Goal: Task Accomplishment & Management: Manage account settings

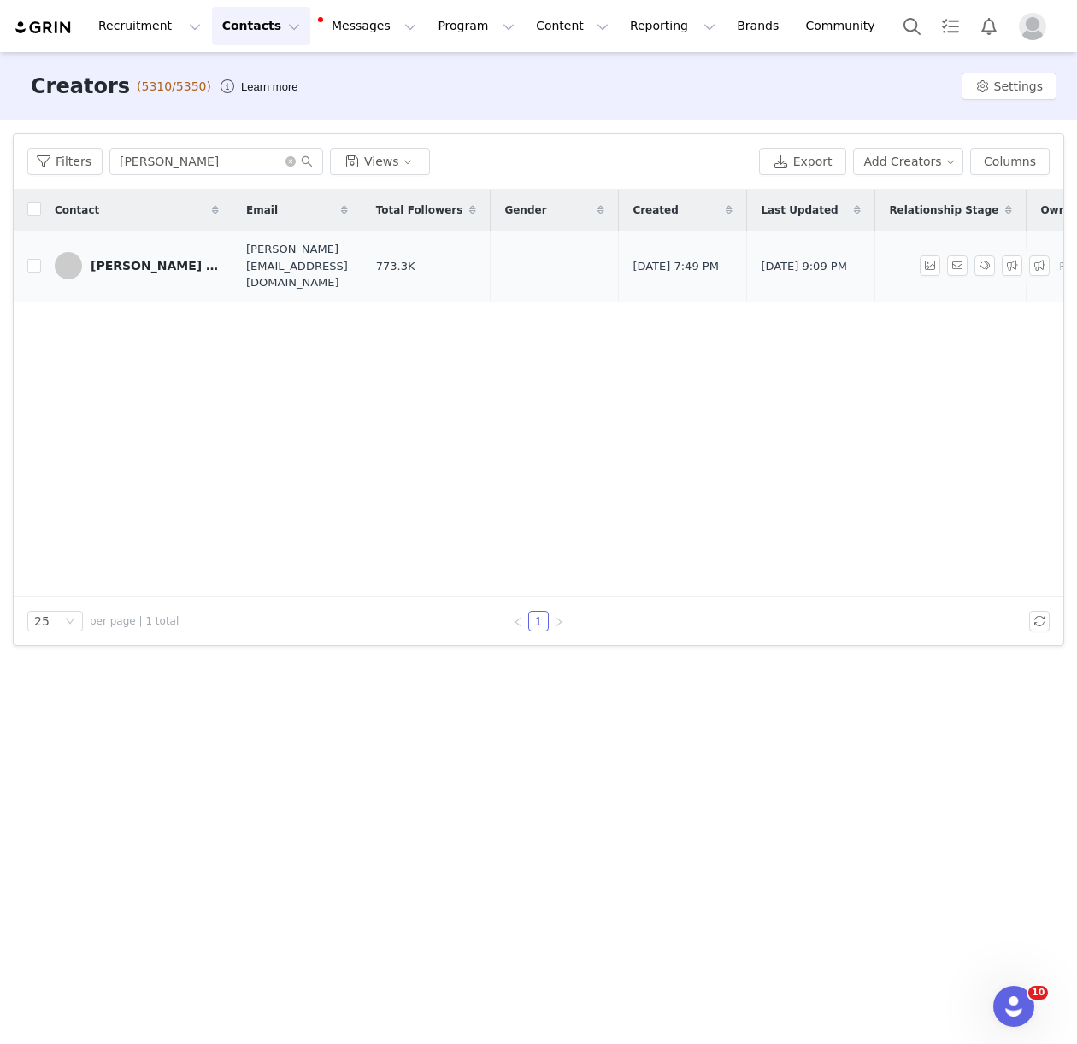
type input "[PERSON_NAME]"
click at [148, 259] on div "[PERSON_NAME] [PERSON_NAME]" at bounding box center [155, 266] width 128 height 14
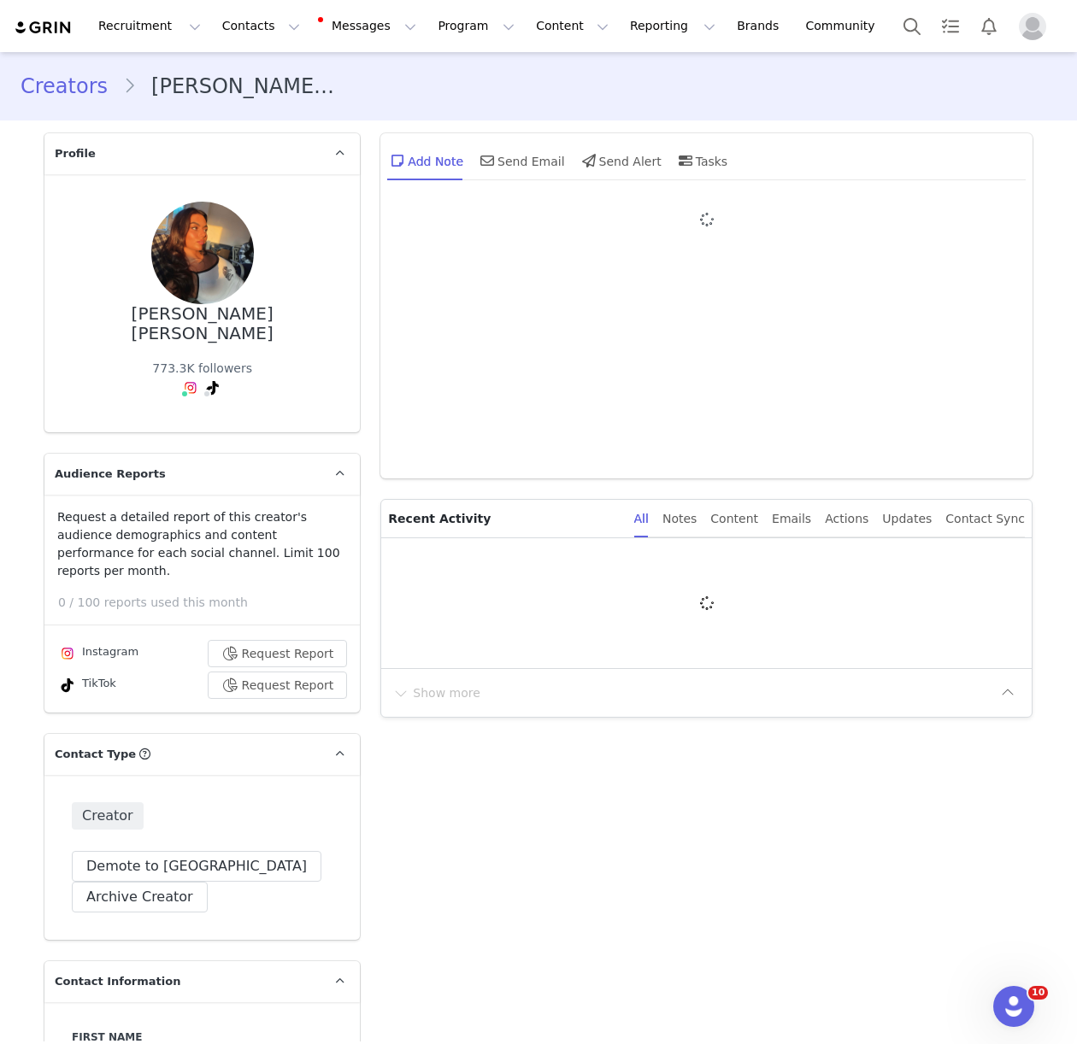
type input "+44 ([GEOGRAPHIC_DATA])"
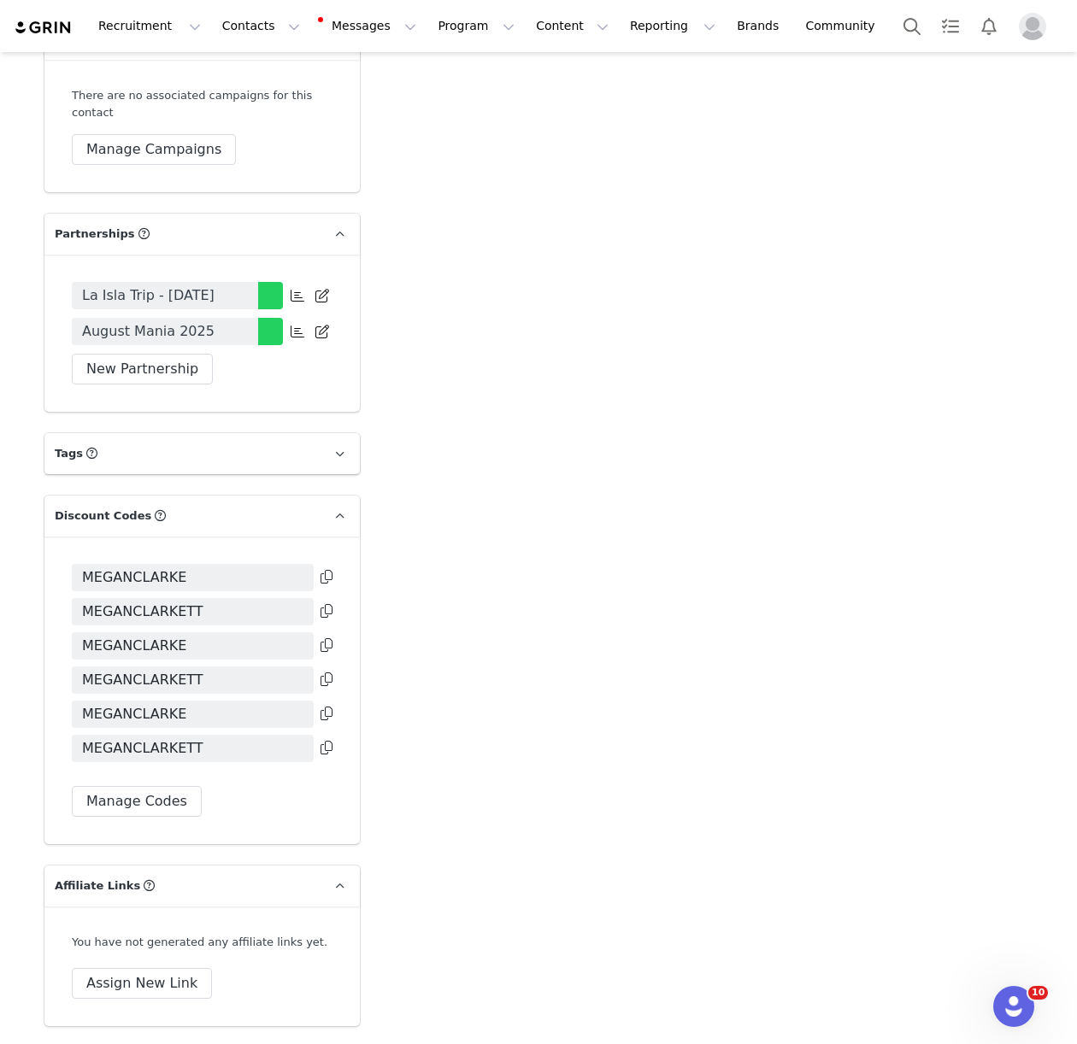
scroll to position [3206, 0]
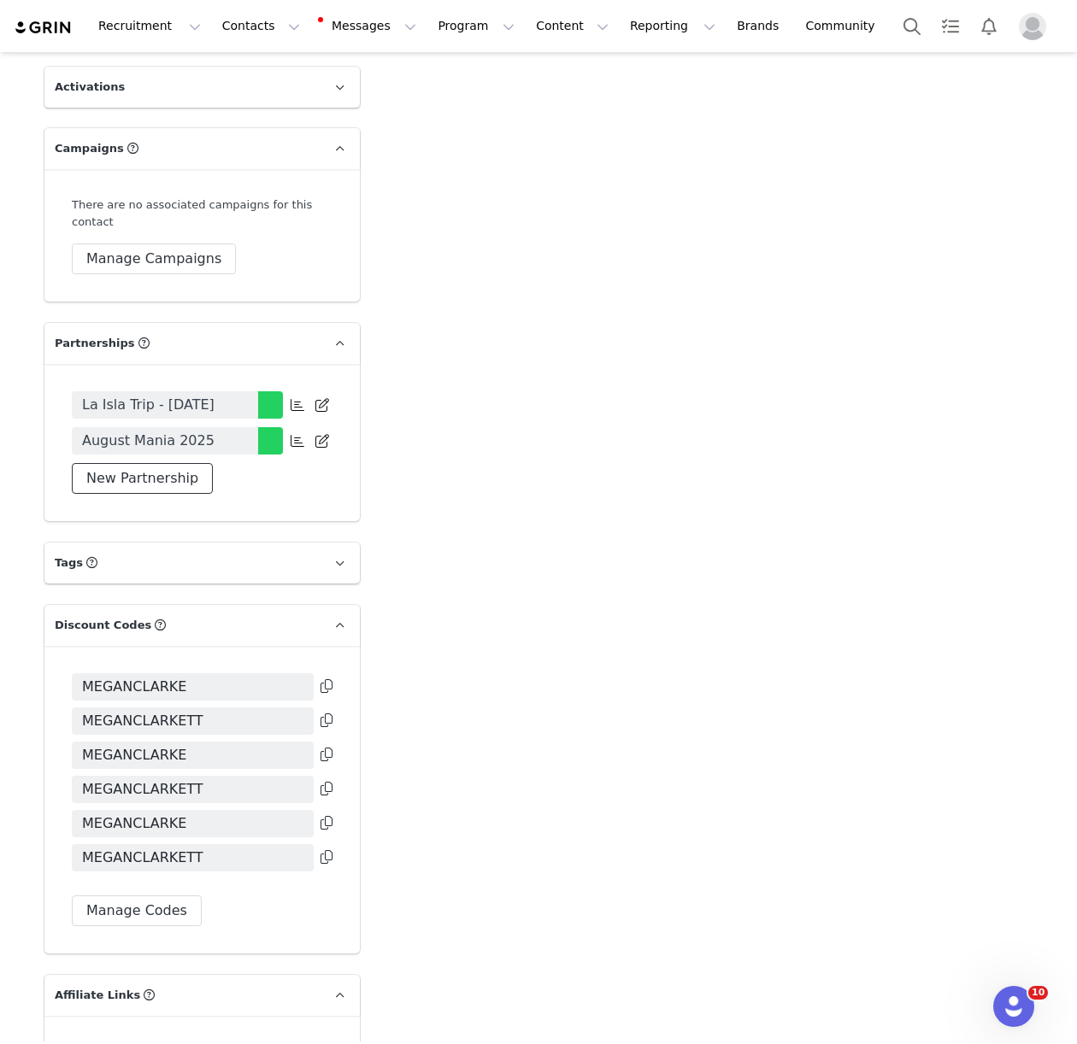
drag, startPoint x: 157, startPoint y: 353, endPoint x: 408, endPoint y: 1001, distance: 694.6
click at [157, 463] on button "New Partnership" at bounding box center [142, 478] width 141 height 31
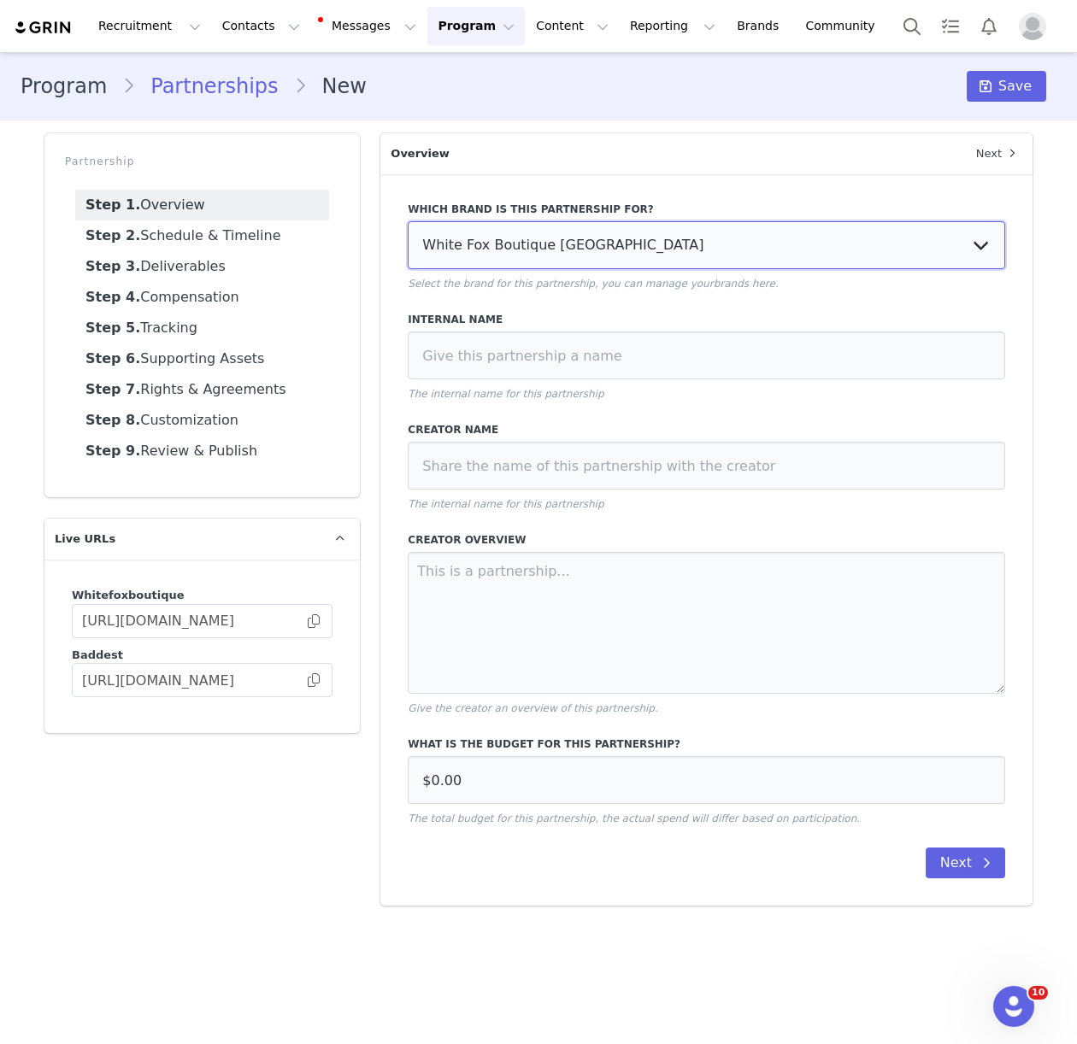
click at [493, 236] on select "White Fox Boutique [GEOGRAPHIC_DATA] White Fox Boutique AUS White Fox Boutique …" at bounding box center [706, 245] width 597 height 48
select select "f1701913-70b5-4f9a-b6f0-0f9fc62261bc"
type input "£0.00"
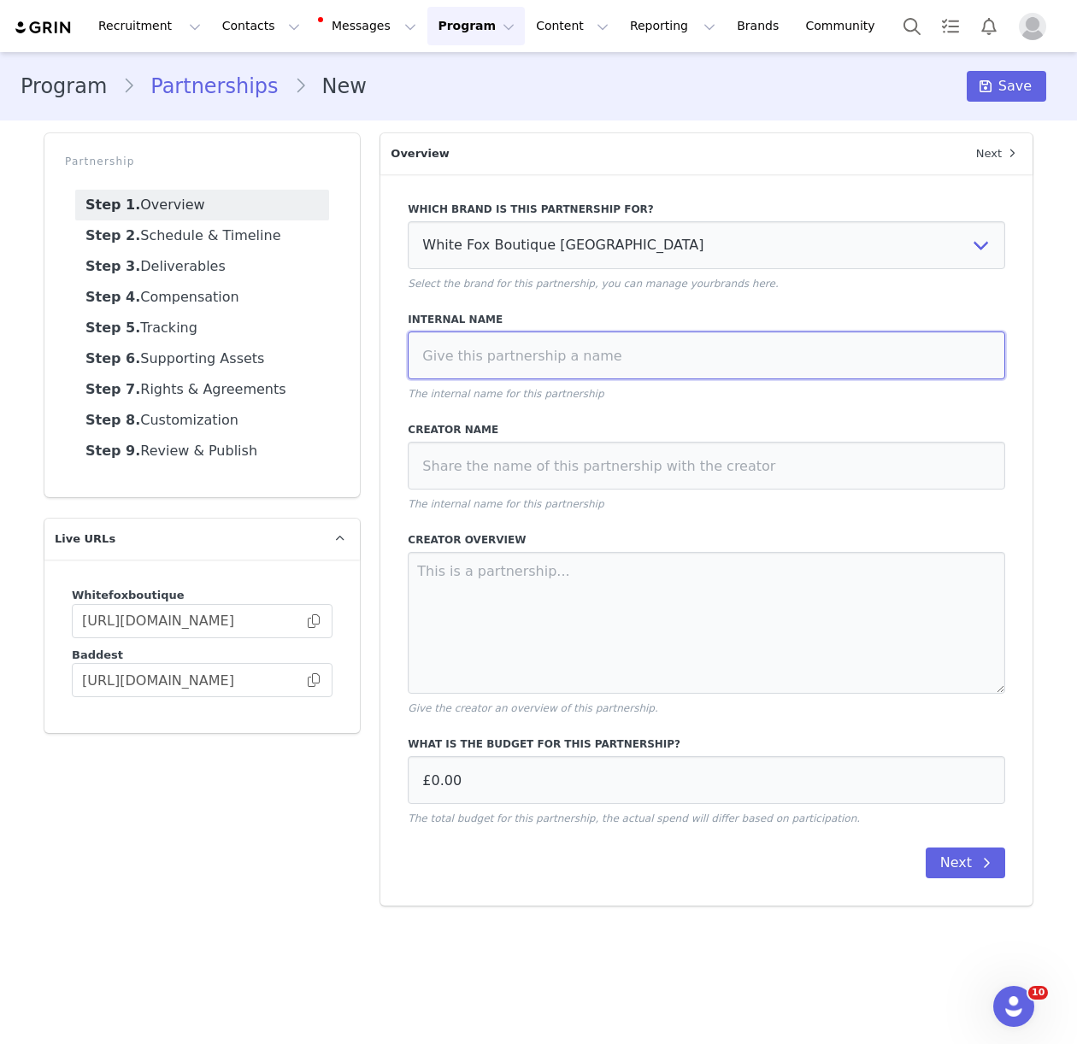
click at [509, 359] on input at bounding box center [706, 356] width 597 height 48
click at [563, 356] on input "6 Month Contract (Seot [DATE])" at bounding box center [706, 356] width 597 height 48
drag, startPoint x: 674, startPoint y: 357, endPoint x: 409, endPoint y: 357, distance: 264.1
click at [409, 357] on input "6 Month Contract (Sept [DATE])" at bounding box center [706, 356] width 597 height 48
type input "6 Month Contract (Sept [DATE])"
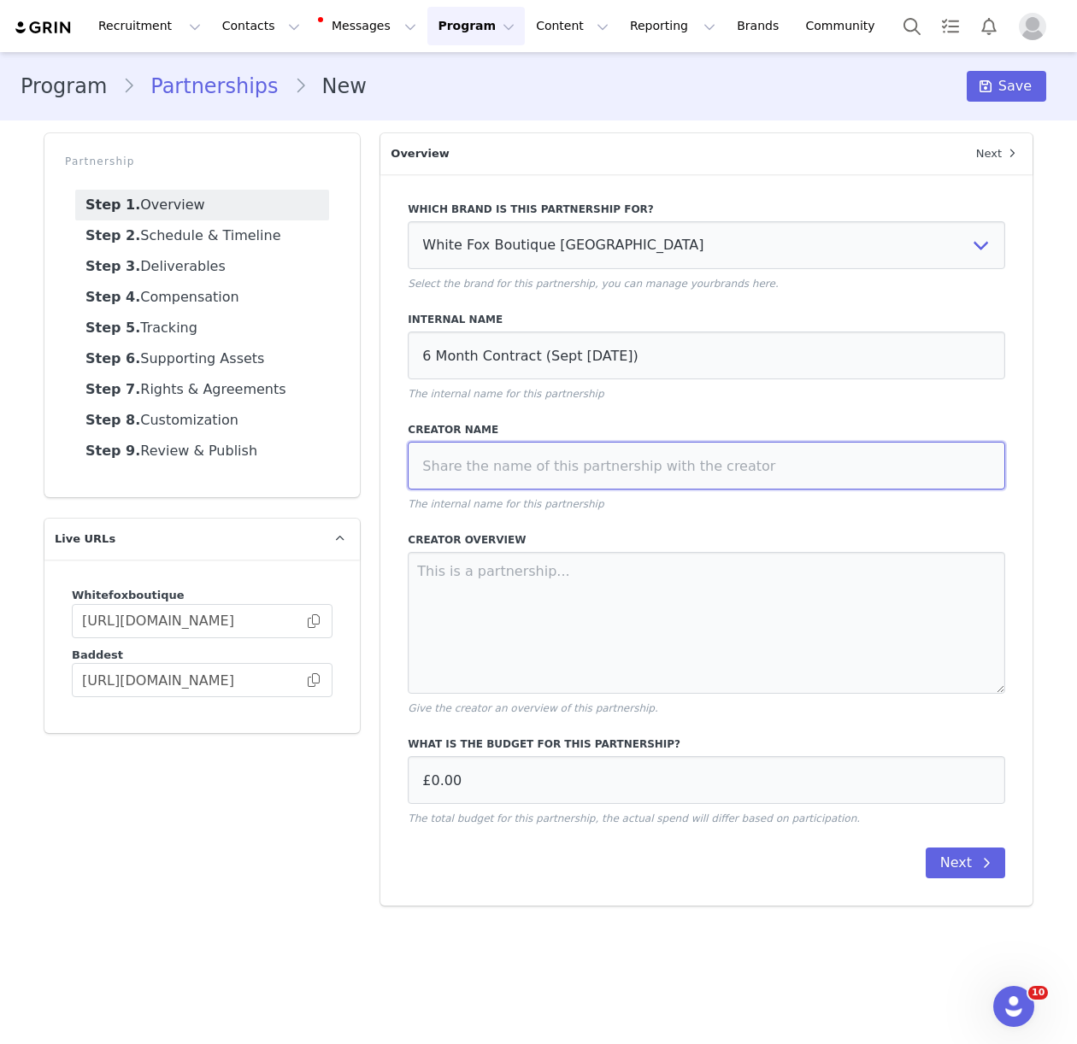
click at [469, 479] on input at bounding box center [706, 466] width 597 height 48
paste input "6 Month Contract (Sept [DATE])"
click at [503, 460] on input "[PERSON_NAME] x WF 6 Month Contract (Sept [DATE])" at bounding box center [706, 466] width 597 height 48
type input "[PERSON_NAME] WF - 6 Month Contract (Sept [DATE])"
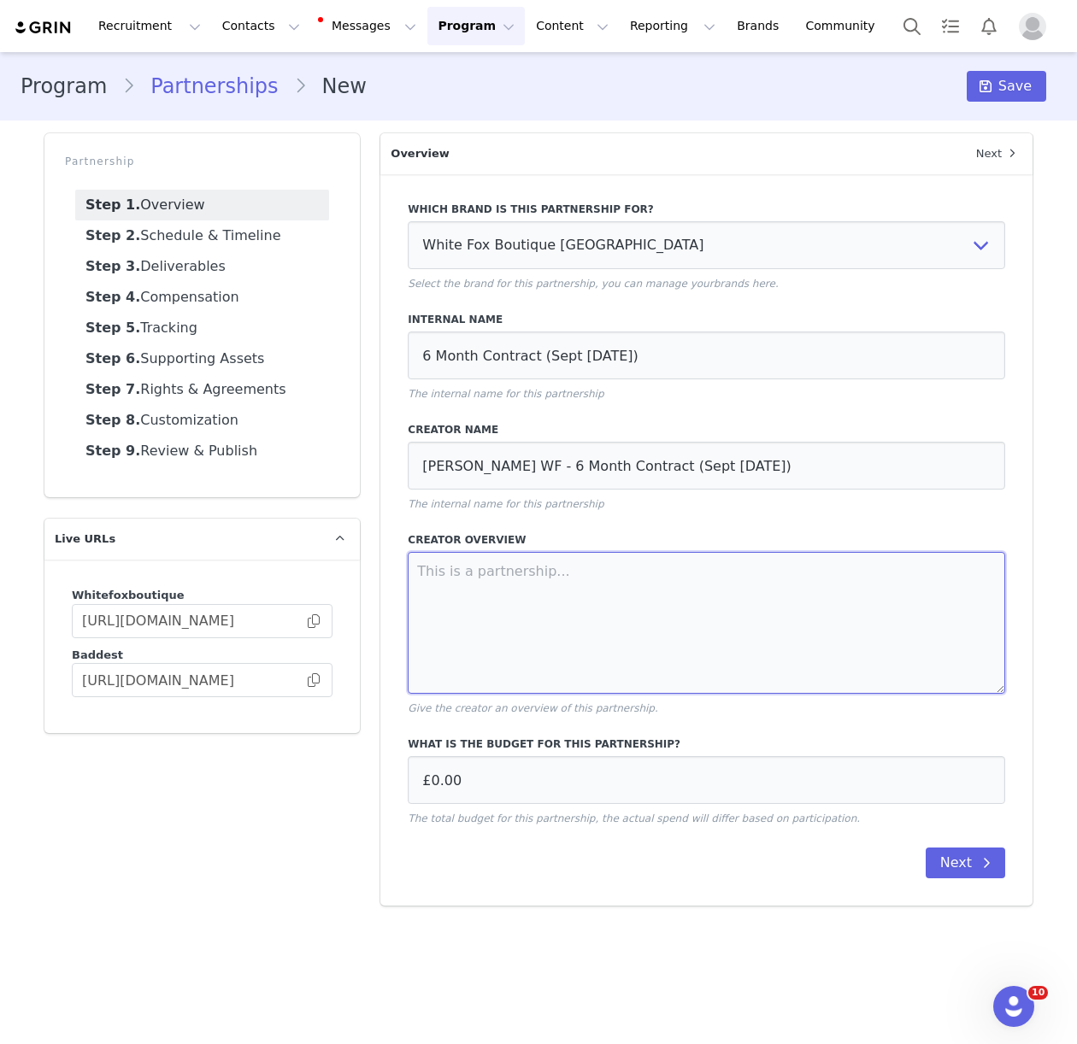
click at [558, 624] on textarea at bounding box center [706, 623] width 597 height 142
paste textarea "CAMPAIGN OVERVIEW - 6 MONTH CONTRACT ● 2x Dedicated IG Static Posts per month ●…"
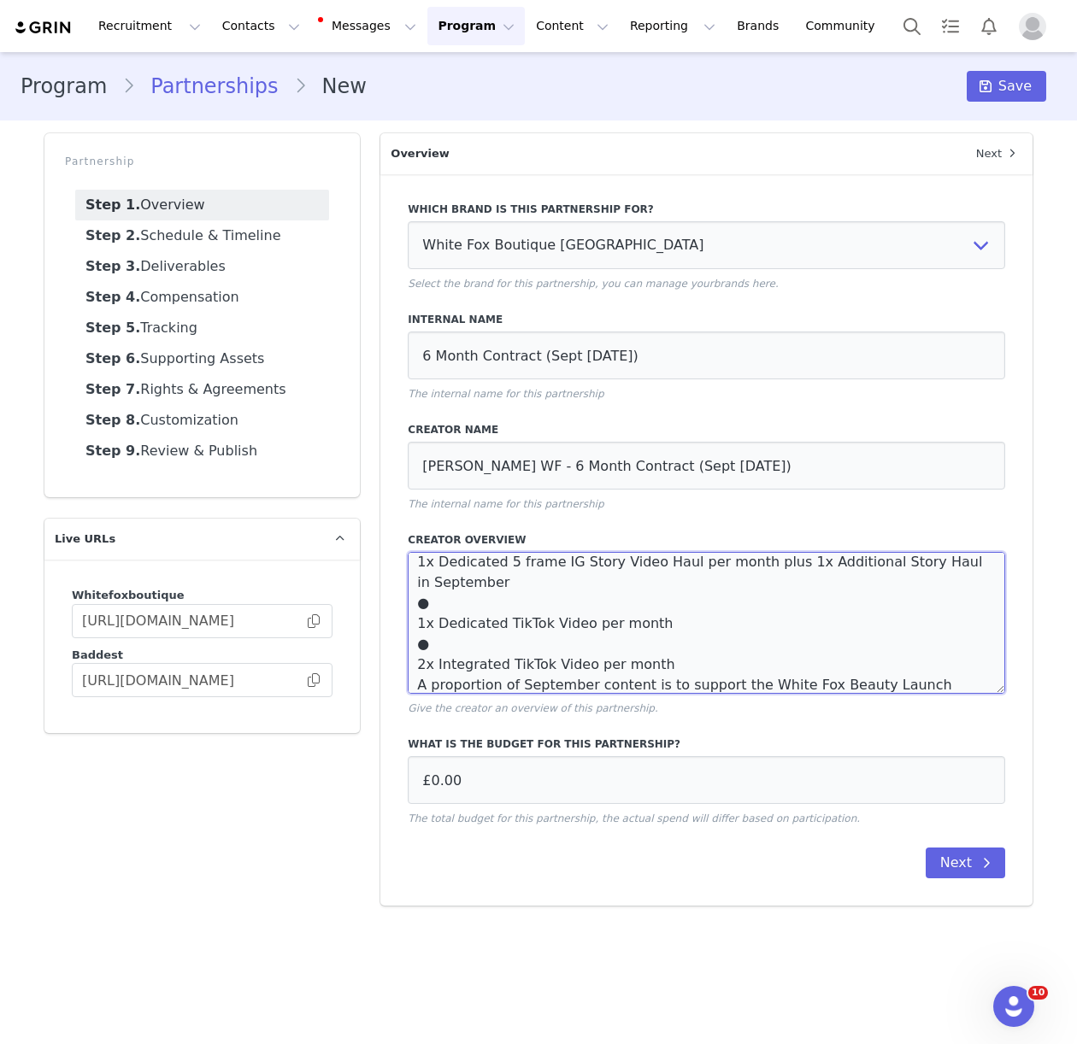
scroll to position [103, 0]
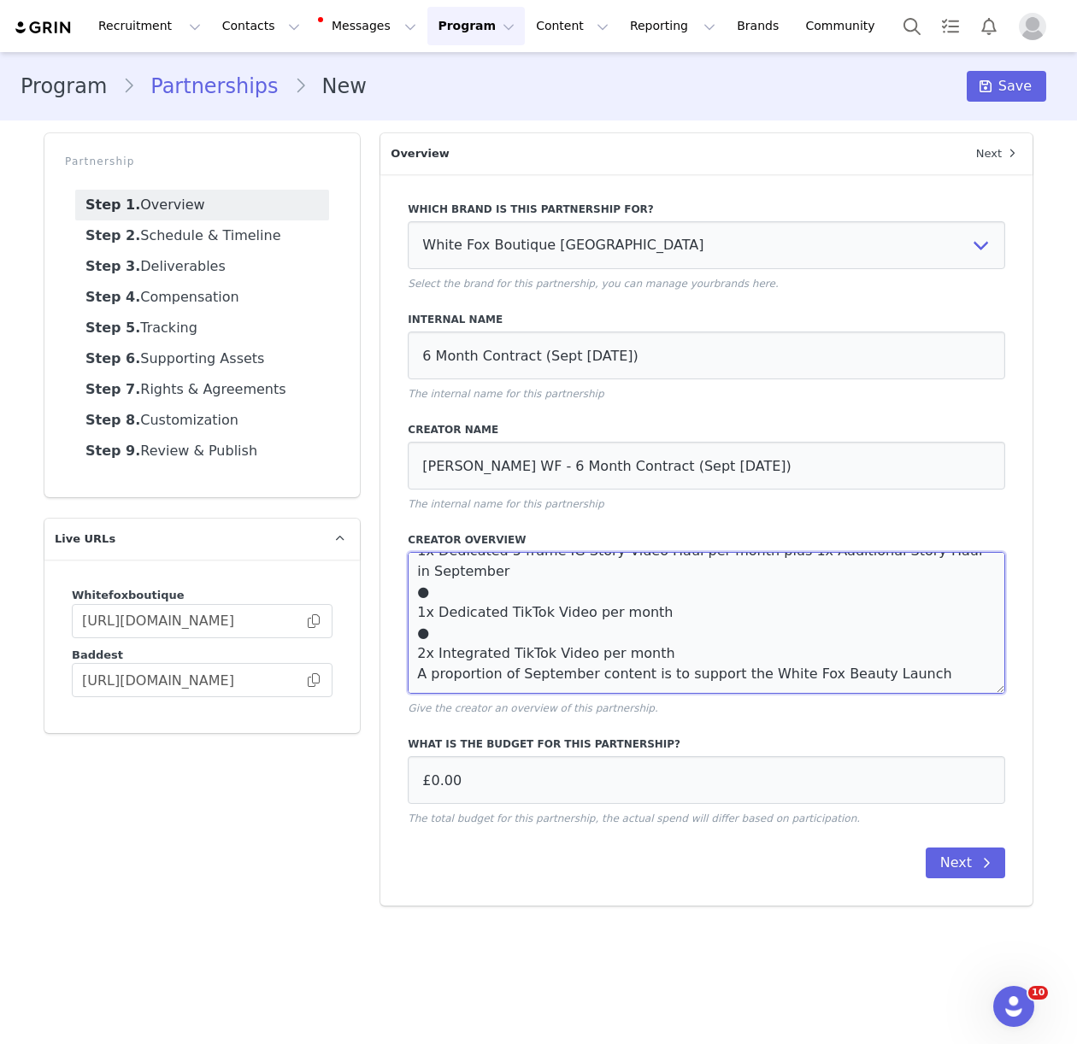
click at [414, 654] on textarea "CAMPAIGN OVERVIEW - 6 MONTH CONTRACT ● 2x Dedicated IG Static Posts per month ●…" at bounding box center [706, 623] width 597 height 142
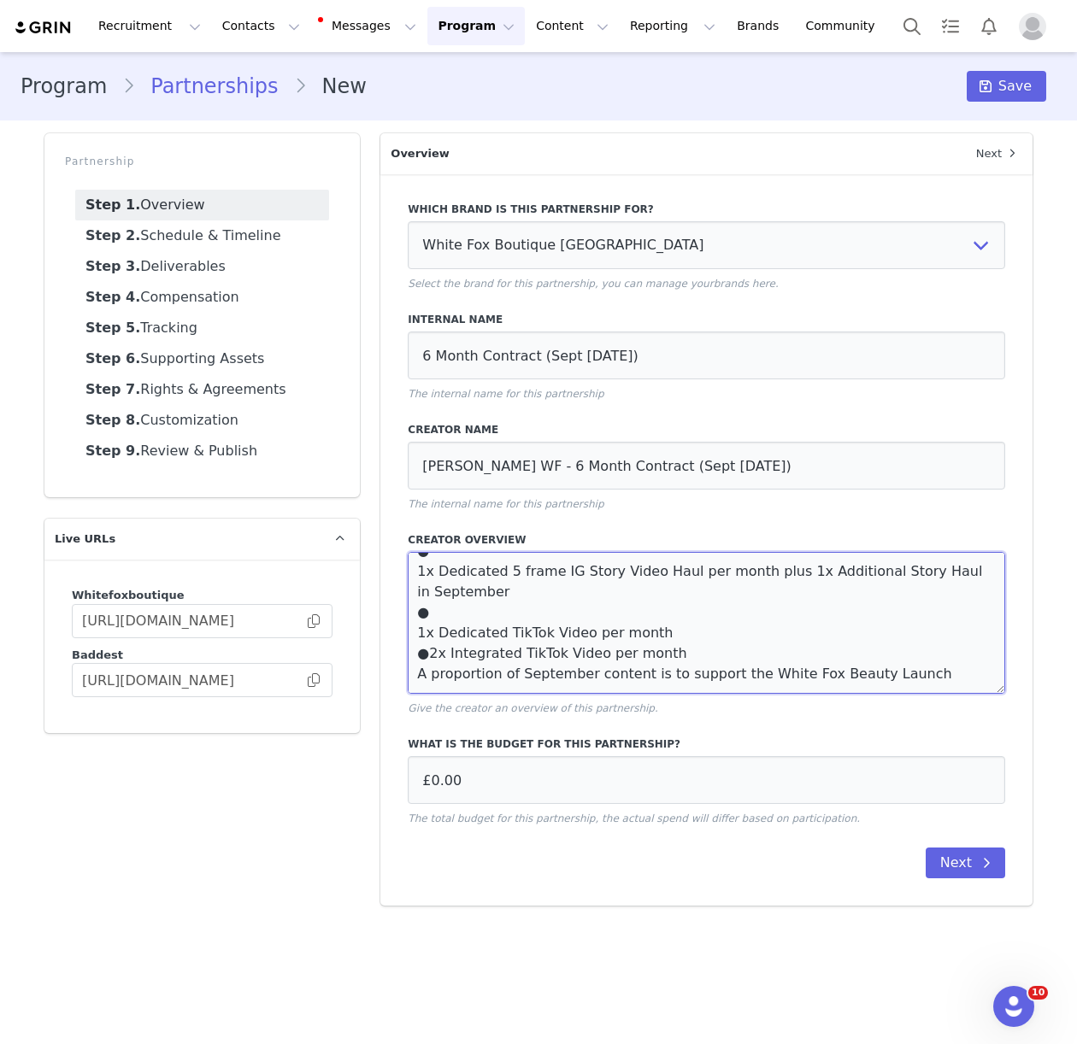
scroll to position [82, 0]
click at [413, 635] on textarea "CAMPAIGN OVERVIEW - 6 MONTH CONTRACT ● 2x Dedicated IG Static Posts per month ●…" at bounding box center [706, 623] width 597 height 142
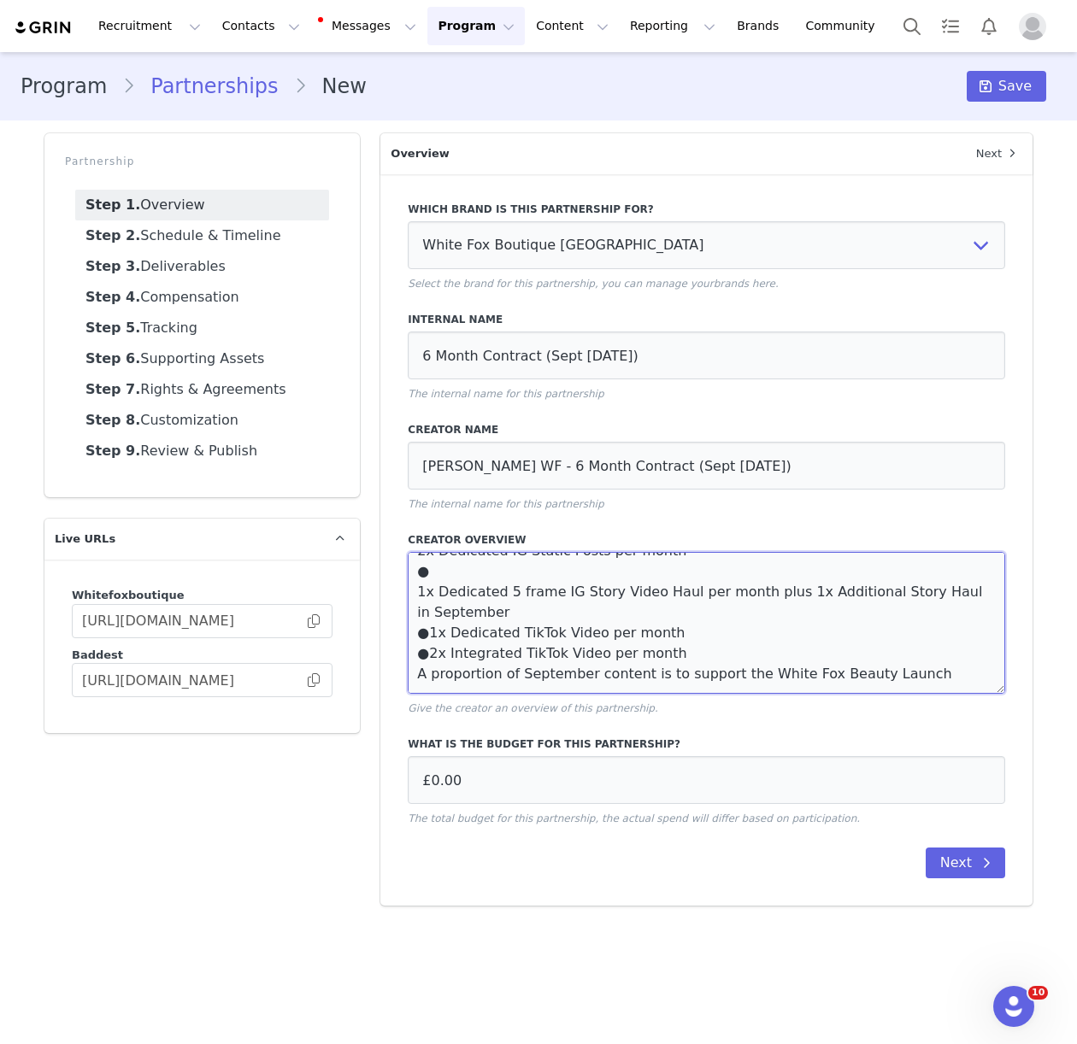
scroll to position [15, 0]
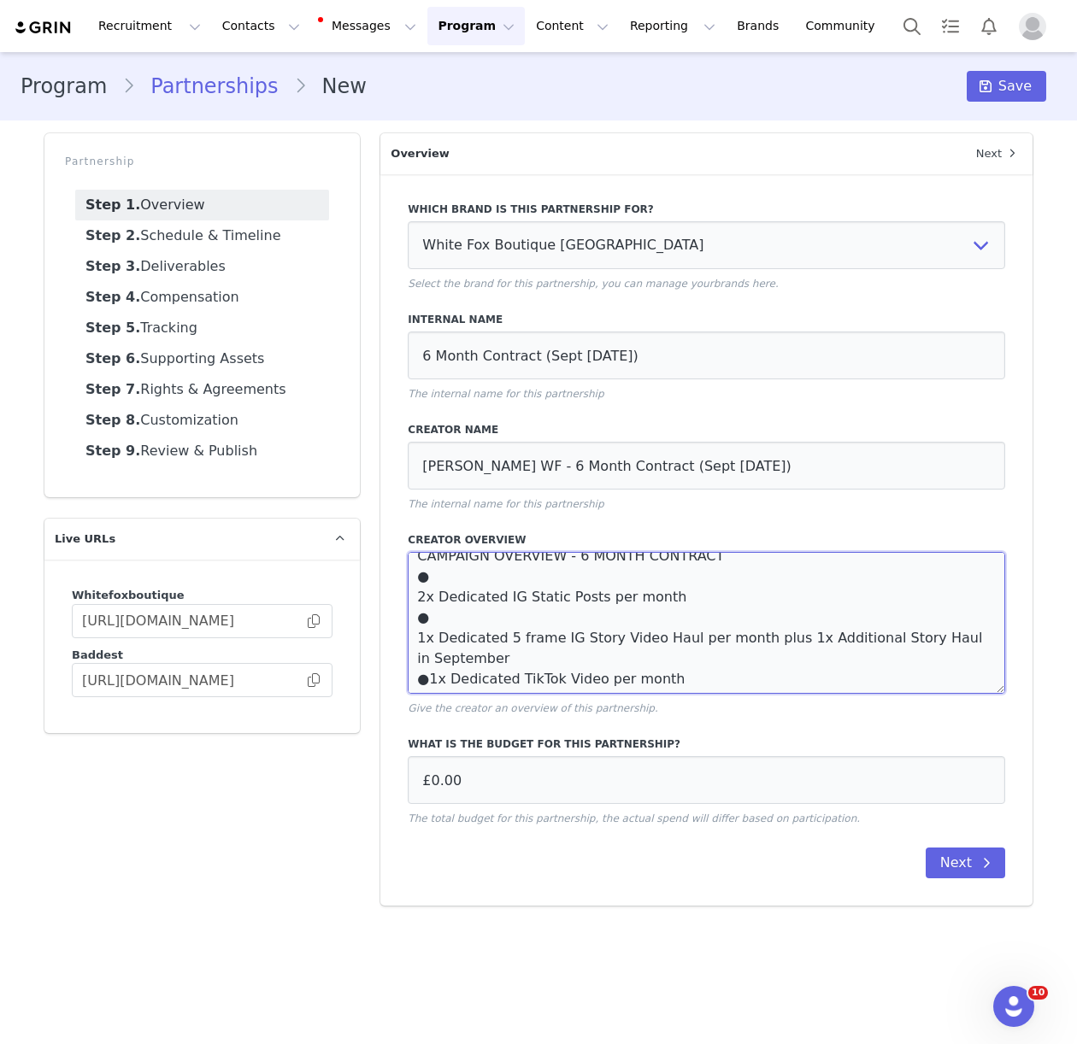
click at [412, 638] on textarea "CAMPAIGN OVERVIEW - 6 MONTH CONTRACT ● 2x Dedicated IG Static Posts per month ●…" at bounding box center [706, 623] width 597 height 142
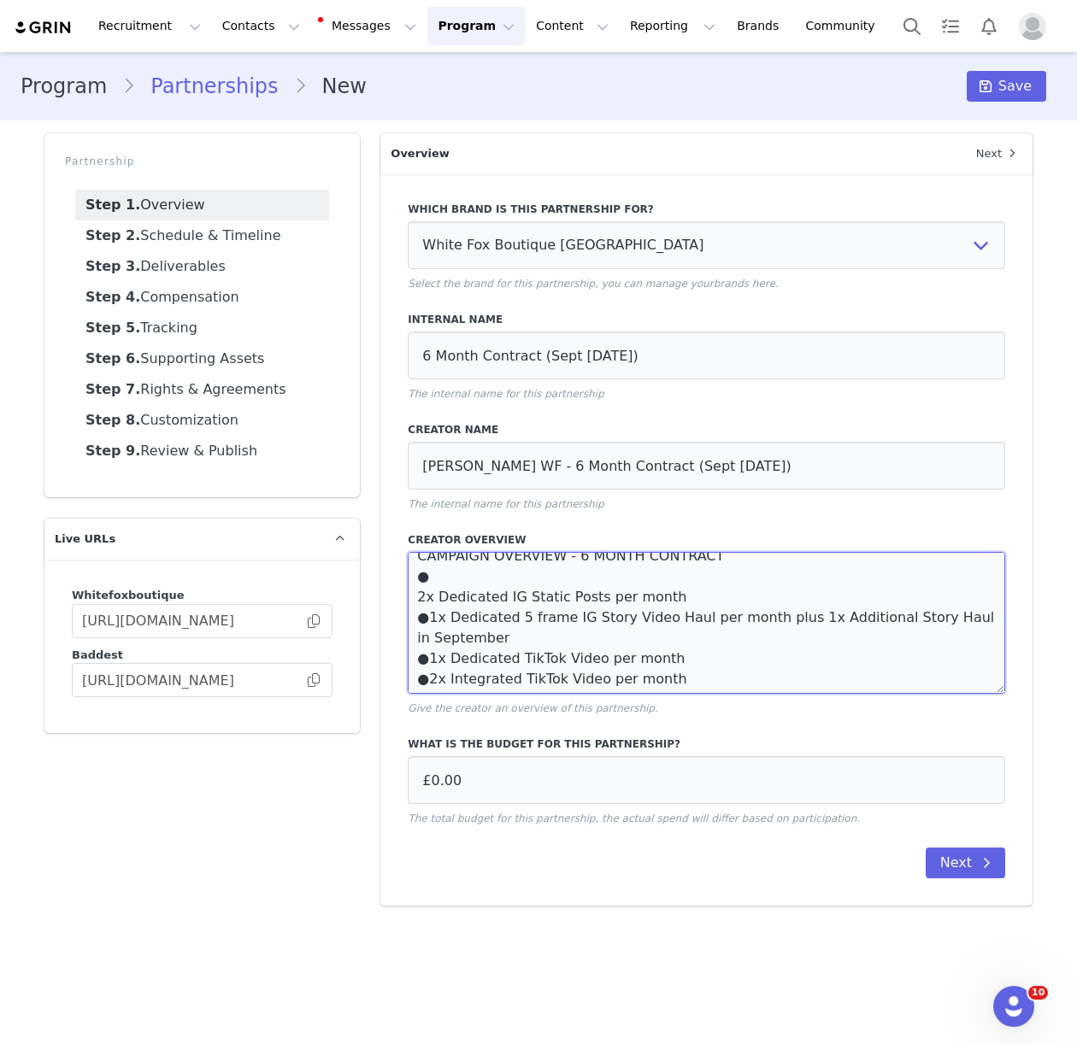
scroll to position [0, 0]
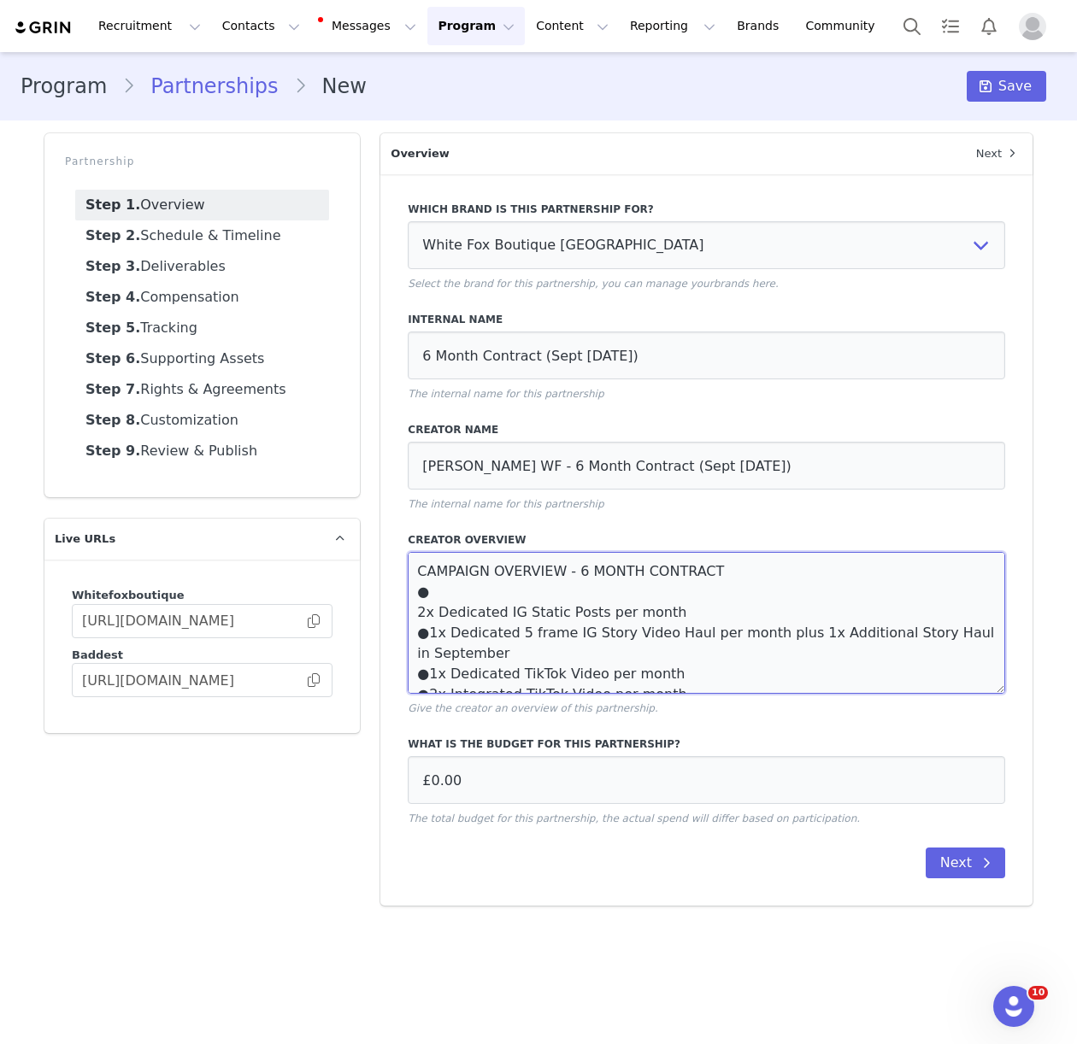
click at [417, 616] on textarea "CAMPAIGN OVERVIEW - 6 MONTH CONTRACT ● 2x Dedicated IG Static Posts per month ●…" at bounding box center [706, 623] width 597 height 142
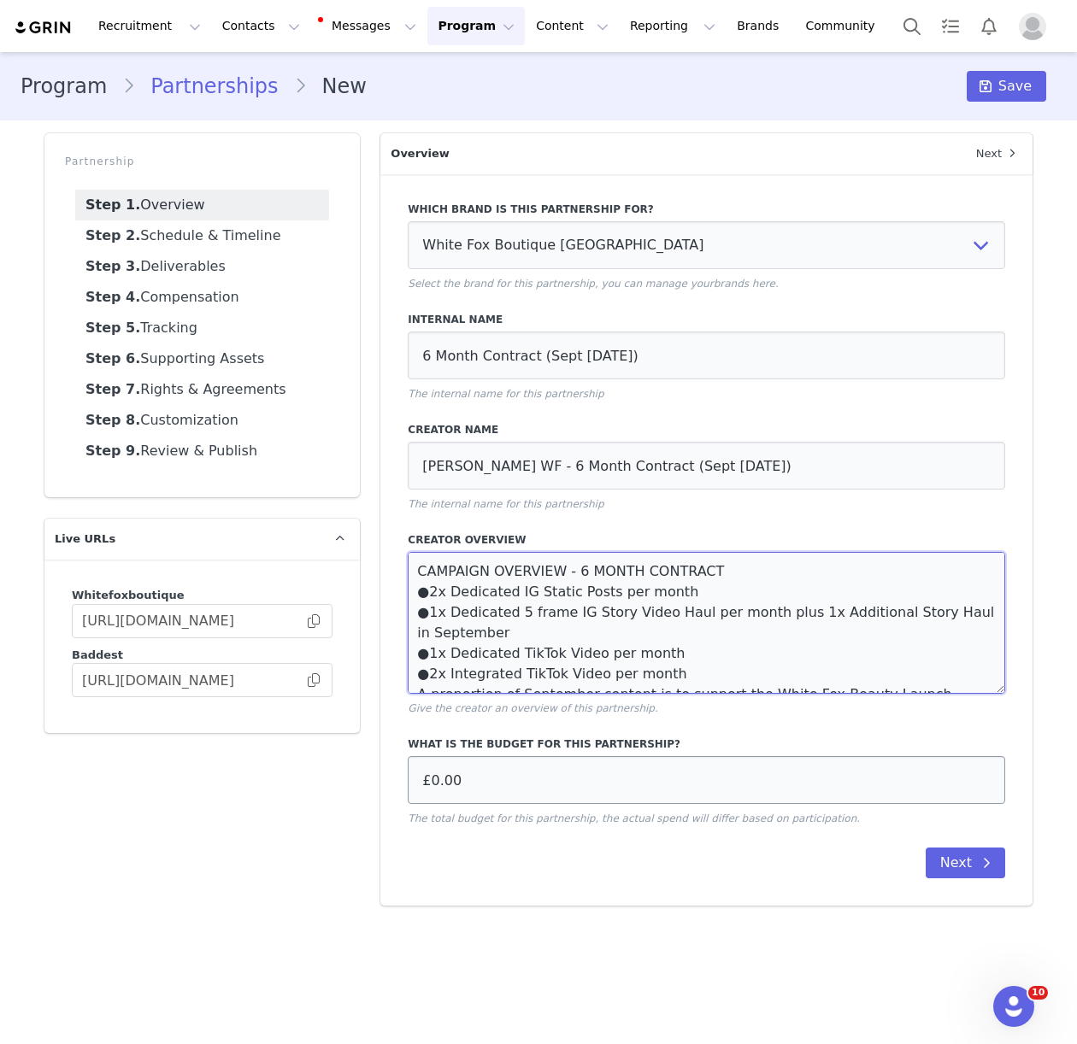
type textarea "CAMPAIGN OVERVIEW - 6 MONTH CONTRACT ●2x Dedicated IG Static Posts per month ●1…"
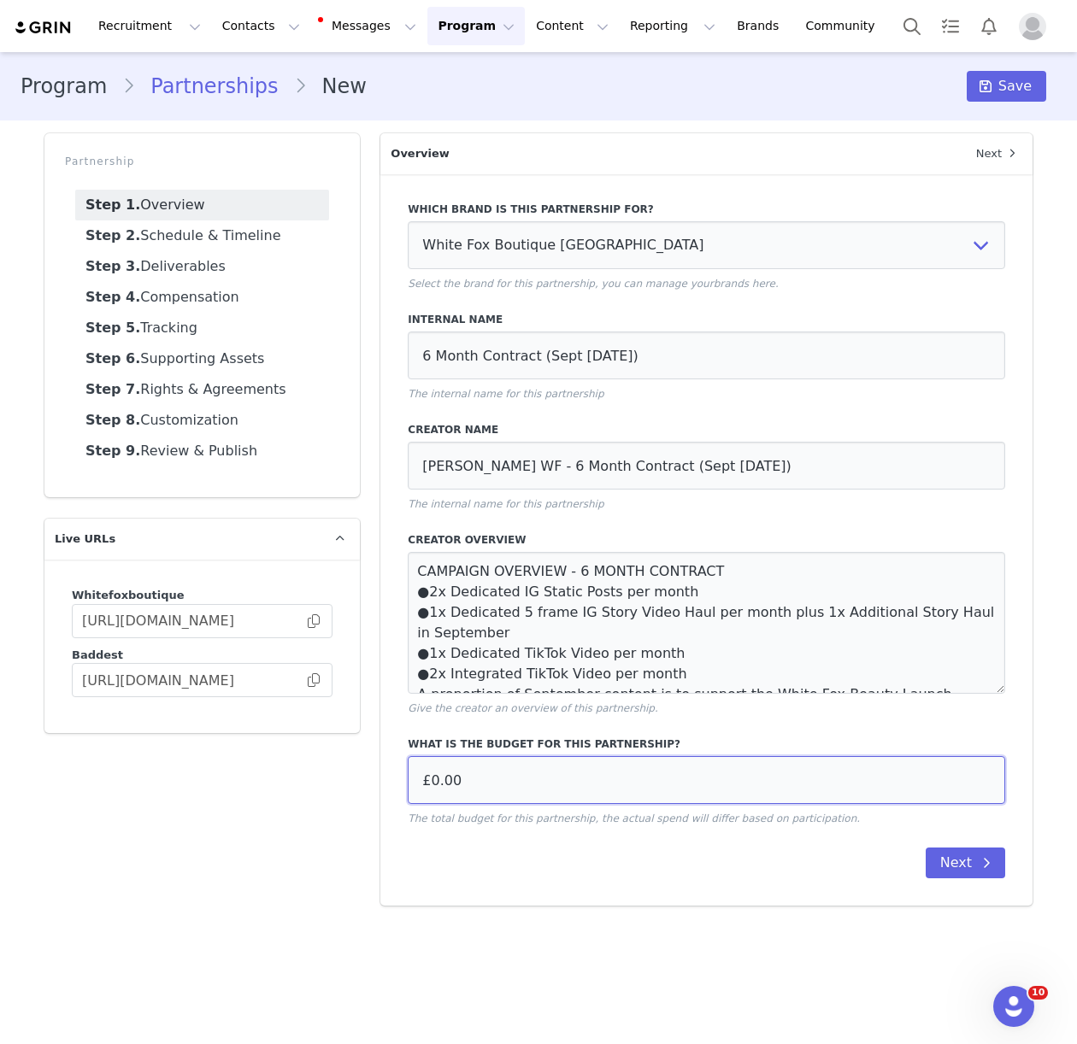
click at [484, 784] on input "£0.00" at bounding box center [706, 780] width 597 height 48
type input "£37,500.00"
click at [673, 903] on div "Which brand is this partnership for? White Fox Boutique USA White Fox Boutique …" at bounding box center [706, 540] width 652 height 732
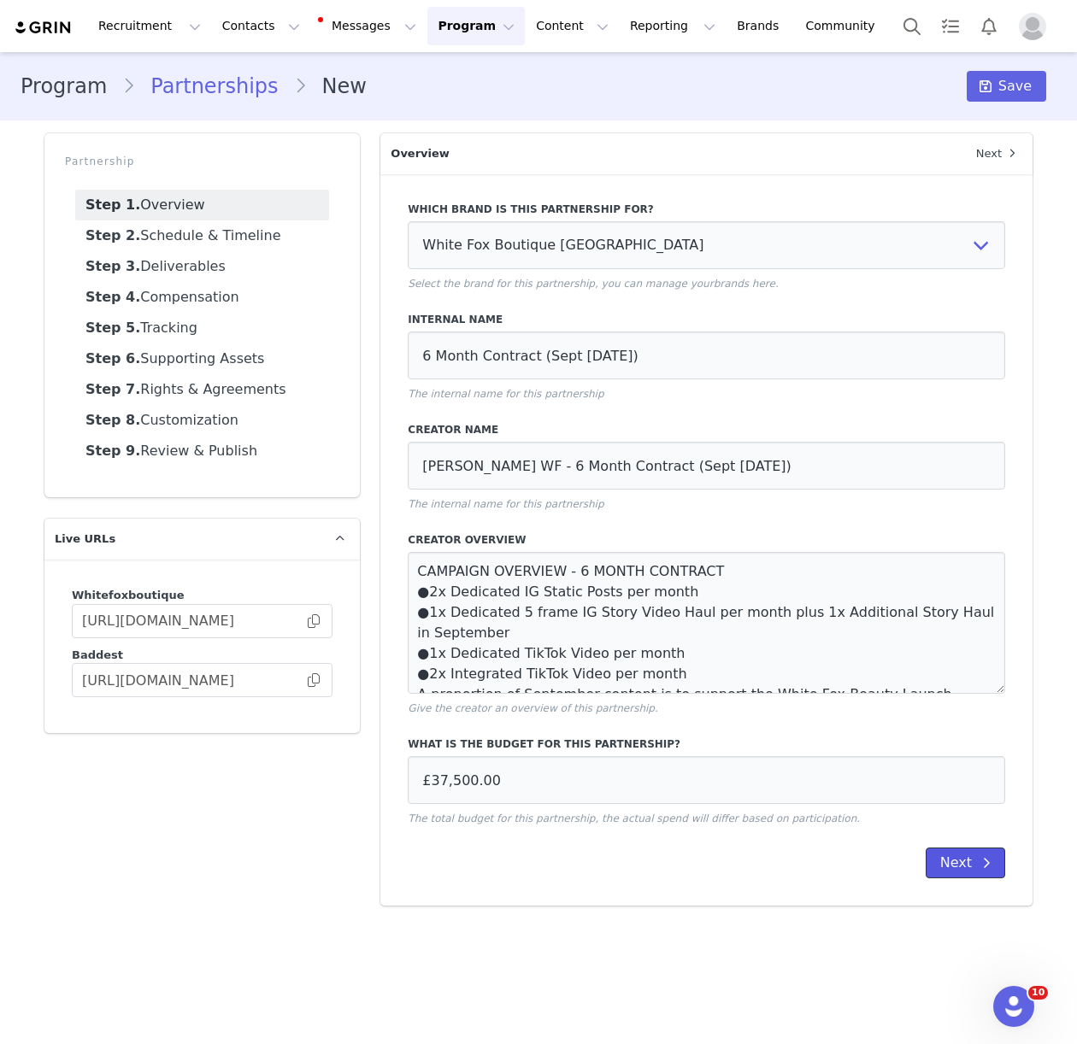
click at [955, 860] on button "Next" at bounding box center [965, 863] width 79 height 31
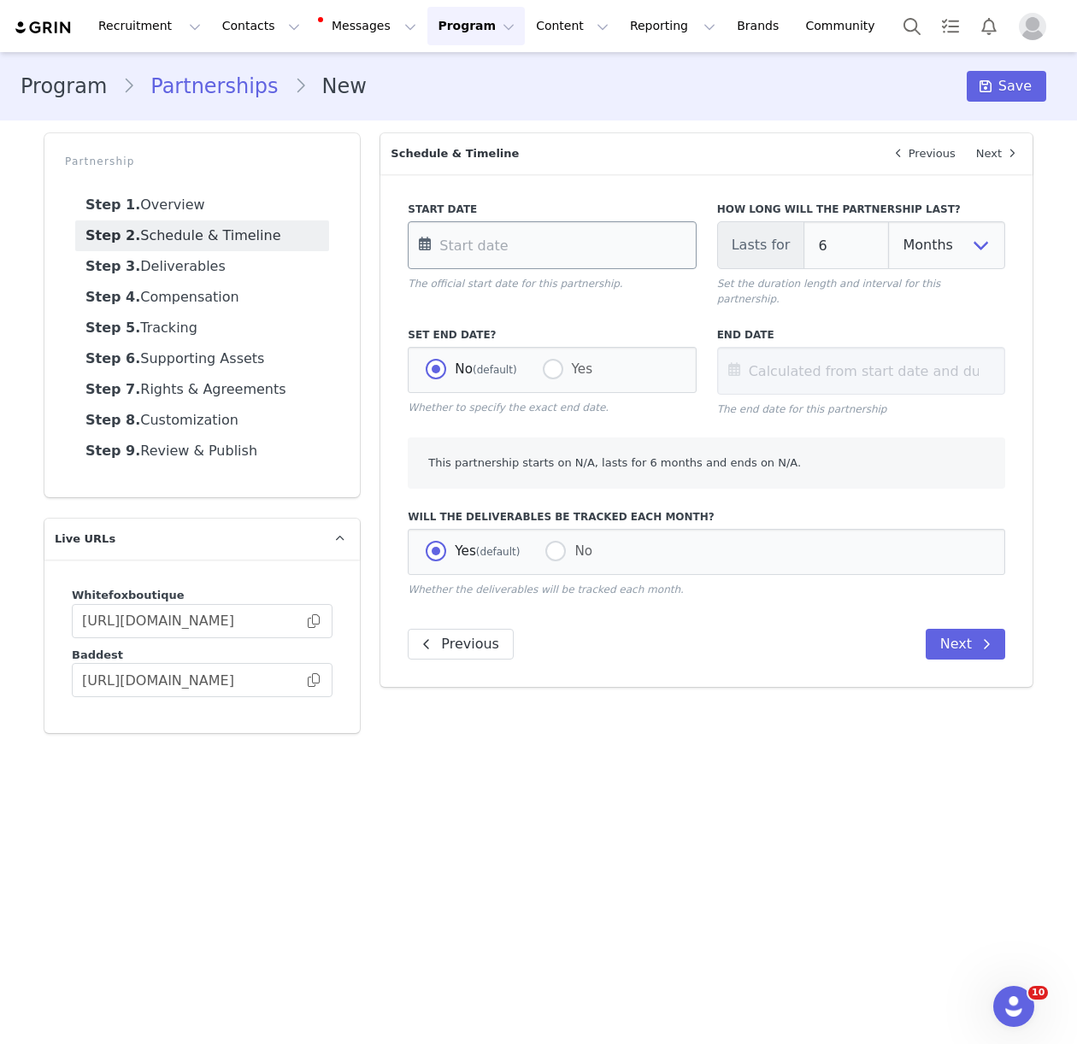
click at [478, 244] on input "text" at bounding box center [552, 245] width 288 height 48
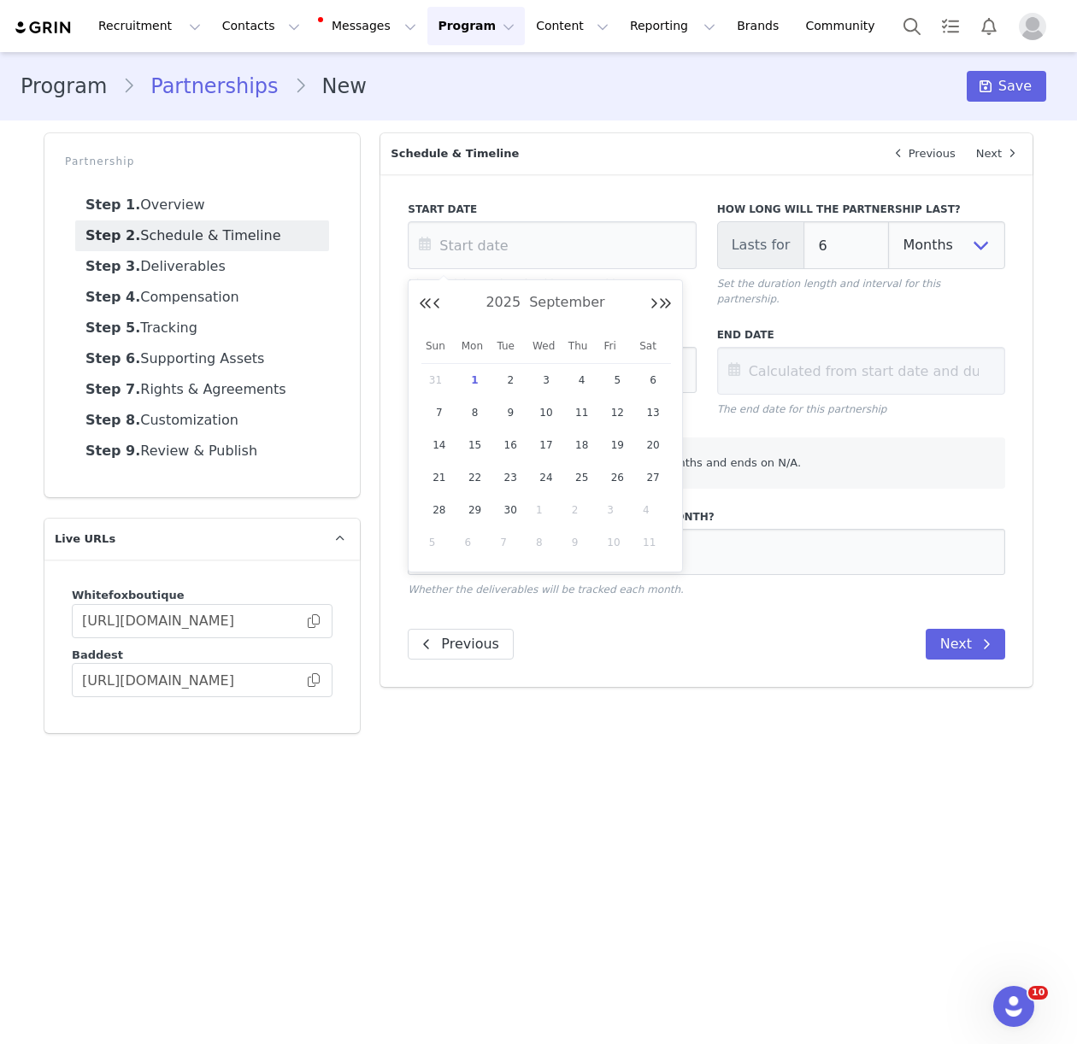
click at [473, 381] on span "1" at bounding box center [475, 380] width 21 height 21
type input "[DATE]"
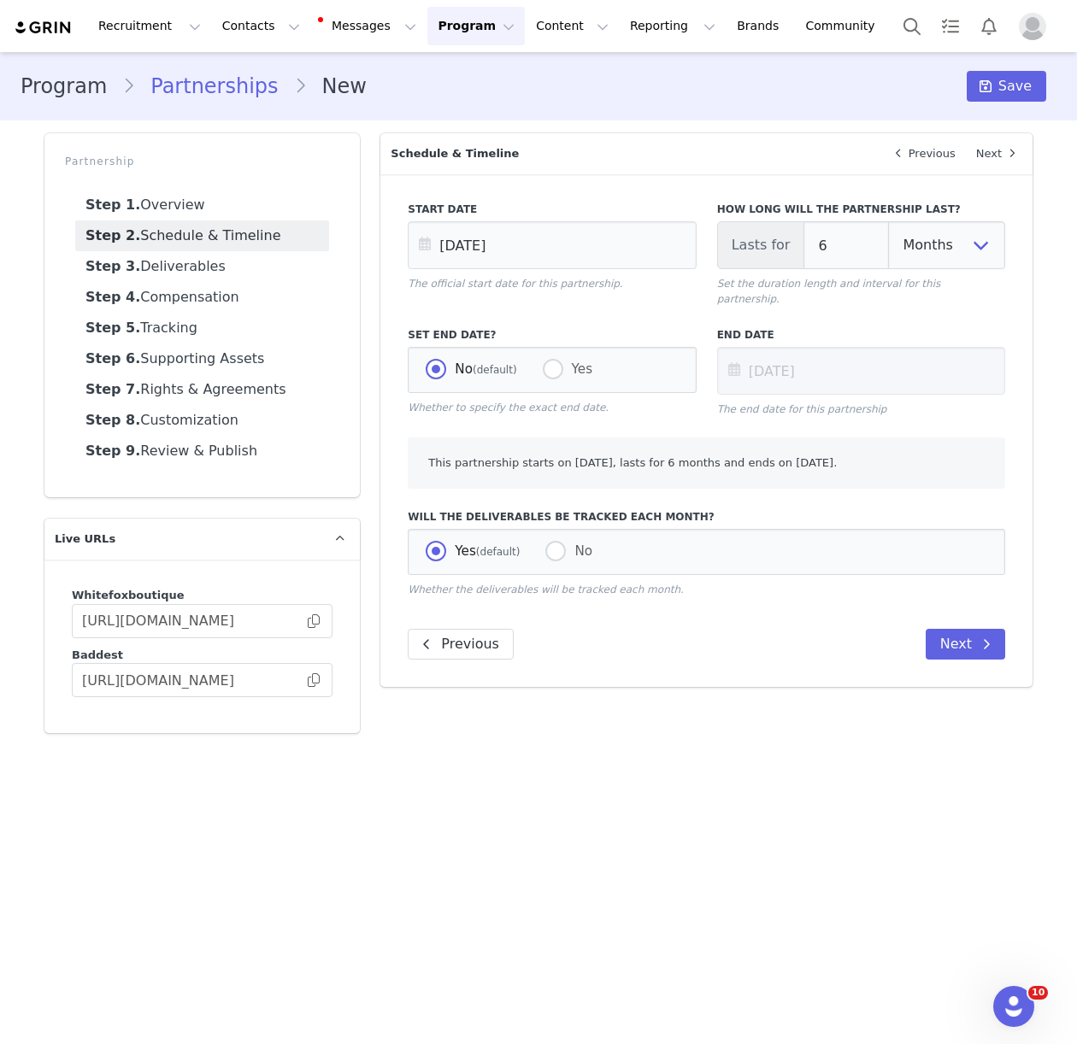
click at [765, 733] on div "Overview Next Which brand is this partnership for? White Fox Boutique USA White…" at bounding box center [706, 433] width 673 height 621
click at [979, 634] on span at bounding box center [986, 644] width 21 height 21
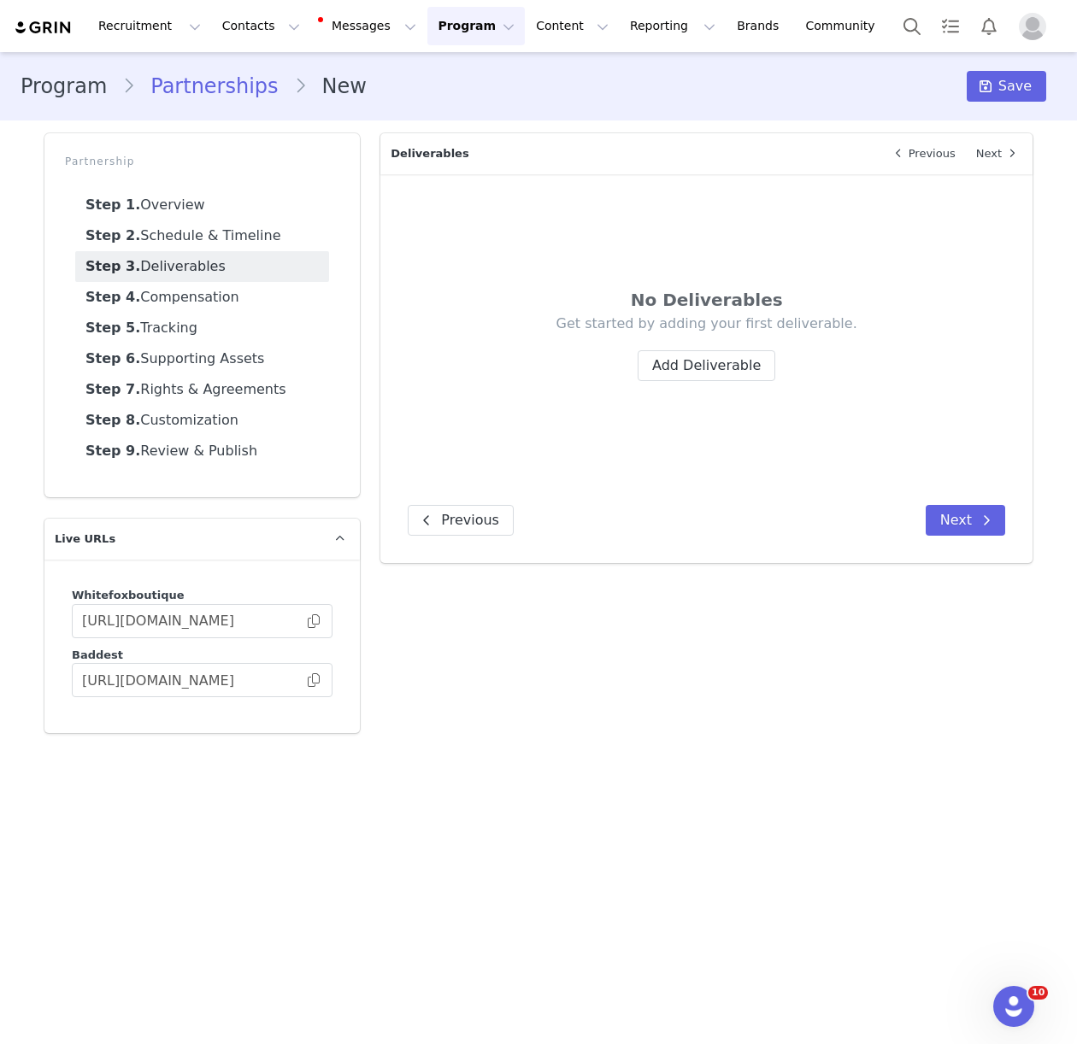
drag, startPoint x: 815, startPoint y: 692, endPoint x: 674, endPoint y: 347, distance: 373.0
click at [815, 692] on div "Overview Next Which brand is this partnership for? White Fox Boutique USA White…" at bounding box center [706, 433] width 673 height 621
click at [715, 368] on button "Add Deliverable" at bounding box center [707, 365] width 138 height 31
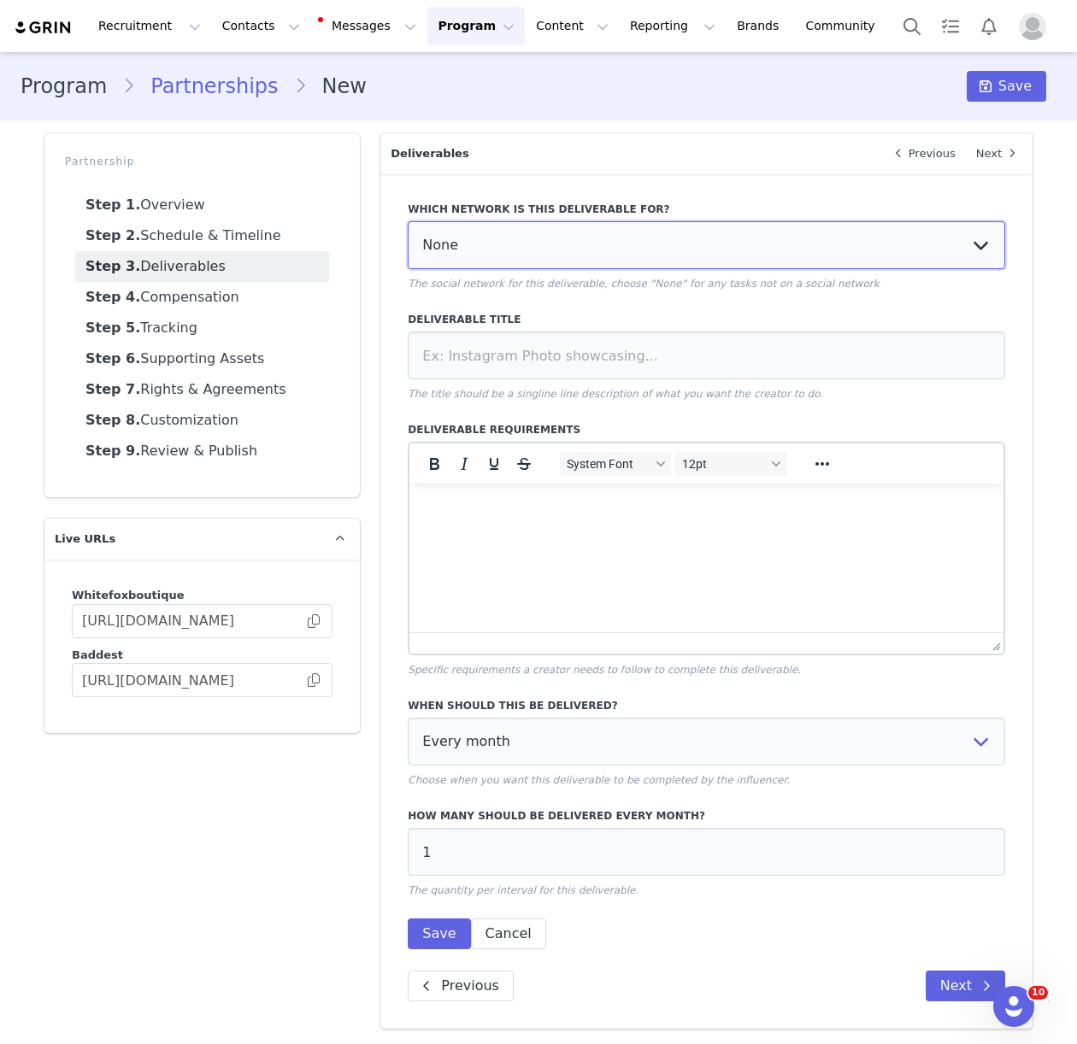
click at [496, 237] on select "None YouTube Twitter Instagram Facebook Twitch TikTok Pinterest" at bounding box center [706, 245] width 597 height 48
select select "5"
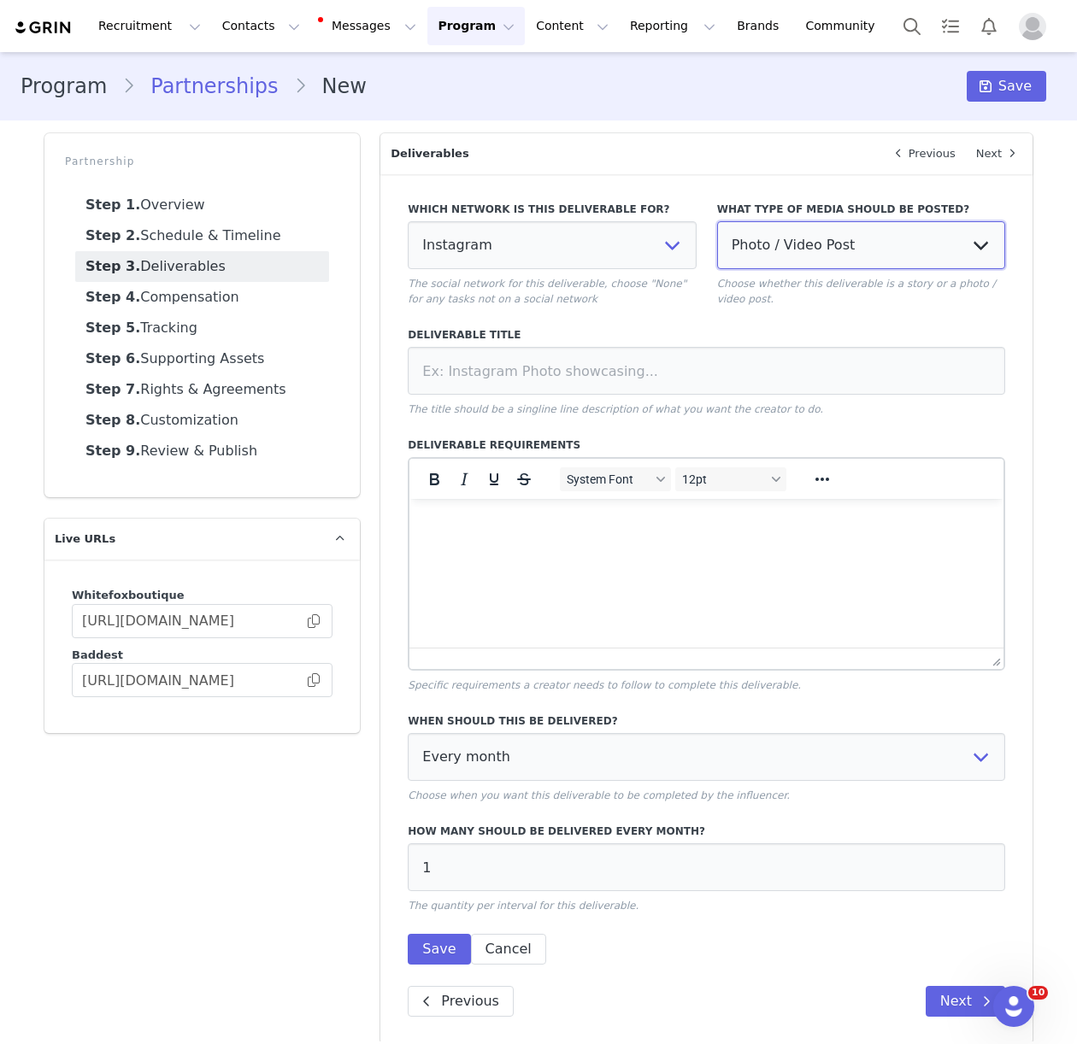
click at [759, 249] on select "Photo / Video Post Story Text in Bio Highlight Reel" at bounding box center [861, 245] width 288 height 48
select select
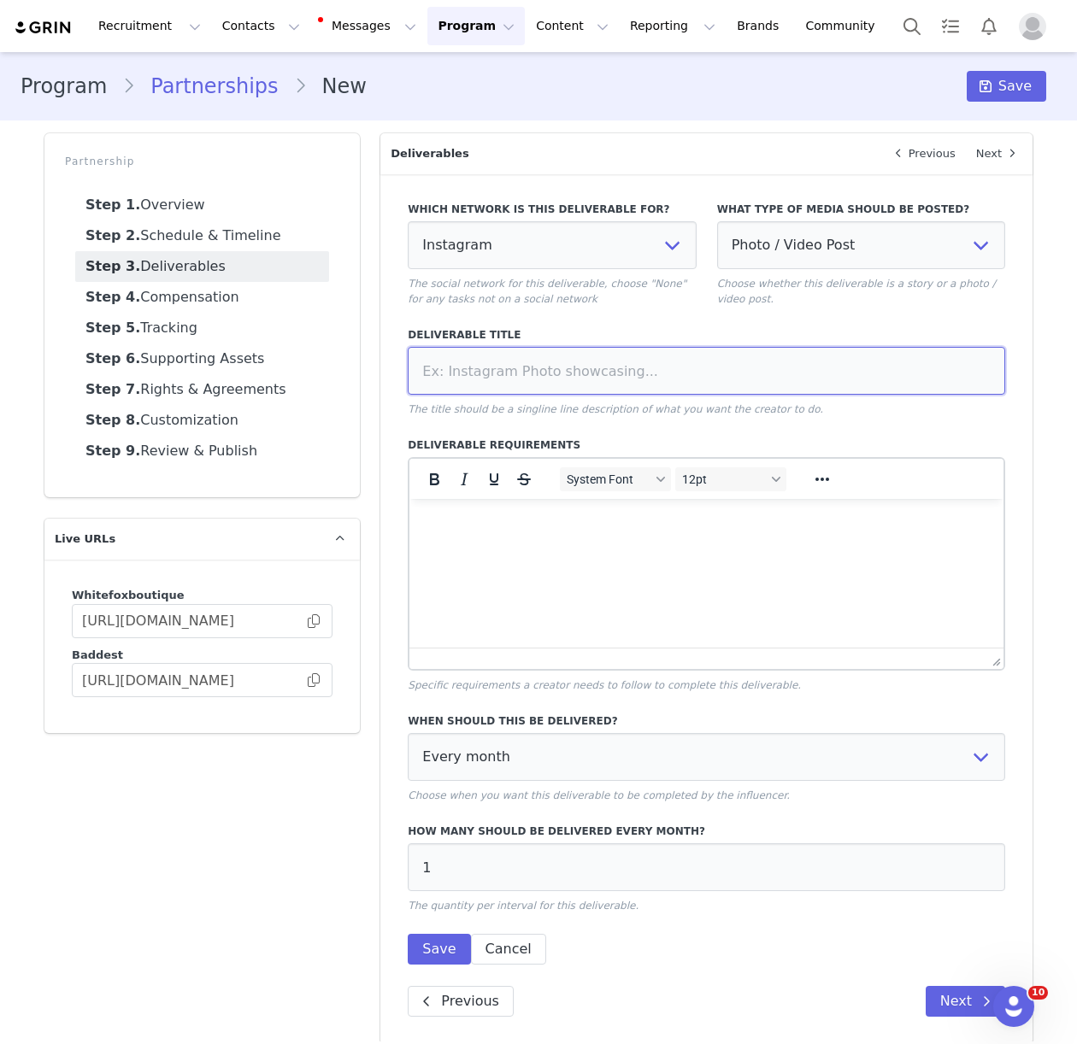
click at [469, 377] on input at bounding box center [706, 371] width 597 height 48
paste input "Dedicated IG Static Posts"
type input "Dedicated IG Static Posts"
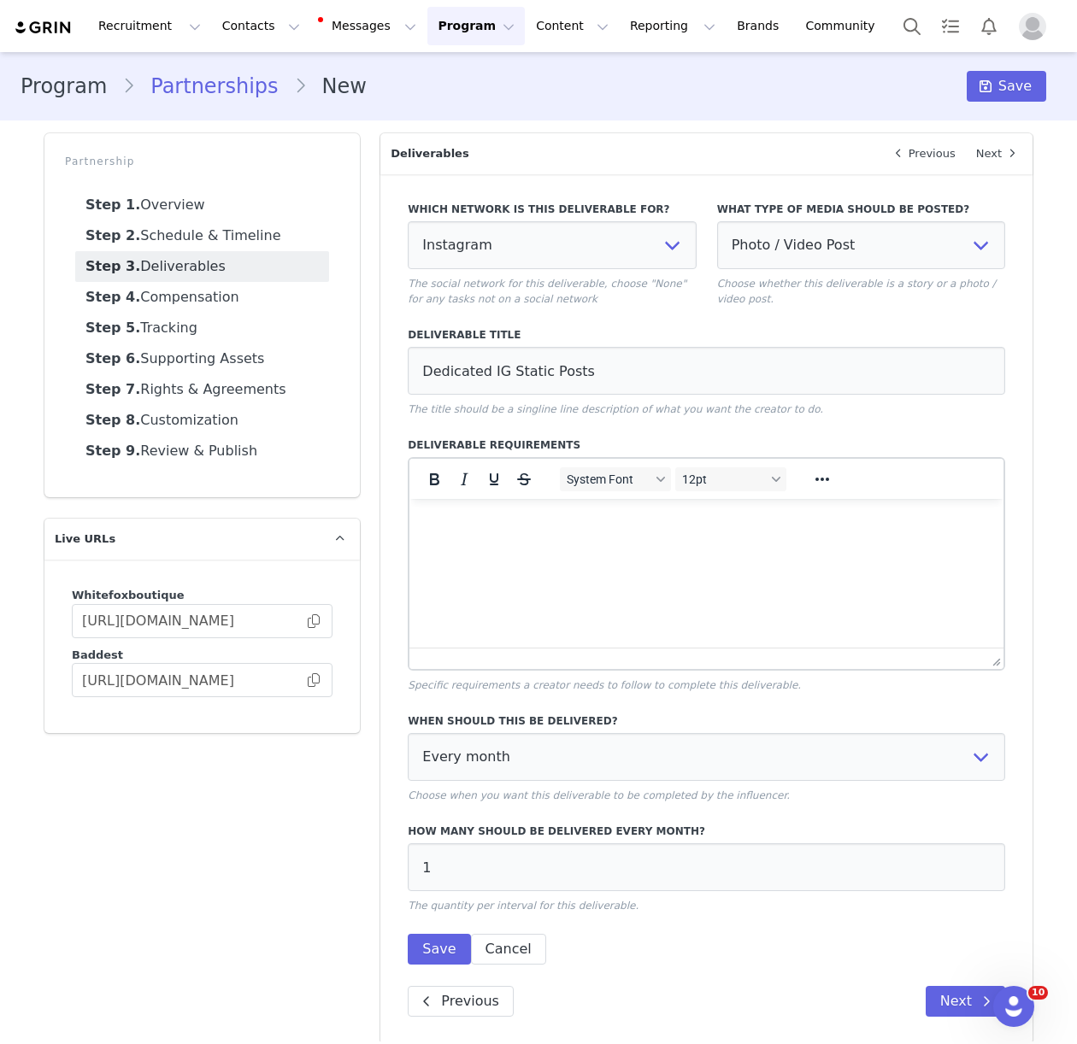
click at [497, 542] on html at bounding box center [706, 522] width 594 height 46
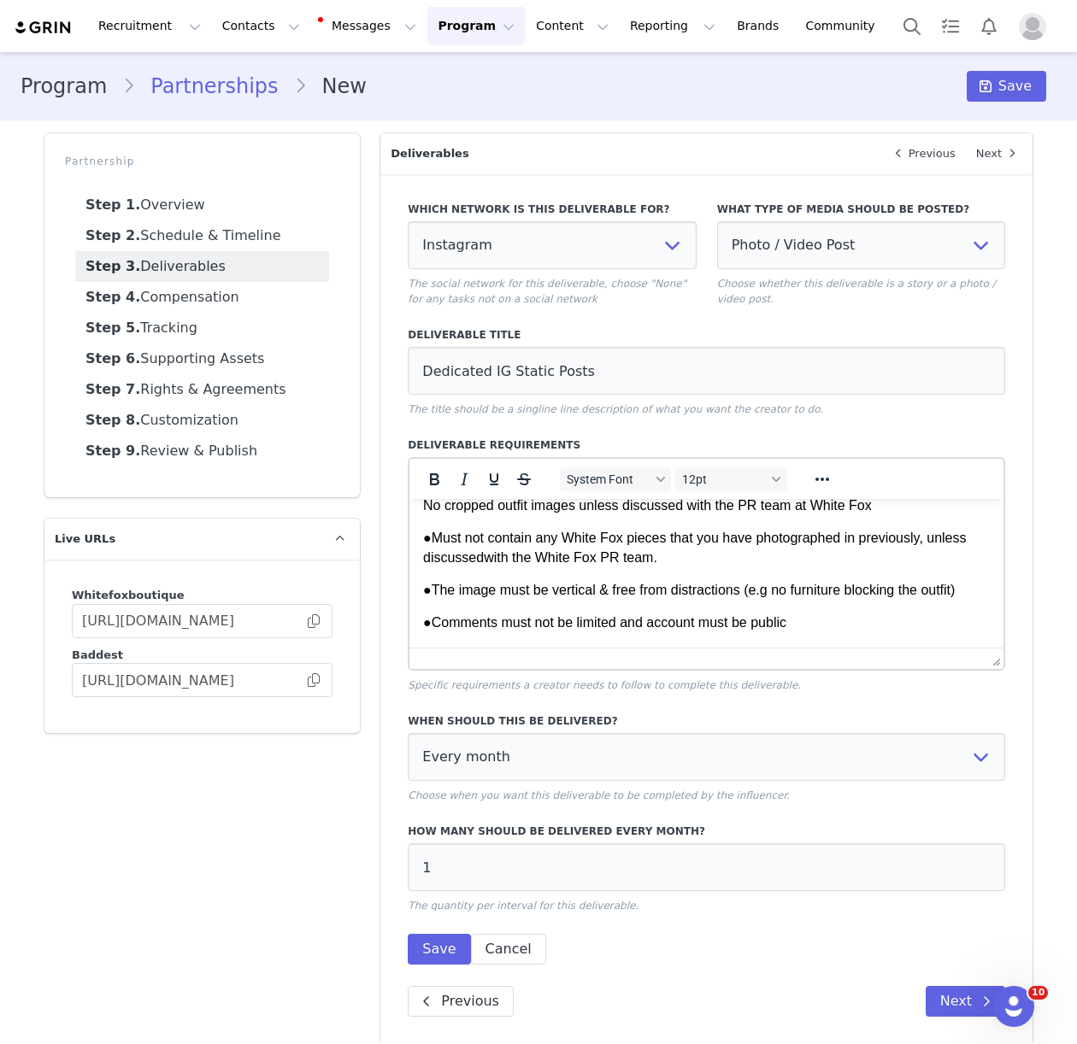
scroll to position [809, 0]
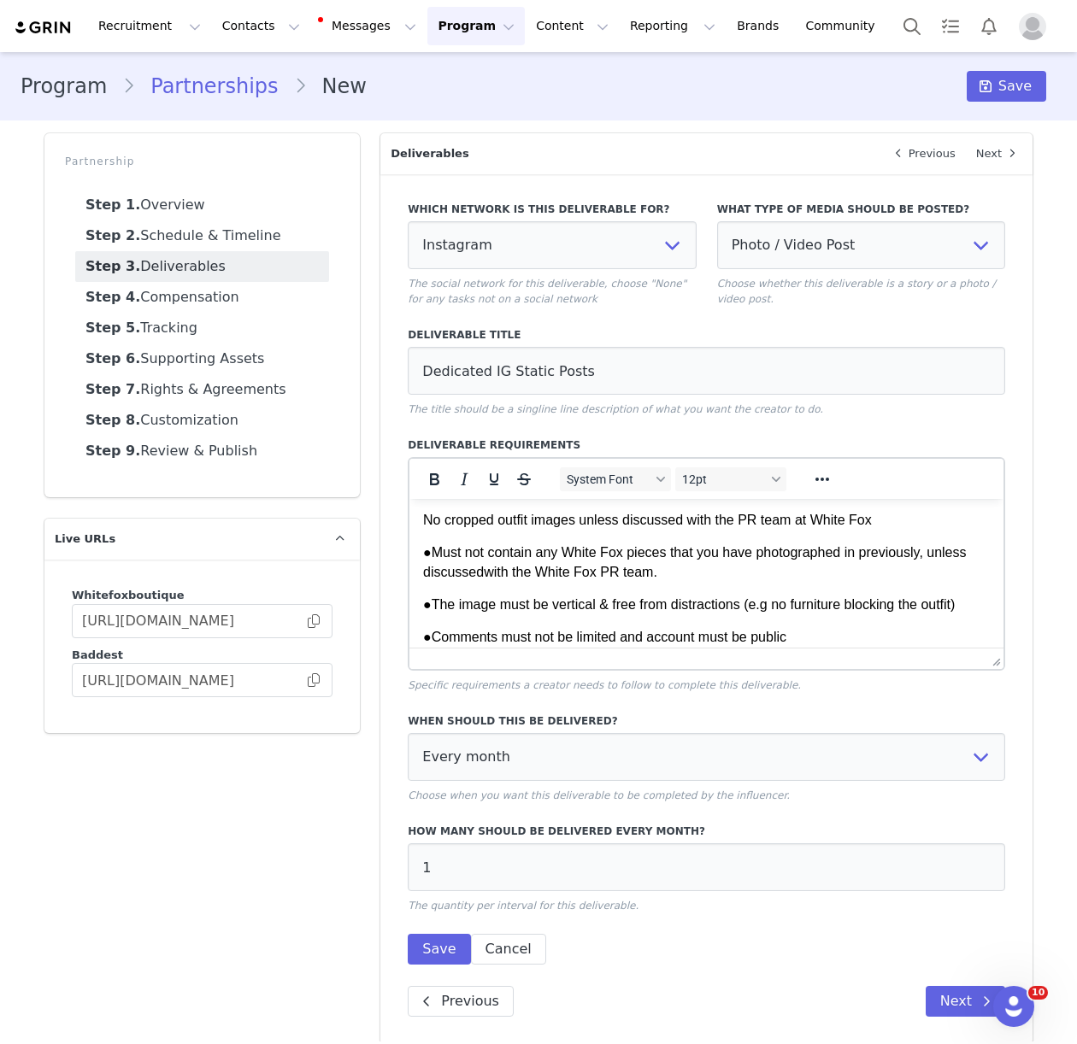
click at [426, 530] on p "No cropped outfit images unless discussed with the PR team at White Fox" at bounding box center [706, 520] width 567 height 19
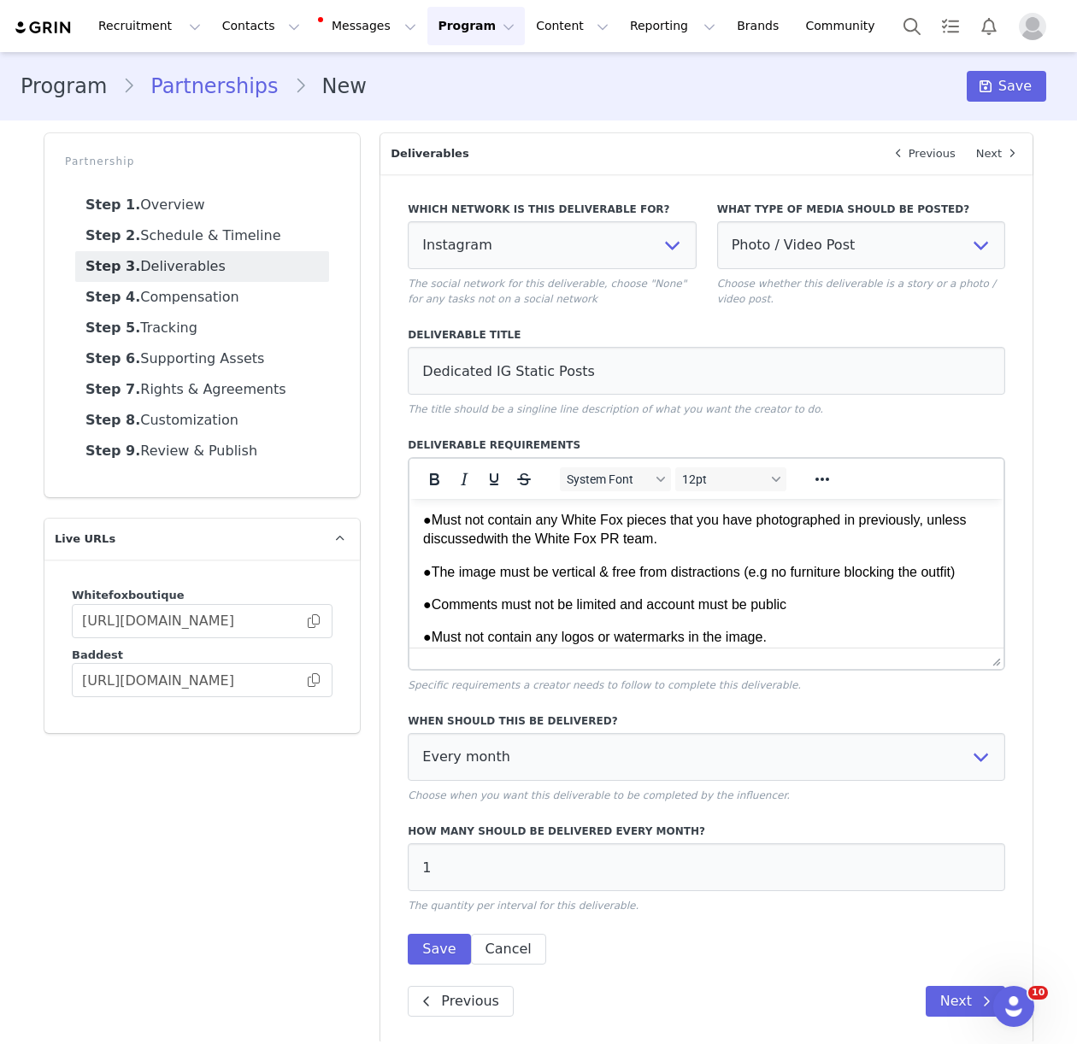
scroll to position [743, 0]
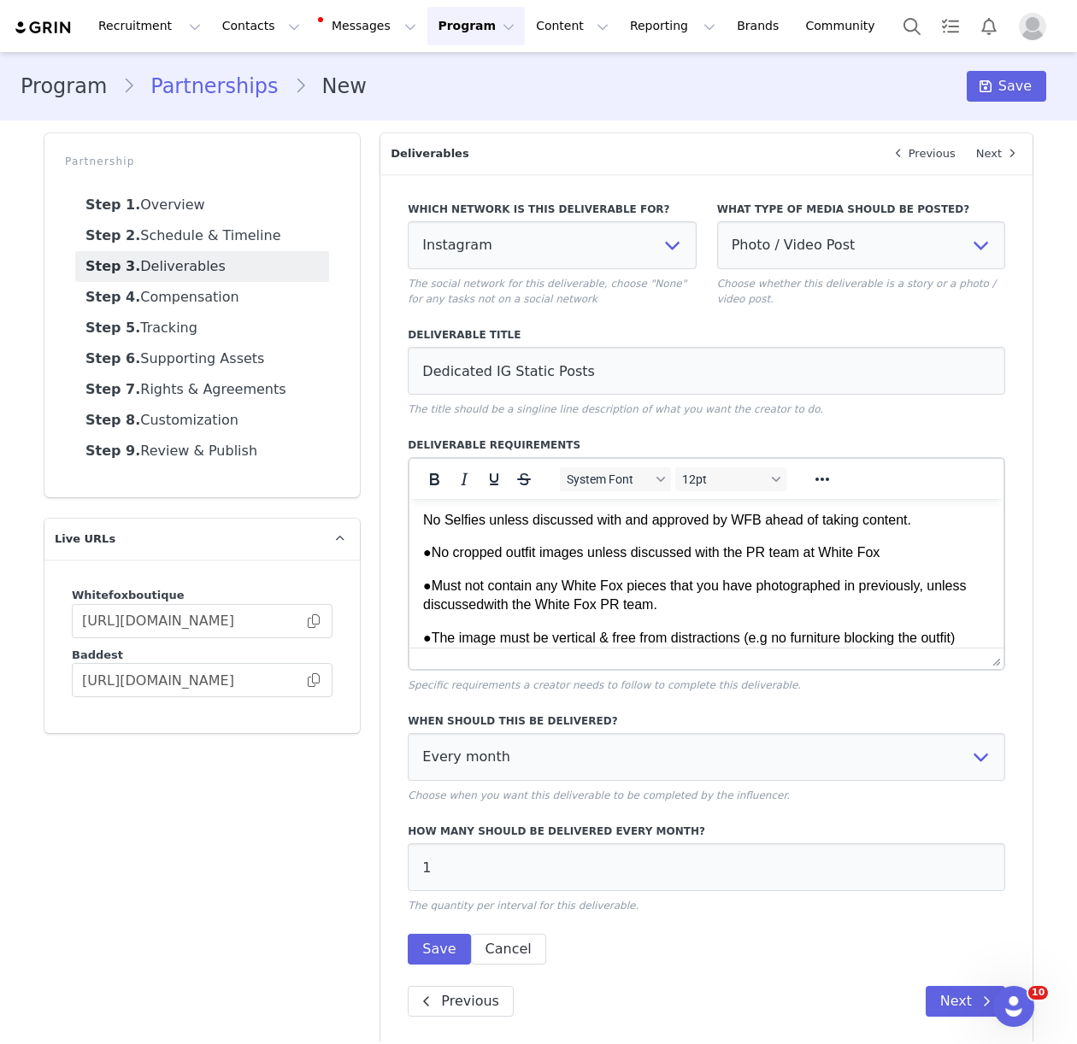
click at [423, 530] on p "No Selfies unless discussed with and approved by WFB ahead of taking content." at bounding box center [706, 520] width 567 height 19
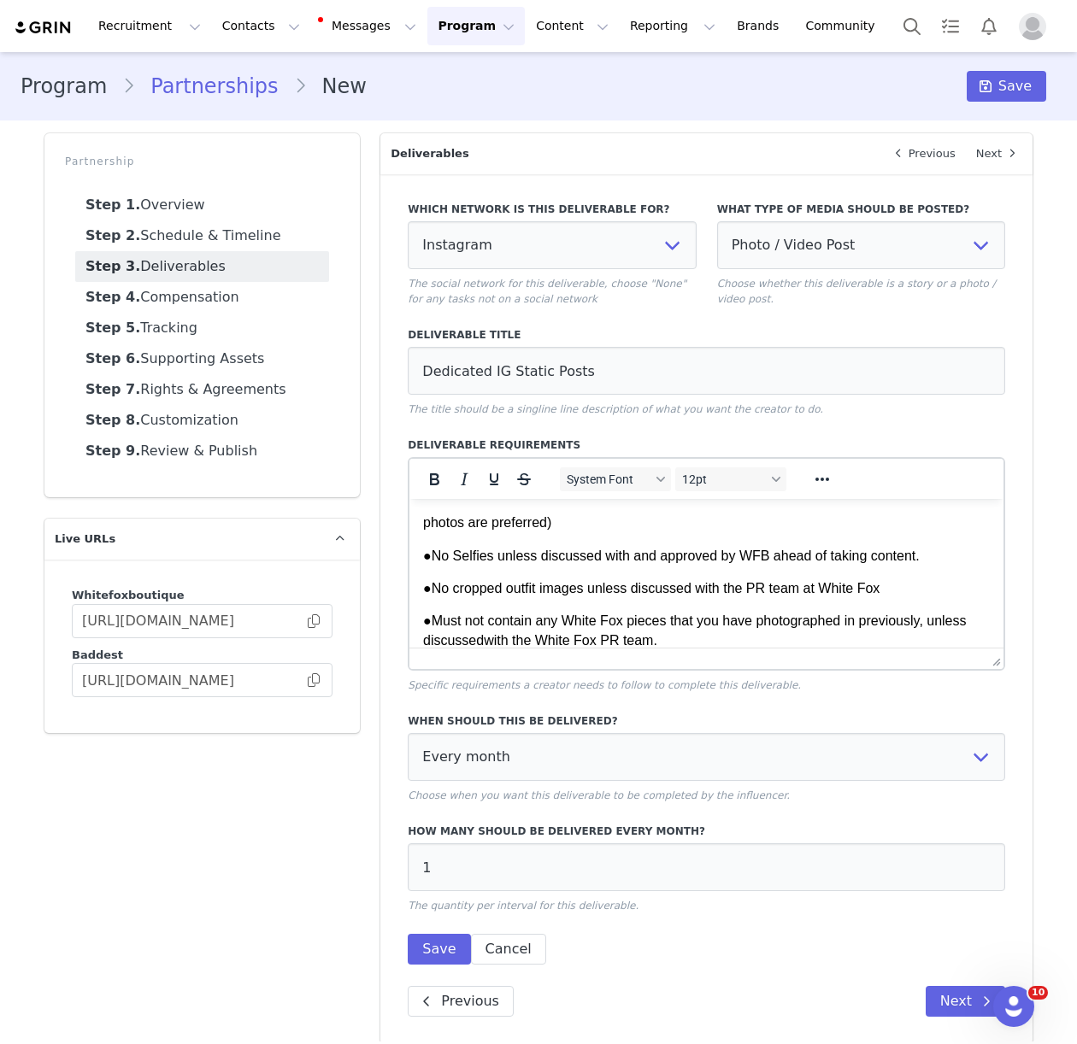
scroll to position [661, 0]
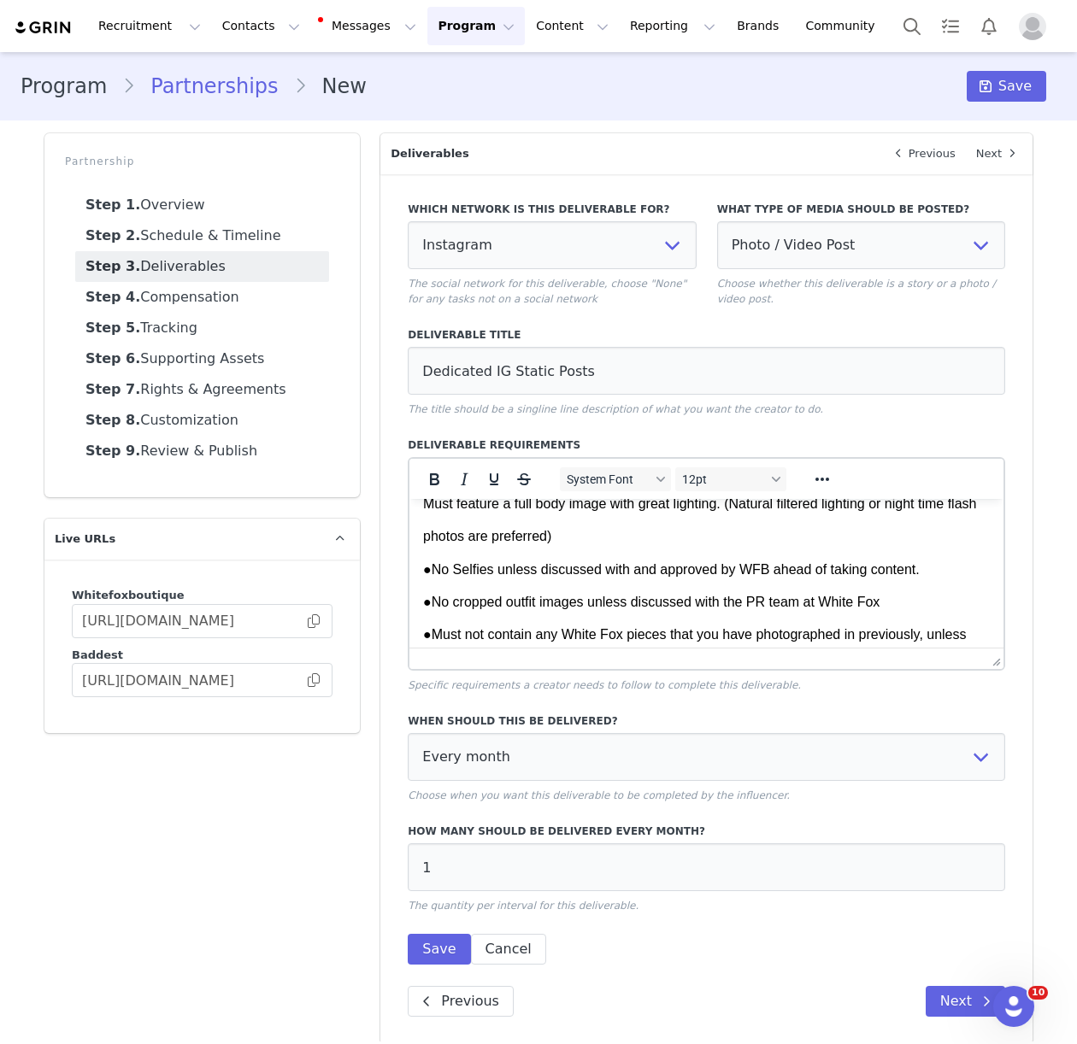
click at [423, 546] on p "photos are preferred)" at bounding box center [706, 536] width 567 height 19
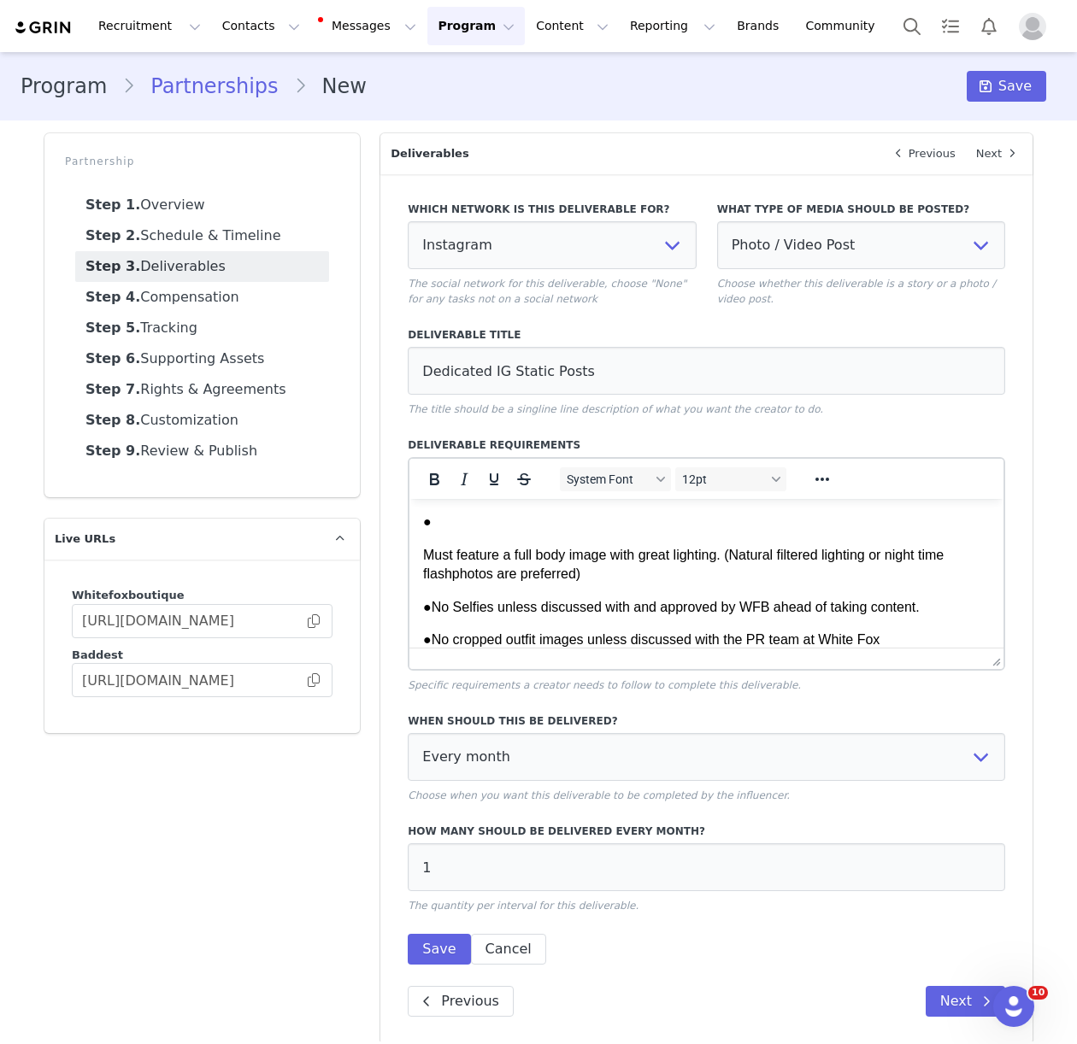
scroll to position [612, 0]
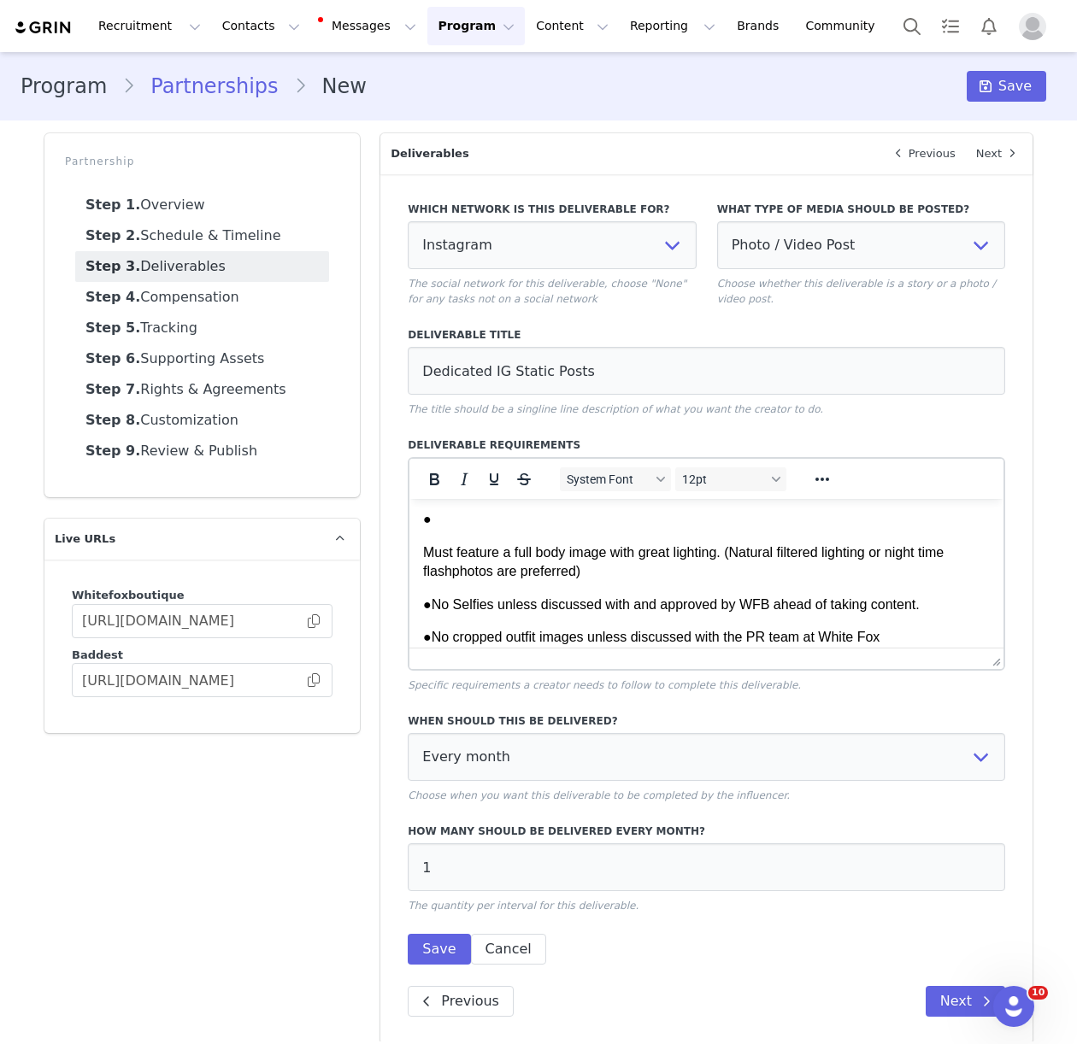
drag, startPoint x: 416, startPoint y: 551, endPoint x: 427, endPoint y: 557, distance: 12.6
click at [416, 552] on html "2x Dedicated IG post per month of [PERSON_NAME] wearing a full White Fox boutiq…" at bounding box center [706, 408] width 594 height 1042
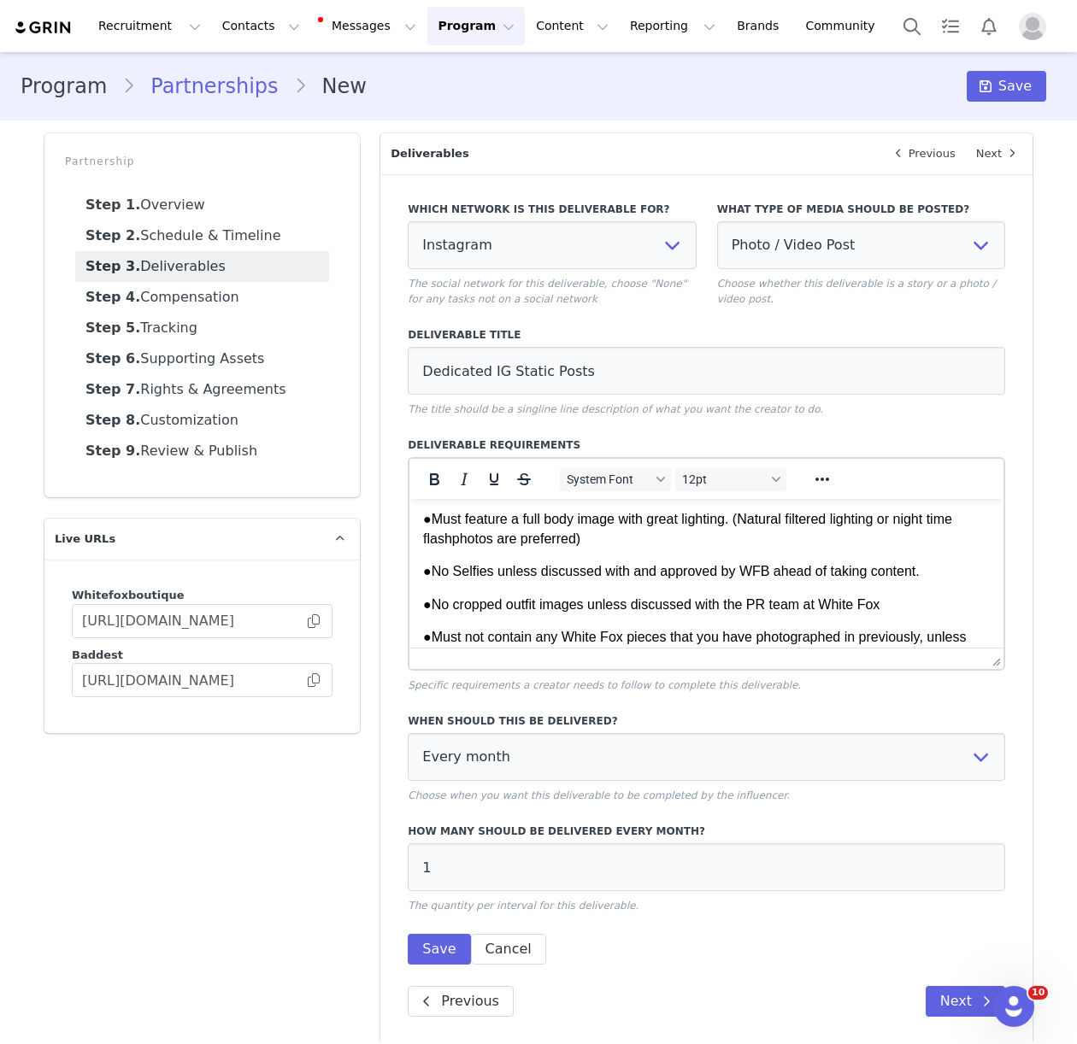
scroll to position [527, 0]
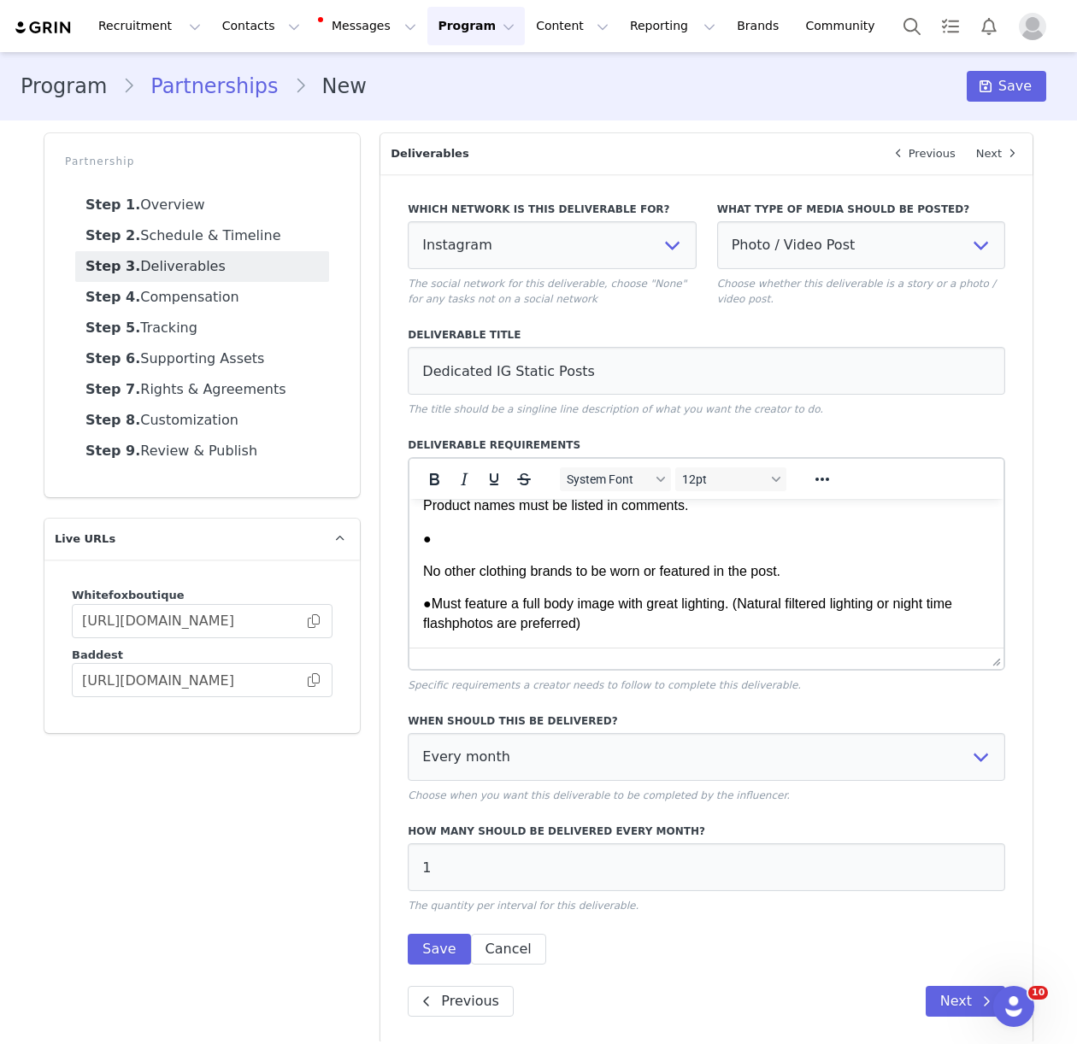
click at [423, 569] on p "No other clothing brands to be worn or featured in the post." at bounding box center [706, 571] width 567 height 19
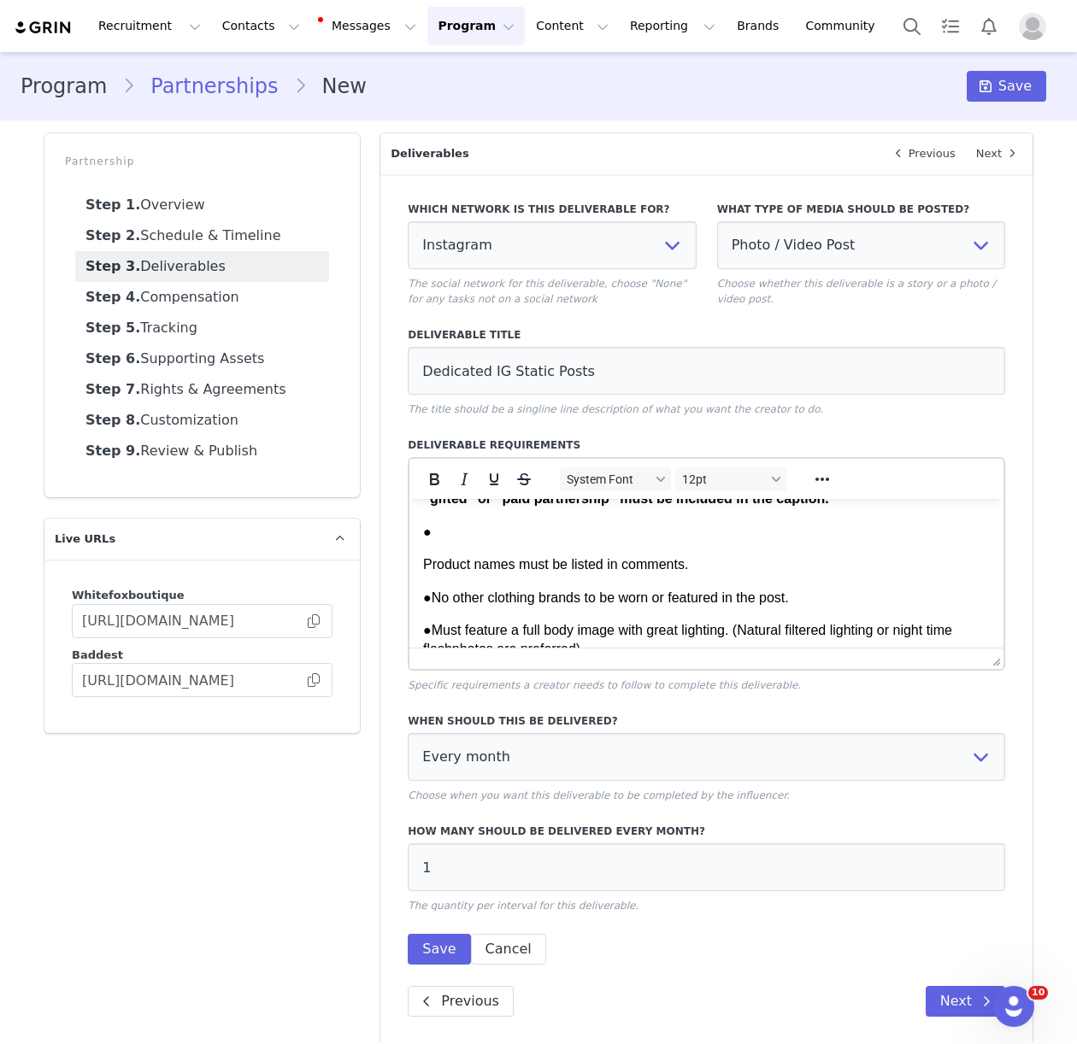
scroll to position [466, 0]
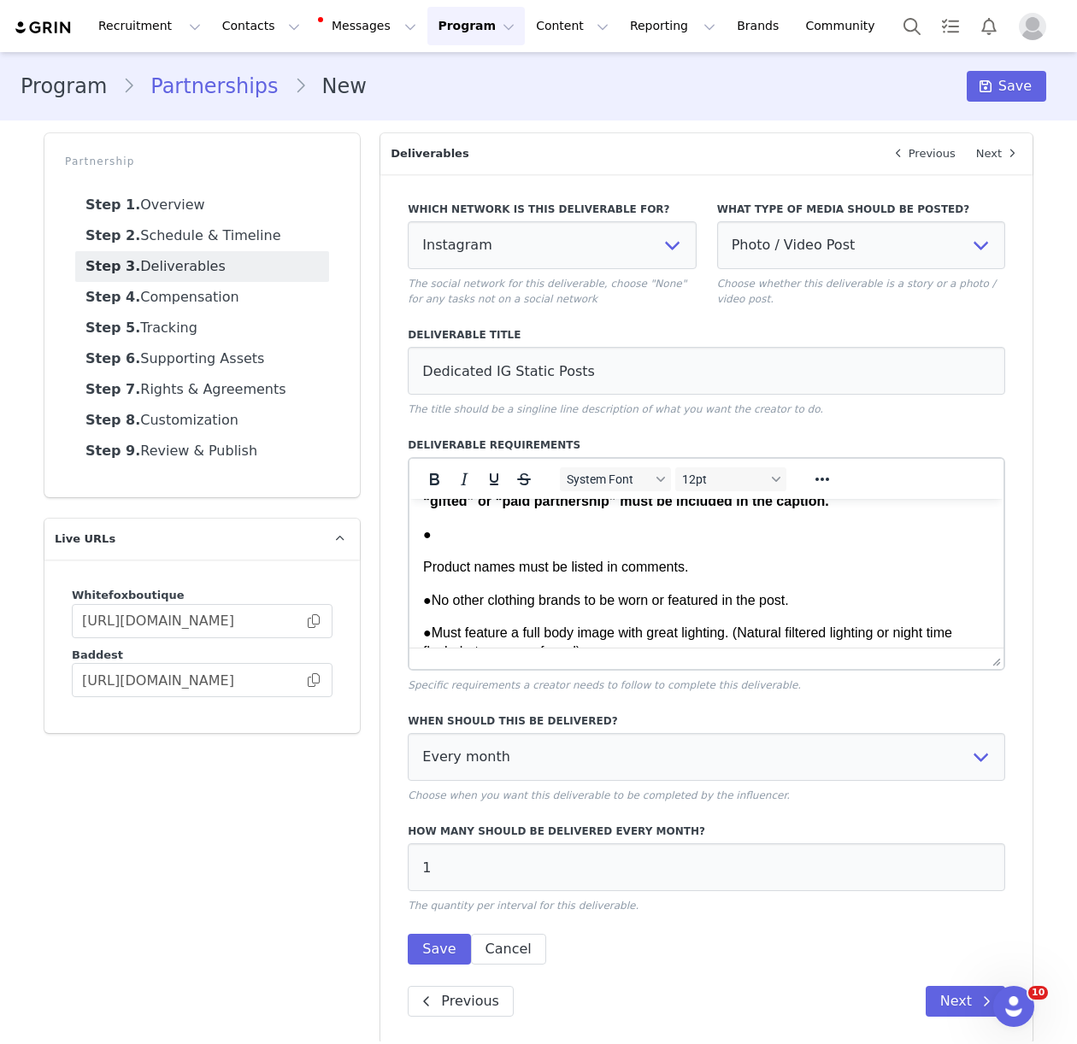
click at [421, 564] on html "2x Dedicated IG post per month of [PERSON_NAME] wearing a full White Fox boutiq…" at bounding box center [706, 521] width 594 height 976
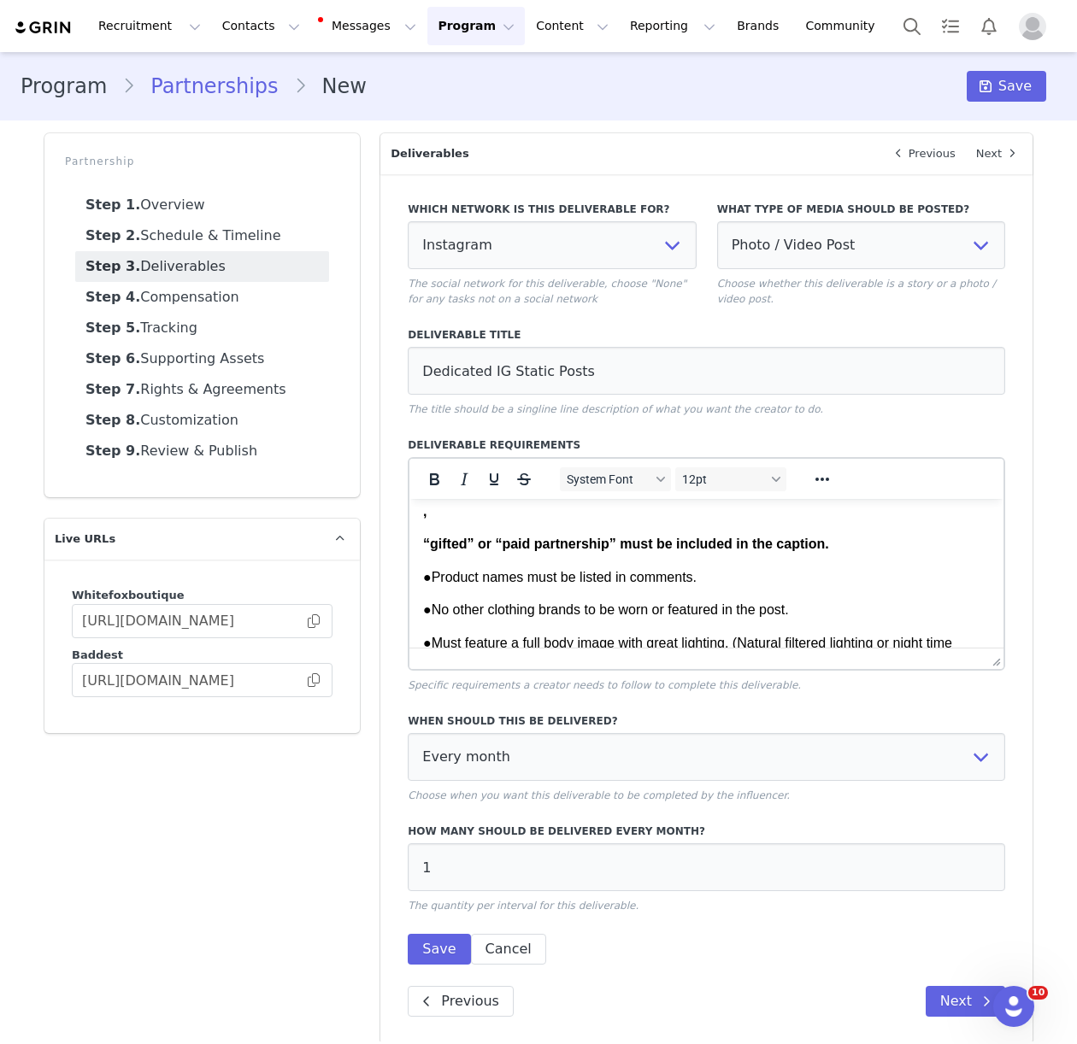
scroll to position [393, 0]
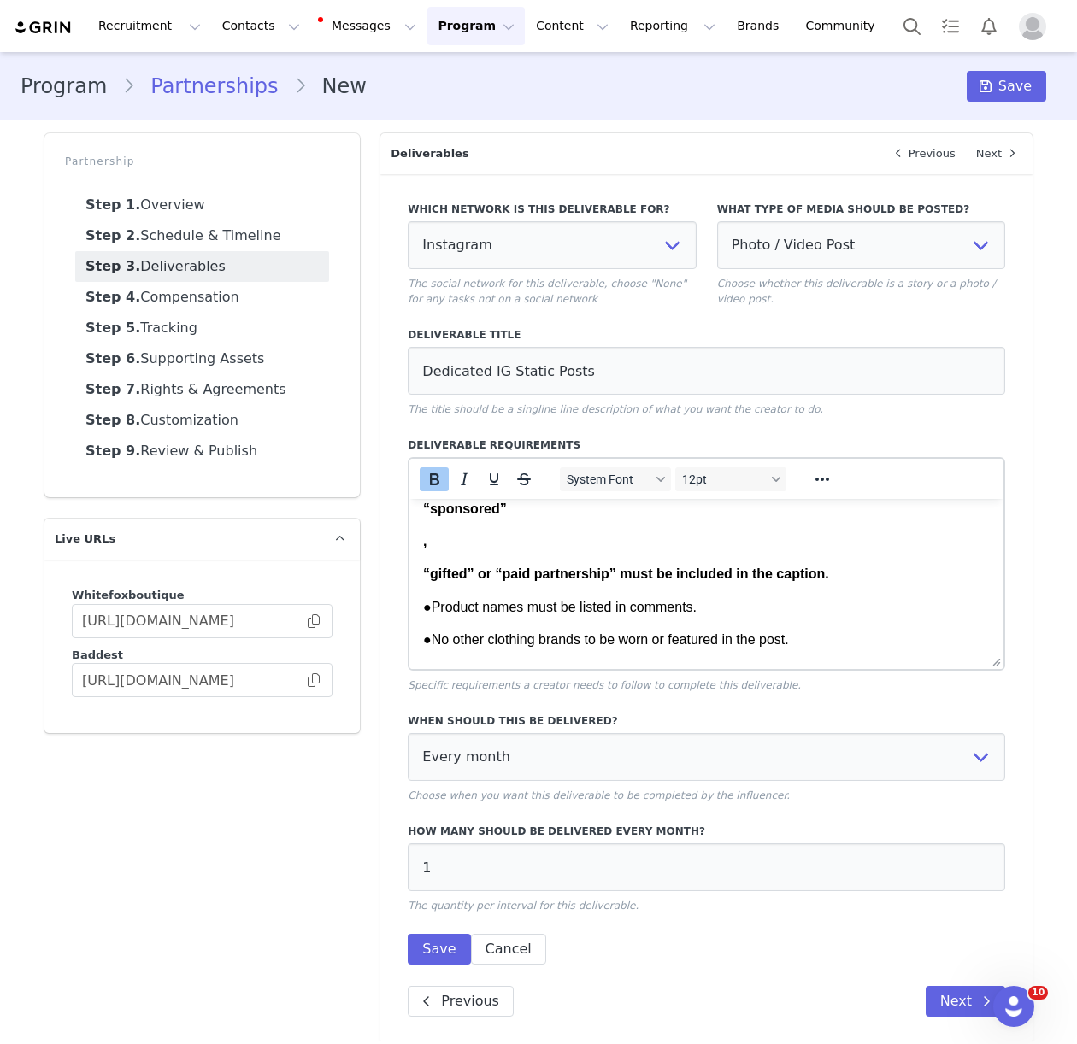
click at [423, 570] on strong "“gifted” or “paid partnership” must be included in the caption." at bounding box center [626, 574] width 406 height 15
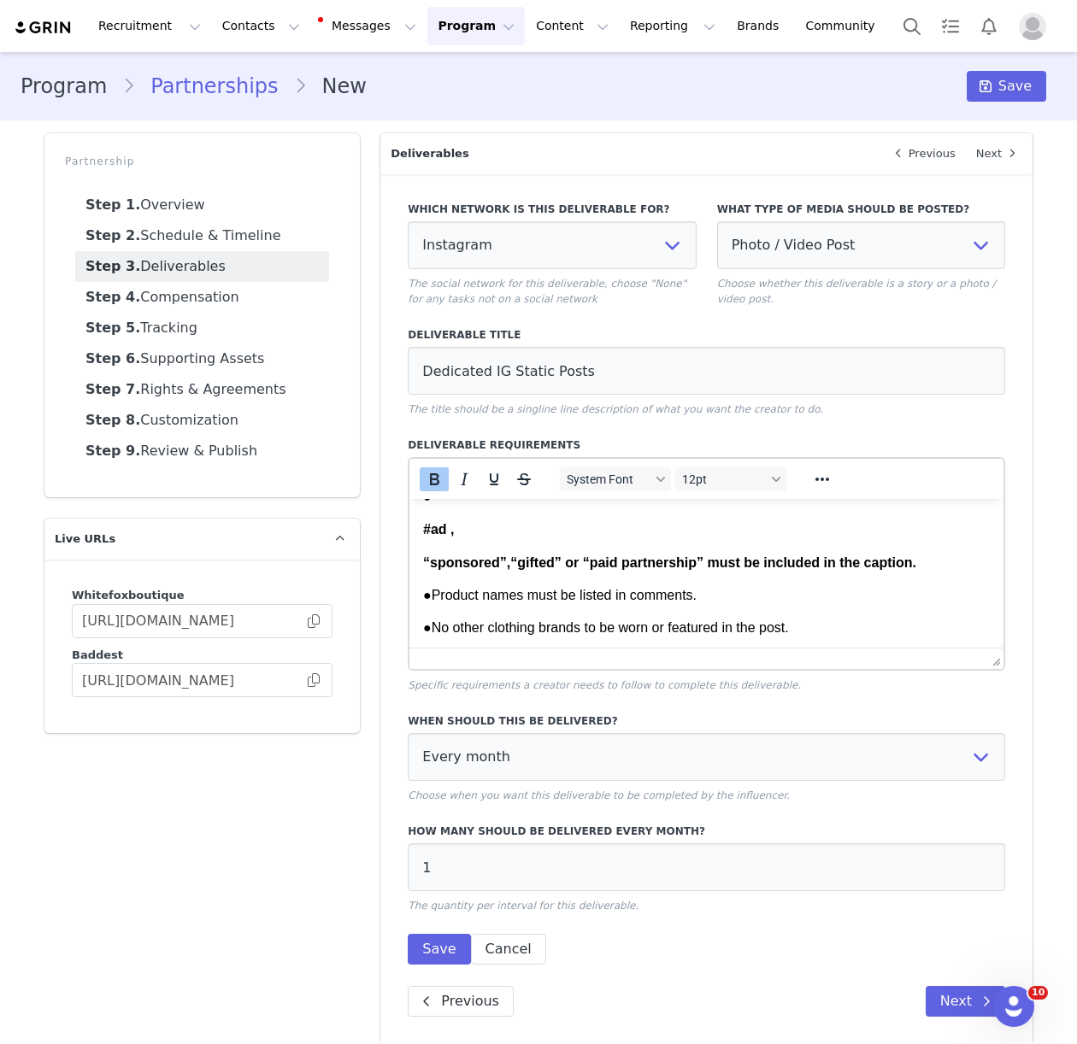
scroll to position [291, 0]
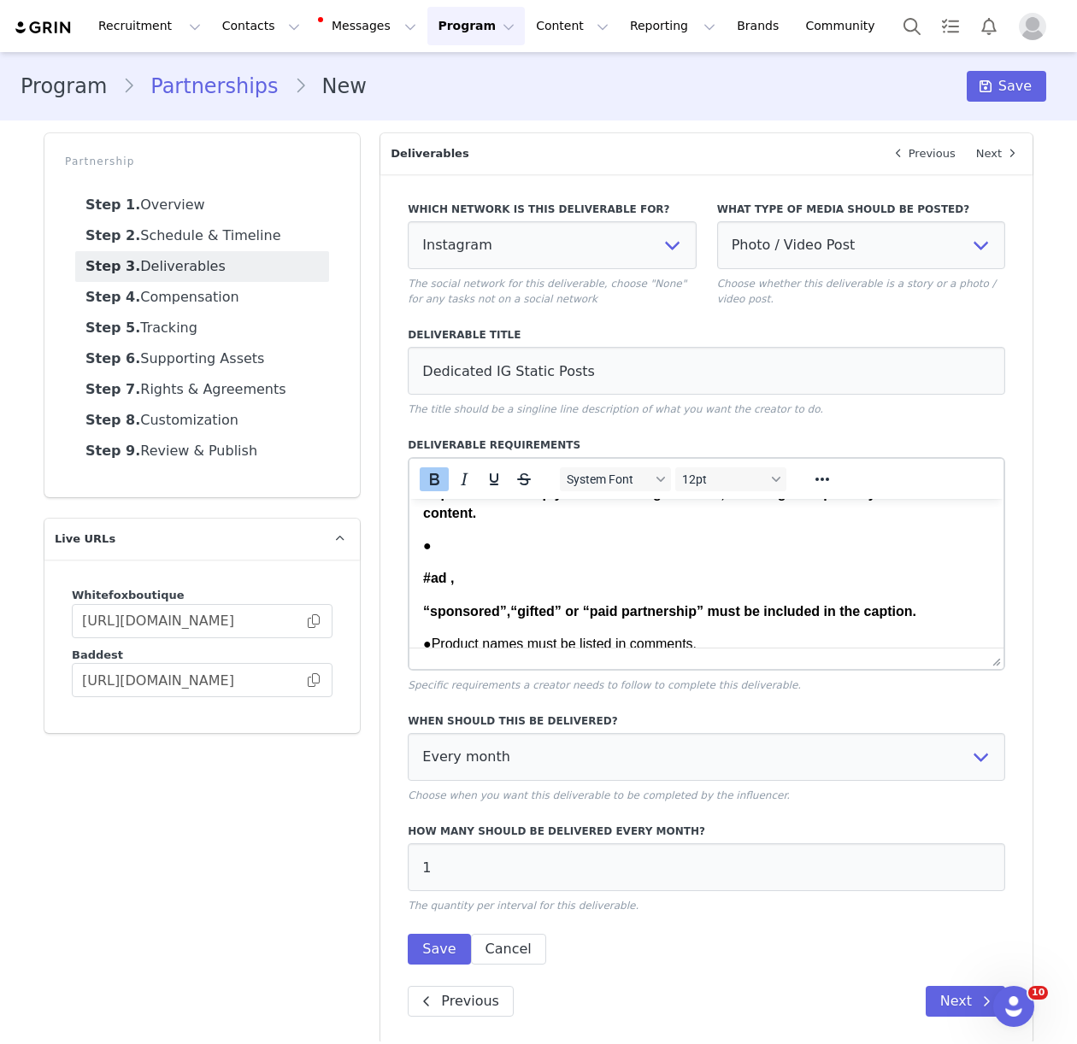
click at [421, 606] on html "2x Dedicated IG post per month of [PERSON_NAME] wearing a full White Fox boutiq…" at bounding box center [706, 648] width 594 height 878
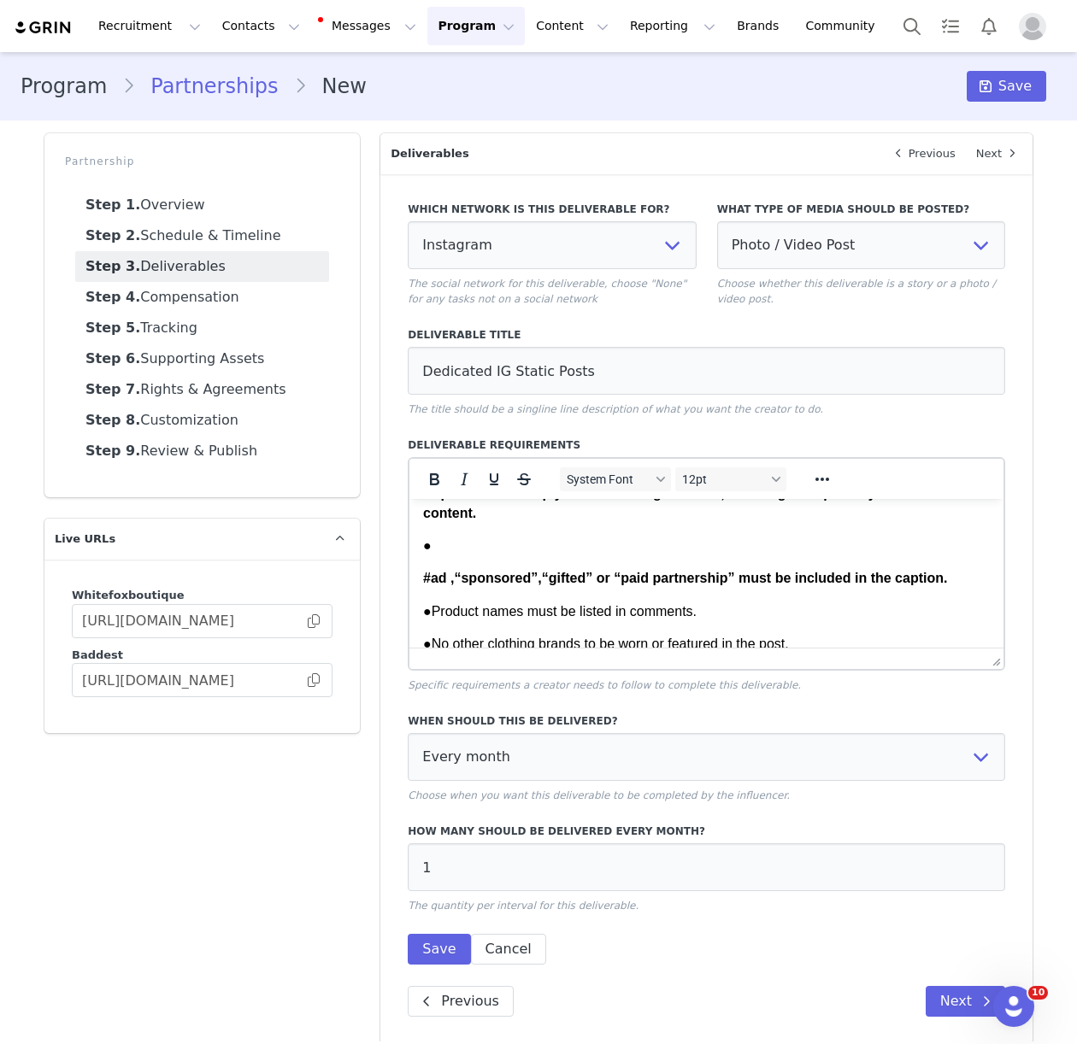
click at [423, 590] on body "2x Dedicated IG post per month of [PERSON_NAME] wearing a full White Fox boutiq…" at bounding box center [706, 631] width 567 height 818
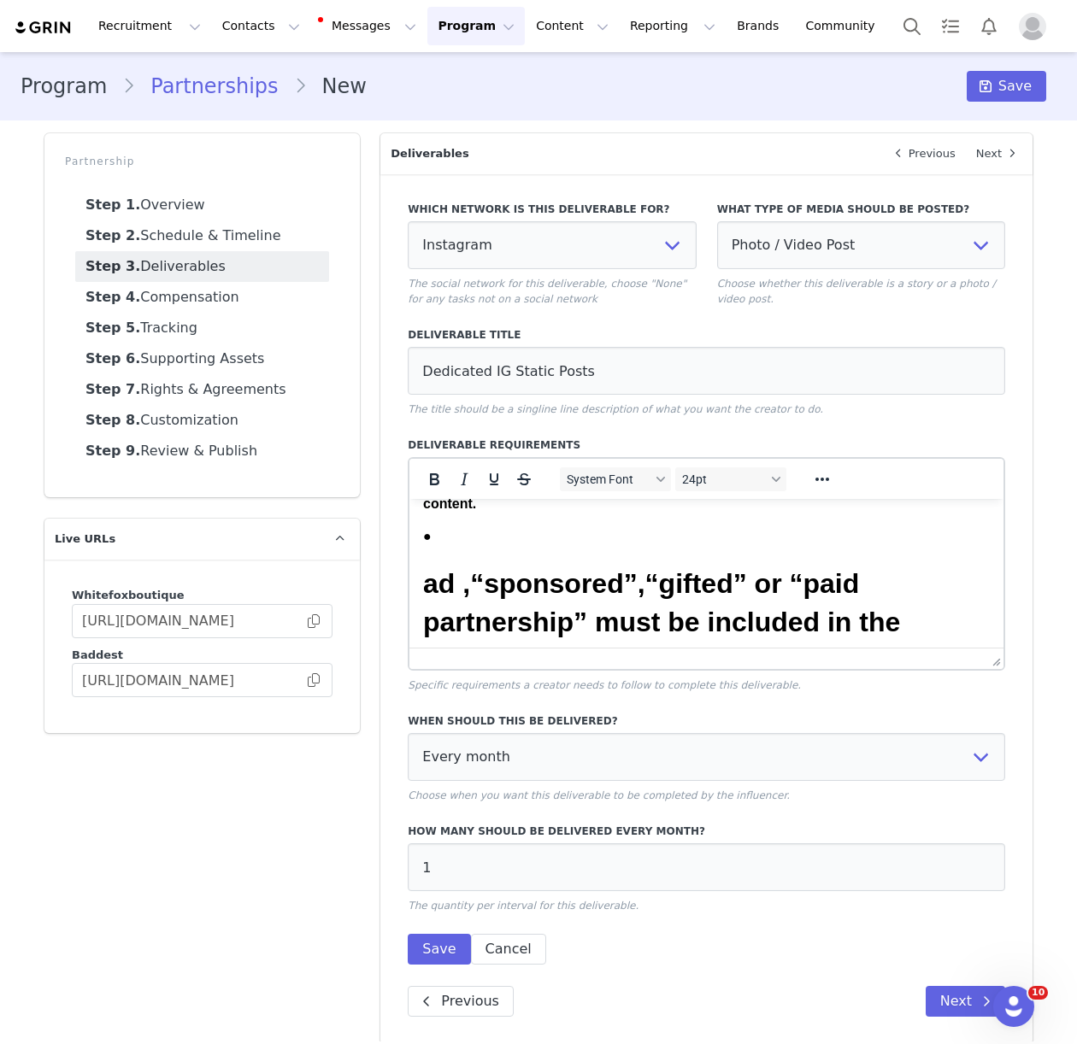
scroll to position [297, 0]
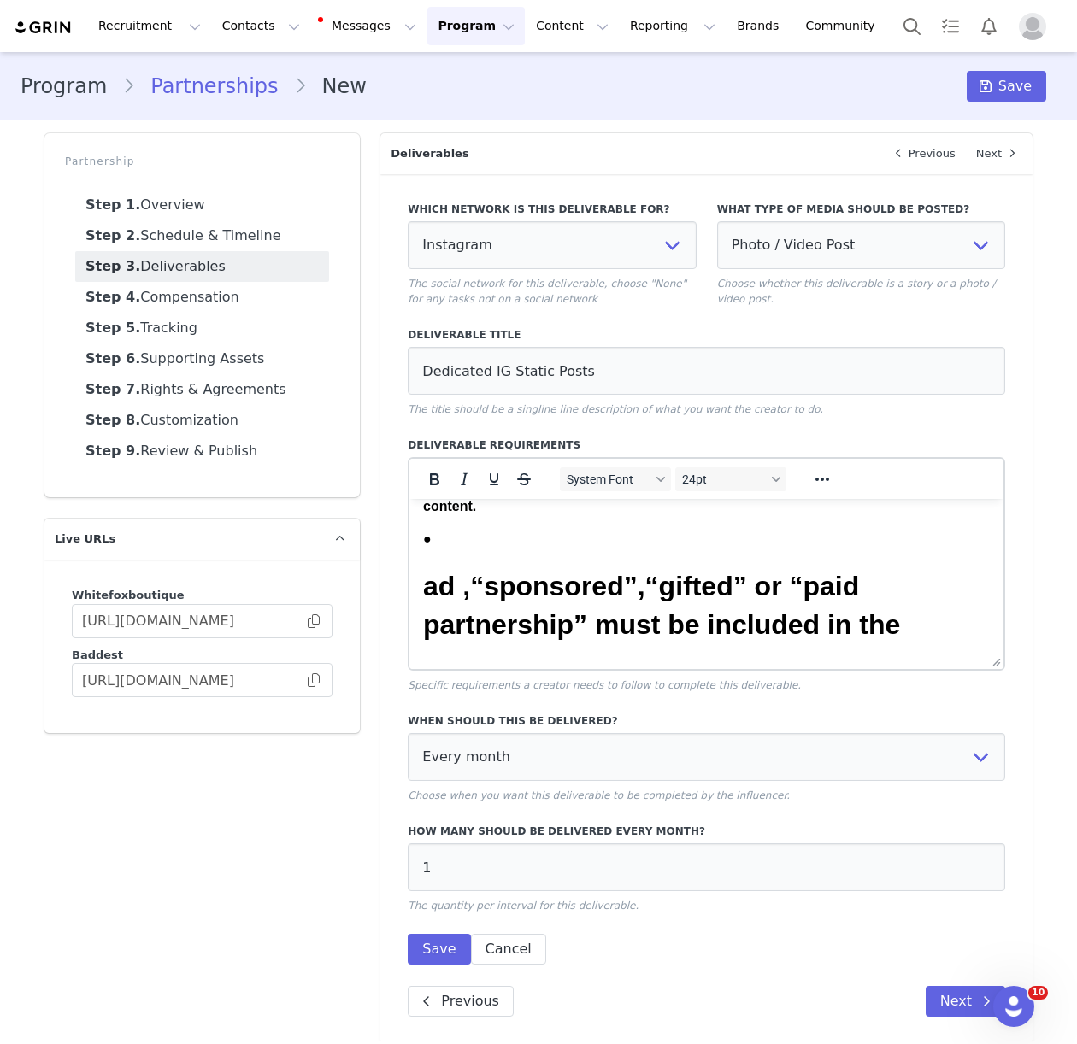
drag, startPoint x: 462, startPoint y: 508, endPoint x: 491, endPoint y: 552, distance: 52.6
click at [462, 508] on strong "Caption must comply with the ASA guidelines, ensuring transparency in disclosur…" at bounding box center [705, 496] width 565 height 33
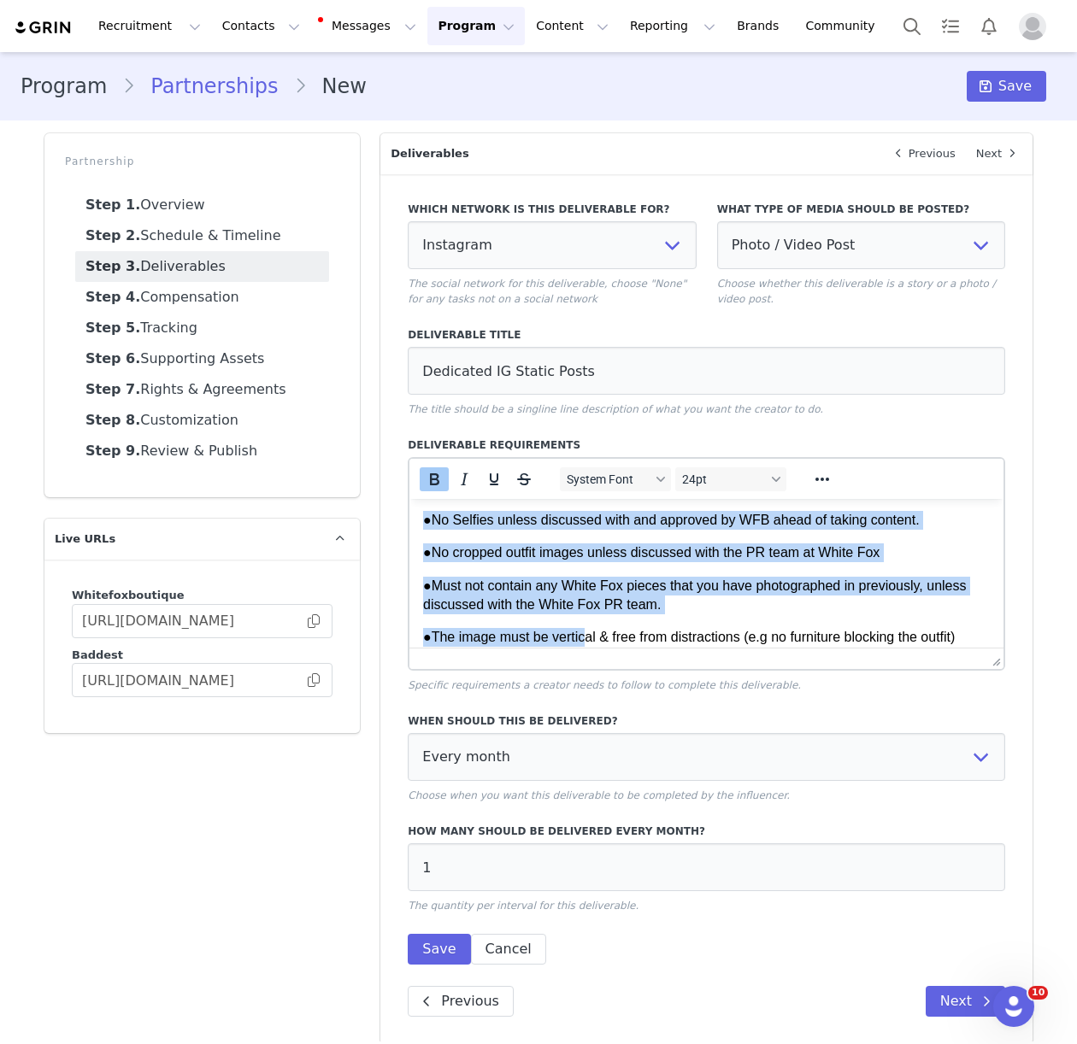
scroll to position [863, 0]
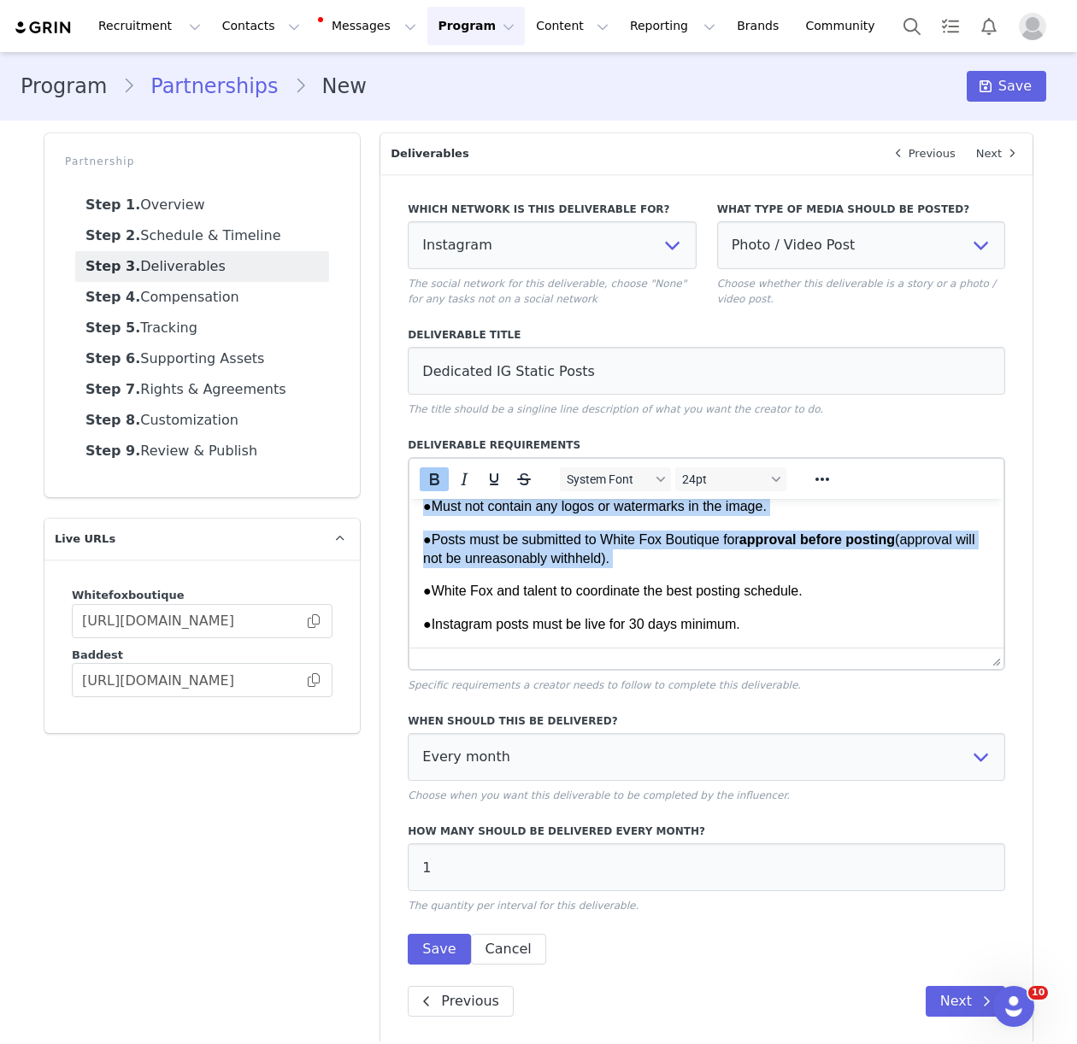
drag, startPoint x: 424, startPoint y: 568, endPoint x: 586, endPoint y: 574, distance: 162.5
click at [586, 574] on body "2x Dedicated IG post per month of [PERSON_NAME] wearing a full White Fox boutiq…" at bounding box center [706, 142] width 567 height 985
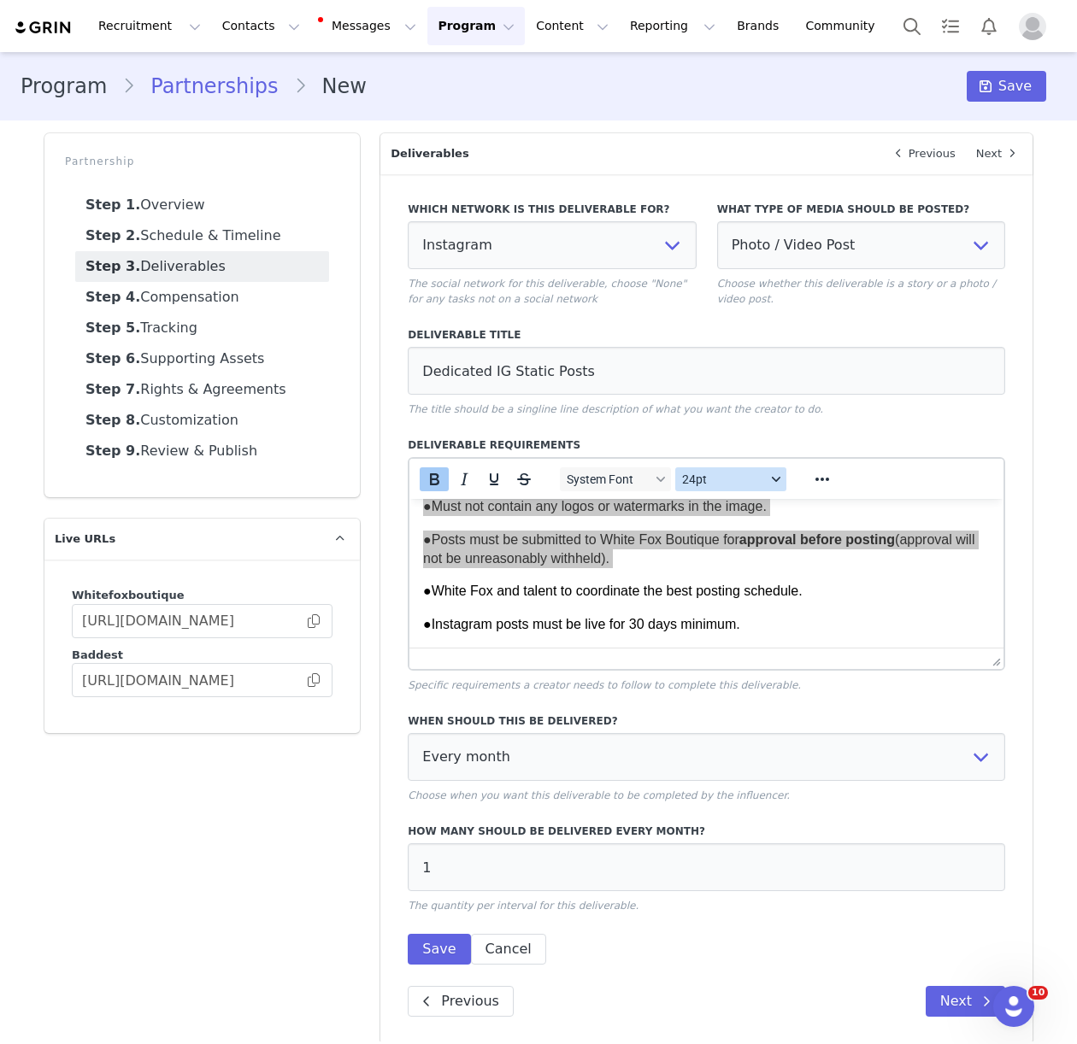
click at [714, 473] on span "24pt" at bounding box center [724, 480] width 84 height 14
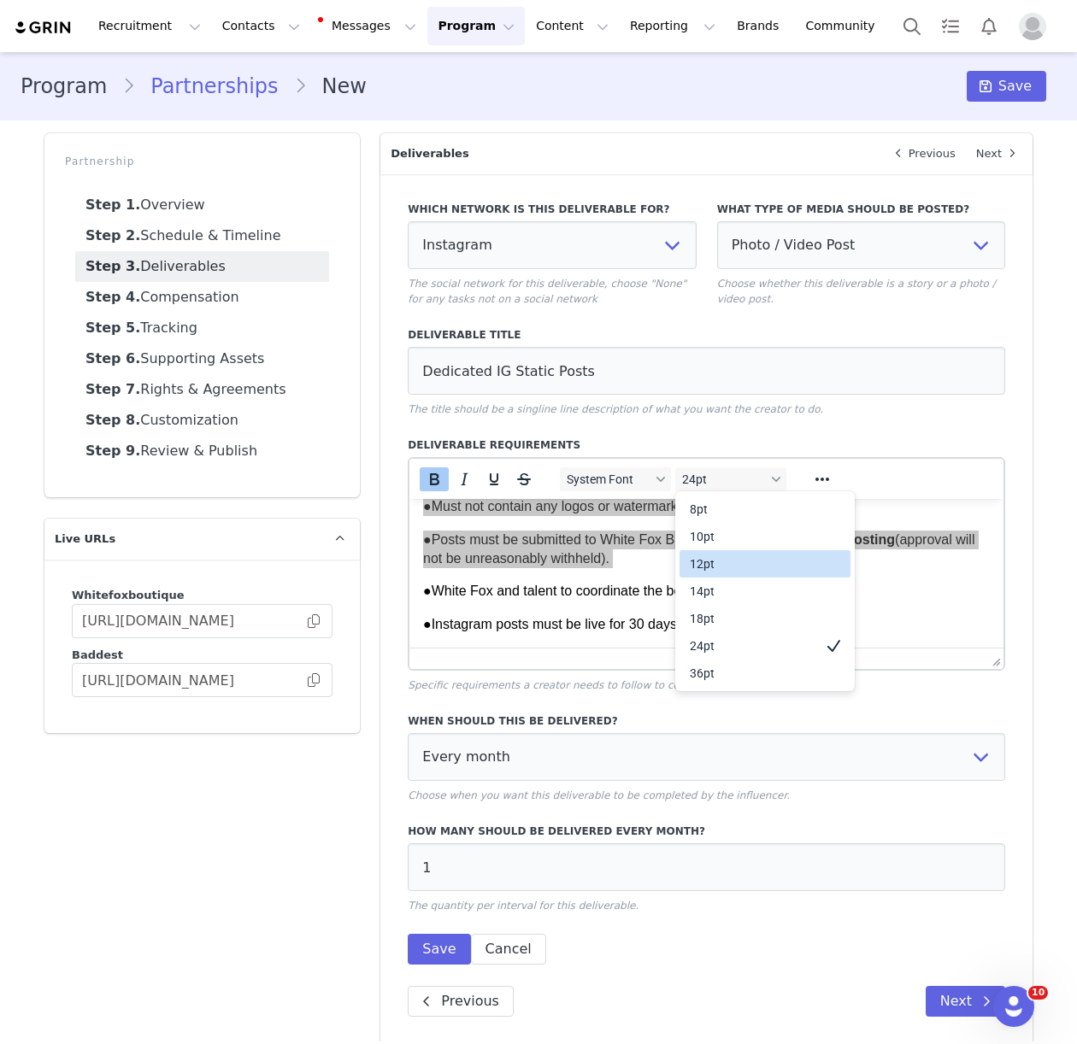
click at [760, 562] on div "12pt" at bounding box center [753, 564] width 126 height 21
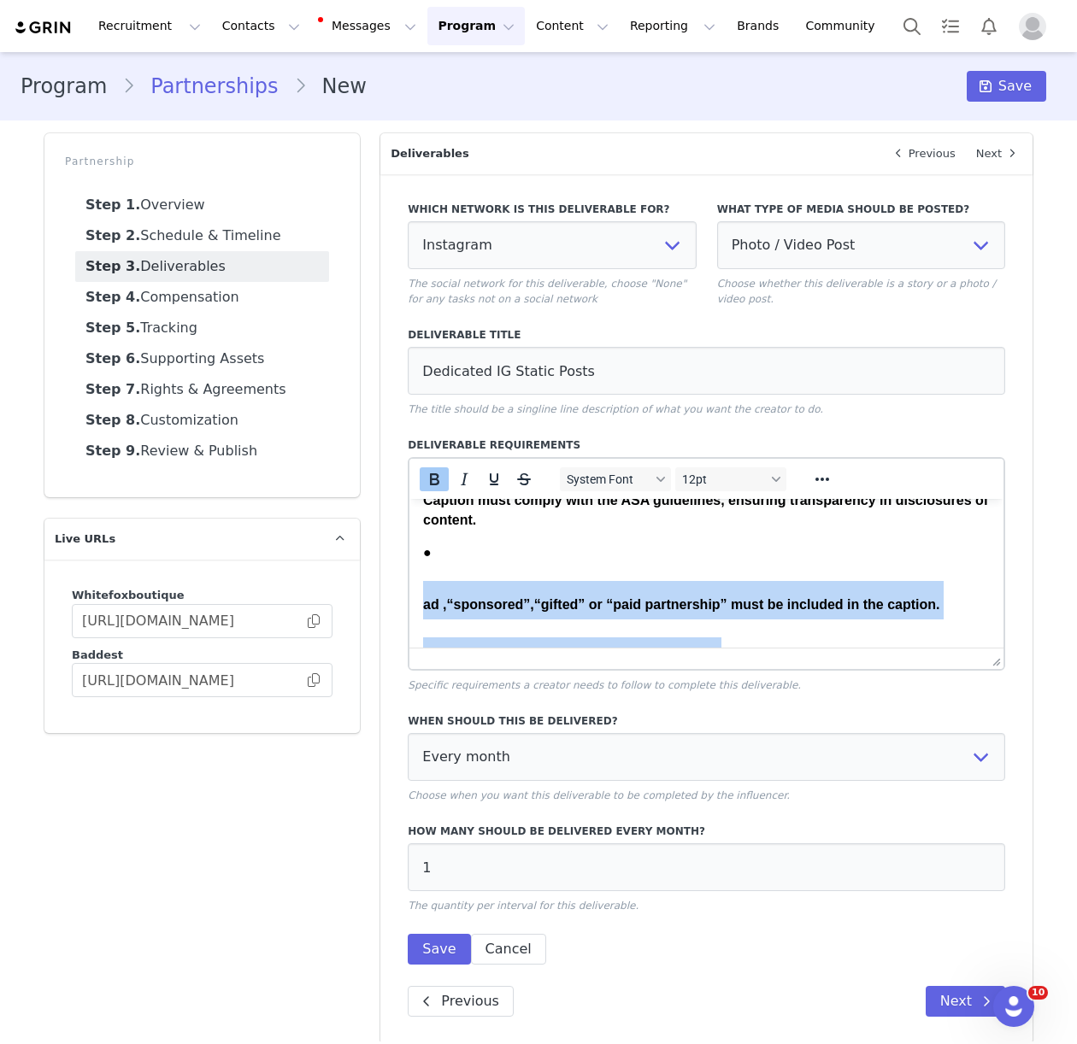
scroll to position [322, 0]
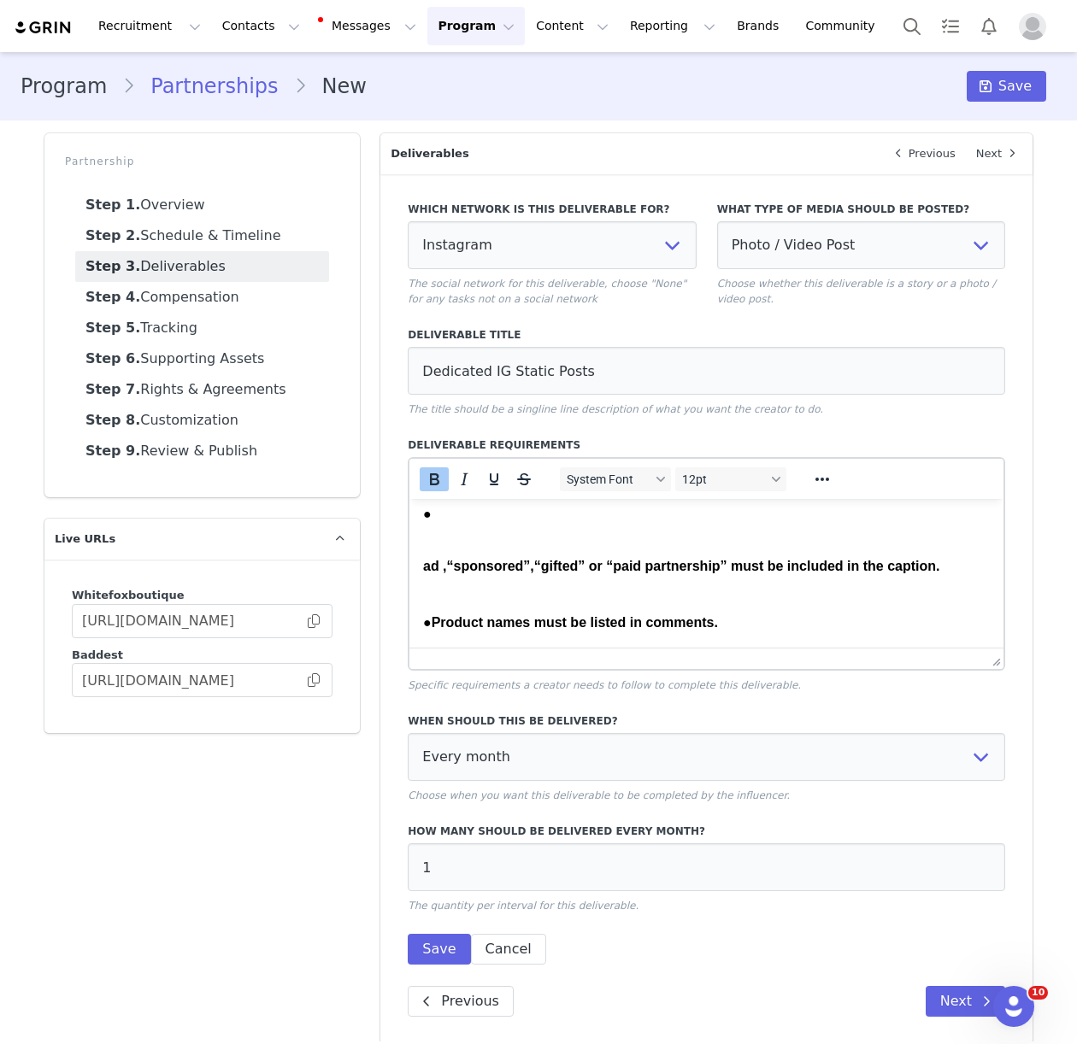
click at [457, 573] on strong "“sponsored”" at bounding box center [489, 566] width 84 height 15
click at [425, 565] on strong "ad ," at bounding box center [435, 566] width 24 height 15
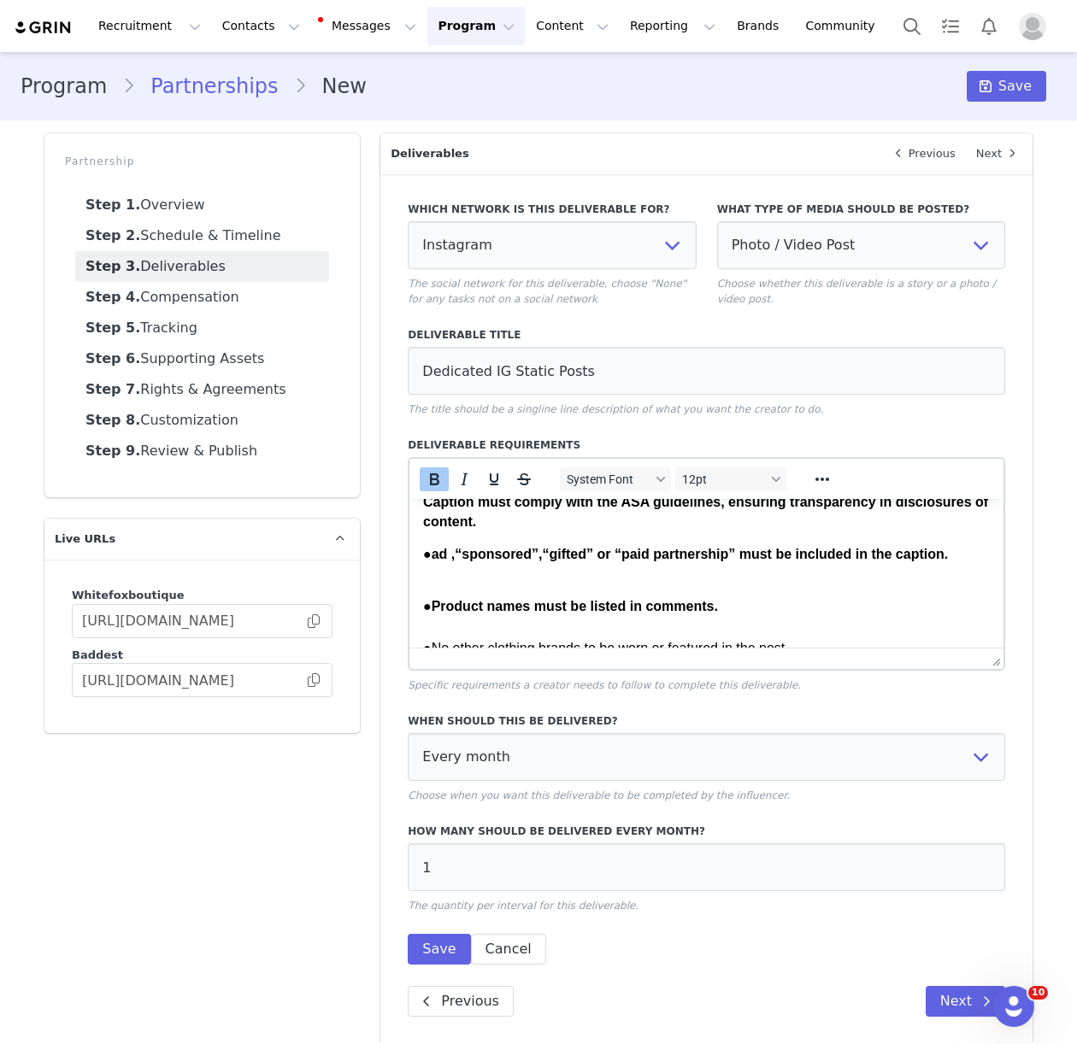
scroll to position [222, 0]
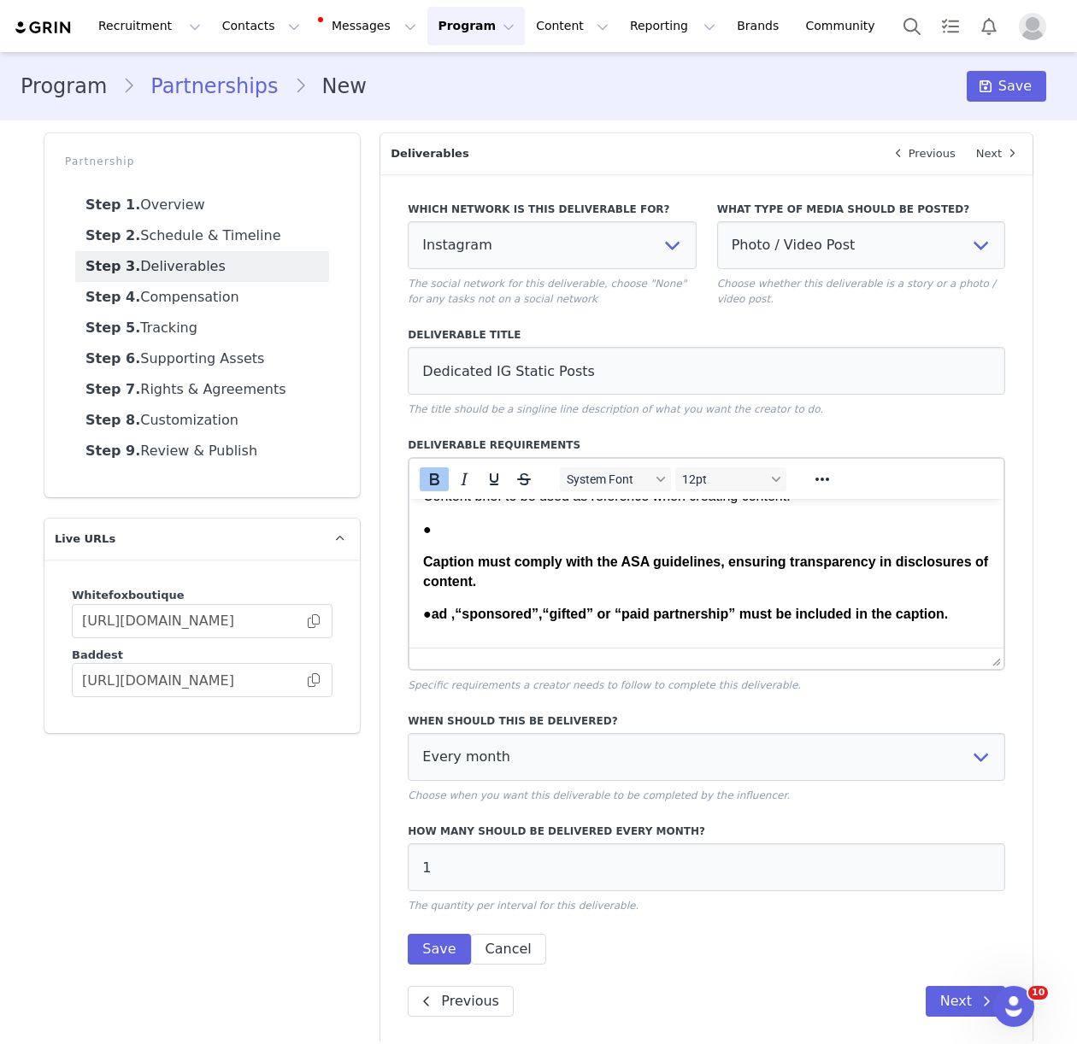
click at [423, 560] on strong "Caption must comply with the ASA guidelines, ensuring transparency in disclosur…" at bounding box center [705, 571] width 565 height 33
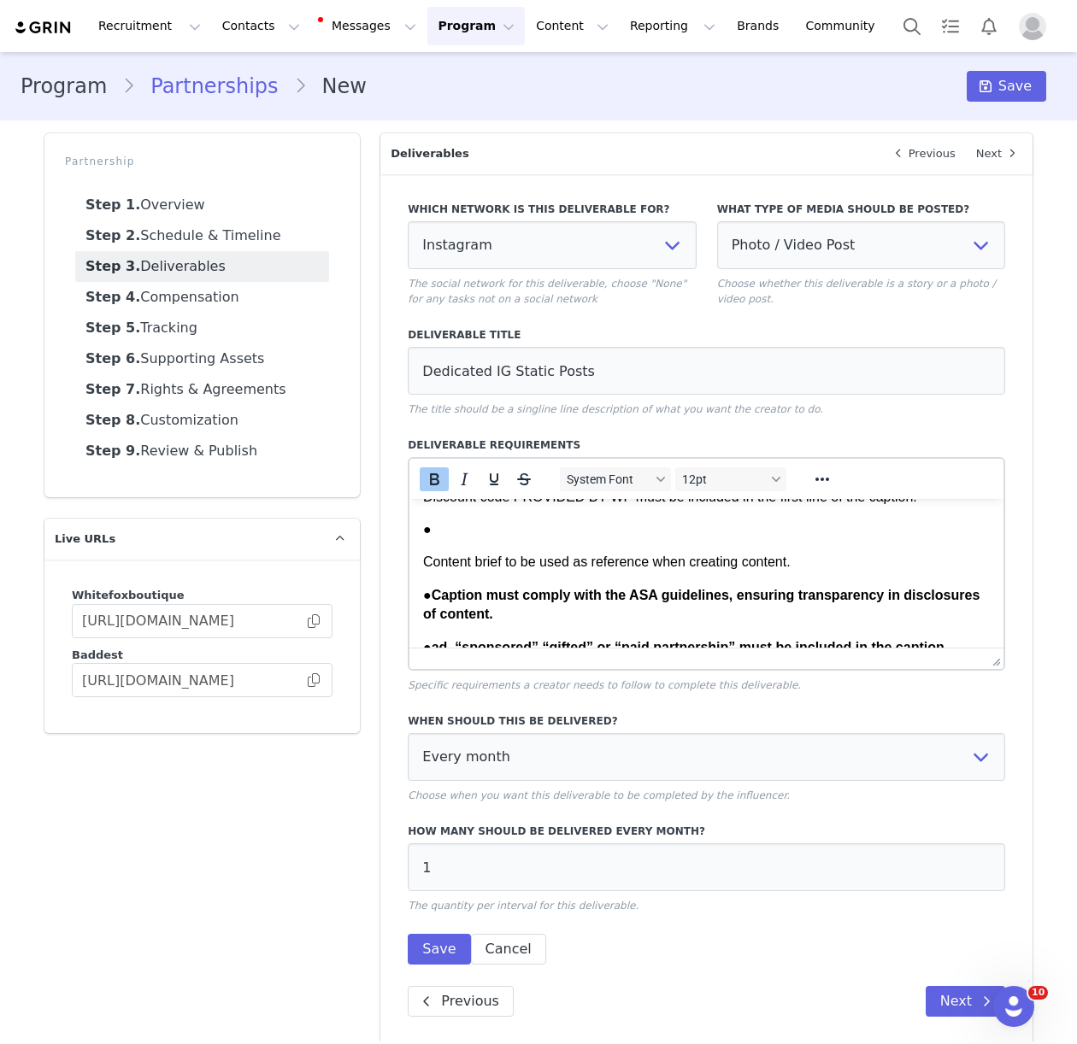
scroll to position [141, 0]
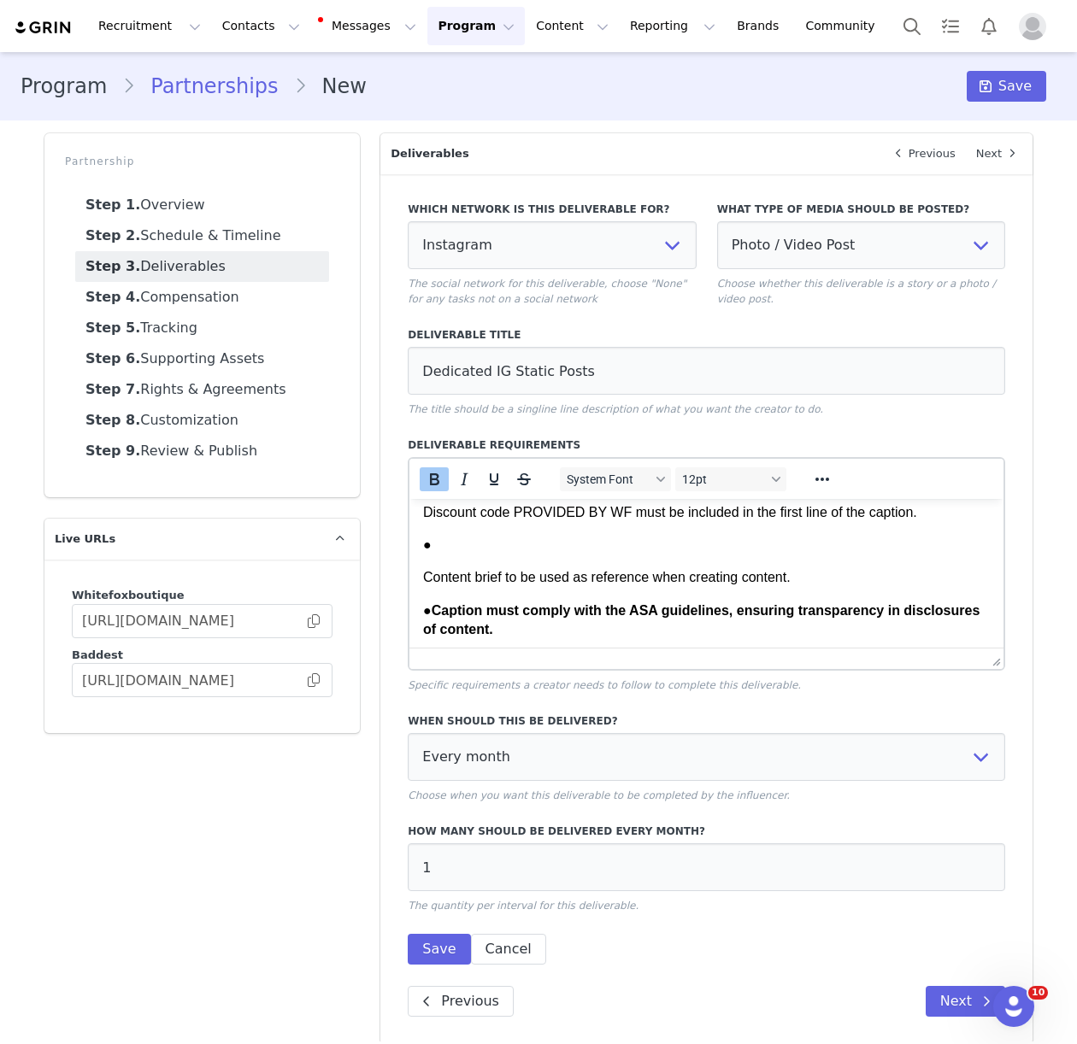
click at [424, 577] on p "Content brief to be used as reference when creating content." at bounding box center [706, 577] width 567 height 19
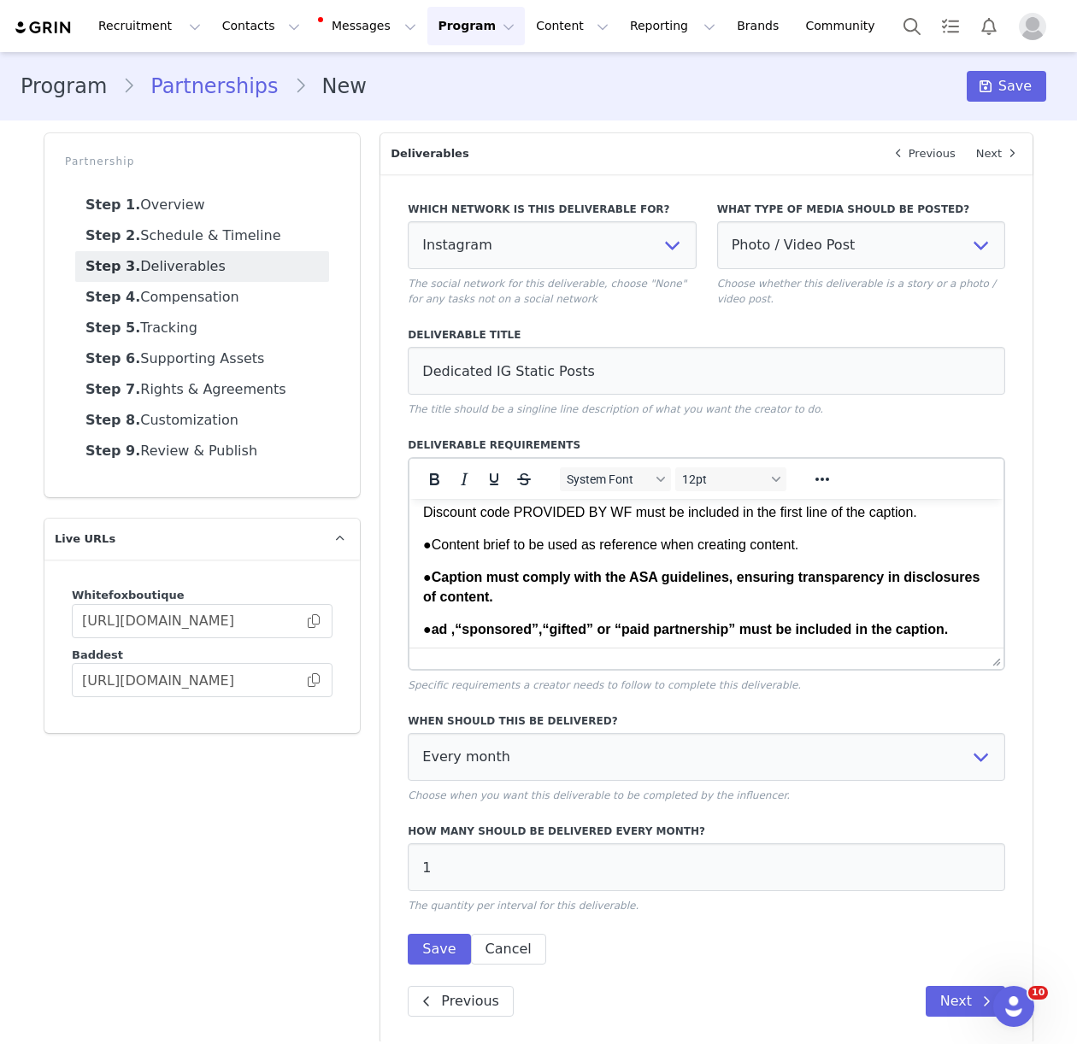
scroll to position [67, 0]
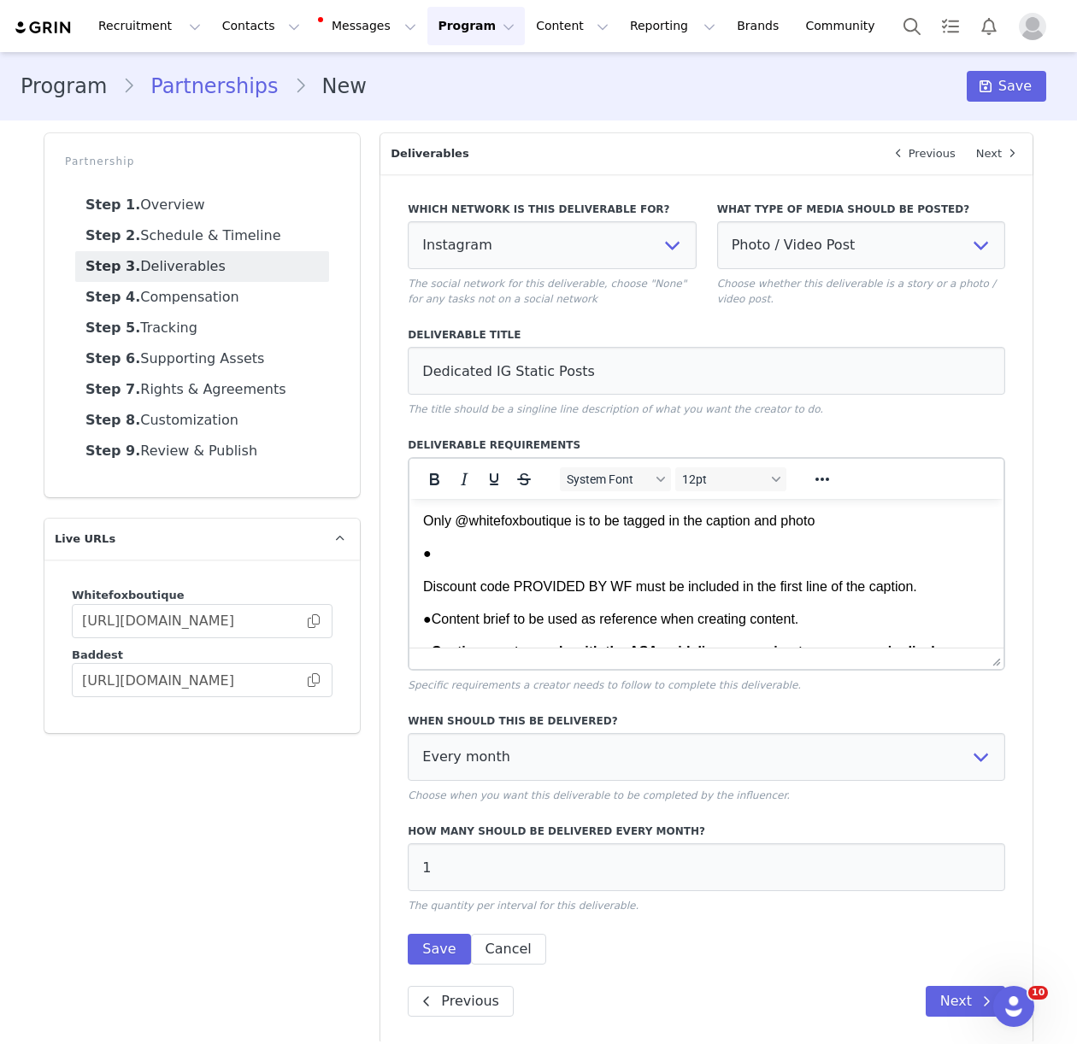
click at [425, 588] on p "Discount code PROVIDED BY WF must be included in the first line of the caption." at bounding box center [706, 587] width 567 height 19
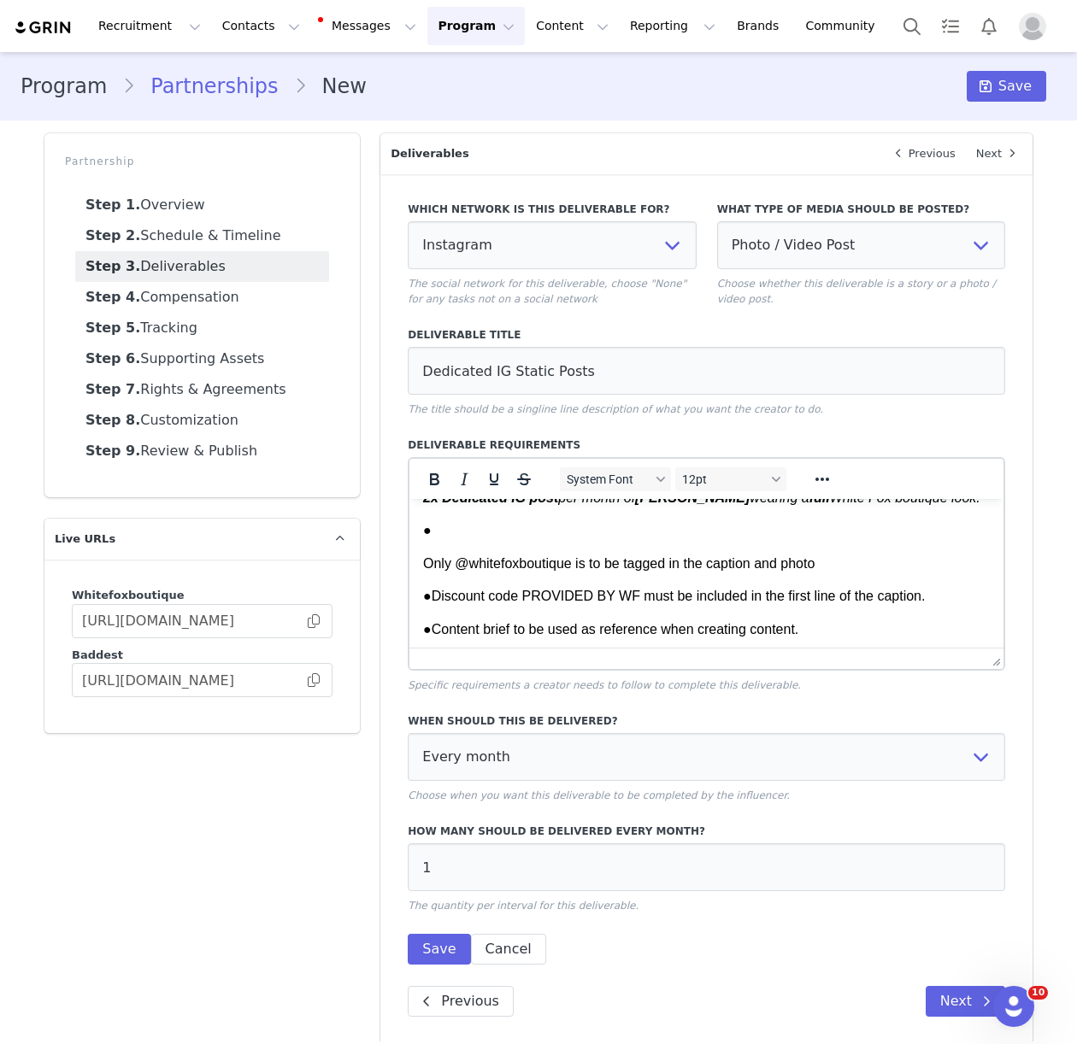
scroll to position [1, 0]
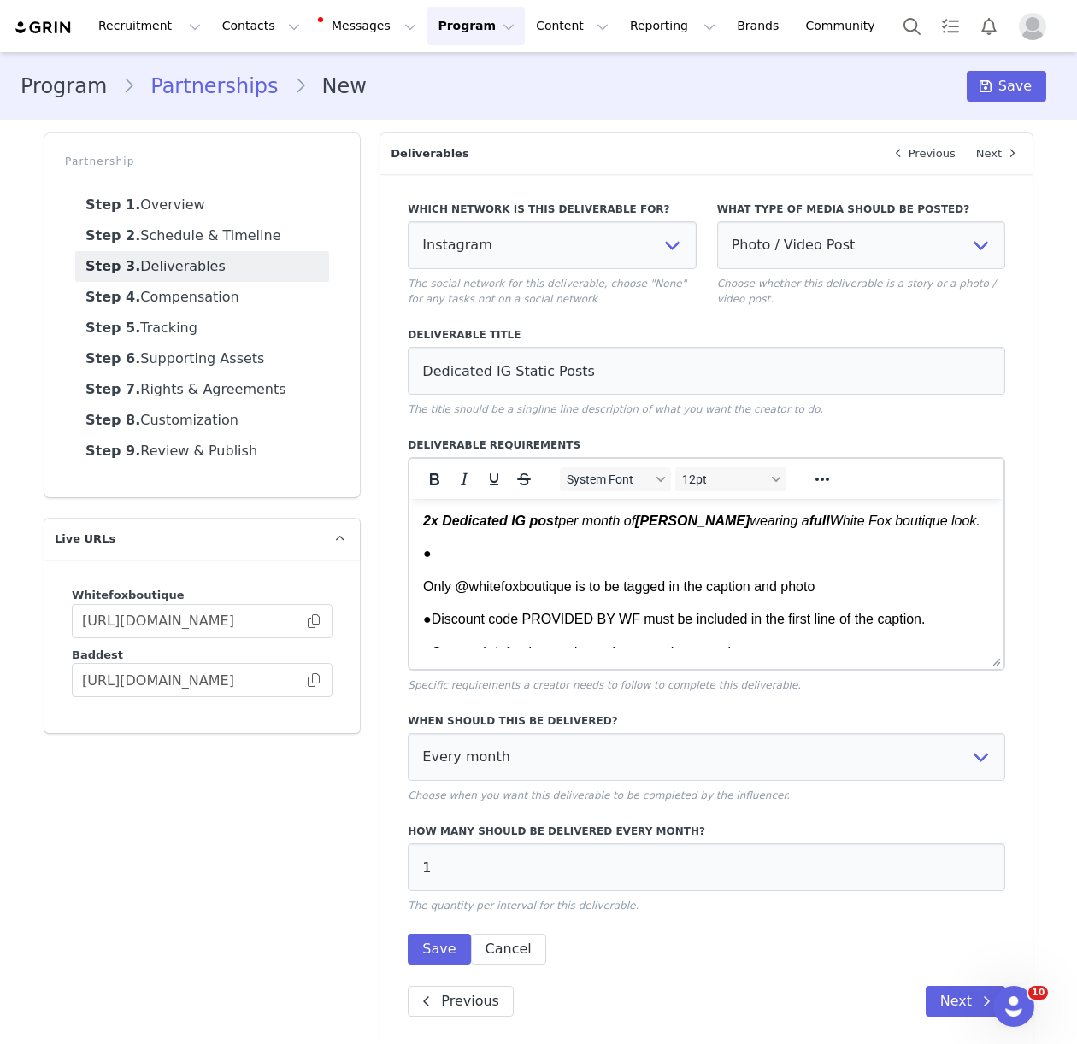
click at [421, 580] on html "2x Dedicated IG post per month of [PERSON_NAME] wearing a full White Fox boutiq…" at bounding box center [706, 869] width 594 height 742
click at [421, 585] on html "2x Dedicated IG post per month of [PERSON_NAME] wearing a full White Fox boutiq…" at bounding box center [706, 870] width 594 height 742
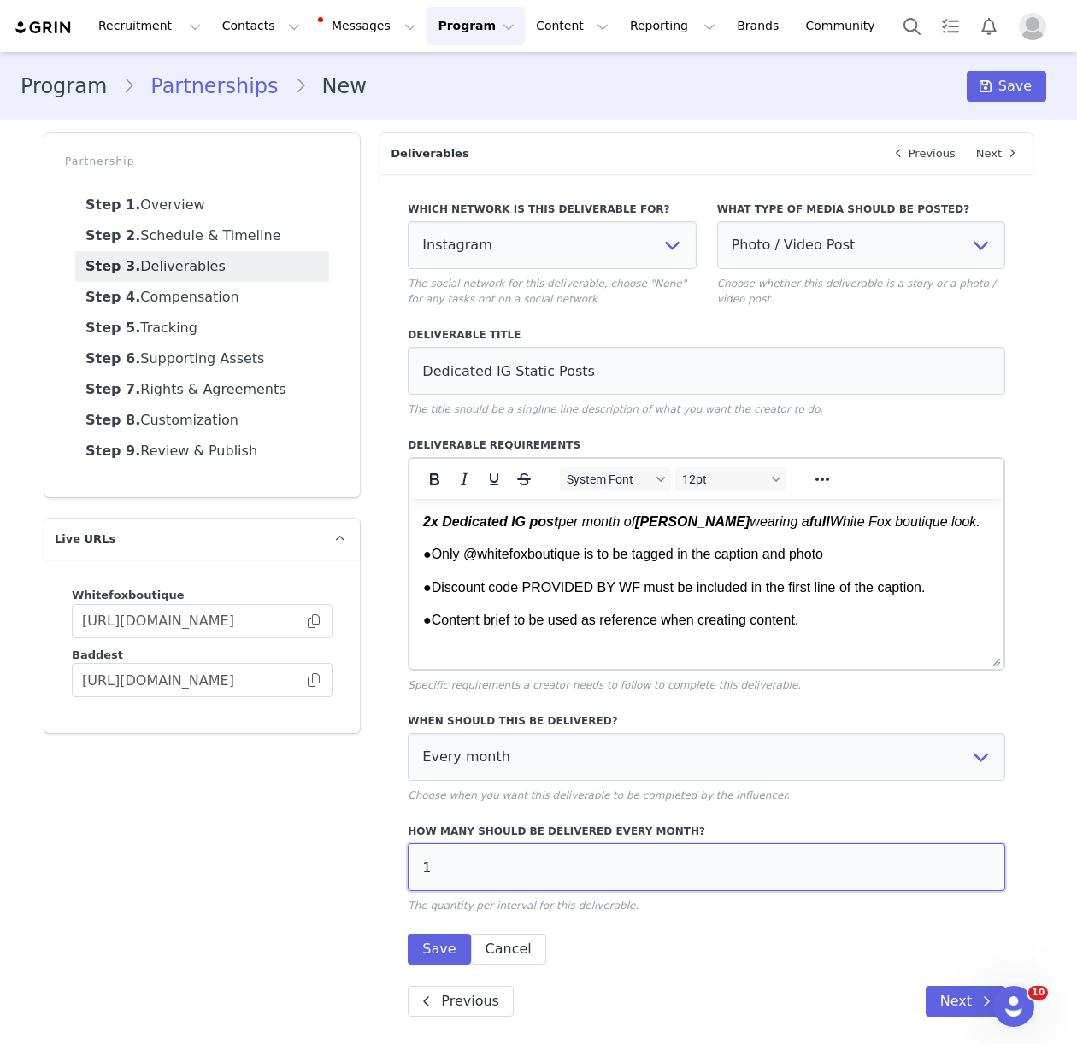
click at [462, 883] on input "1" at bounding box center [706, 868] width 597 height 48
type input "2"
click at [438, 957] on button "Save" at bounding box center [439, 949] width 62 height 31
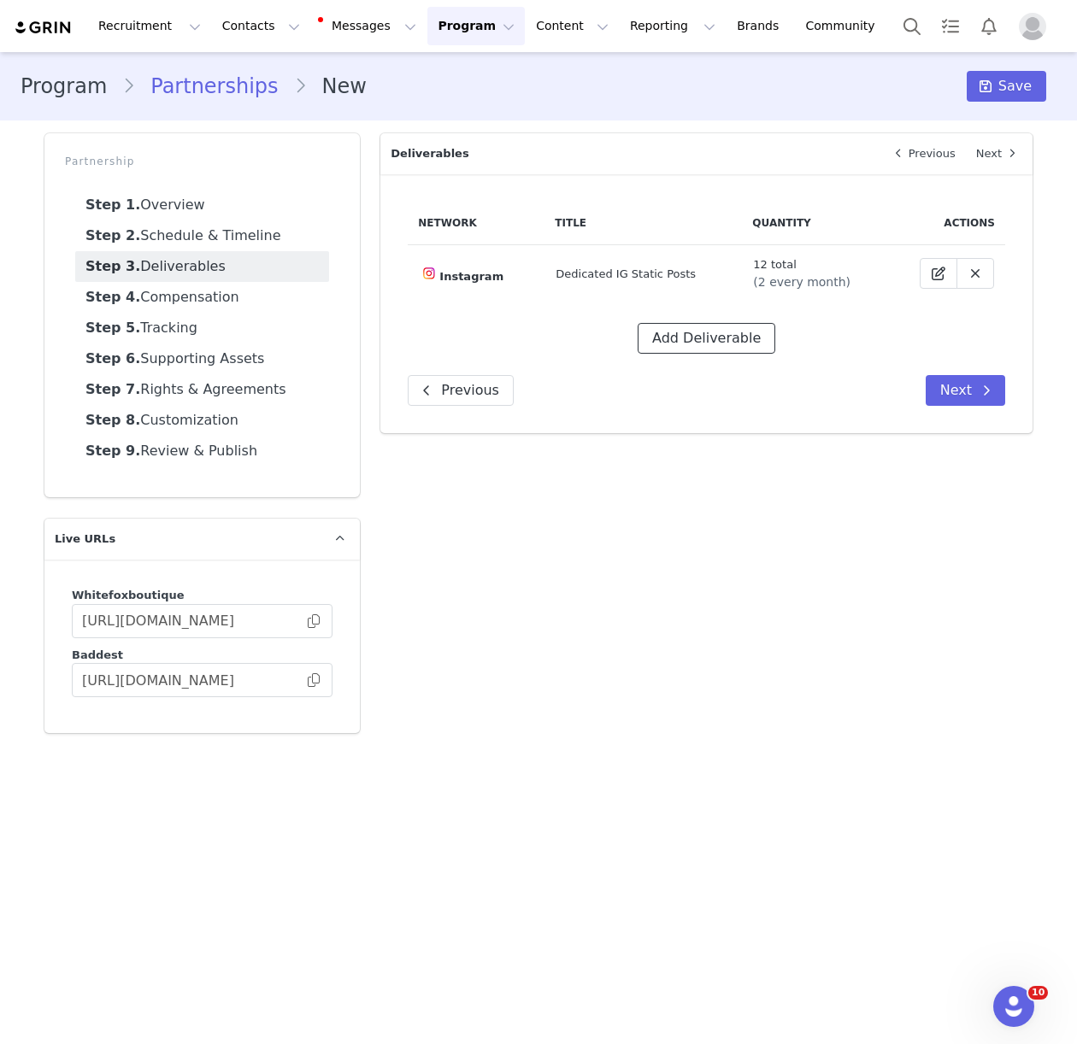
click at [695, 343] on button "Add Deliverable" at bounding box center [707, 338] width 138 height 31
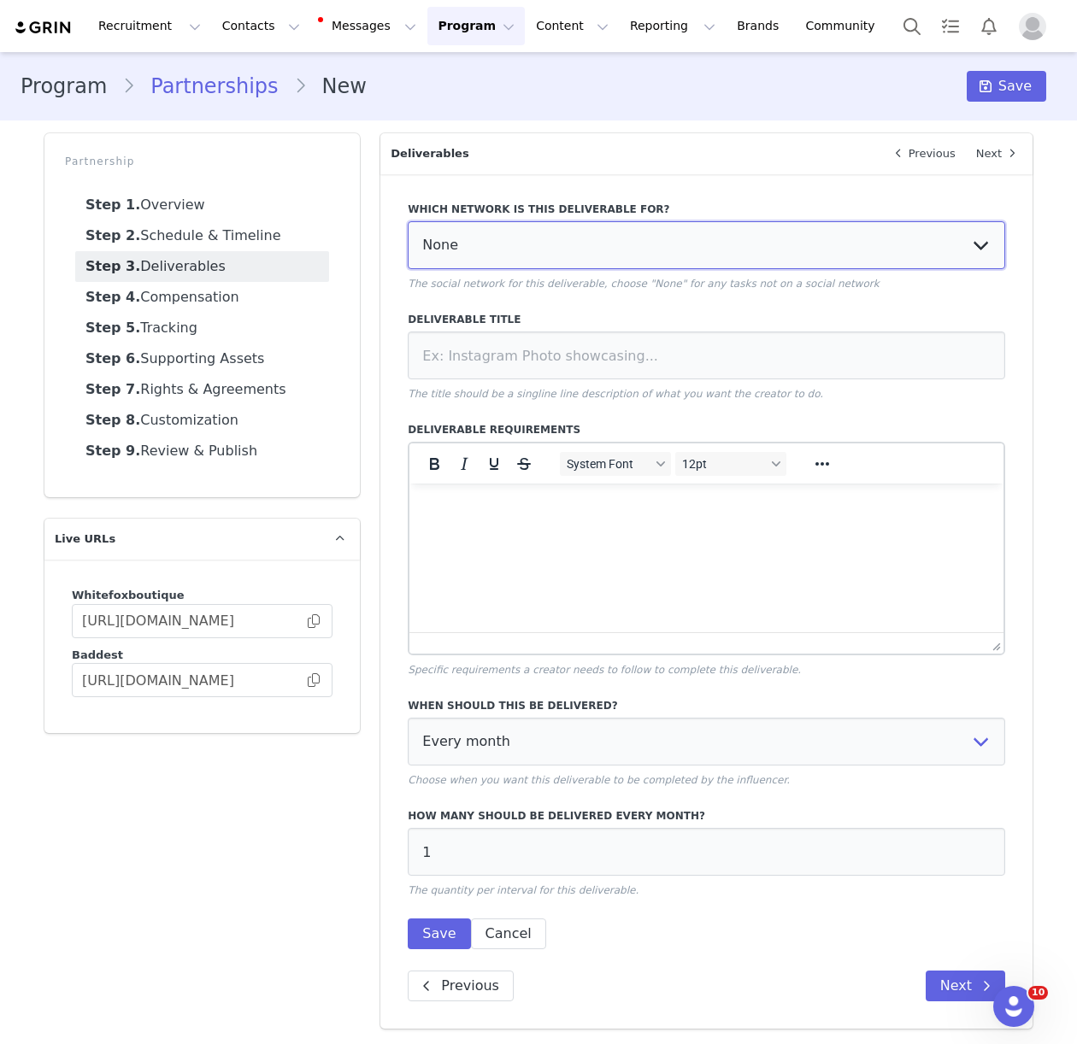
click at [507, 244] on select "None YouTube Twitter Instagram Facebook Twitch TikTok Pinterest" at bounding box center [706, 245] width 597 height 48
select select "5"
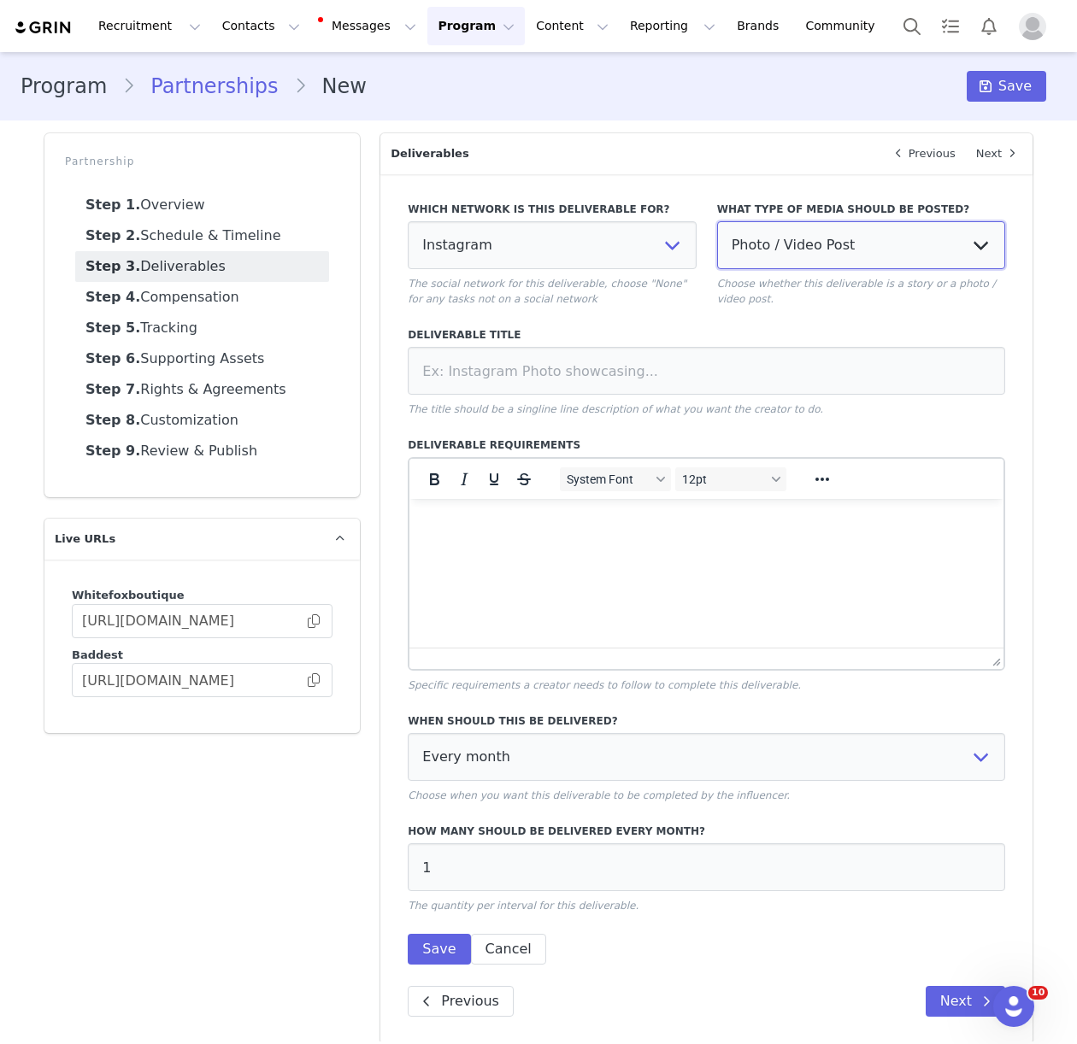
click at [859, 250] on select "Photo / Video Post Story Text in Bio Highlight Reel" at bounding box center [861, 245] width 288 height 48
select select "story"
click at [467, 537] on html at bounding box center [706, 522] width 594 height 46
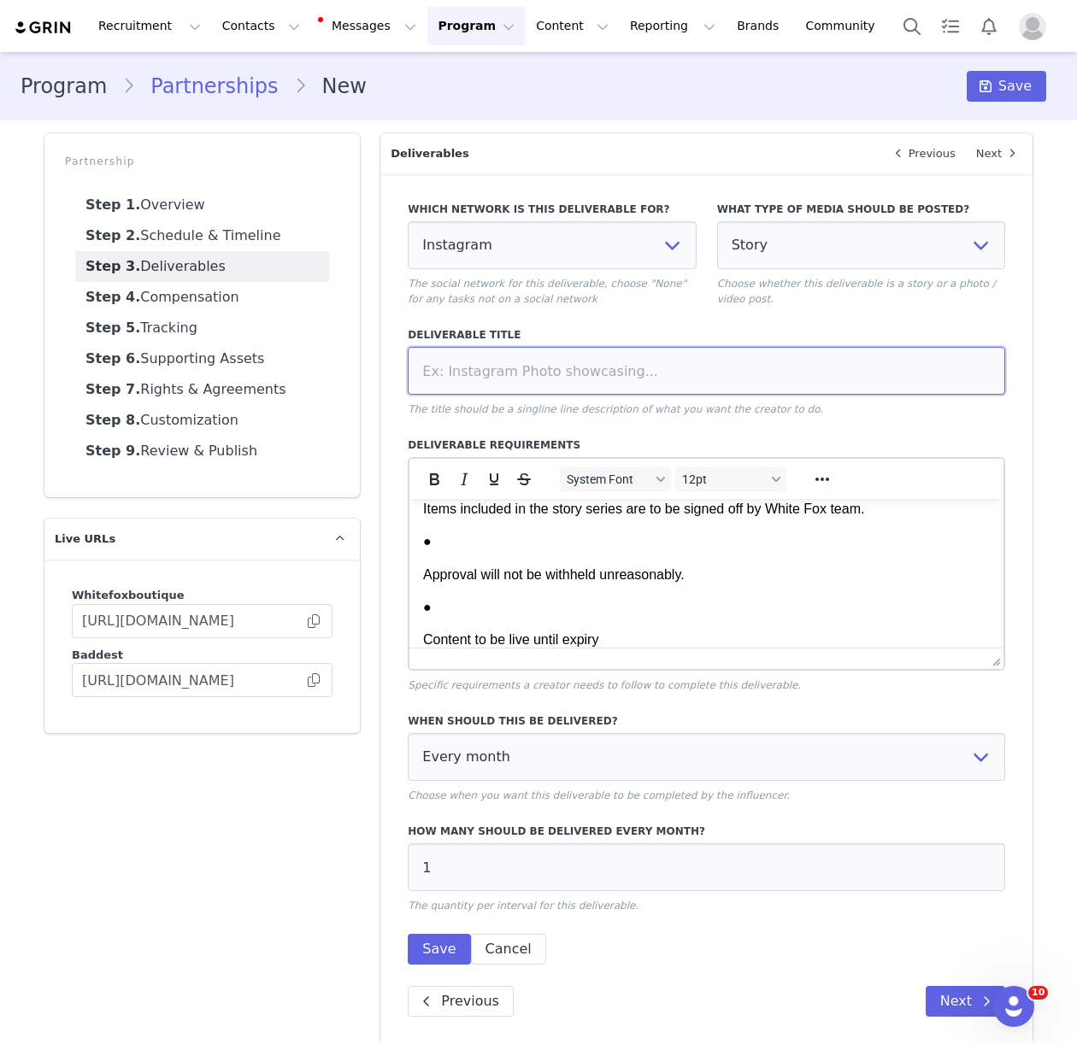
click at [432, 368] on input at bounding box center [706, 371] width 597 height 48
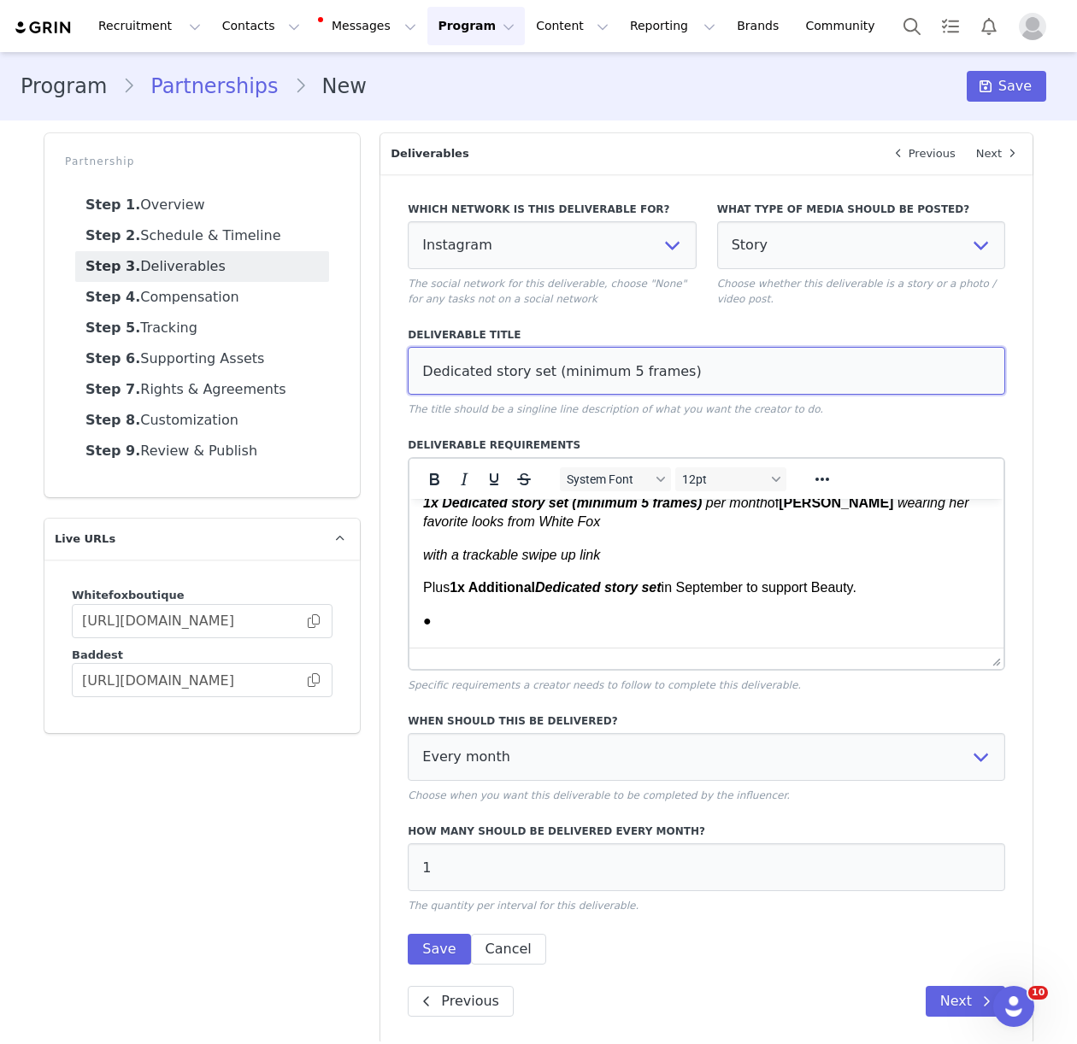
scroll to position [21, 0]
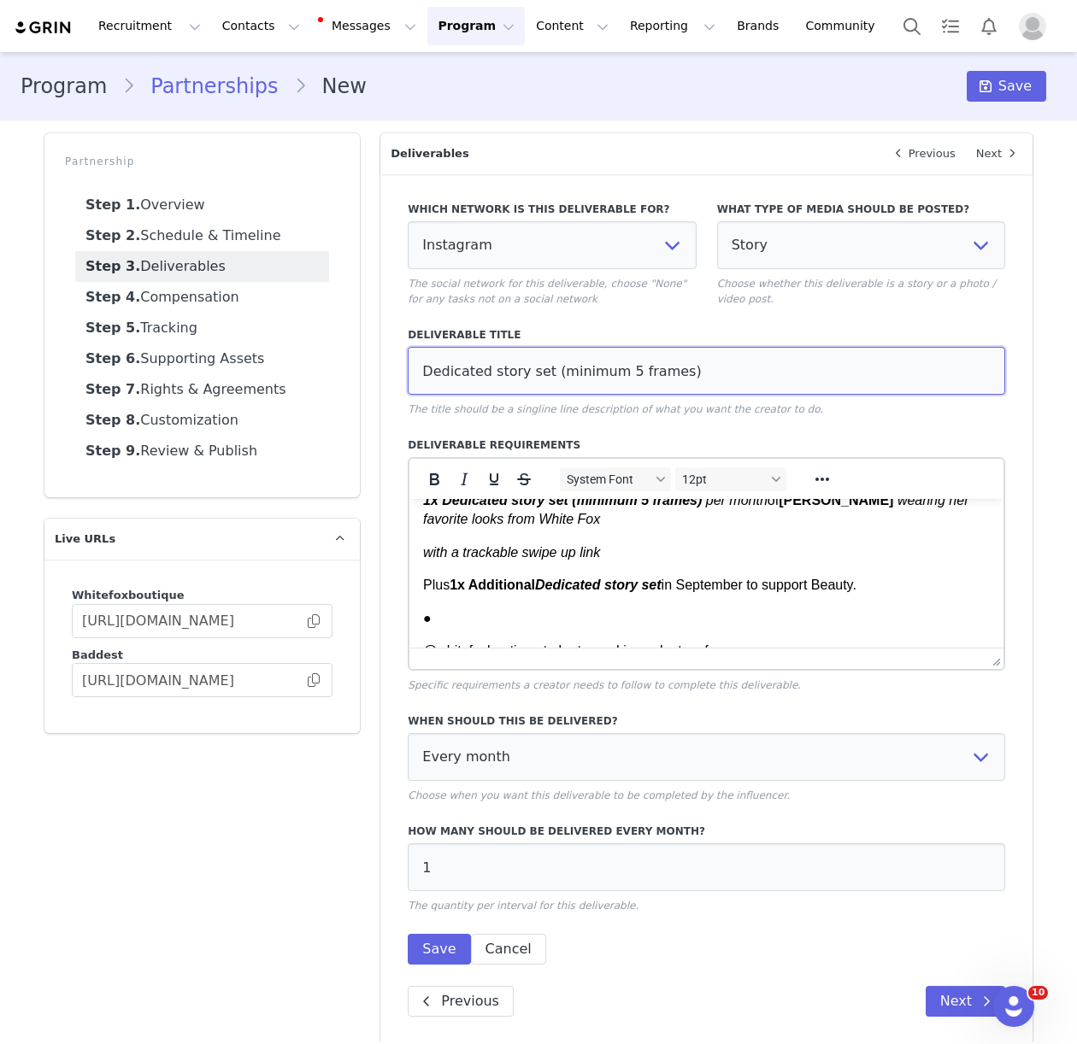
type input "Dedicated story set (minimum 5 frames)"
click at [425, 553] on em "with a trackable swipe up link" at bounding box center [511, 552] width 177 height 15
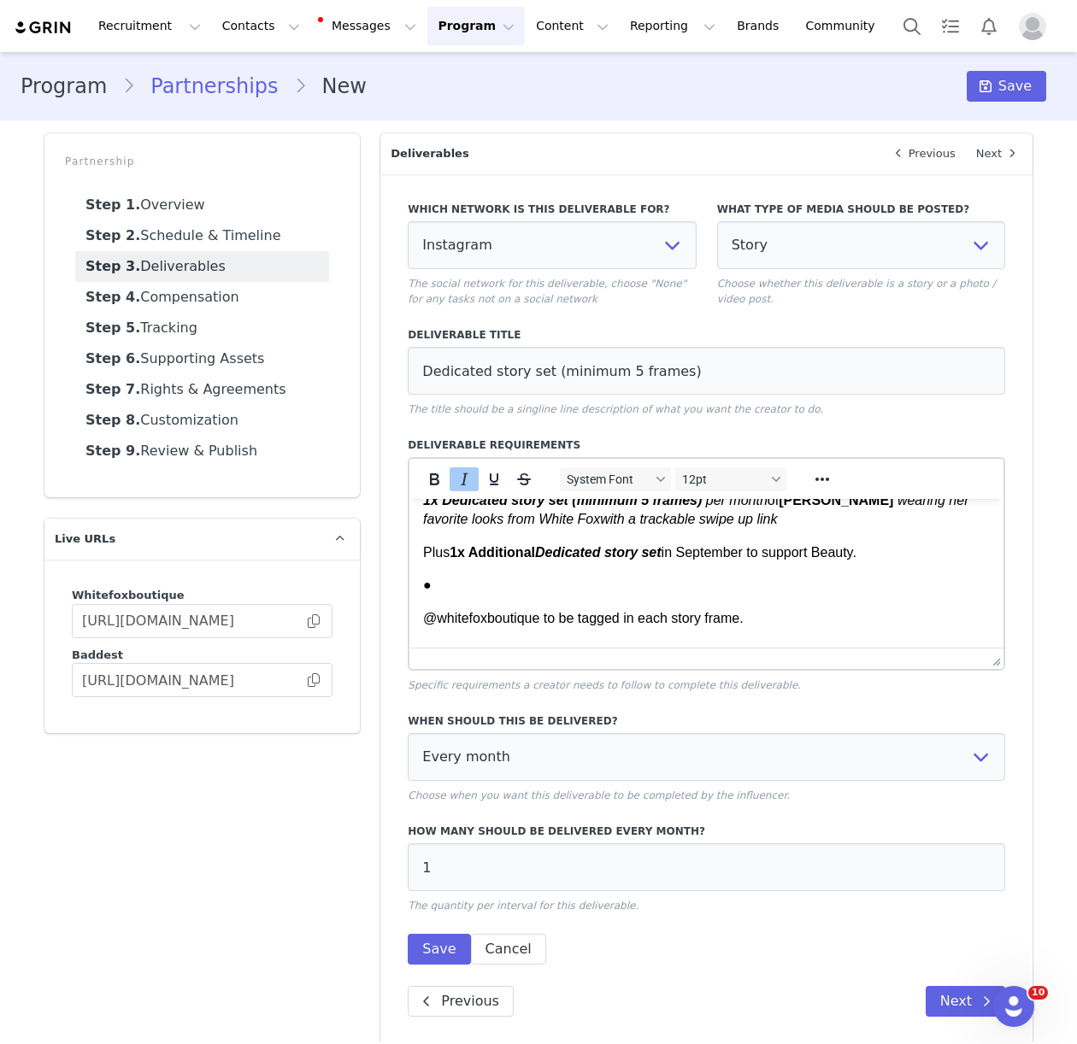
click at [414, 619] on html "1x Dedicated story set (minimum 5 frames) per month of [PERSON_NAME] wearing he…" at bounding box center [706, 1008] width 594 height 1061
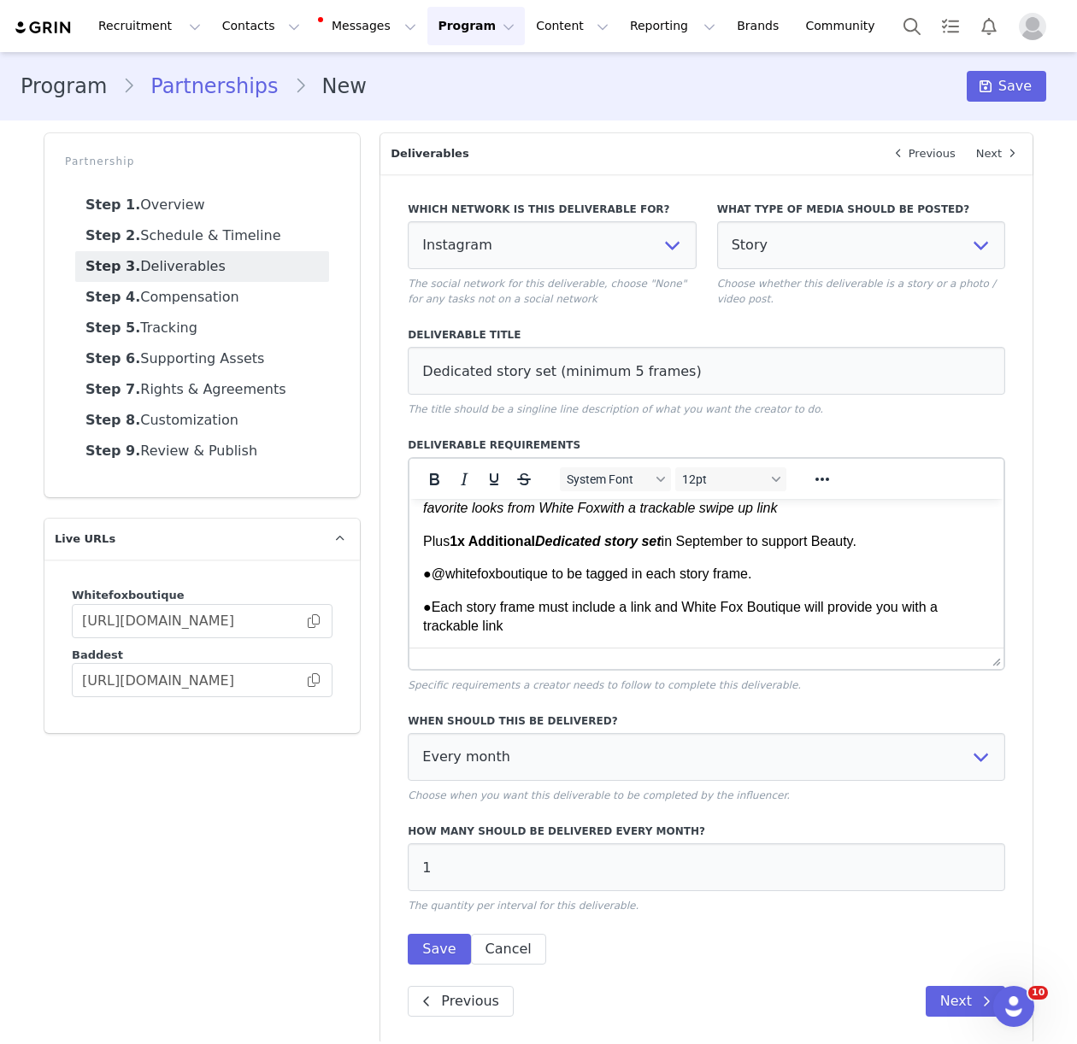
scroll to position [119, 0]
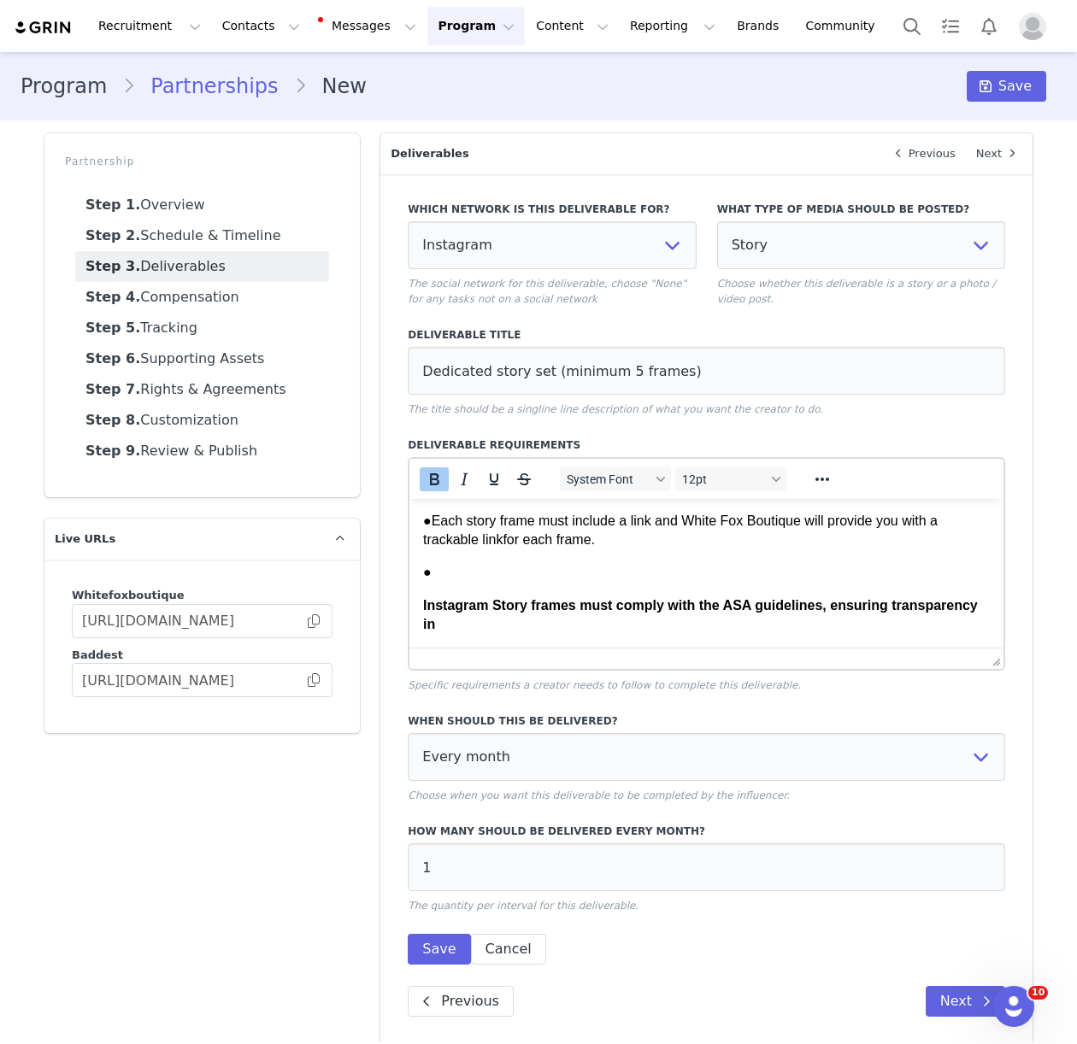
click at [421, 600] on html "1x Dedicated story set (minimum 5 frames) per month of [PERSON_NAME] wearing he…" at bounding box center [706, 861] width 594 height 962
click at [423, 603] on strong "Instagram Story frames must comply with the ASA guidelines, ensuring transparen…" at bounding box center [700, 614] width 555 height 33
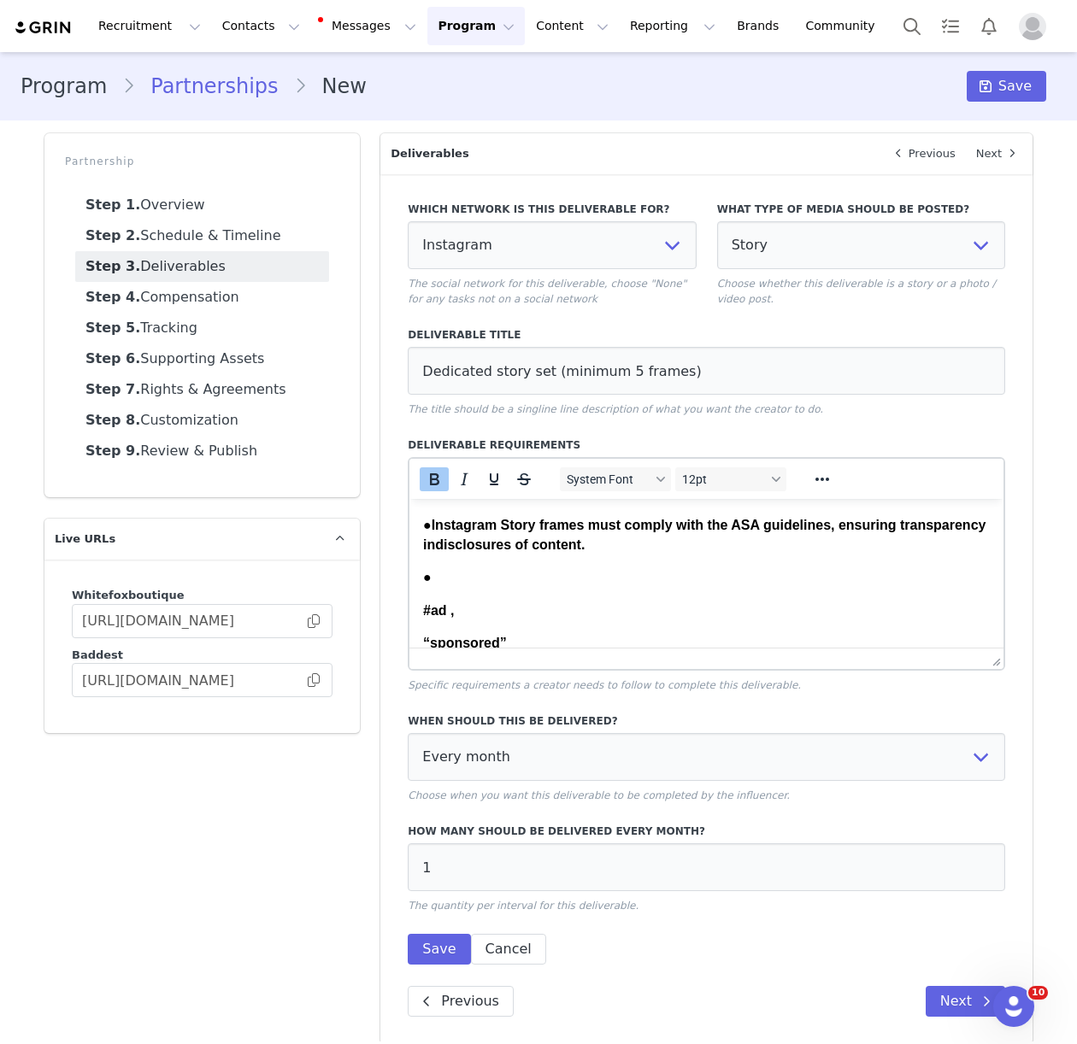
scroll to position [168, 0]
click at [423, 608] on strong "#ad ," at bounding box center [438, 609] width 31 height 15
click at [424, 609] on strong "“sponsored”" at bounding box center [465, 609] width 84 height 15
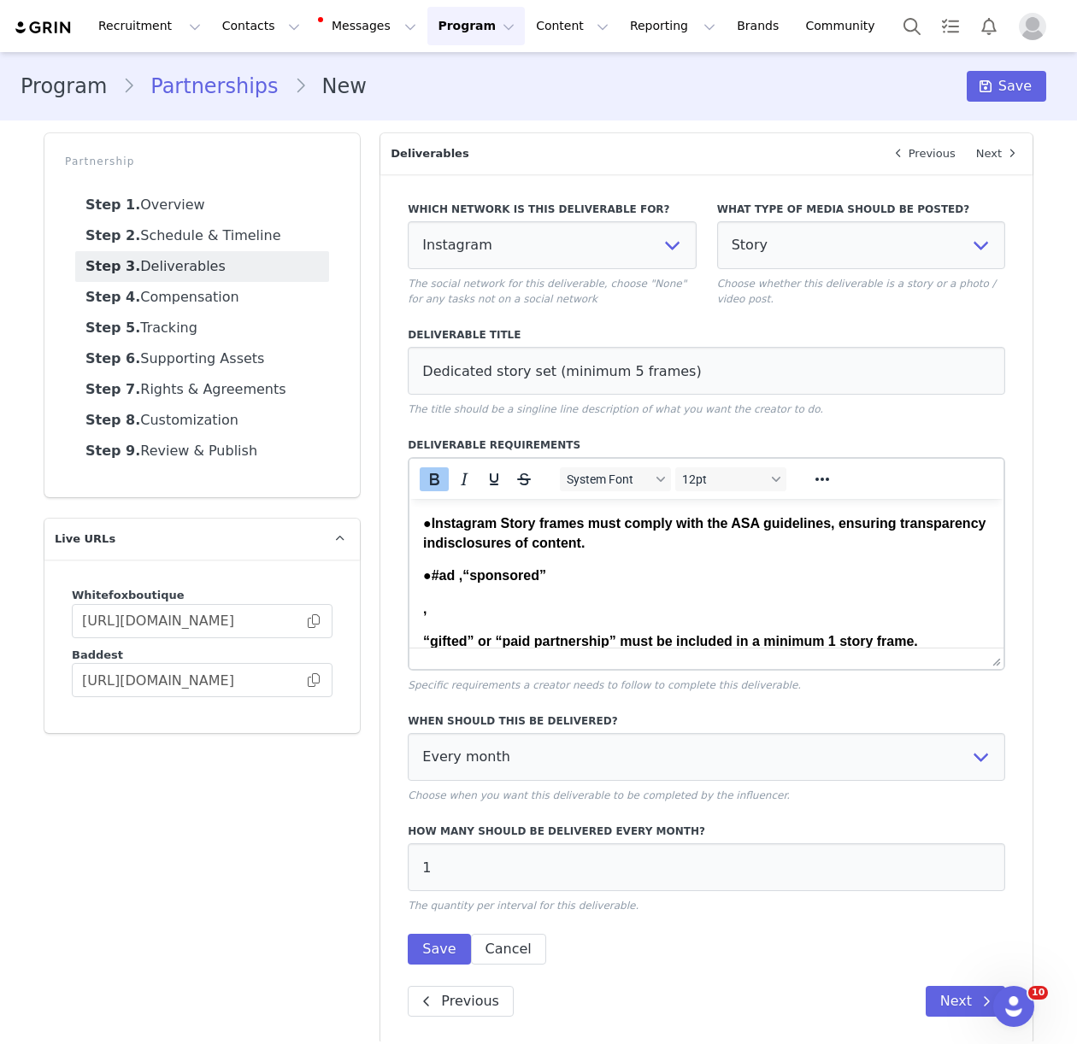
click at [423, 609] on strong "," at bounding box center [424, 609] width 3 height 15
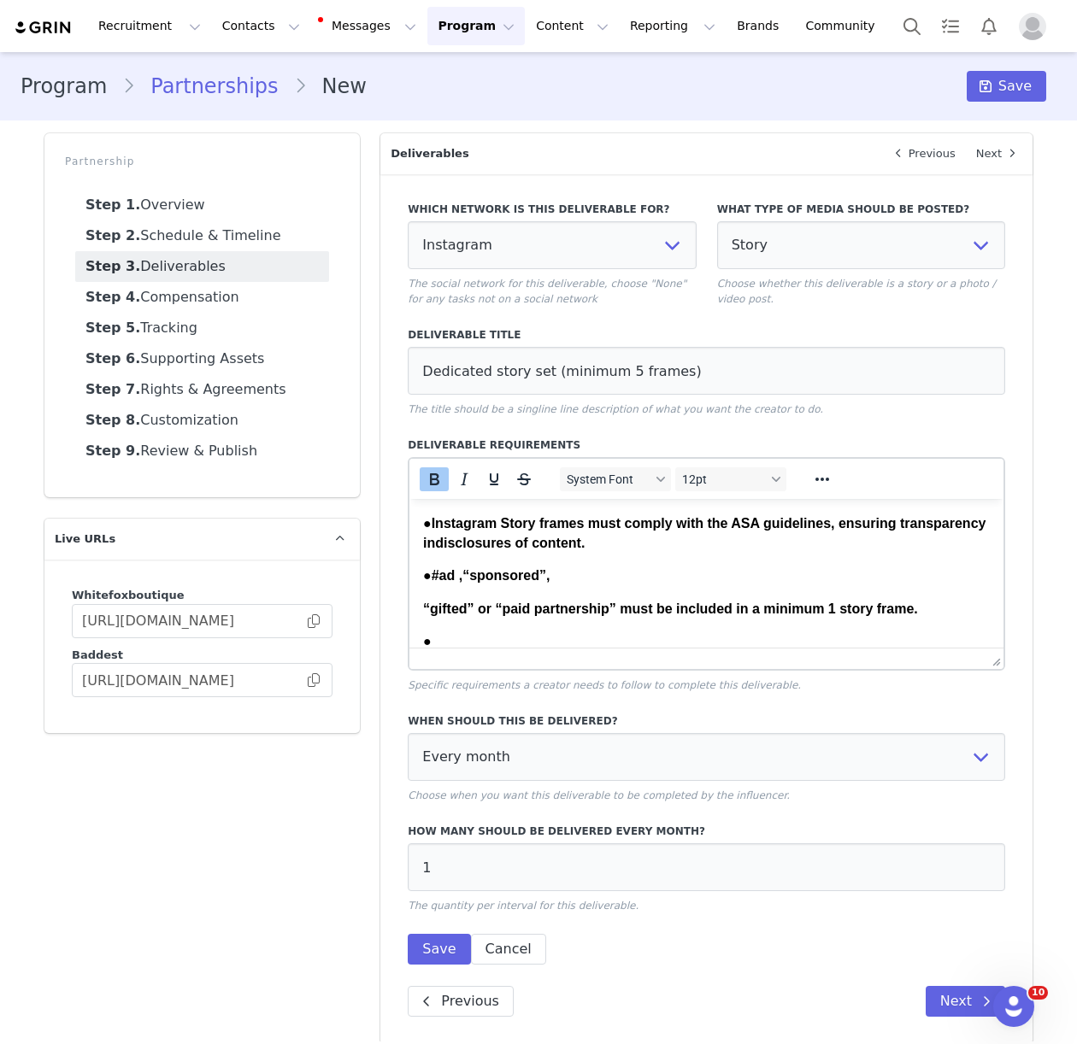
click at [423, 609] on strong "“gifted” or “paid partnership” must be included in a minimum 1 story frame." at bounding box center [670, 609] width 495 height 15
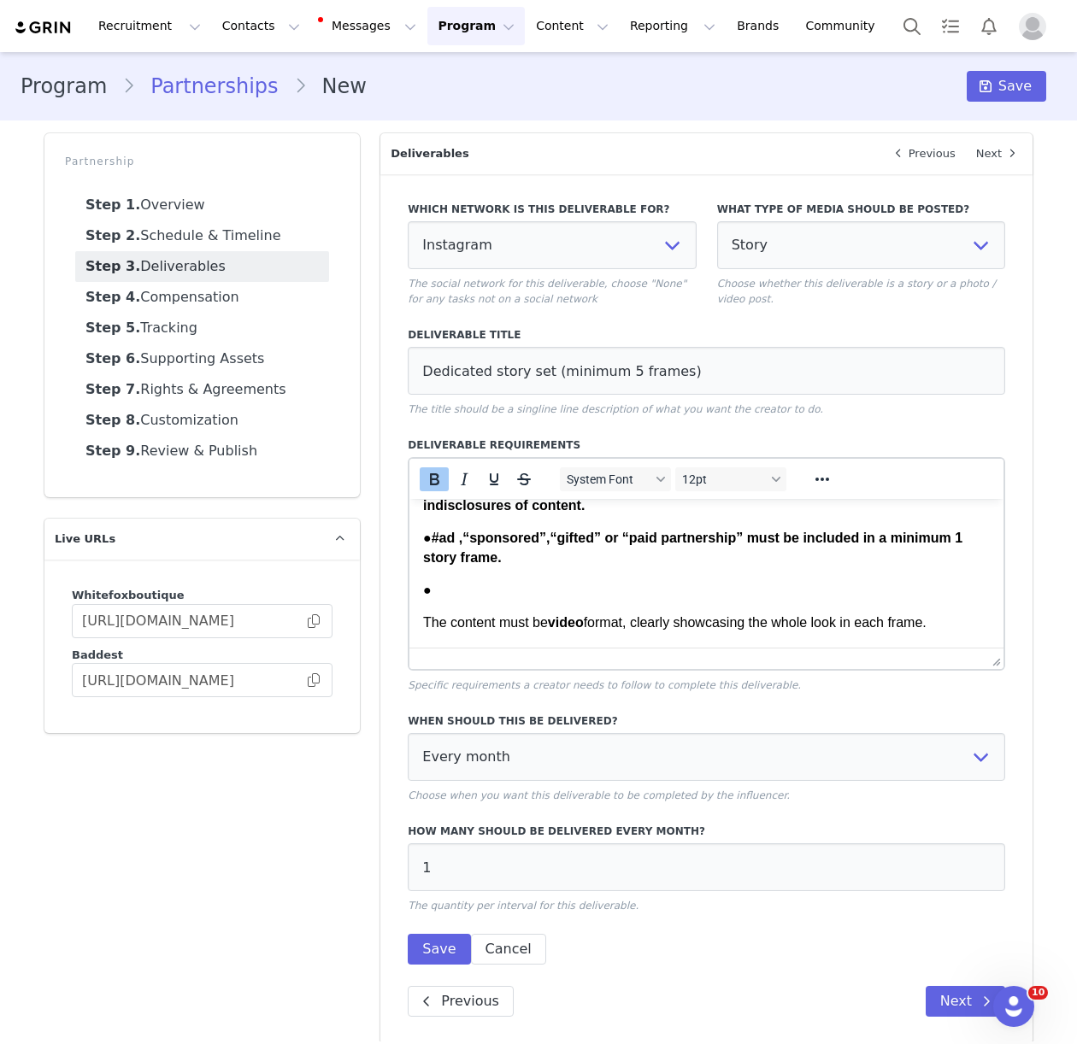
scroll to position [227, 0]
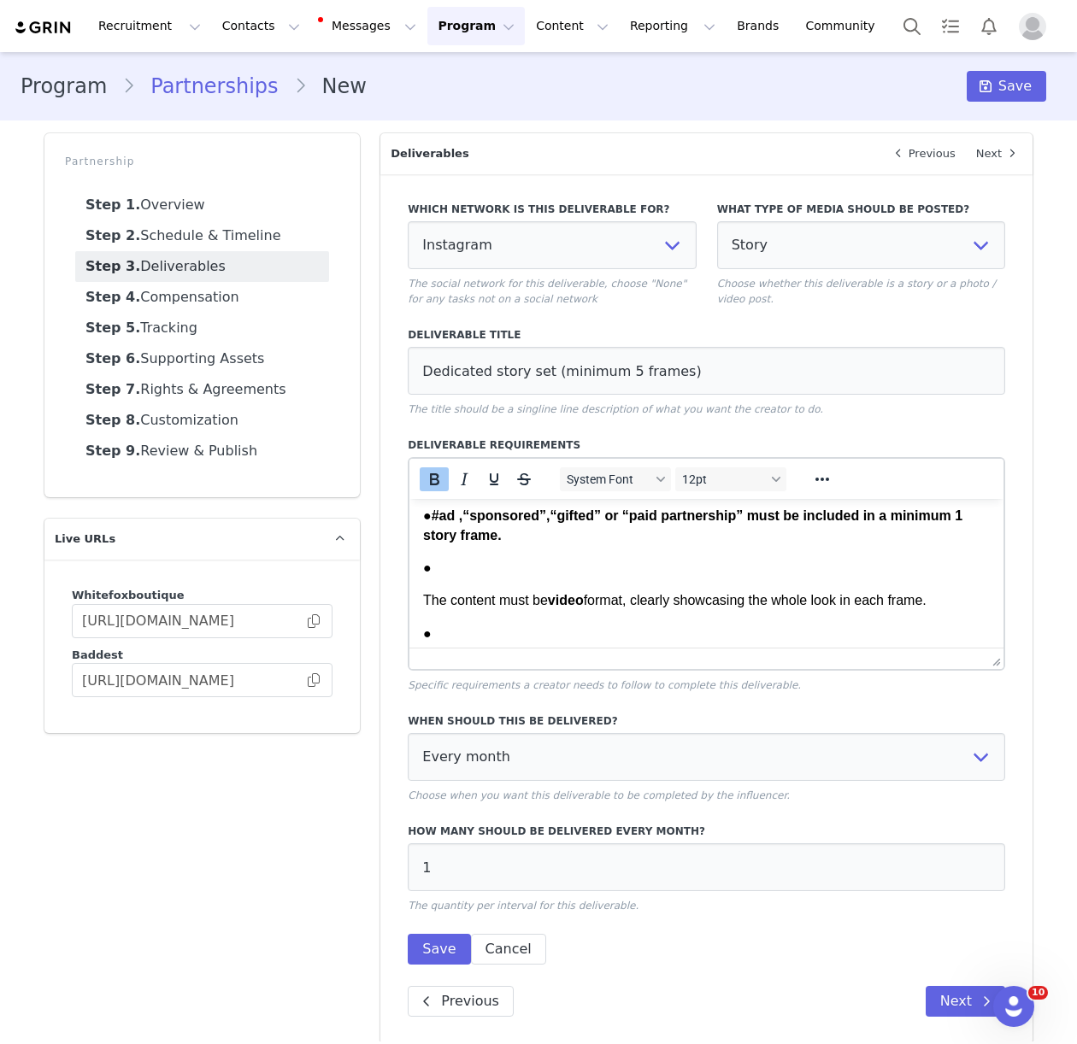
click at [424, 597] on p "The content must be video format, clearly showcasing the whole look in each fra…" at bounding box center [706, 600] width 567 height 19
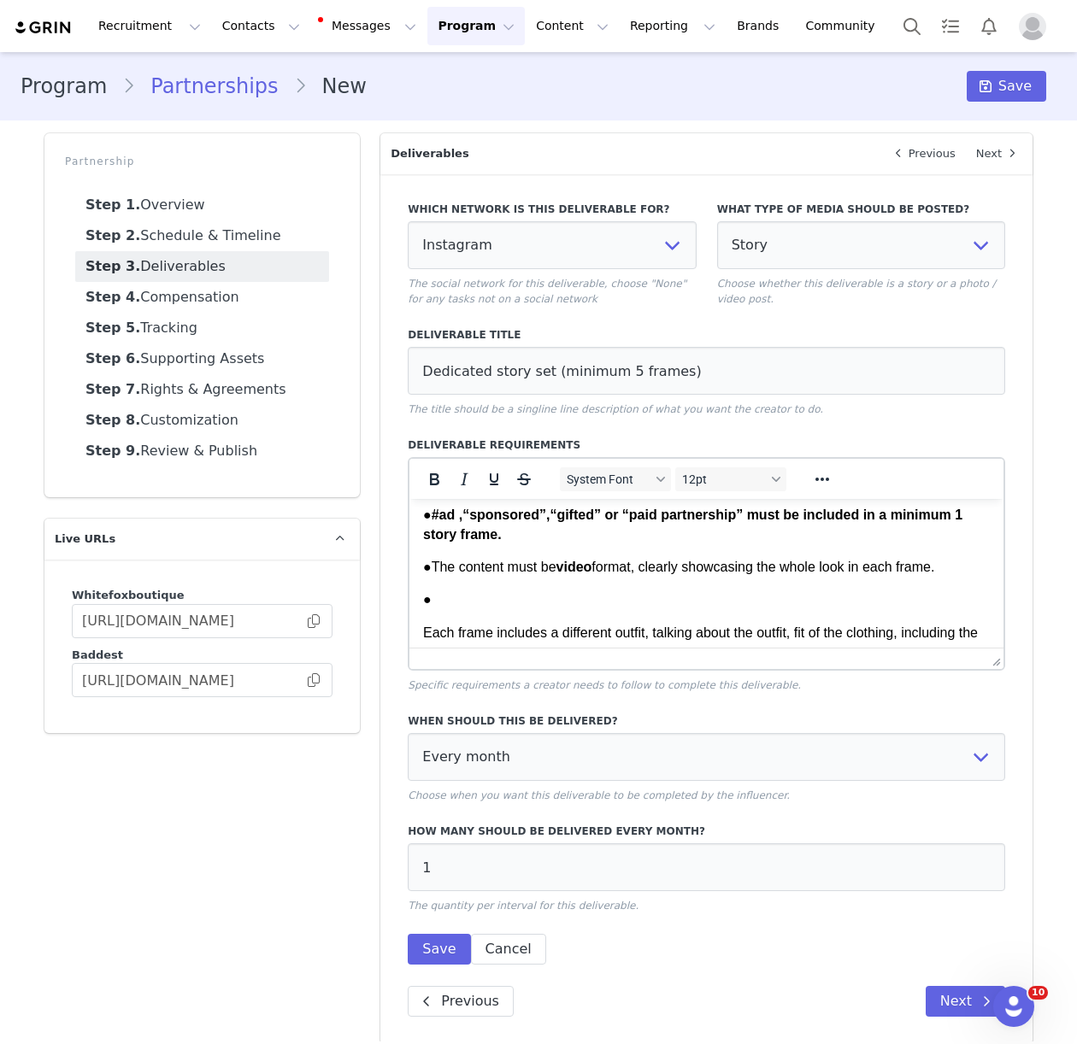
click at [423, 626] on body "1x Dedicated story set (minimum 5 frames) per month of [PERSON_NAME] wearing he…" at bounding box center [706, 647] width 567 height 725
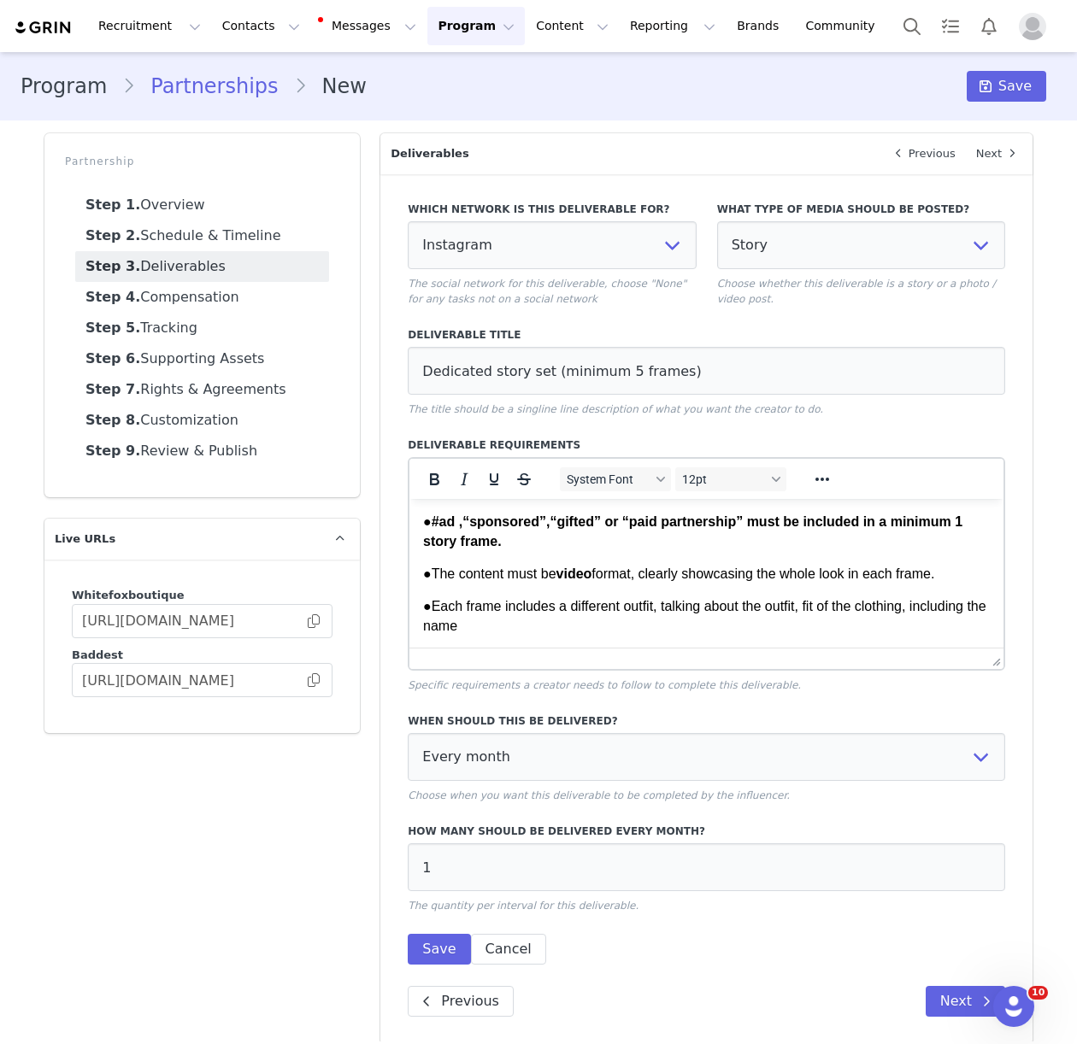
scroll to position [285, 0]
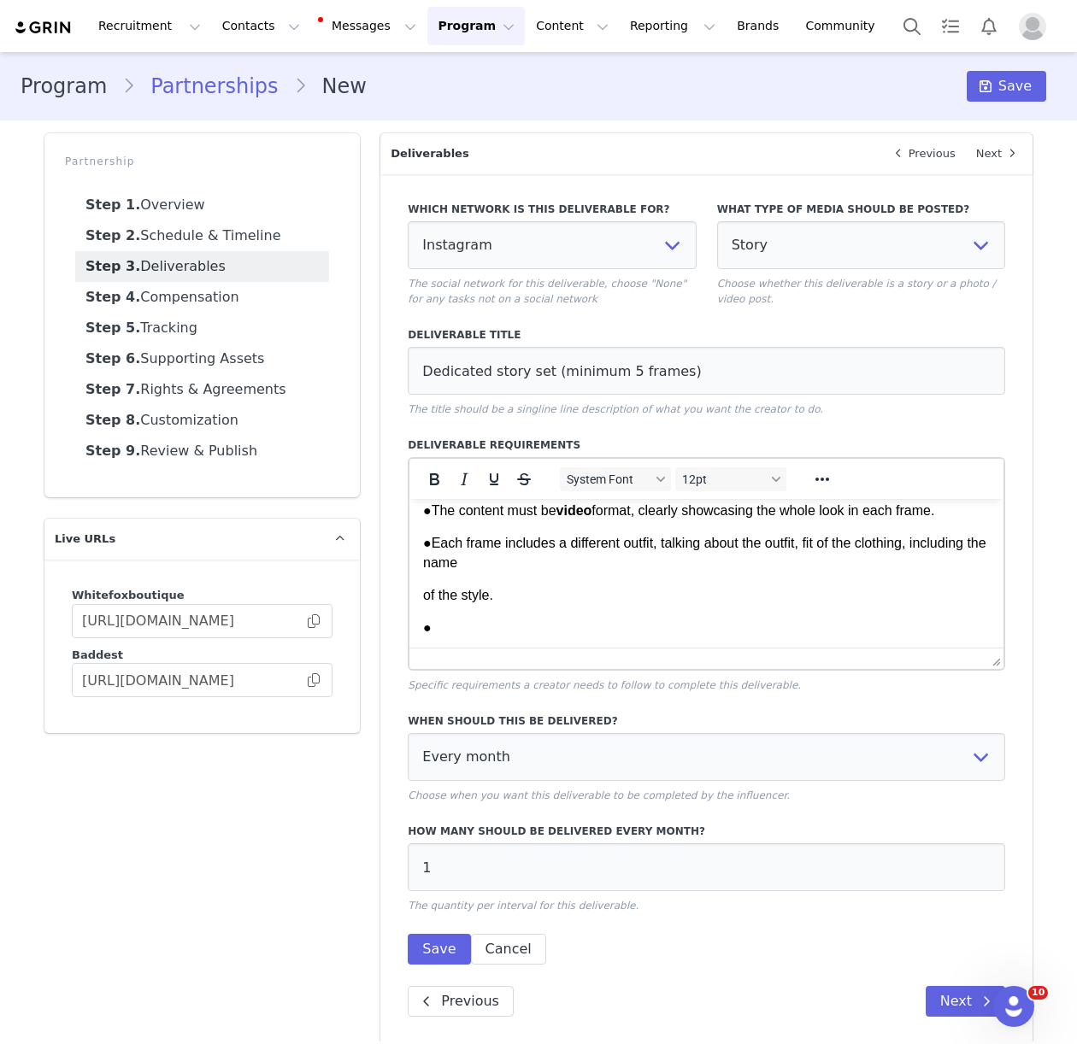
click at [424, 597] on p "of the style." at bounding box center [706, 595] width 567 height 19
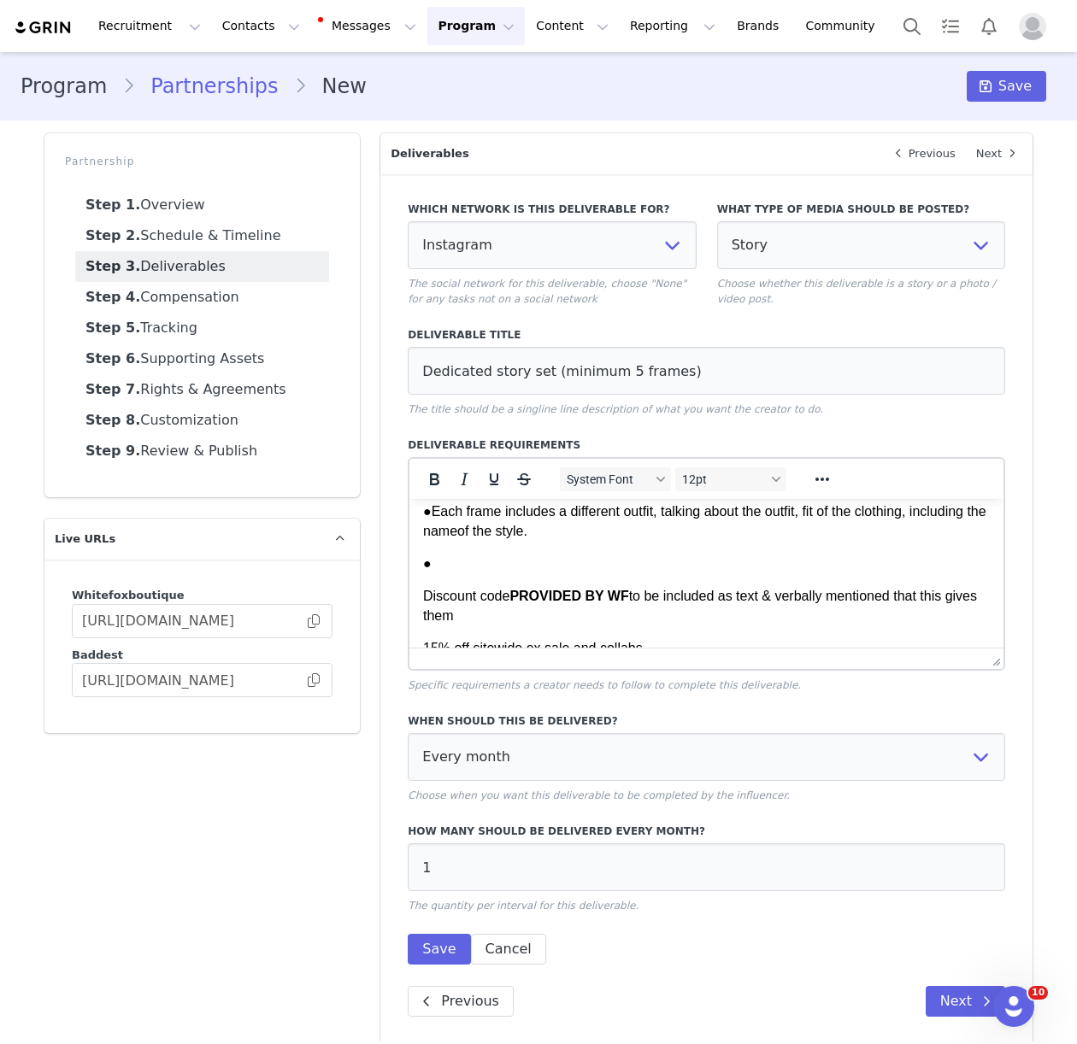
scroll to position [315, 0]
click at [421, 597] on html "1x Dedicated story set (minimum 5 frames) per month of [PERSON_NAME] wearing he…" at bounding box center [706, 527] width 594 height 686
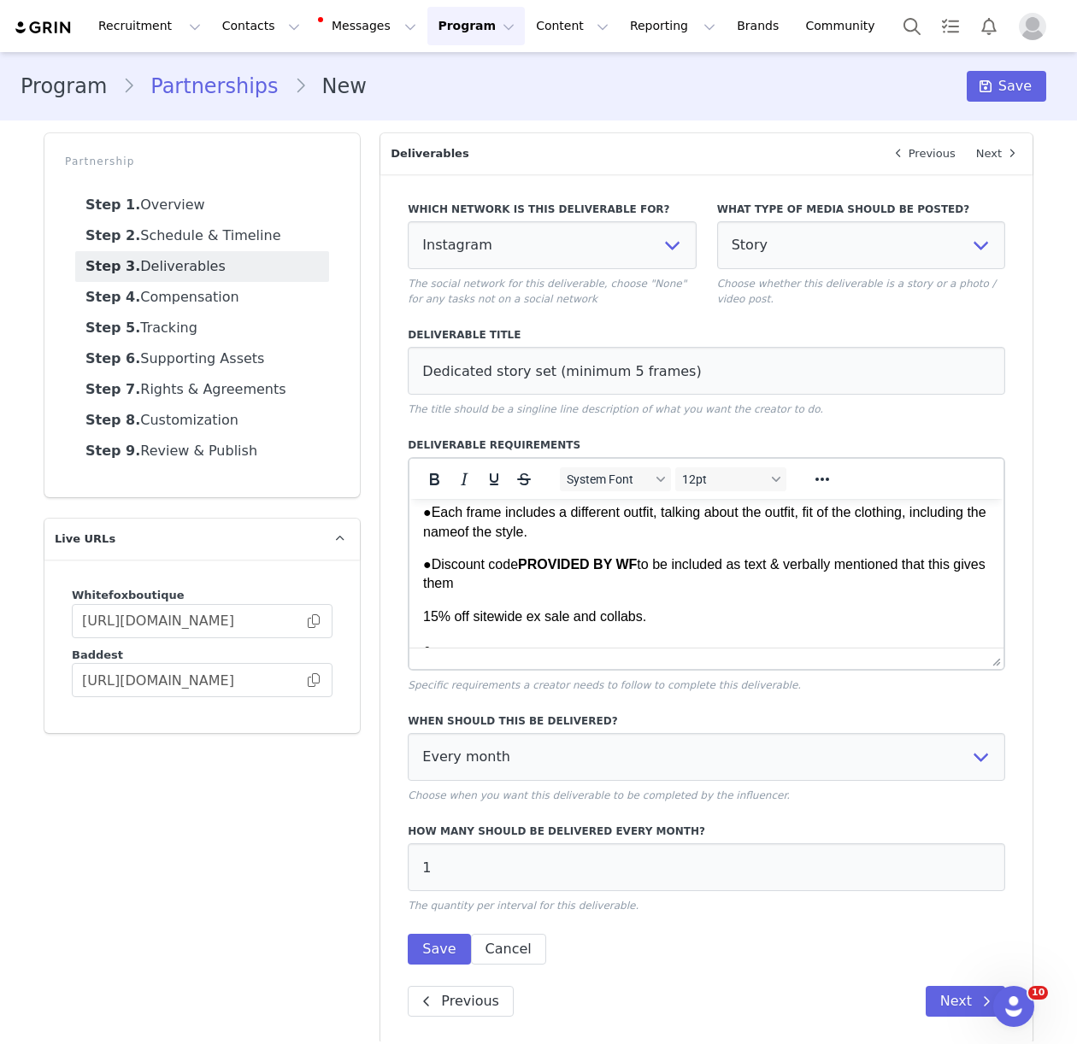
click at [421, 615] on html "1x Dedicated story set (minimum 5 frames) per month of [PERSON_NAME] wearing he…" at bounding box center [706, 511] width 594 height 654
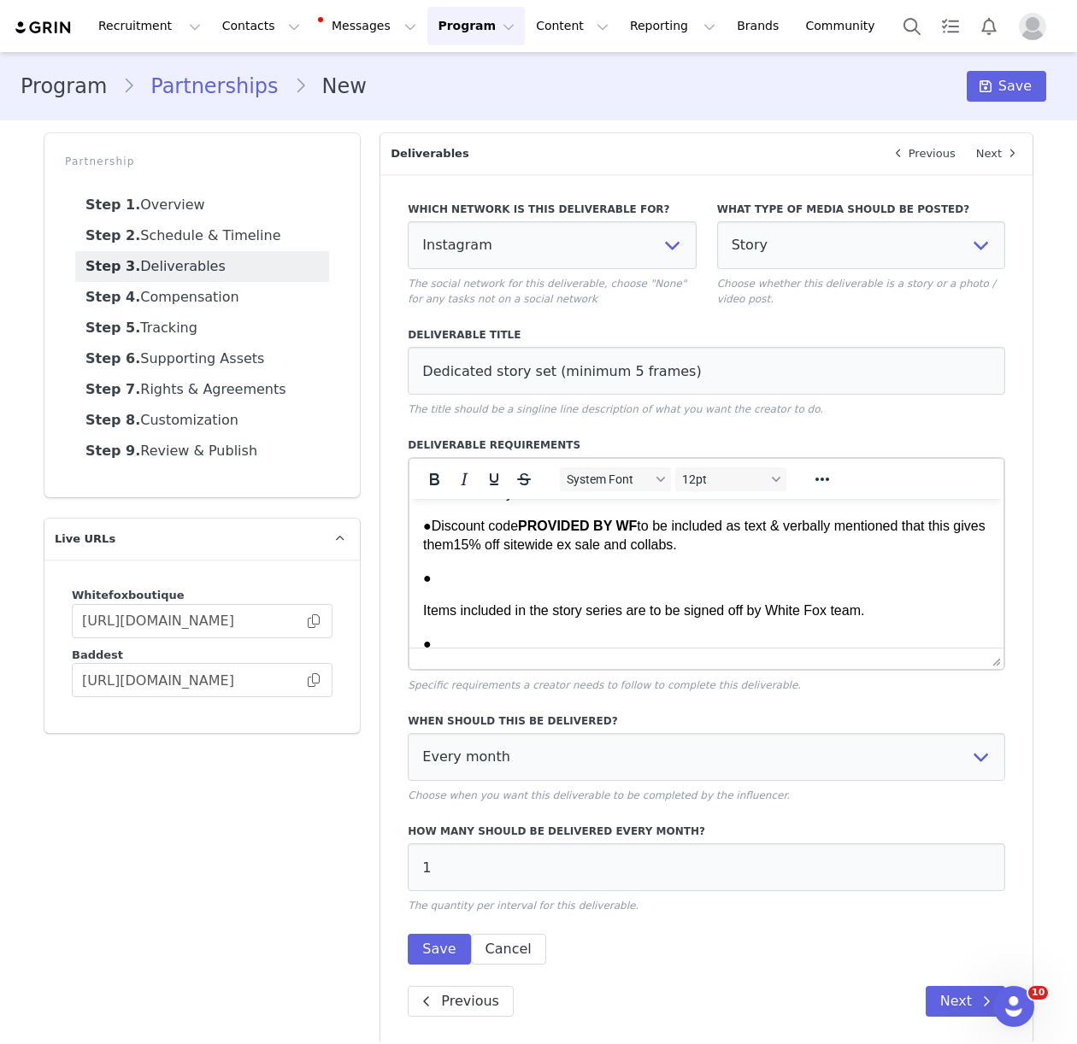
click at [423, 615] on p "Items included in the story series are to be signed off by White Fox team." at bounding box center [706, 611] width 567 height 19
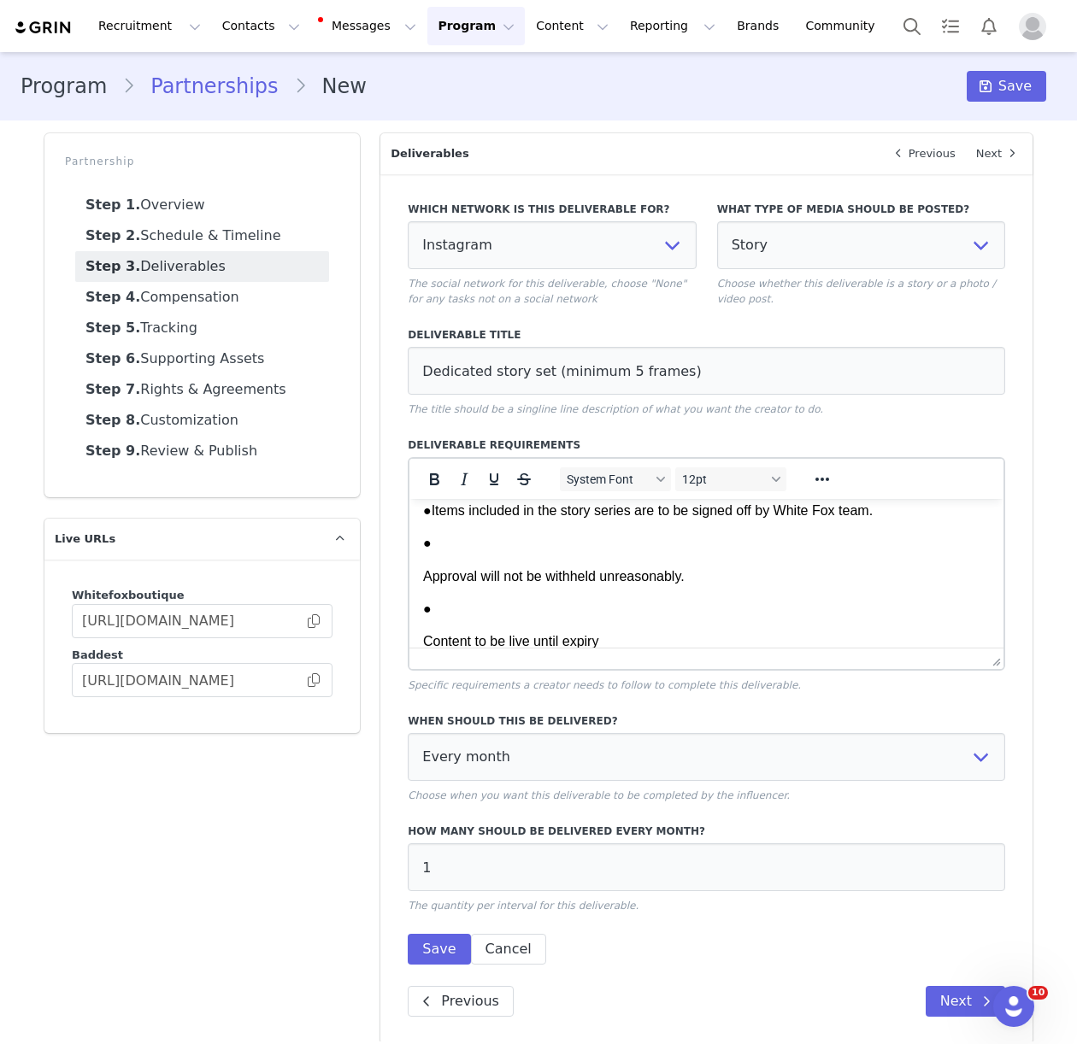
click at [425, 573] on p "Approval will not be withheld unreasonably." at bounding box center [706, 577] width 567 height 19
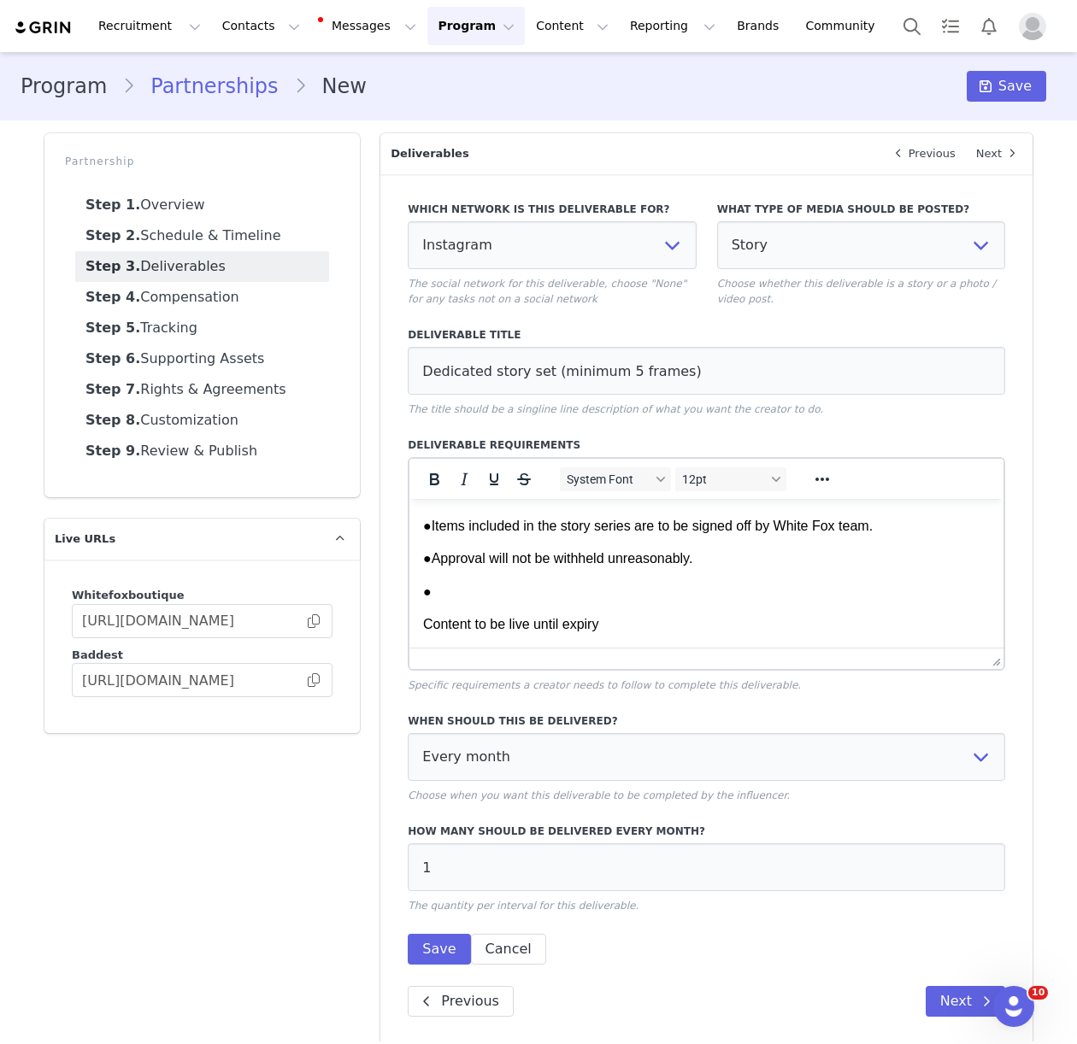
click at [424, 628] on p "Content to be live until expiry" at bounding box center [706, 624] width 567 height 19
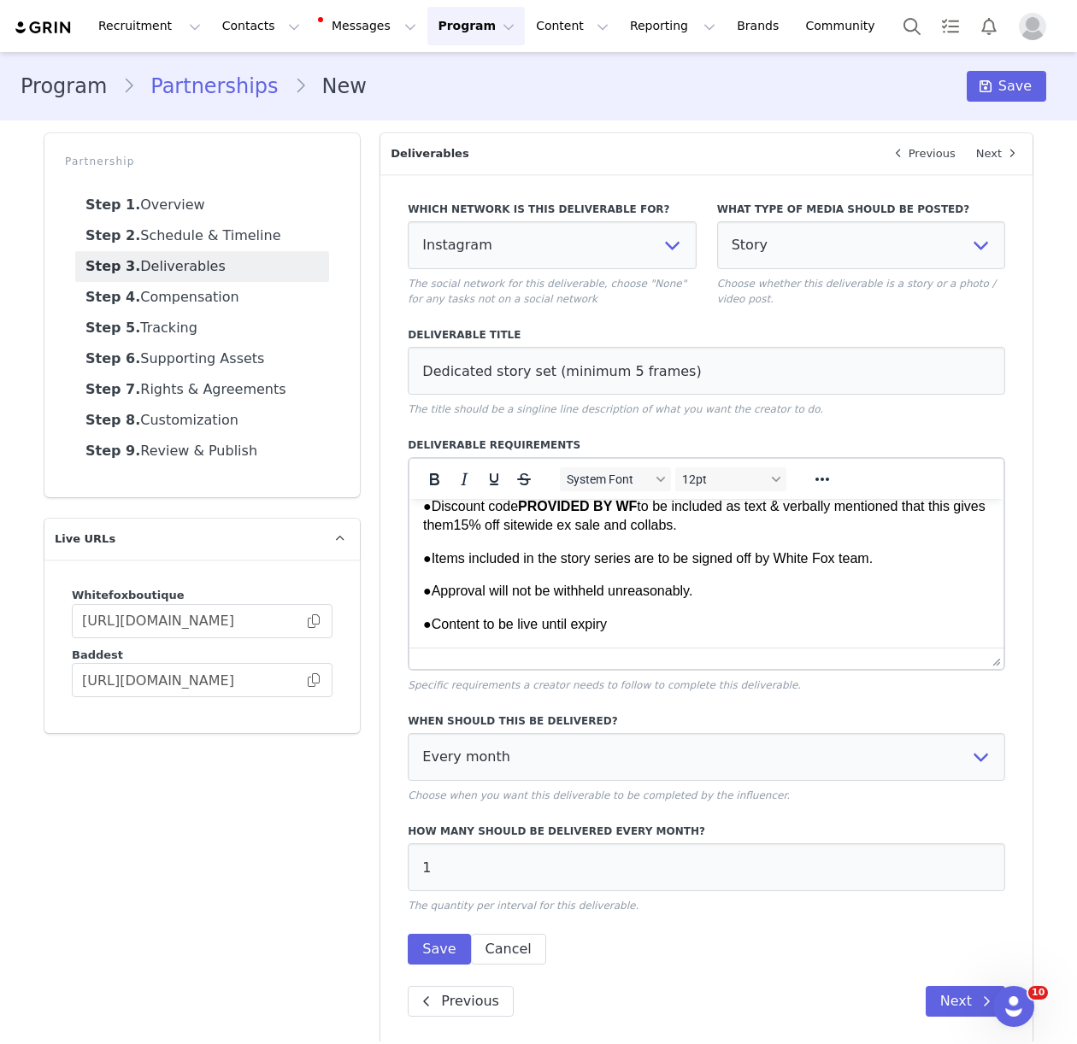
scroll to position [15, 0]
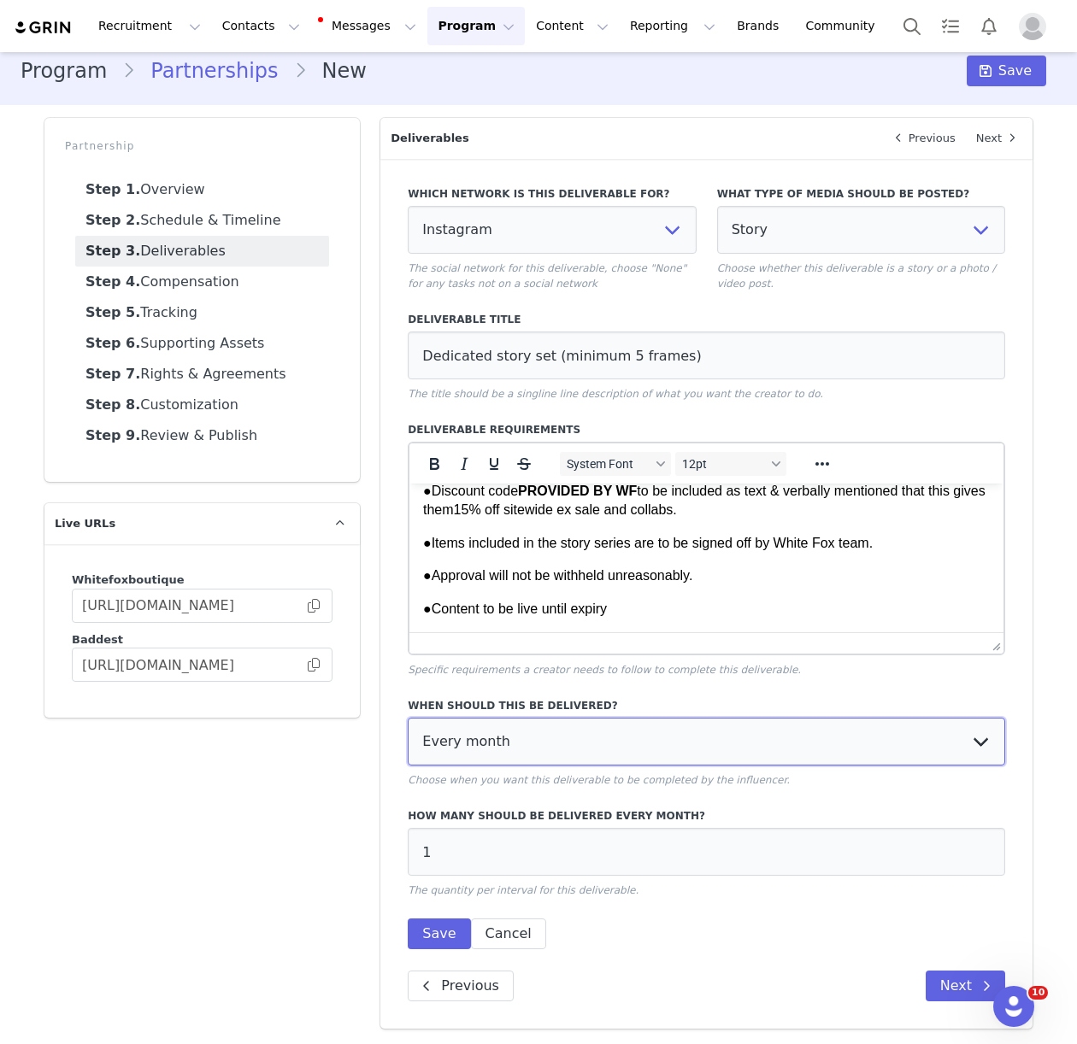
click at [534, 754] on select "Every month Every other month In specific months Throughout partnership" at bounding box center [706, 742] width 597 height 48
select select "specific"
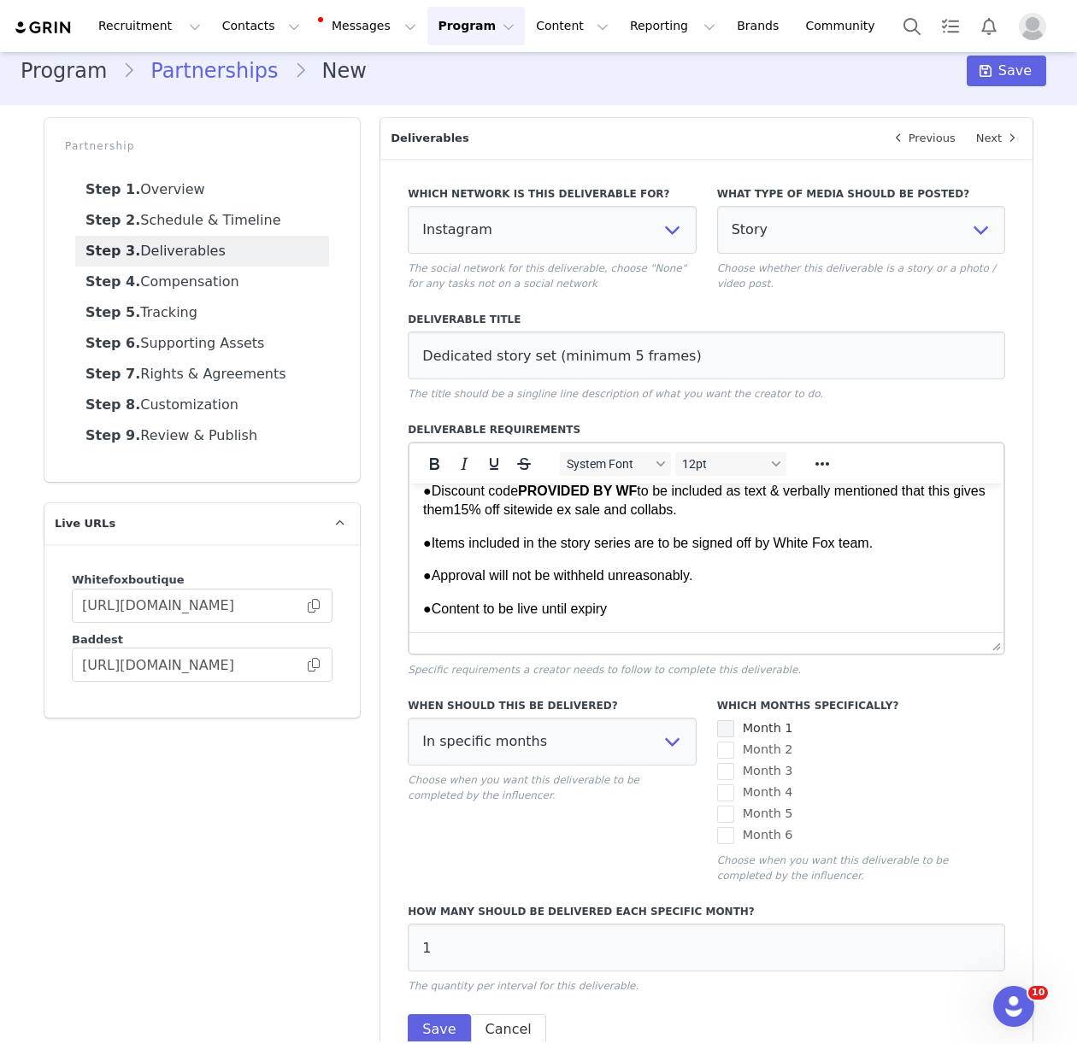
click at [727, 731] on span at bounding box center [725, 729] width 17 height 17
click at [734, 721] on input "Month 1" at bounding box center [734, 721] width 0 height 0
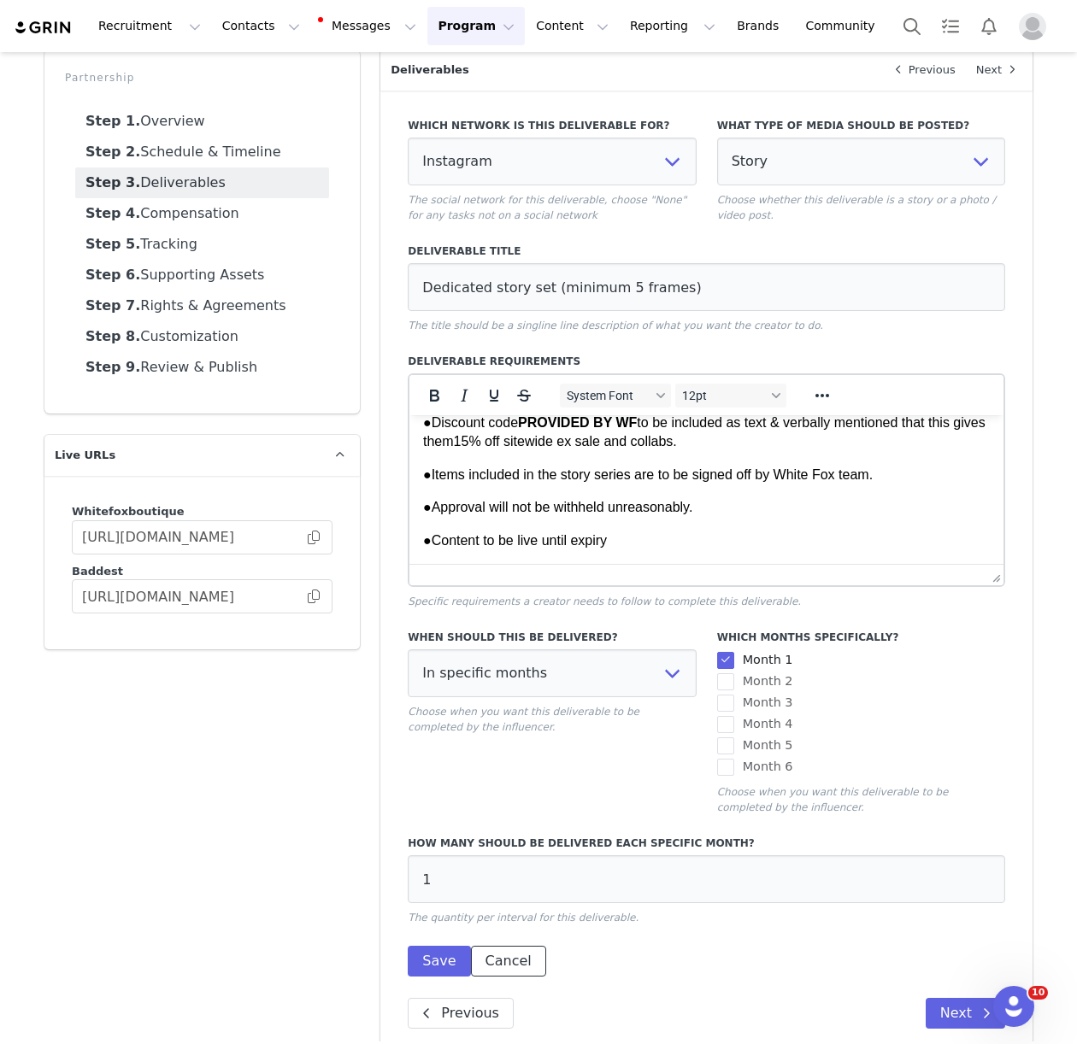
click at [522, 968] on button "Cancel" at bounding box center [508, 961] width 75 height 31
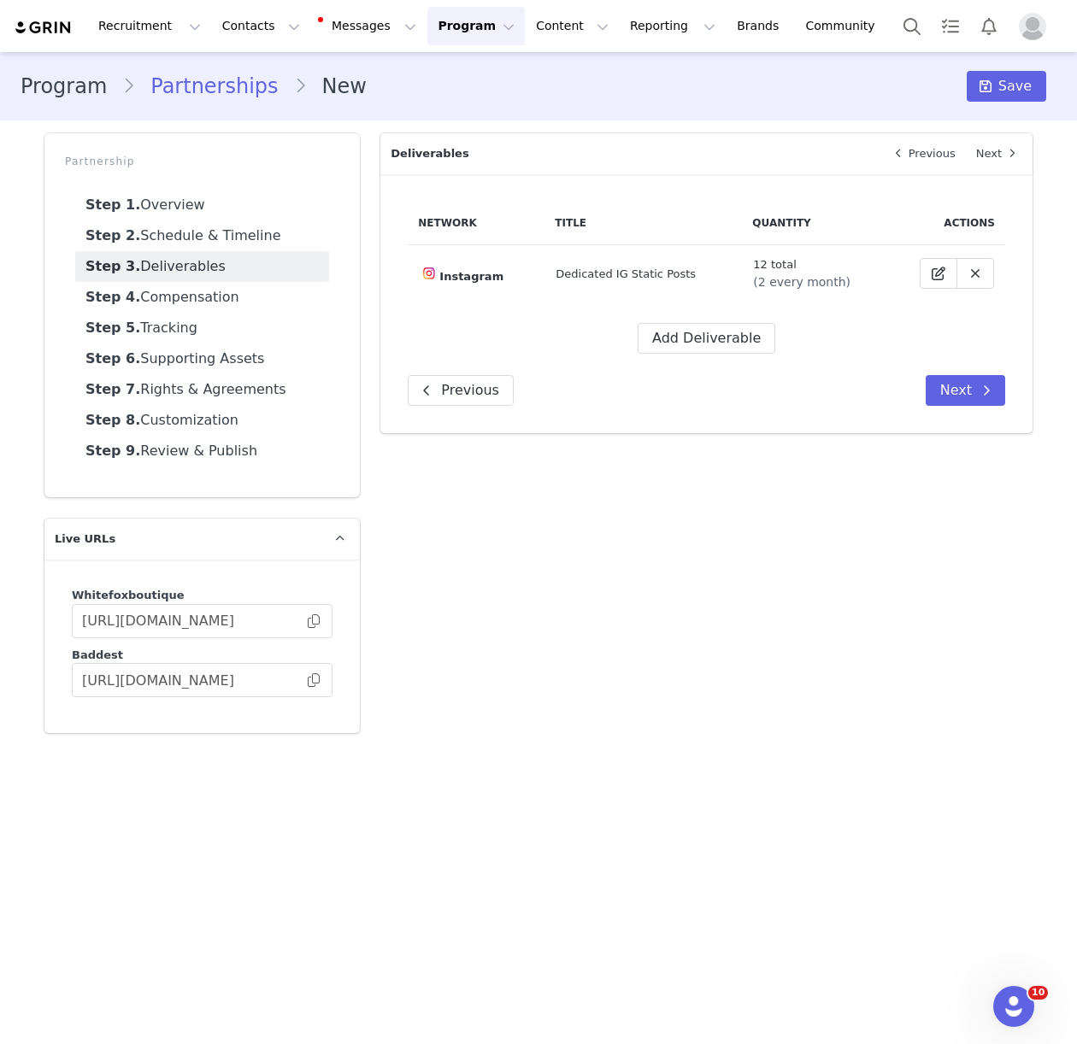
drag, startPoint x: 679, startPoint y: 308, endPoint x: 688, endPoint y: 321, distance: 15.9
click at [679, 309] on div "Network Title Quantity Actions Instagram Dedicated IG Static Posts 12 total (2 …" at bounding box center [706, 278] width 597 height 152
click at [688, 321] on div "Network Title Quantity Actions Instagram Dedicated IG Static Posts 12 total (2 …" at bounding box center [706, 278] width 597 height 152
click at [694, 339] on button "Add Deliverable" at bounding box center [707, 338] width 138 height 31
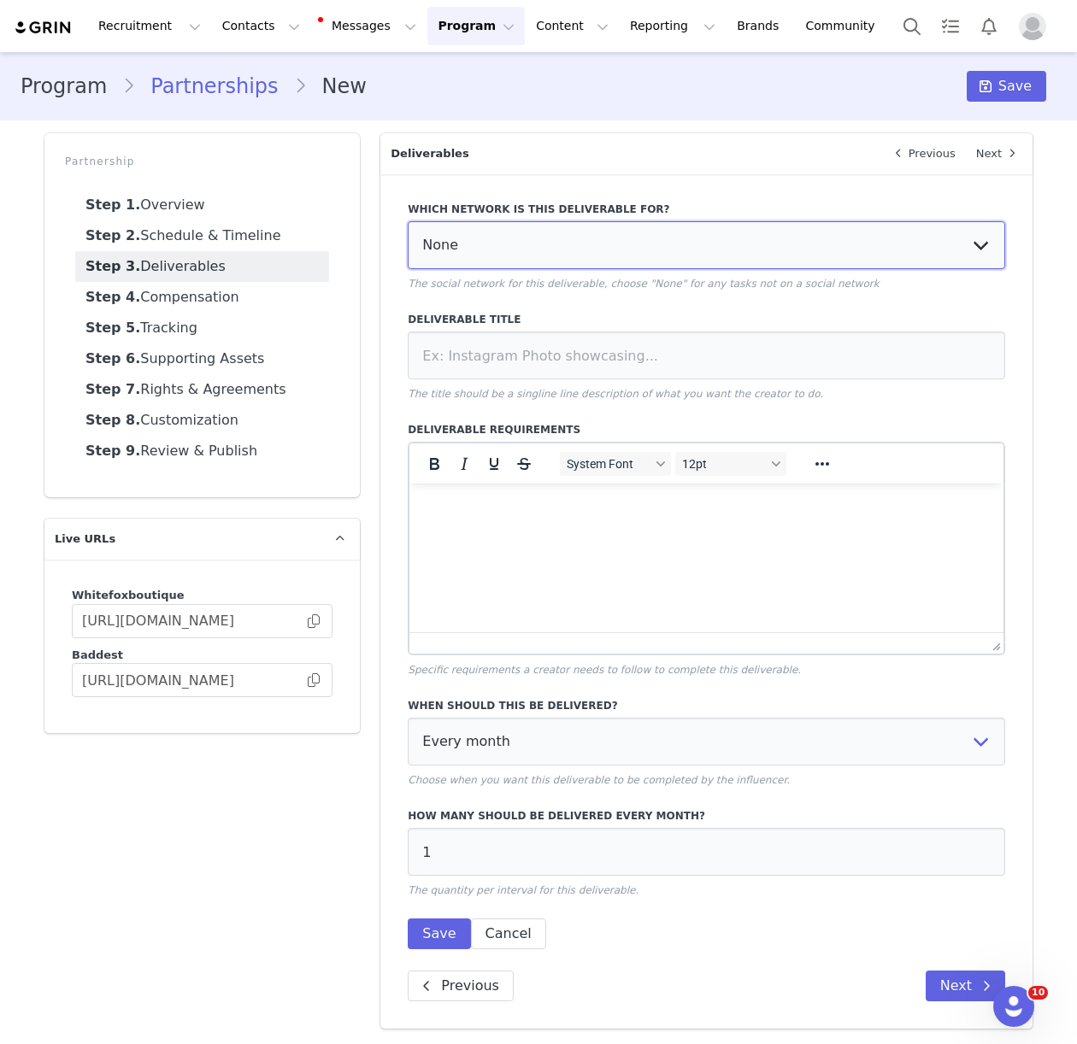
click at [468, 253] on select "None YouTube Twitter Instagram Facebook Twitch TikTok Pinterest" at bounding box center [706, 245] width 597 height 48
select select "5"
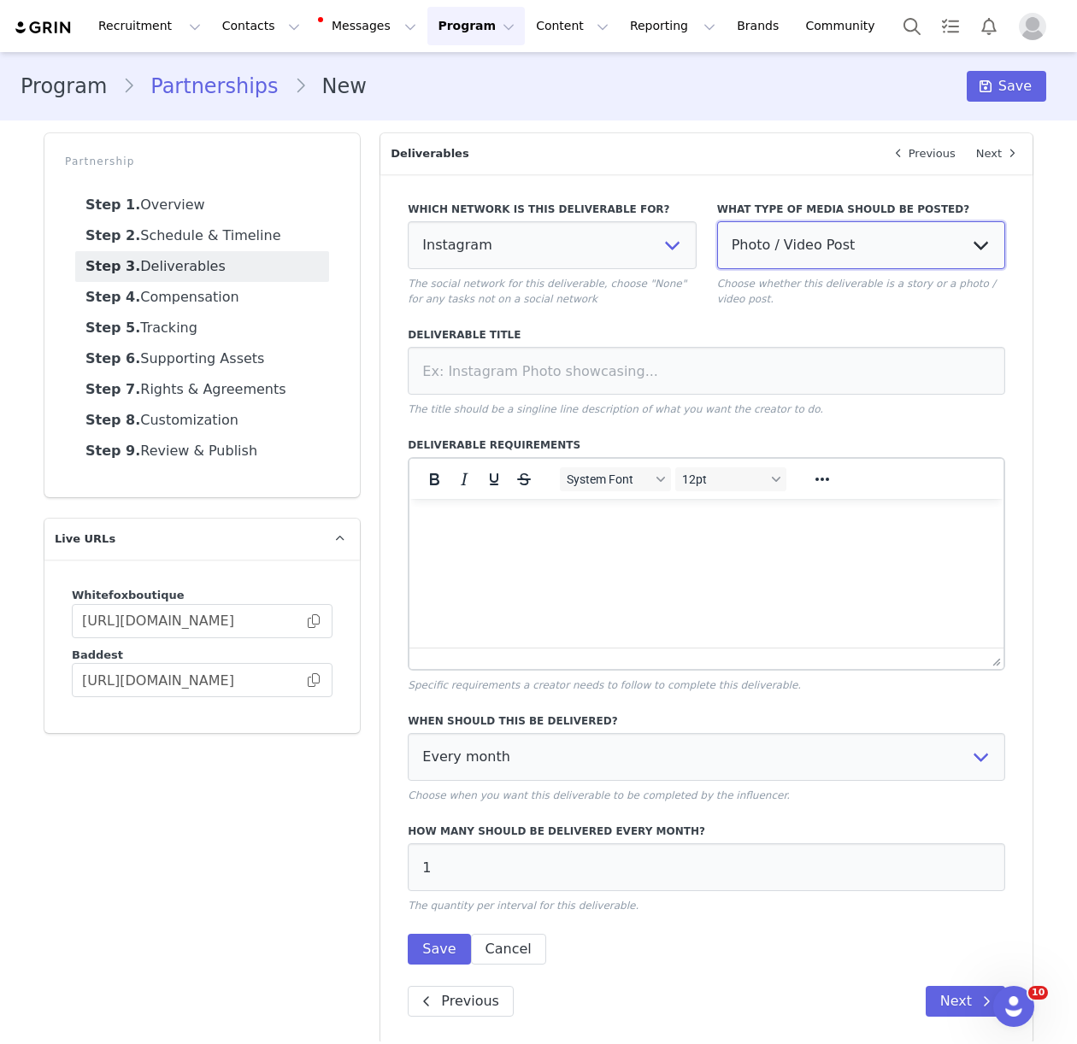
click at [836, 243] on select "Photo / Video Post Story Text in Bio Highlight Reel" at bounding box center [861, 245] width 288 height 48
select select "story"
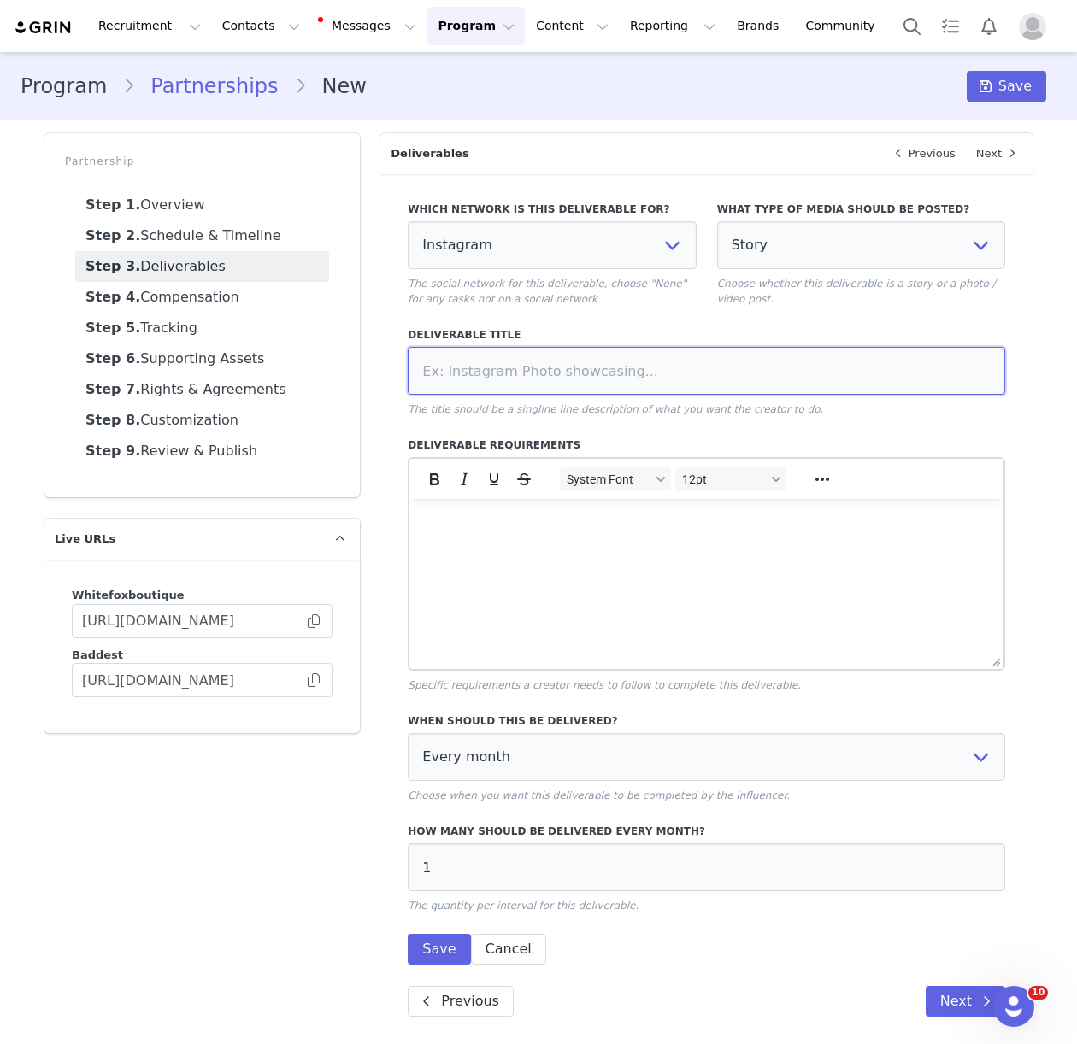
click at [503, 370] on input at bounding box center [706, 371] width 597 height 48
paste input "Dedicated story set (minimum 5 frames)"
type input "Dedicated story set (minimum 5 frames)"
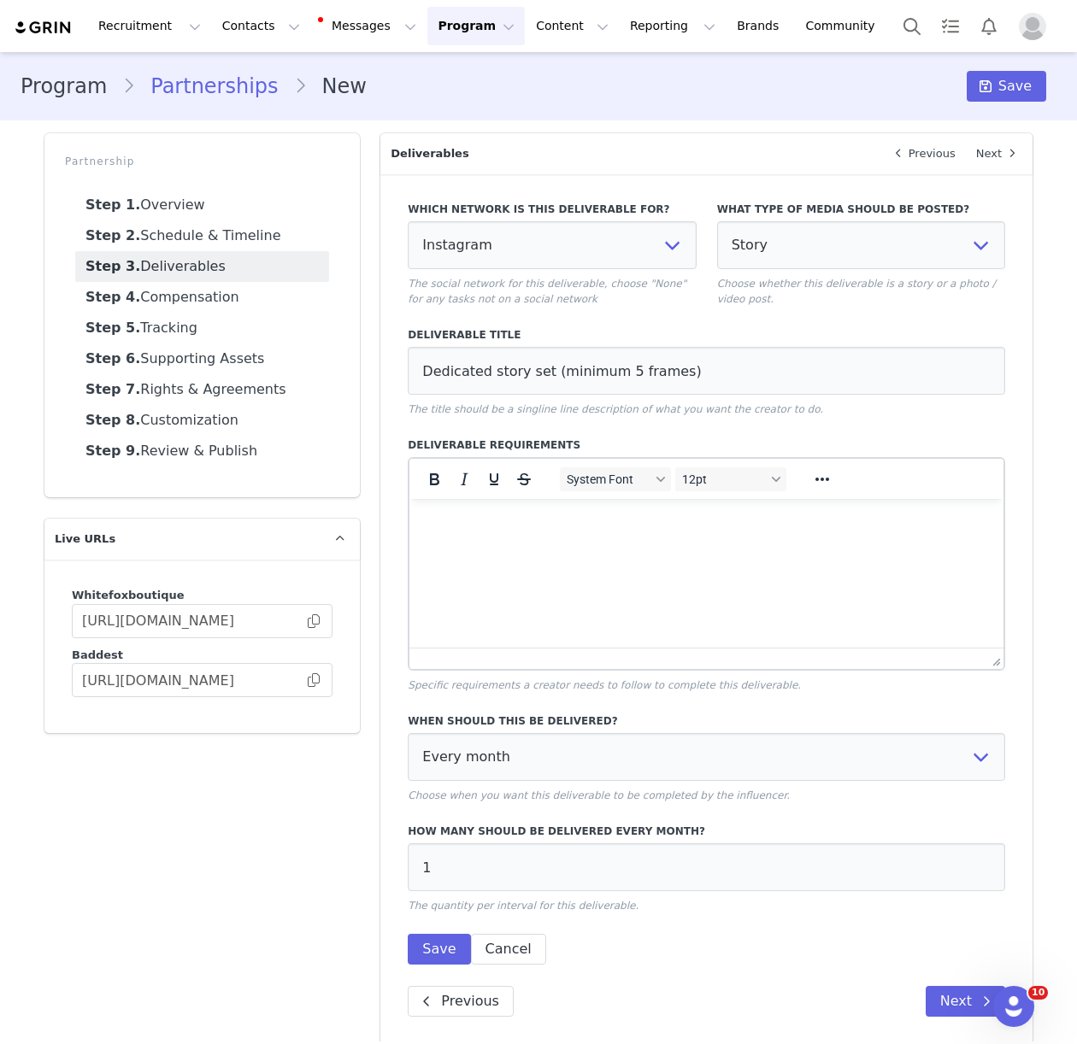
click at [515, 545] on html at bounding box center [706, 522] width 594 height 46
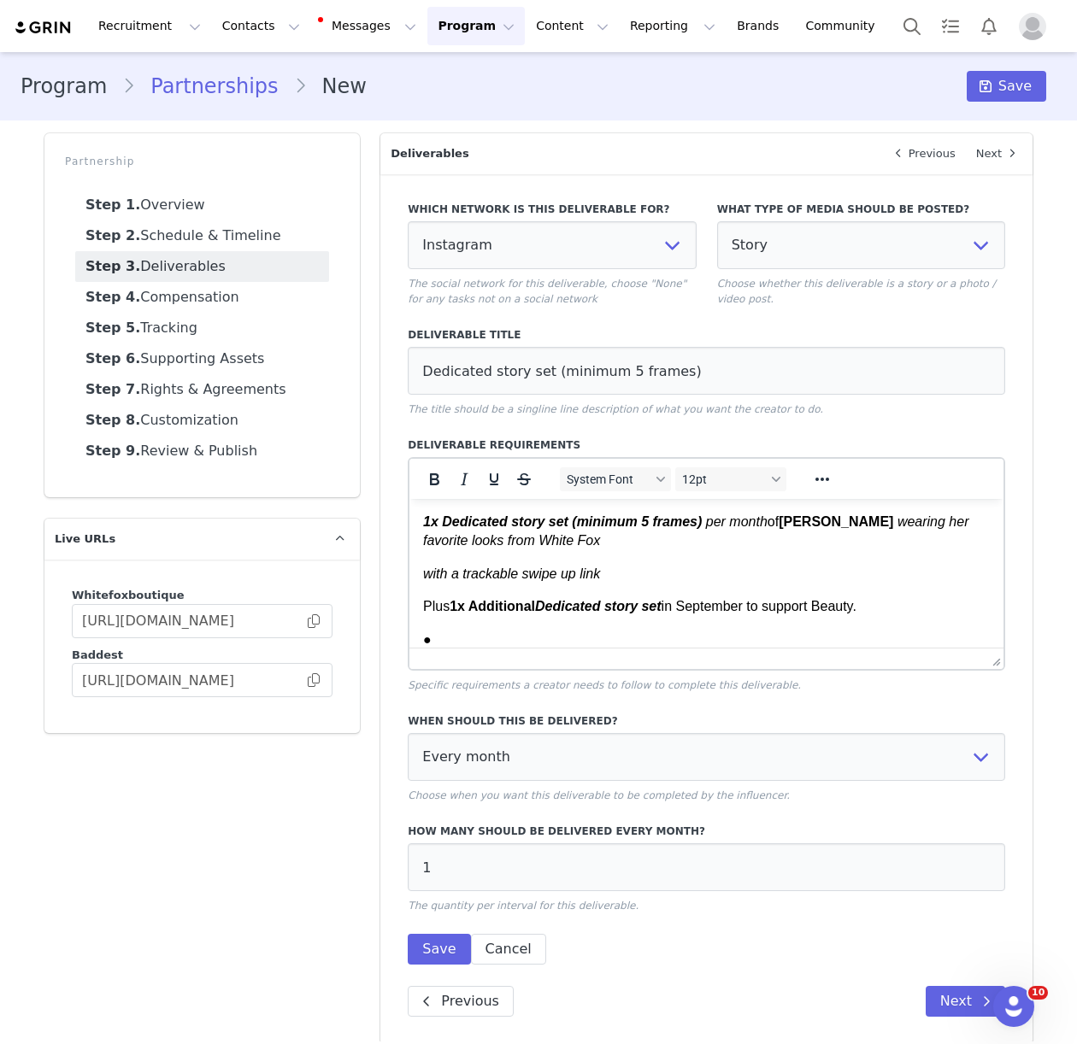
click at [423, 576] on em "with a trackable swipe up link" at bounding box center [511, 574] width 177 height 15
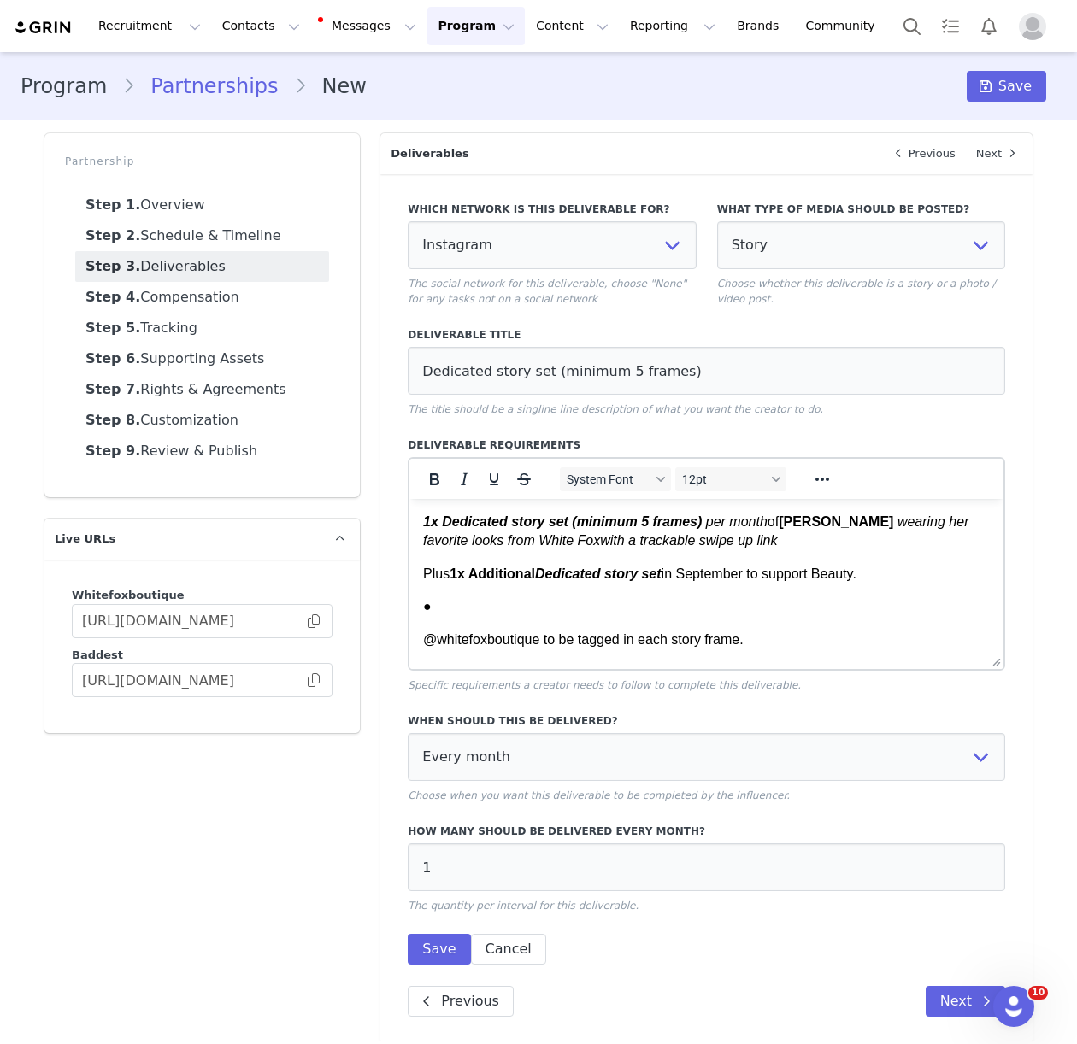
click at [423, 631] on p "@whitefoxboutique to be tagged in each story frame." at bounding box center [706, 640] width 567 height 19
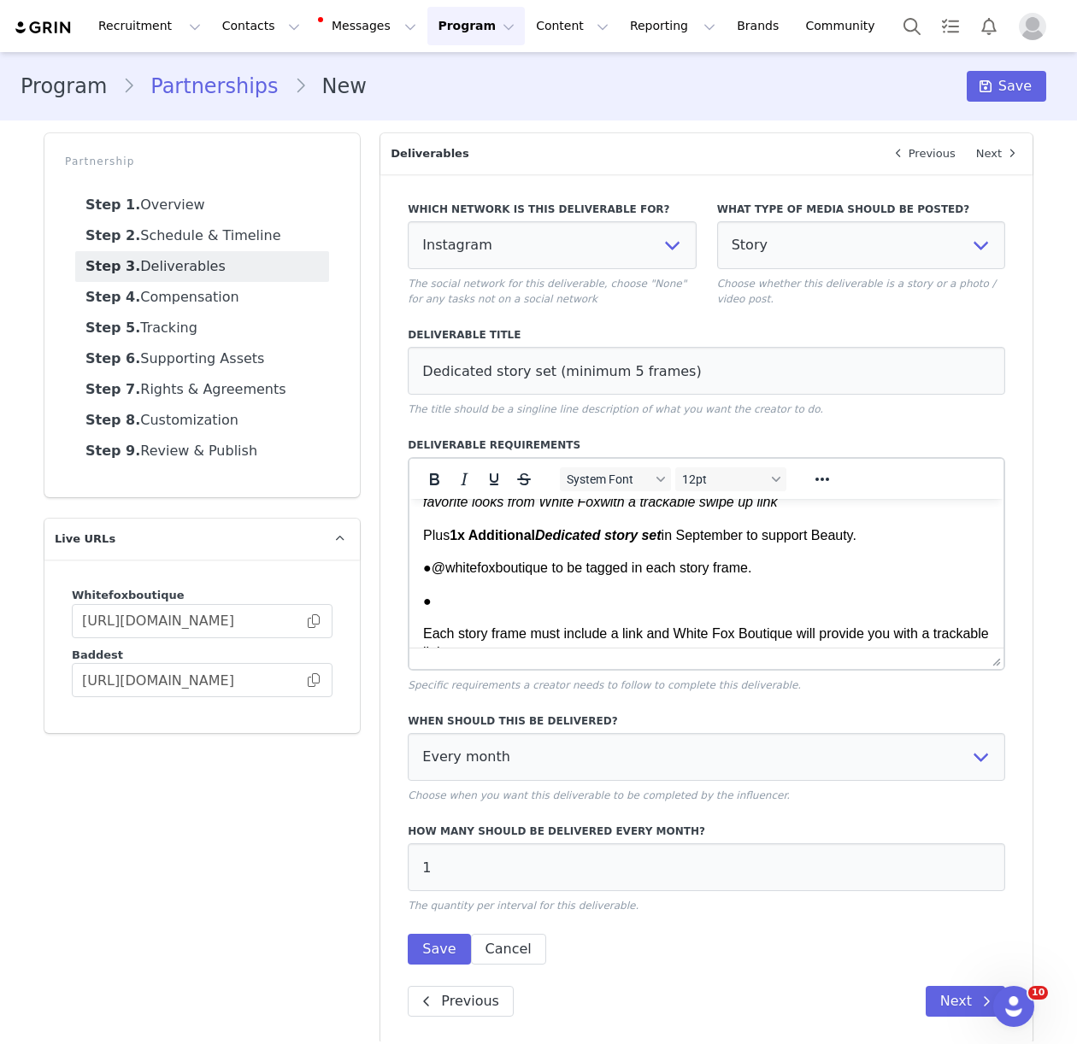
click at [423, 630] on p "Each story frame must include a link and White Fox Boutique will provide you wi…" at bounding box center [706, 644] width 567 height 38
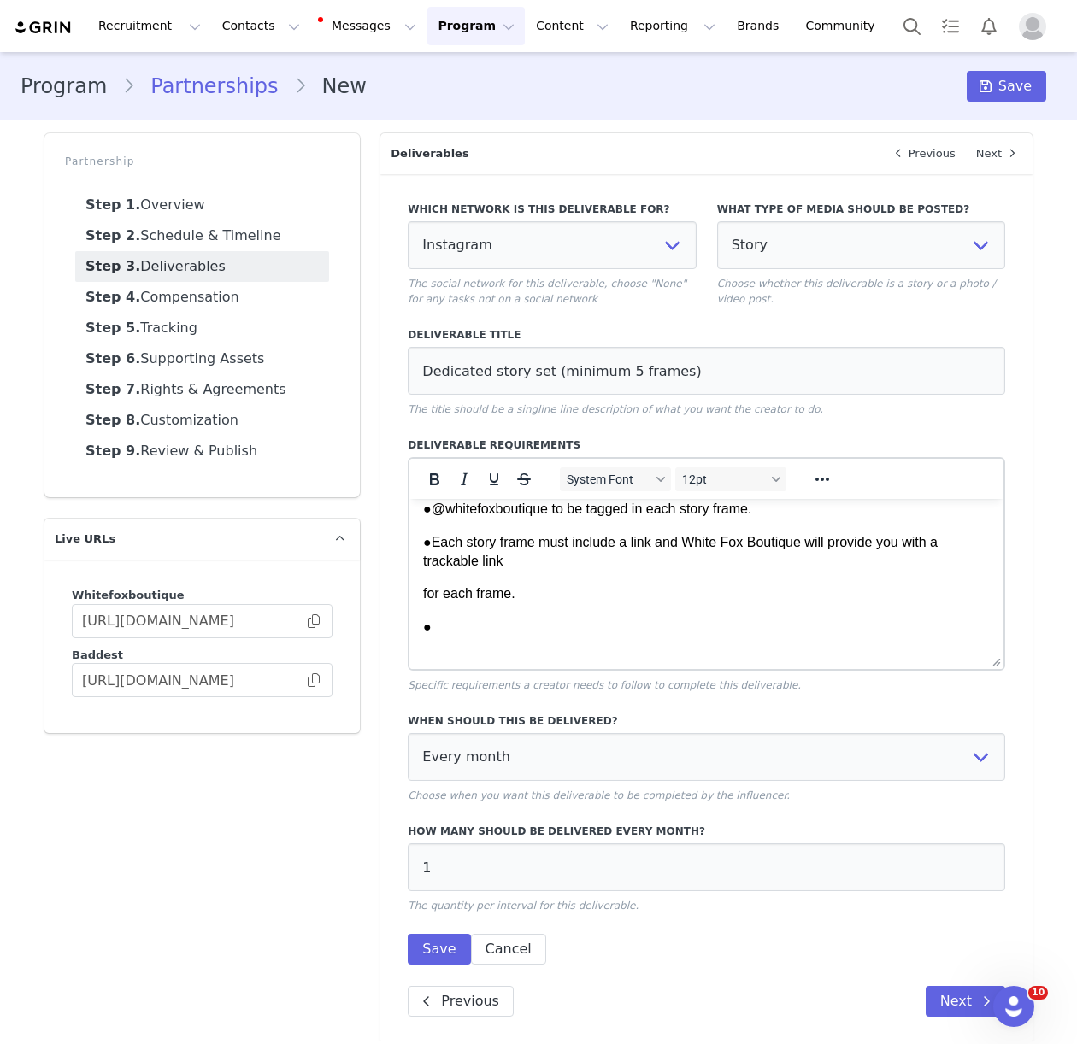
scroll to position [94, 0]
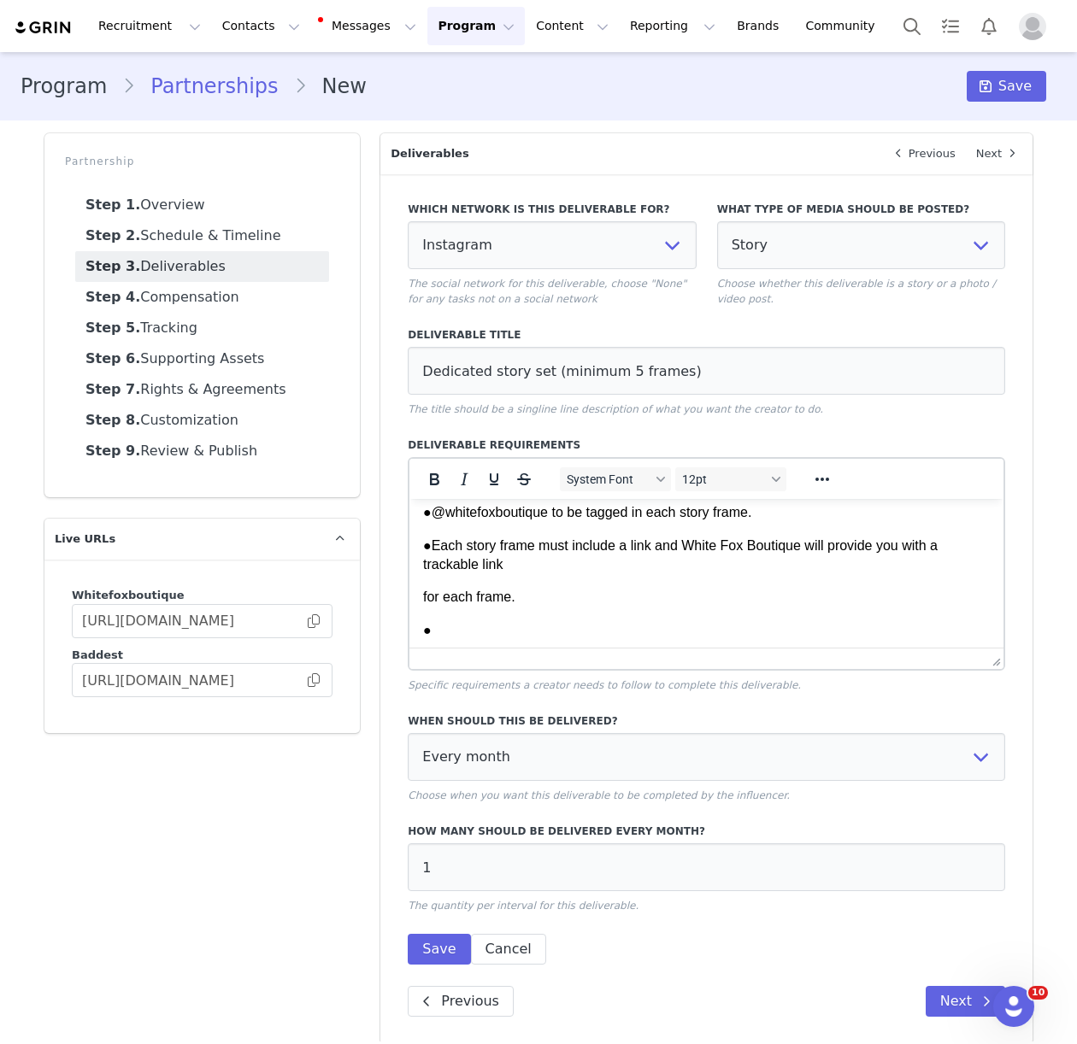
click at [423, 597] on p "for each frame." at bounding box center [706, 597] width 567 height 19
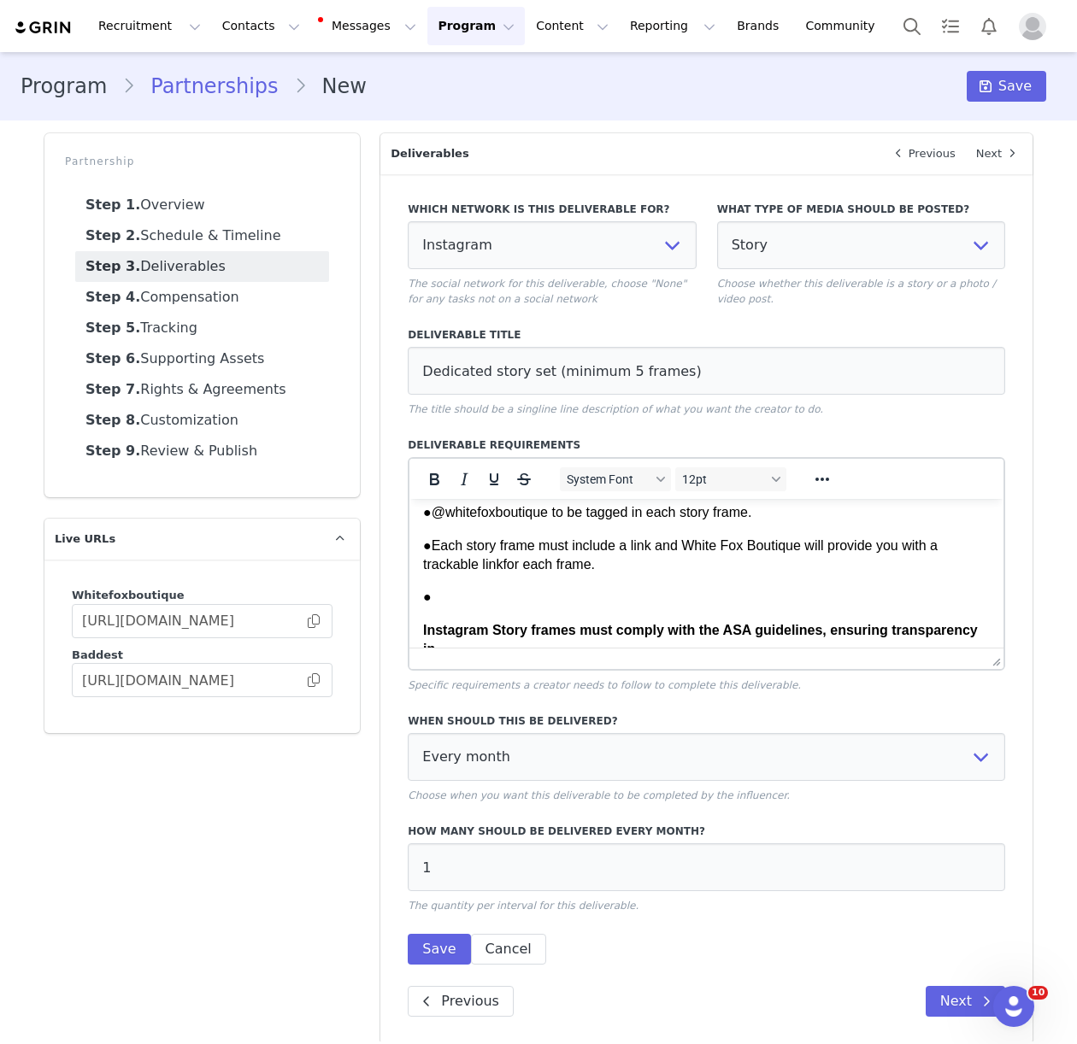
click at [421, 628] on html "1x Dedicated story set (minimum 5 frames) per month of [PERSON_NAME] wearing he…" at bounding box center [706, 886] width 594 height 962
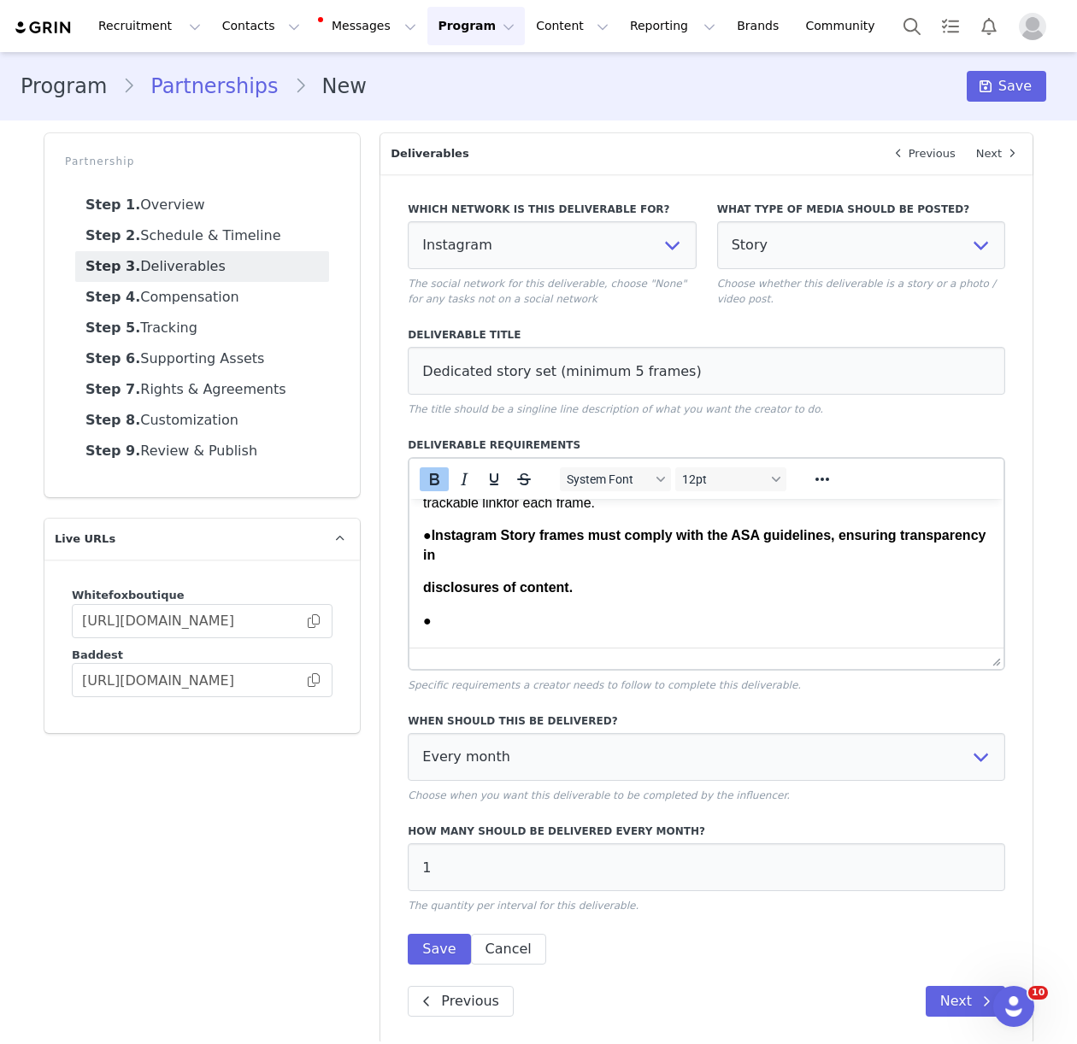
scroll to position [161, 0]
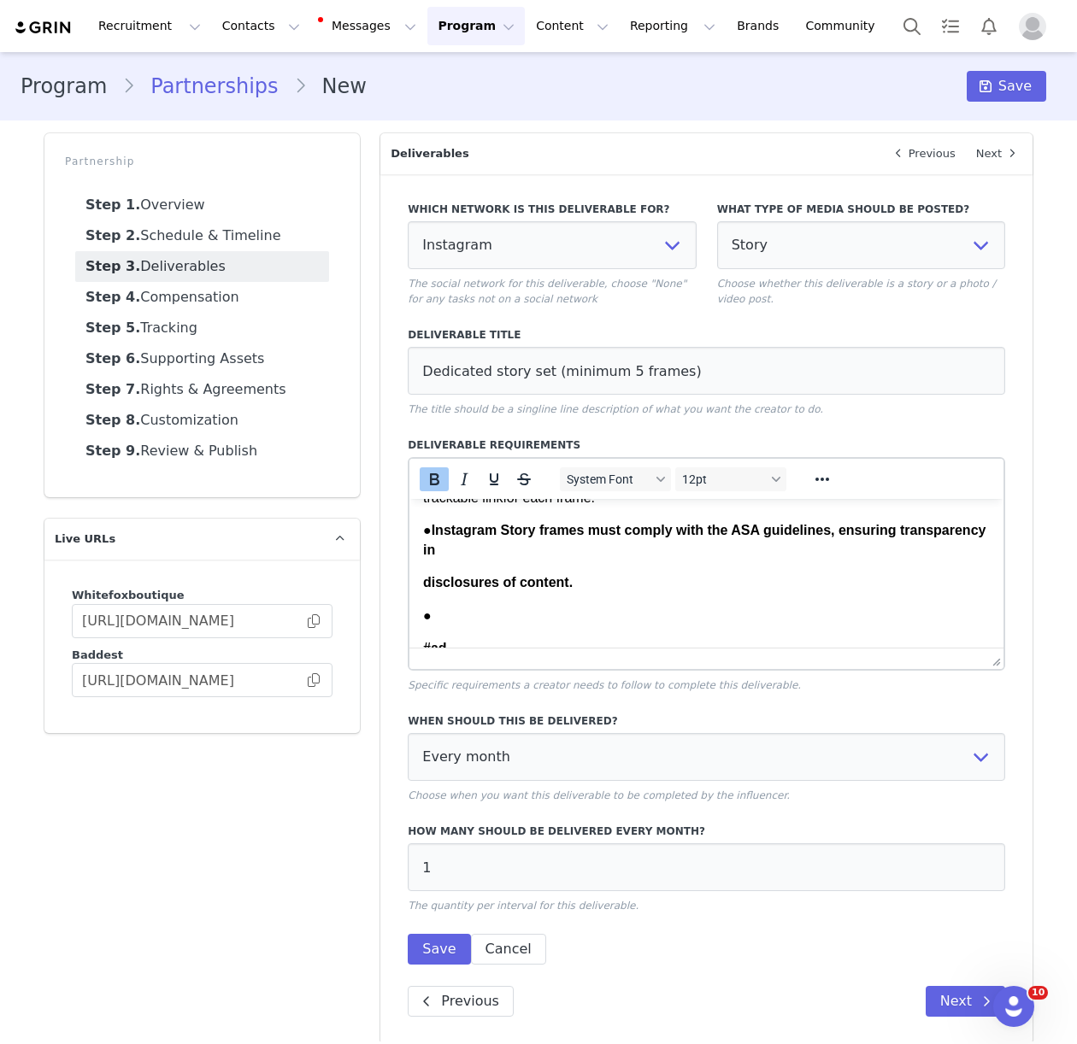
click at [420, 585] on html "1x Dedicated story set (minimum 5 frames) per month of [PERSON_NAME] wearing he…" at bounding box center [706, 803] width 594 height 930
click at [425, 610] on strong "#ad ," at bounding box center [438, 616] width 31 height 15
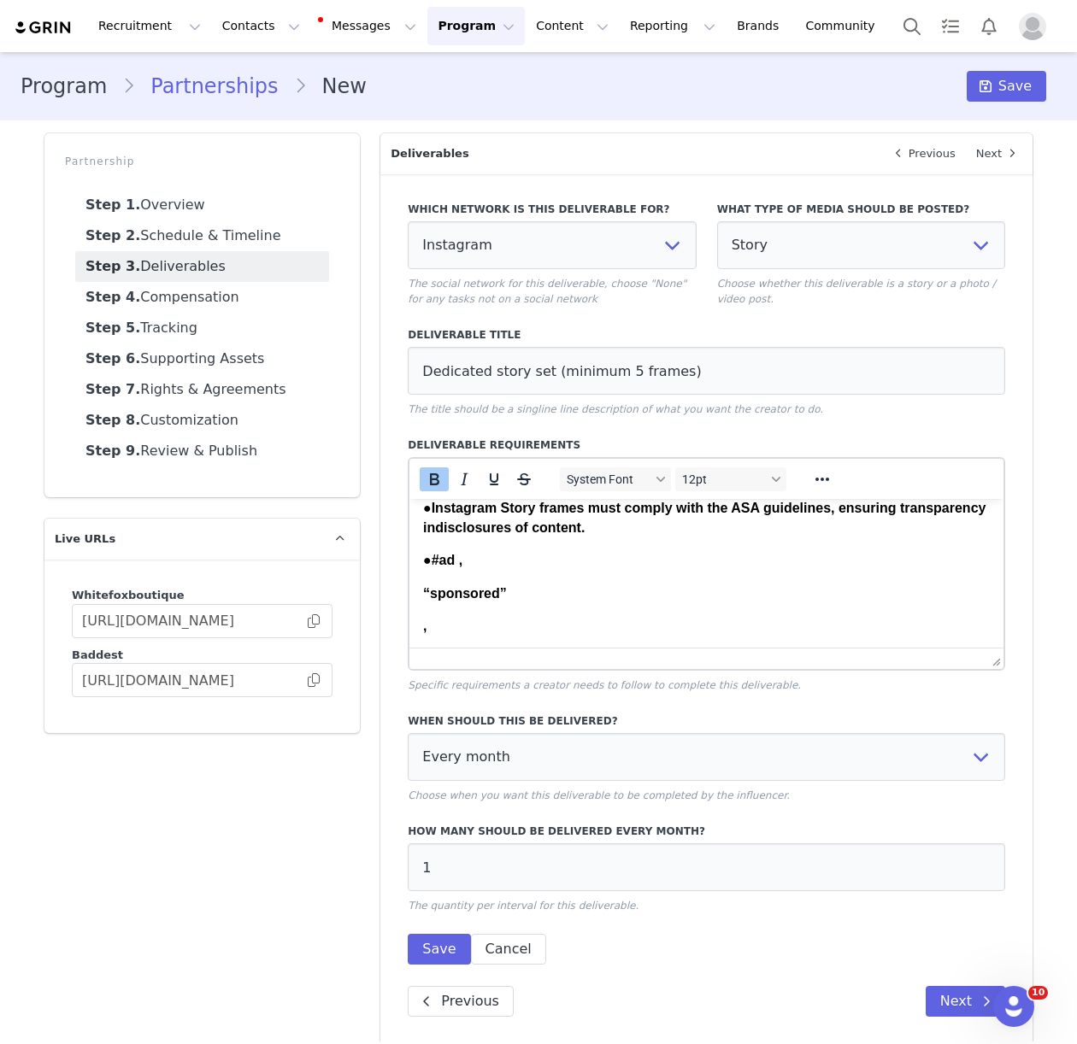
drag, startPoint x: 420, startPoint y: 586, endPoint x: 422, endPoint y: 597, distance: 10.6
click at [420, 589] on html "1x Dedicated story set (minimum 5 frames) per month of [PERSON_NAME] wearing he…" at bounding box center [706, 748] width 594 height 864
click at [421, 603] on html "1x Dedicated story set (minimum 5 frames) per month of [PERSON_NAME] wearing he…" at bounding box center [706, 732] width 594 height 832
click at [423, 597] on strong "“gifted” or “paid partnership” must be included in a minimum 1 story frame." at bounding box center [670, 593] width 495 height 15
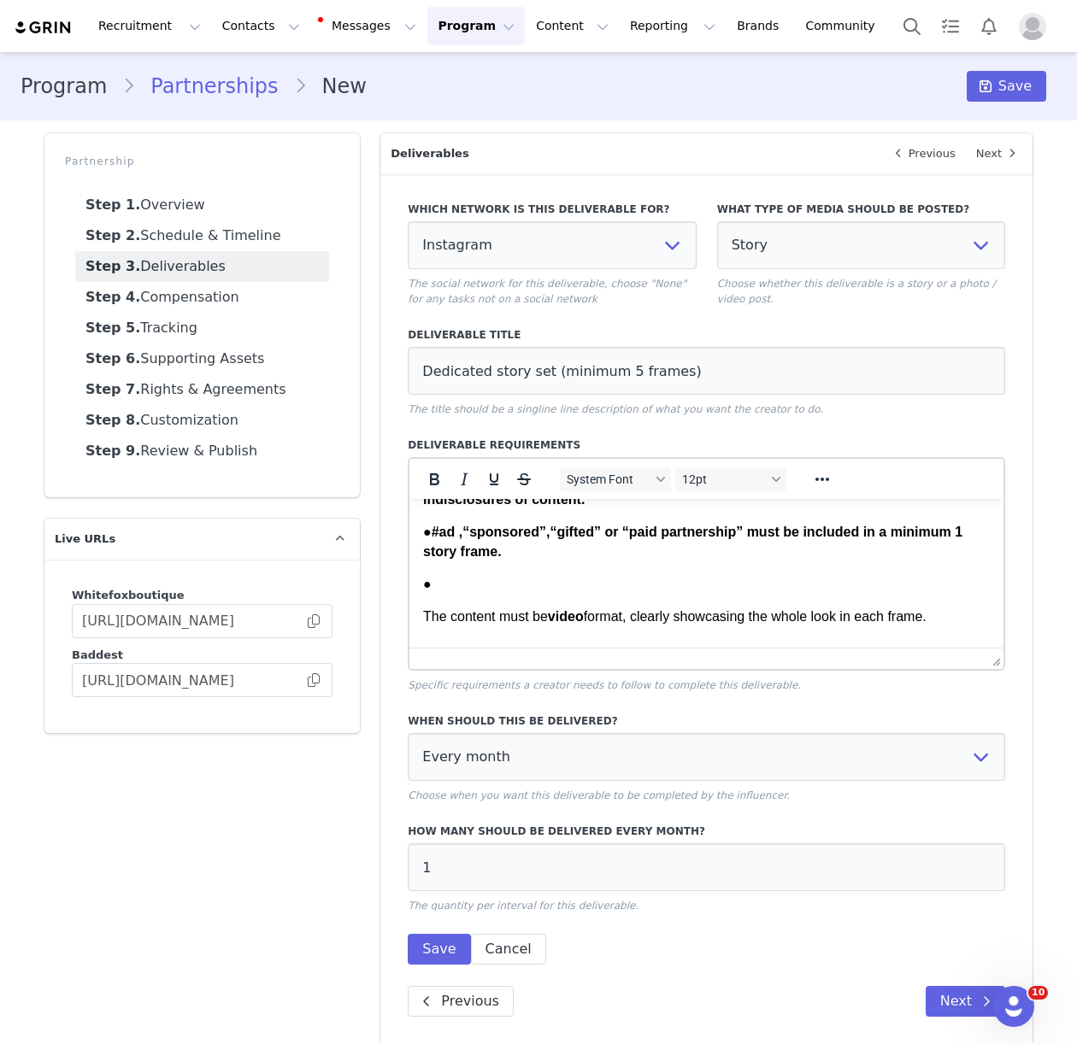
click at [425, 616] on p "The content must be video format, clearly showcasing the whole look in each fra…" at bounding box center [706, 617] width 567 height 19
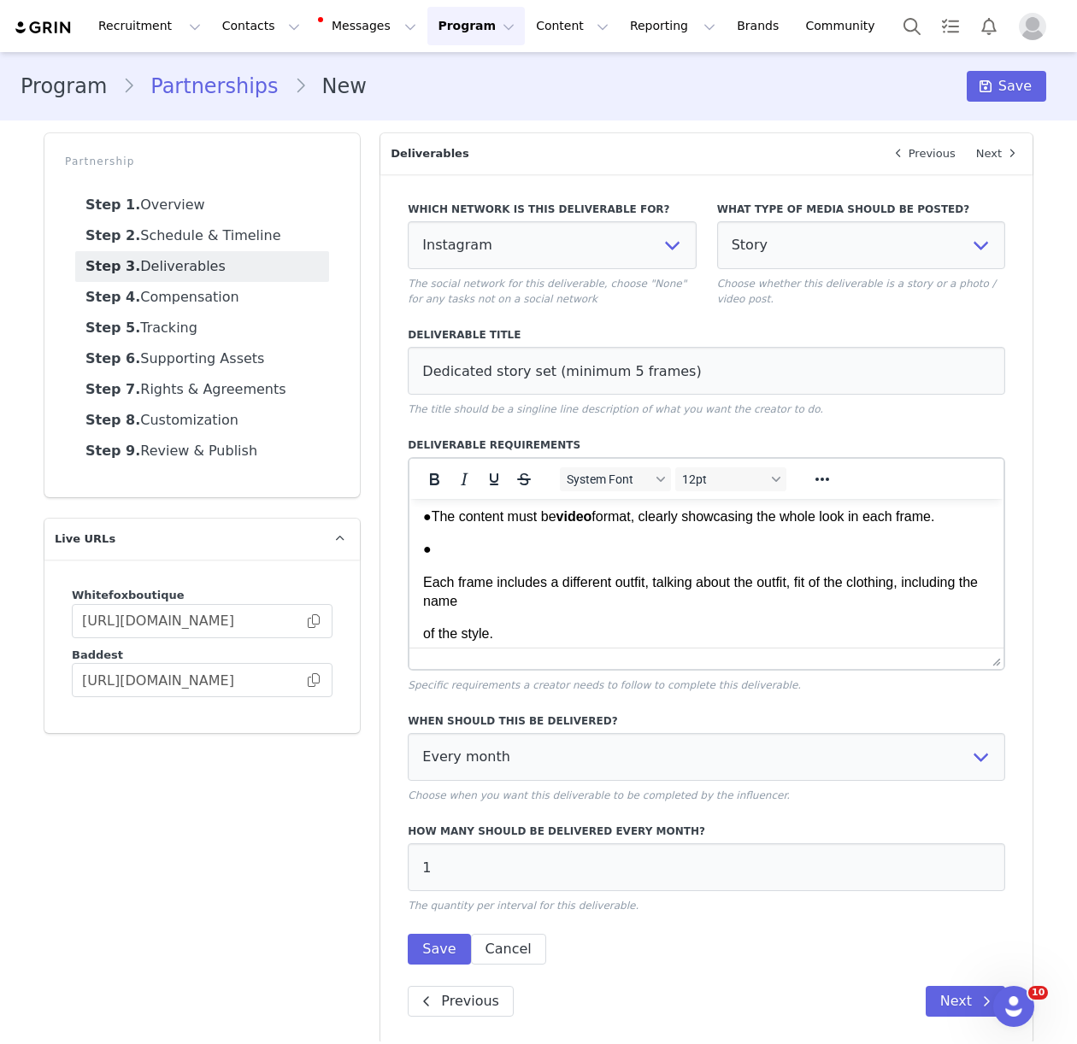
scroll to position [278, 0]
drag, startPoint x: 422, startPoint y: 587, endPoint x: 427, endPoint y: 622, distance: 35.4
click at [423, 588] on p "Each frame includes a different outfit, talking about the outfit, fit of the cl…" at bounding box center [706, 593] width 567 height 38
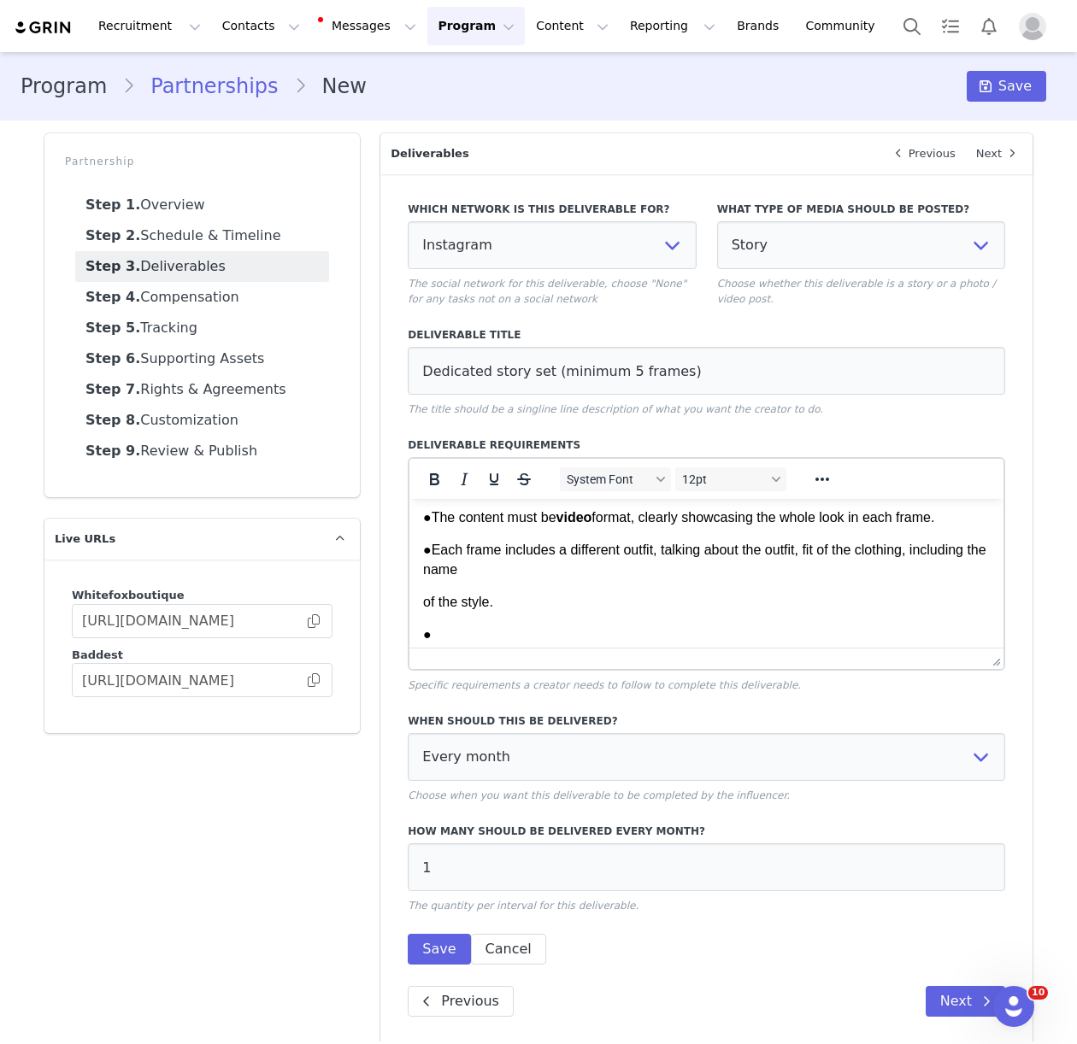
click at [424, 600] on p "of the style." at bounding box center [706, 602] width 567 height 19
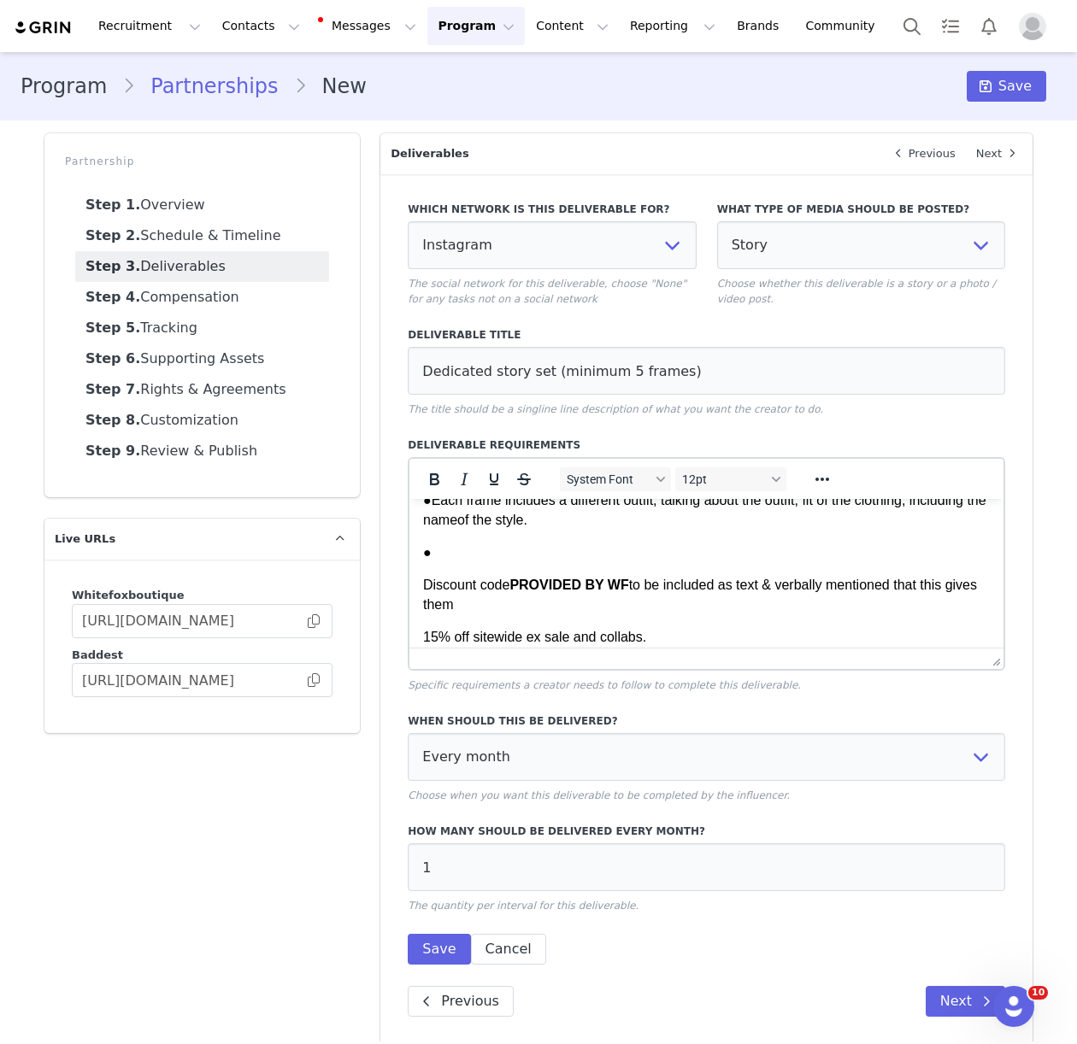
scroll to position [326, 0]
click at [425, 591] on p "Discount code PROVIDED BY WF to be included as text & verbally mentioned that t…" at bounding box center [706, 597] width 567 height 38
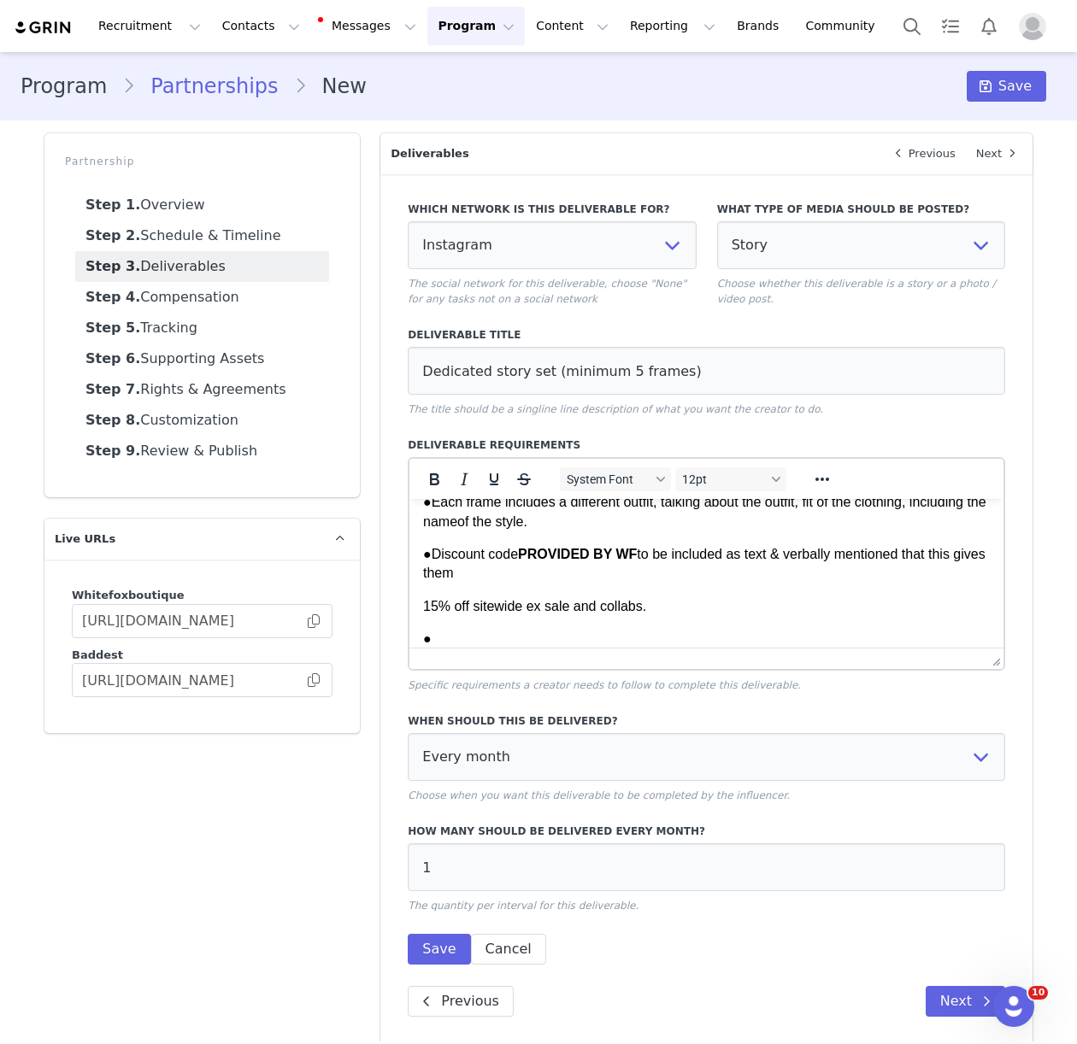
click at [424, 610] on p "15% off sitewide ex sale and collabs." at bounding box center [706, 606] width 567 height 19
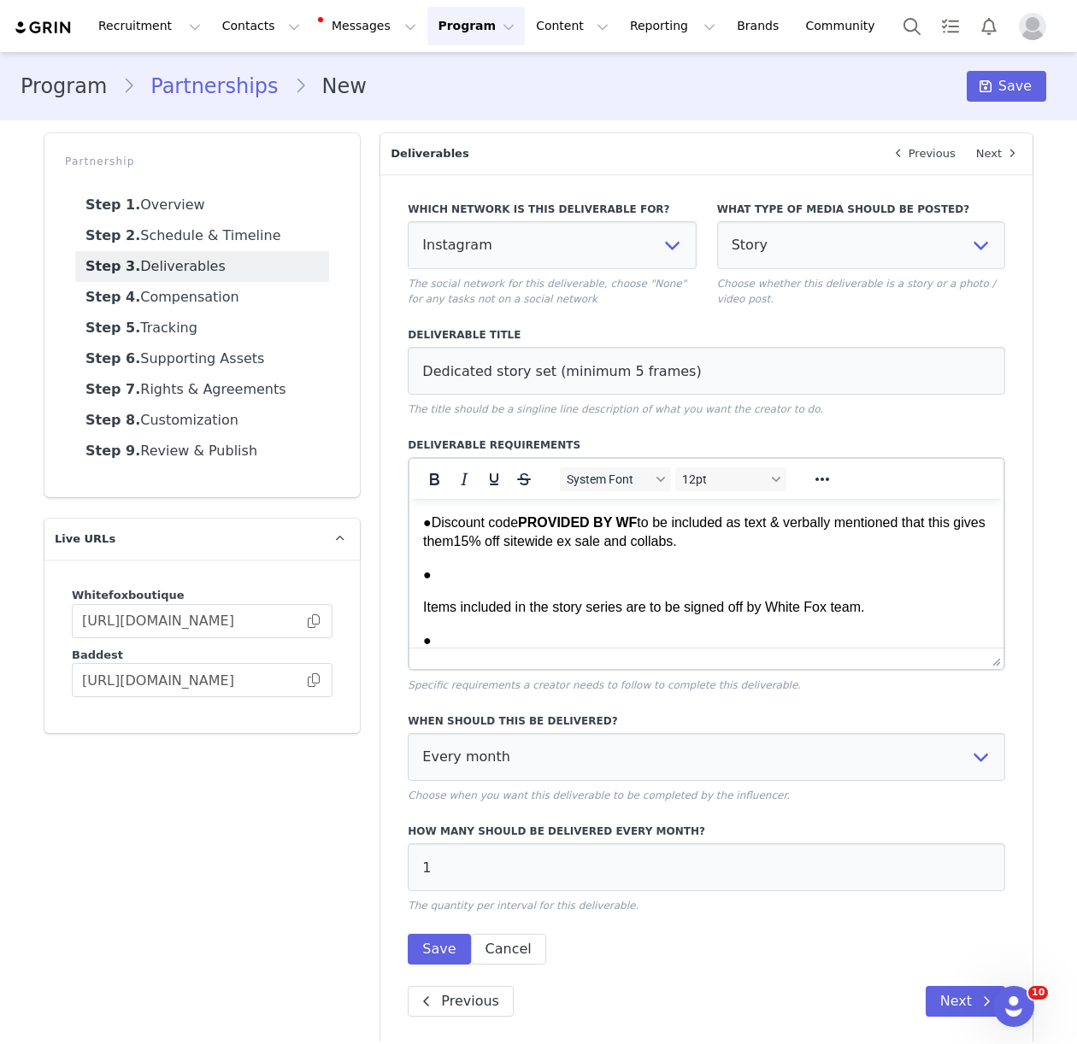
scroll to position [360, 0]
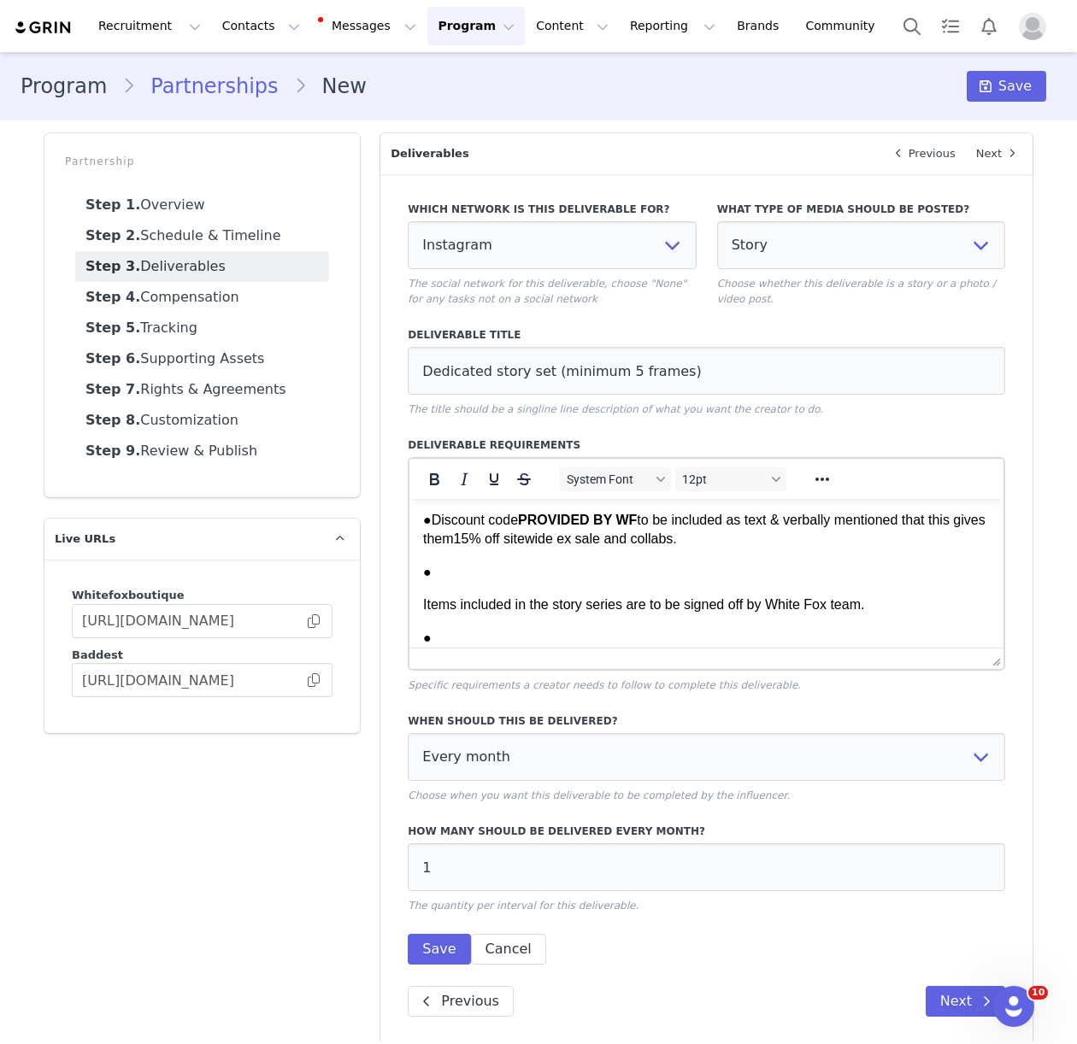
click at [423, 605] on p "Items included in the story series are to be signed off by White Fox team." at bounding box center [706, 605] width 567 height 19
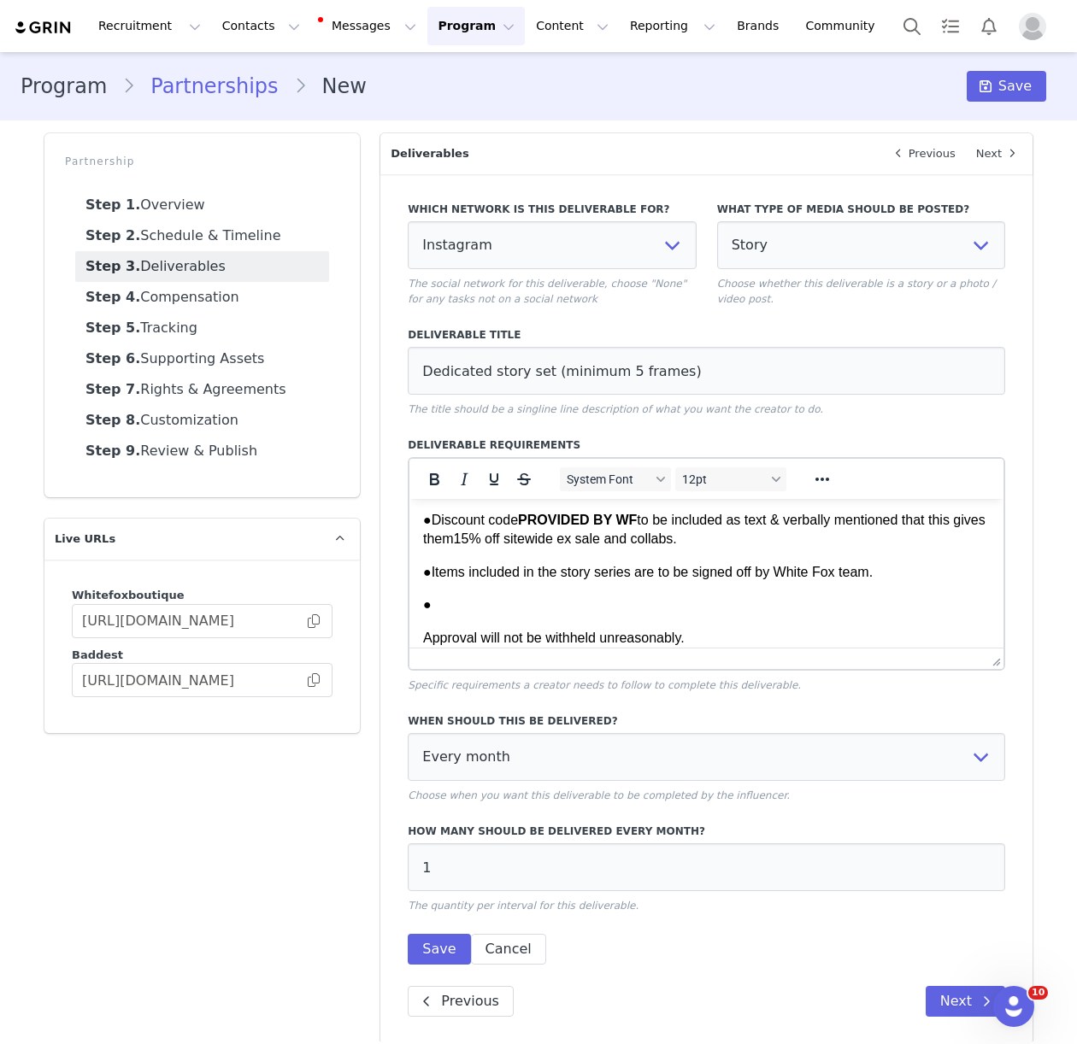
scroll to position [383, 0]
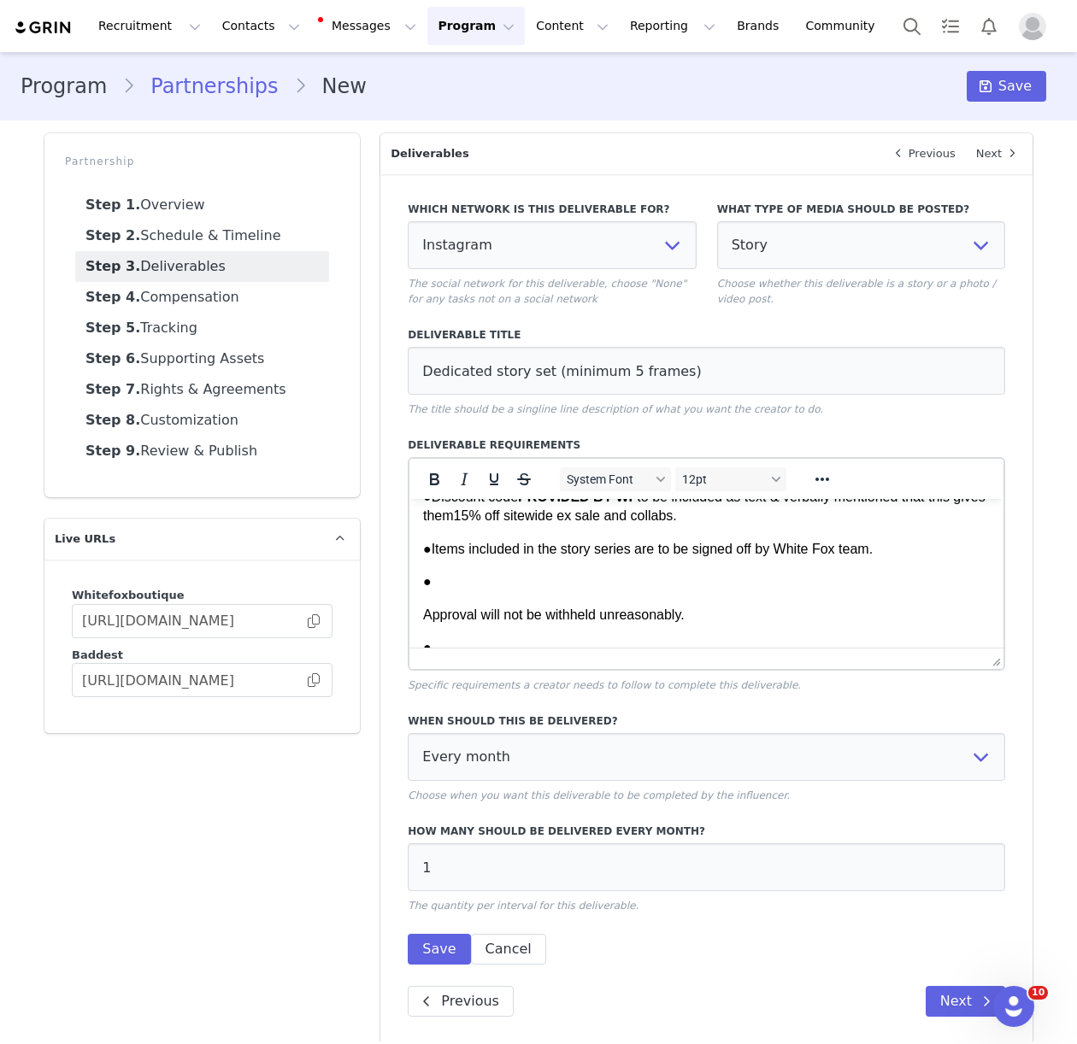
click at [421, 615] on html "1x Dedicated story set (minimum 5 frames) per month of [PERSON_NAME] wearing he…" at bounding box center [706, 410] width 594 height 588
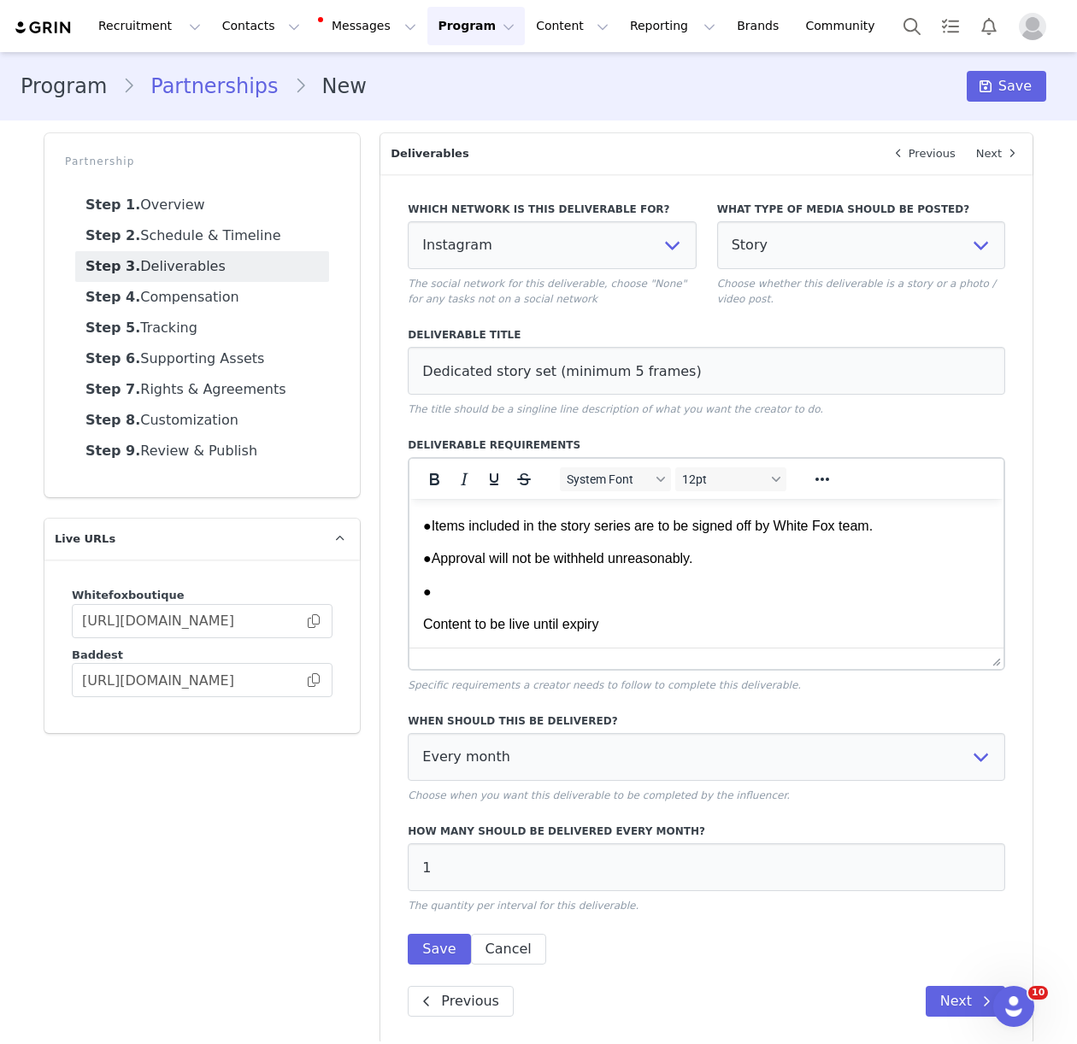
click at [423, 625] on p "Content to be live until expiry" at bounding box center [706, 624] width 567 height 19
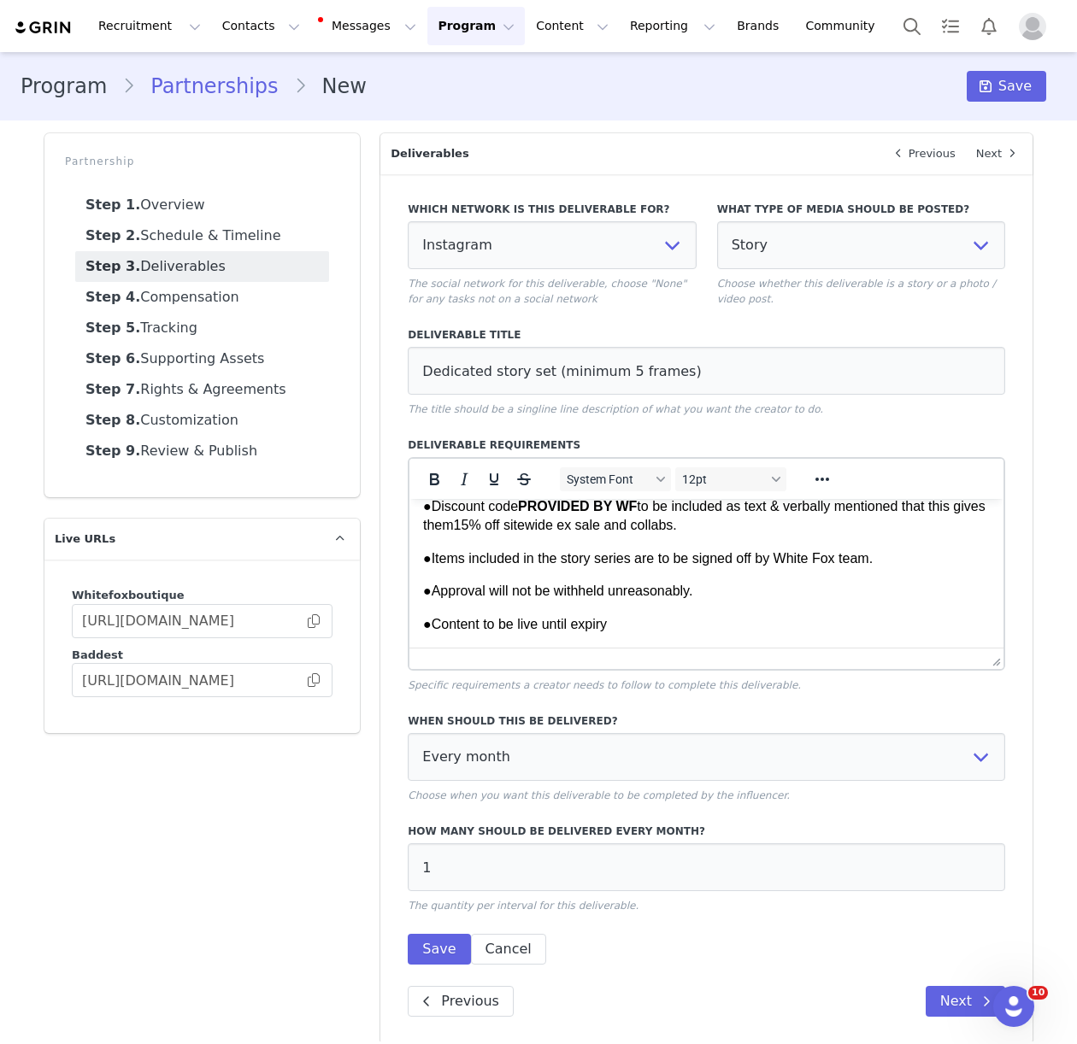
scroll to position [15, 0]
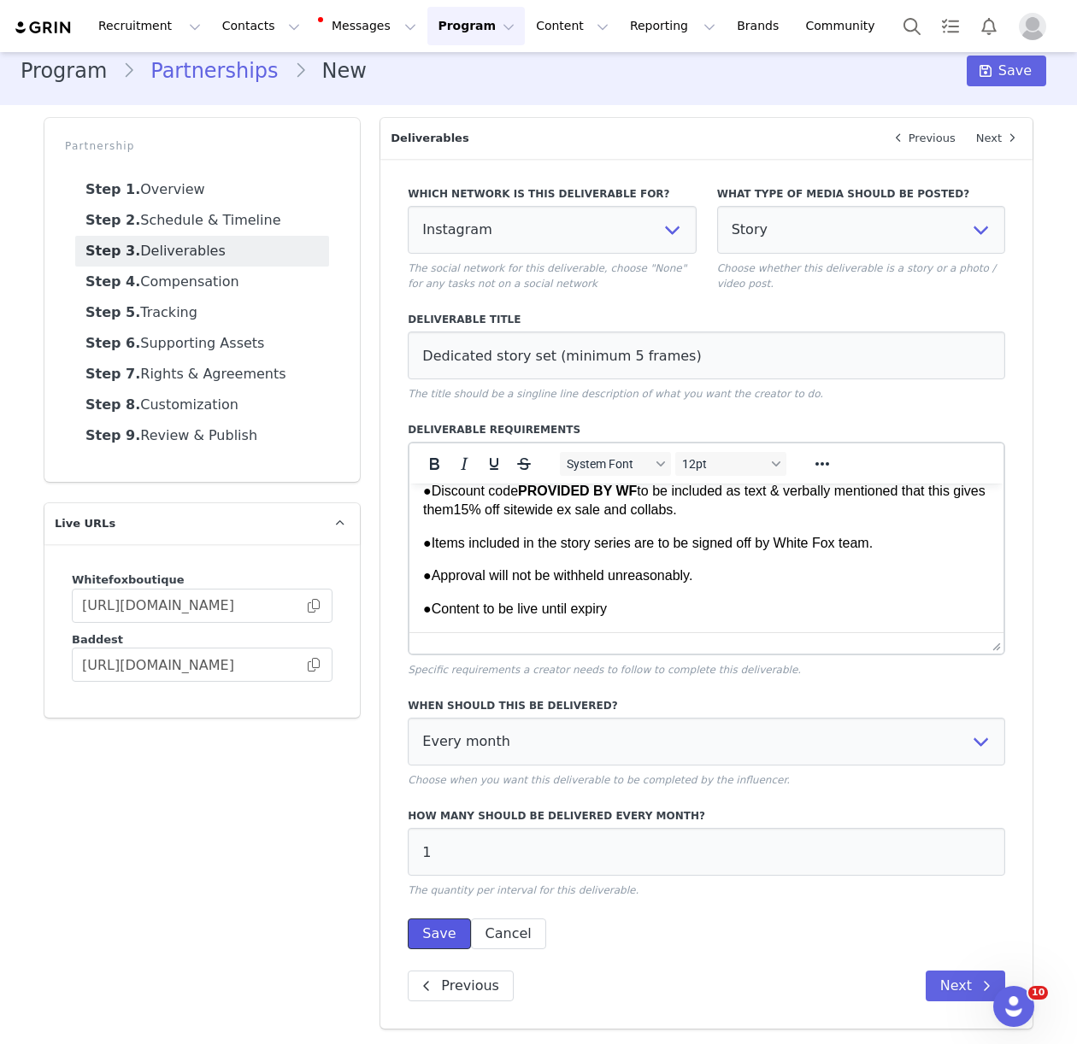
click at [450, 925] on button "Save" at bounding box center [439, 934] width 62 height 31
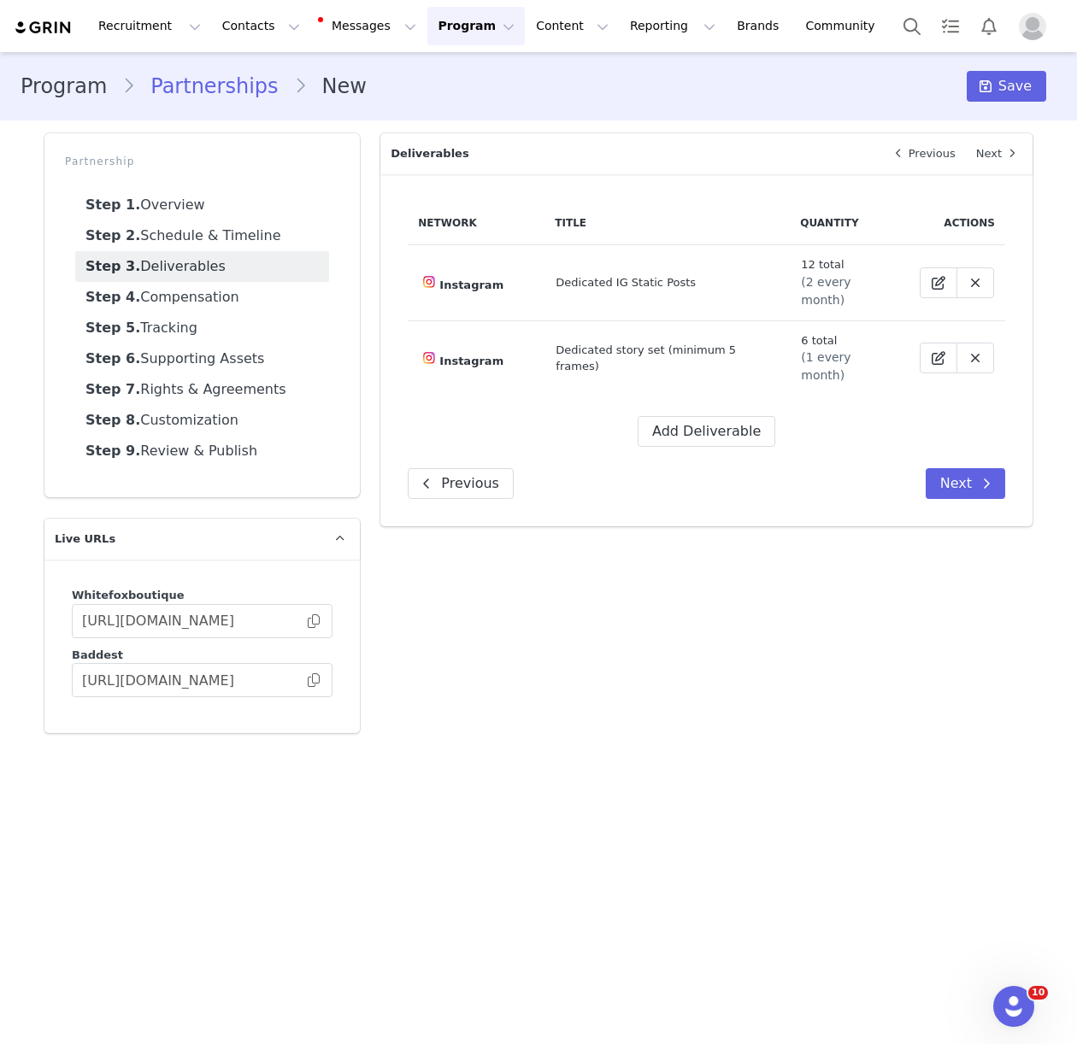
scroll to position [0, 0]
click at [683, 416] on button "Add Deliverable" at bounding box center [707, 431] width 138 height 31
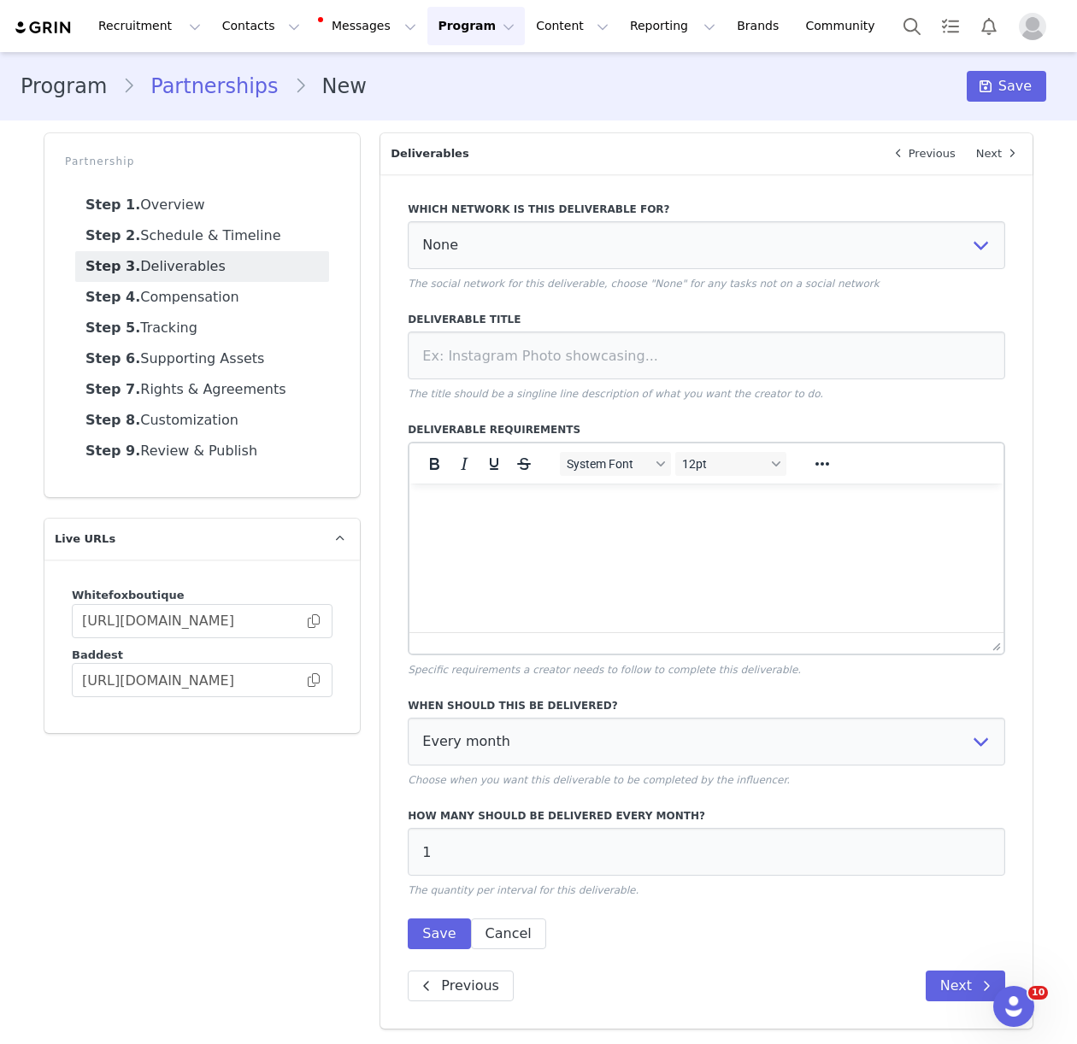
click at [512, 276] on p "The social network for this deliverable, choose "None" for any tasks not on a s…" at bounding box center [706, 283] width 597 height 15
click at [477, 254] on select "None YouTube Twitter Instagram Facebook Twitch TikTok Pinterest" at bounding box center [706, 245] width 597 height 48
select select "5"
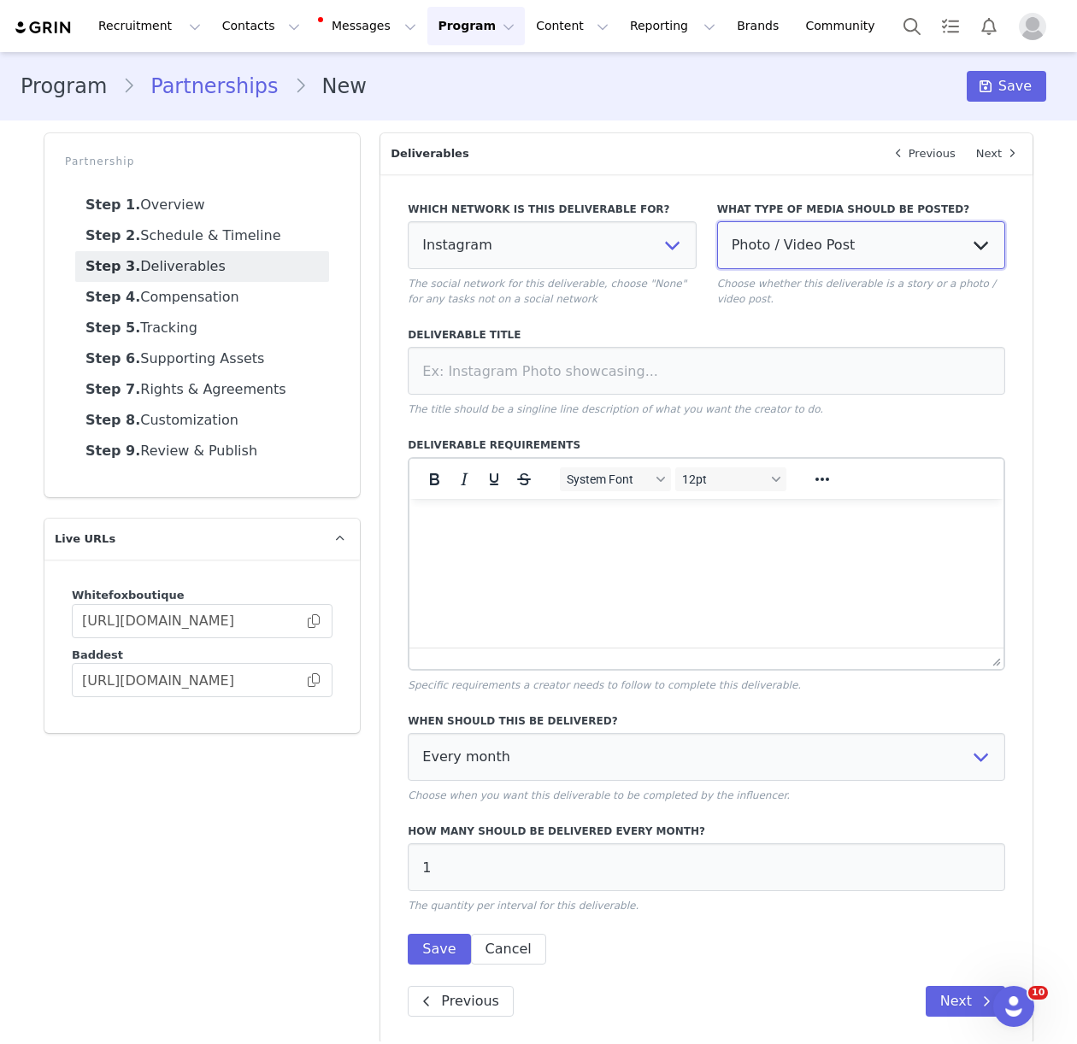
click at [794, 250] on select "Photo / Video Post Story Text in Bio Highlight Reel" at bounding box center [861, 245] width 288 height 48
select select "story"
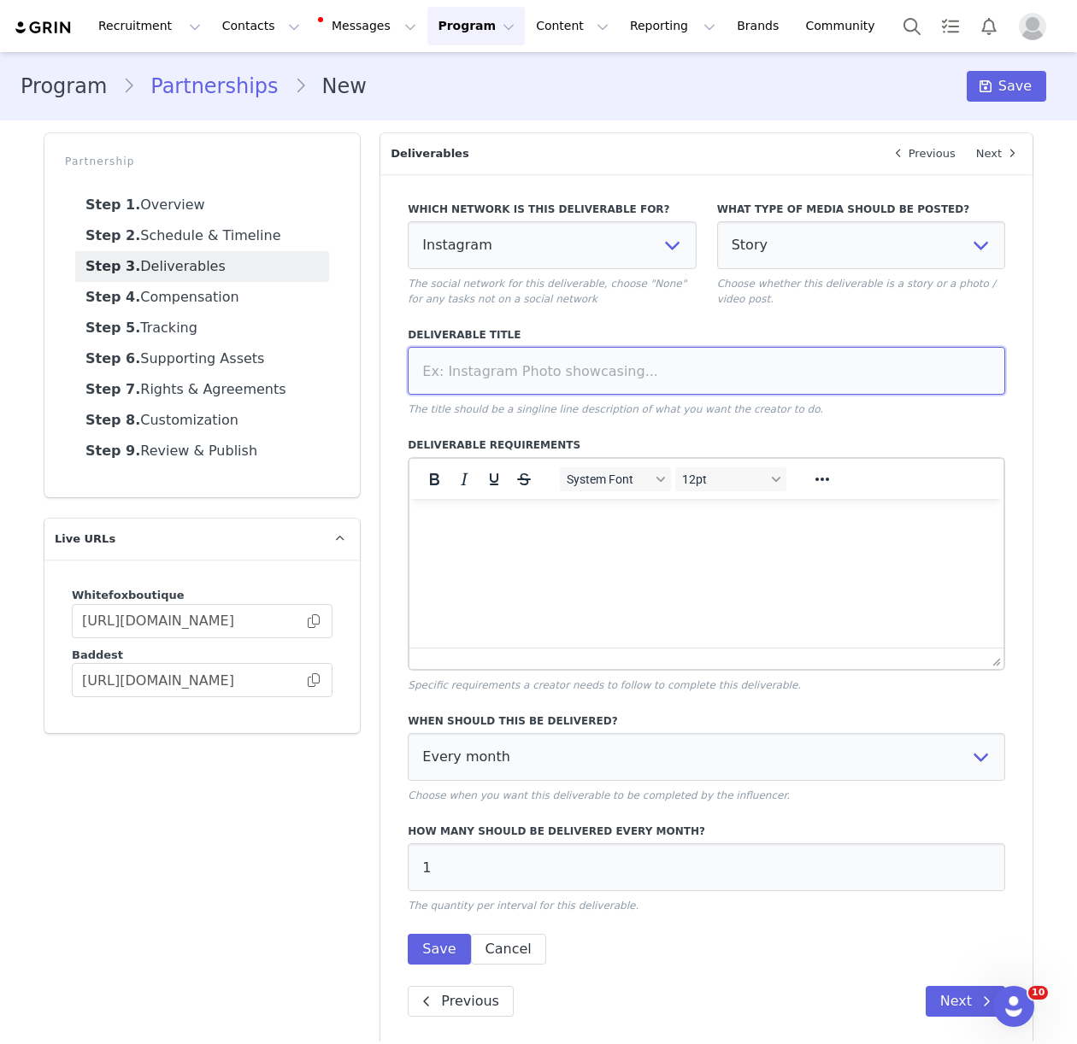
click at [460, 373] on input at bounding box center [706, 371] width 597 height 48
paste input "Dedicated video story set (minimum 5 frames)"
type input "Dedicated video story set (minimum 5 frames) - BEAUTY"
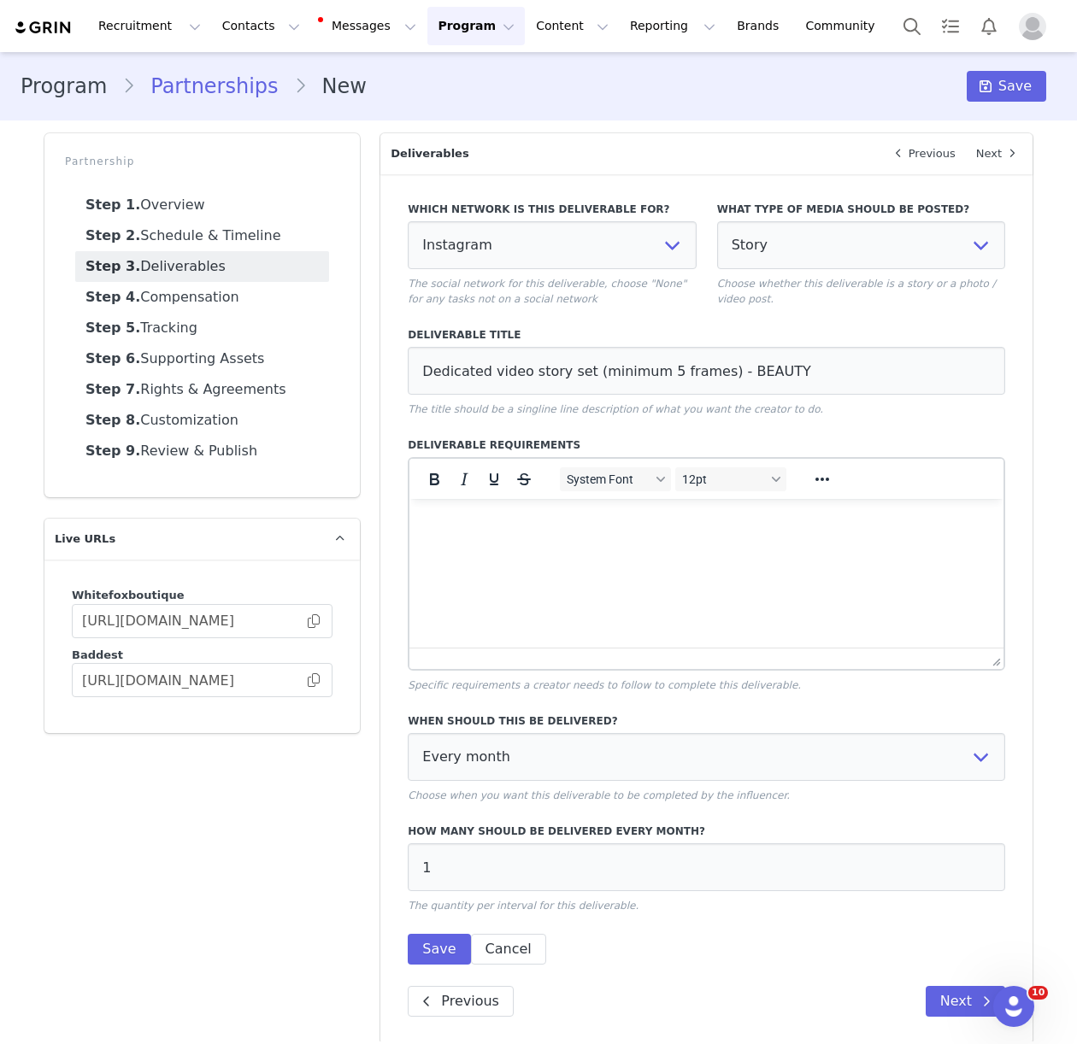
click at [446, 526] on p "Rich Text Area. Press ALT-0 for help." at bounding box center [706, 522] width 567 height 19
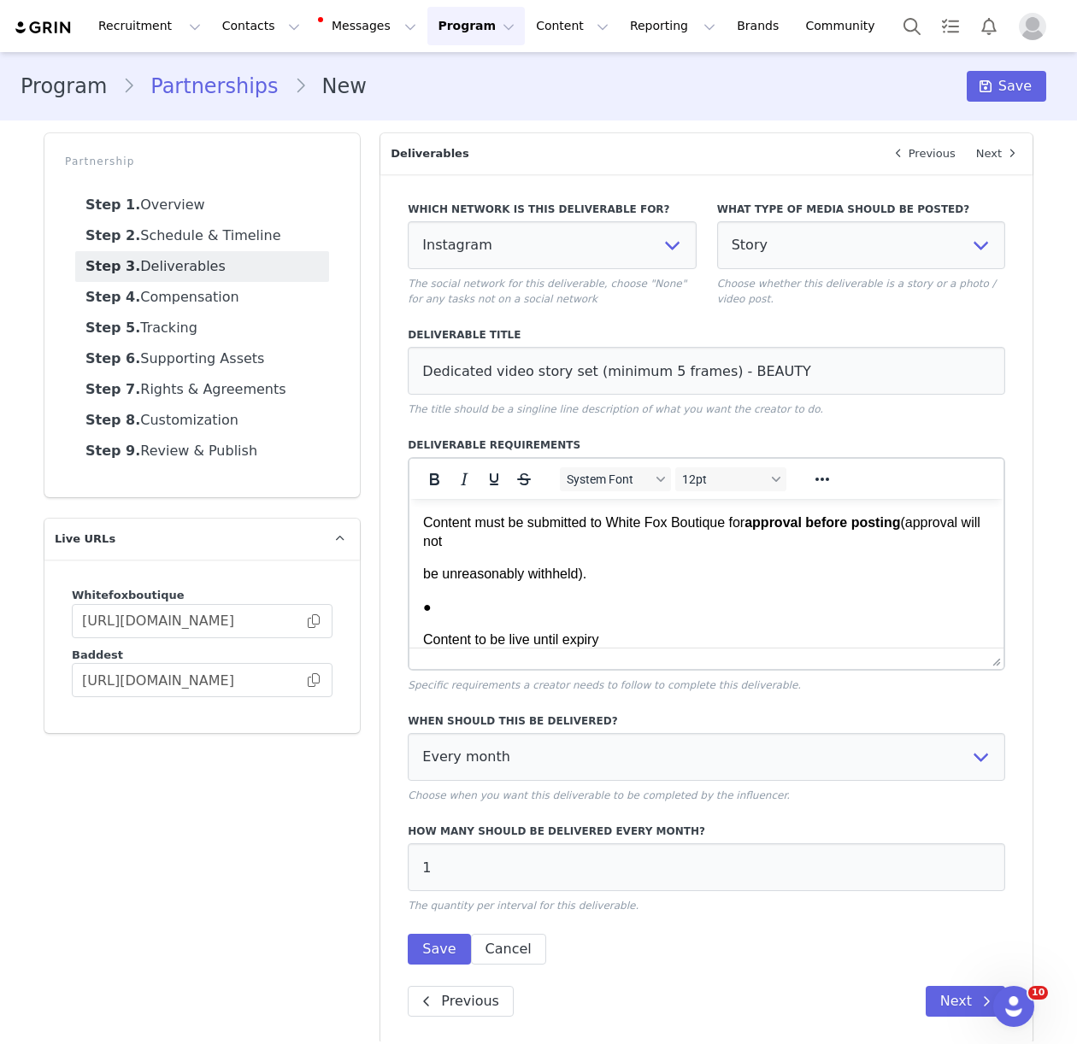
scroll to position [1260, 0]
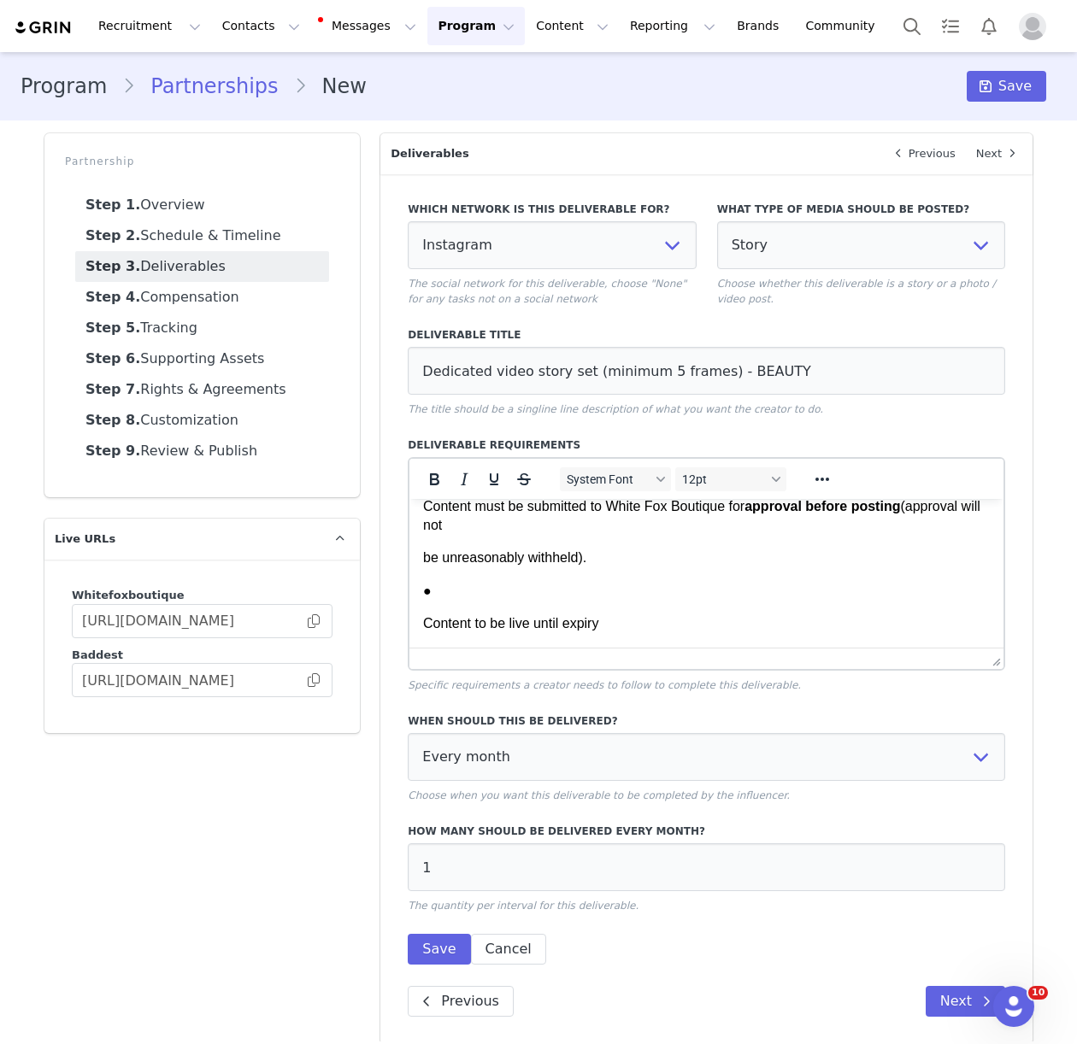
click at [423, 627] on p "Content to be live until expiry" at bounding box center [706, 624] width 567 height 19
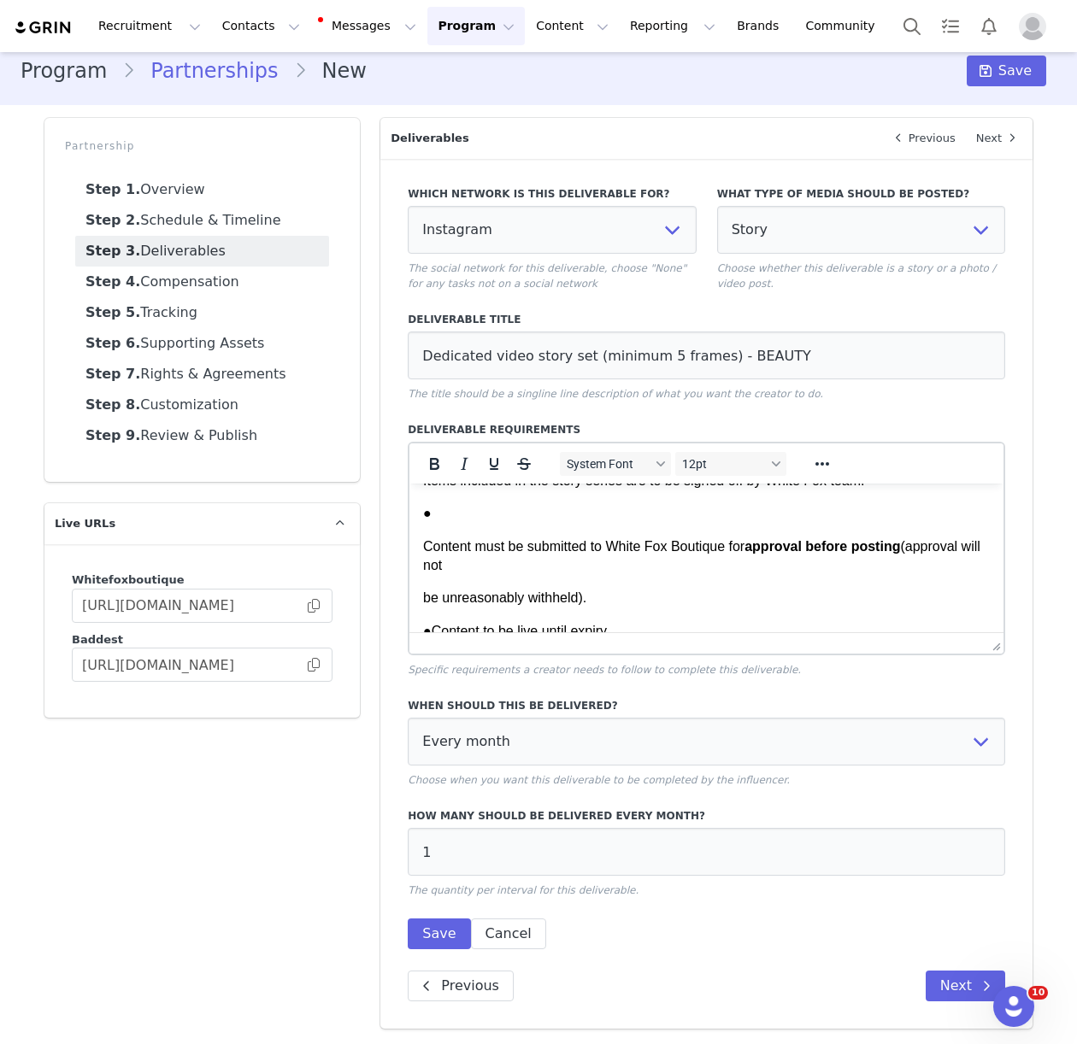
scroll to position [1203, 0]
click at [423, 598] on p "be unreasonably withheld)." at bounding box center [706, 600] width 567 height 19
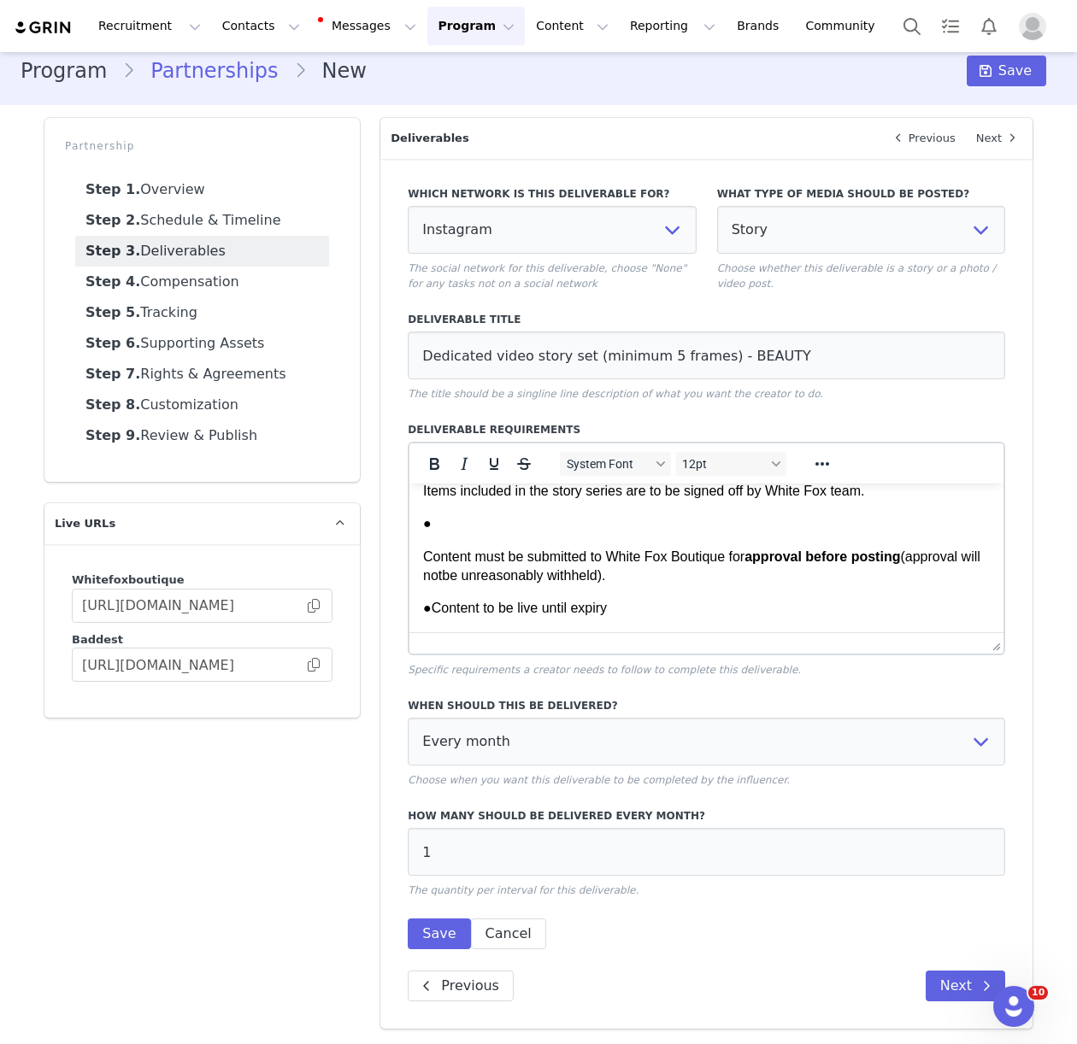
click at [423, 567] on p "Content must be submitted to White Fox Boutique for approval before posting (ap…" at bounding box center [706, 567] width 567 height 38
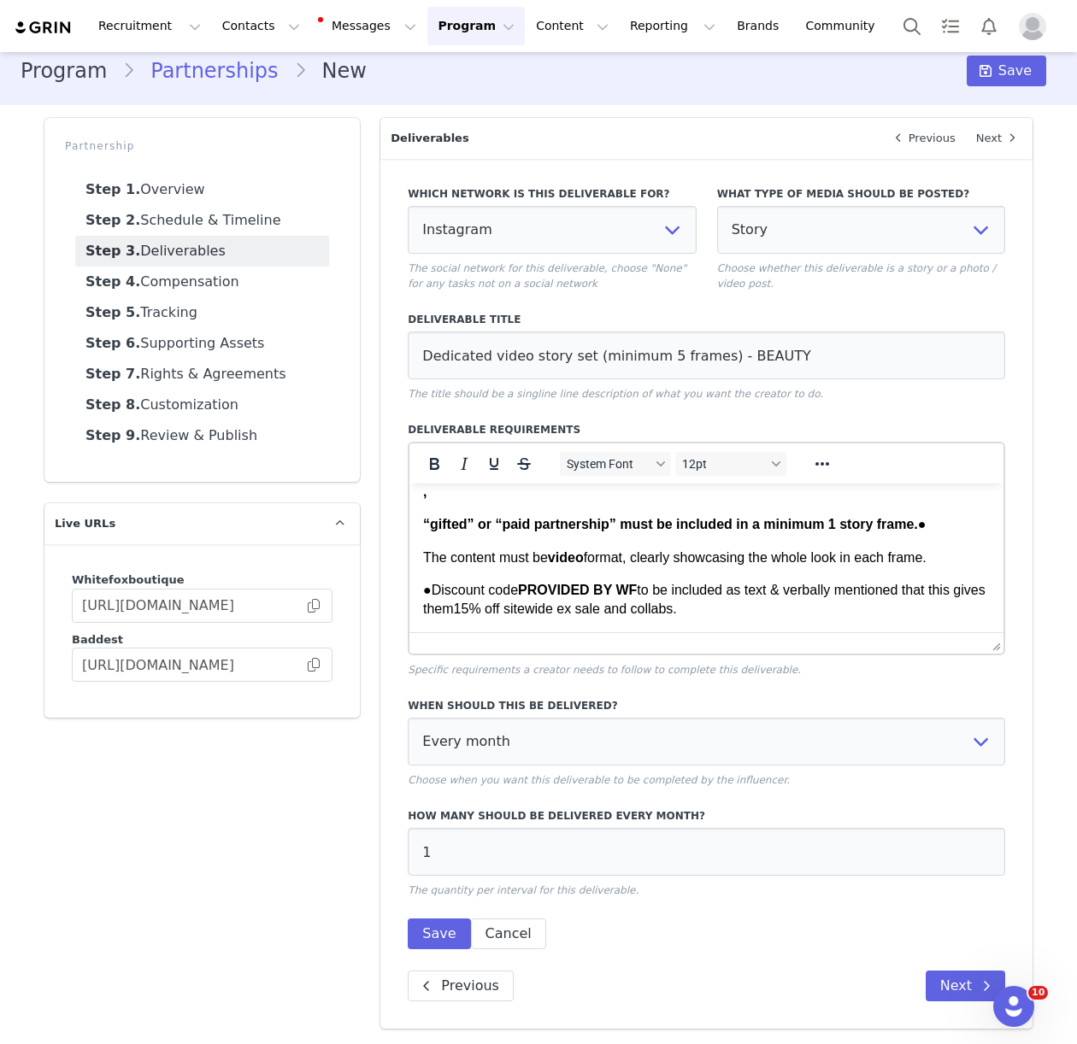
scroll to position [948, 0]
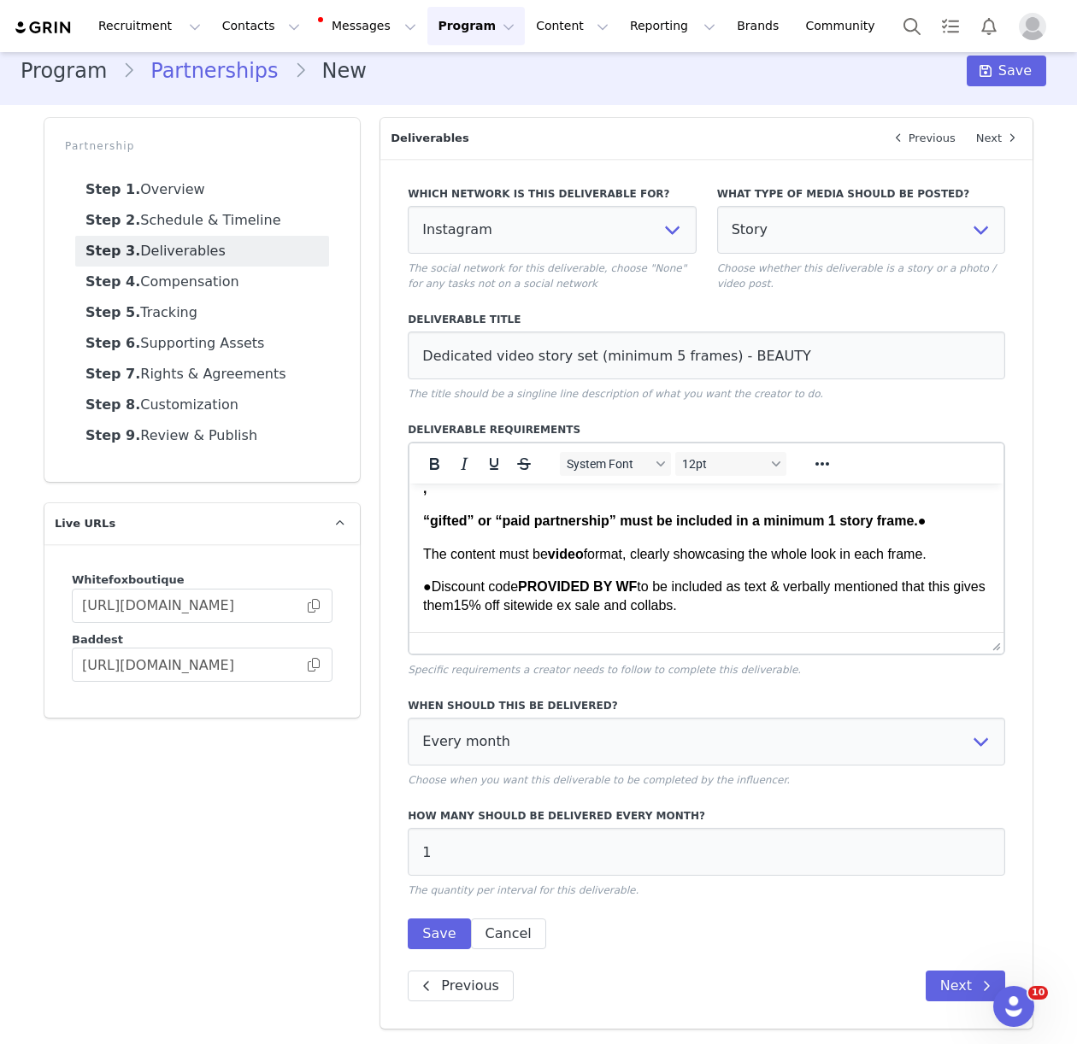
drag, startPoint x: 923, startPoint y: 524, endPoint x: 945, endPoint y: 552, distance: 35.9
click at [925, 527] on span "●" at bounding box center [922, 521] width 9 height 15
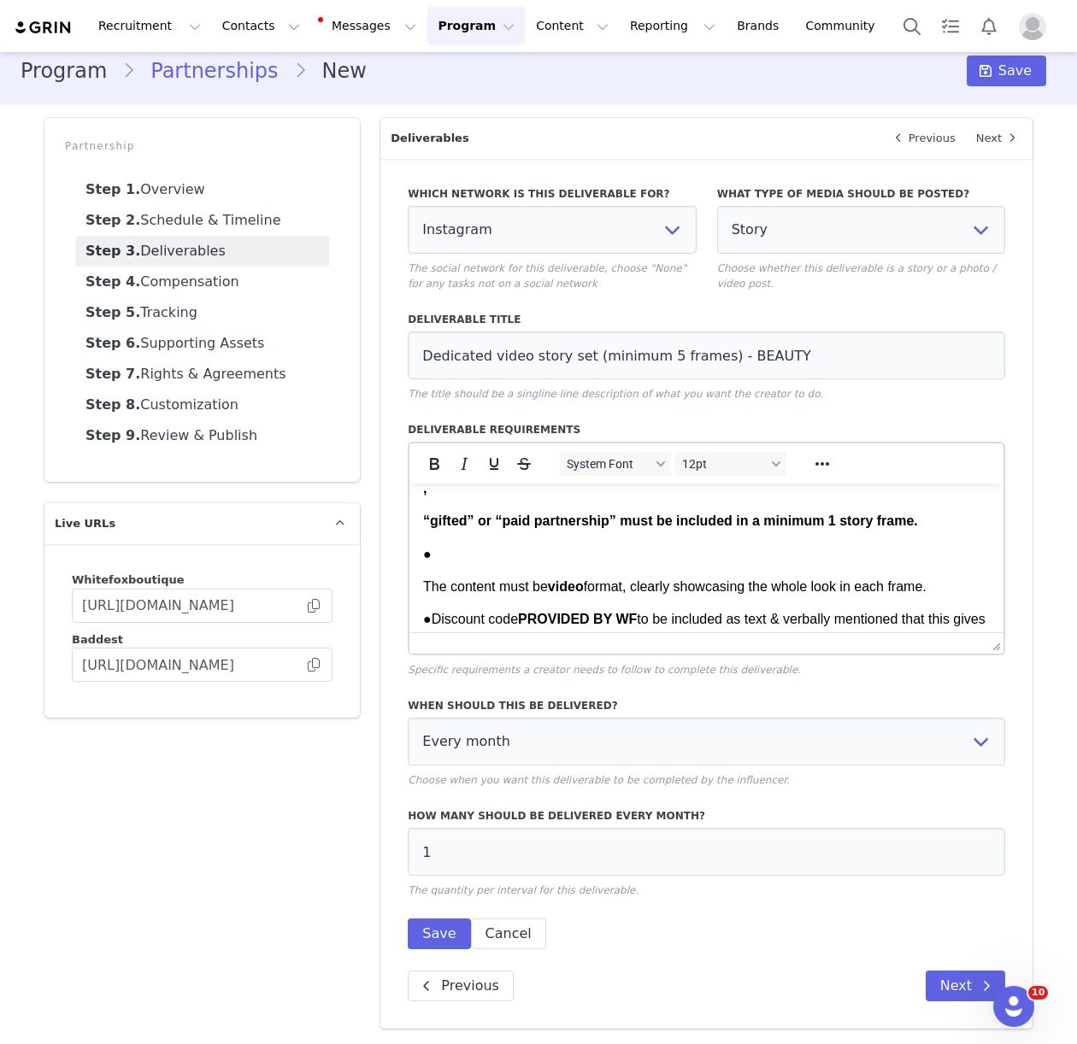
click at [427, 587] on p "The content must be video format, clearly showcasing the whole look in each fra…" at bounding box center [706, 587] width 567 height 19
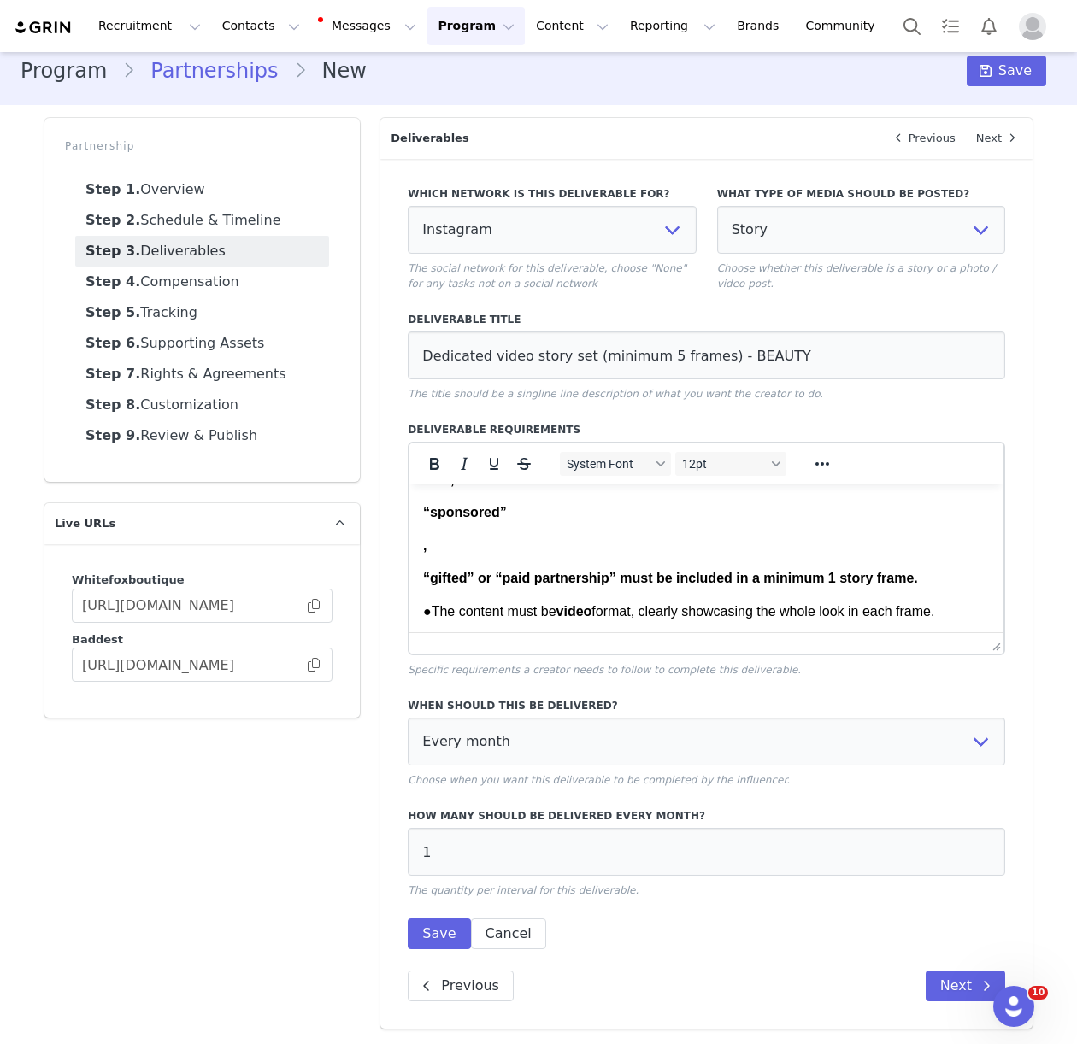
scroll to position [875, 0]
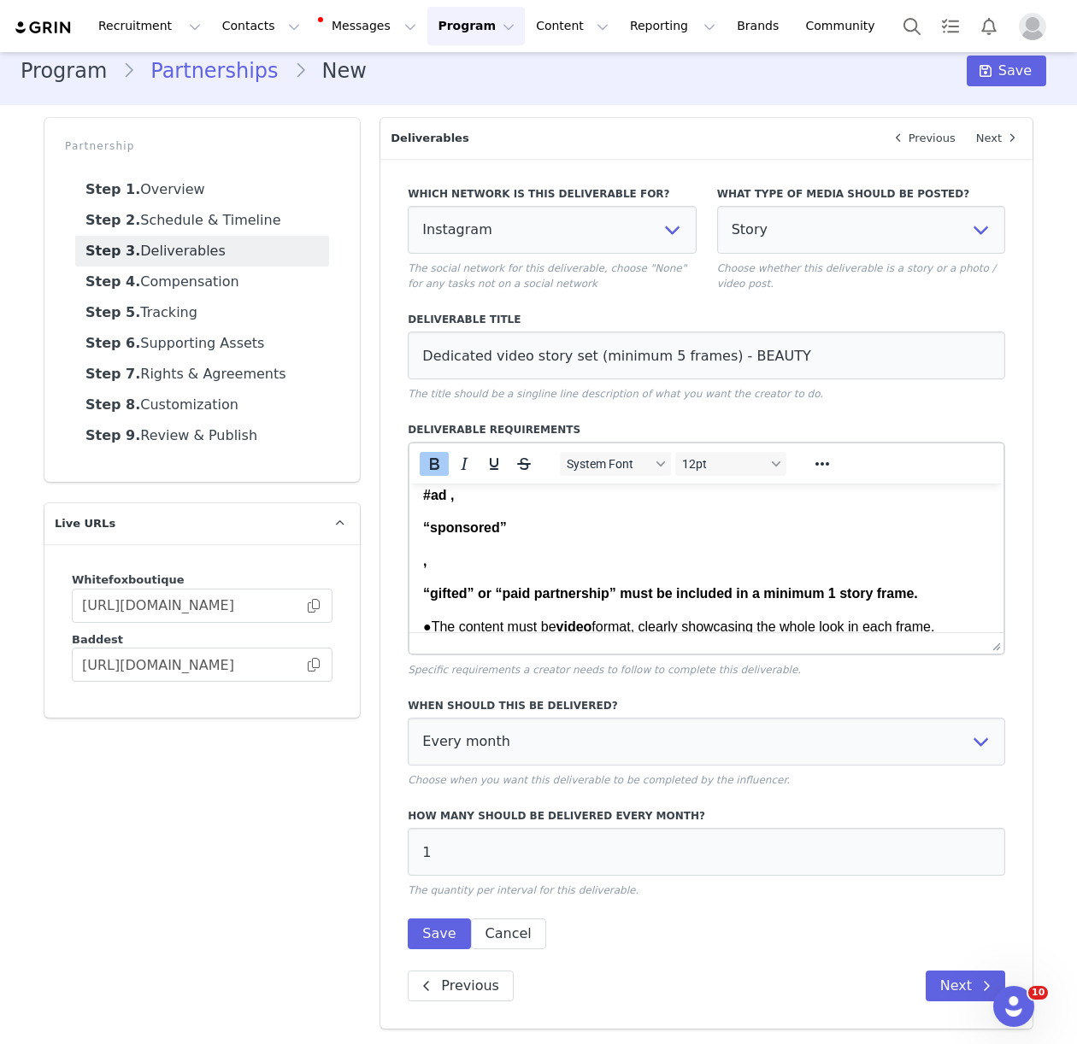
click at [423, 589] on strong "“gifted” or “paid partnership” must be included in a minimum 1 story frame." at bounding box center [670, 593] width 495 height 15
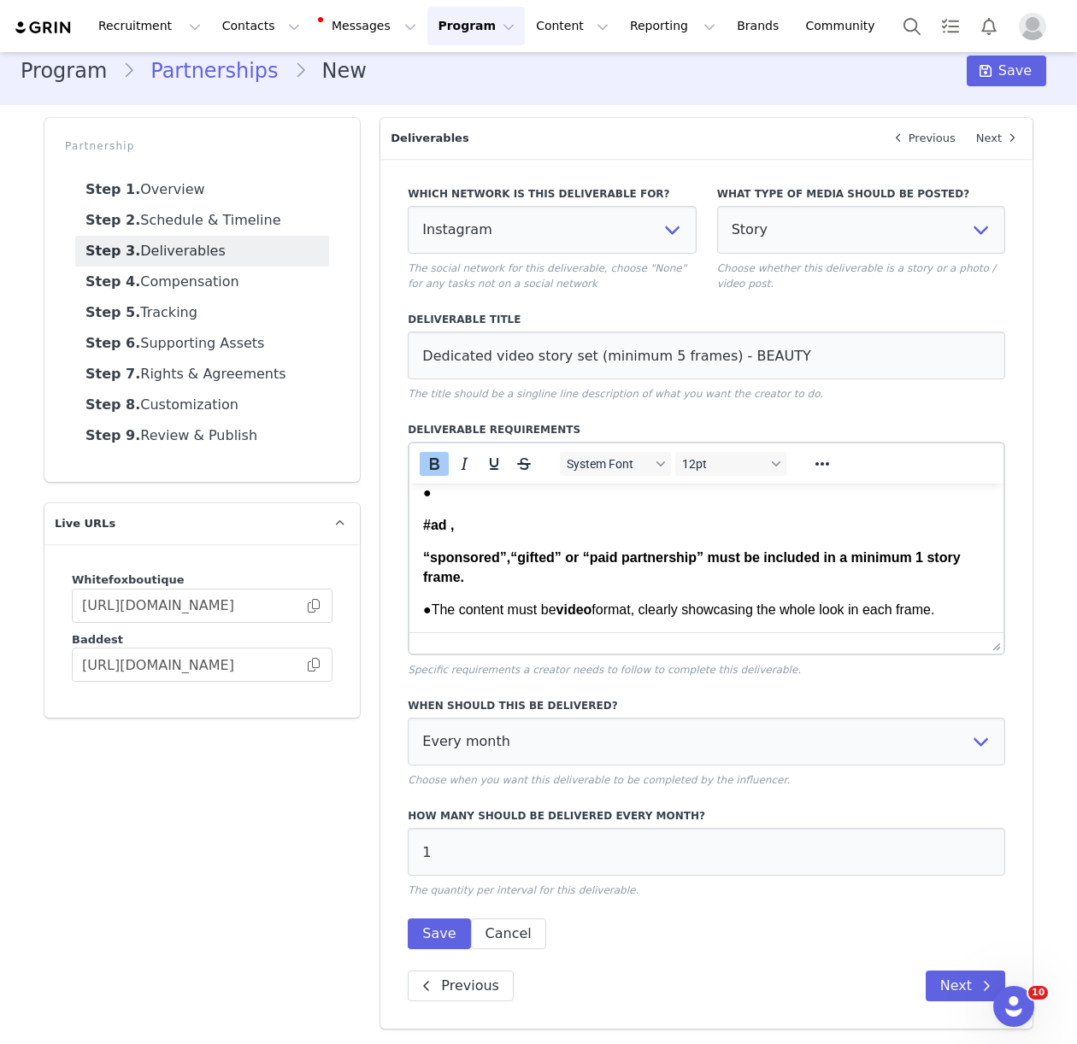
scroll to position [839, 0]
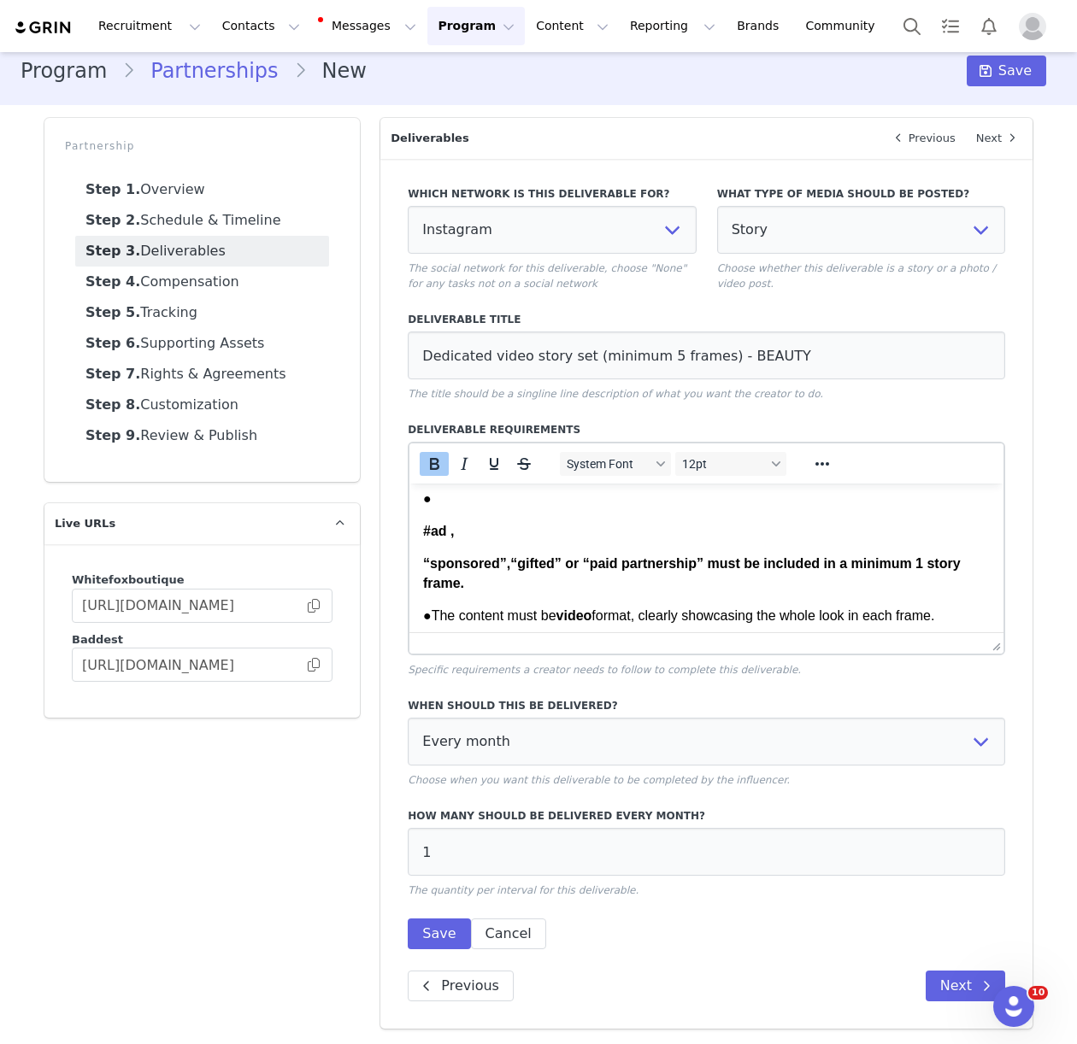
click at [424, 562] on strong "“sponsored”" at bounding box center [465, 563] width 84 height 15
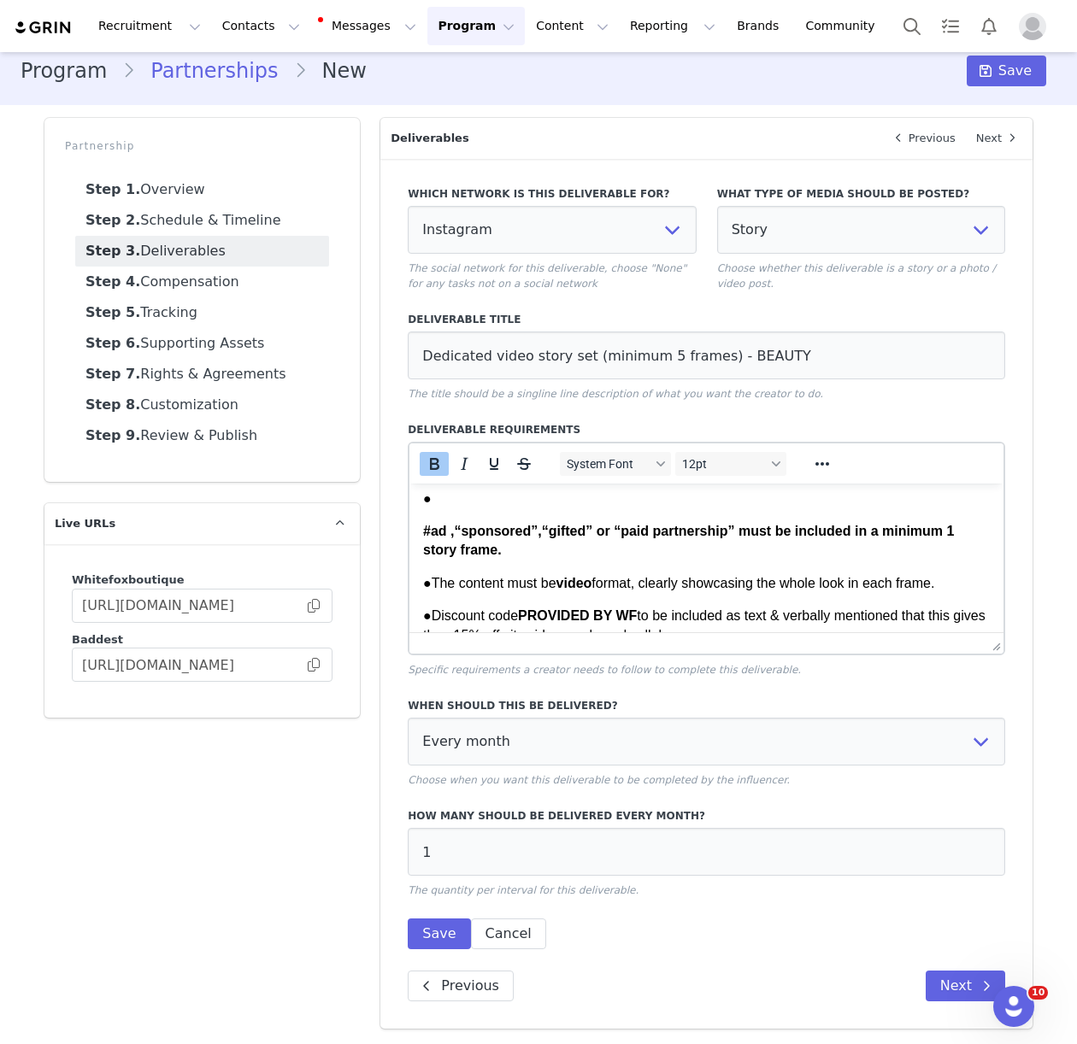
click at [421, 538] on html "Dedicated video story set (minimum 5 frames) of TALENT wearing a look from Whit…" at bounding box center [706, 210] width 594 height 1132
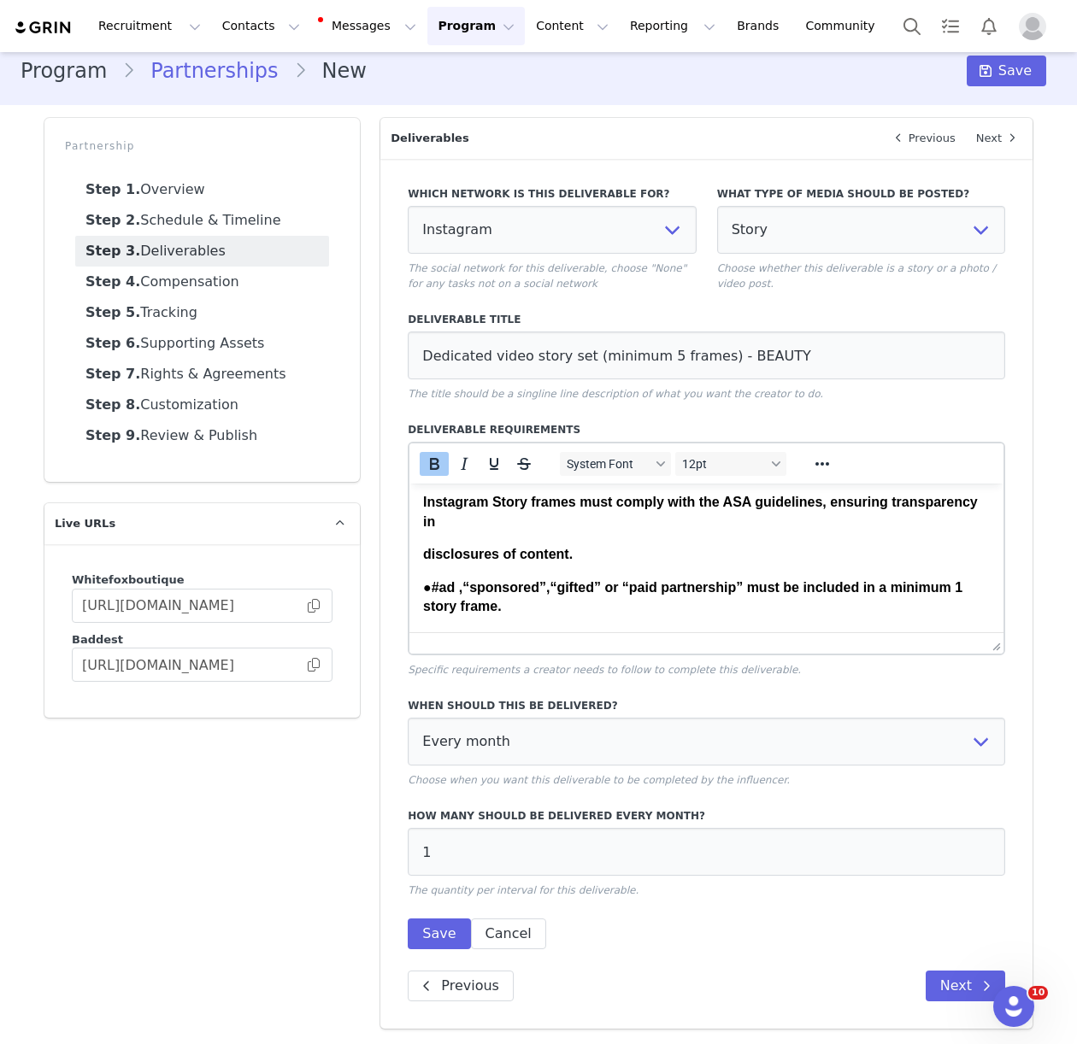
scroll to position [742, 0]
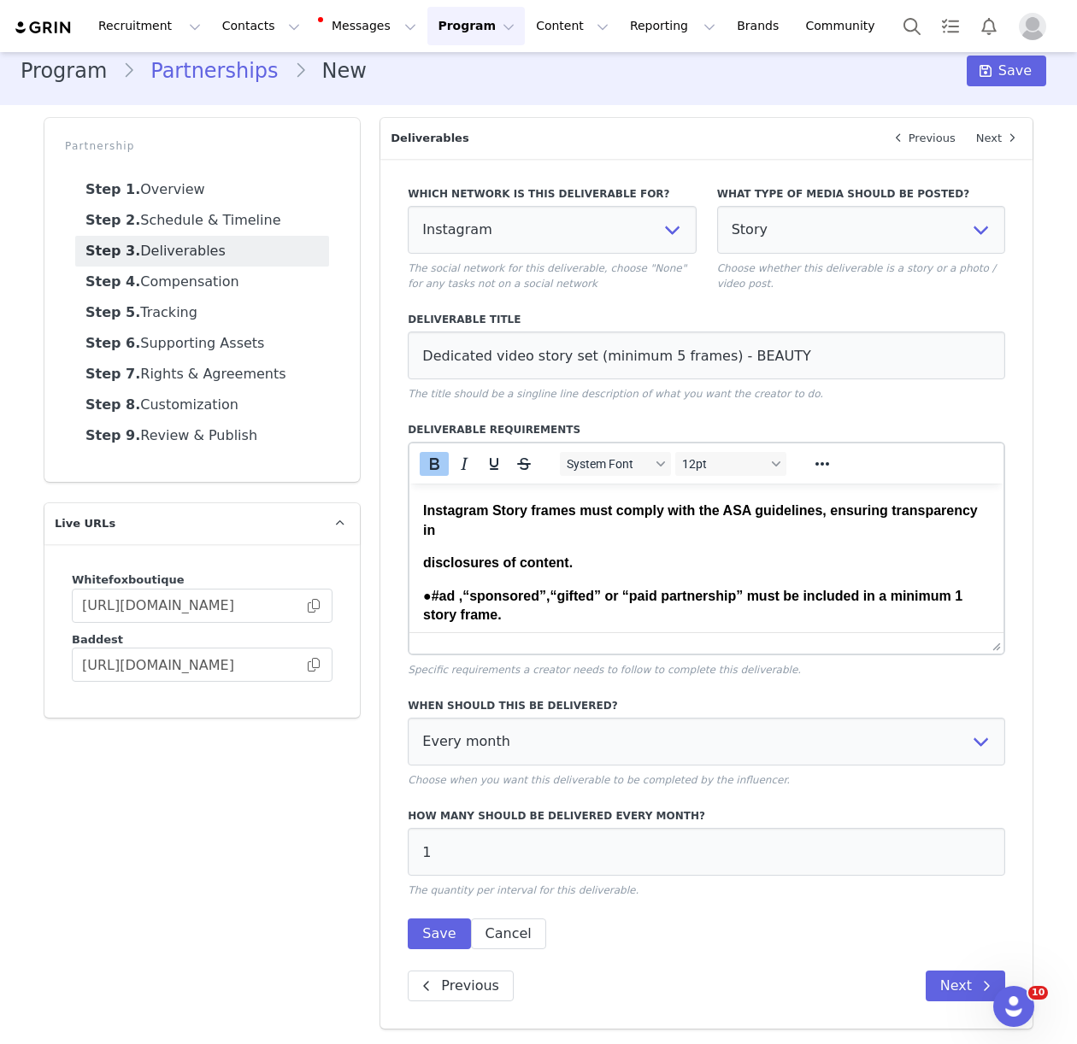
click at [421, 564] on html "Dedicated video story set (minimum 5 frames) of TALENT wearing a look from Whit…" at bounding box center [706, 291] width 594 height 1099
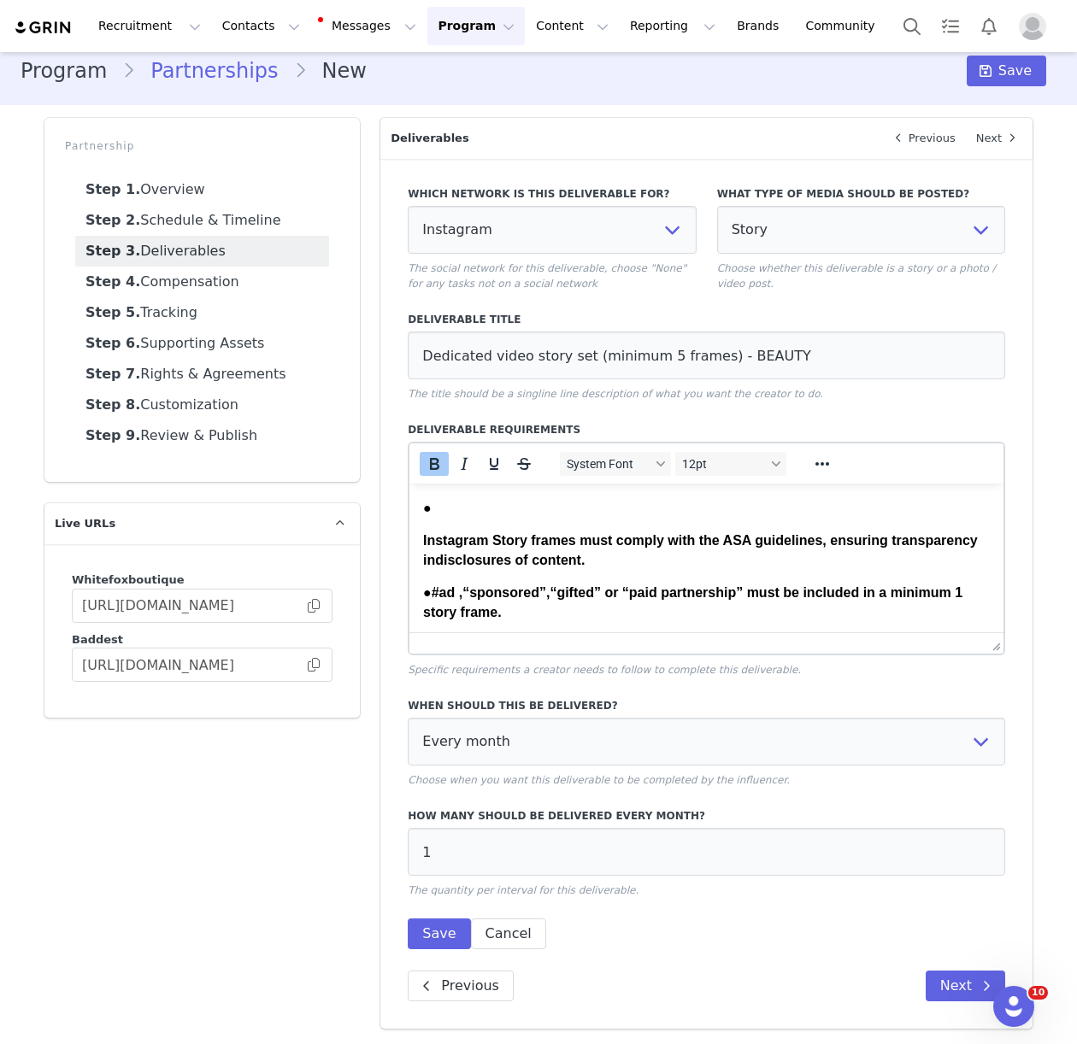
scroll to position [696, 0]
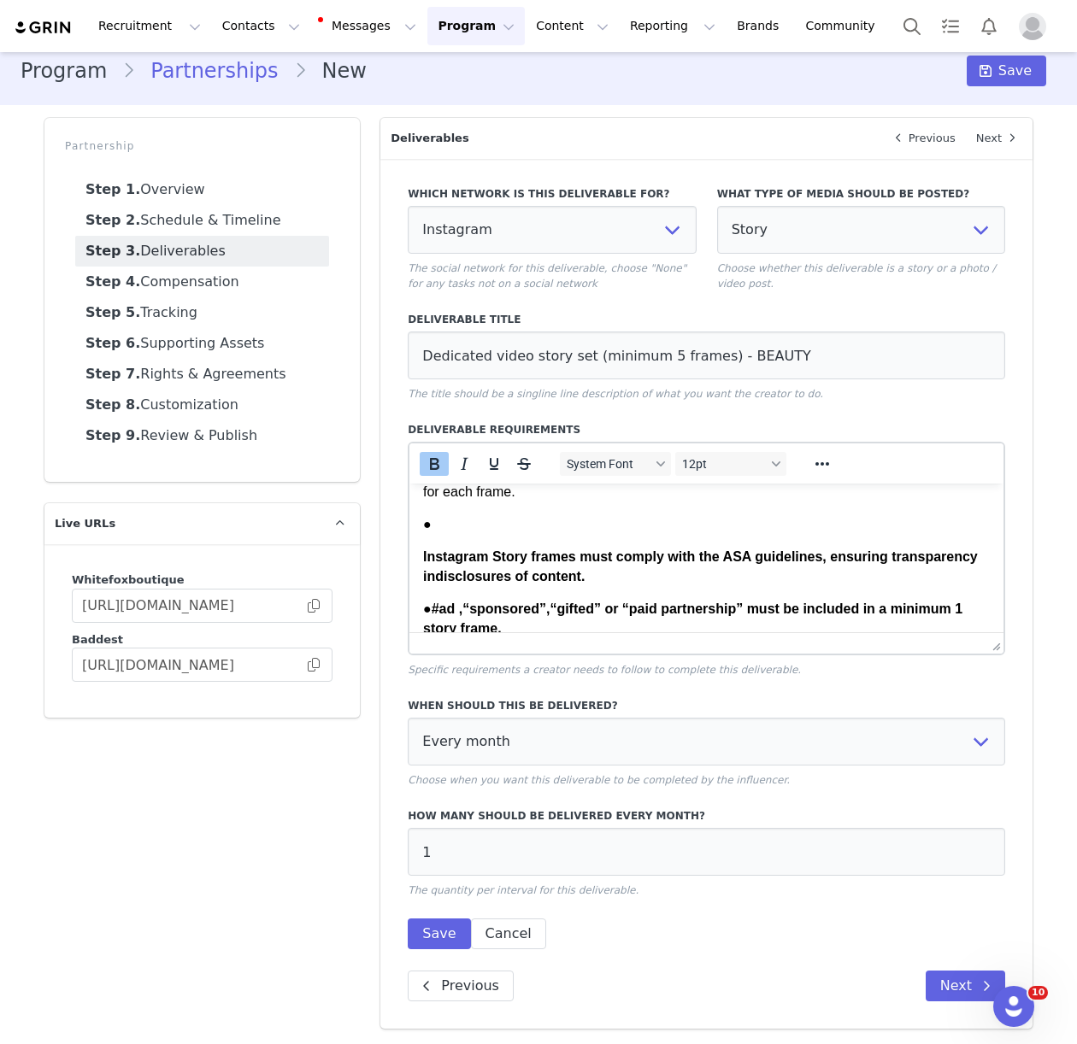
drag, startPoint x: 421, startPoint y: 556, endPoint x: 451, endPoint y: 574, distance: 34.5
click at [421, 556] on html "Dedicated video story set (minimum 5 frames) of TALENT wearing a look from Whit…" at bounding box center [706, 321] width 594 height 1067
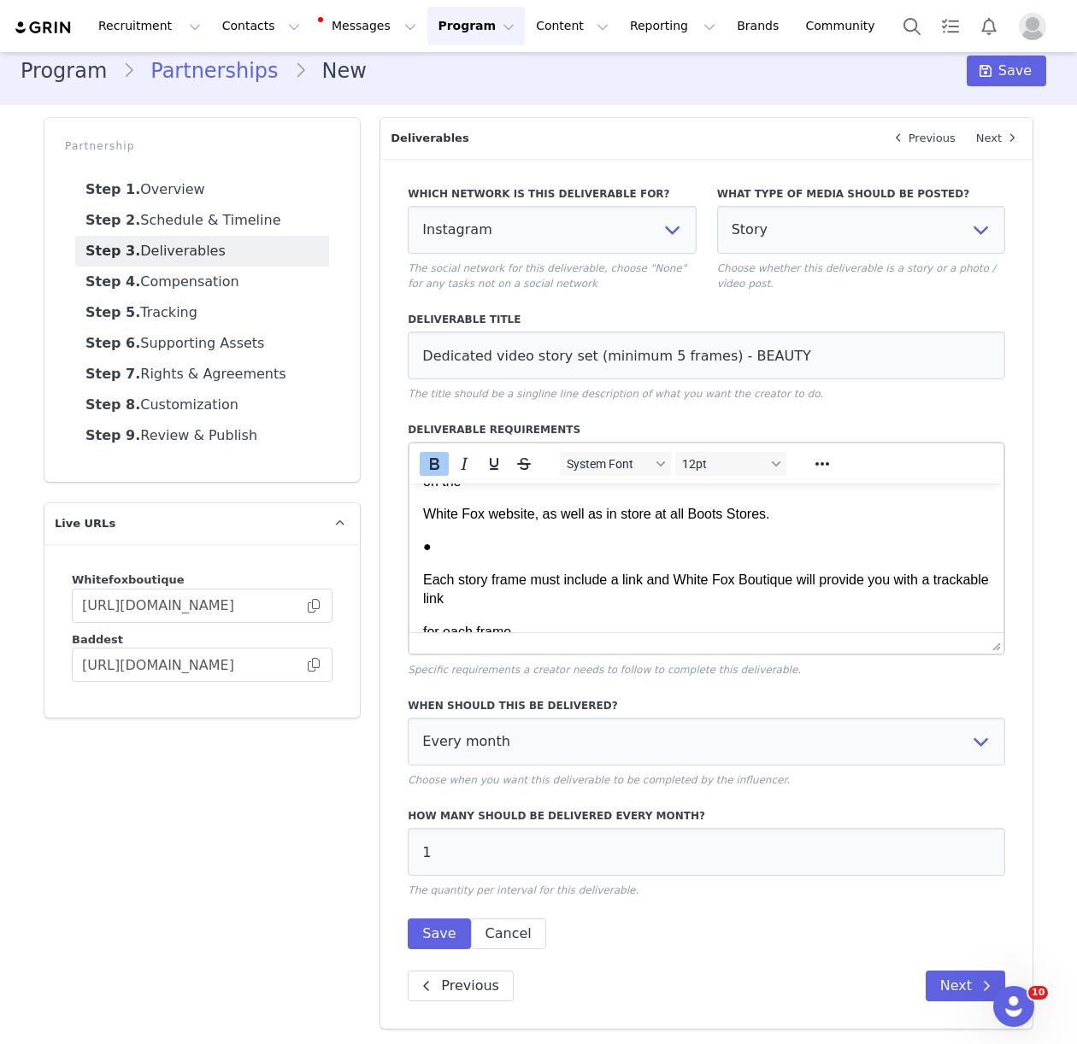
scroll to position [554, 0]
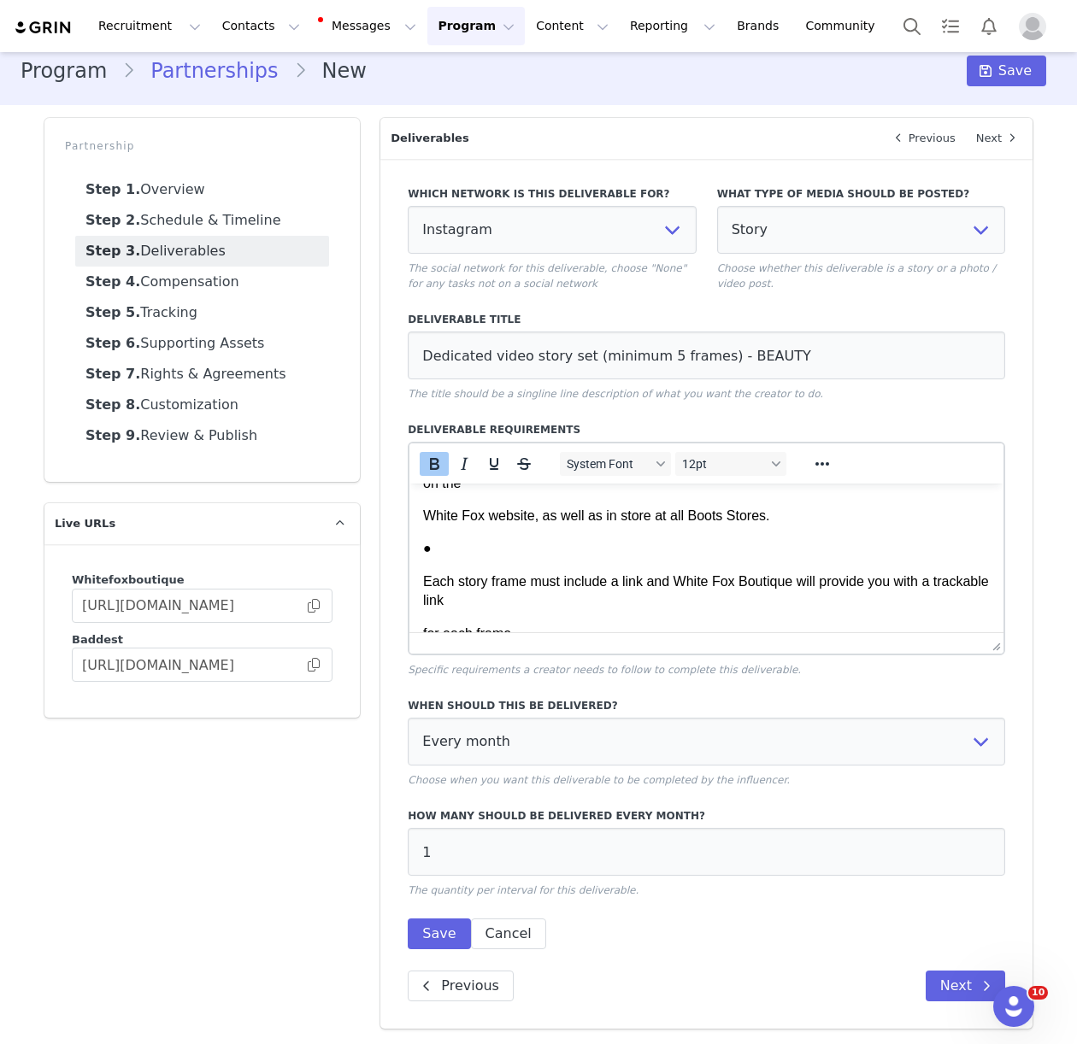
click at [426, 580] on p "Each story frame must include a link and White Fox Boutique will provide you wi…" at bounding box center [706, 592] width 567 height 38
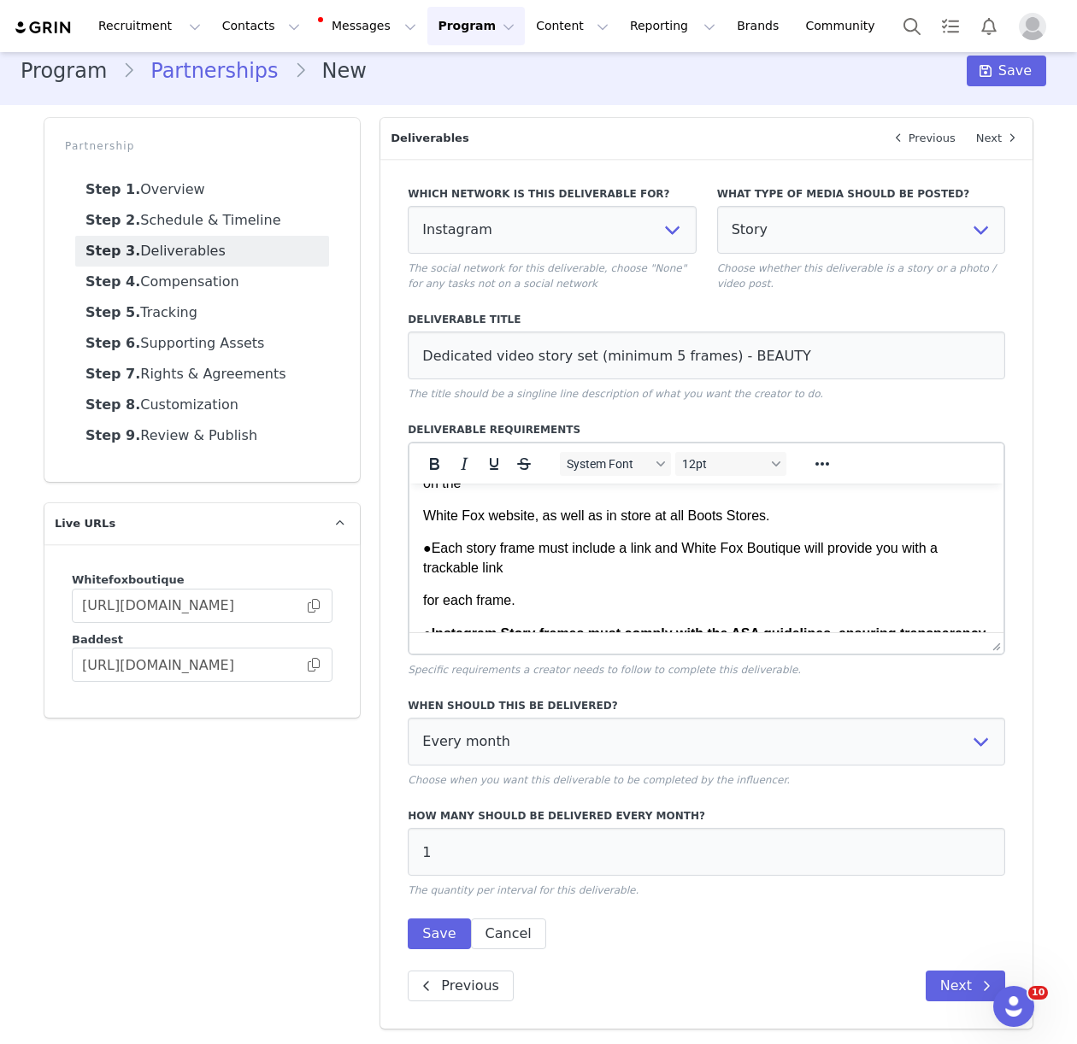
click at [421, 602] on html "Dedicated video story set (minimum 5 frames) of TALENT wearing a look from Whit…" at bounding box center [706, 430] width 594 height 1001
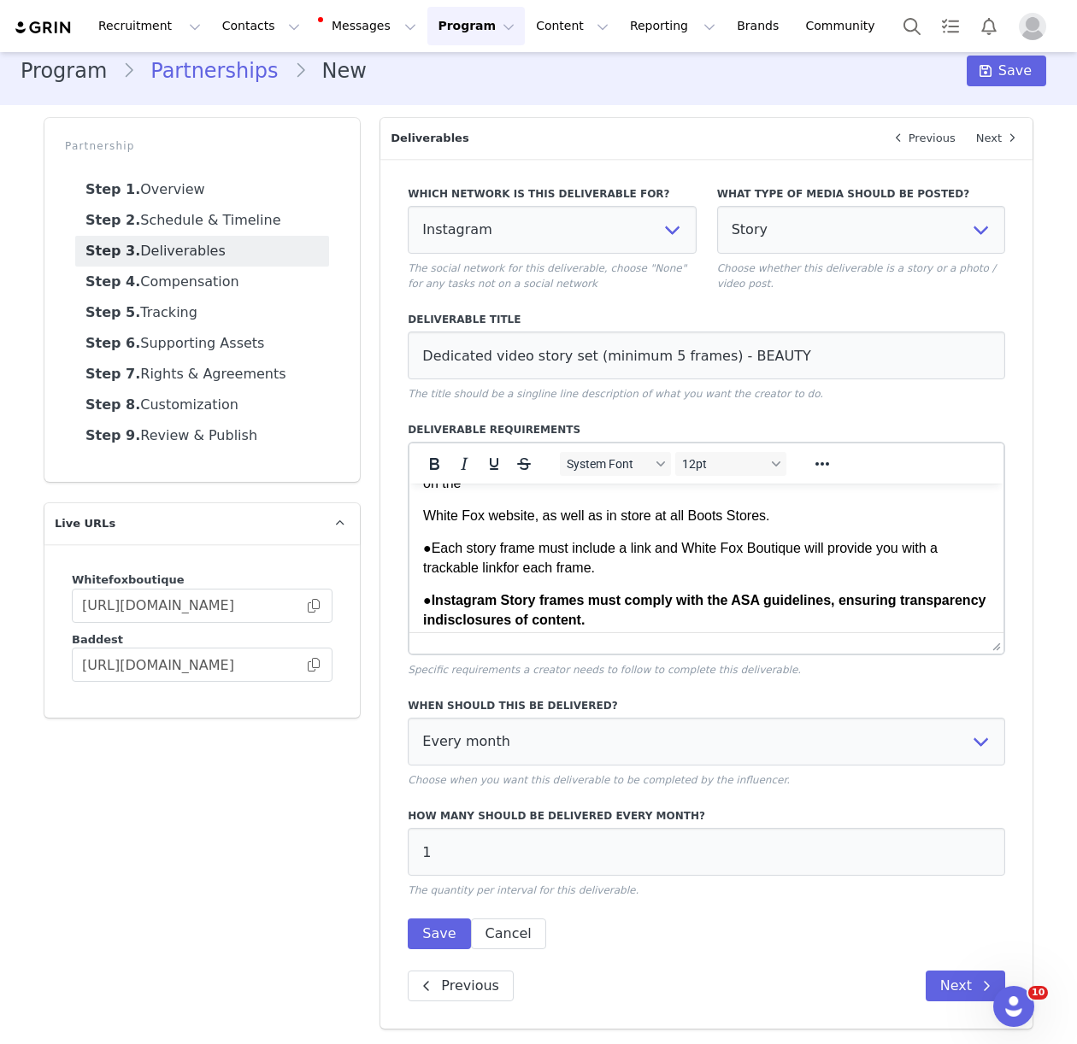
scroll to position [472, 0]
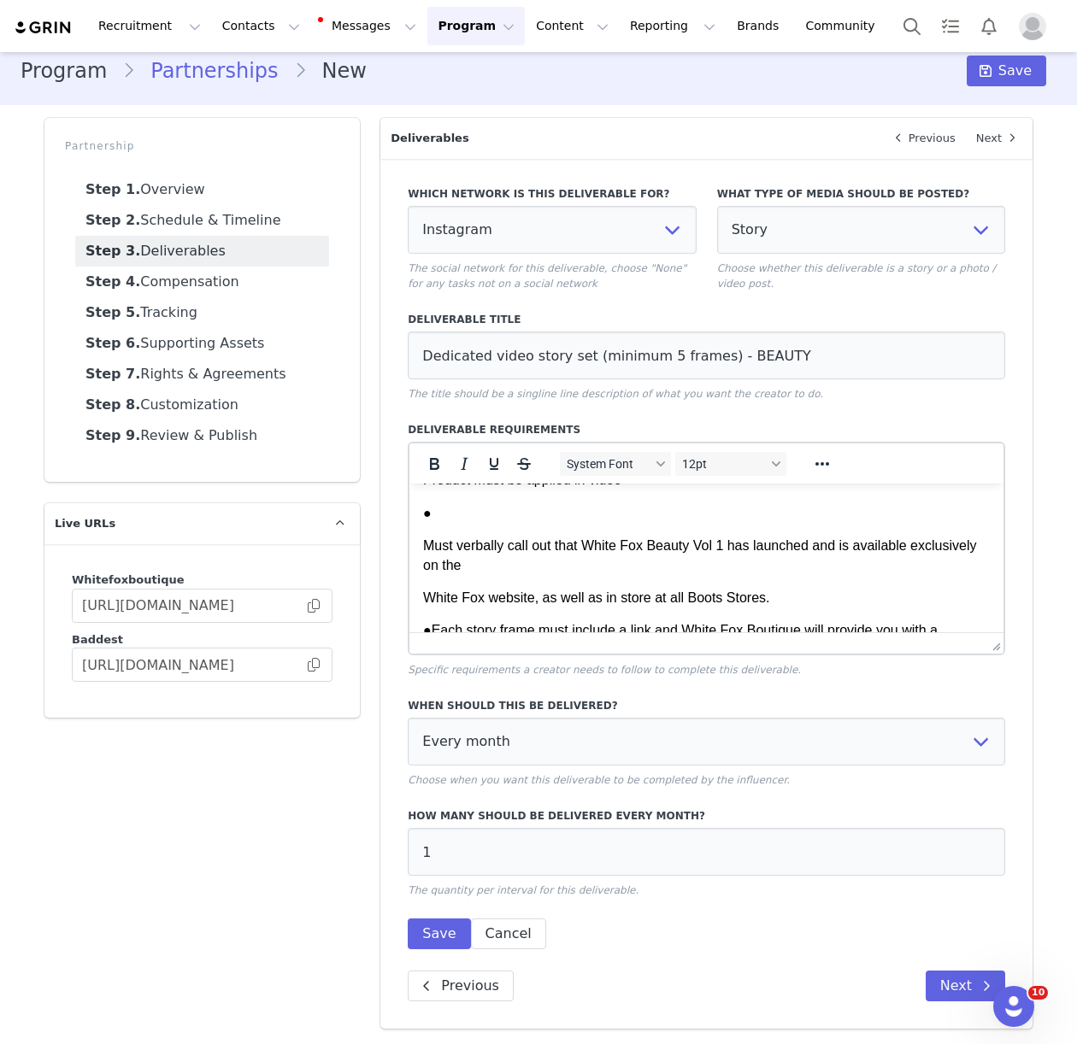
click at [424, 597] on p "White Fox website, as well as in store at all Boots Stores." at bounding box center [706, 598] width 567 height 19
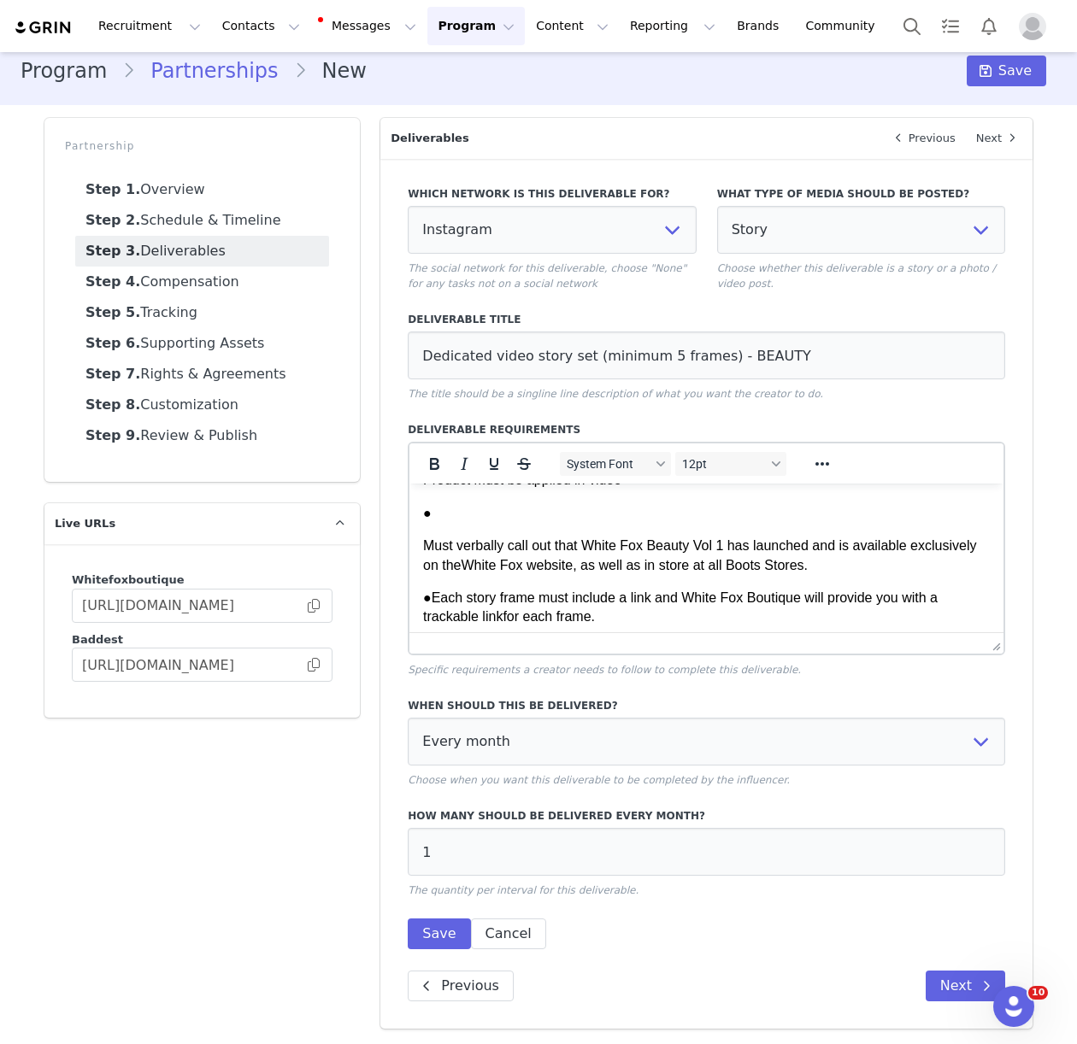
click at [425, 544] on p "Must verbally call out that White Fox Beauty Vol 1 has launched and is availabl…" at bounding box center [706, 556] width 567 height 38
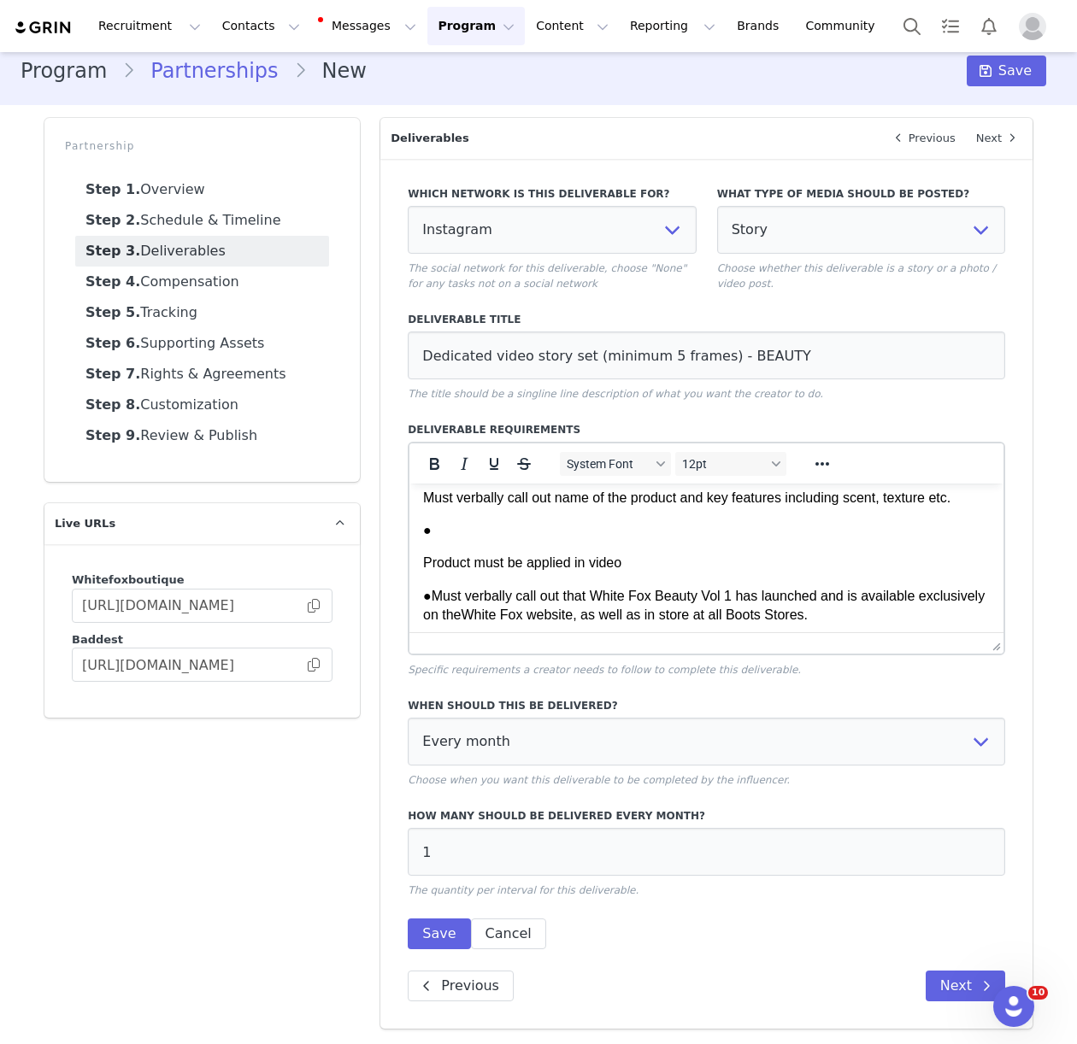
scroll to position [377, 0]
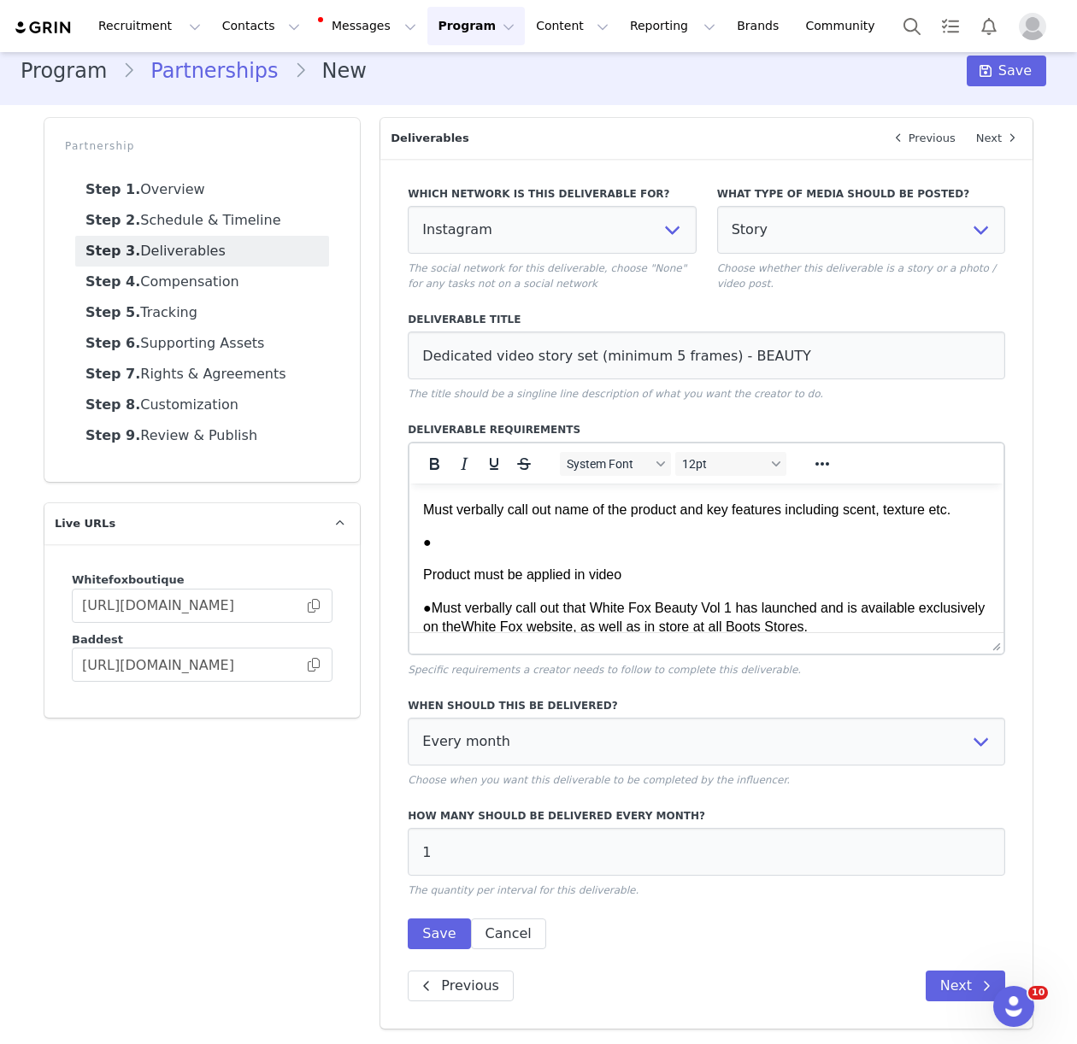
click at [424, 575] on p "Product must be applied in video" at bounding box center [706, 575] width 567 height 19
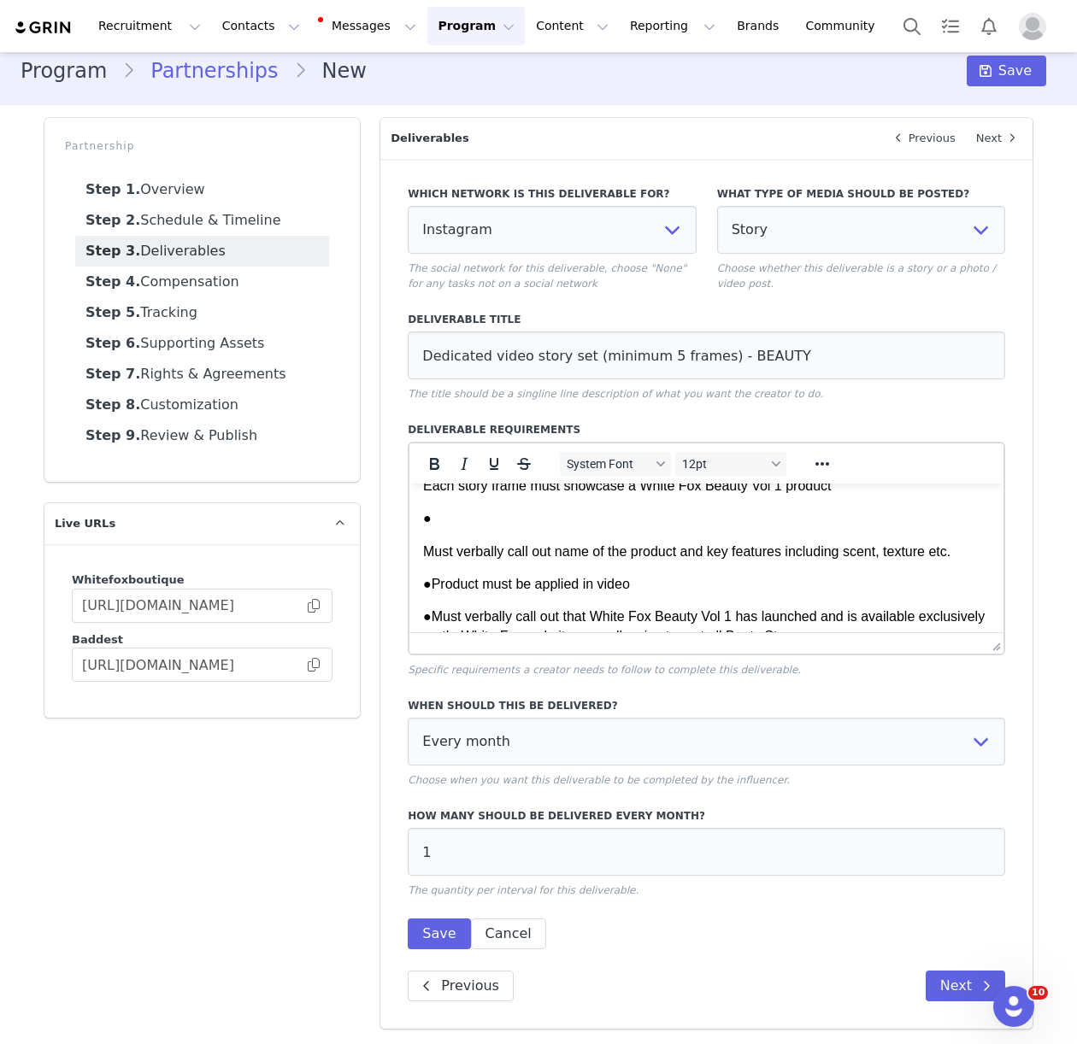
scroll to position [315, 0]
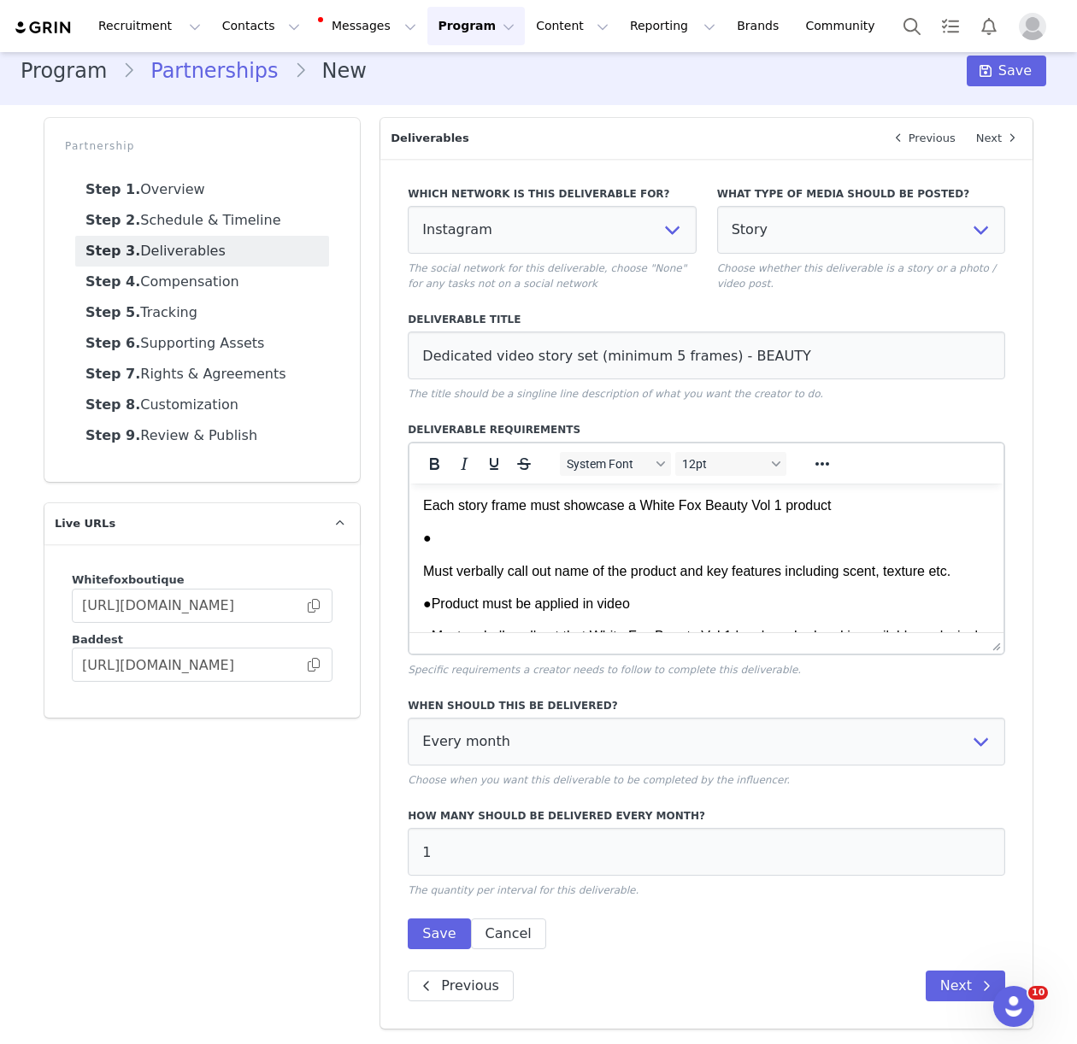
click at [423, 572] on p "Must verbally call out name of the product and key features including scent, te…" at bounding box center [706, 571] width 567 height 19
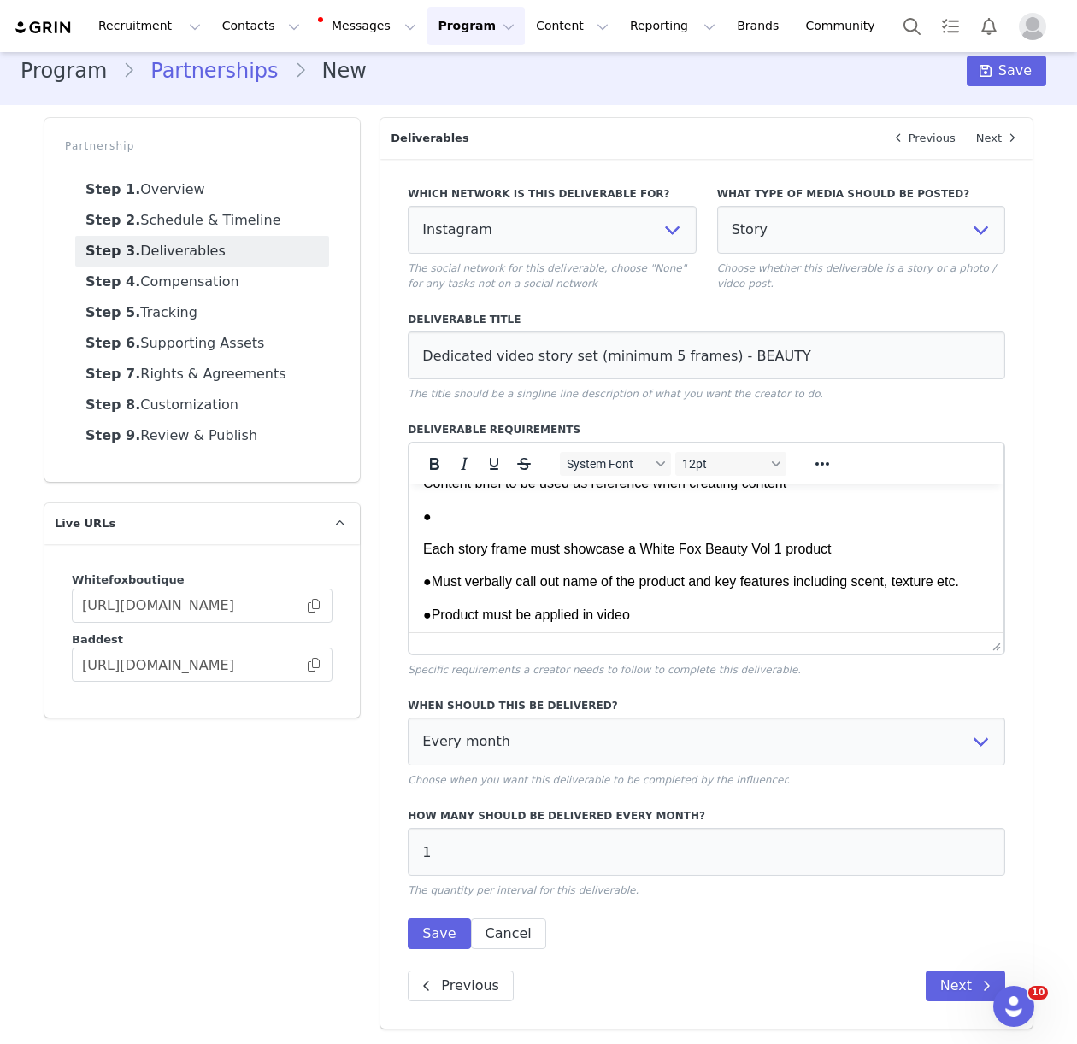
scroll to position [239, 0]
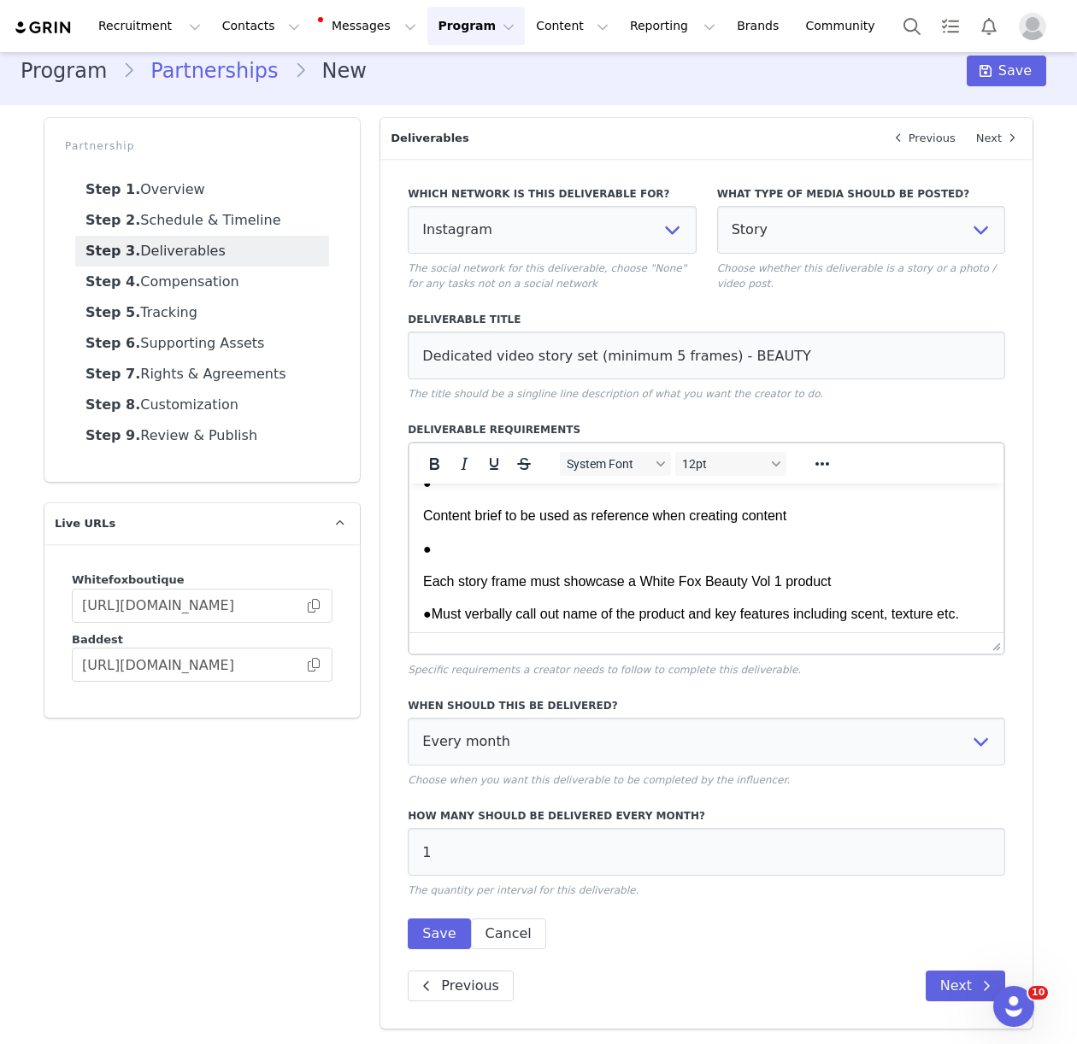
click at [421, 580] on html "Dedicated video story set (minimum 5 frames) of TALENT wearing a look from Whit…" at bounding box center [706, 662] width 594 height 837
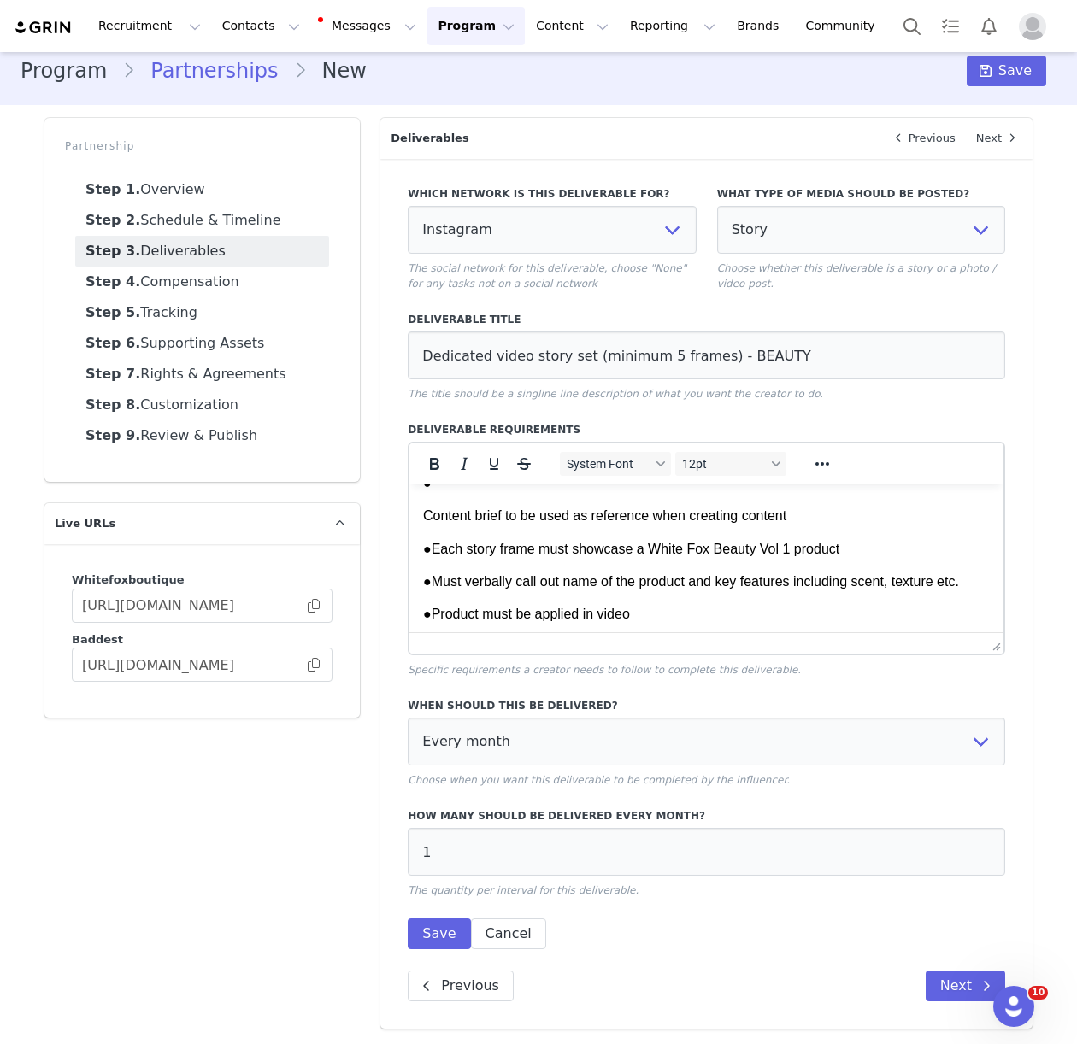
scroll to position [178, 0]
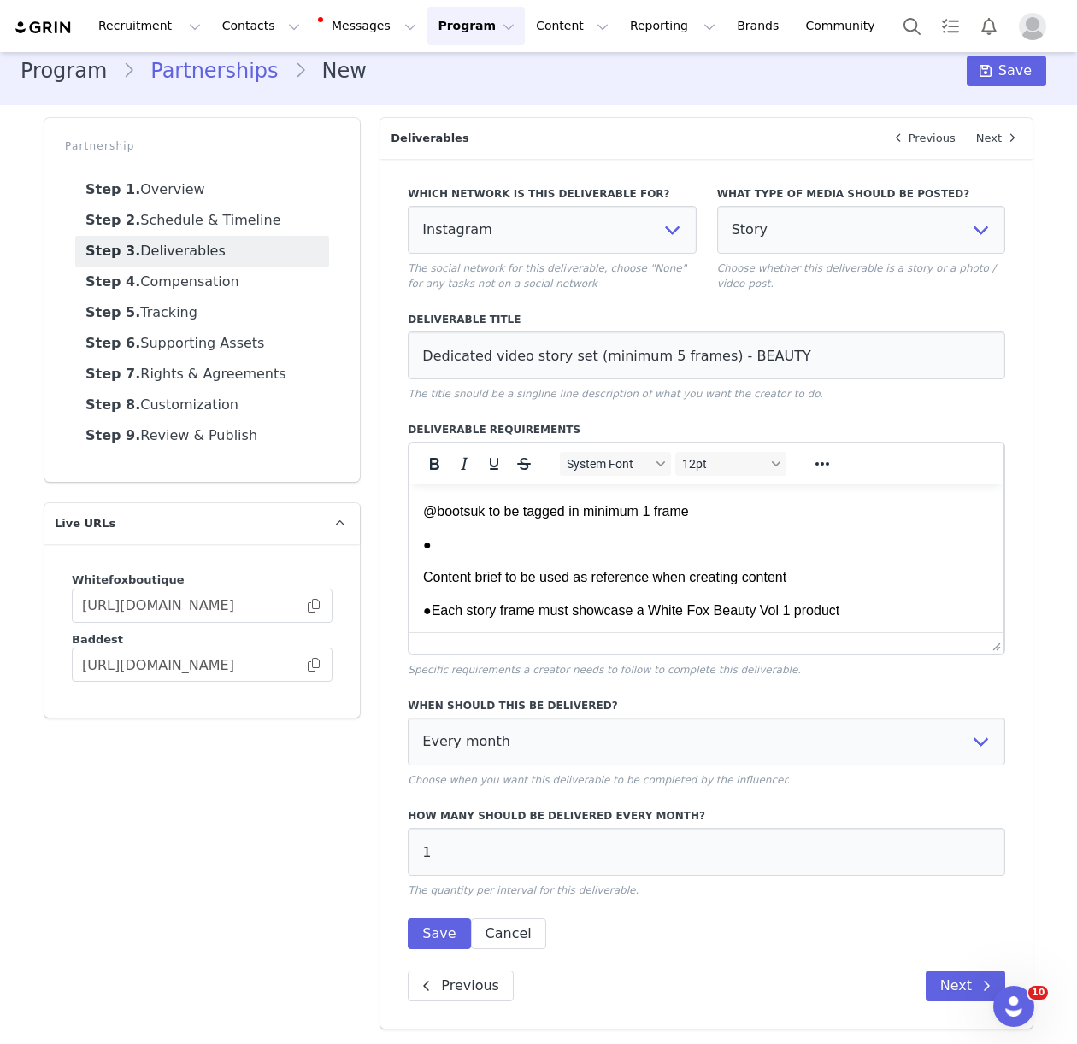
click at [421, 575] on html "Dedicated video story set (minimum 5 frames) of TALENT wearing a look from Whit…" at bounding box center [706, 708] width 594 height 804
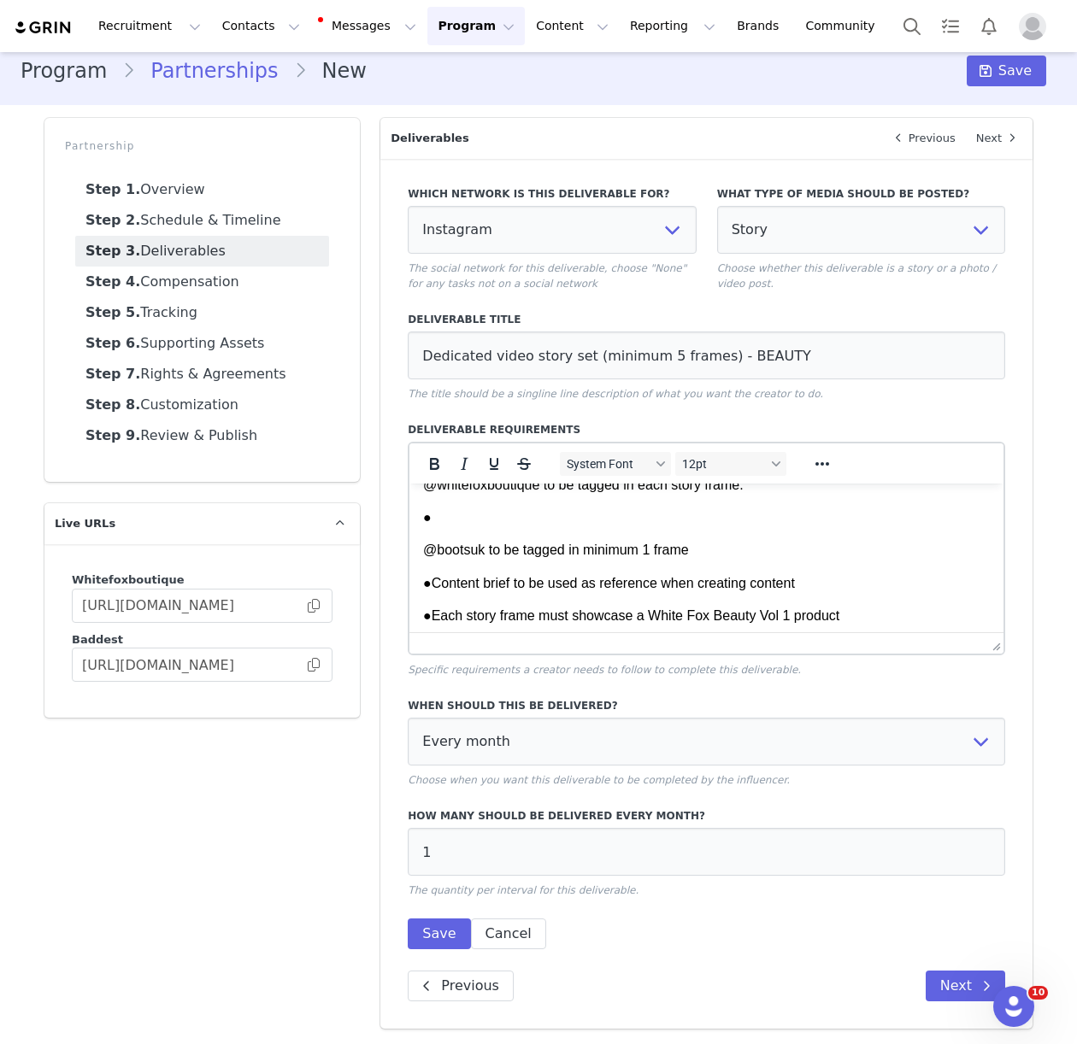
scroll to position [116, 0]
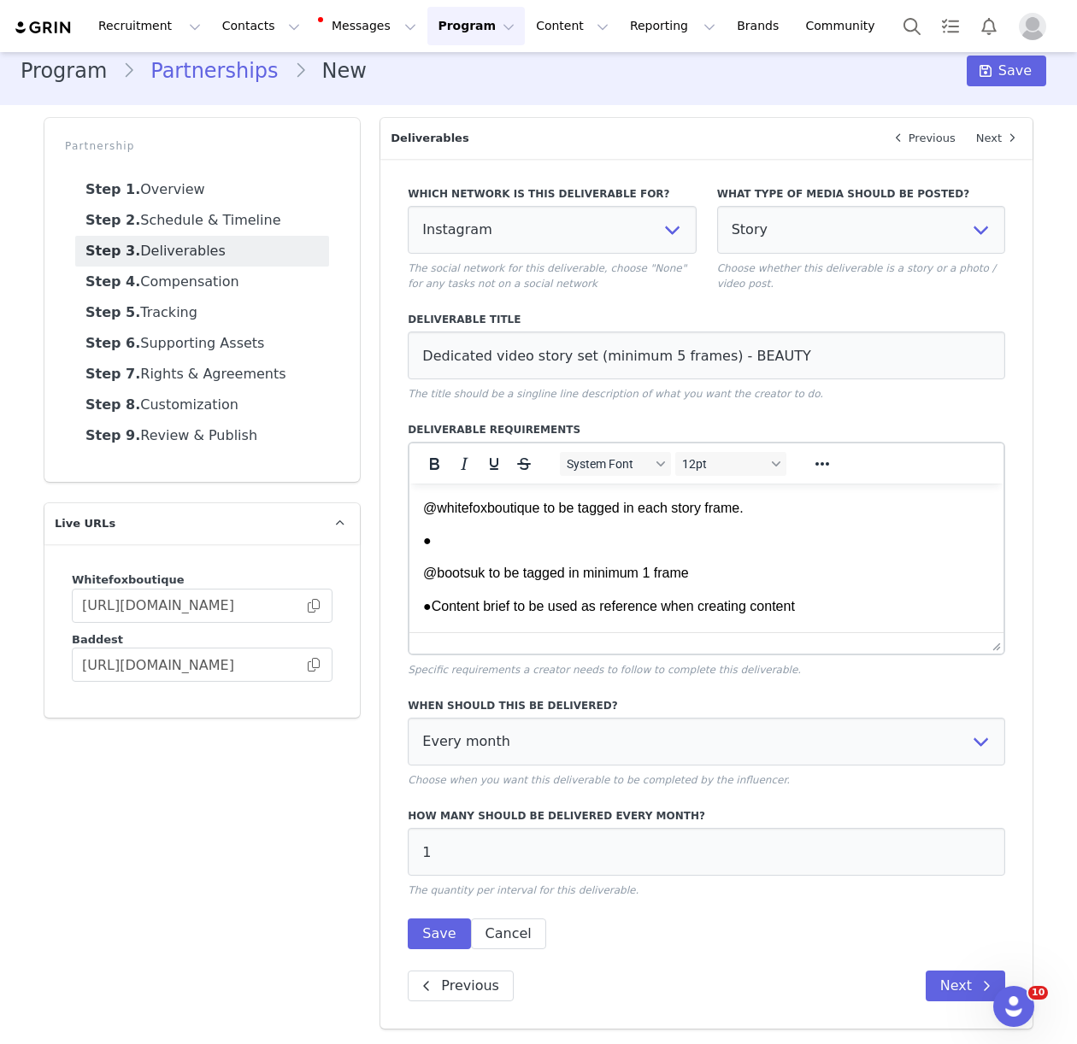
click at [425, 574] on p "@bootsuk to be tagged in minimum 1 frame" at bounding box center [706, 573] width 567 height 19
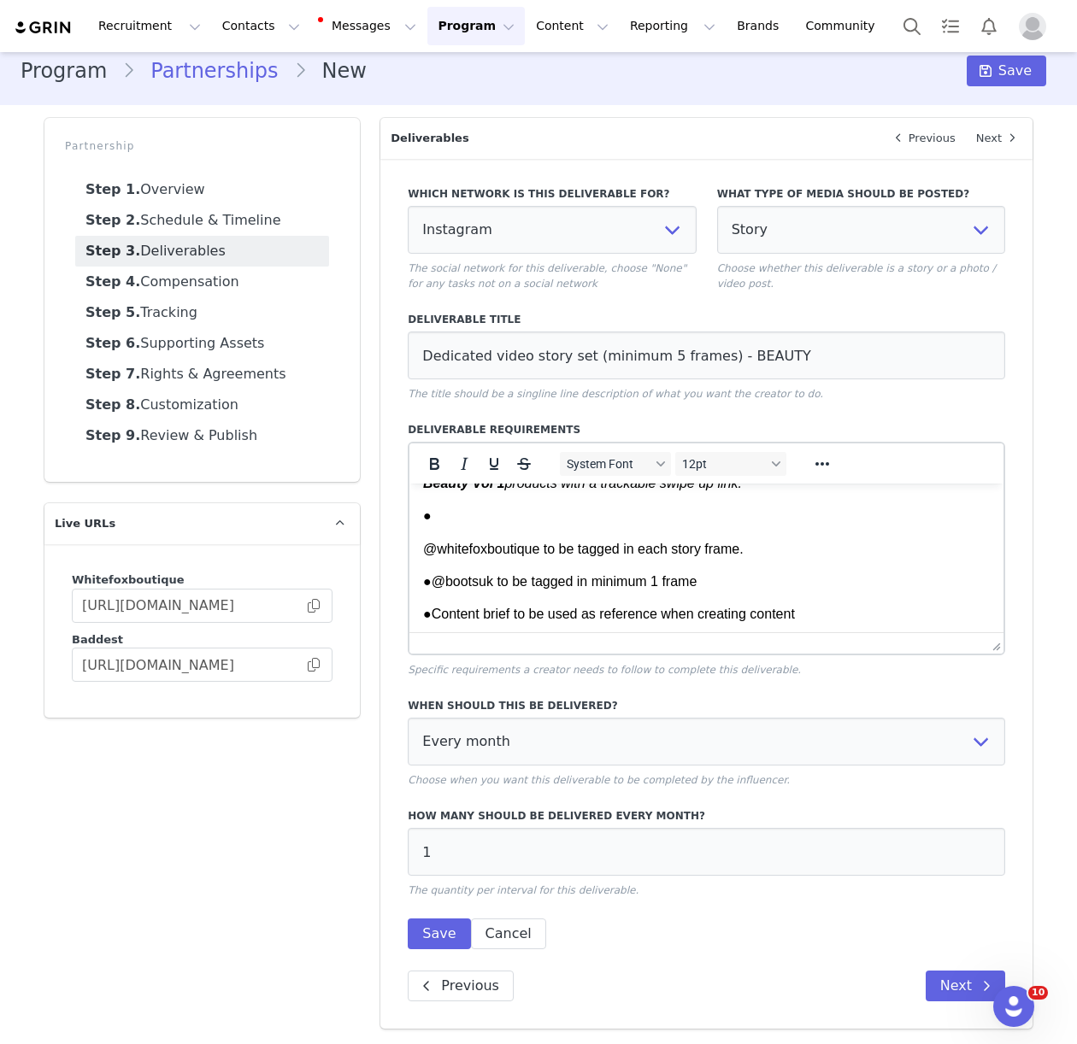
scroll to position [56, 0]
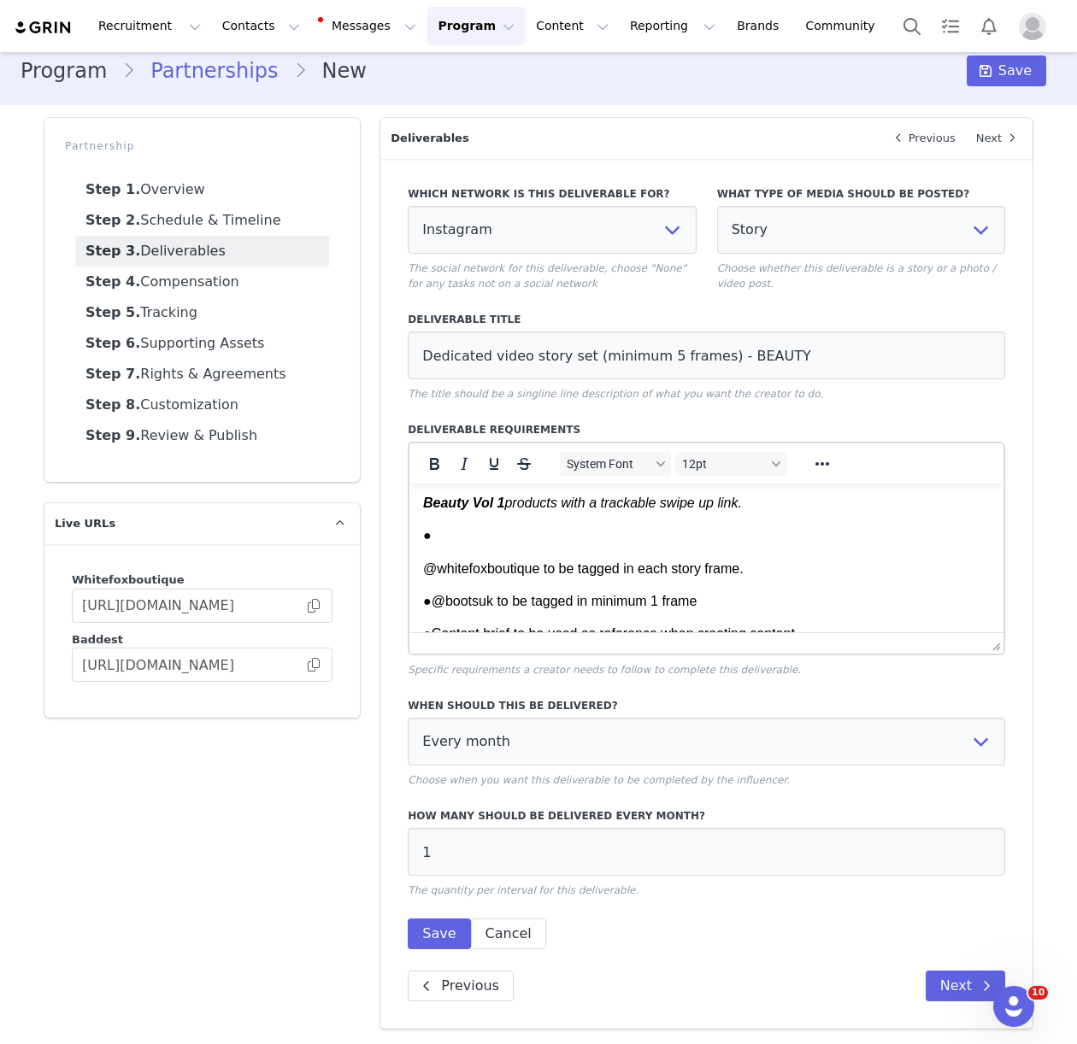
click at [424, 567] on p "@whitefoxboutique to be tagged in each story frame." at bounding box center [706, 569] width 567 height 19
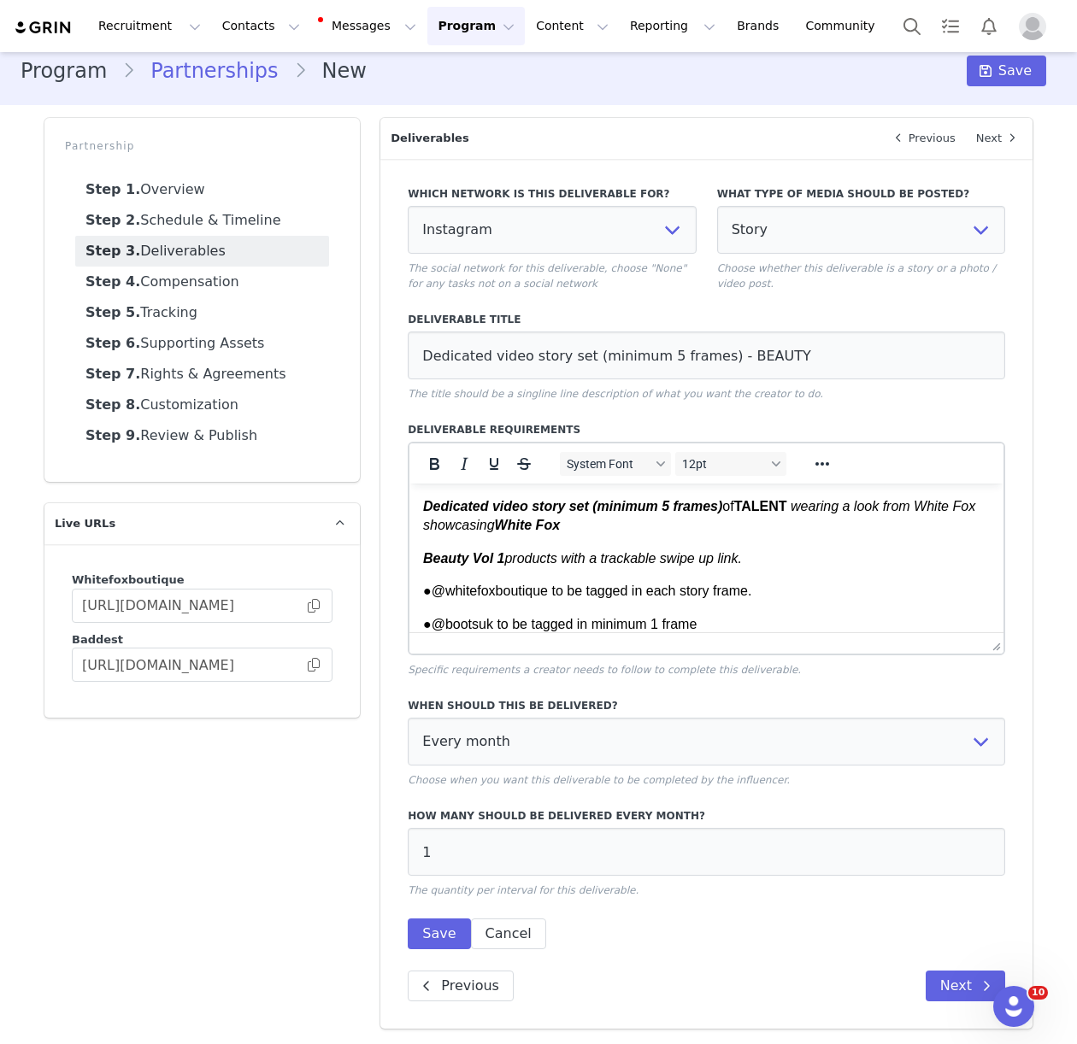
click at [423, 557] on em "Beauty Vol 1" at bounding box center [463, 558] width 81 height 15
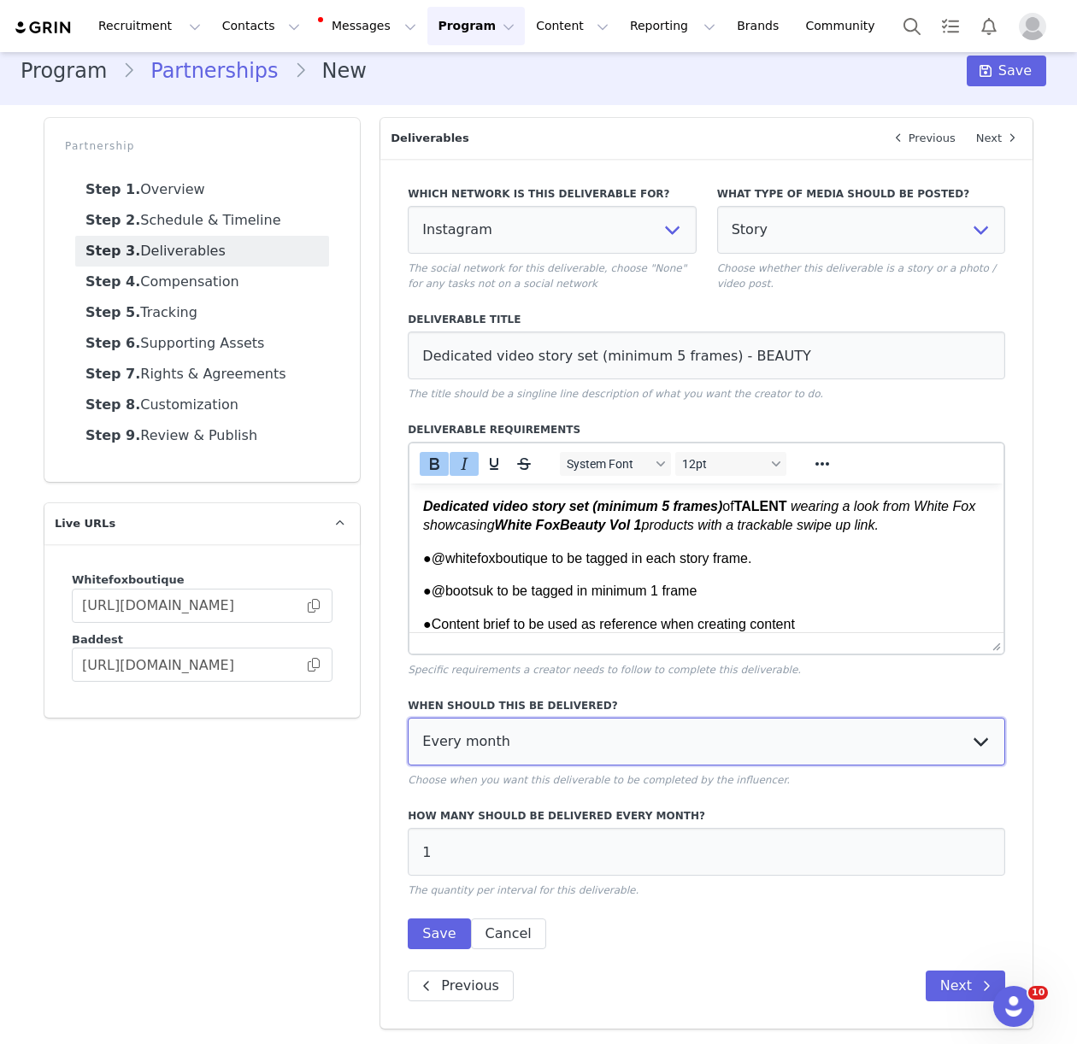
click at [509, 752] on select "Every month Every other month In specific months Throughout partnership" at bounding box center [706, 742] width 597 height 48
select select "specific"
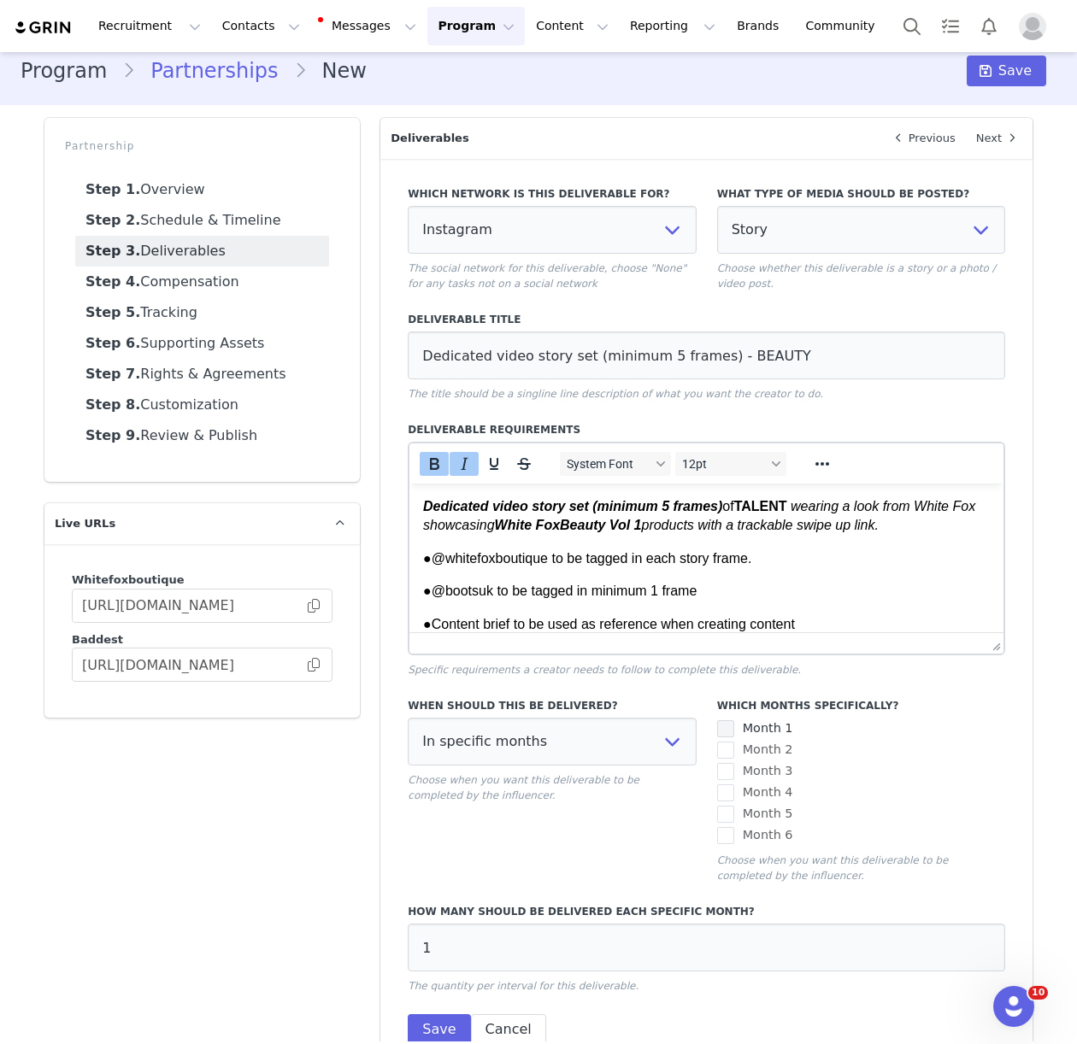
click at [726, 727] on span at bounding box center [725, 729] width 17 height 17
click at [734, 721] on input "Month 1" at bounding box center [734, 721] width 0 height 0
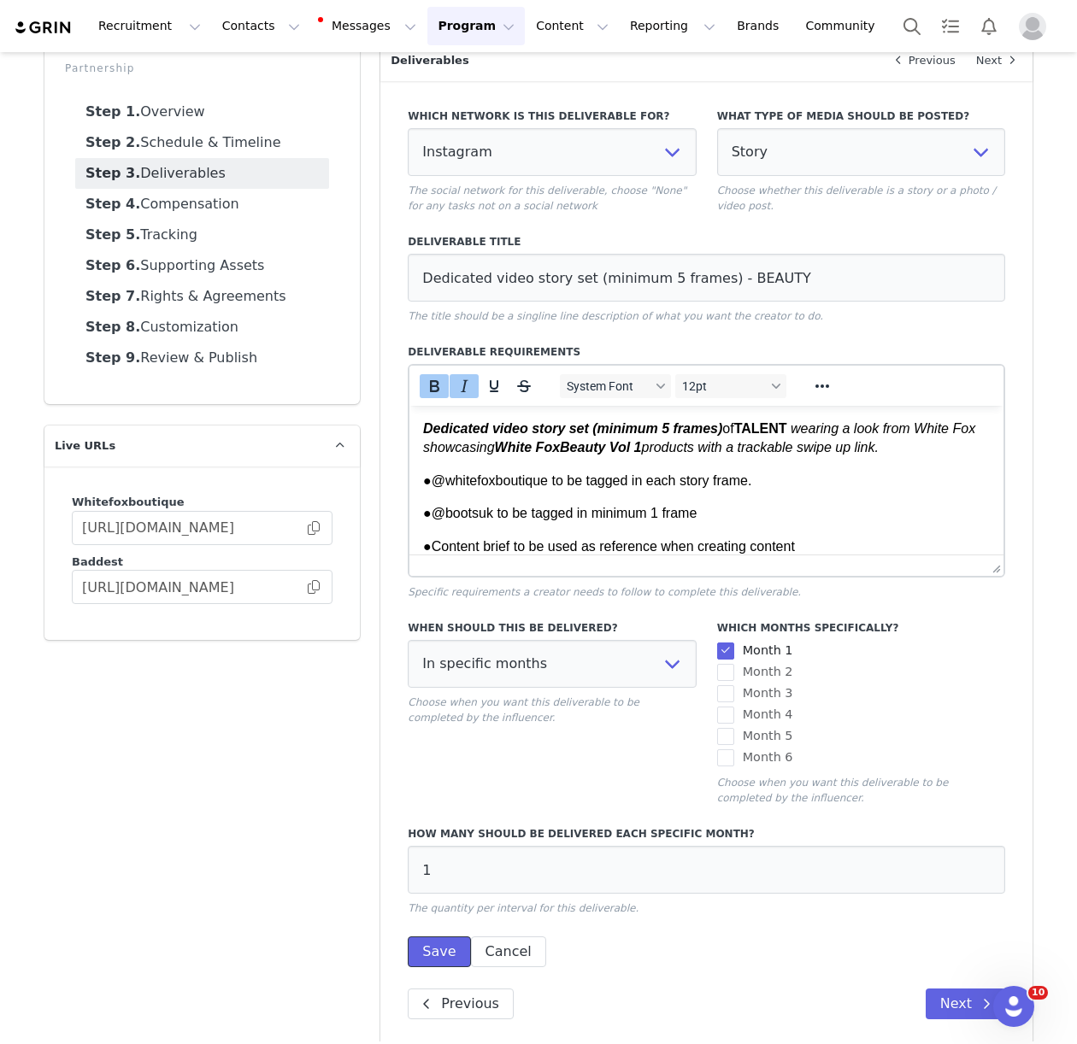
drag, startPoint x: 444, startPoint y: 954, endPoint x: 450, endPoint y: 990, distance: 36.4
click at [444, 954] on button "Save" at bounding box center [439, 952] width 62 height 31
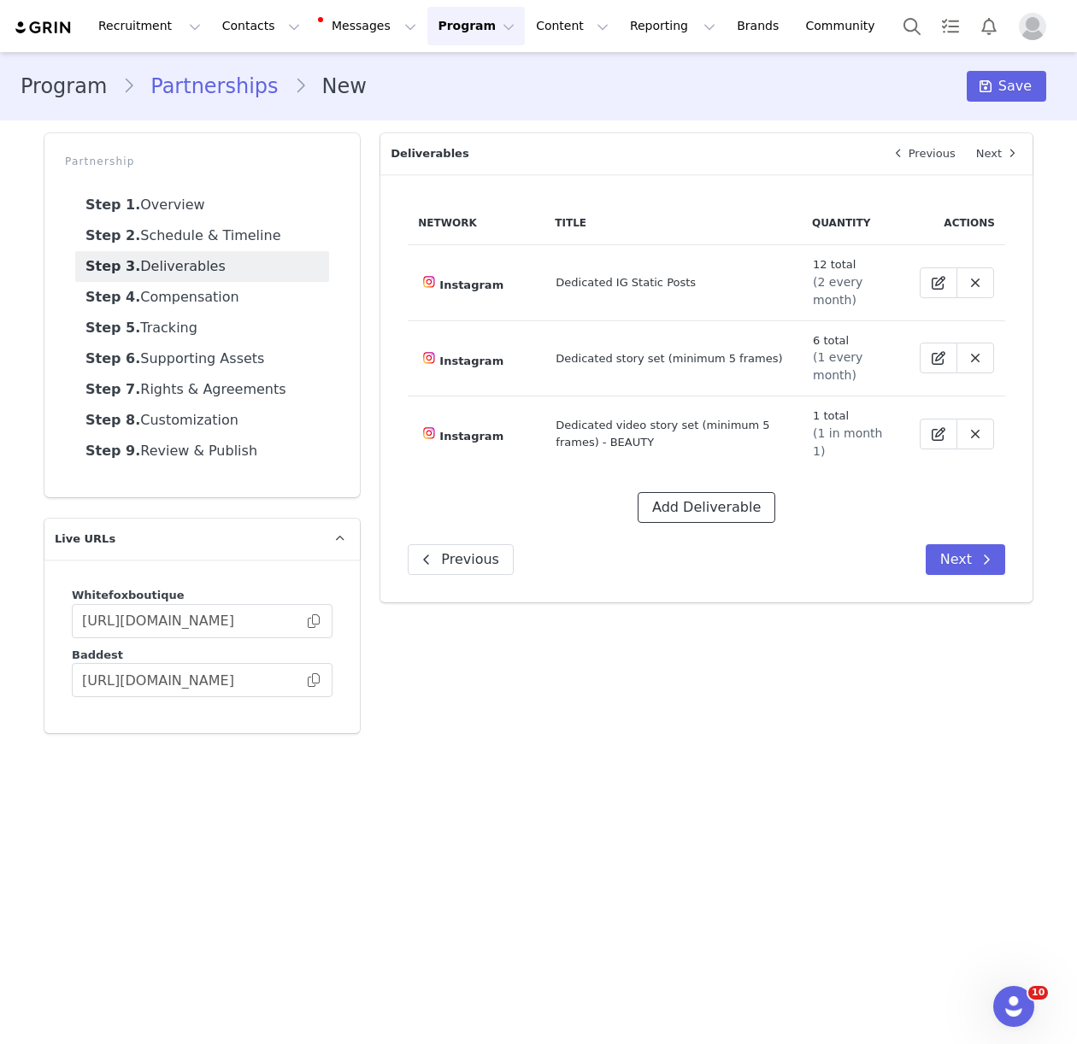
click at [690, 492] on button "Add Deliverable" at bounding box center [707, 507] width 138 height 31
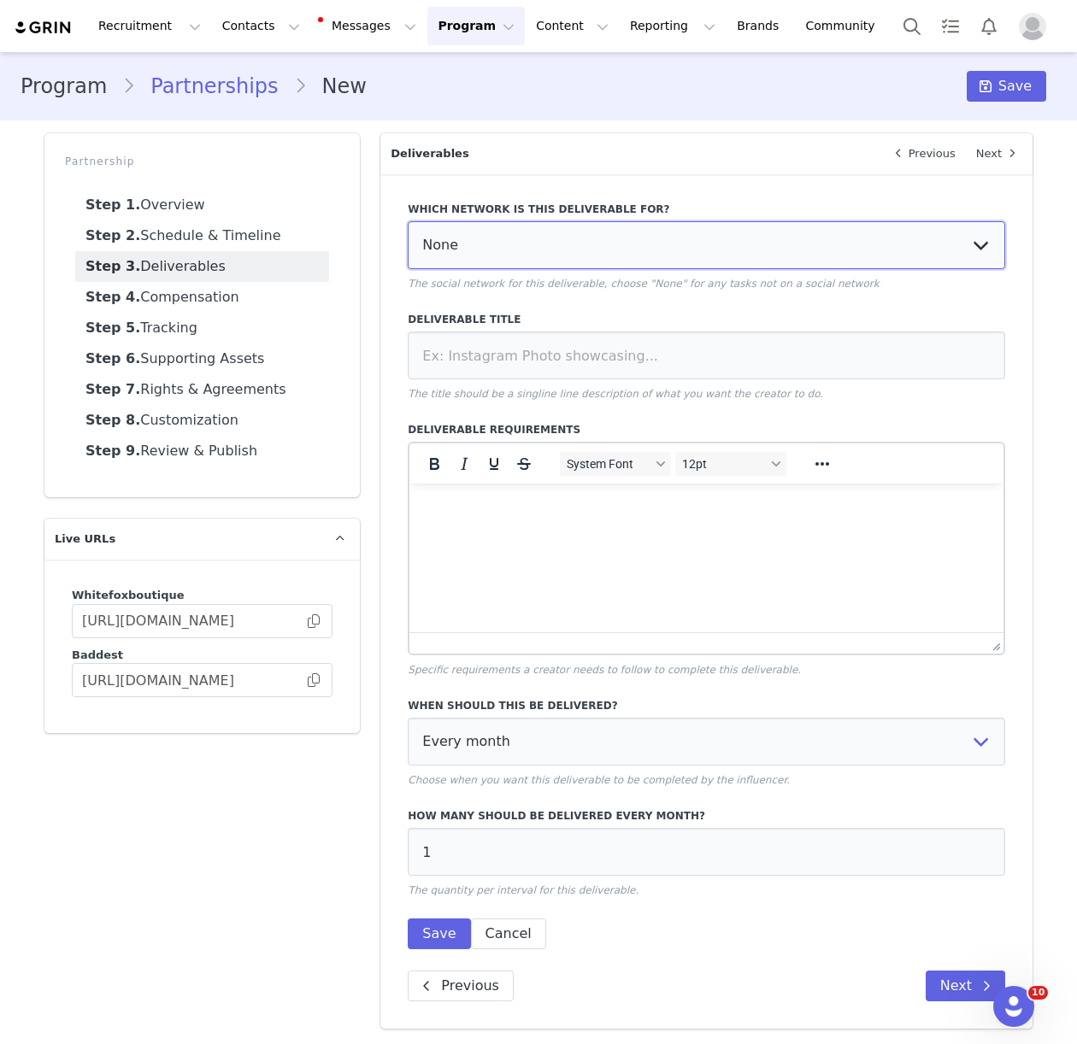
click at [499, 244] on select "None YouTube Twitter Instagram Facebook Twitch TikTok Pinterest" at bounding box center [706, 245] width 597 height 48
select select "9"
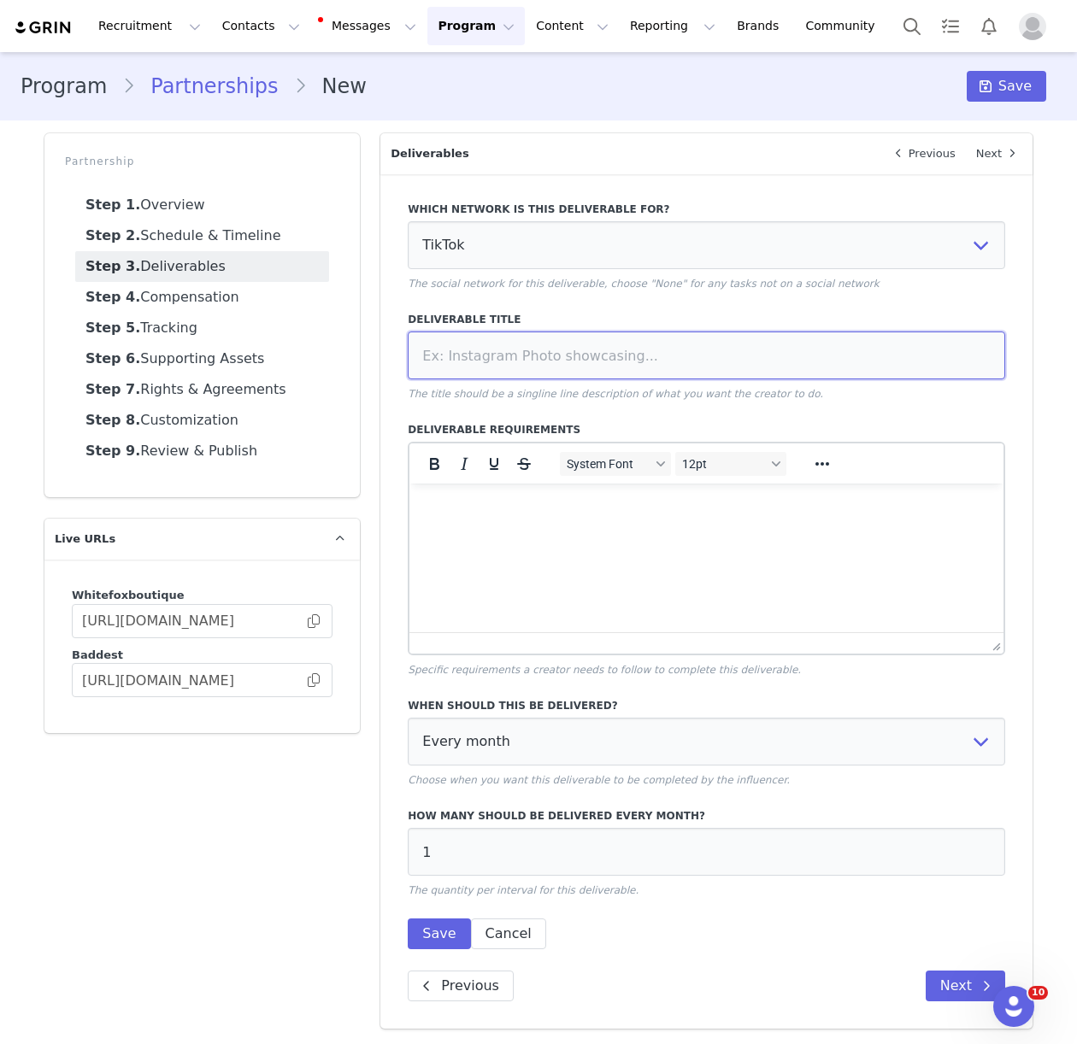
click at [605, 353] on input at bounding box center [706, 356] width 597 height 48
paste input "Dedicated TikTok Video"
type input "Dedicated TikTok Video"
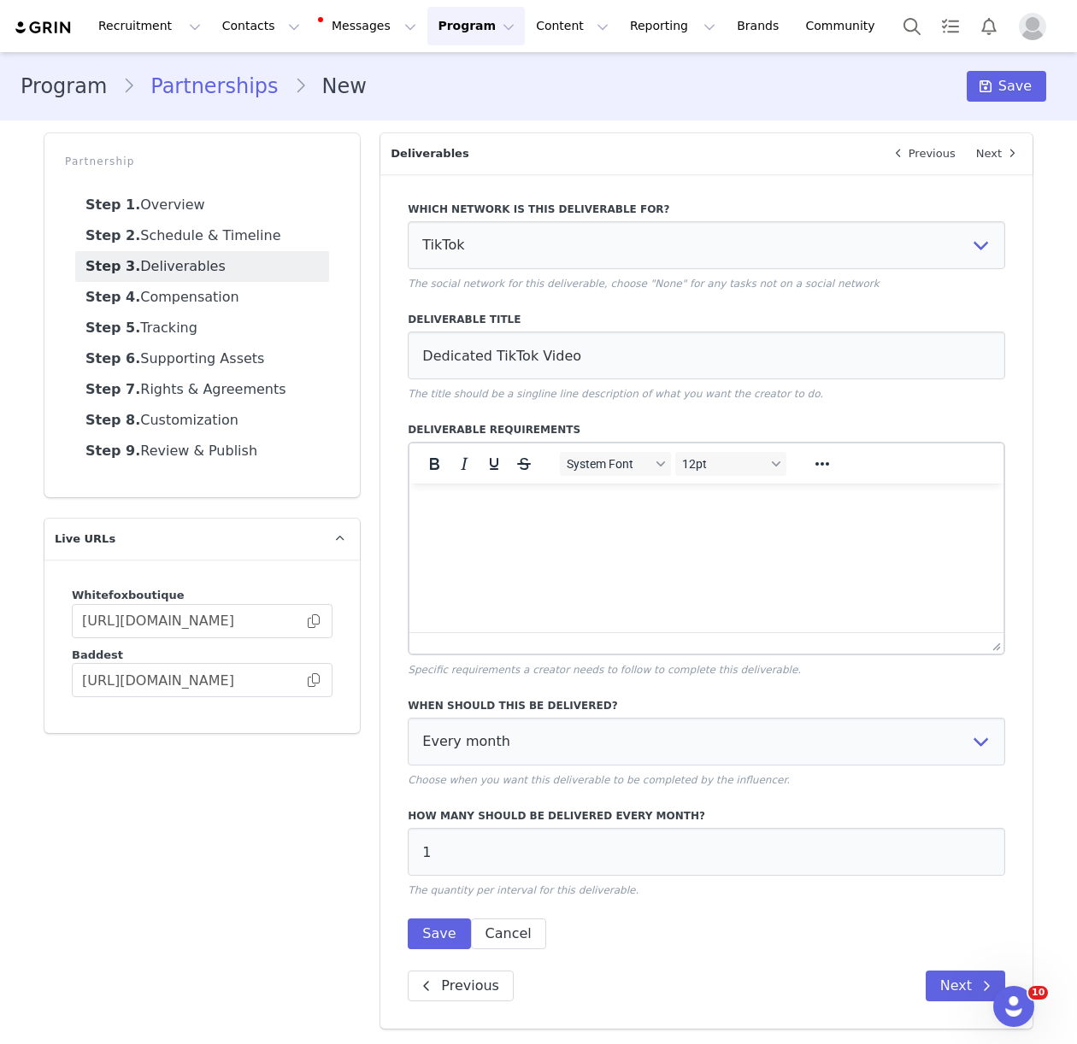
click at [514, 504] on p "Rich Text Area. Press ALT-0 for help." at bounding box center [706, 506] width 567 height 19
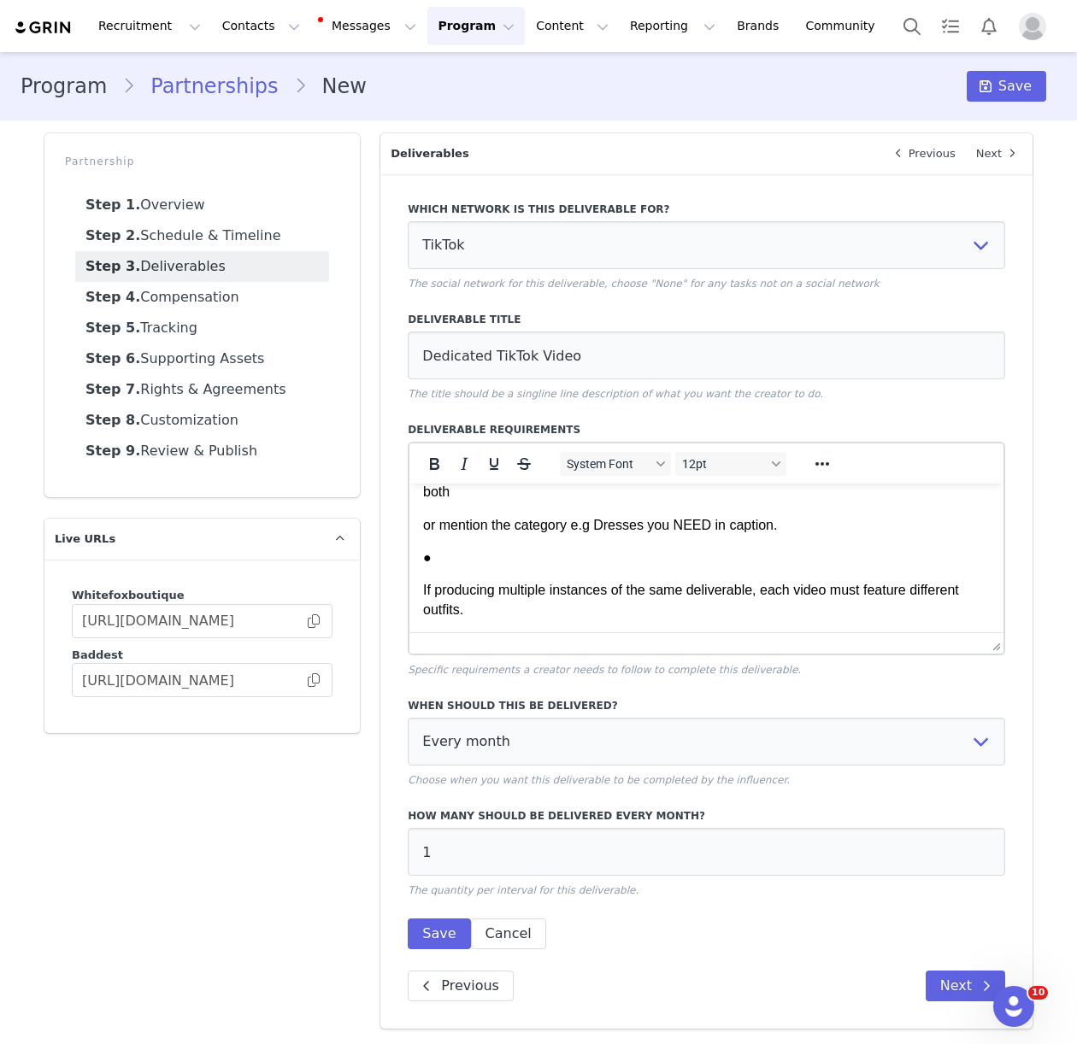
scroll to position [700, 0]
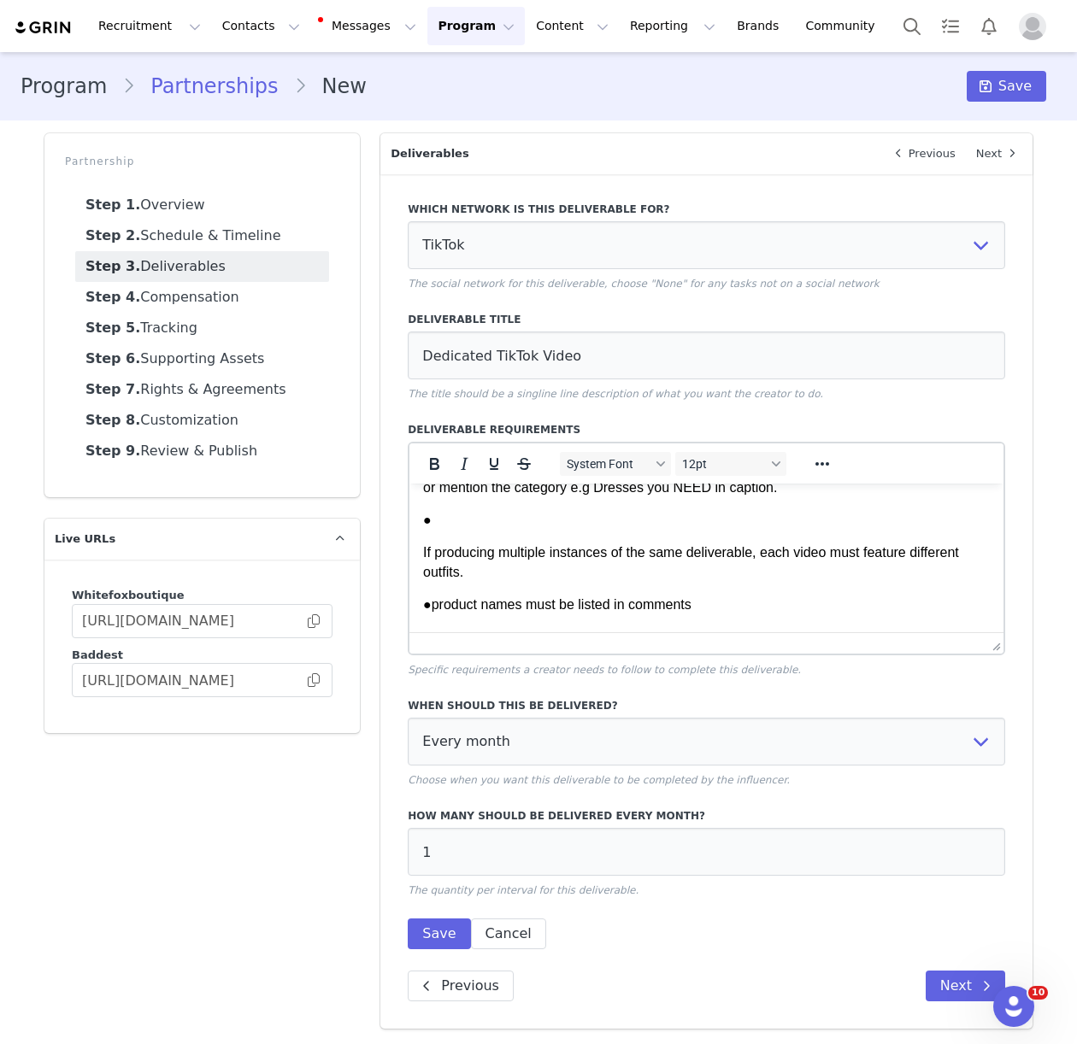
click at [421, 568] on html "1x Dedicated TikTok Video of [PERSON_NAME] per month wearing 3-4 full White Fox…" at bounding box center [706, 380] width 594 height 1192
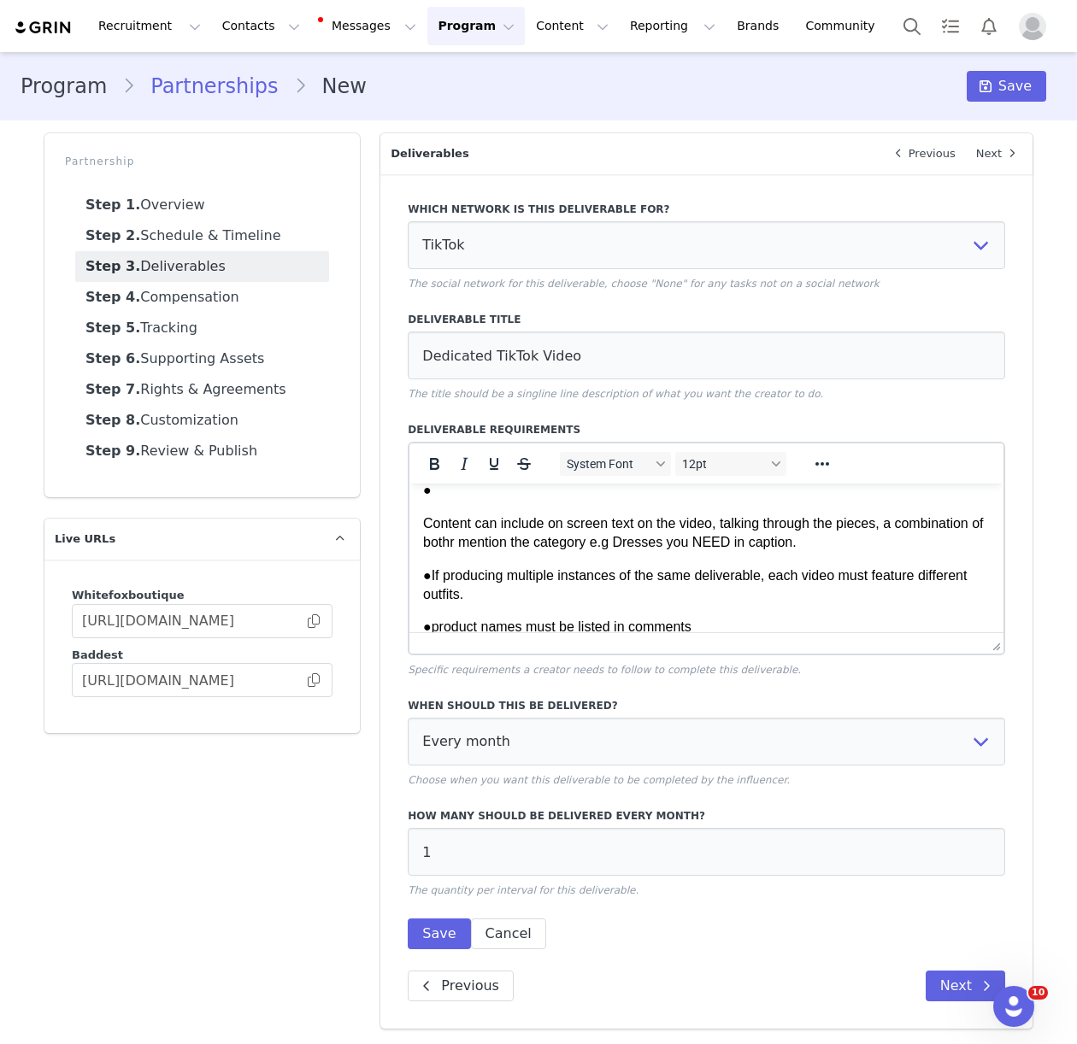
scroll to position [583, 0]
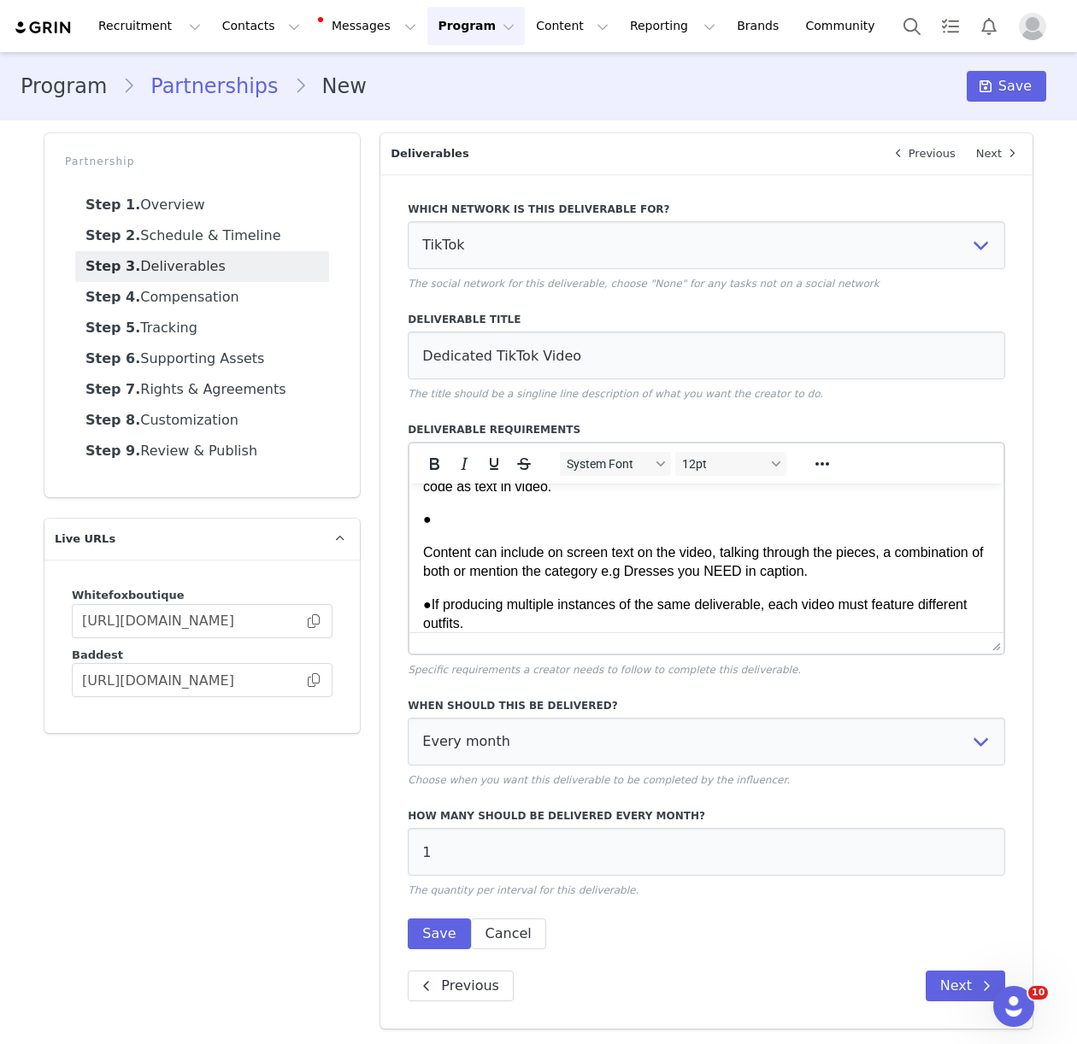
click at [420, 572] on html "1x Dedicated TikTok Video of [PERSON_NAME] per month wearing 3-4 full White Fox…" at bounding box center [706, 464] width 594 height 1127
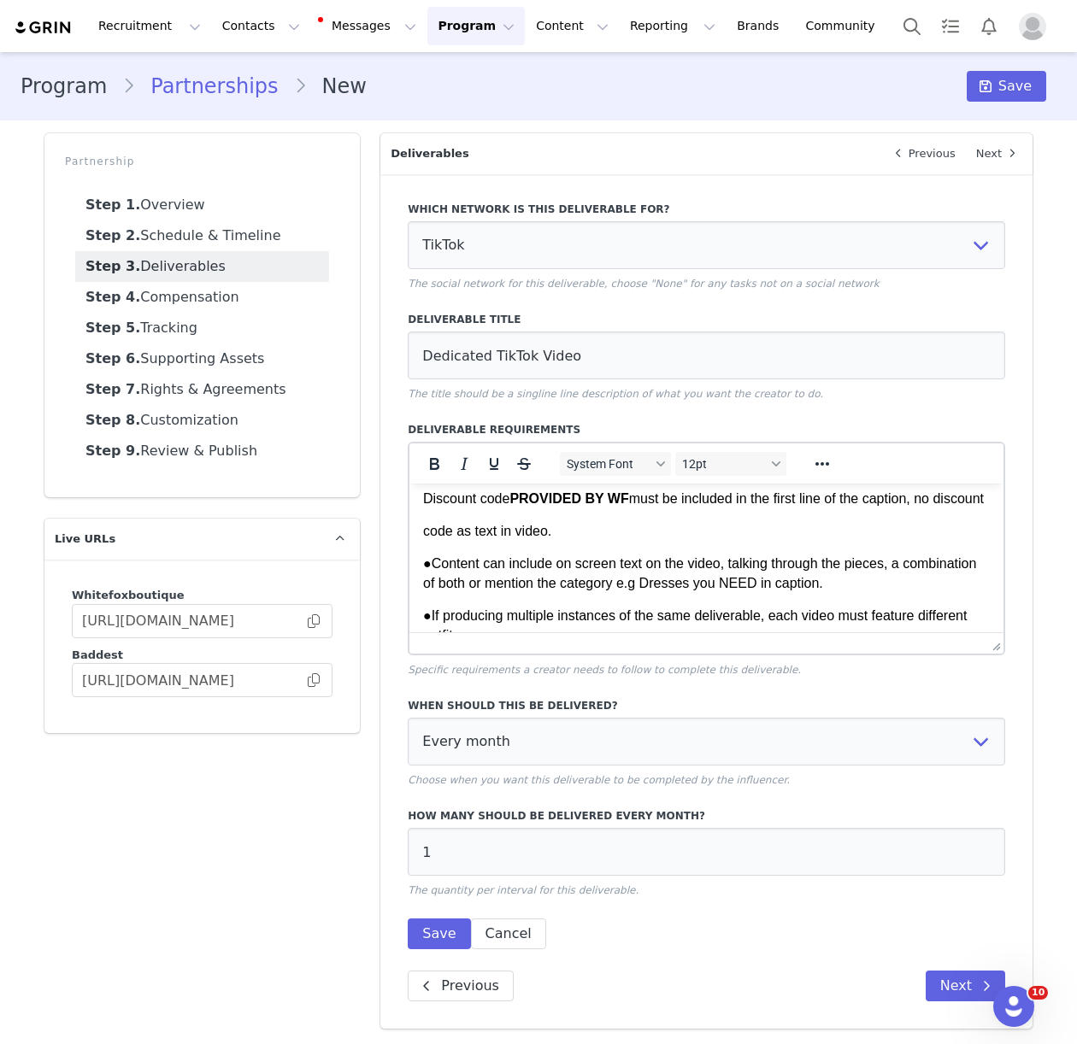
scroll to position [495, 0]
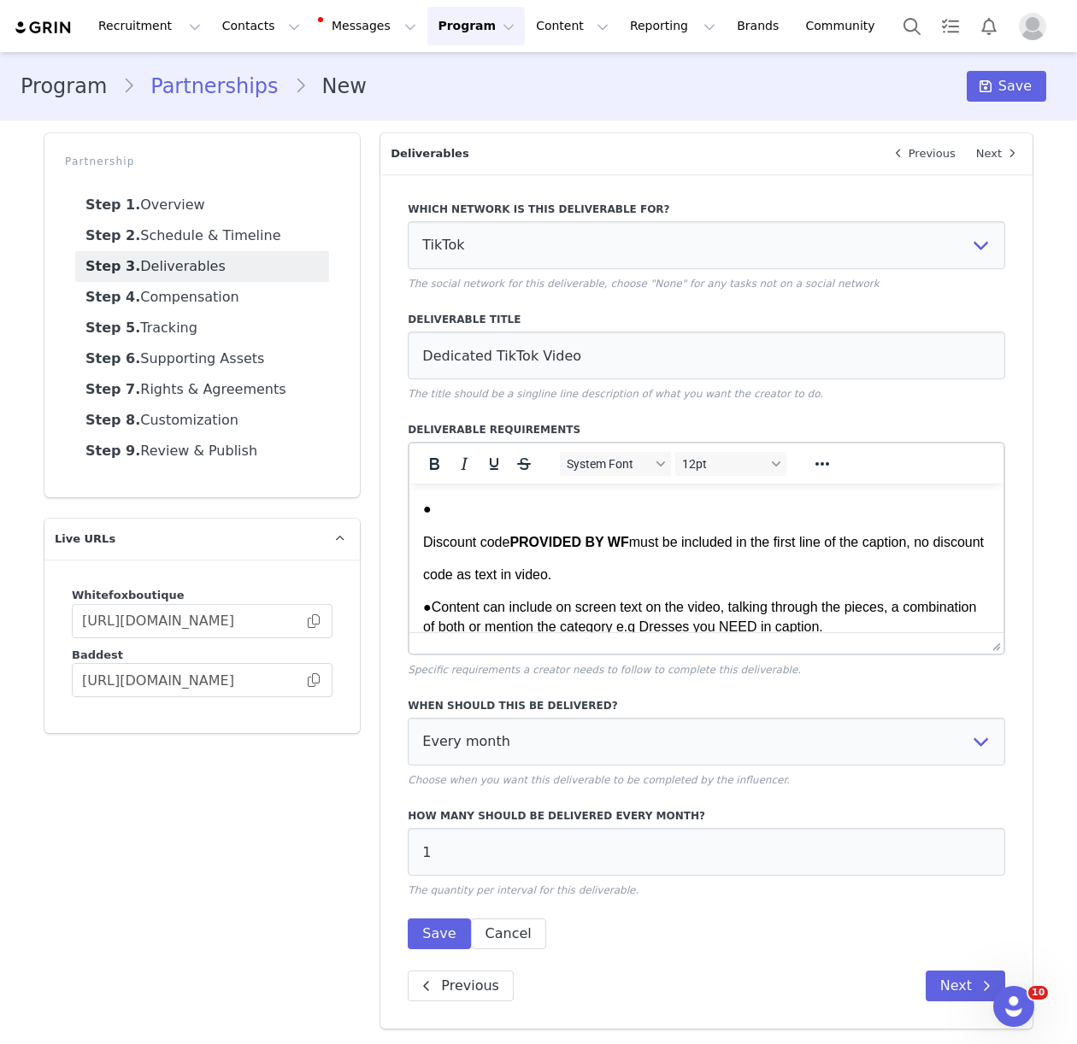
click at [423, 585] on p "code as text in video." at bounding box center [706, 575] width 567 height 19
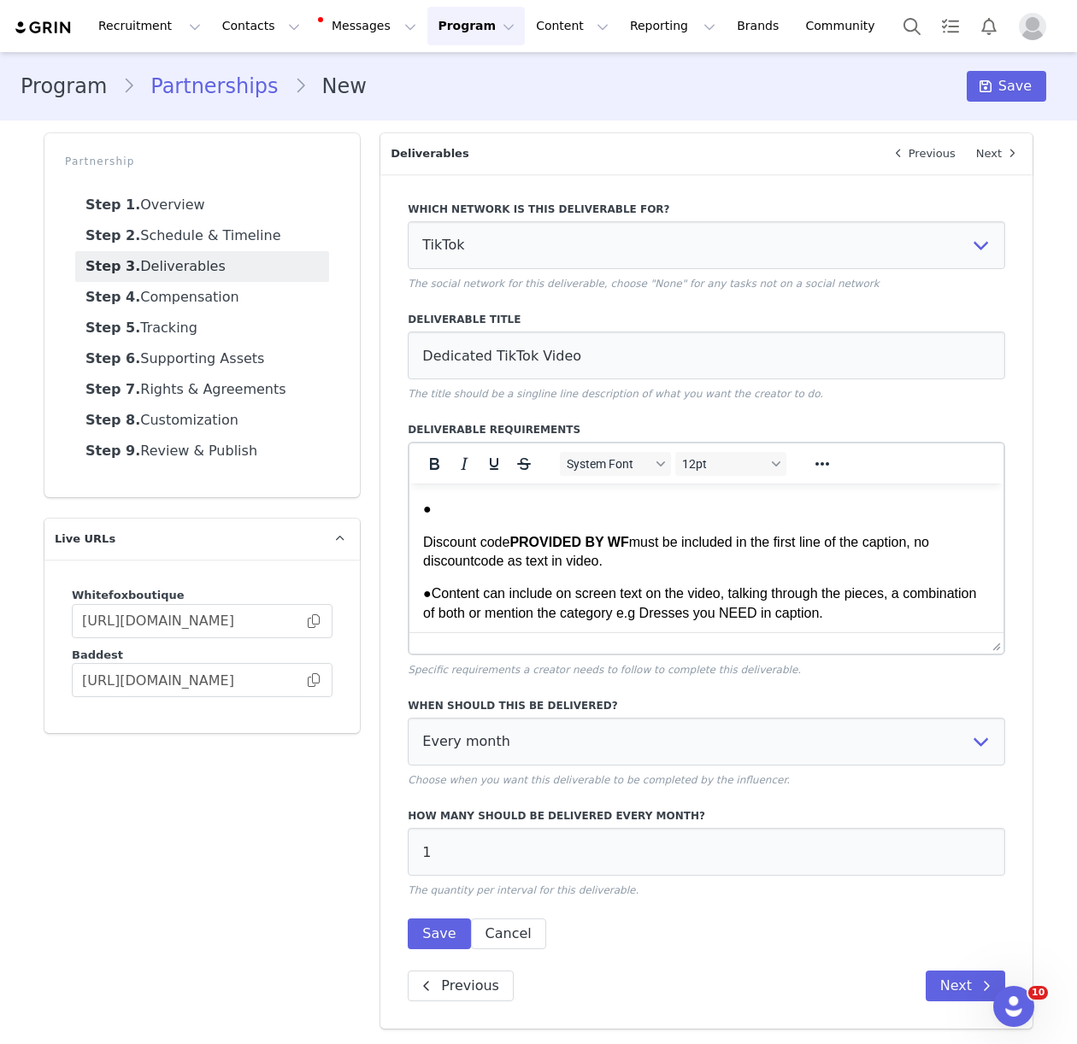
click at [423, 547] on p "Discount code PROVIDED BY WF must be included in the first line of the caption,…" at bounding box center [706, 552] width 567 height 38
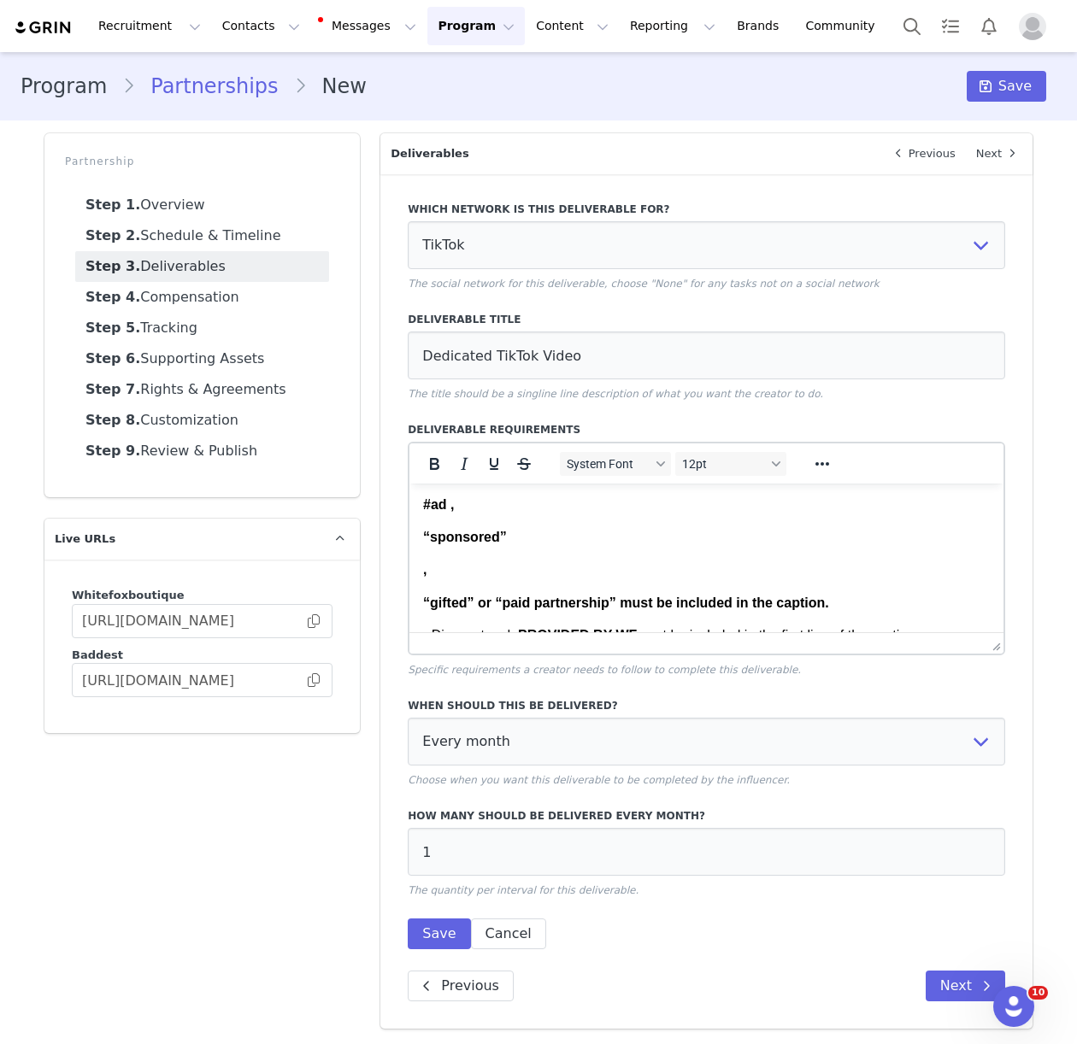
scroll to position [367, 0]
click at [421, 603] on html "1x Dedicated TikTok Video of [PERSON_NAME] per month wearing 3-4 full White Fox…" at bounding box center [706, 640] width 594 height 1047
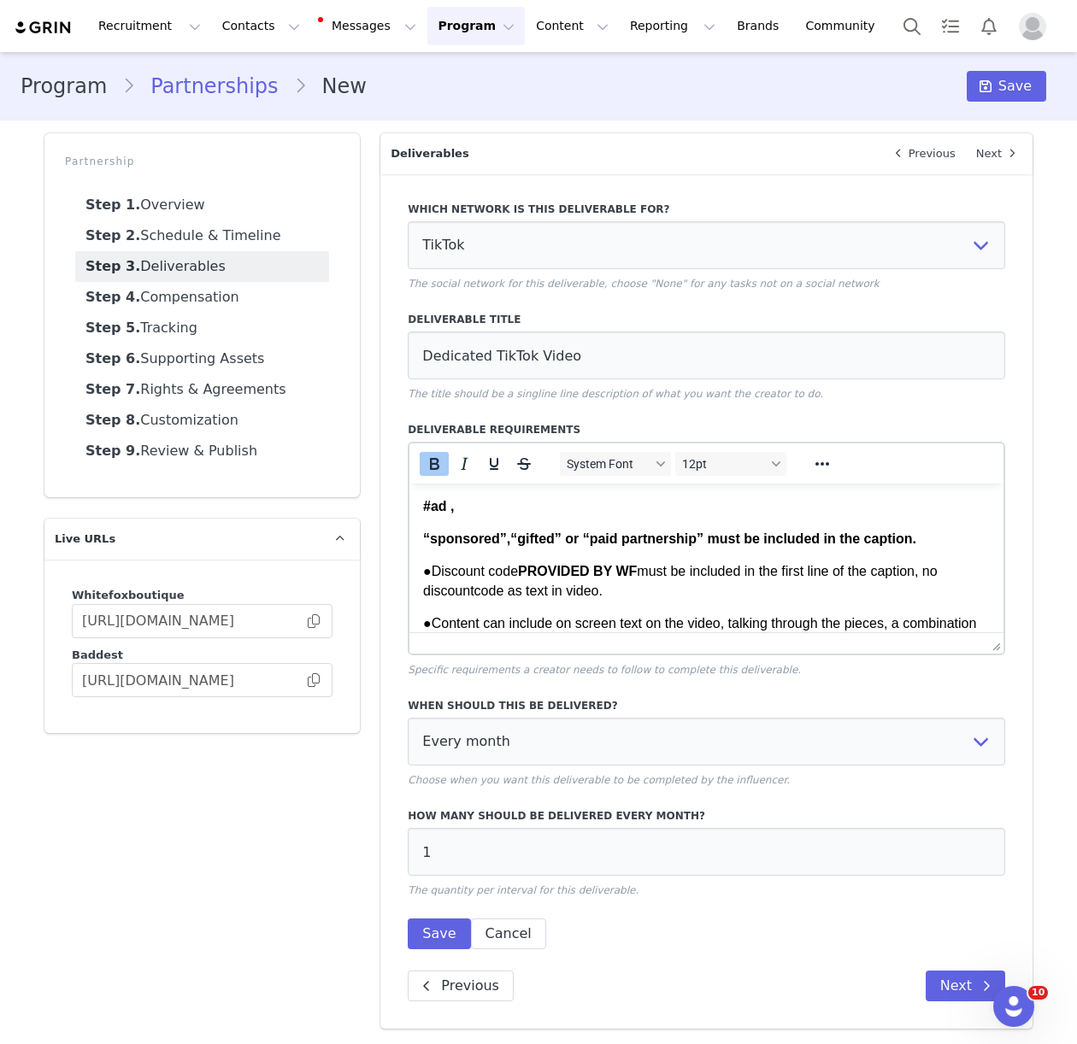
click at [423, 541] on strong "“sponsored”" at bounding box center [465, 539] width 84 height 15
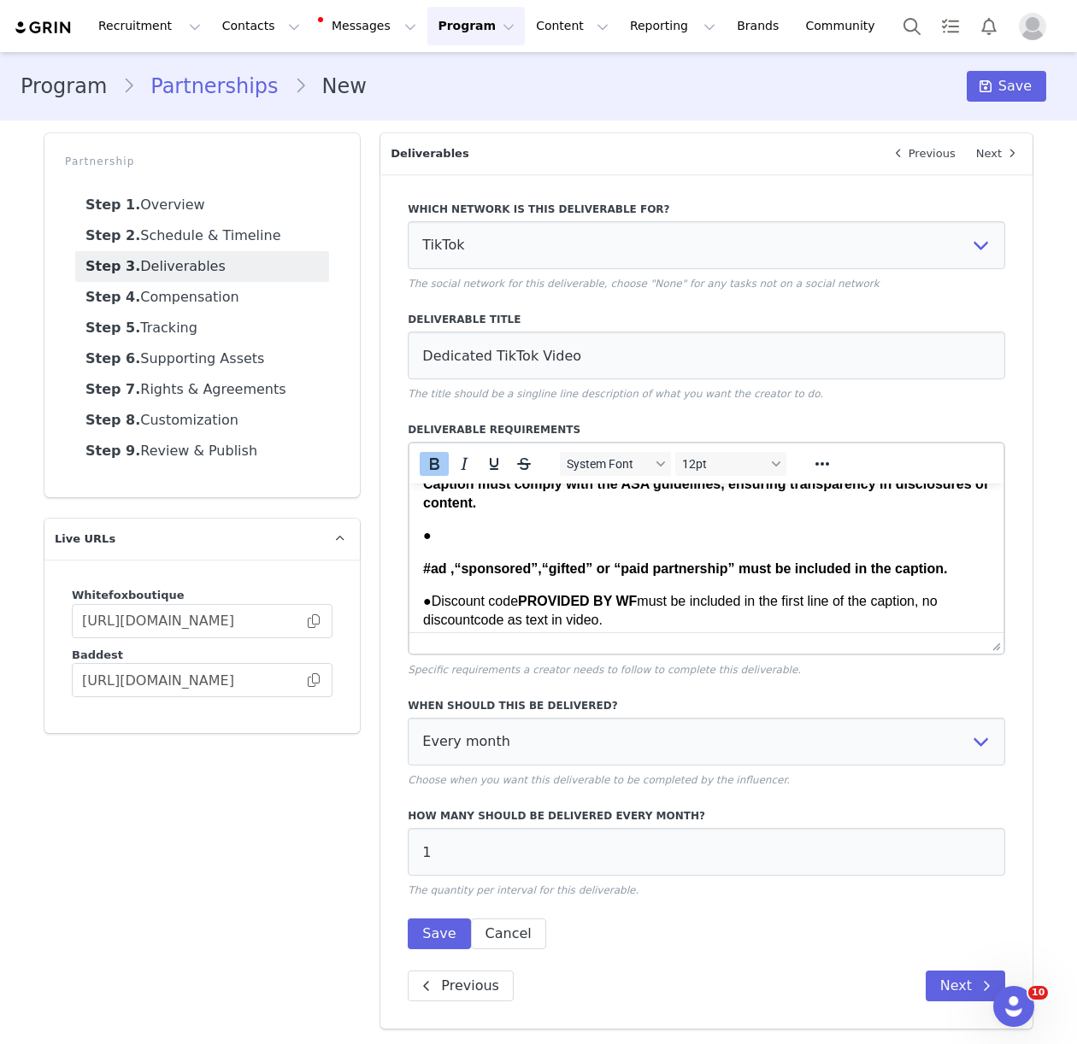
scroll to position [303, 0]
click at [423, 571] on strong "#ad ," at bounding box center [438, 569] width 31 height 15
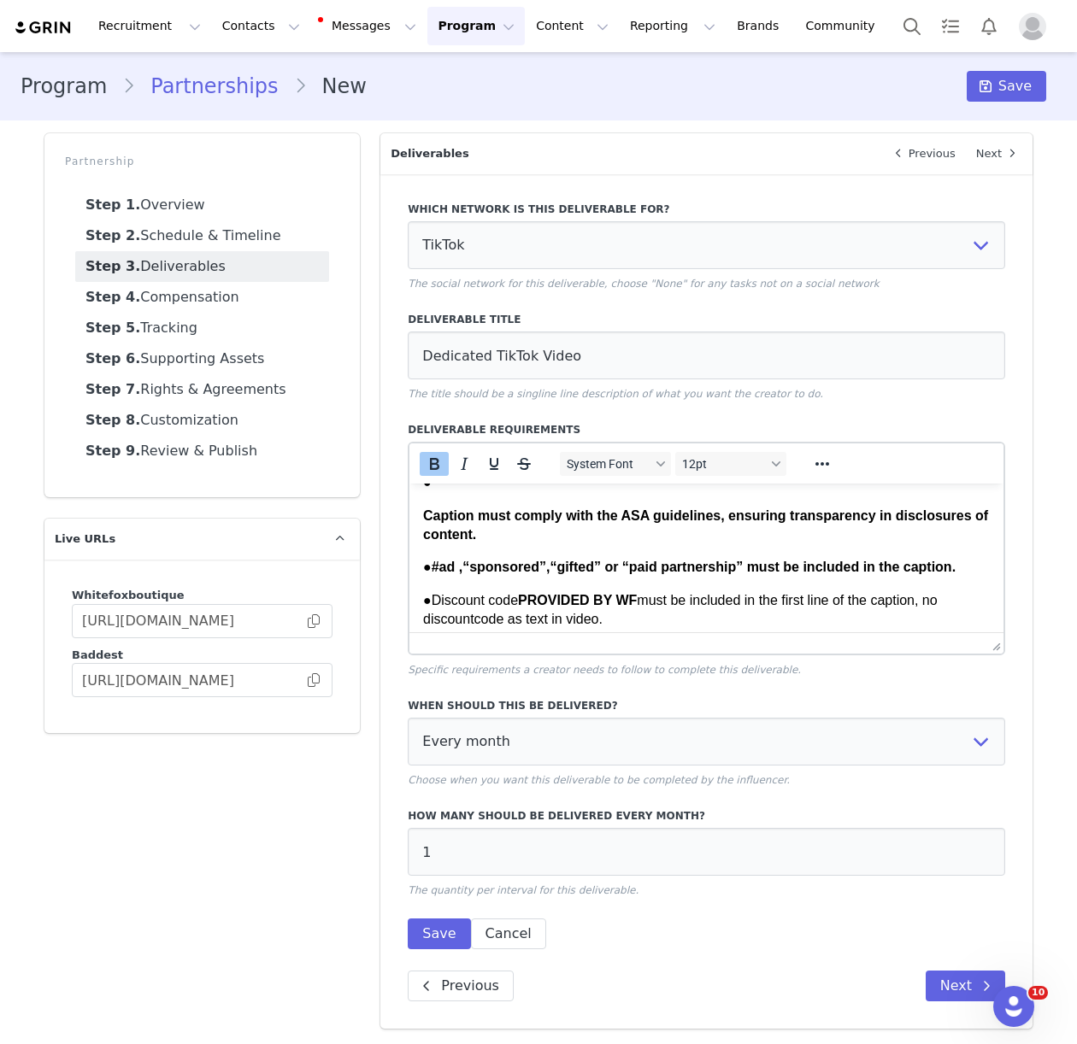
scroll to position [256, 0]
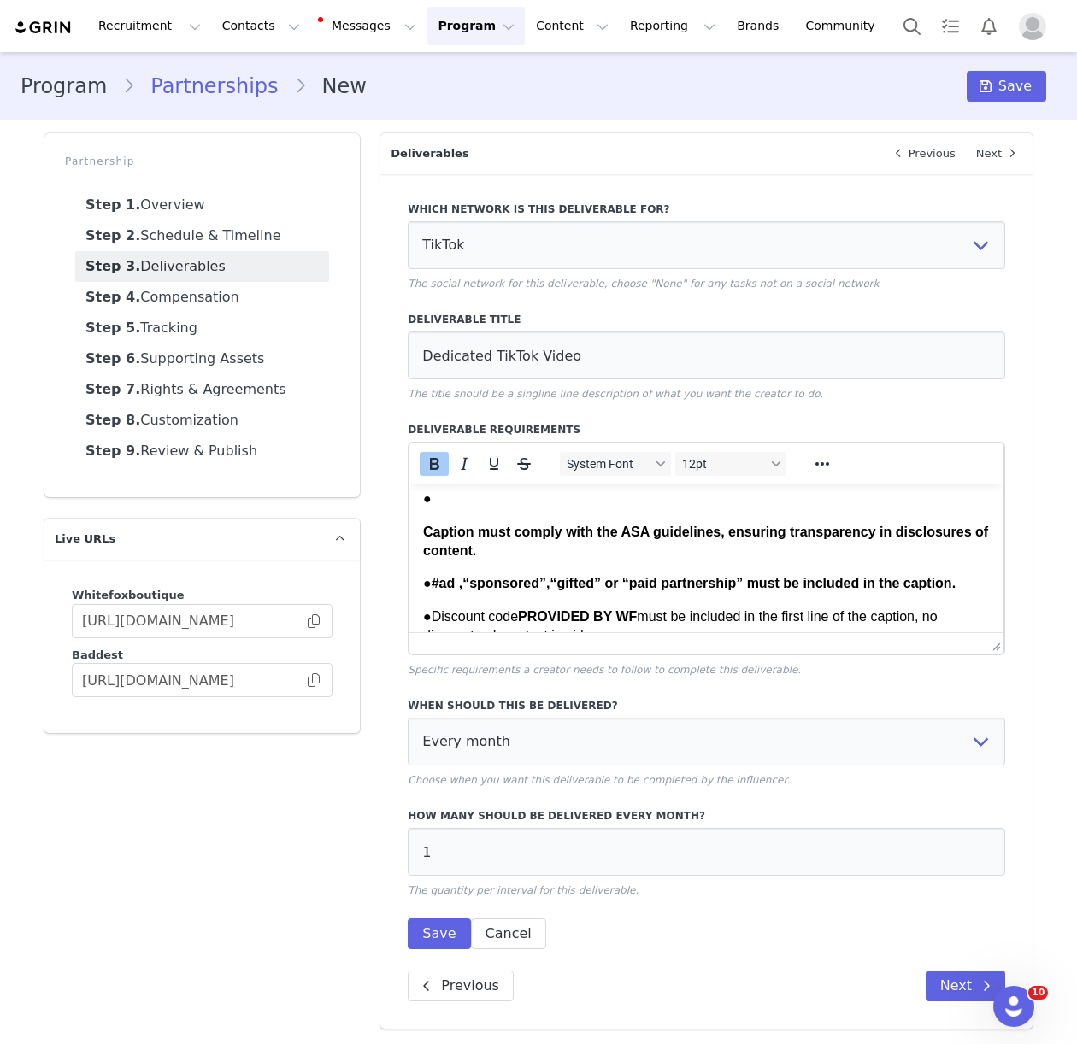
click at [423, 532] on strong "Caption must comply with the ASA guidelines, ensuring transparency in disclosur…" at bounding box center [705, 541] width 565 height 33
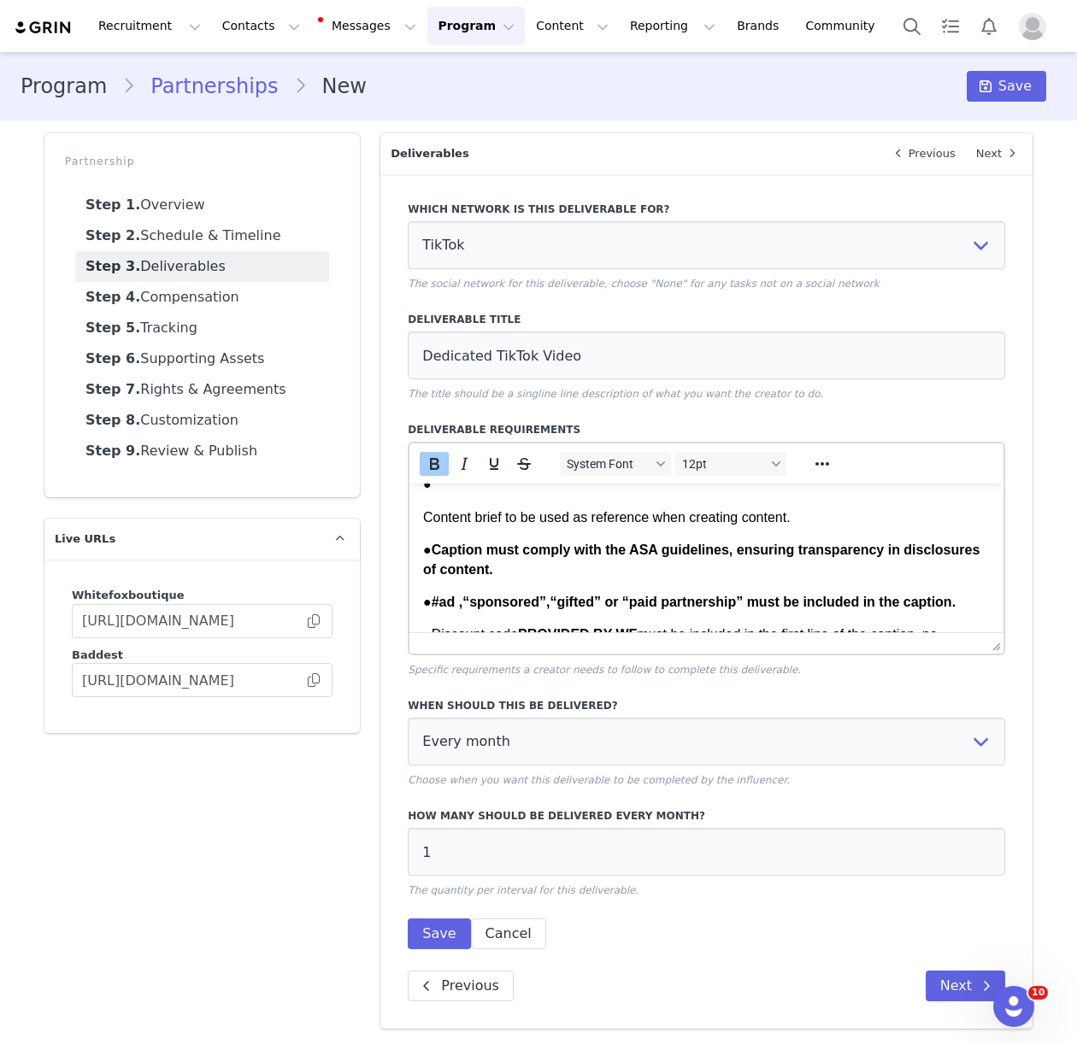
scroll to position [179, 0]
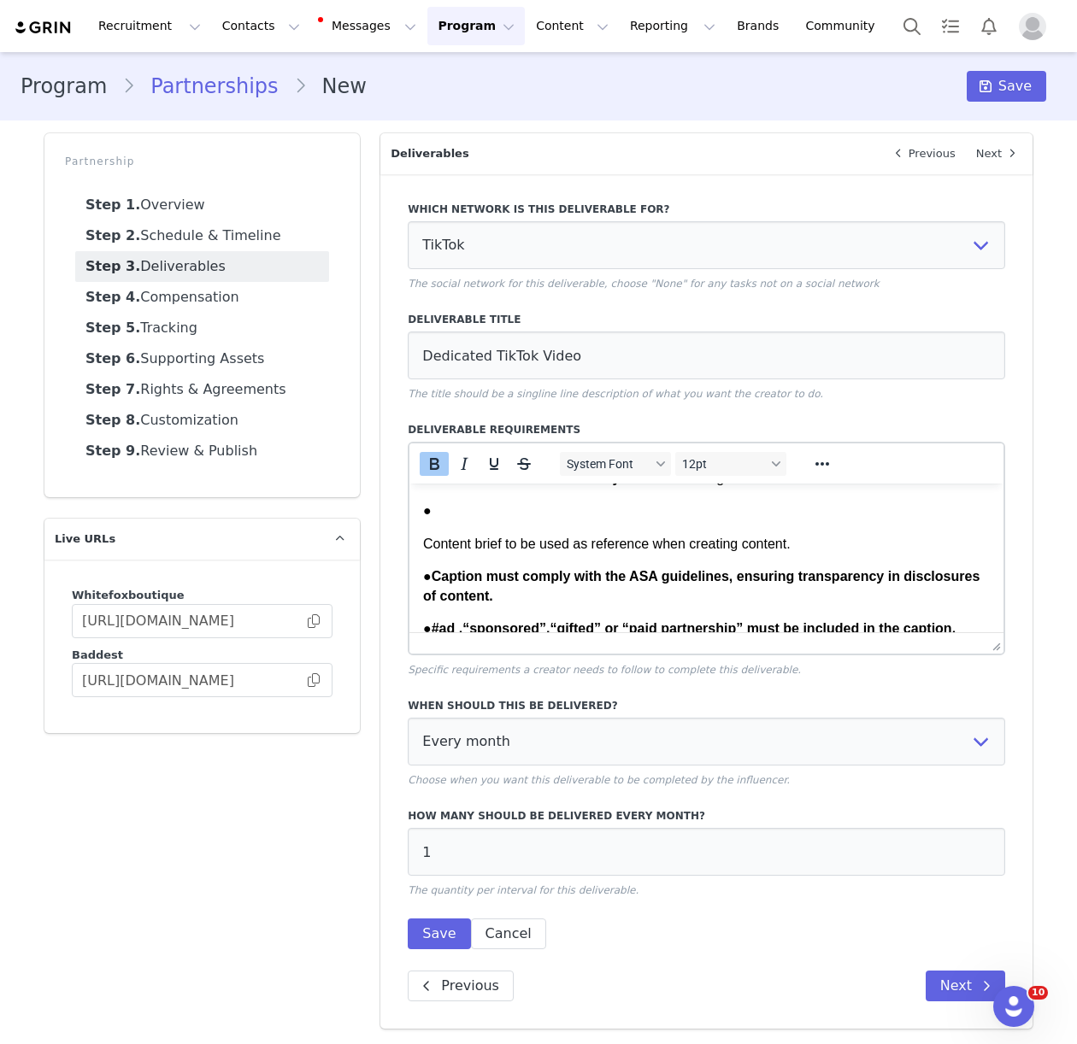
click at [424, 546] on p "Content brief to be used as reference when creating content." at bounding box center [706, 544] width 567 height 19
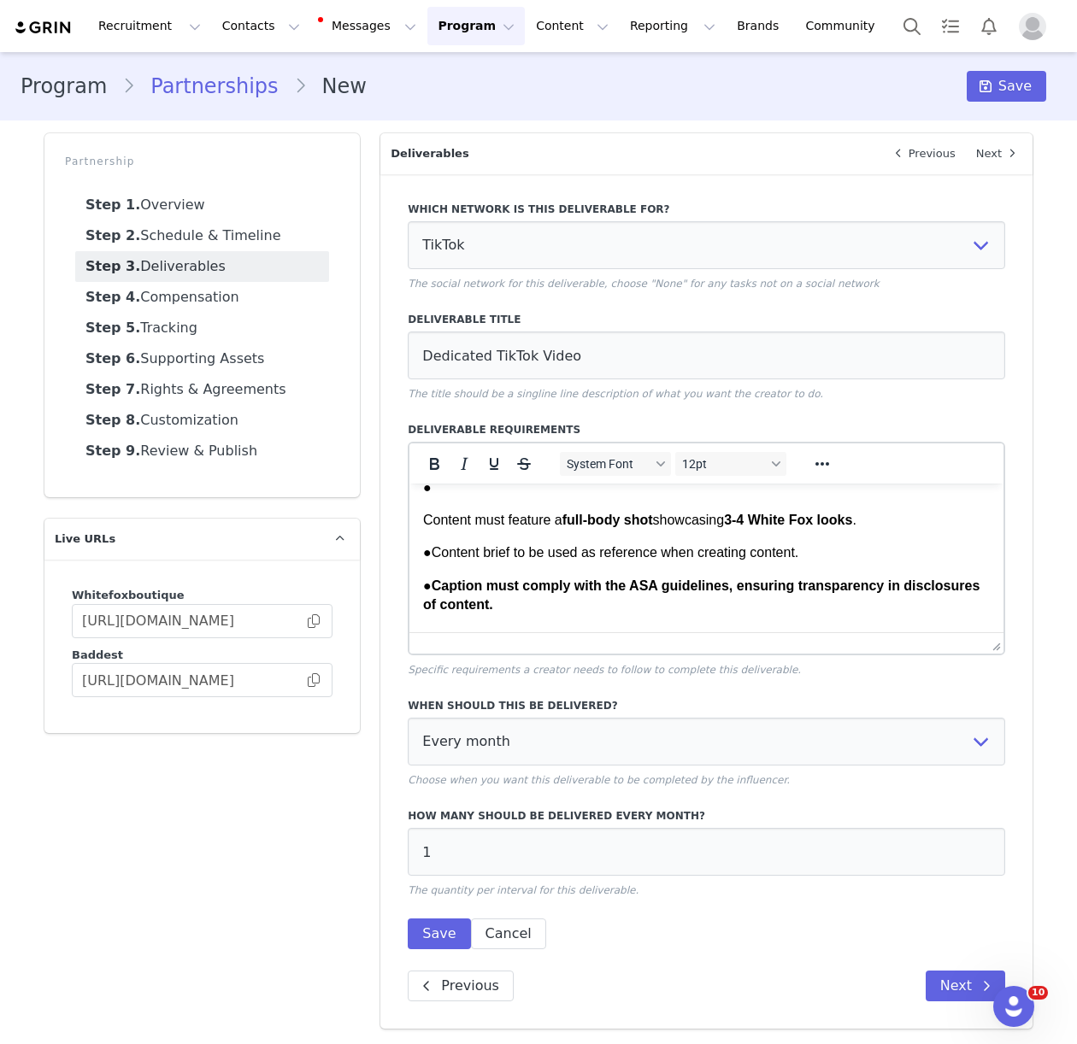
scroll to position [94, 0]
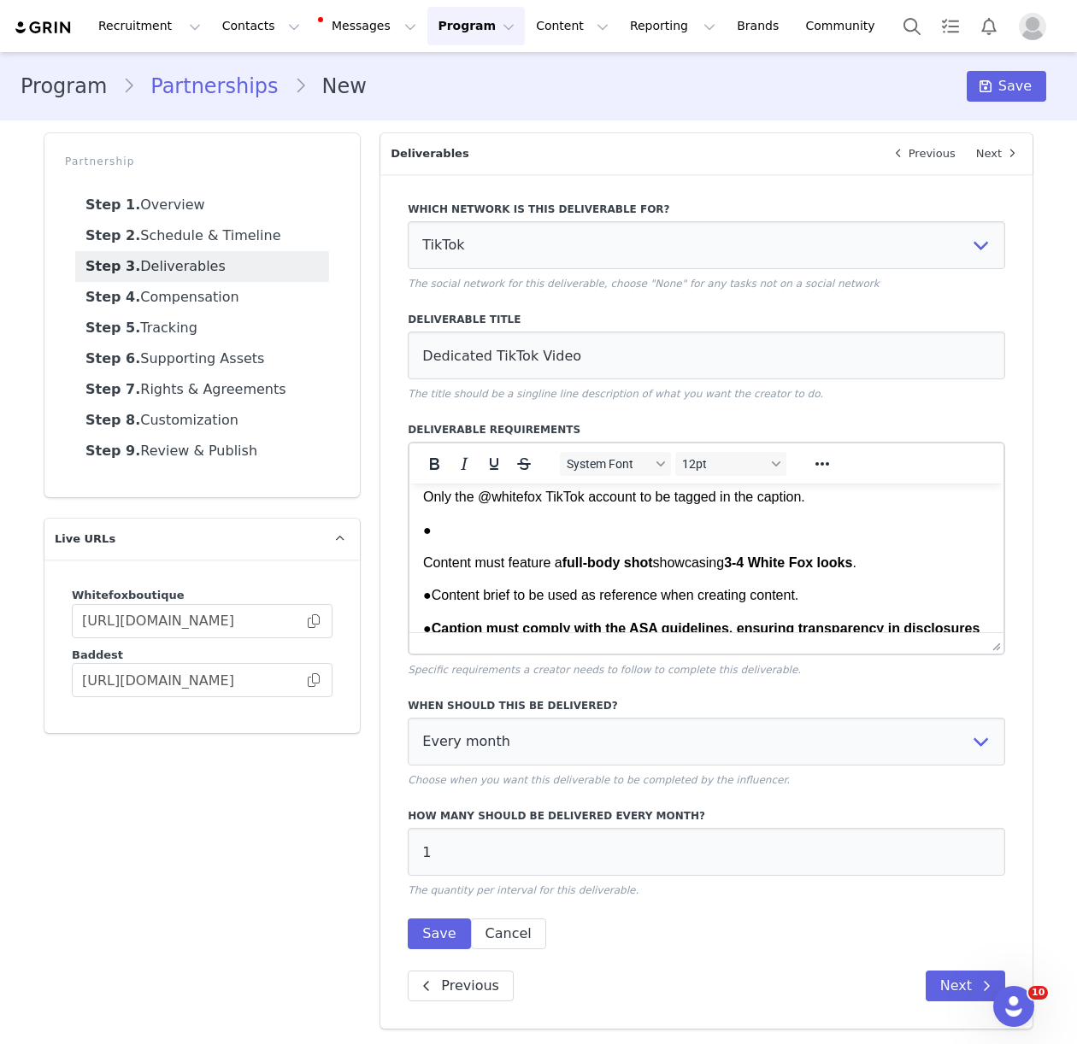
click at [425, 568] on p "Content must feature a full-body shot showcasing 3-4 White Fox looks ." at bounding box center [706, 563] width 567 height 19
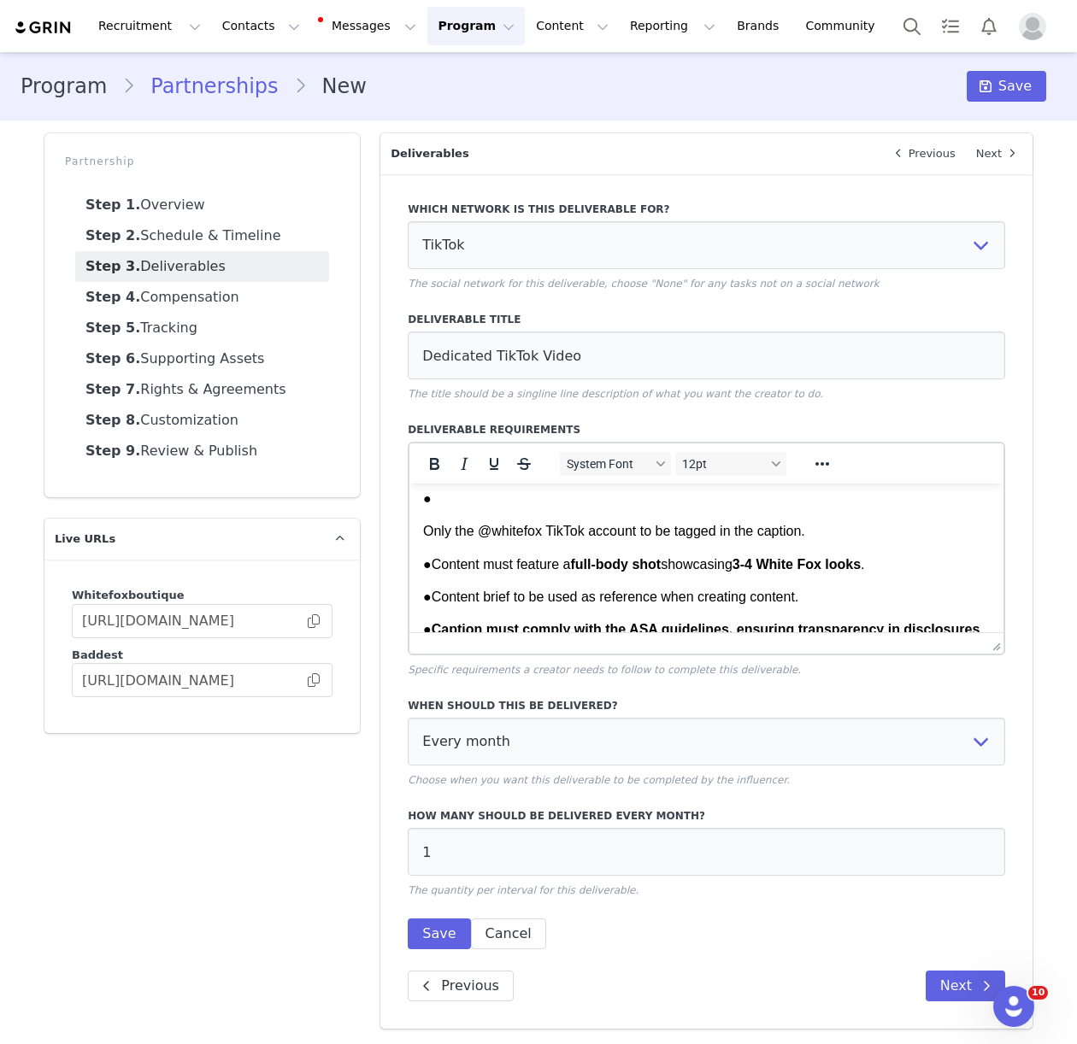
scroll to position [5, 0]
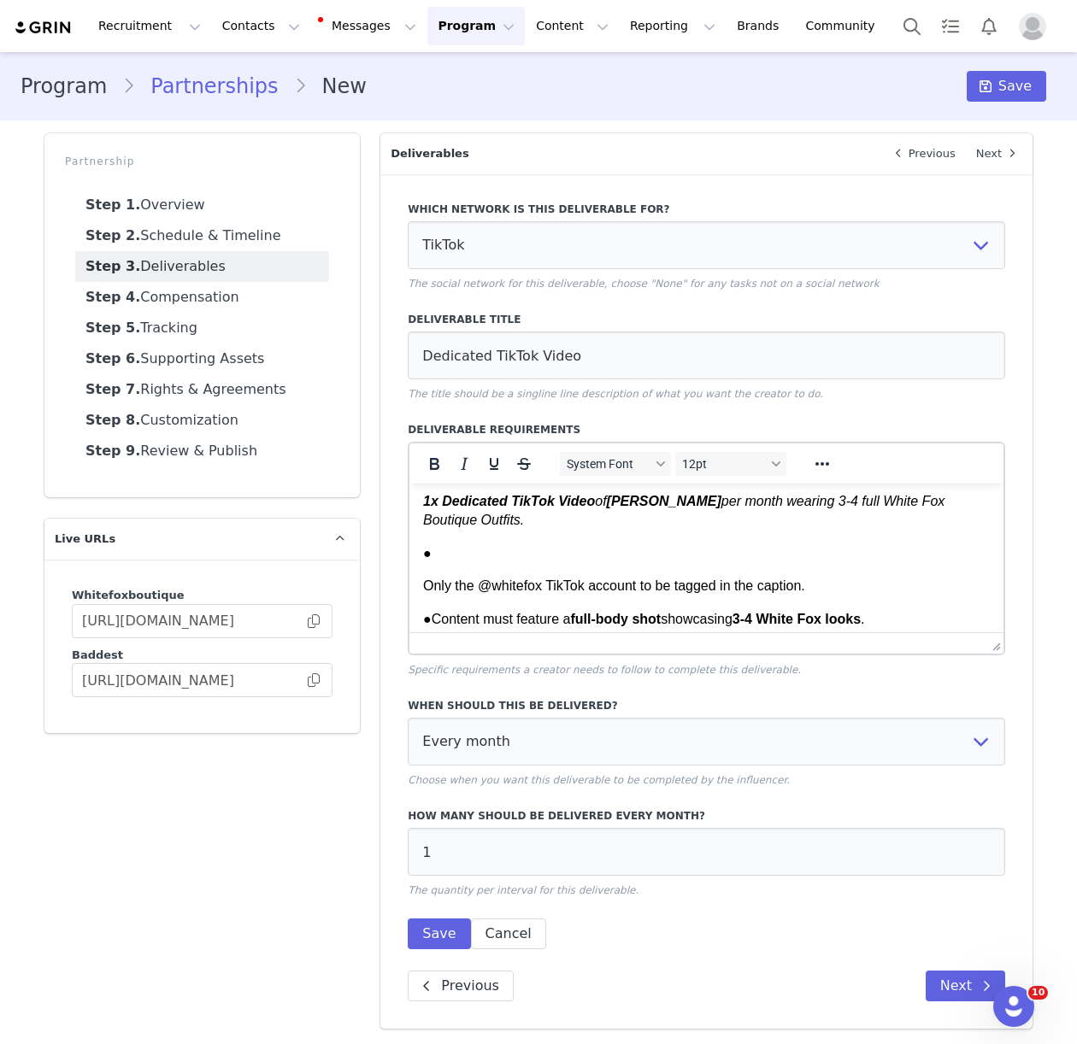
click at [423, 583] on p "Only the @whitefox TikTok account to be tagged in the caption." at bounding box center [706, 586] width 567 height 19
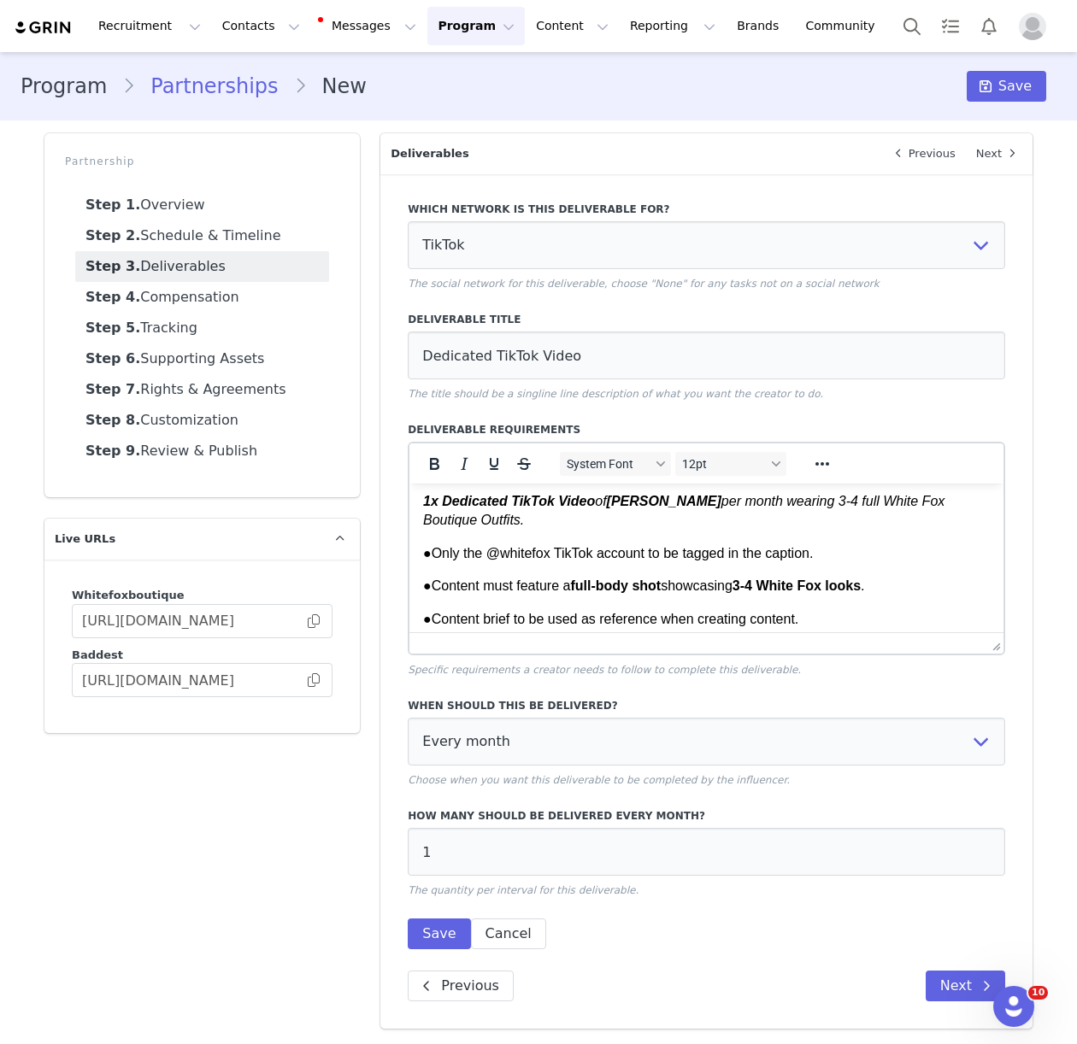
scroll to position [0, 0]
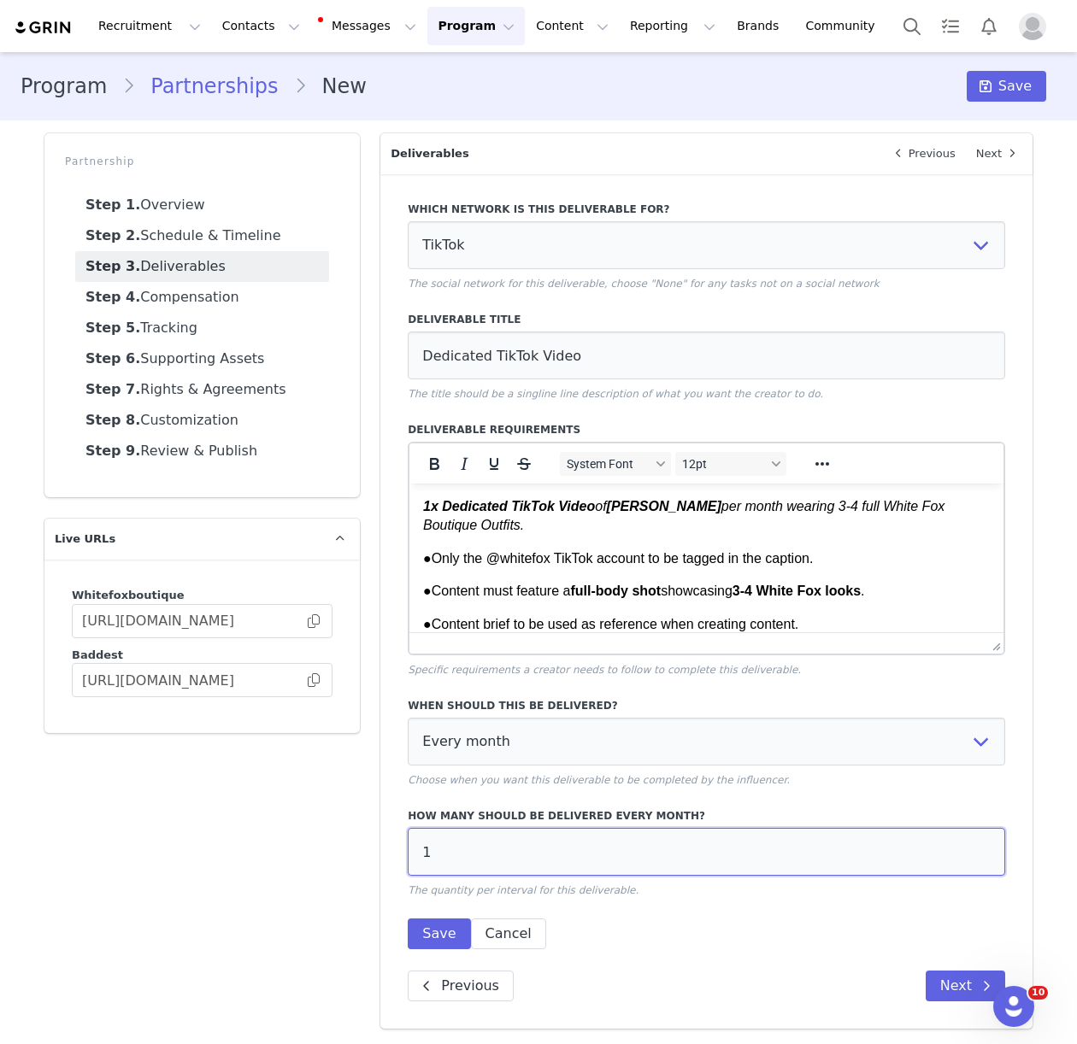
click at [483, 866] on input "1" at bounding box center [706, 852] width 597 height 48
click at [438, 938] on button "Save" at bounding box center [439, 934] width 62 height 31
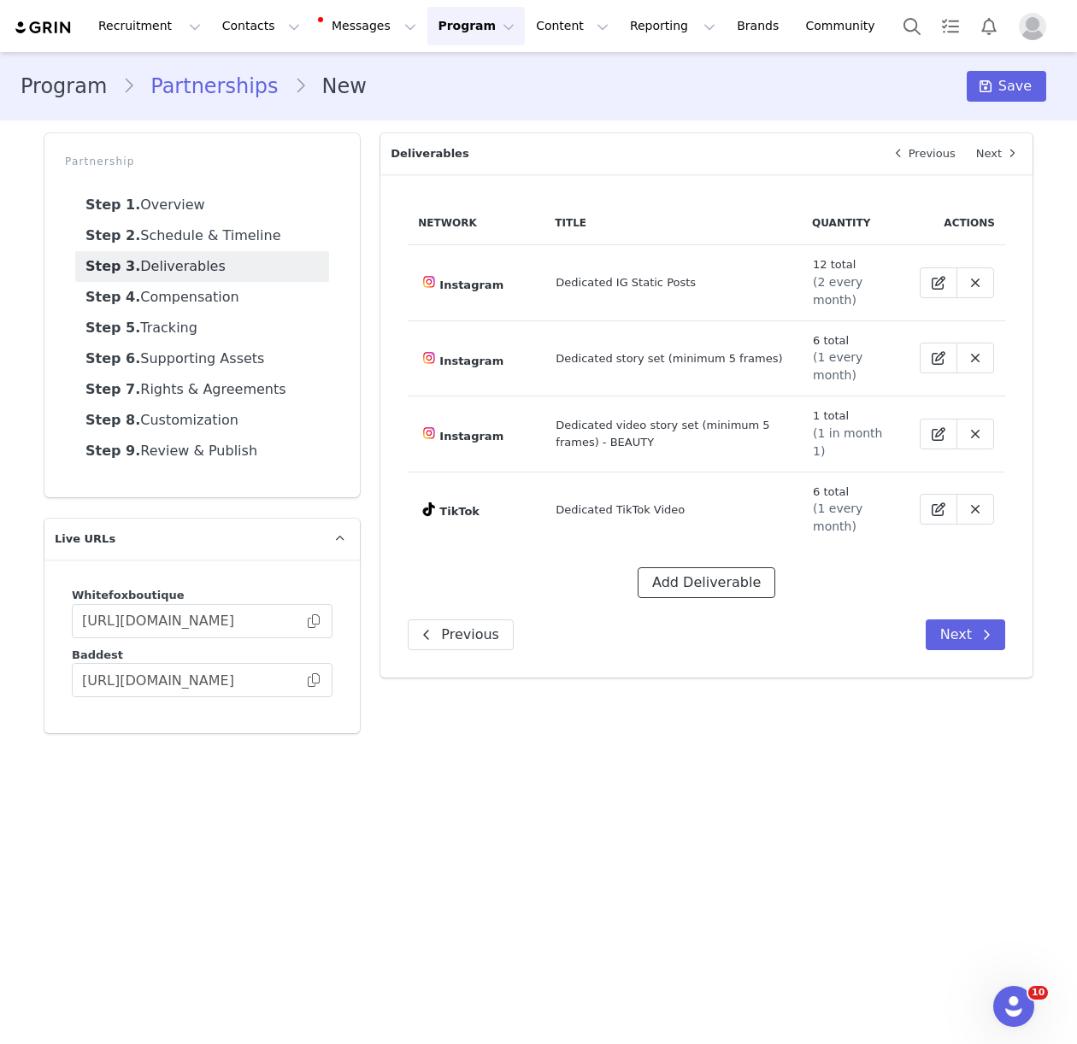
click at [724, 568] on button "Add Deliverable" at bounding box center [707, 583] width 138 height 31
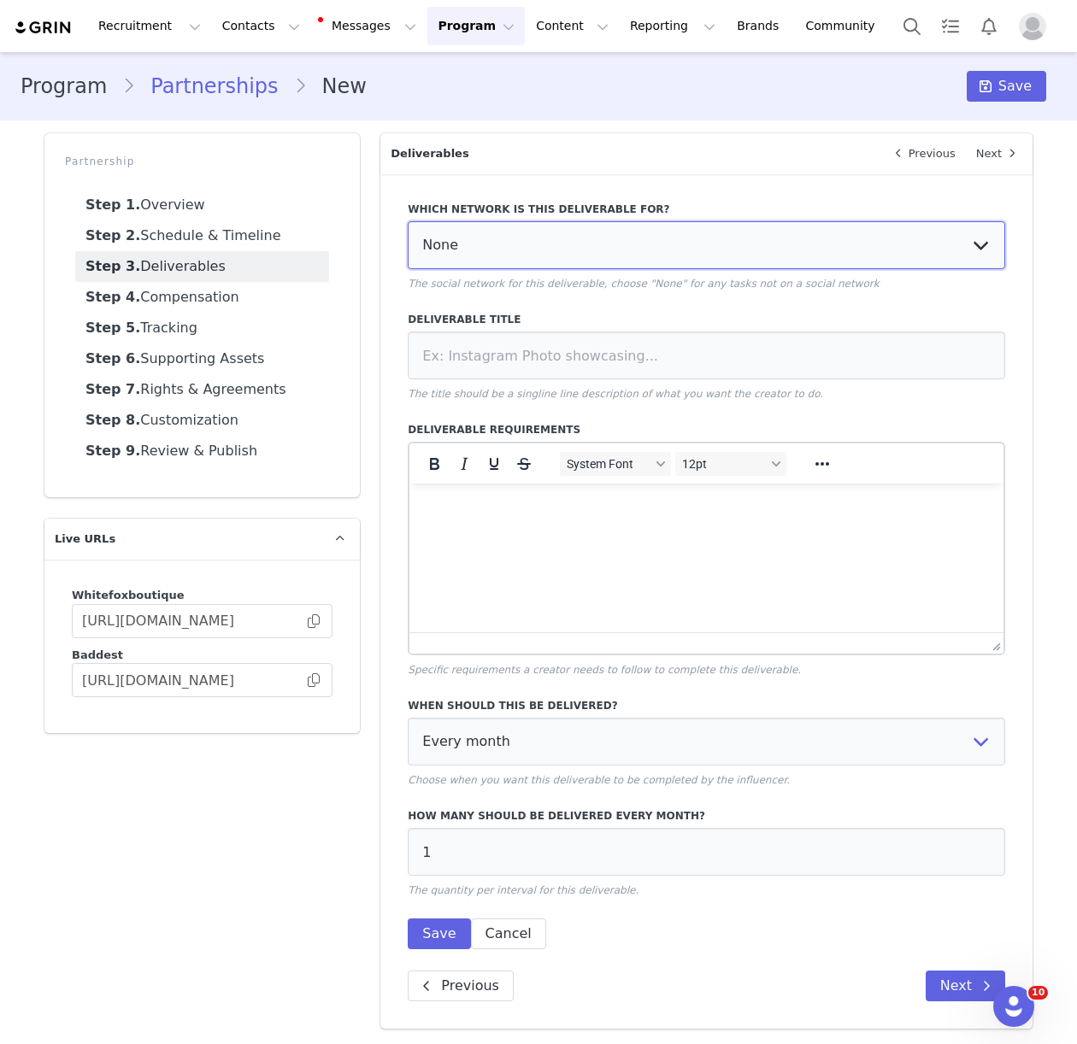
click at [579, 244] on select "None YouTube Twitter Instagram Facebook Twitch TikTok Pinterest" at bounding box center [706, 245] width 597 height 48
select select "9"
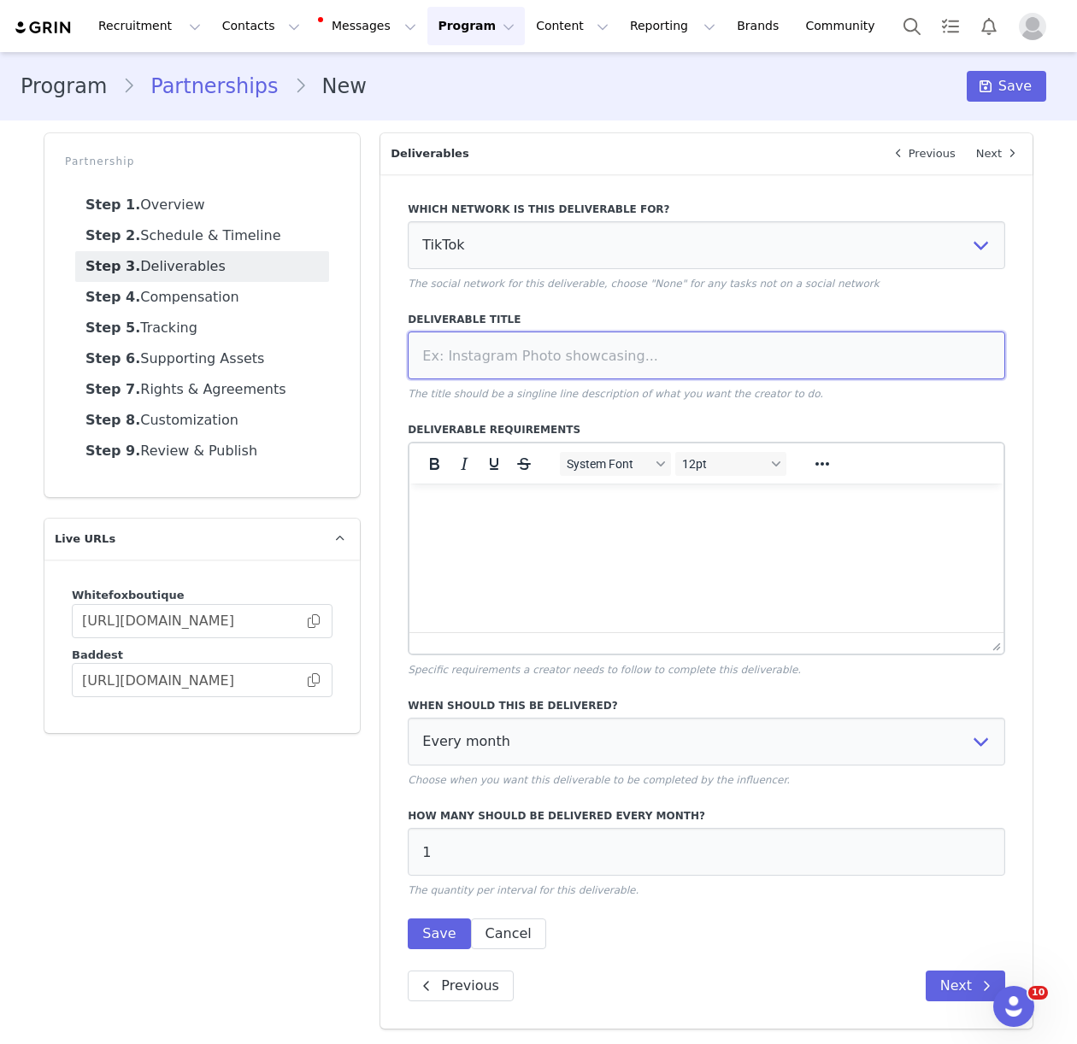
click at [422, 348] on input at bounding box center [706, 356] width 597 height 48
paste input "Integrated TikTok Video"
type input "Integrated TikTok Video"
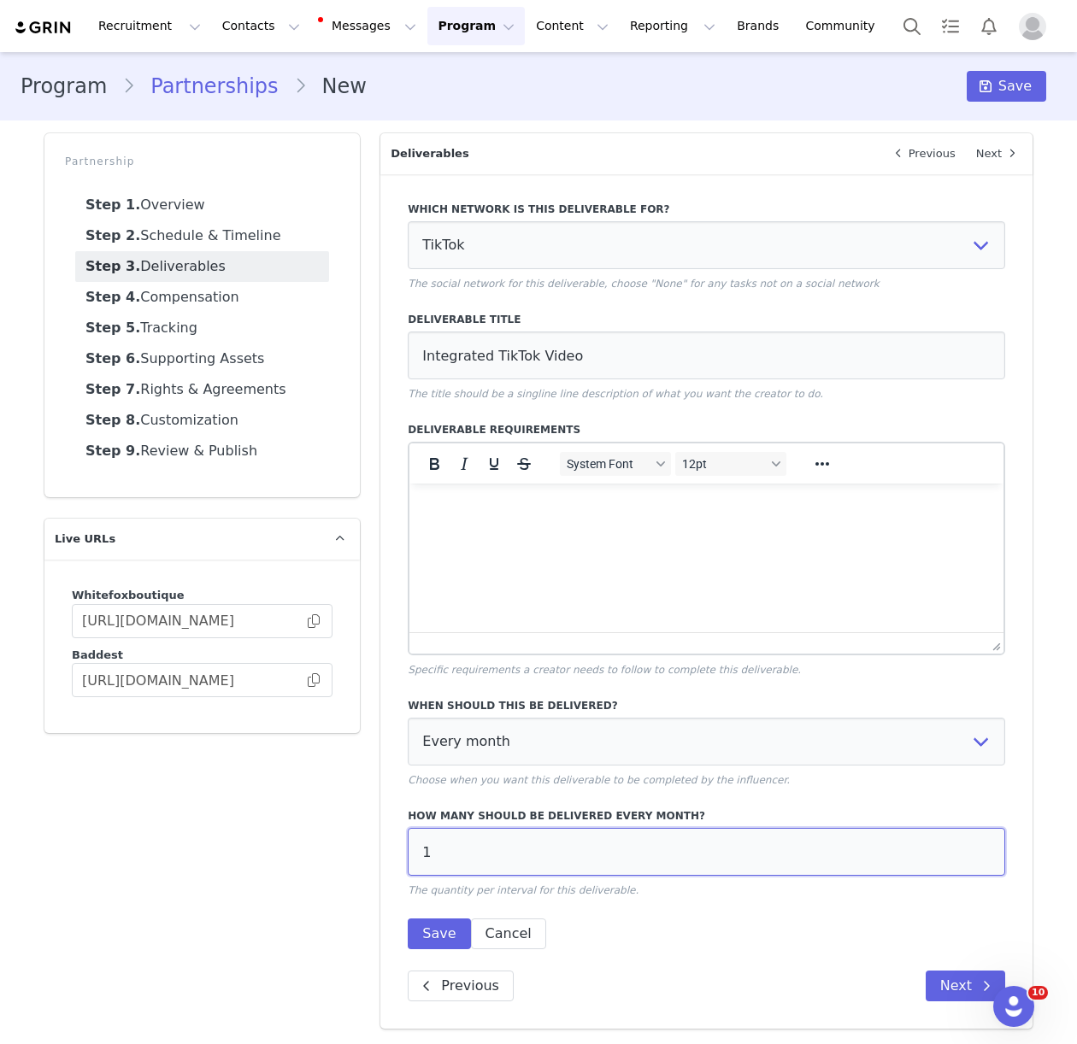
click at [447, 852] on input "1" at bounding box center [706, 852] width 597 height 48
type input "2"
click at [464, 530] on html at bounding box center [706, 507] width 594 height 46
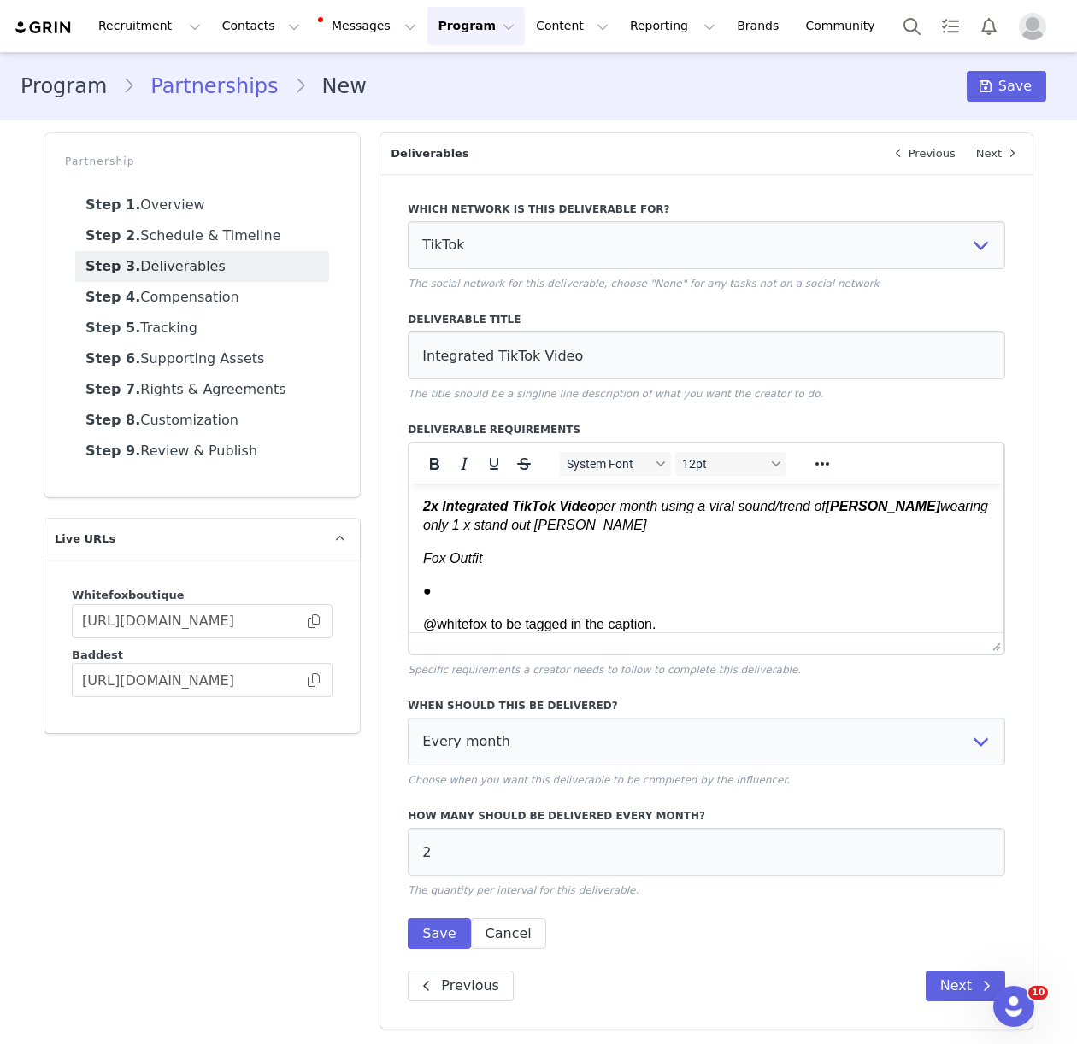
scroll to position [1873, 0]
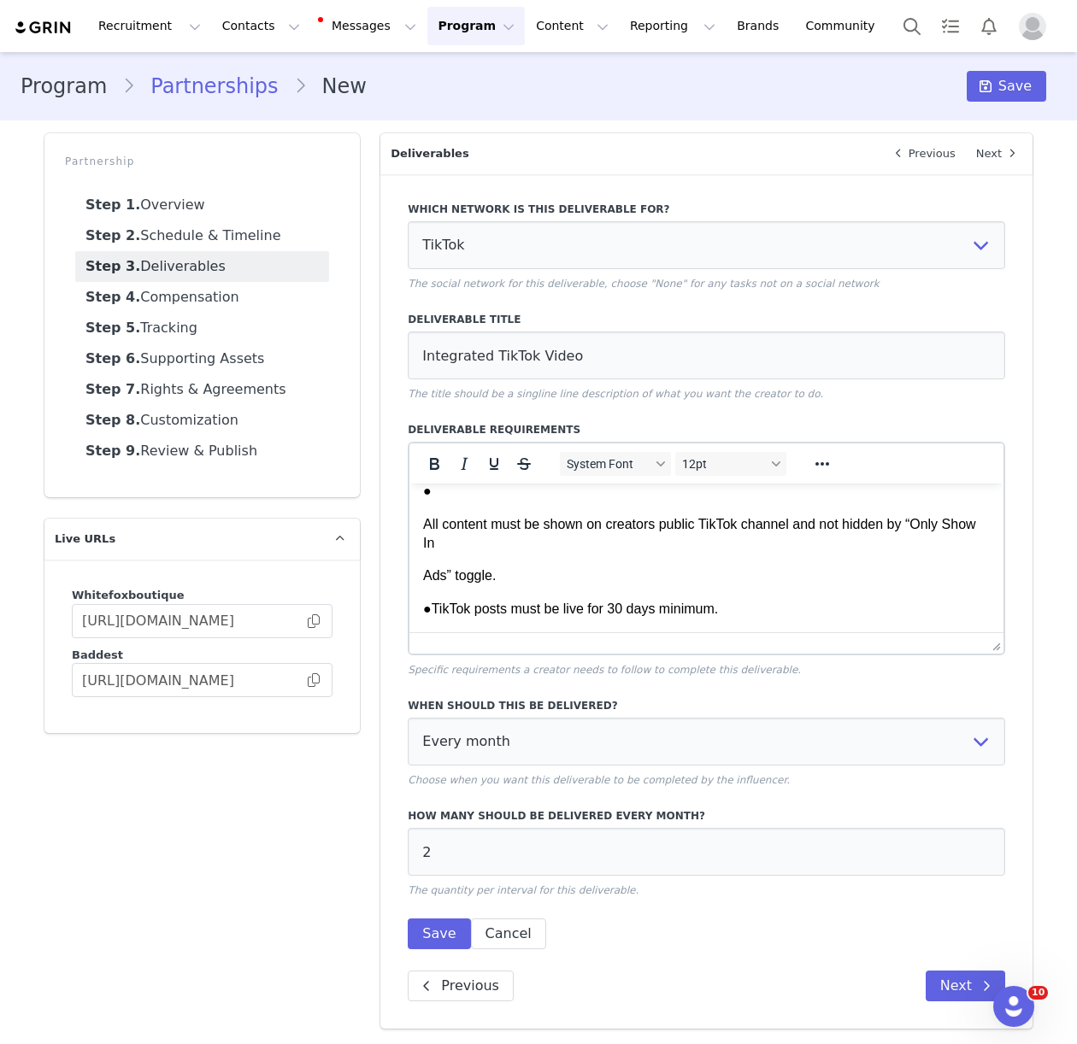
click at [424, 577] on p "Ads” toggle." at bounding box center [706, 576] width 567 height 19
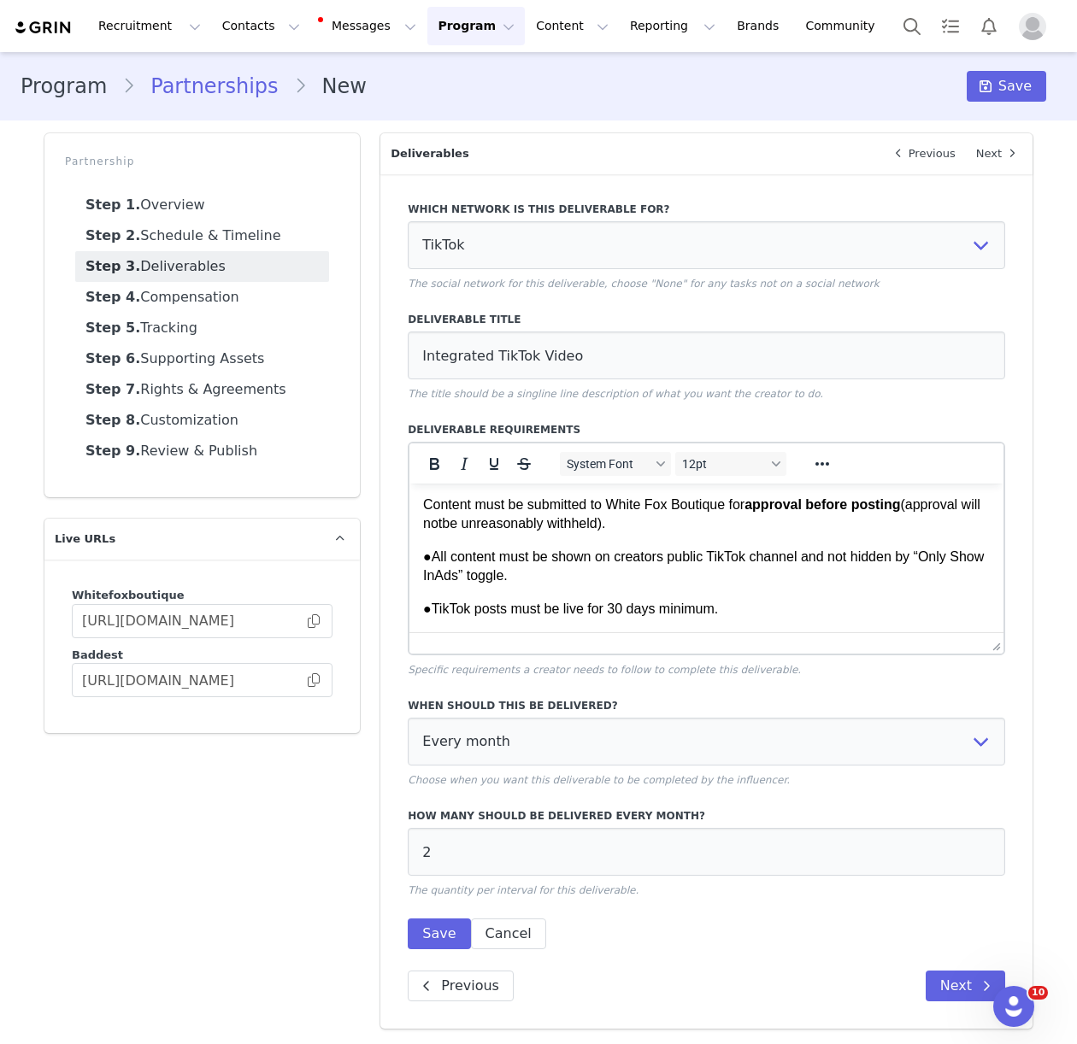
click at [424, 534] on p "Content must be submitted to White Fox Boutique for approval before posting (ap…" at bounding box center [706, 515] width 567 height 38
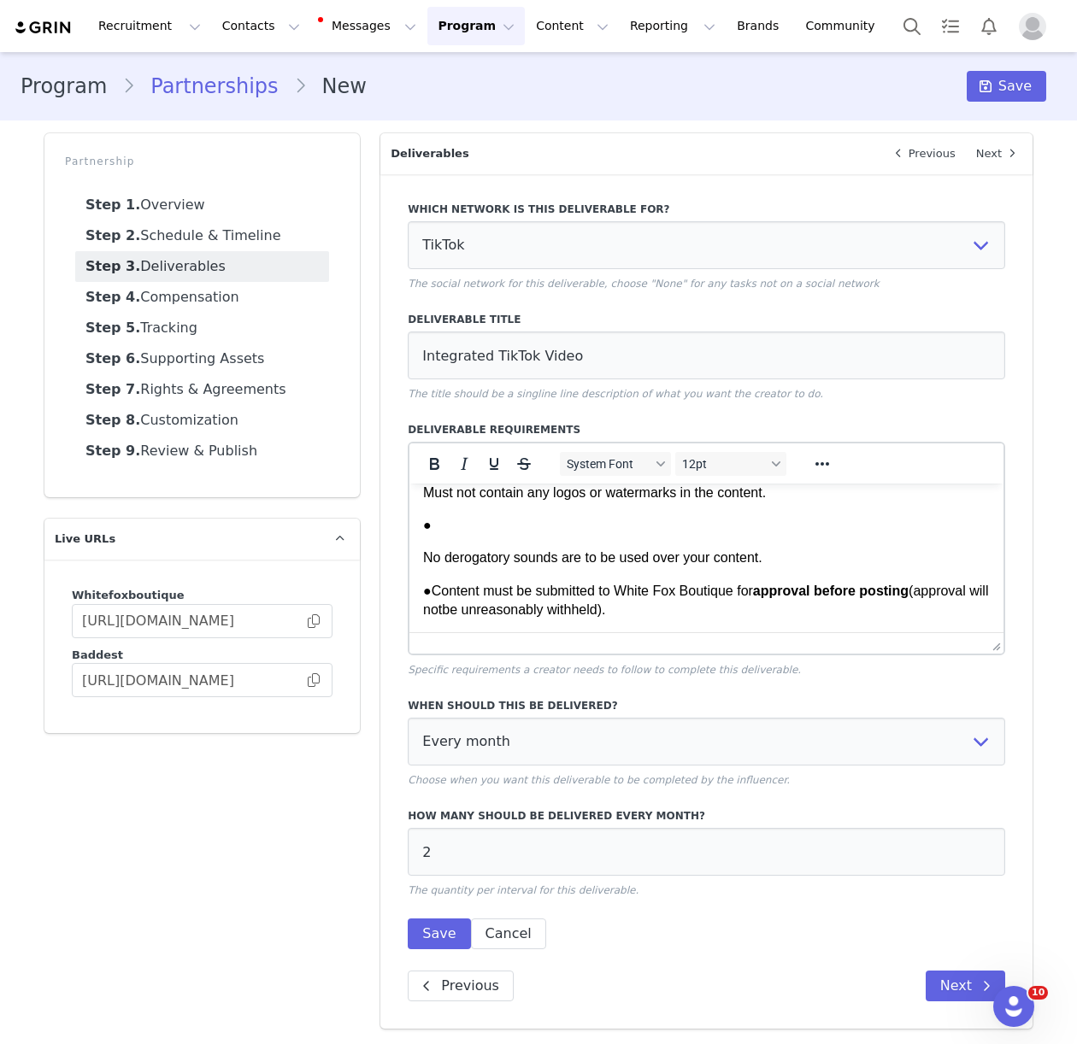
click at [426, 568] on p "No derogatory sounds are to be used over your content." at bounding box center [706, 558] width 567 height 19
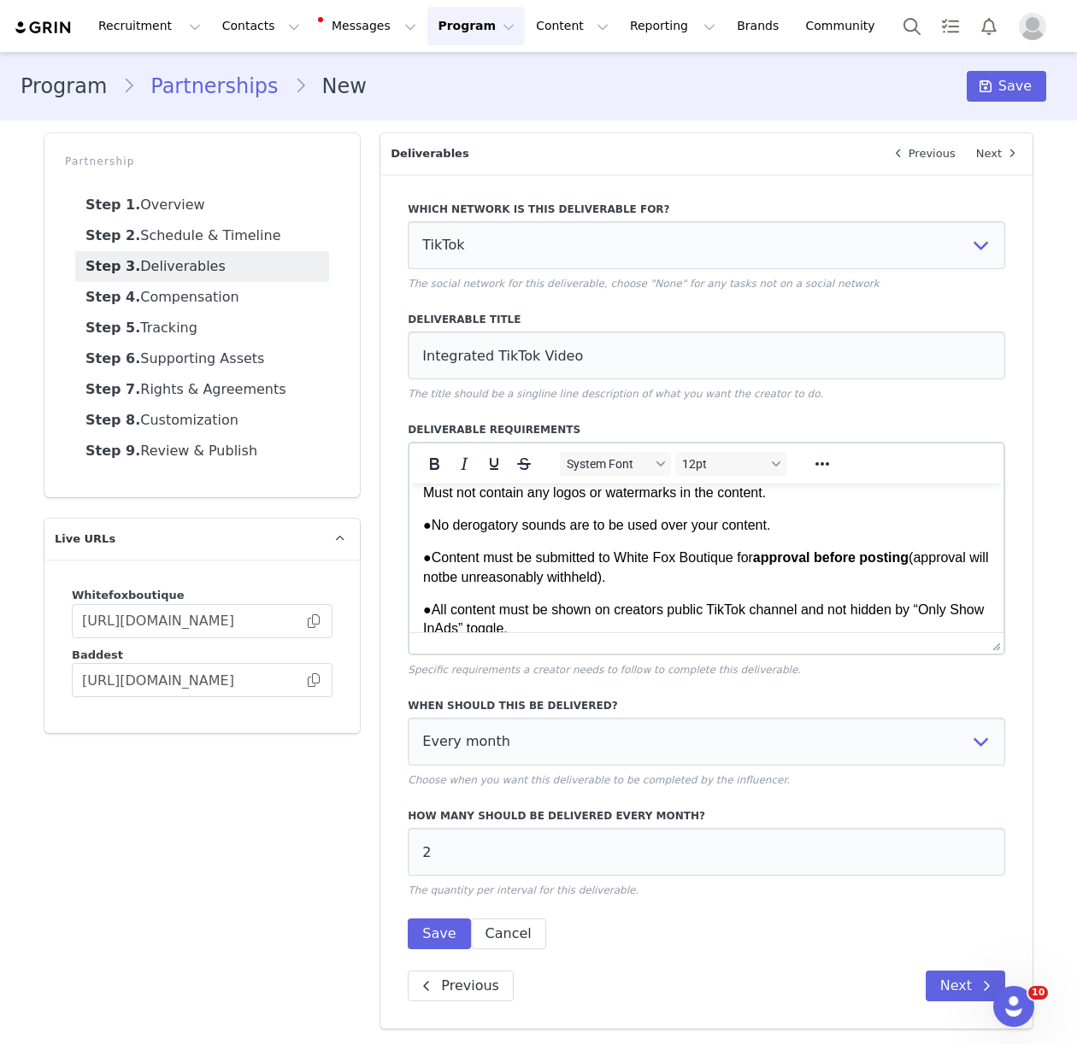
click at [423, 503] on p "Must not contain any logos or watermarks in the content." at bounding box center [706, 493] width 567 height 19
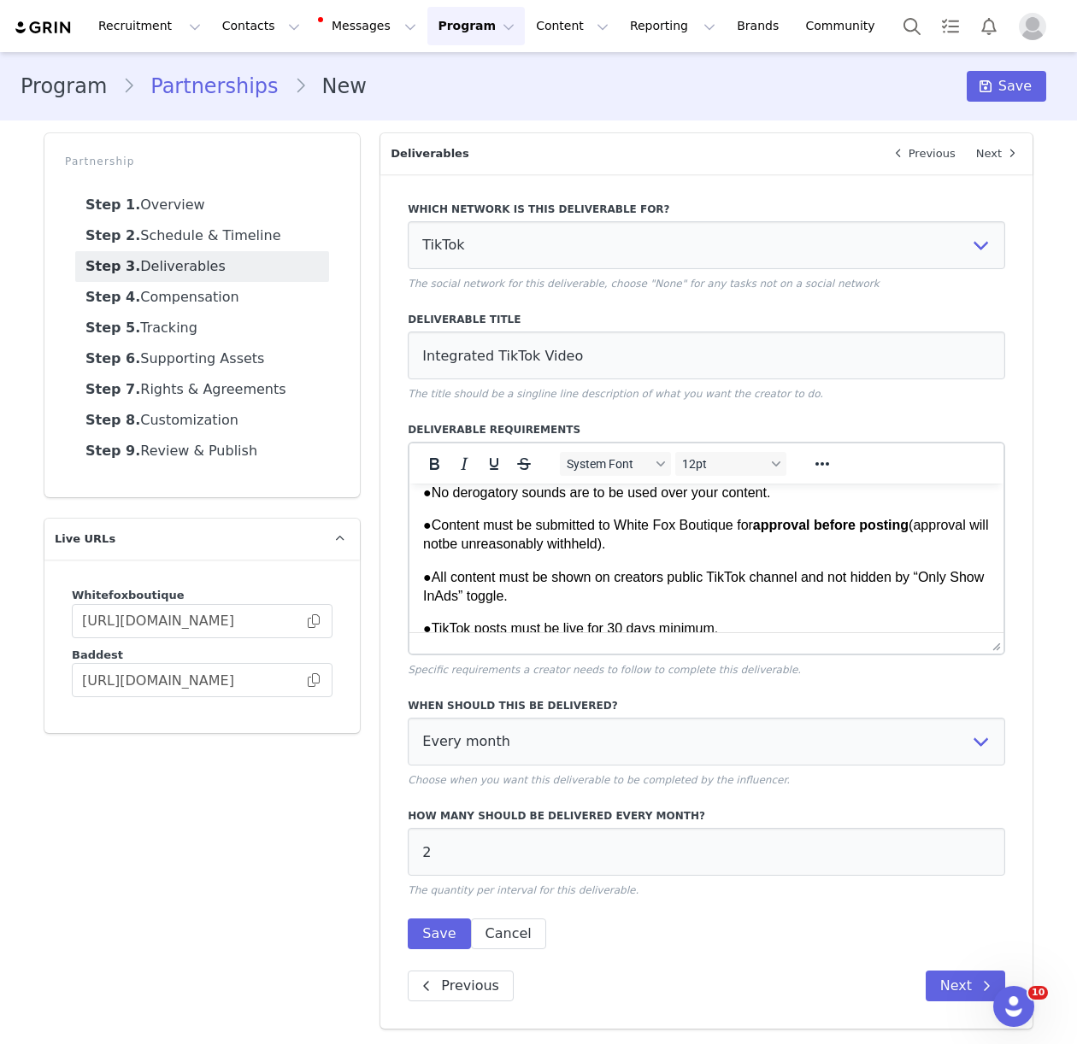
click at [546, 467] on span "●" at bounding box center [542, 459] width 9 height 15
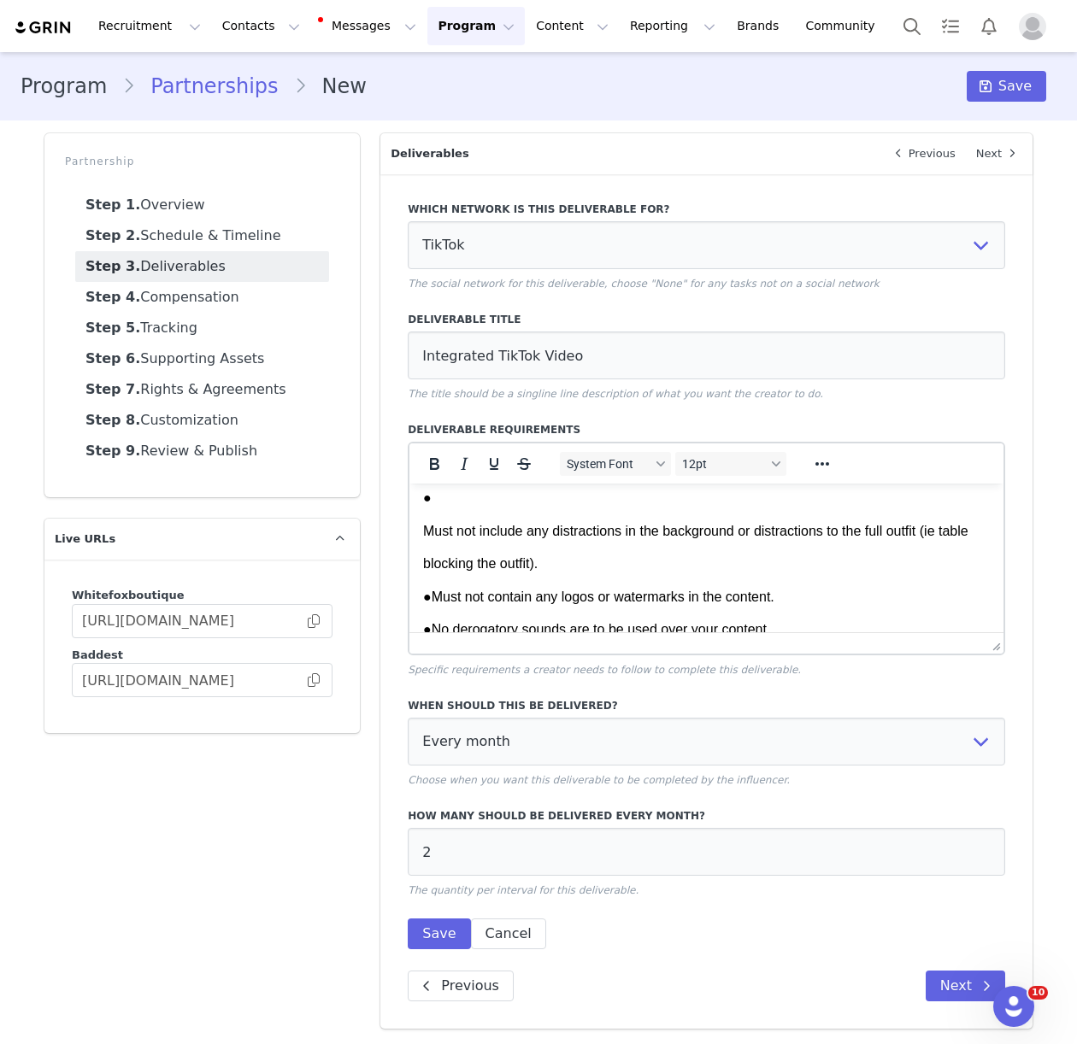
scroll to position [1495, 0]
click at [423, 542] on p "Must not include any distractions in the background or distractions to the full…" at bounding box center [706, 532] width 567 height 19
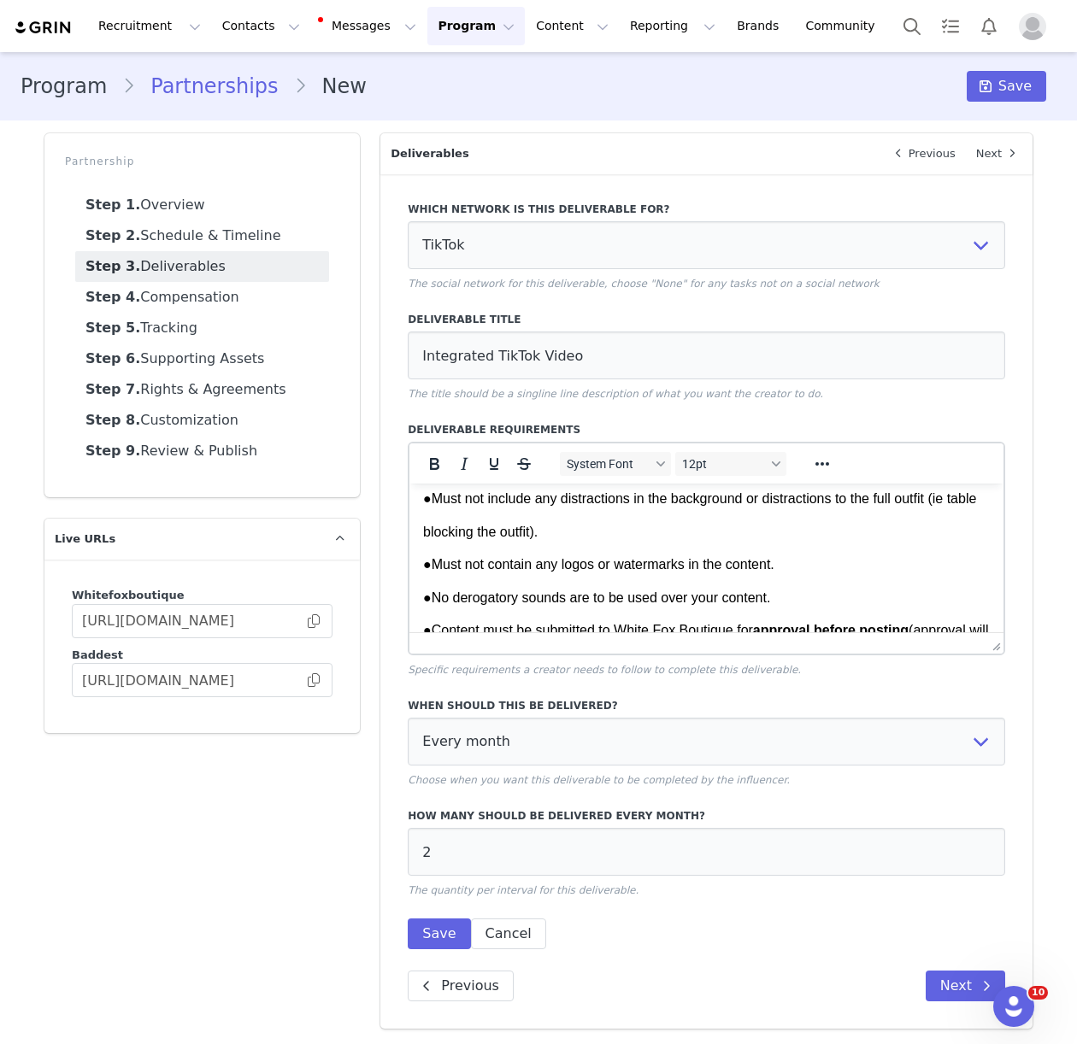
click at [423, 542] on p "blocking the outfit)." at bounding box center [706, 532] width 567 height 19
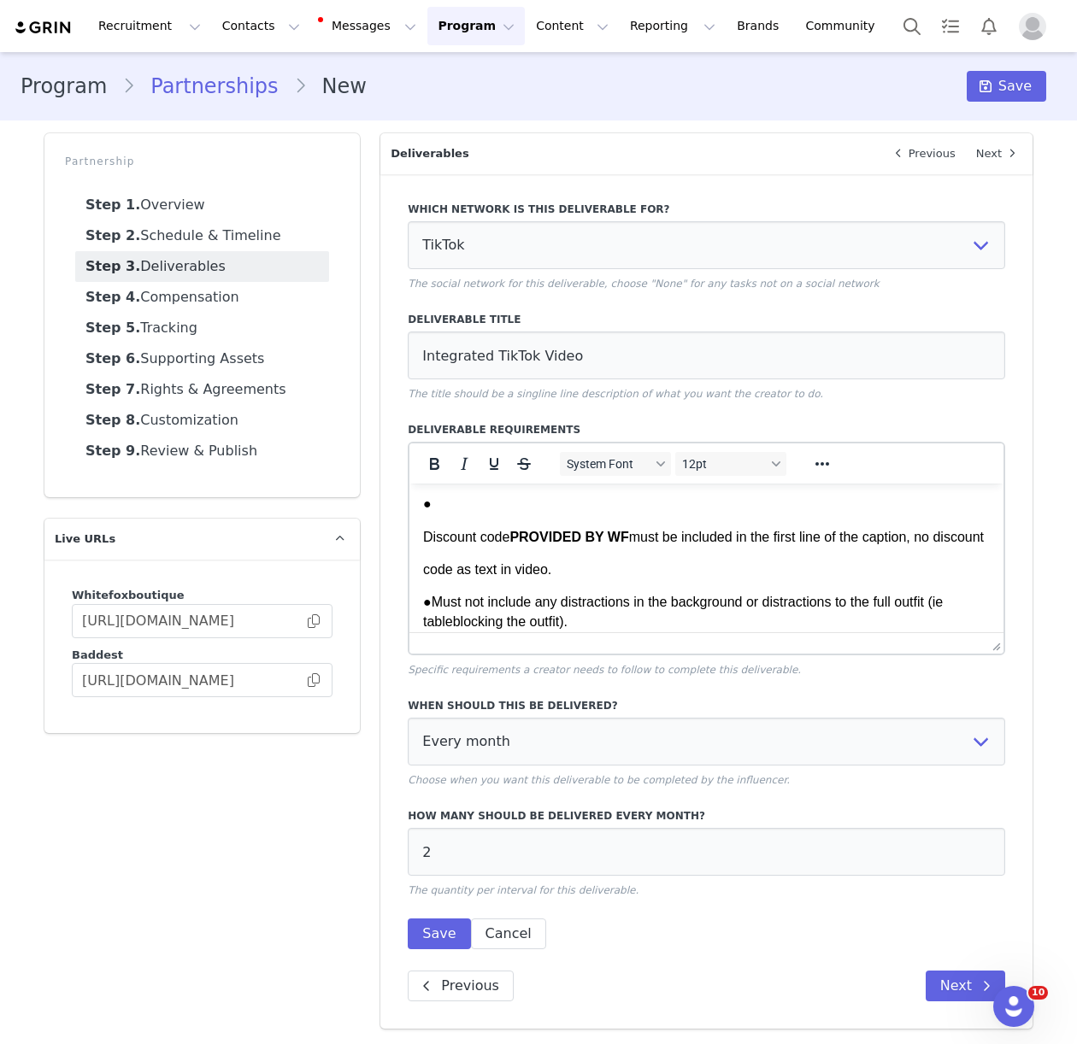
scroll to position [1383, 0]
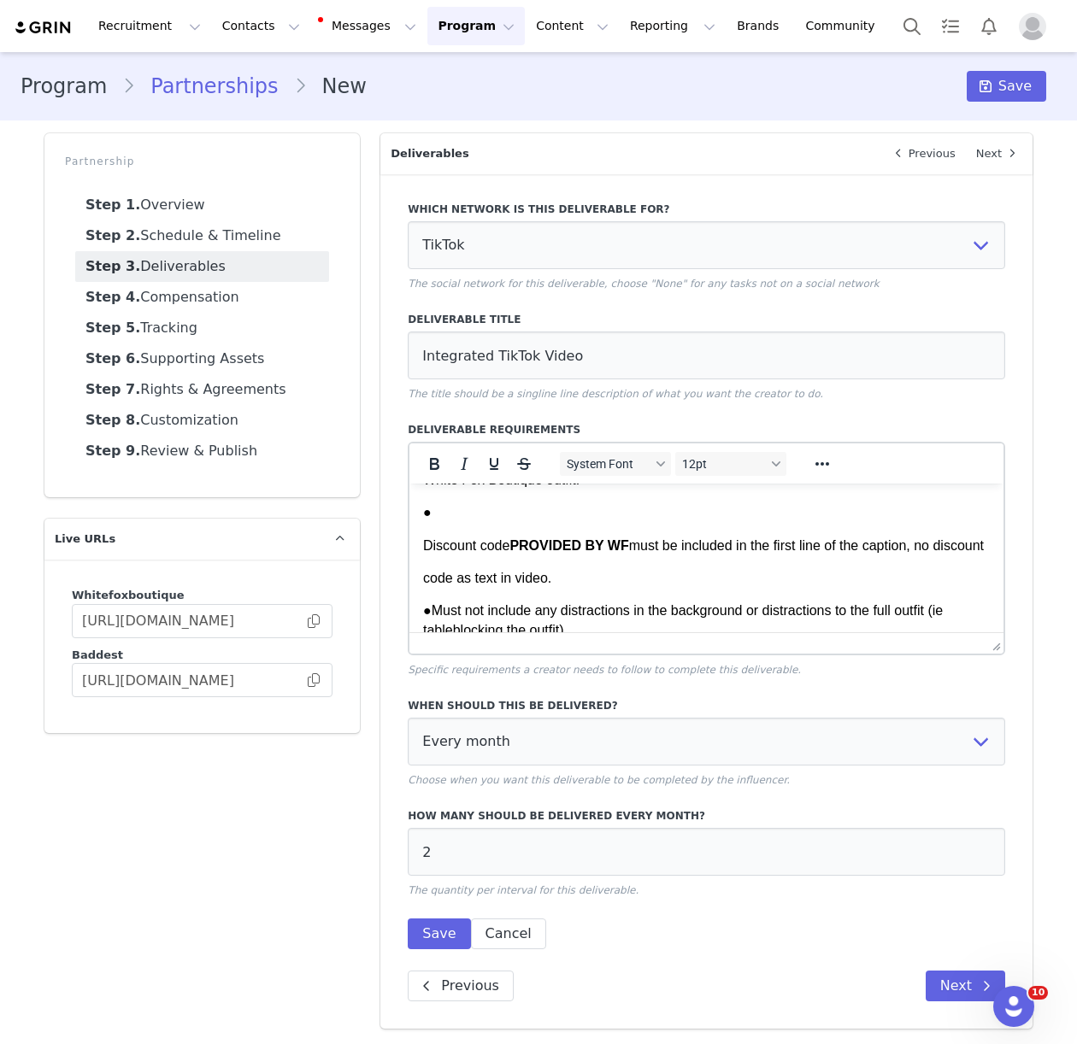
click at [424, 556] on p "Discount code PROVIDED BY WF must be included in the first line of the caption,…" at bounding box center [706, 546] width 567 height 19
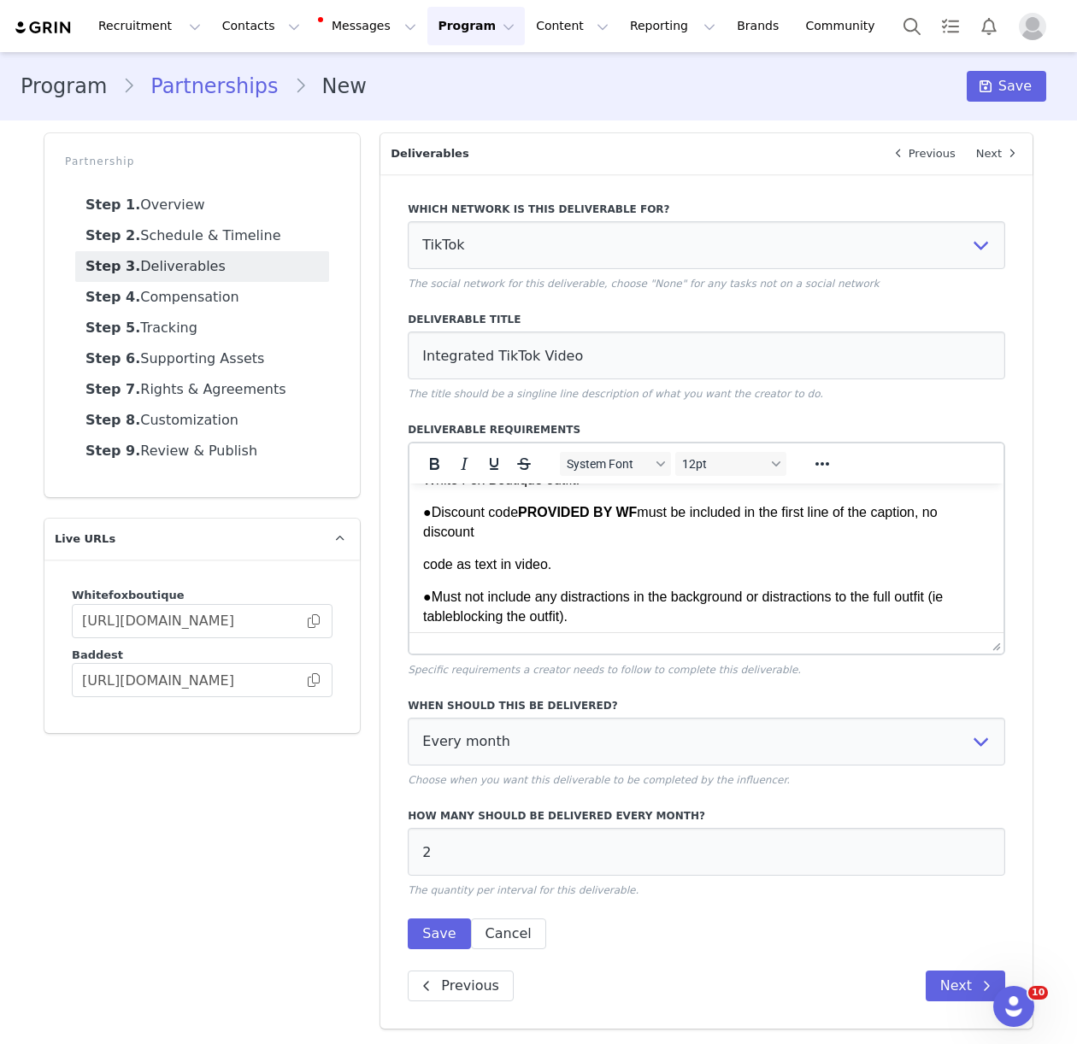
click at [424, 574] on p "code as text in video." at bounding box center [706, 565] width 567 height 19
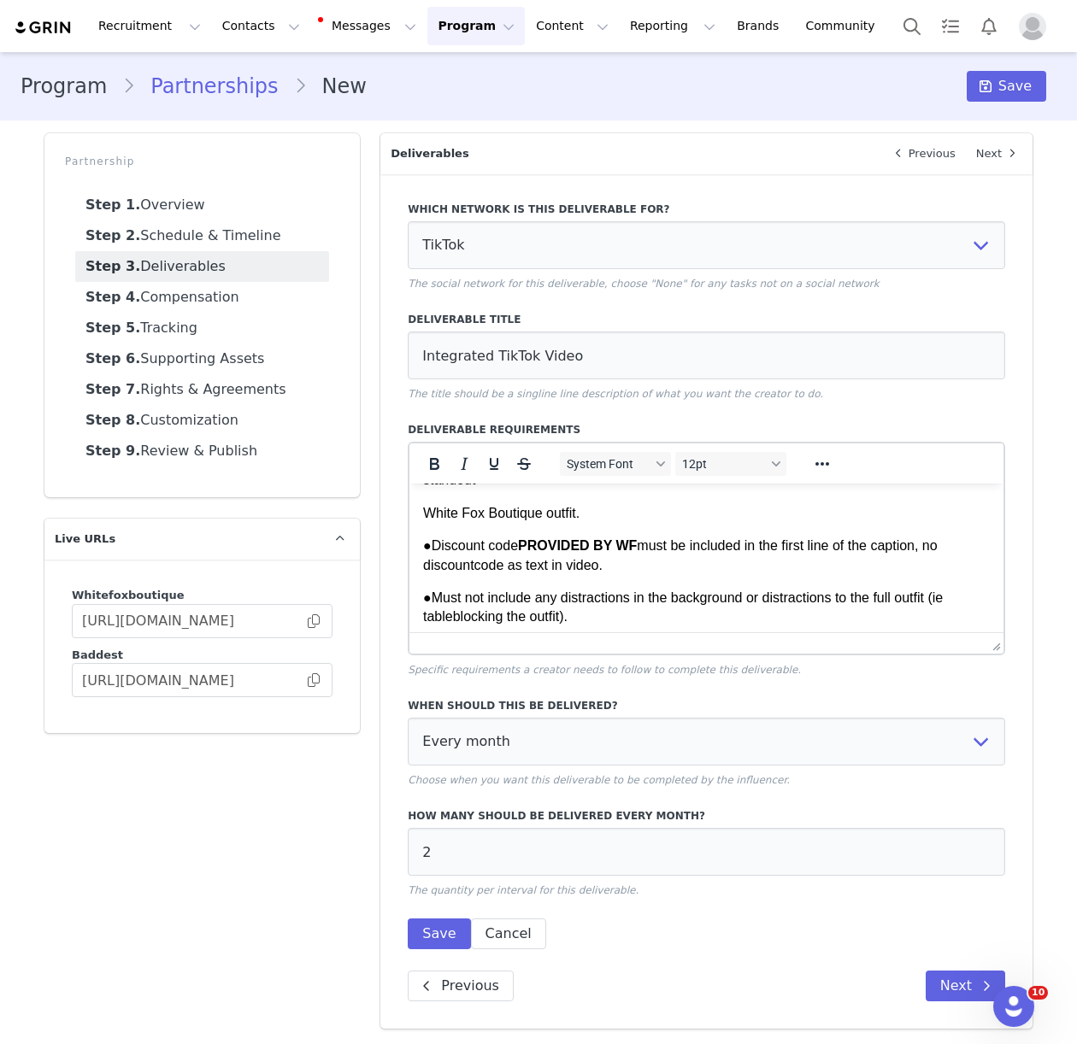
scroll to position [1311, 0]
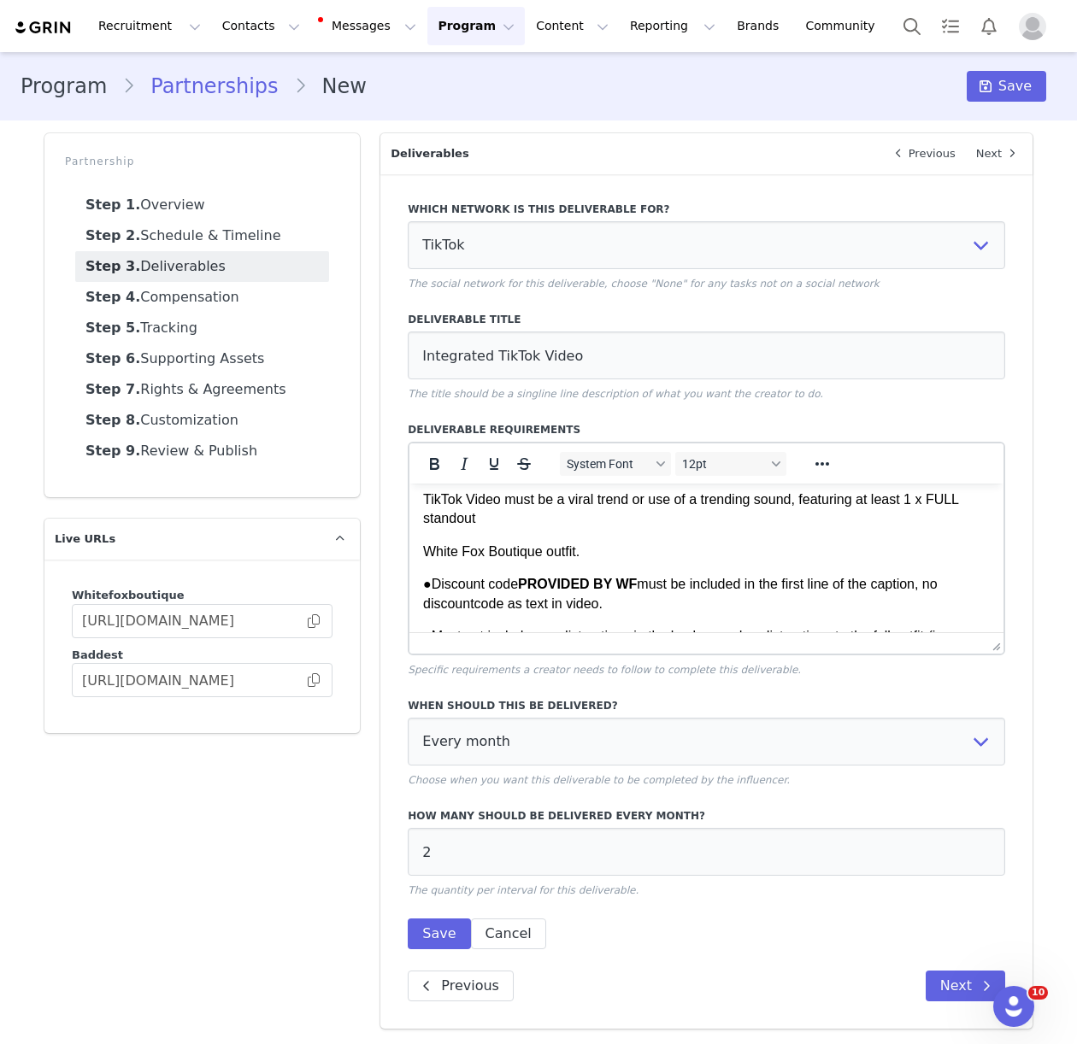
click at [424, 562] on p "White Fox Boutique outfit." at bounding box center [706, 552] width 567 height 19
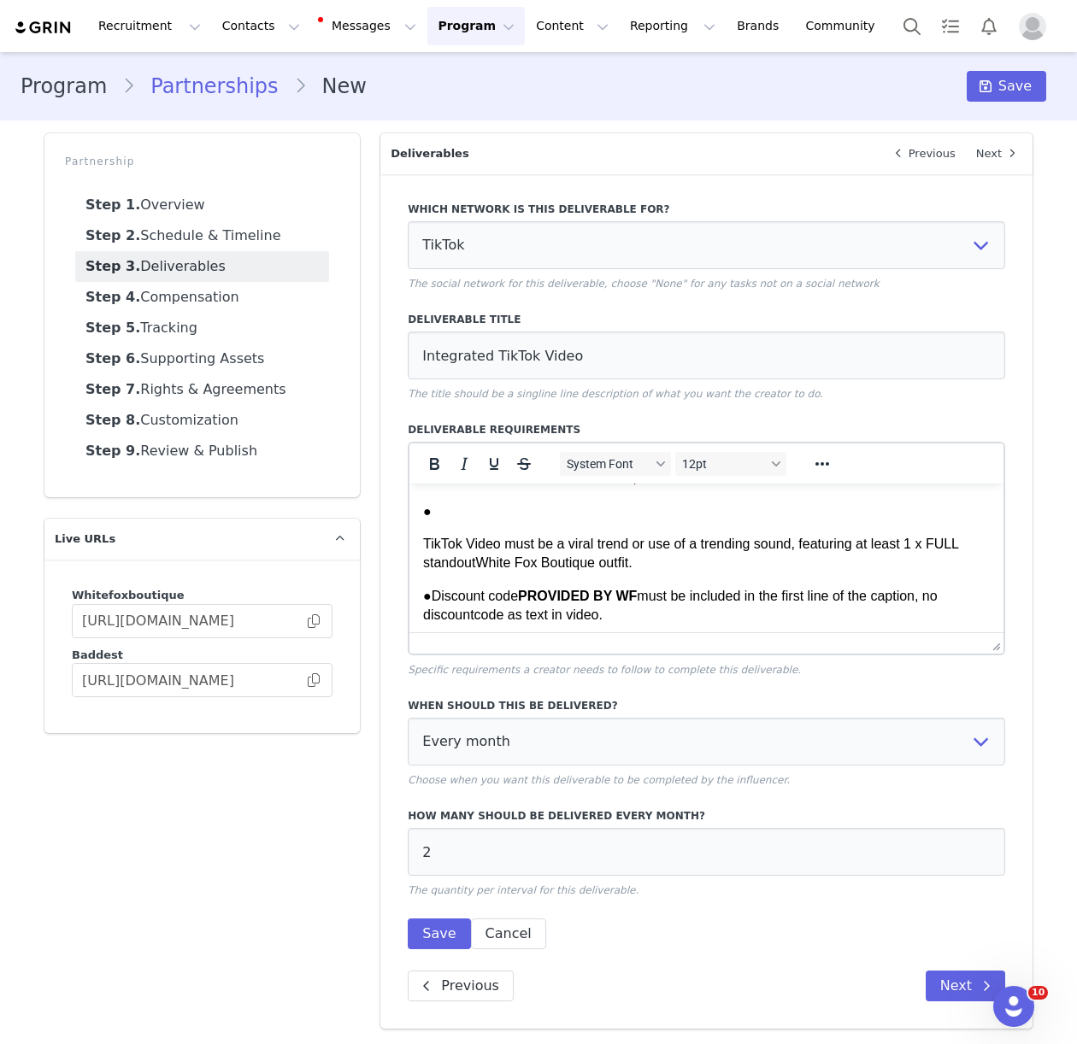
click at [423, 562] on p "TikTok Video must be a viral trend or use of a trending sound, featuring at lea…" at bounding box center [706, 554] width 567 height 38
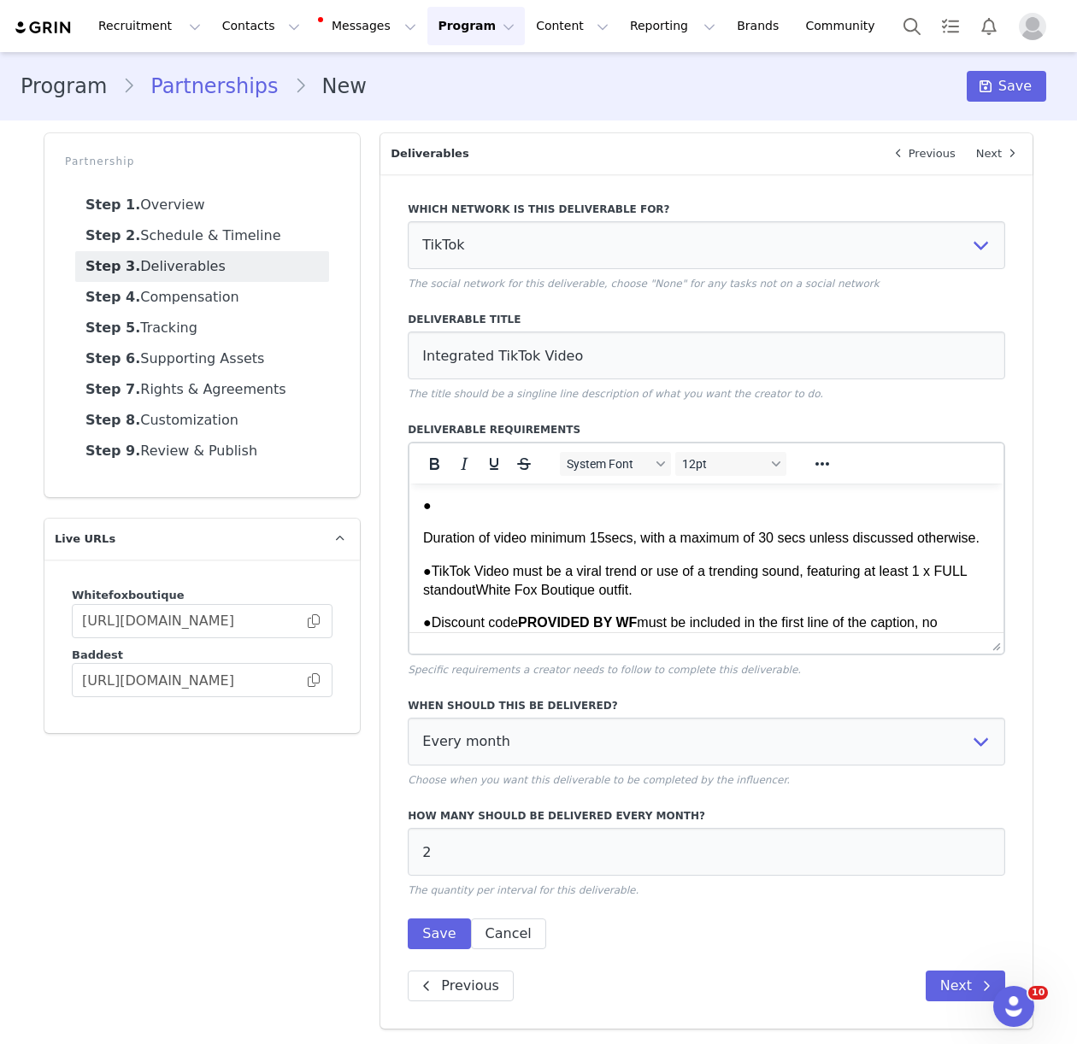
scroll to position [1186, 0]
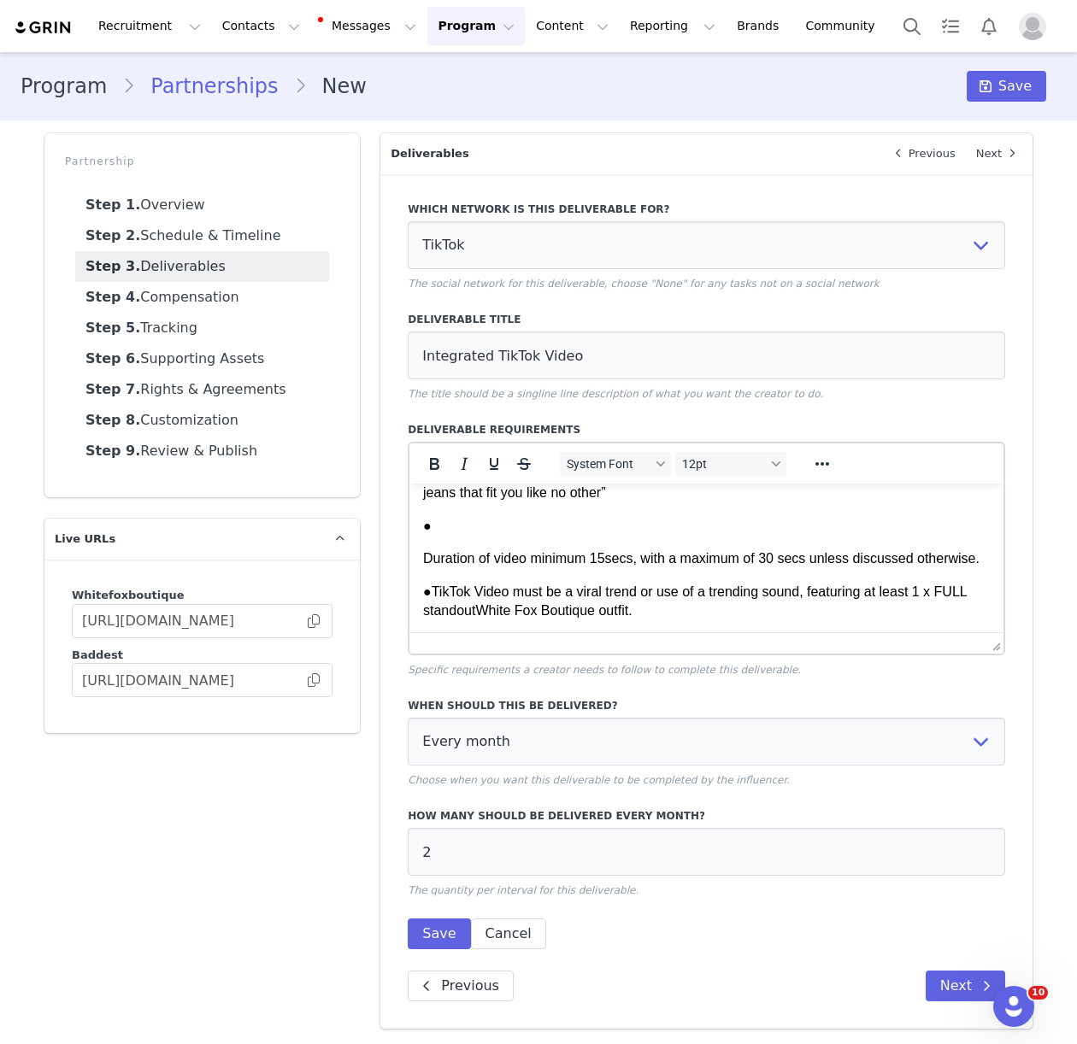
click at [423, 560] on p "Duration of video minimum 15secs, with a maximum of 30 secs unless discussed ot…" at bounding box center [706, 559] width 567 height 19
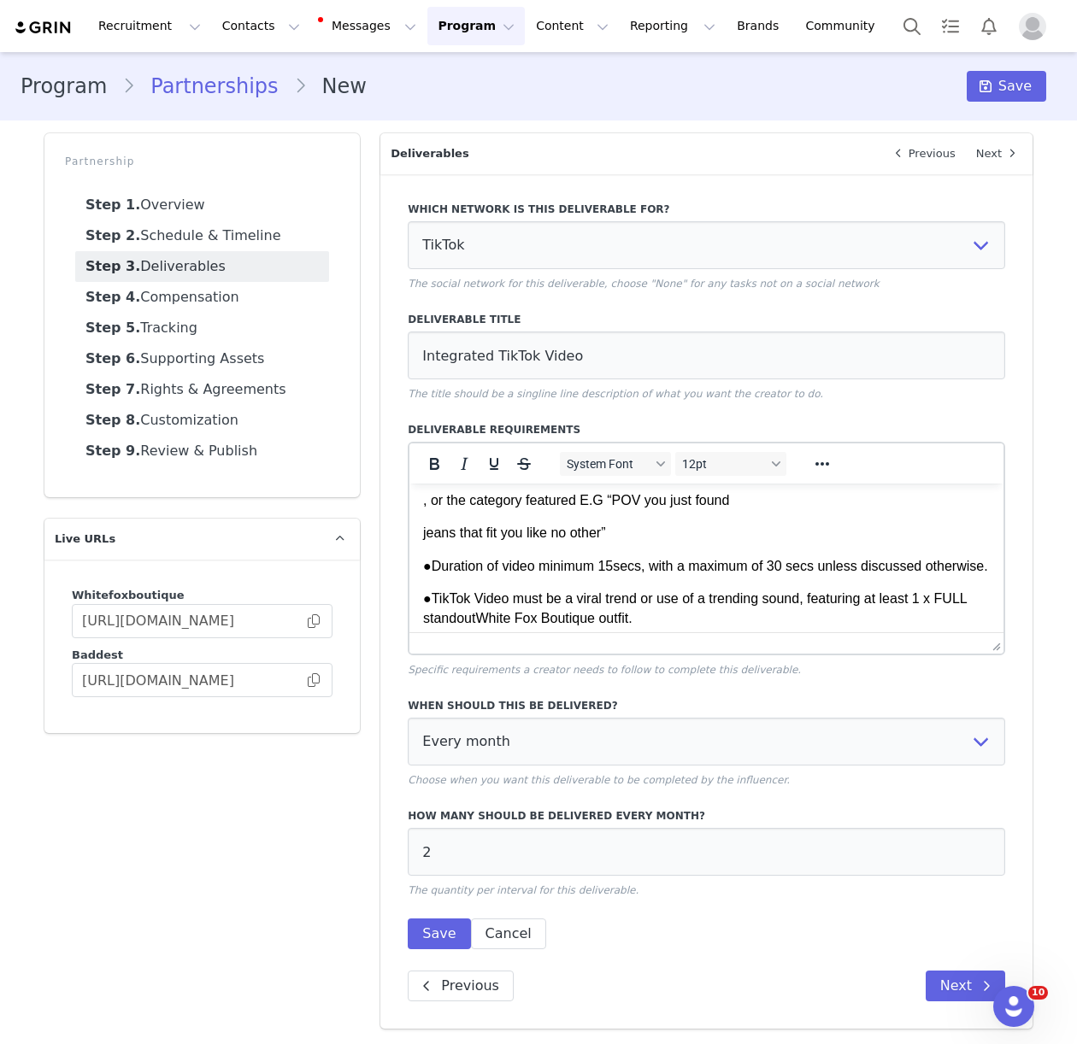
scroll to position [1120, 0]
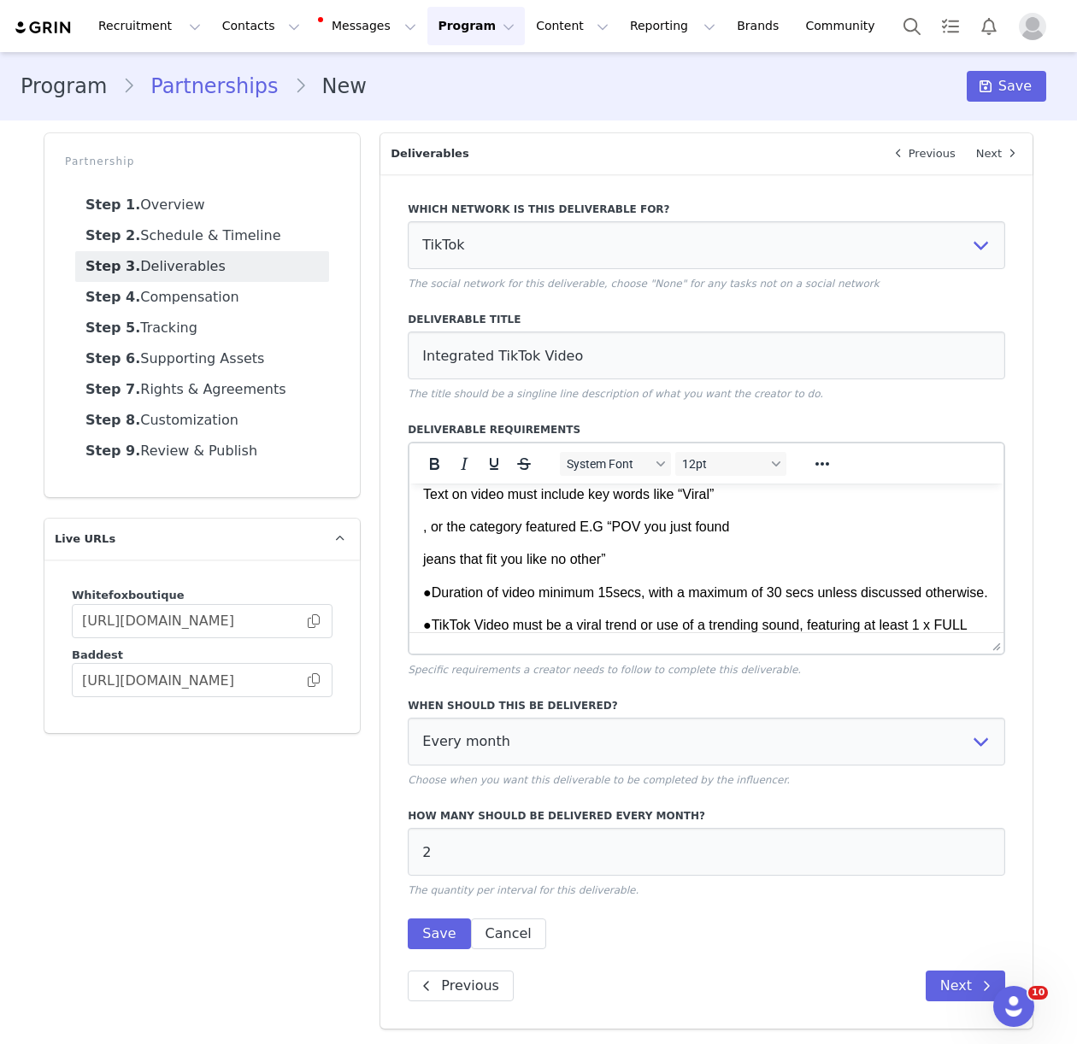
click at [423, 562] on p "jeans that fit you like no other”" at bounding box center [706, 559] width 567 height 19
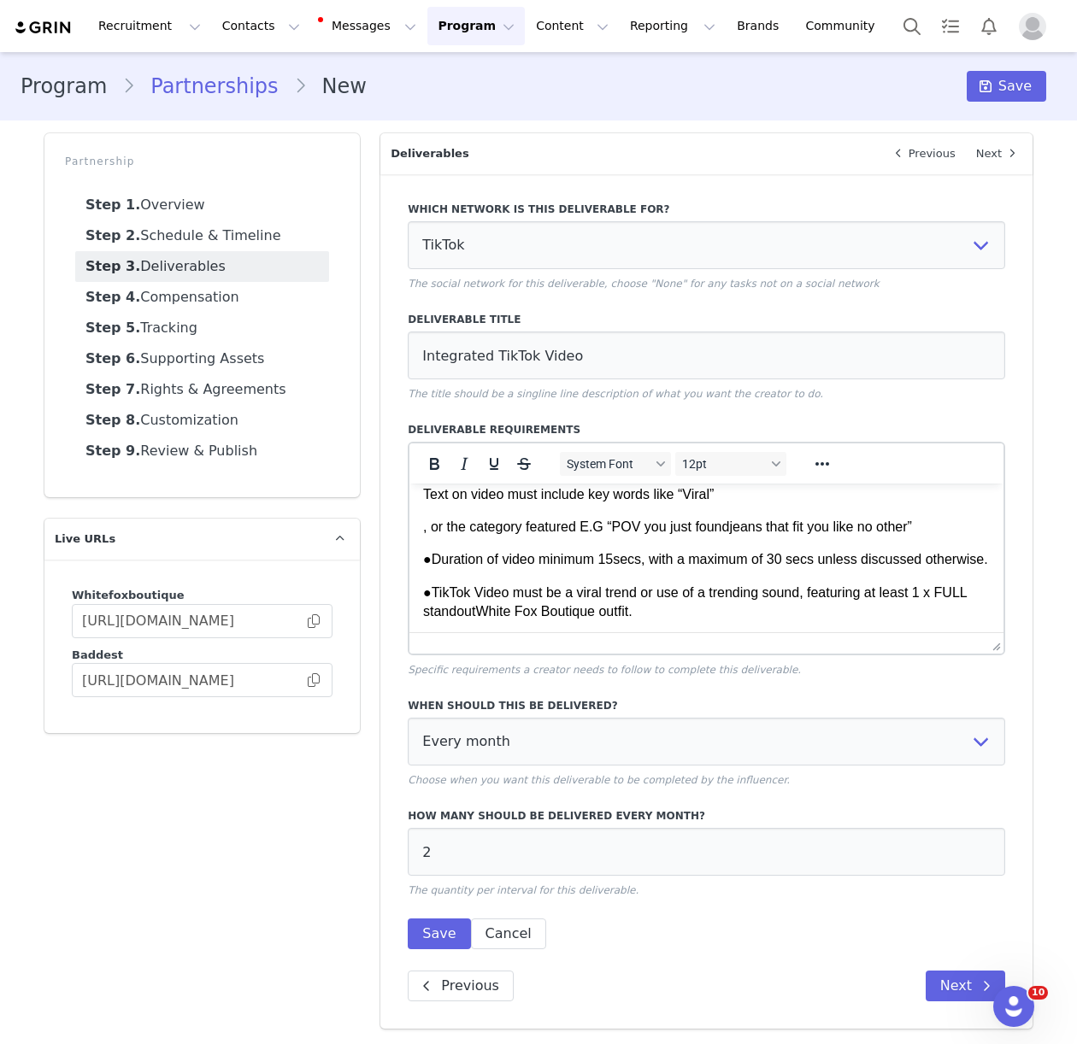
scroll to position [1079, 0]
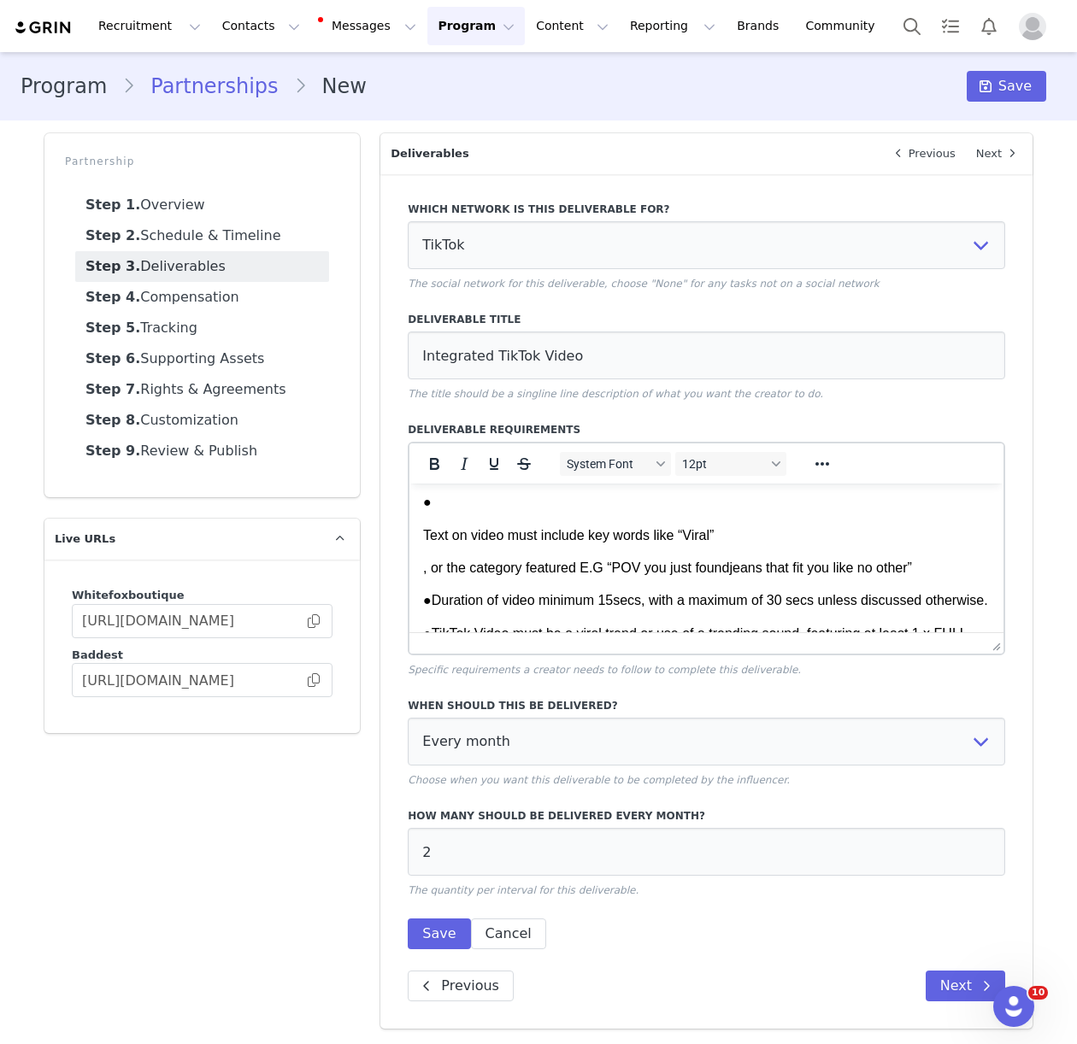
click at [423, 567] on p ", or the category featured E.G “POV you just found jeans that fit you like no o…" at bounding box center [706, 568] width 567 height 19
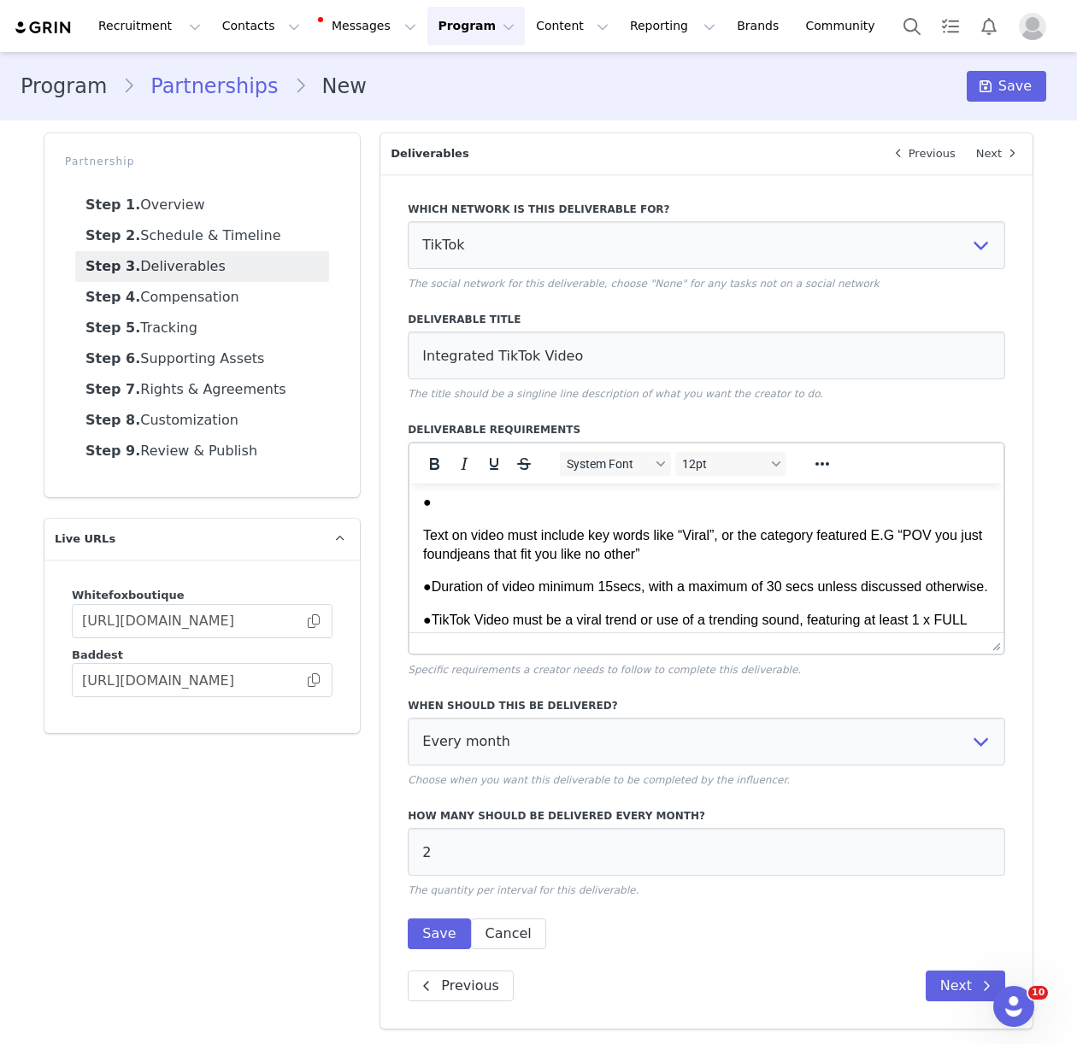
click at [423, 533] on p "Text on video must include key words like “Viral” , or the category featured E.…" at bounding box center [706, 546] width 567 height 38
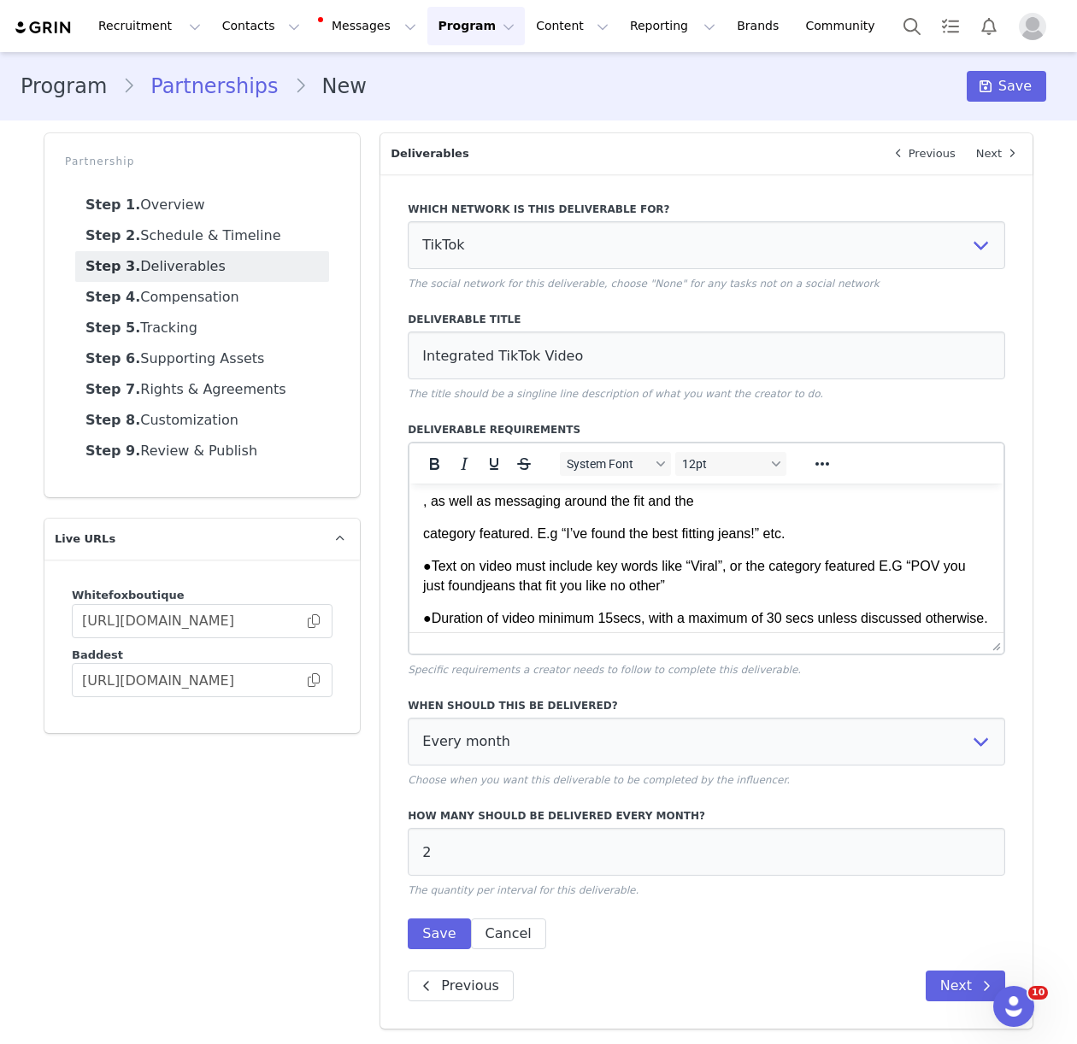
scroll to position [969, 0]
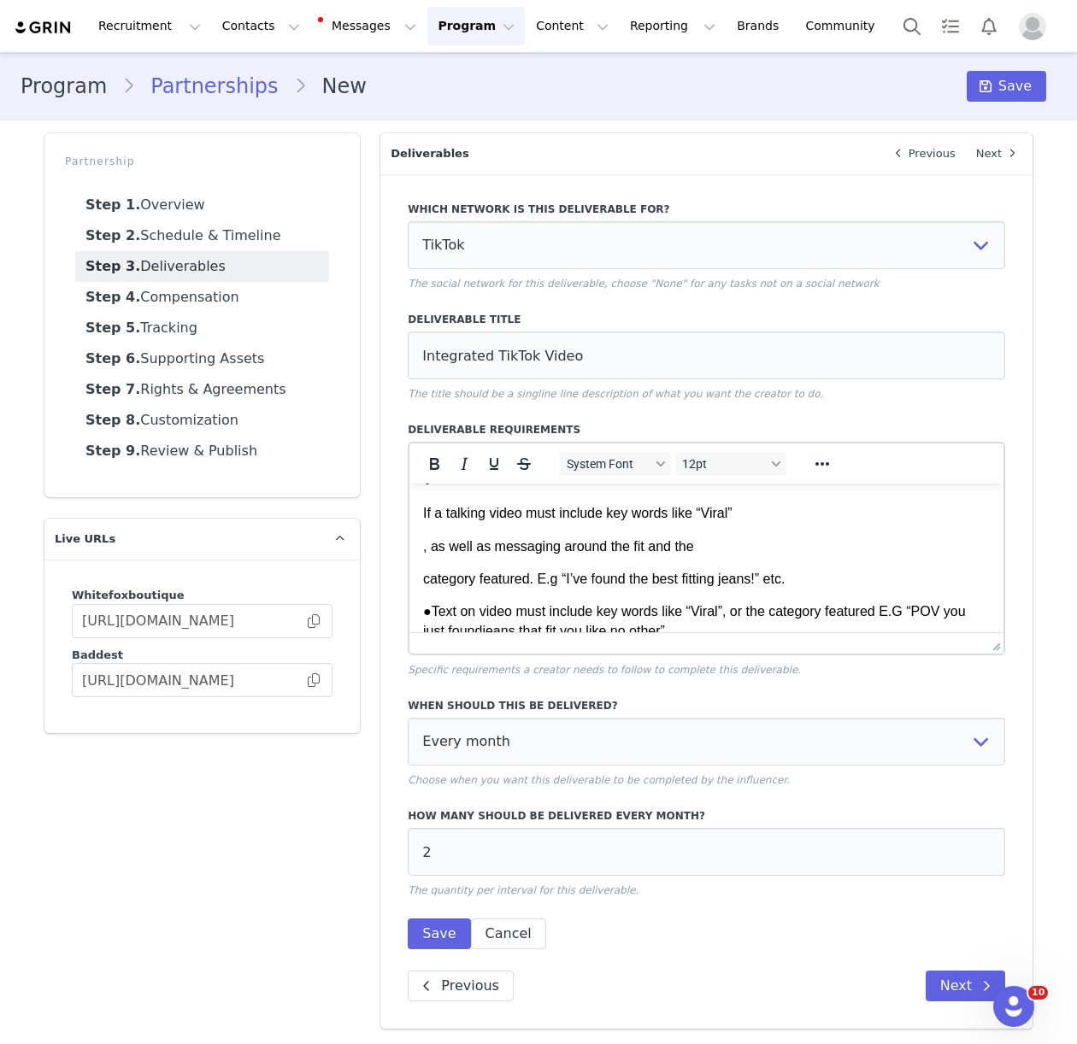
click at [425, 580] on p "category featured. E.g “I’ve found the best fitting jeans!” etc." at bounding box center [706, 579] width 567 height 19
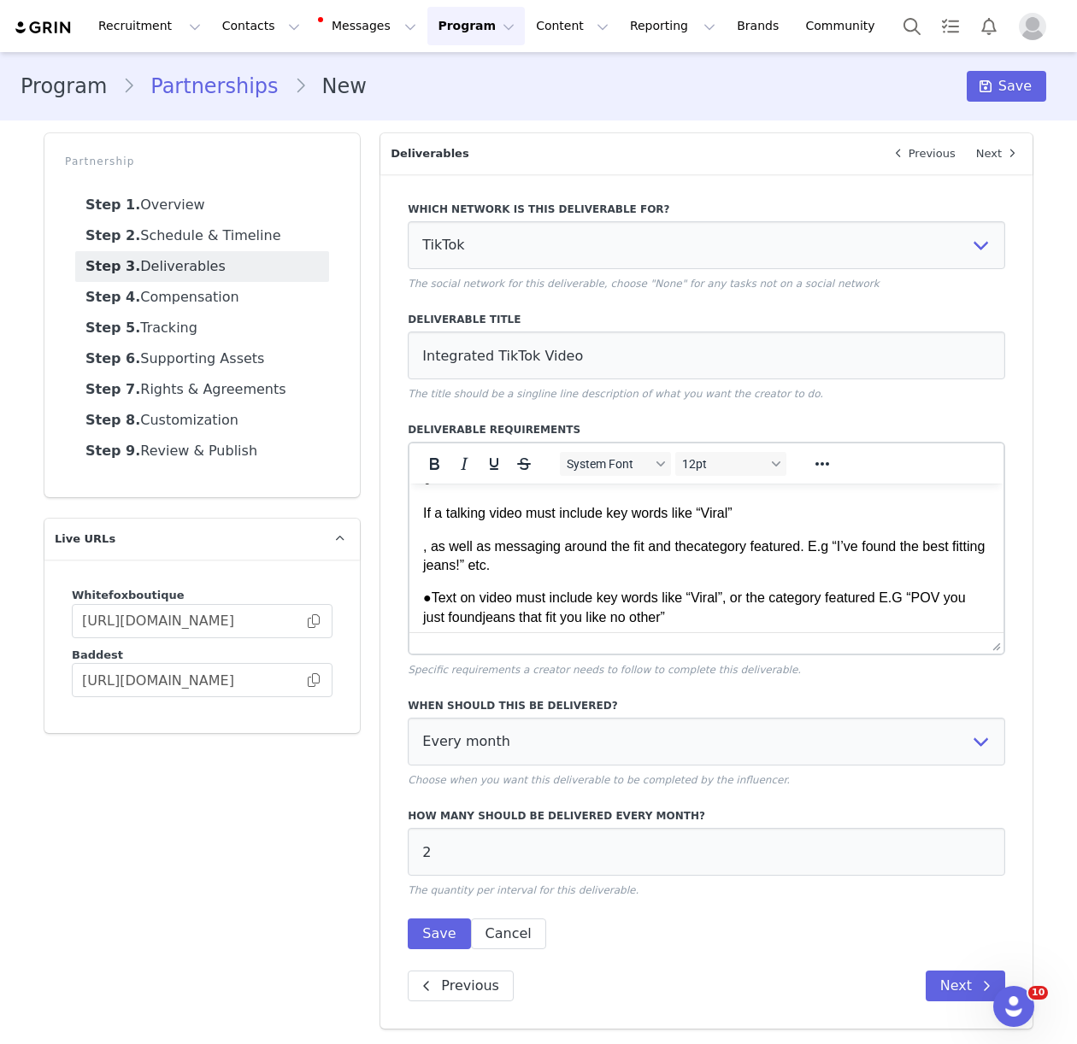
click at [421, 550] on html "2x Integrated TikTok Video per month using a viral sound/trend of [PERSON_NAME]…" at bounding box center [706, 274] width 594 height 1518
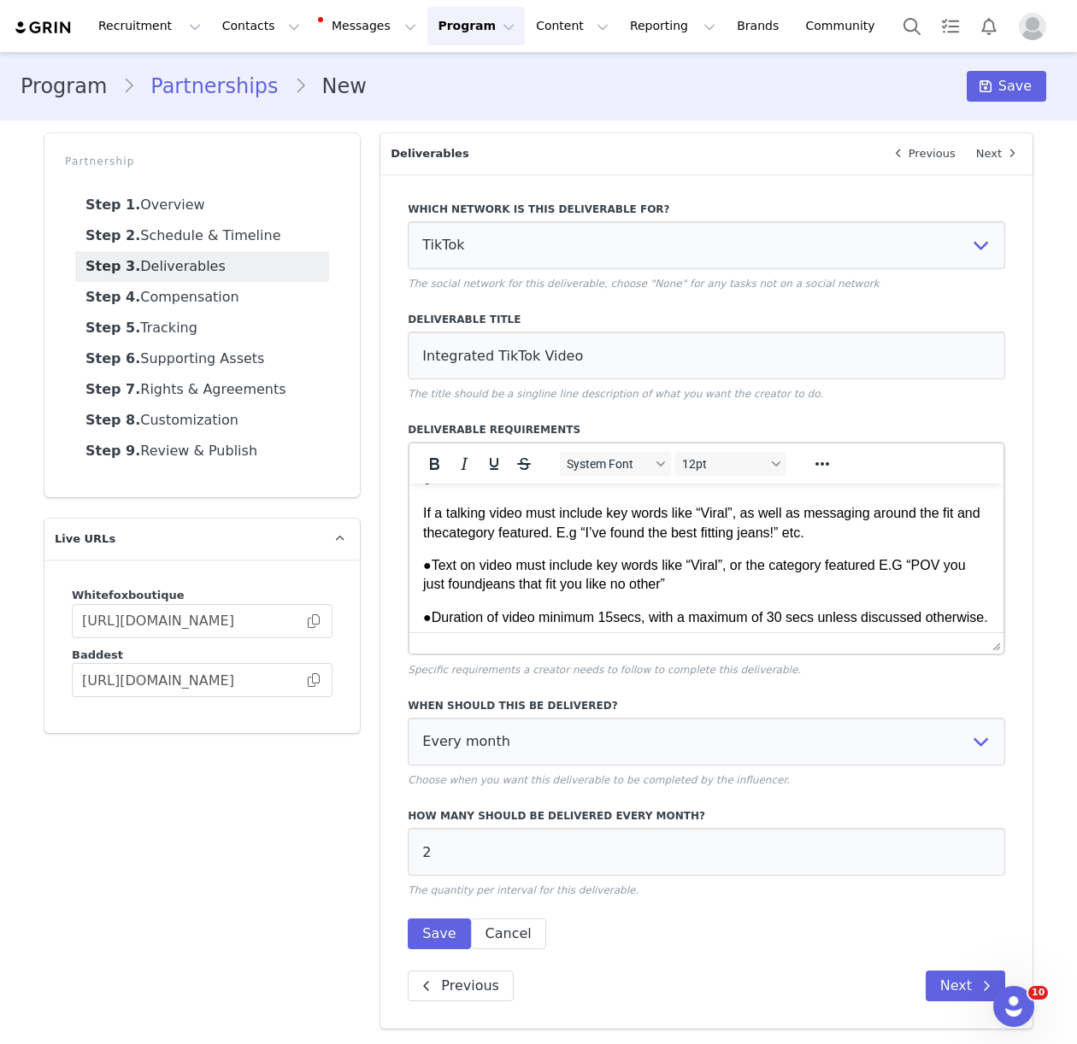
click at [421, 517] on html "2x Integrated TikTok Video per month using a viral sound/trend of [PERSON_NAME]…" at bounding box center [706, 257] width 594 height 1485
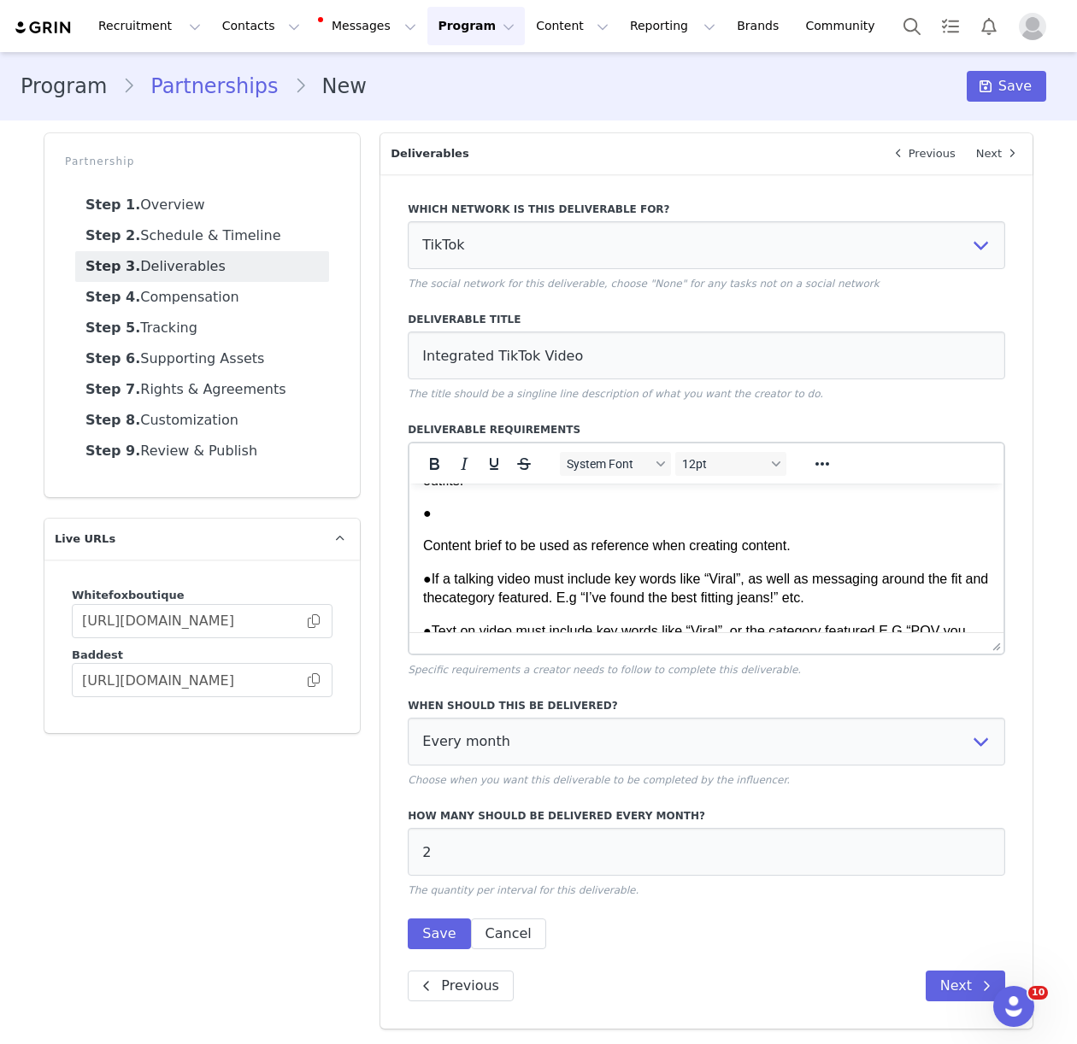
scroll to position [863, 0]
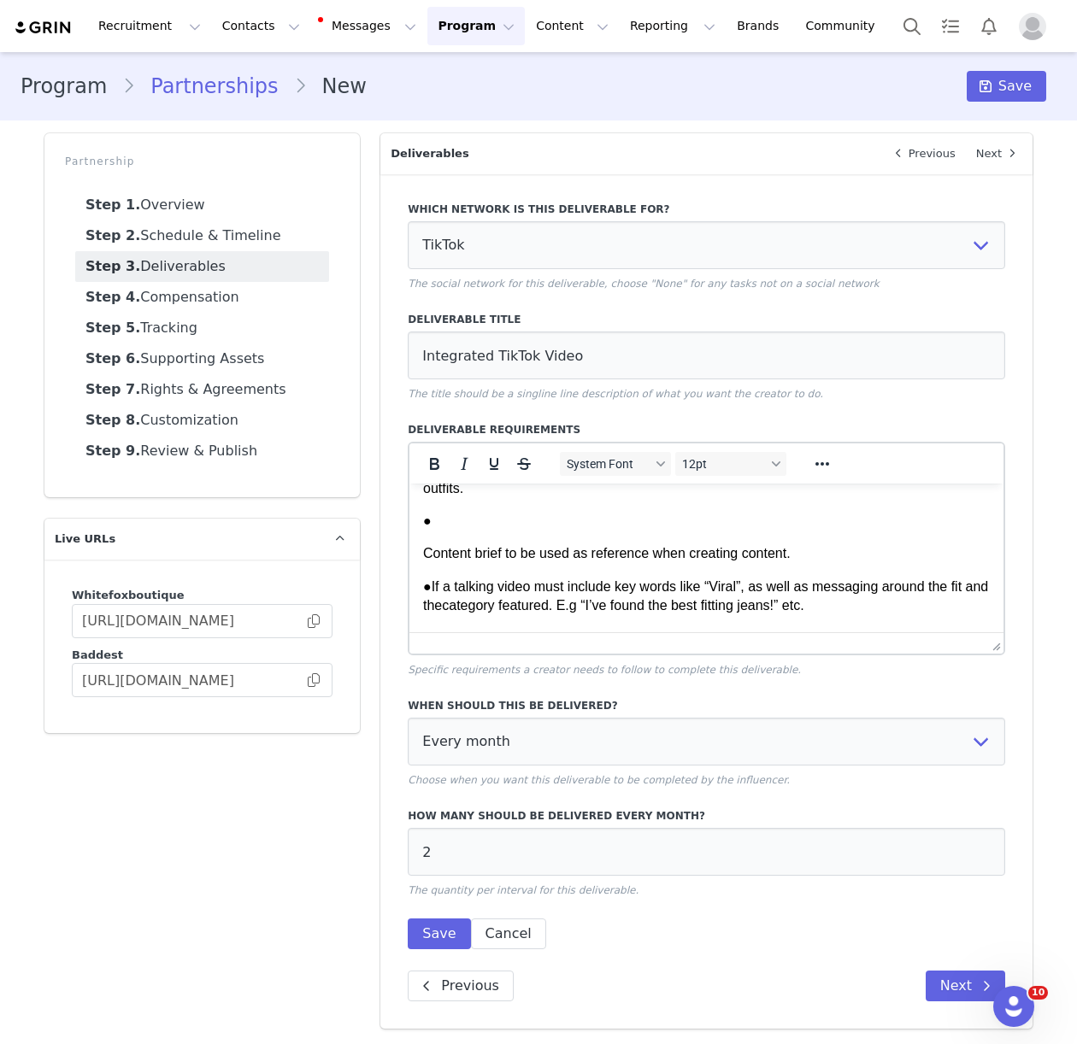
click at [421, 550] on html "2x Integrated TikTok Video per month using a viral sound/trend of [PERSON_NAME]…" at bounding box center [706, 347] width 594 height 1452
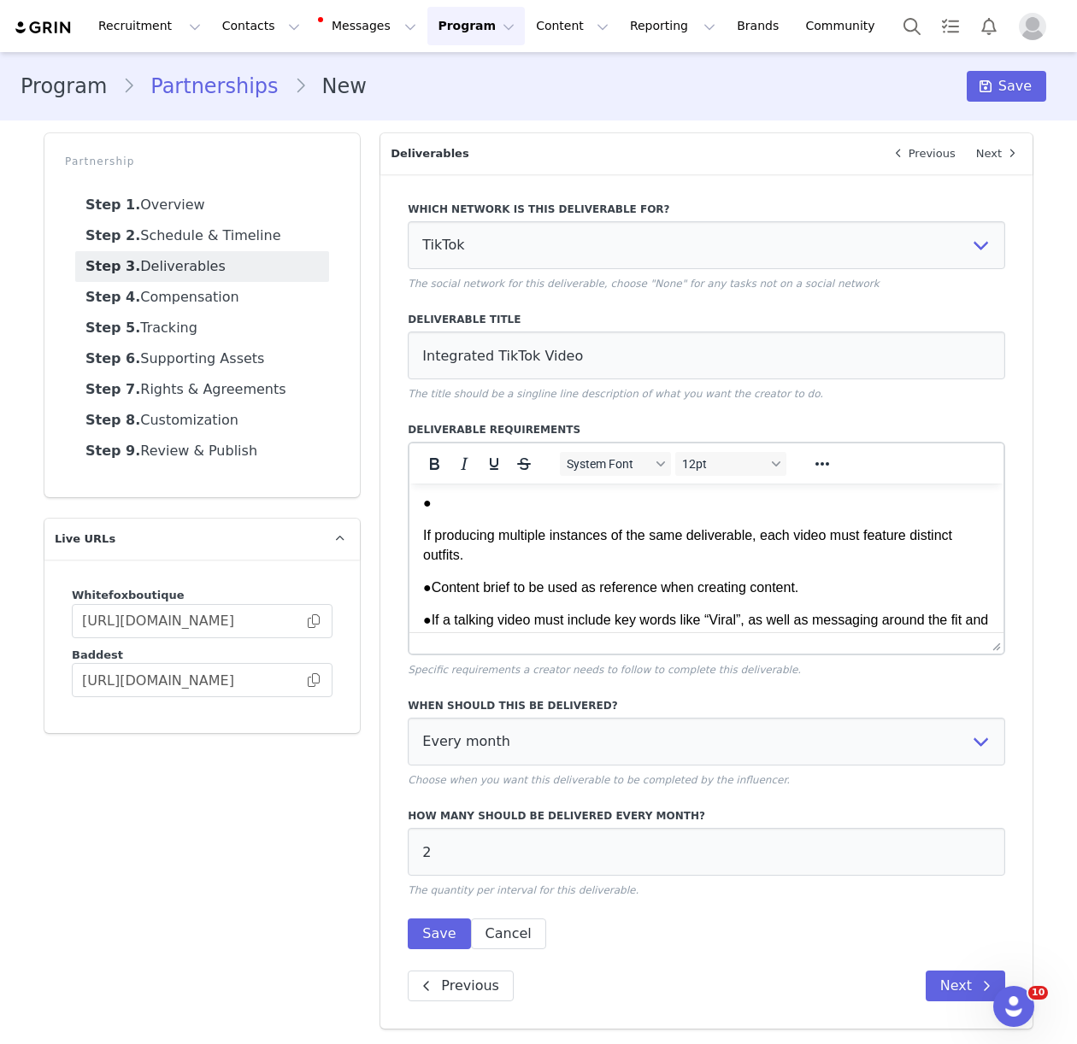
click at [423, 536] on p "If producing multiple instances of the same deliverable, each video must featur…" at bounding box center [706, 546] width 567 height 38
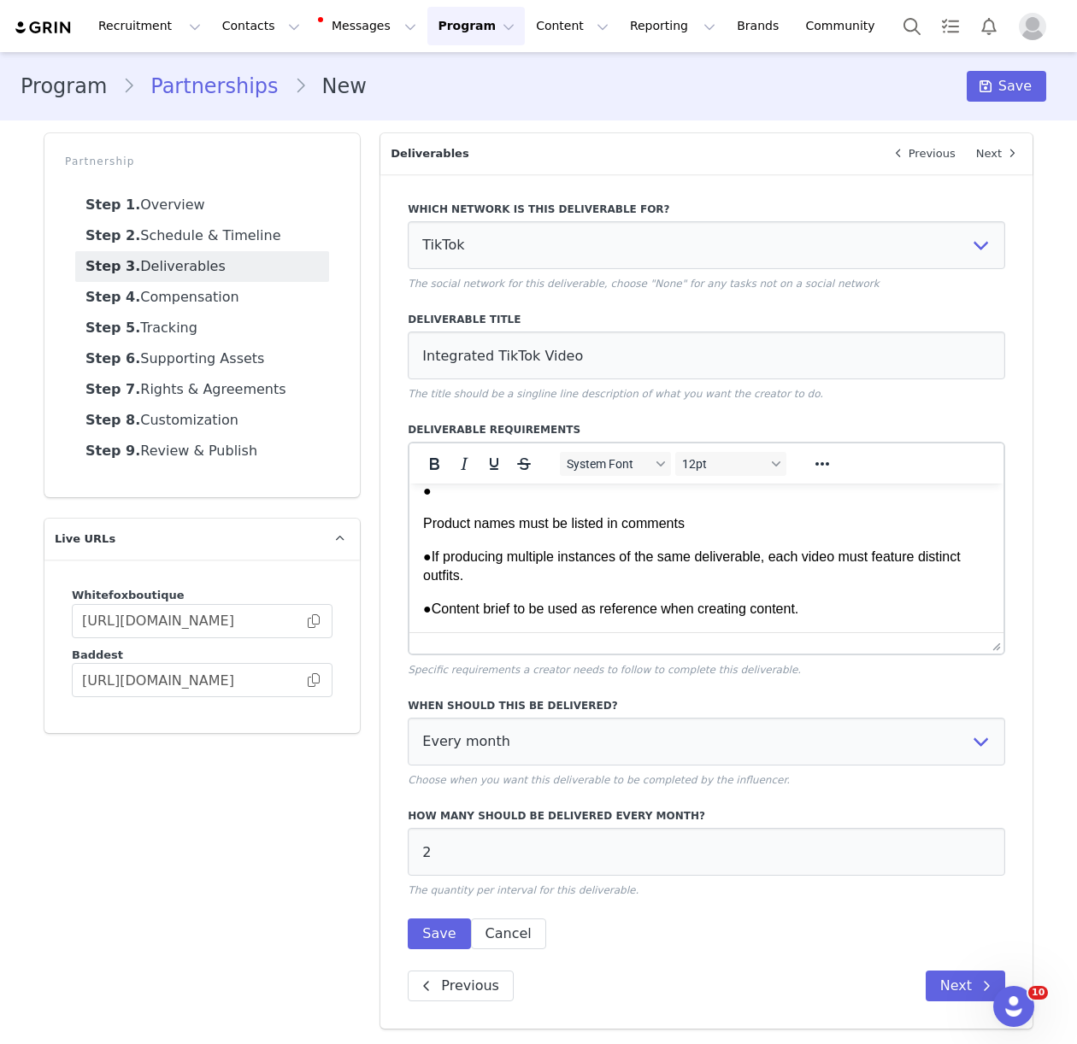
scroll to position [703, 0]
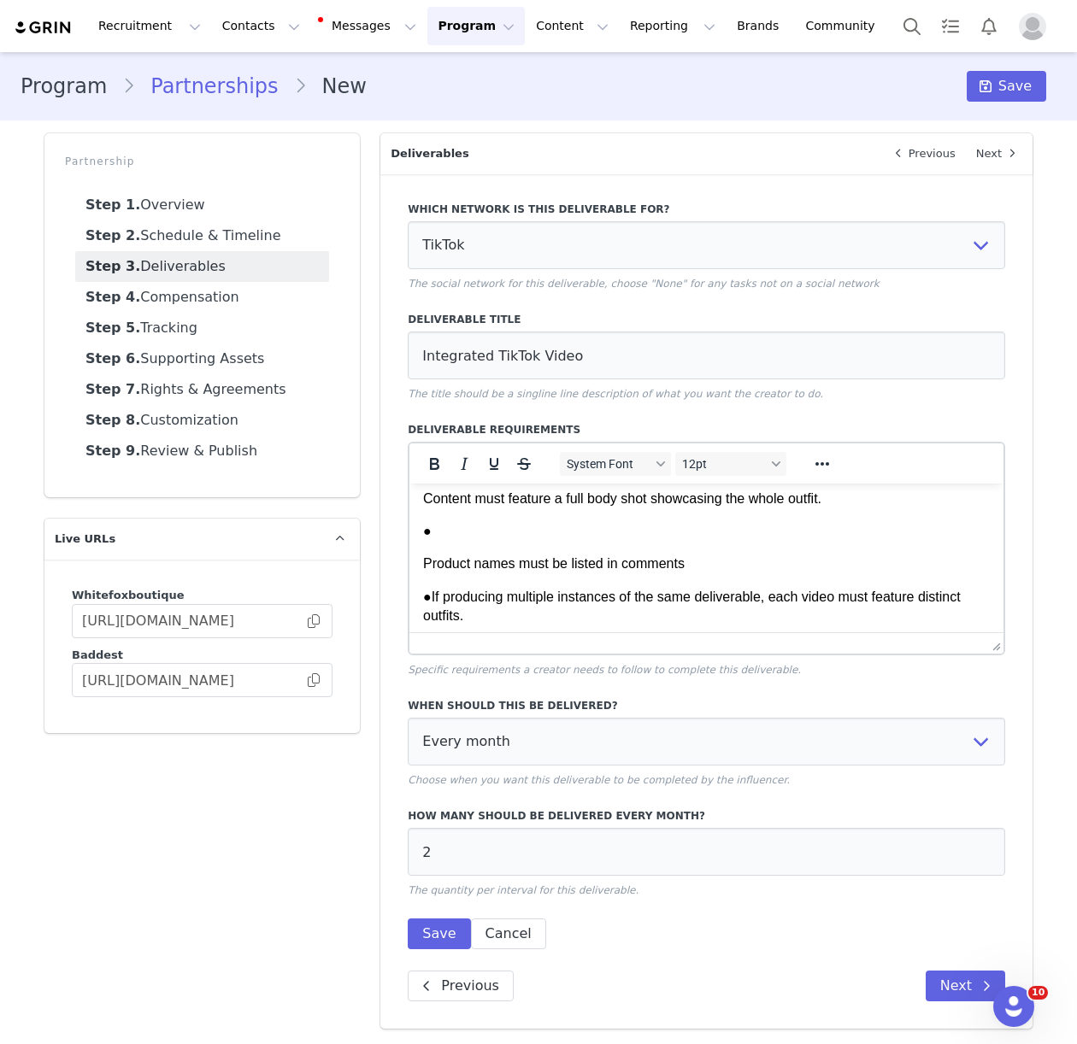
click at [421, 554] on html "2x Integrated TikTok Video per month using a viral sound/trend of [PERSON_NAME]…" at bounding box center [706, 474] width 594 height 1386
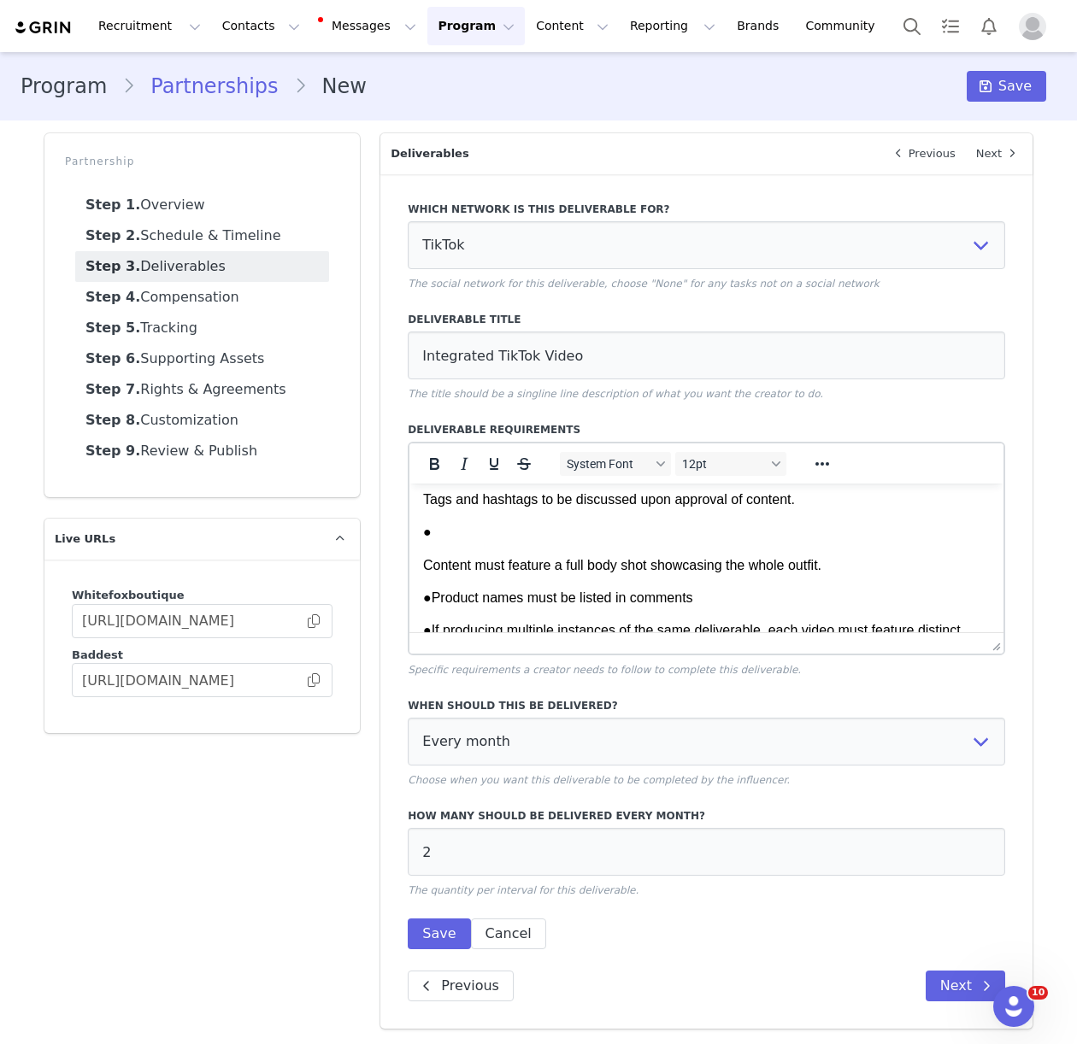
click at [423, 565] on p "Content must feature a full body shot showcasing the whole outfit." at bounding box center [706, 565] width 567 height 19
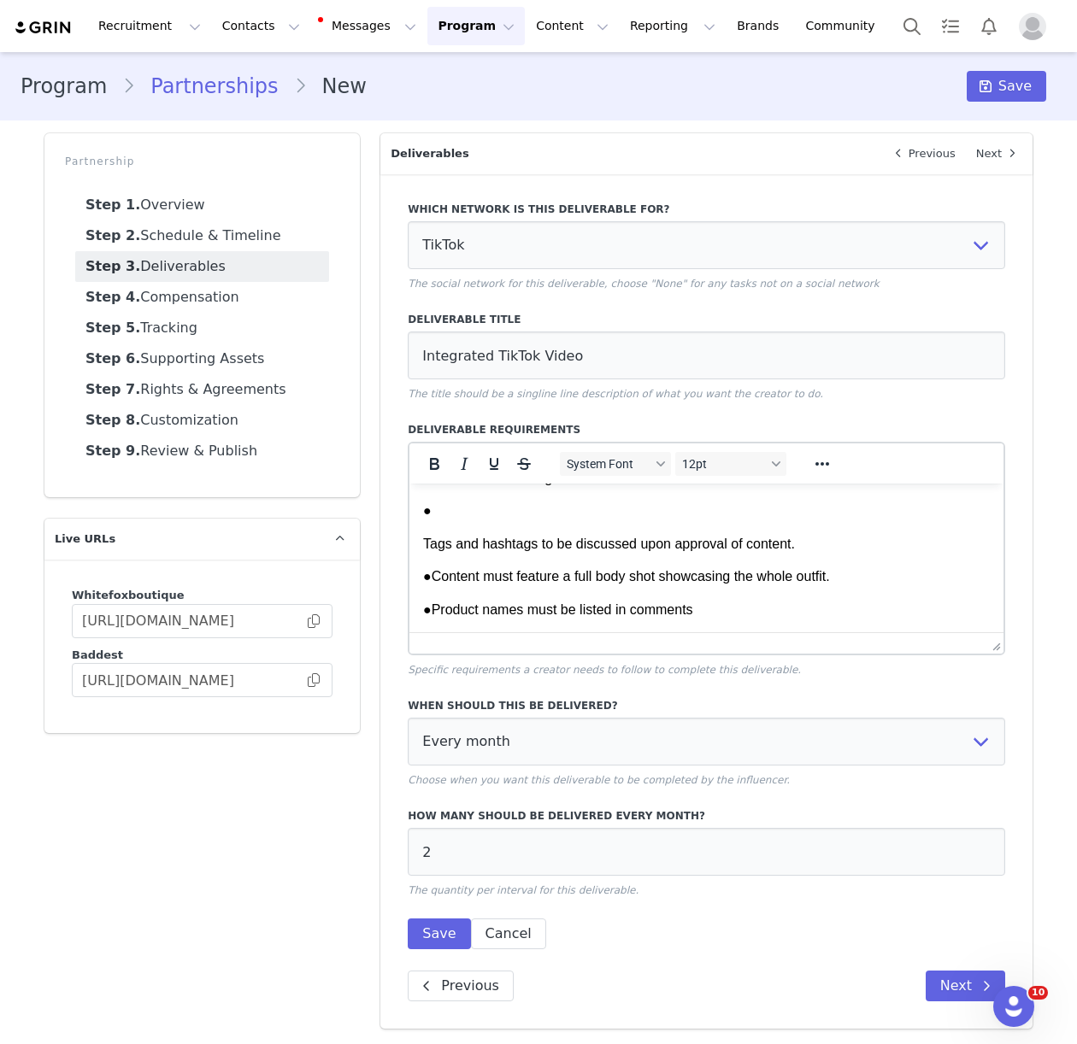
scroll to position [567, 0]
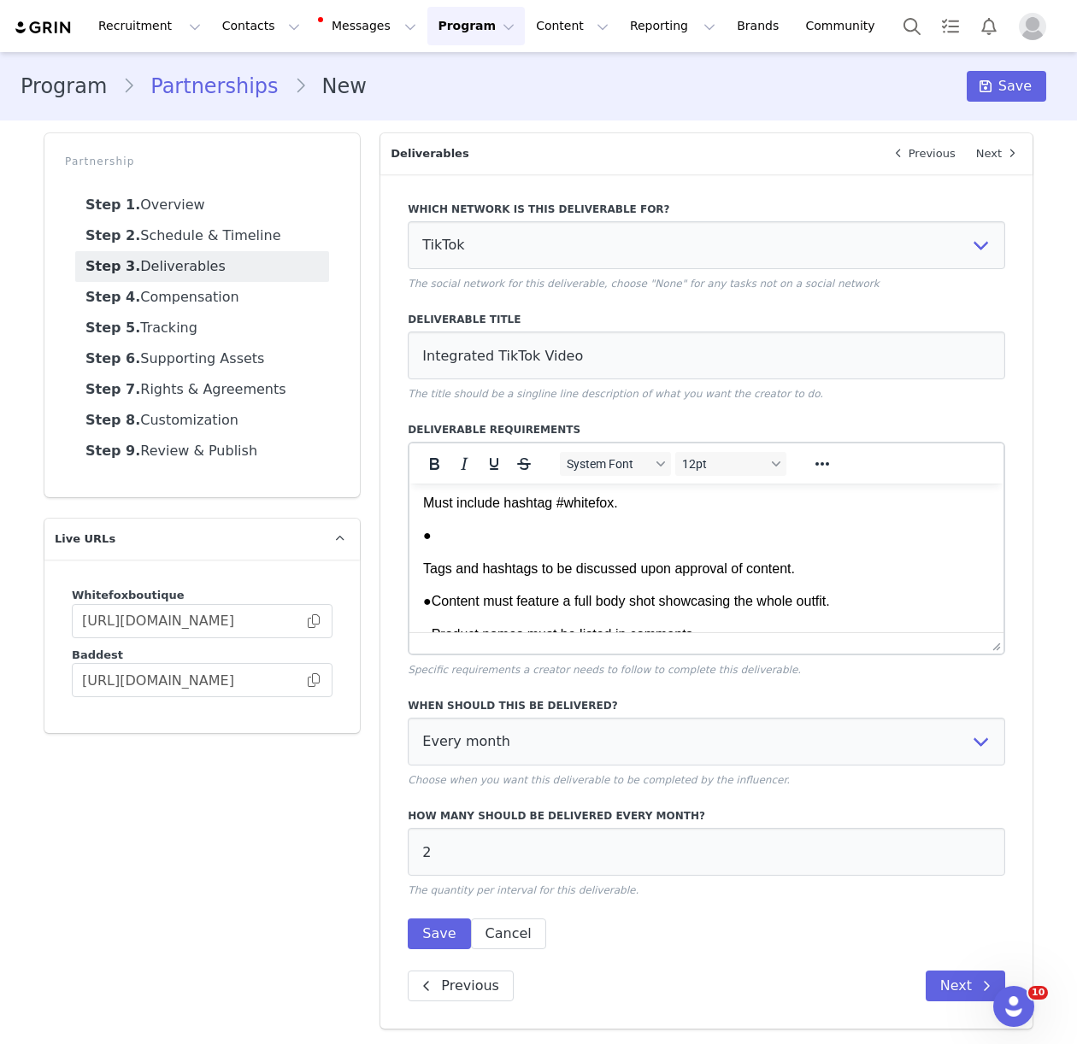
click at [423, 560] on p "Tags and hashtags to be discussed upon approval of content." at bounding box center [706, 569] width 567 height 19
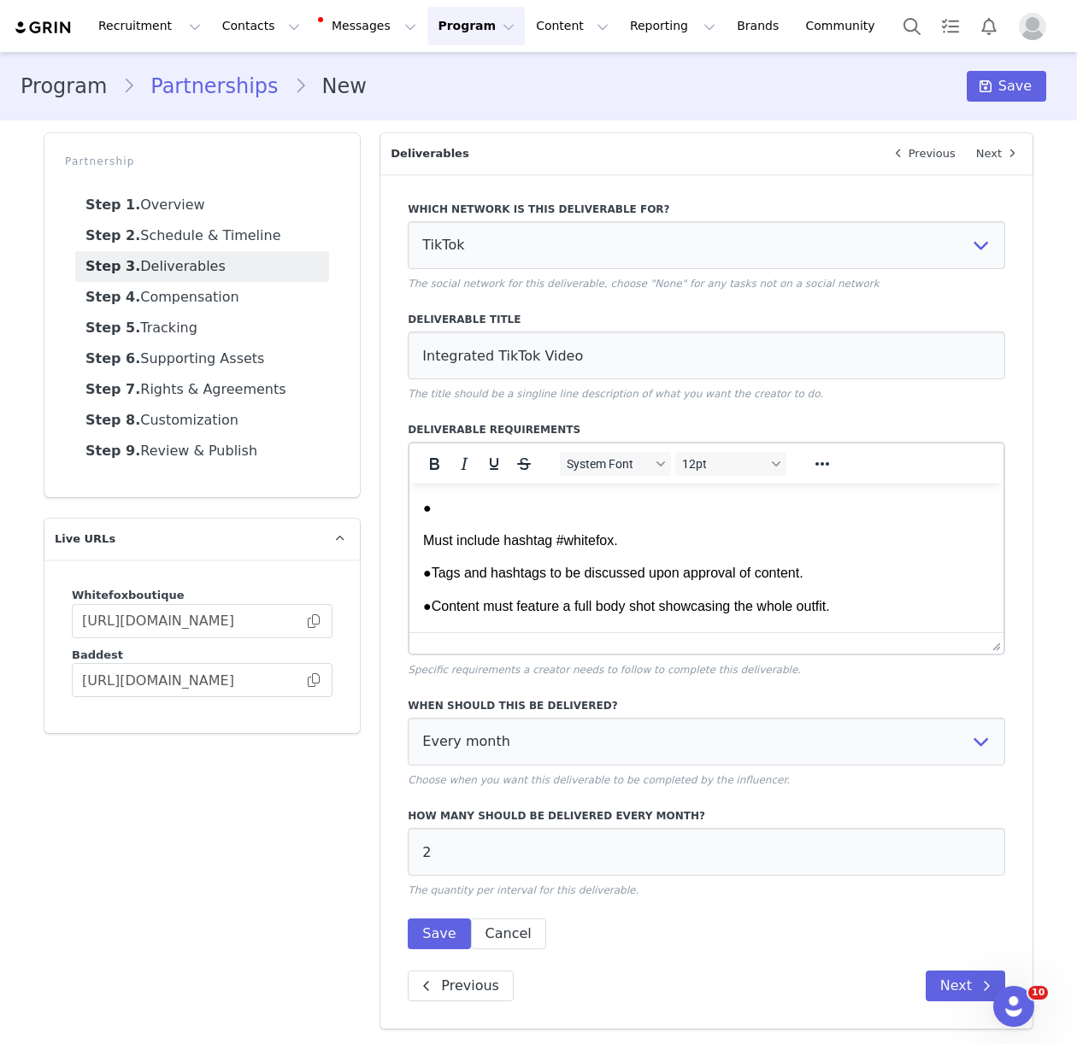
click at [421, 543] on html "2x Integrated TikTok Video per month using a viral sound/trend of [PERSON_NAME]…" at bounding box center [706, 599] width 594 height 1288
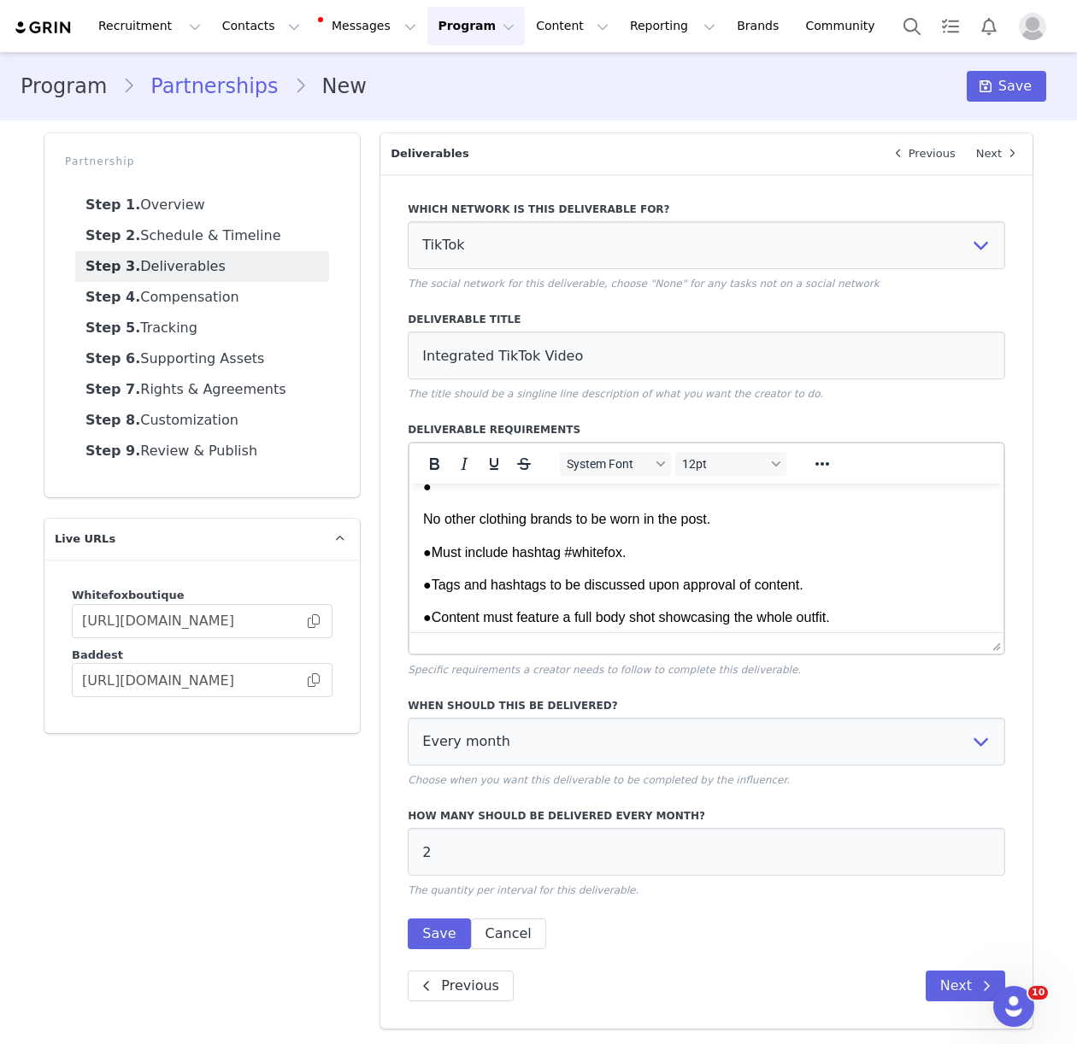
scroll to position [452, 0]
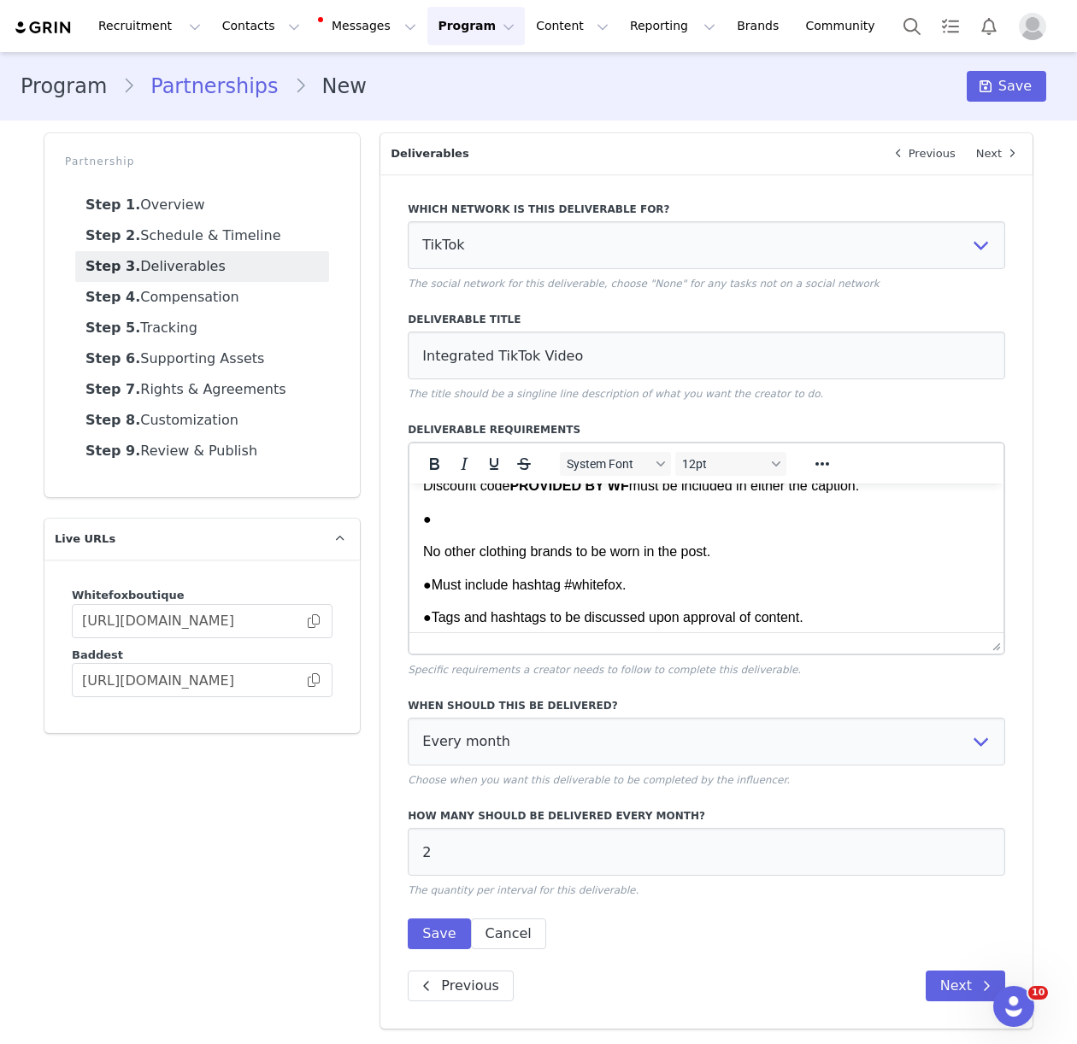
click at [421, 558] on html "2x Integrated TikTok Video per month using a viral sound/trend of [PERSON_NAME]…" at bounding box center [706, 659] width 594 height 1255
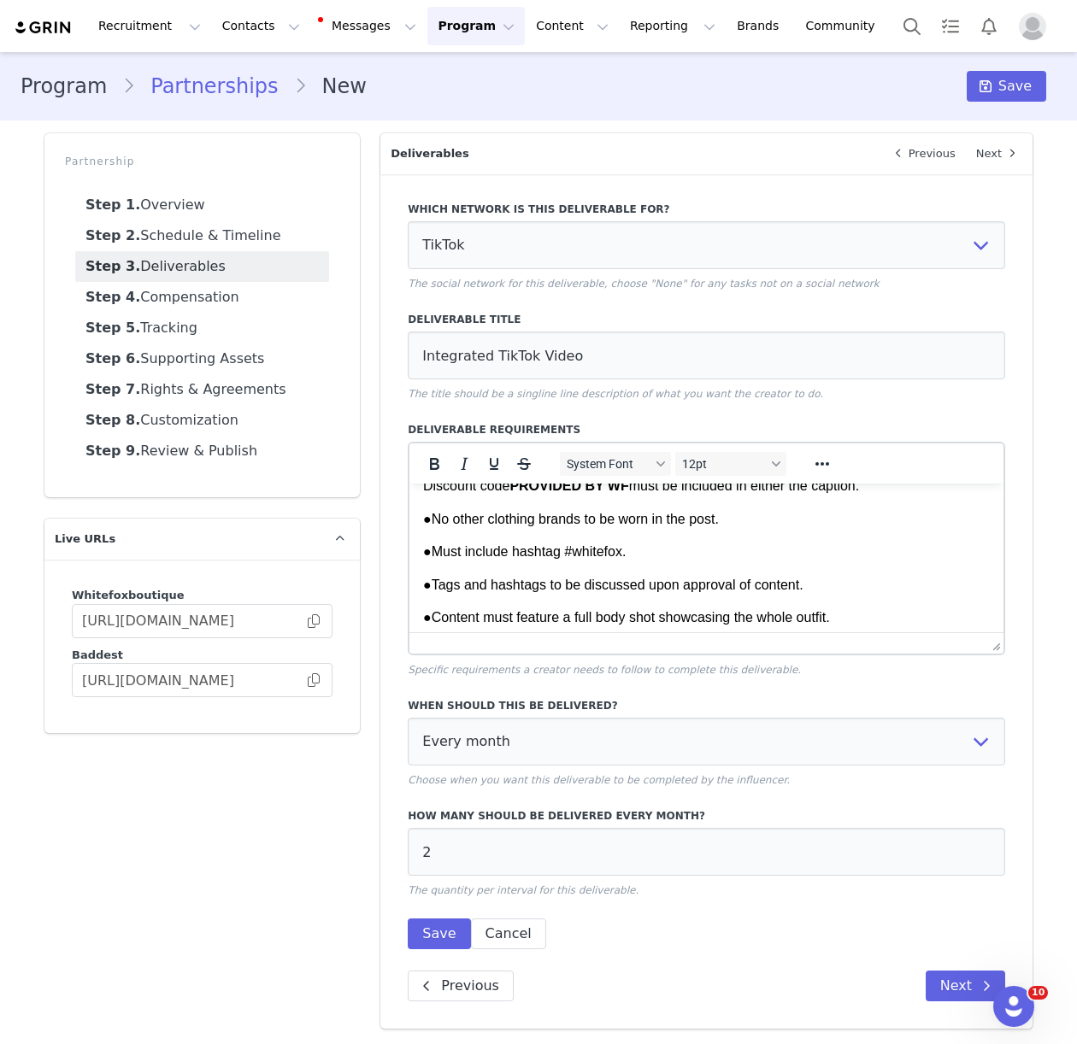
scroll to position [384, 0]
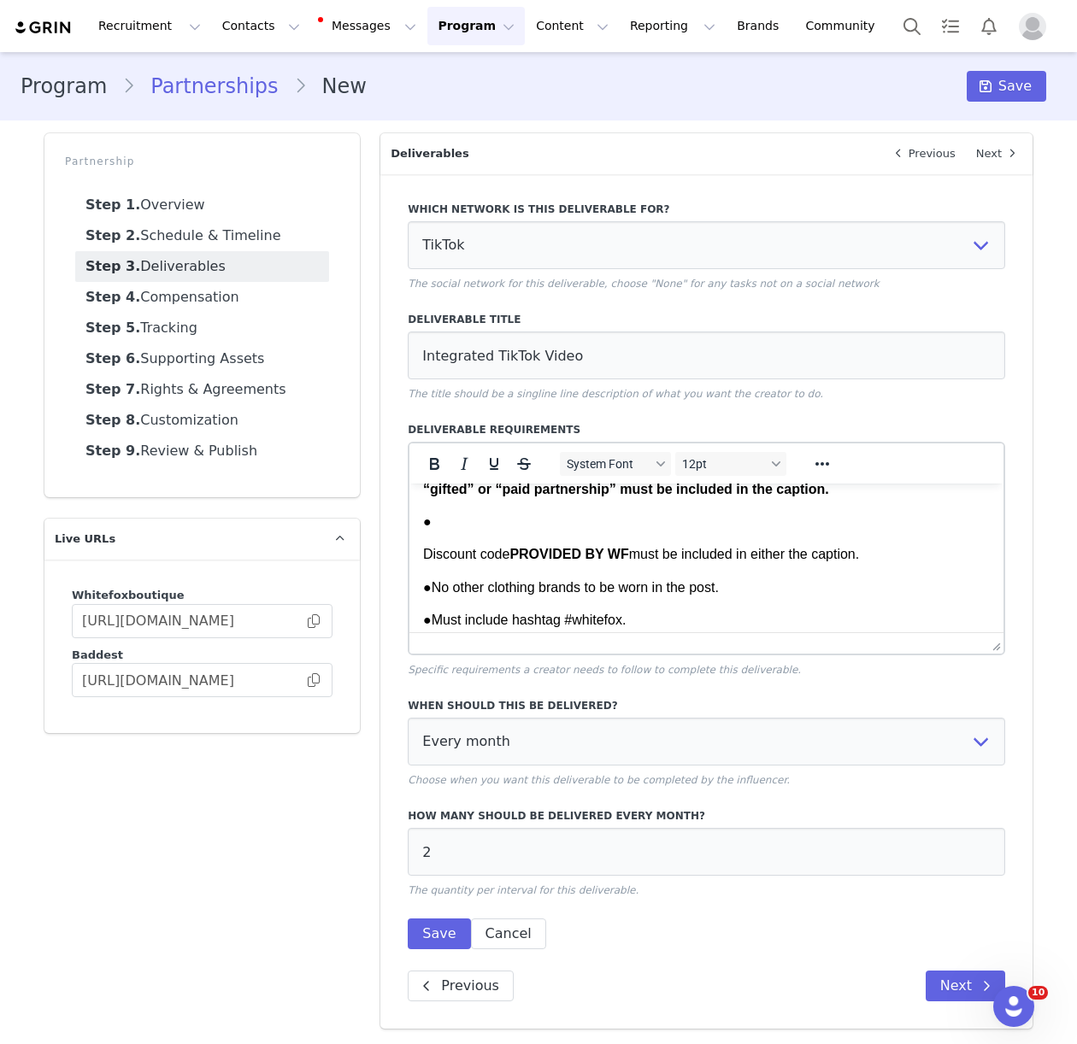
click at [421, 551] on html "2x Integrated TikTok Video per month using a viral sound/trend of [PERSON_NAME]…" at bounding box center [706, 711] width 594 height 1222
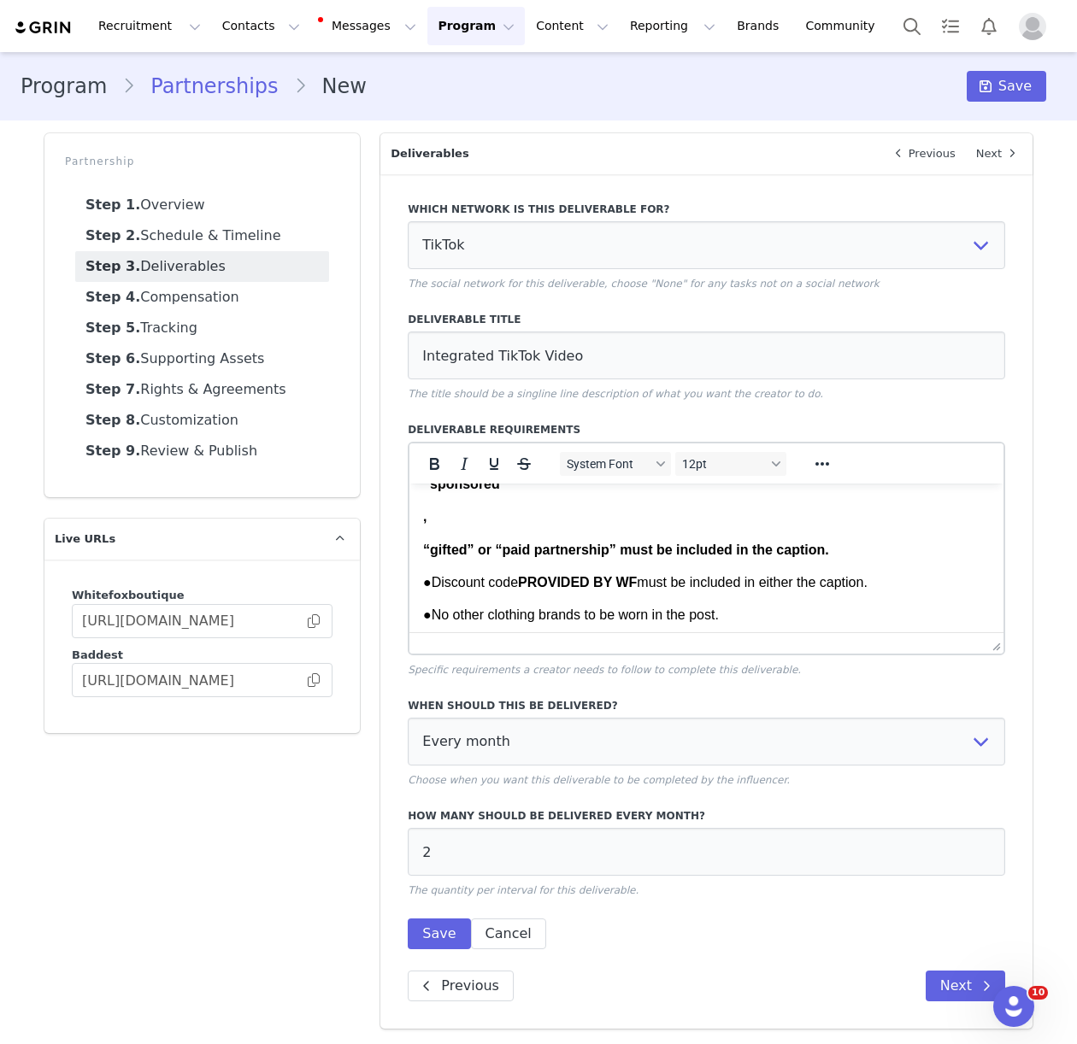
scroll to position [284, 0]
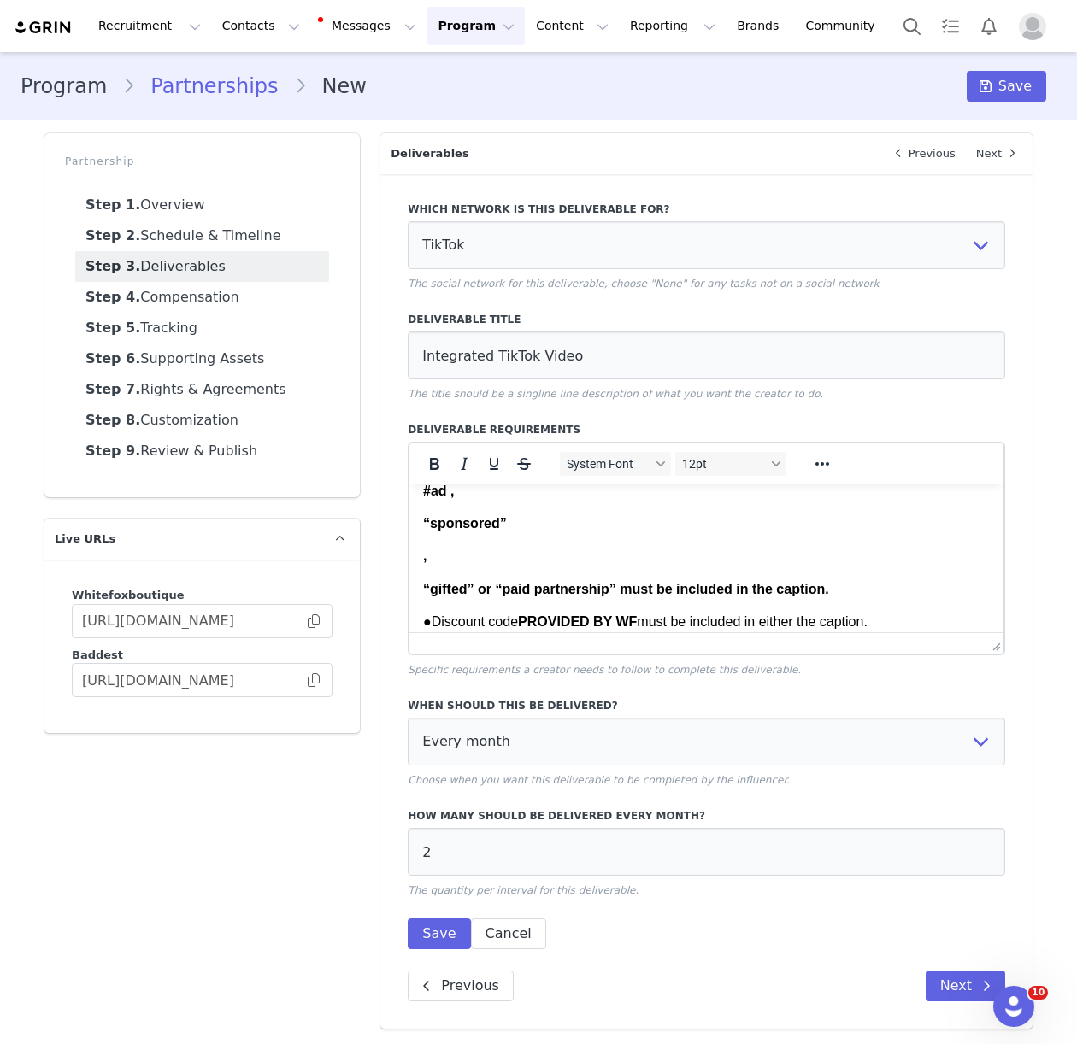
click at [421, 586] on html "2x Integrated TikTok Video per month using a viral sound/trend of [PERSON_NAME]…" at bounding box center [706, 795] width 594 height 1190
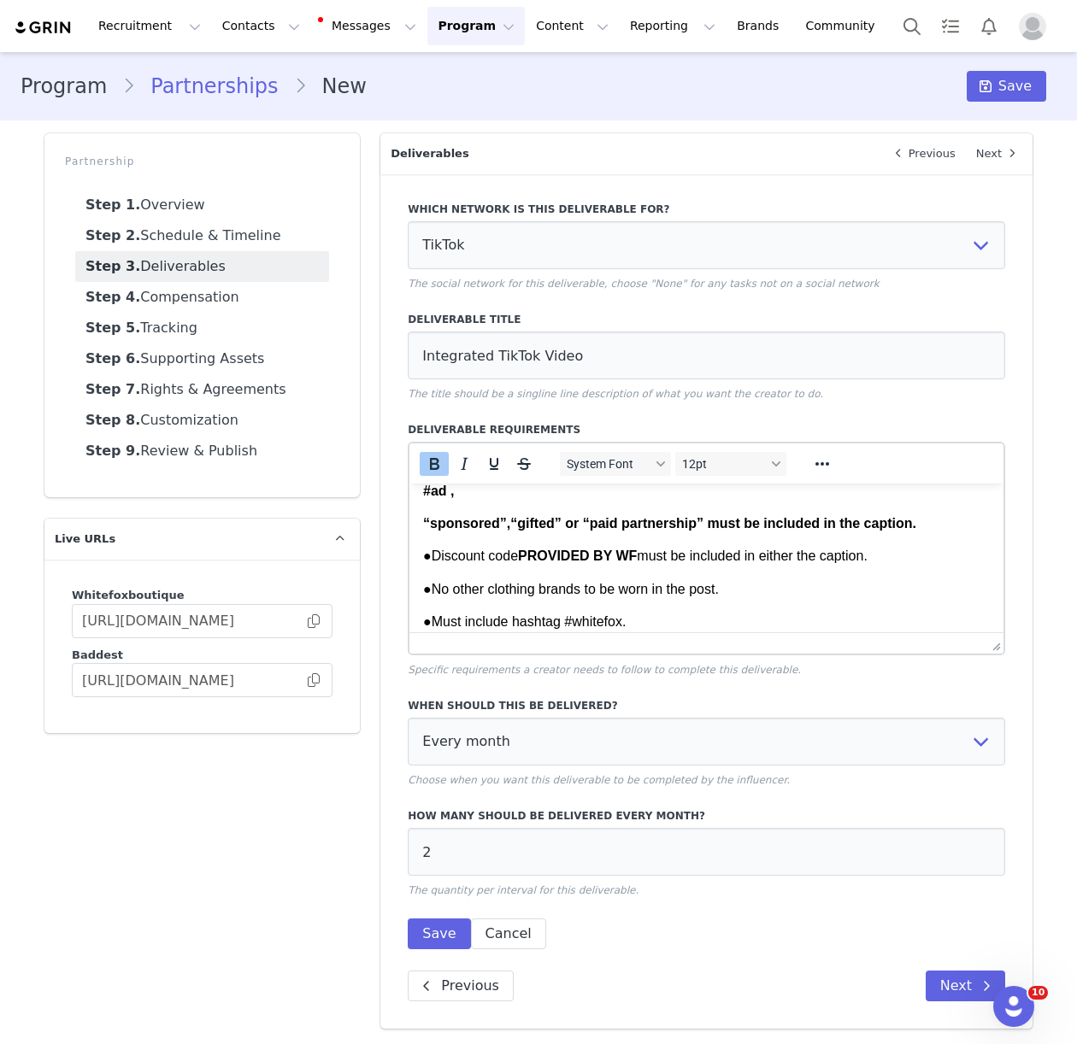
click at [421, 527] on html "2x Integrated TikTok Video per month using a viral sound/trend of [PERSON_NAME]…" at bounding box center [706, 762] width 594 height 1124
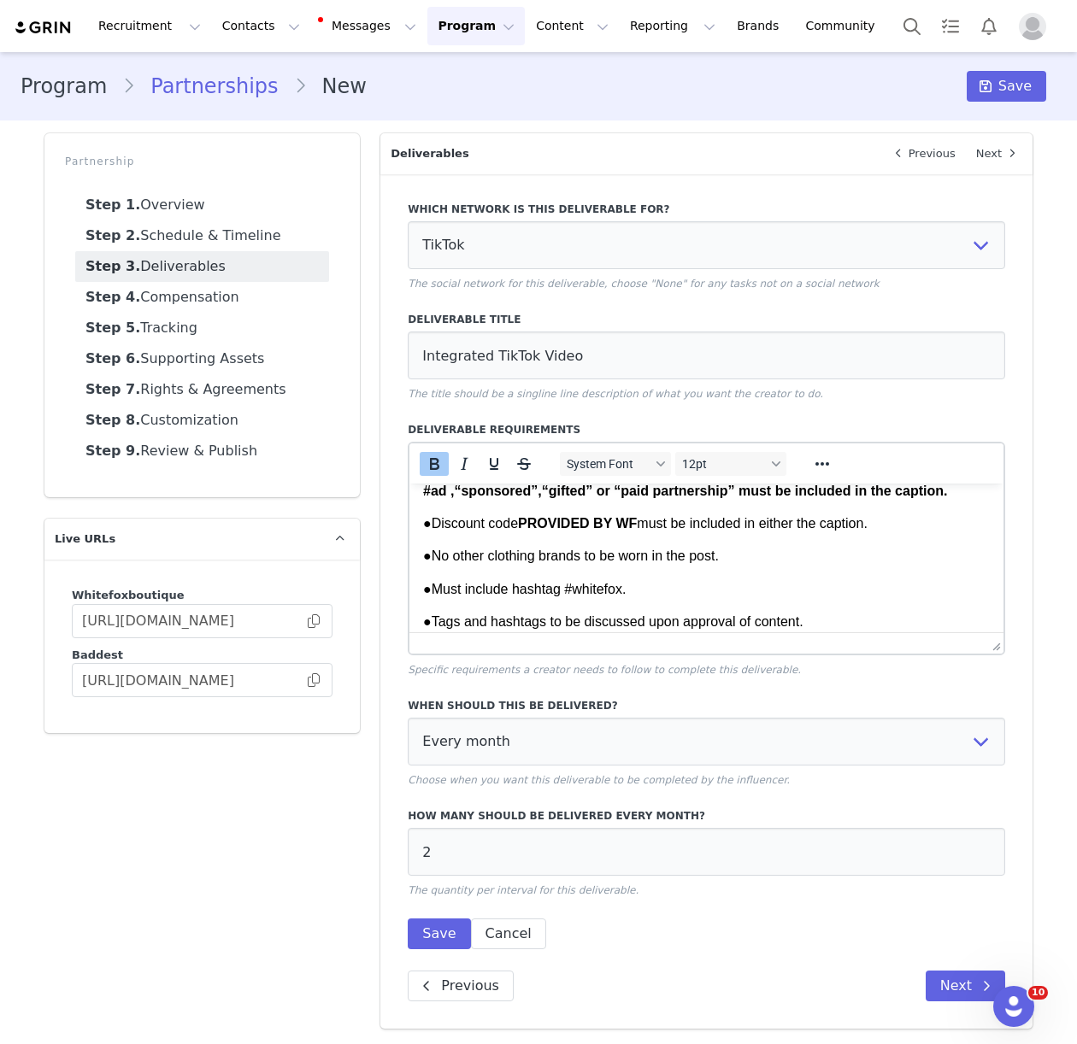
scroll to position [216, 0]
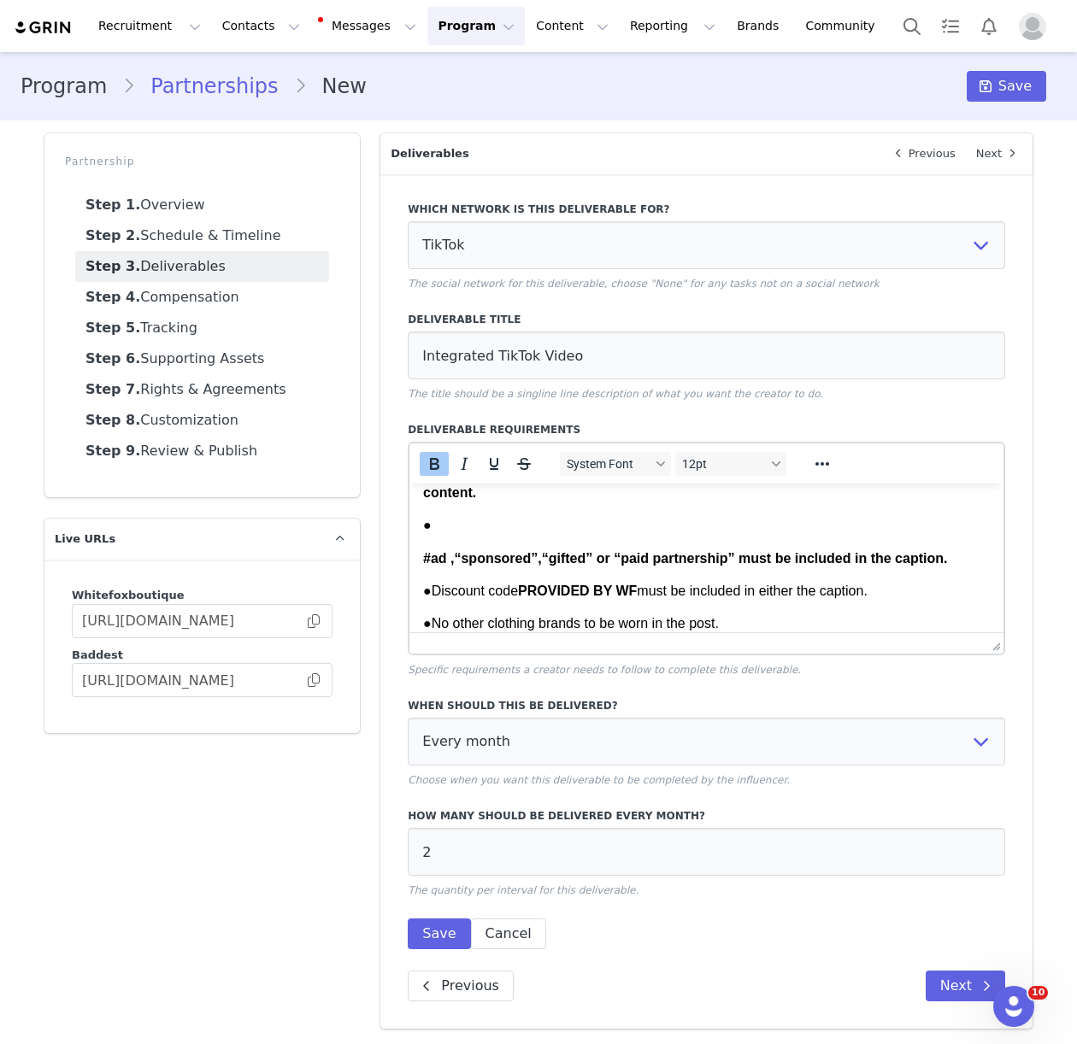
click at [420, 553] on html "2x Integrated TikTok Video per month using a viral sound/trend of [PERSON_NAME]…" at bounding box center [706, 813] width 594 height 1091
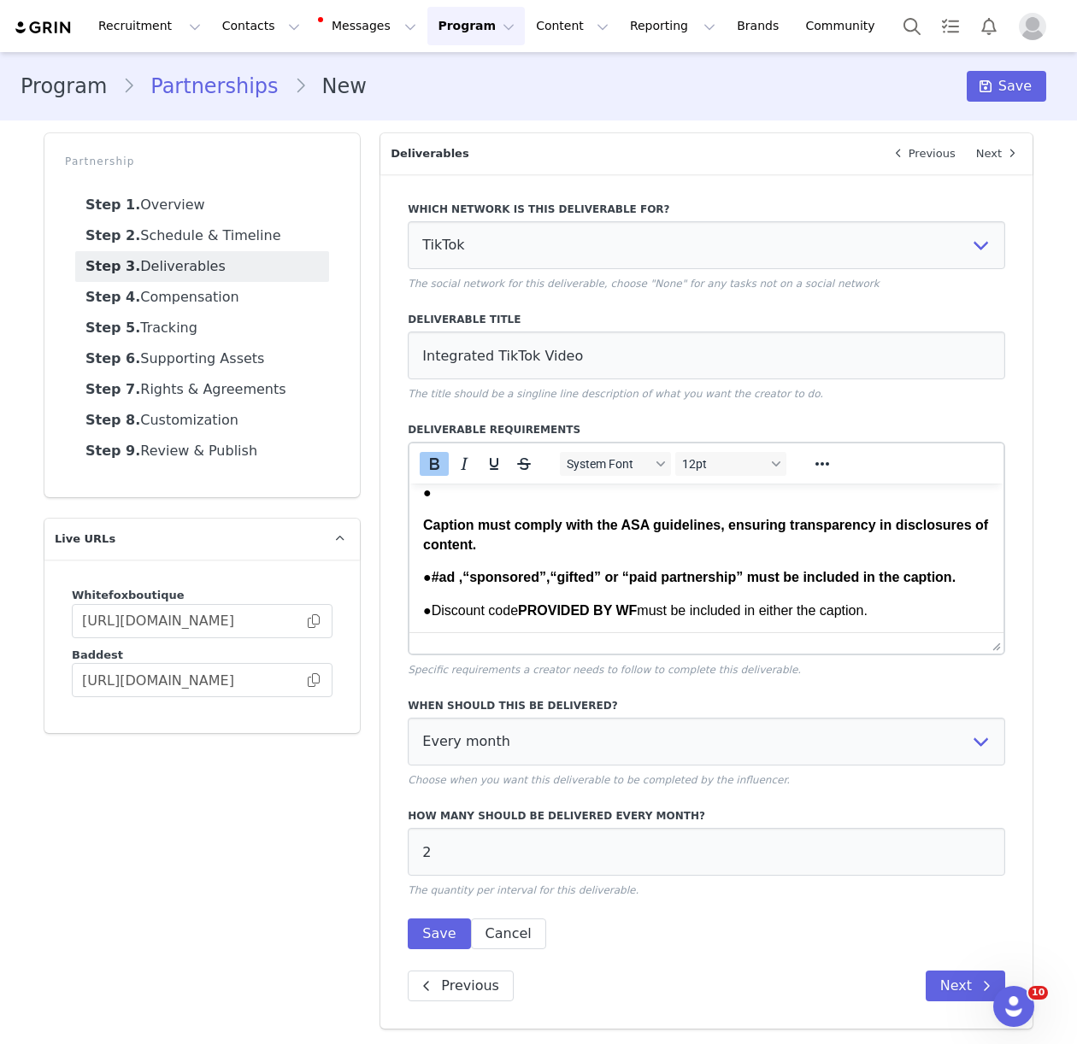
scroll to position [115, 0]
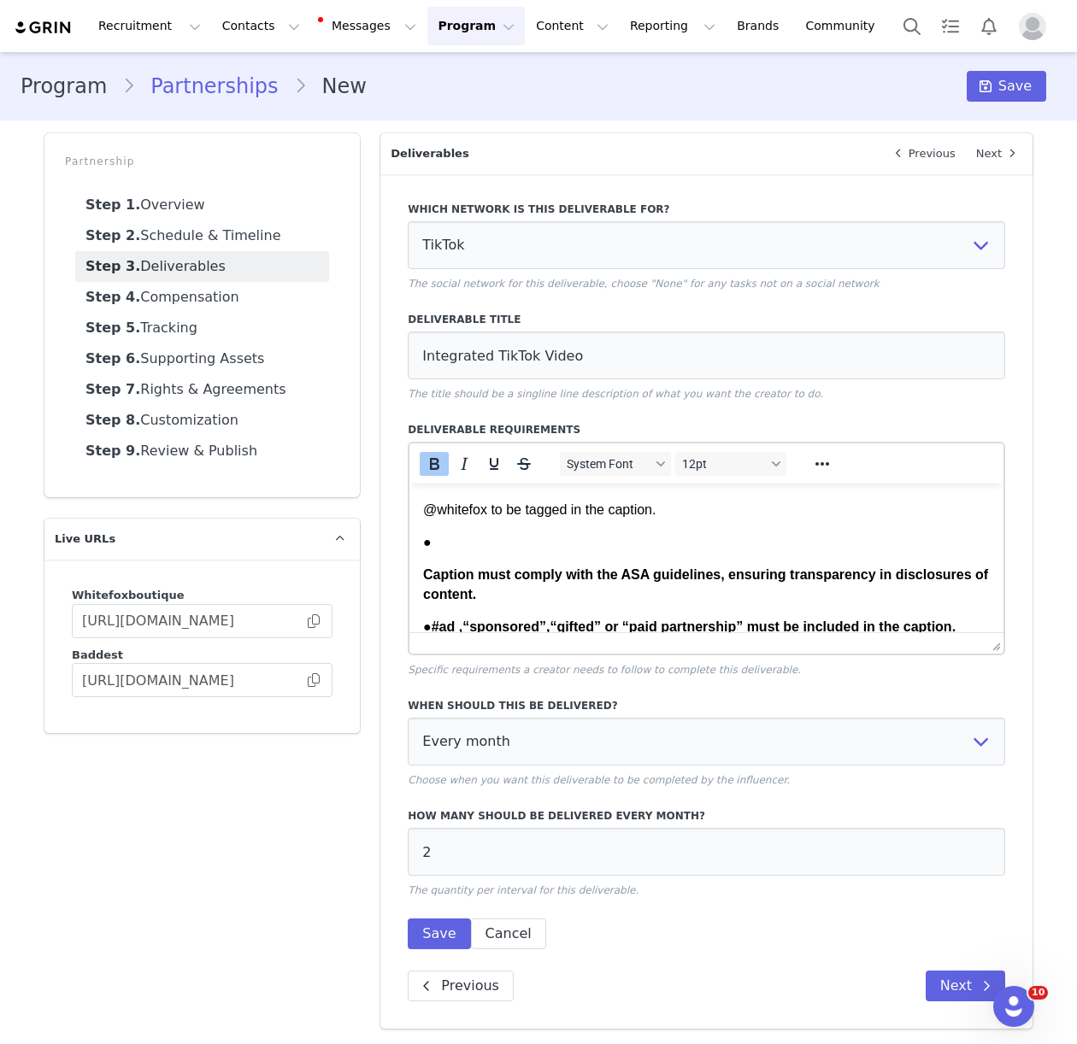
click at [423, 583] on strong "Caption must comply with the ASA guidelines, ensuring transparency in disclosur…" at bounding box center [705, 584] width 565 height 33
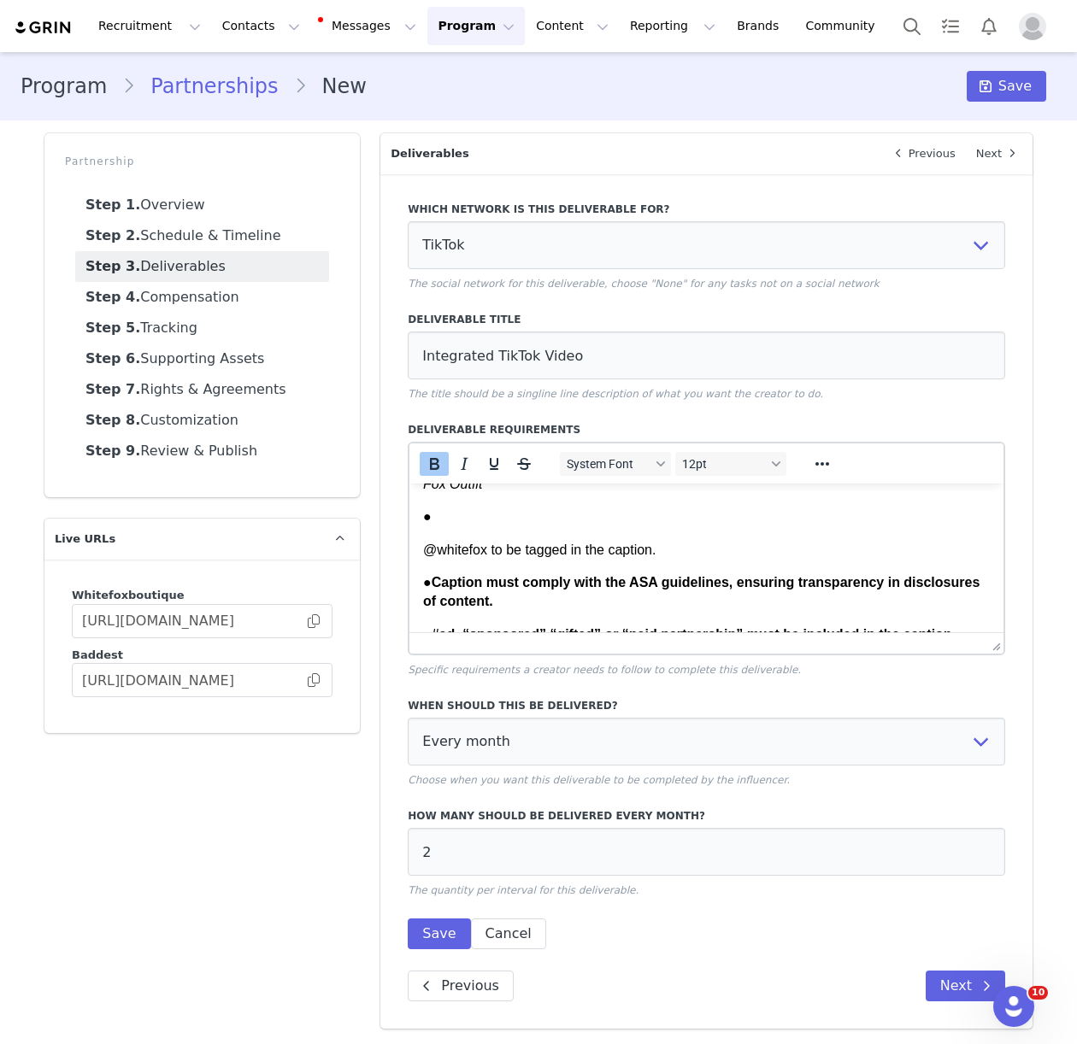
scroll to position [32, 0]
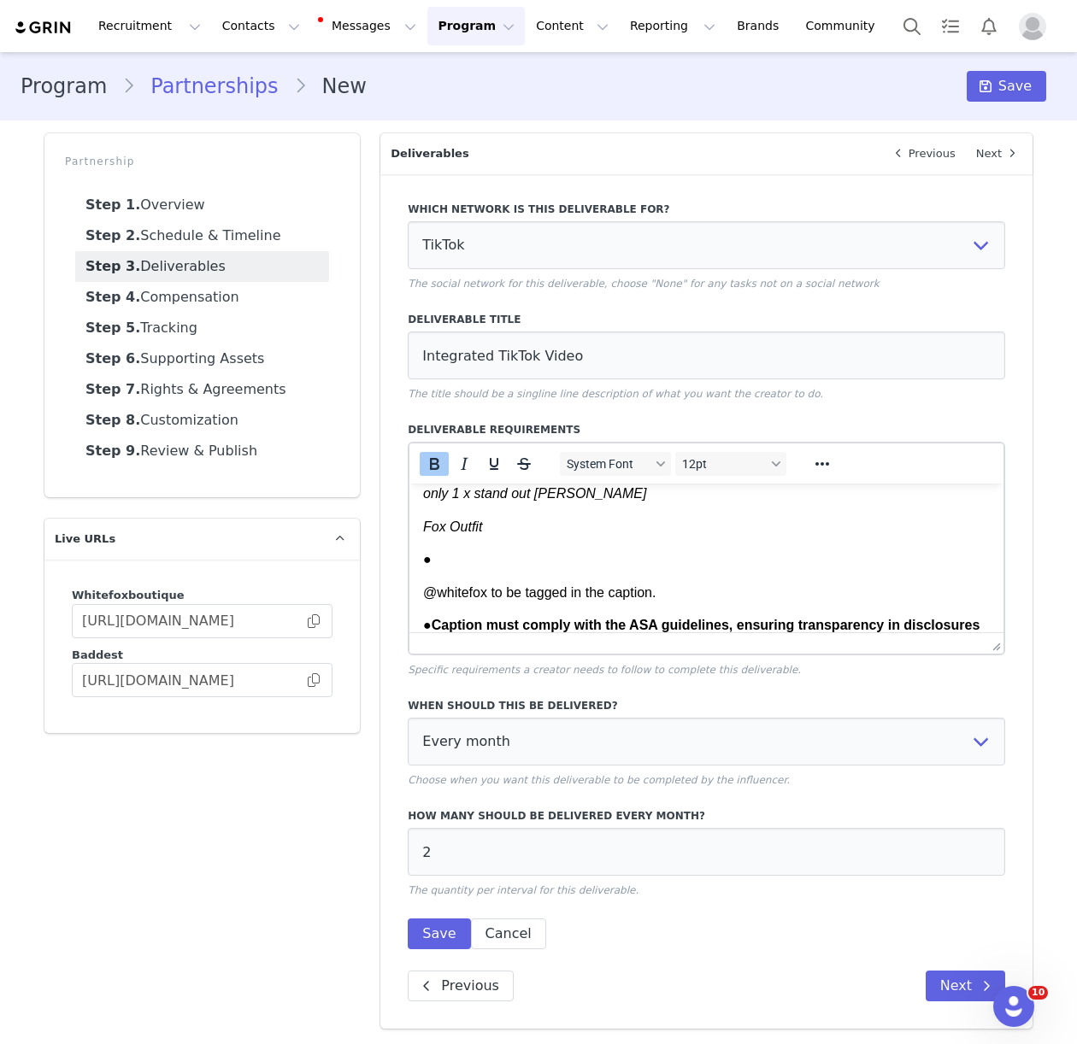
click at [420, 591] on html "2x Integrated TikTok Video per month using a viral sound/trend of [PERSON_NAME]…" at bounding box center [706, 965] width 594 height 1026
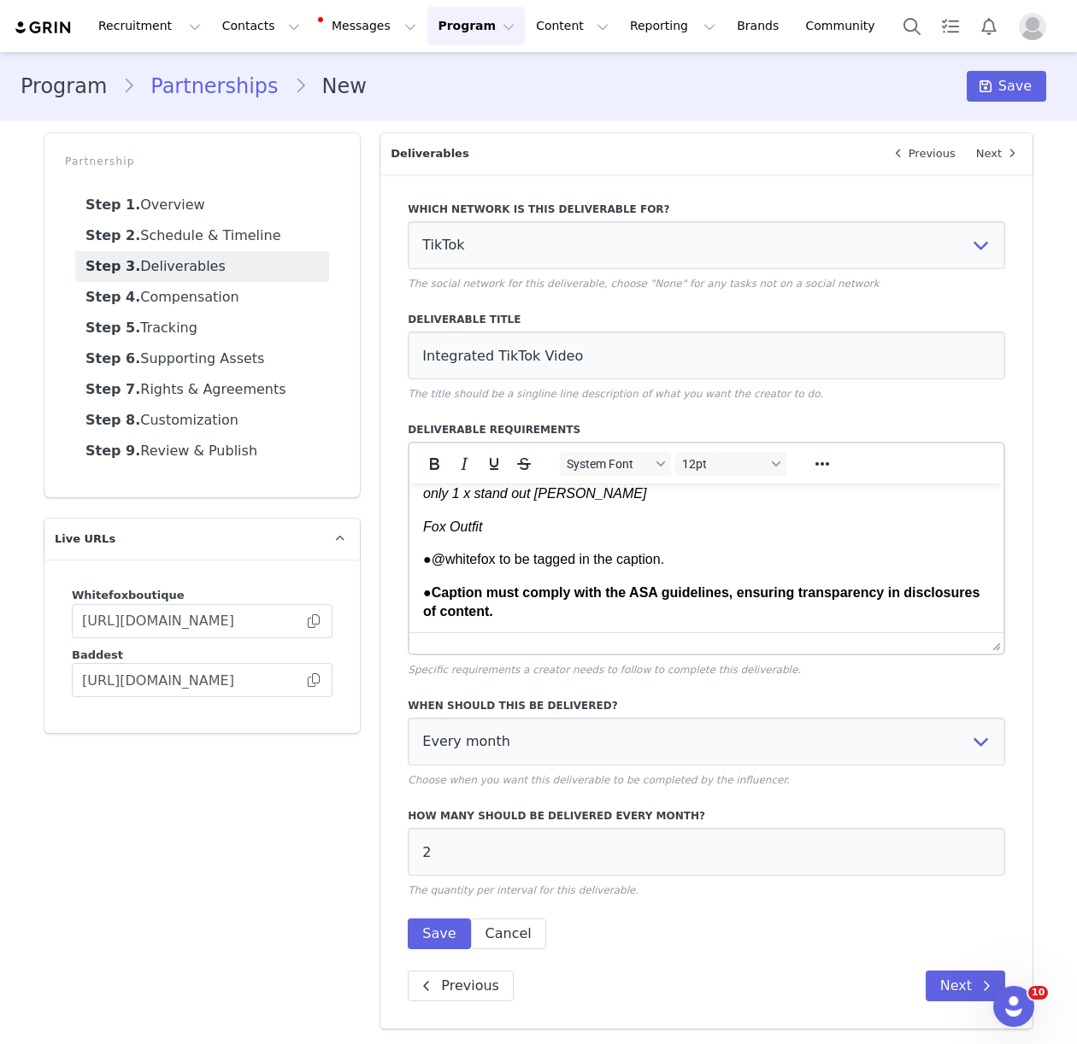
click at [421, 529] on html "2x Integrated TikTok Video per month using a viral sound/trend of [PERSON_NAME]…" at bounding box center [706, 948] width 594 height 992
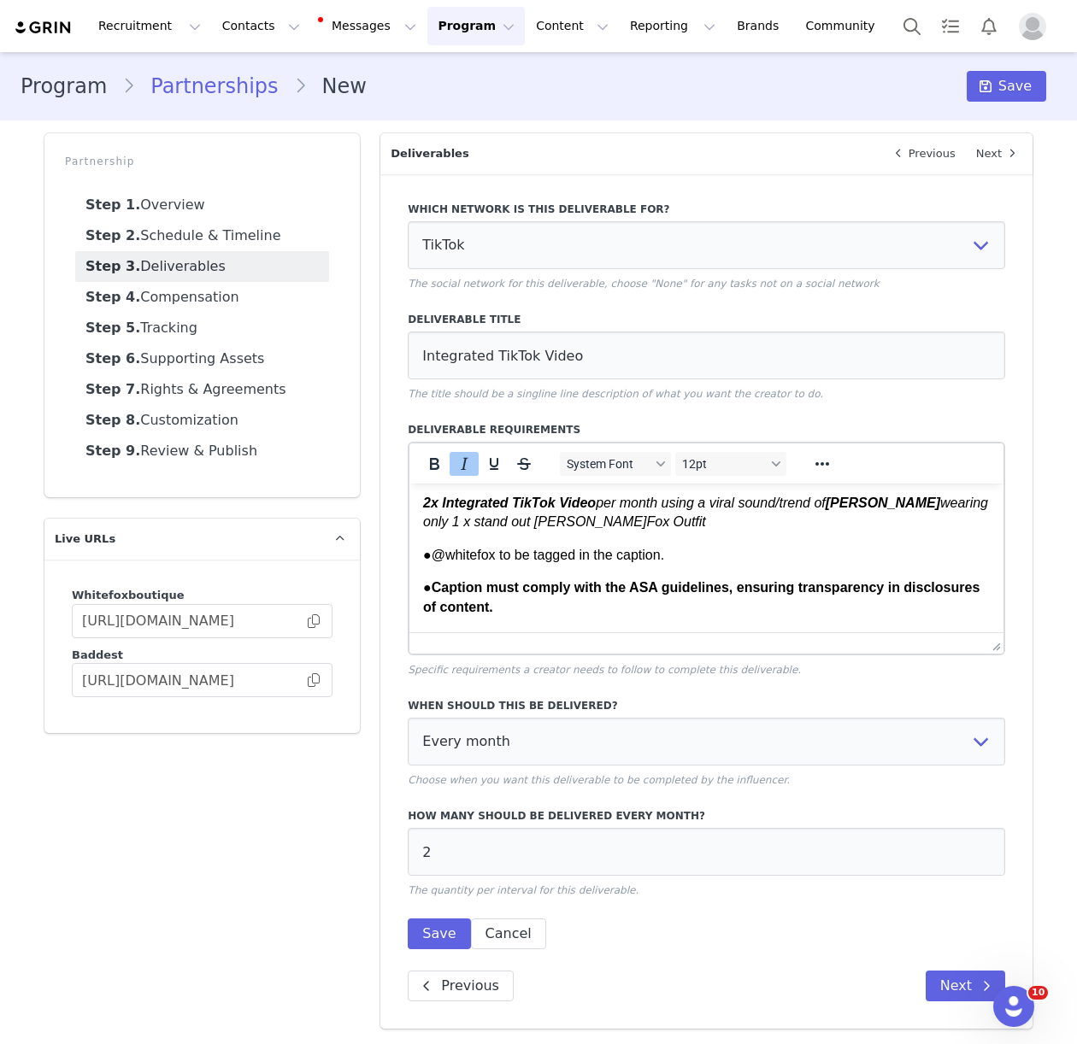
scroll to position [0, 0]
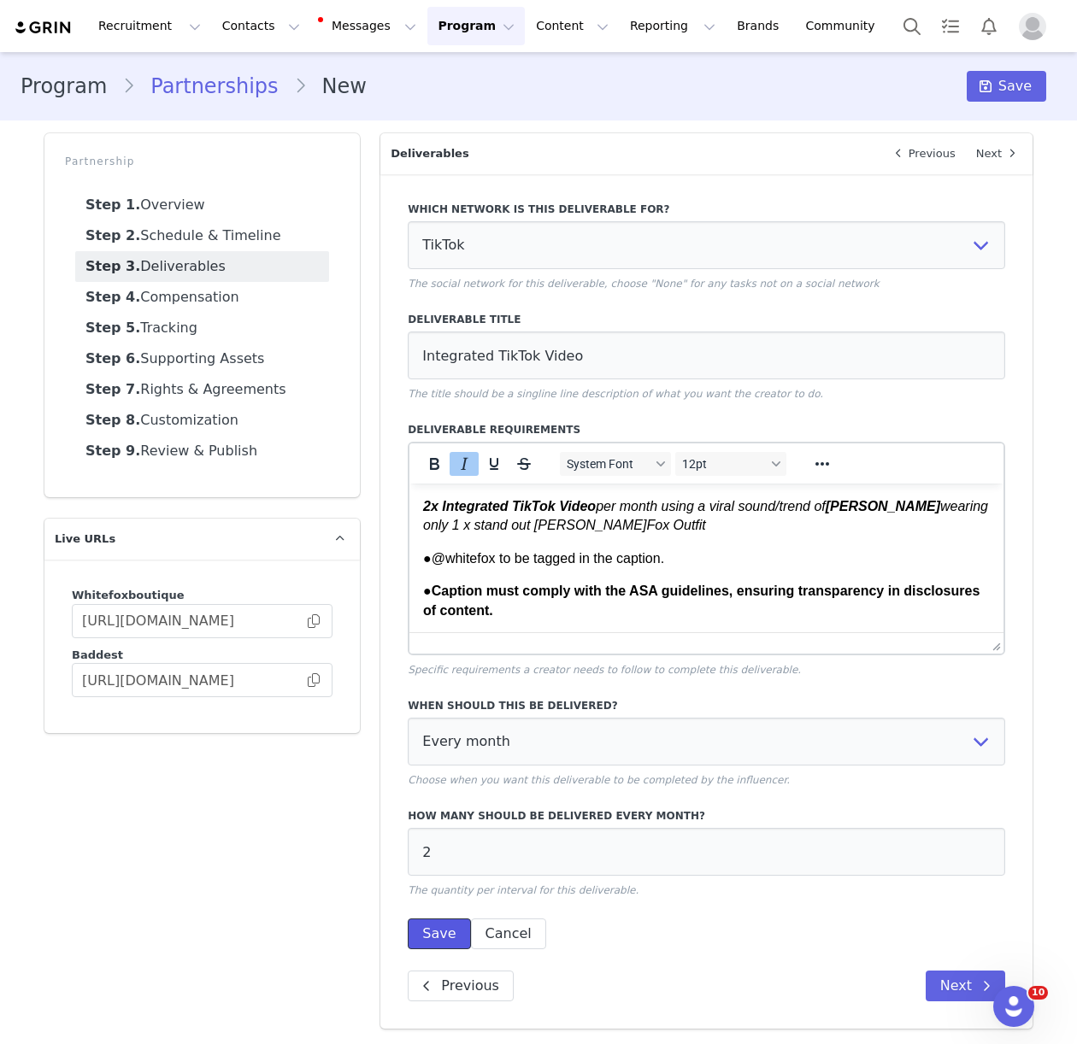
click at [447, 923] on button "Save" at bounding box center [439, 934] width 62 height 31
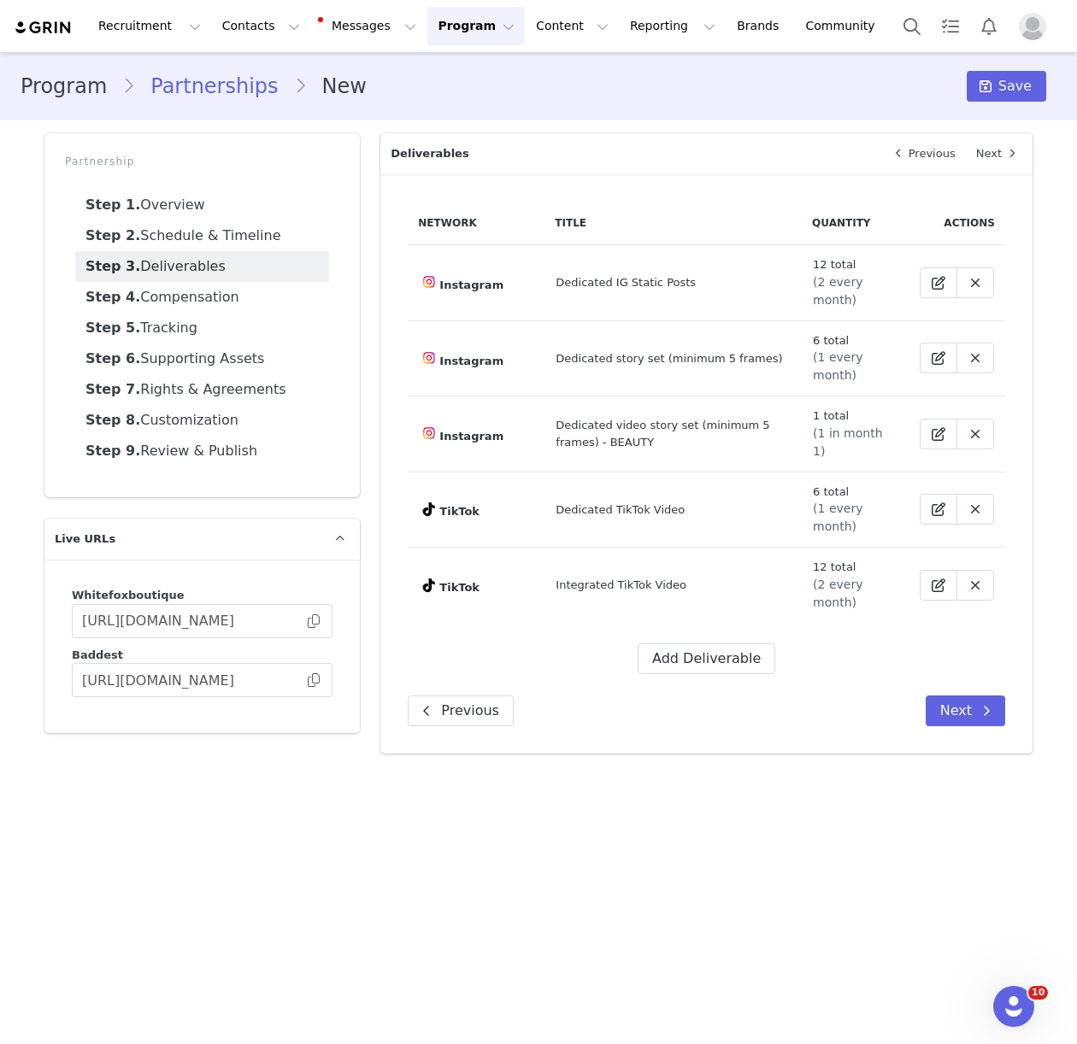
click at [744, 696] on div "Previous Next" at bounding box center [706, 711] width 597 height 31
click at [942, 696] on button "Next" at bounding box center [965, 711] width 79 height 31
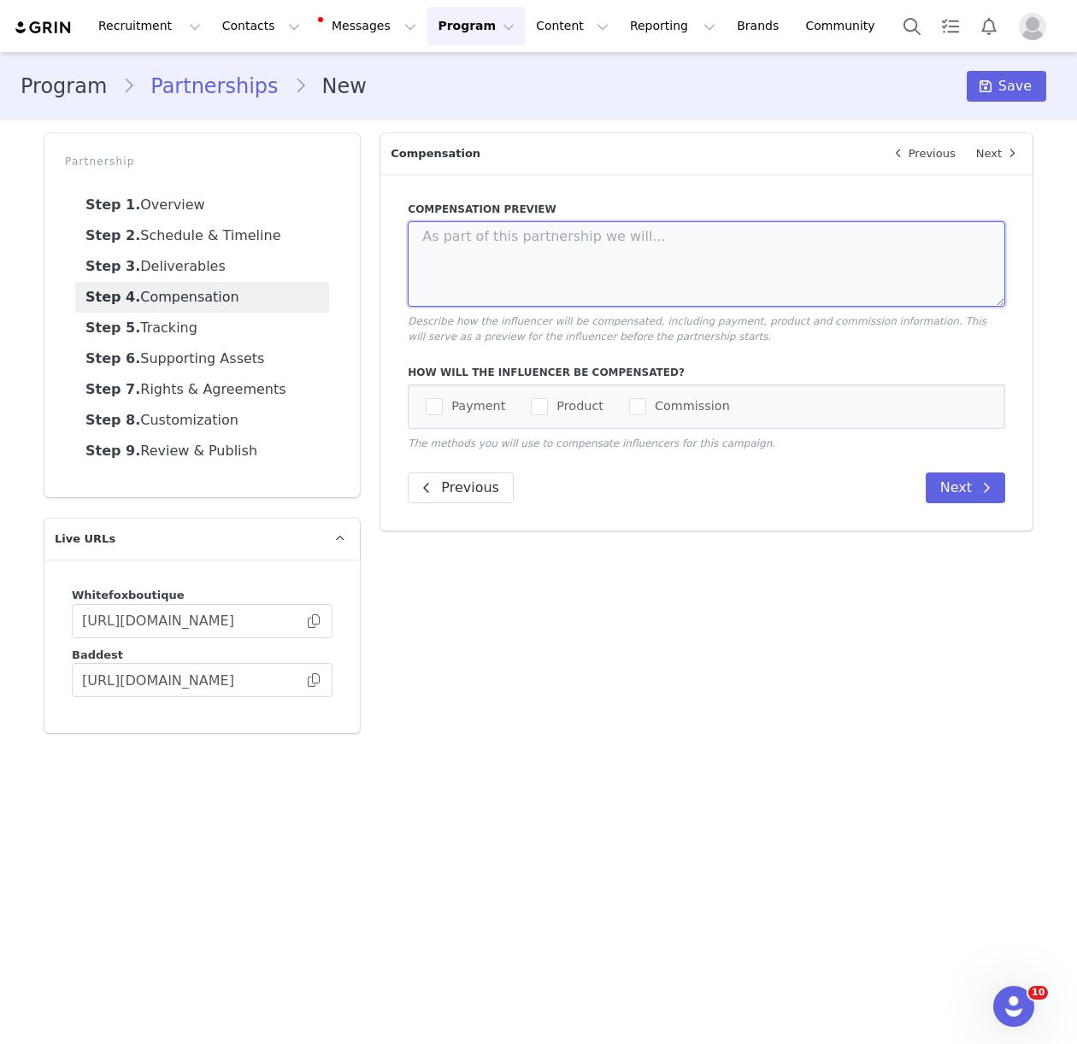
click at [535, 258] on textarea at bounding box center [706, 263] width 597 height 85
paste textarea "FEE FOR CAMPAIGN: £6,250 per month | £37,500 in total"
type textarea "FEE FOR CAMPAIGN: £6,250 per month | £37,500 in total"
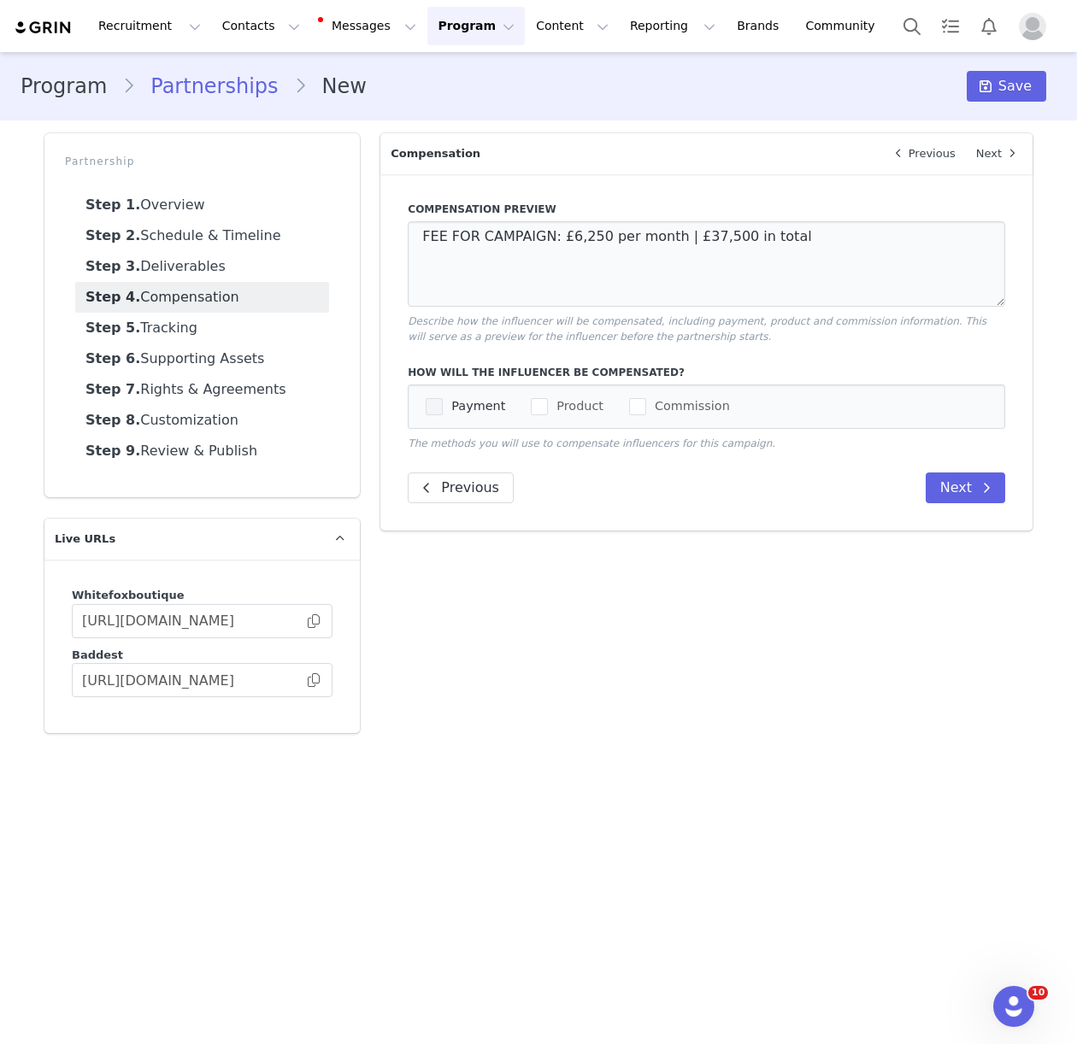
drag, startPoint x: 454, startPoint y: 405, endPoint x: 498, endPoint y: 407, distance: 44.5
click at [454, 405] on span "Payment" at bounding box center [474, 406] width 62 height 16
click at [443, 398] on input "Payment" at bounding box center [443, 398] width 0 height 0
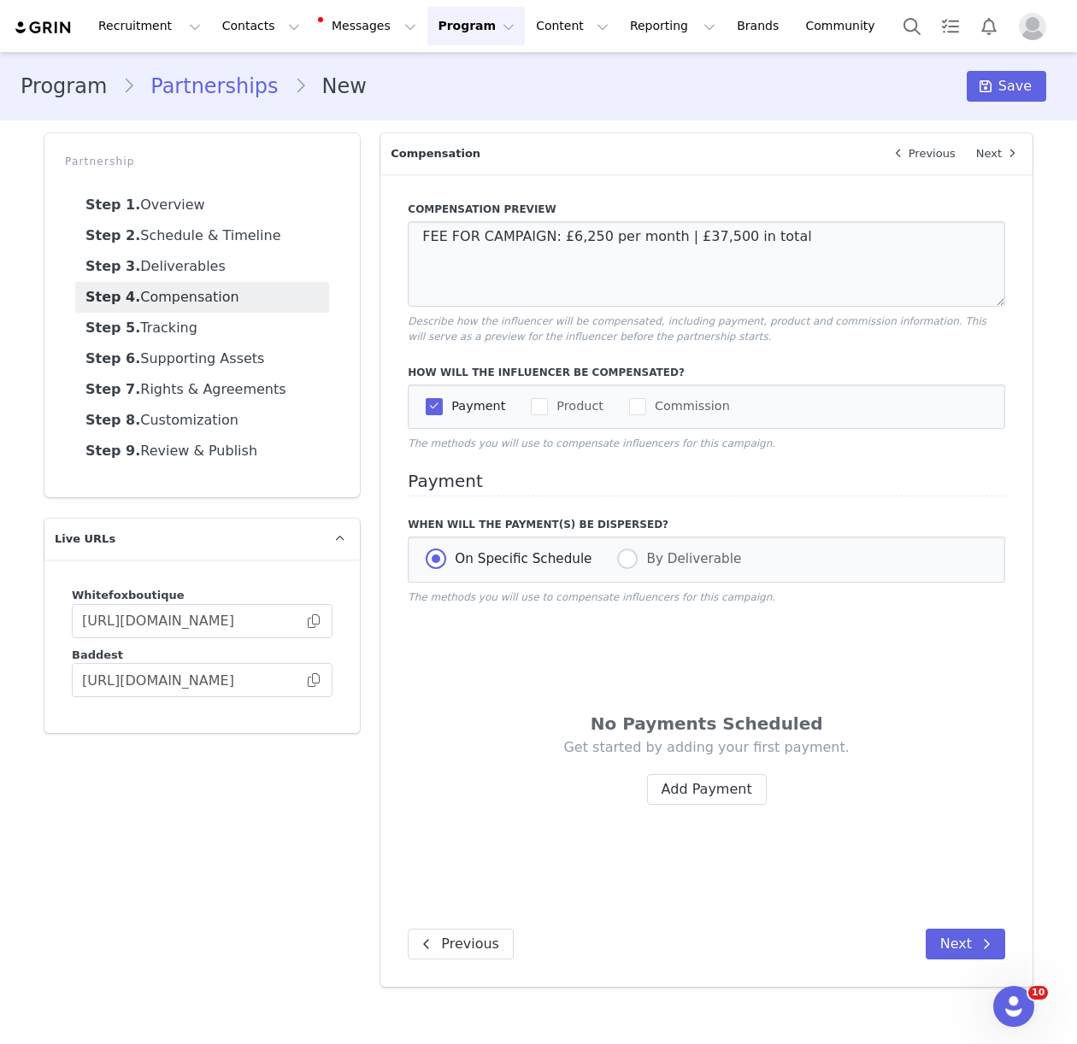
drag, startPoint x: 536, startPoint y: 407, endPoint x: 679, endPoint y: 671, distance: 300.2
click at [536, 409] on span "checkbox-group" at bounding box center [539, 406] width 17 height 17
click at [548, 398] on input "Product" at bounding box center [548, 398] width 0 height 0
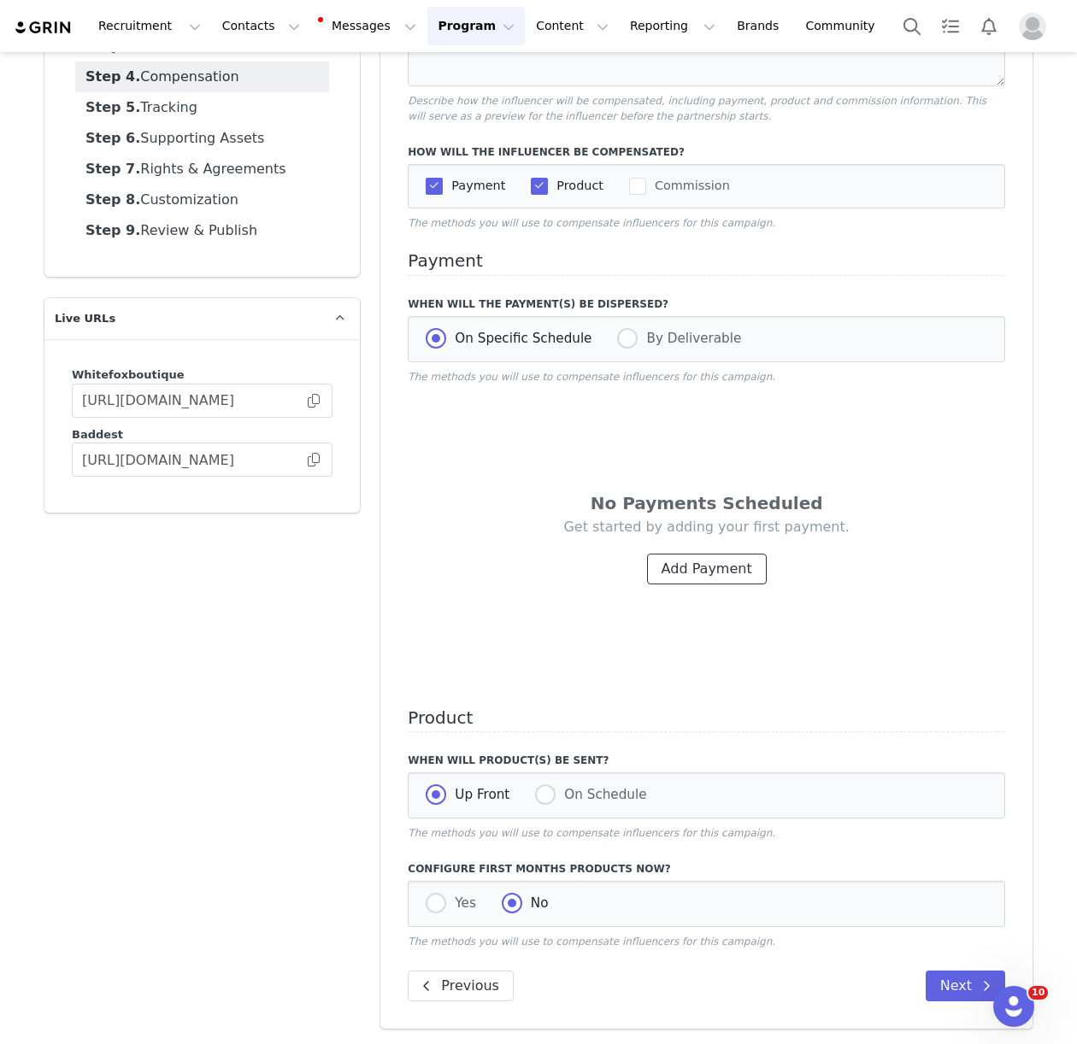
click at [680, 574] on button "Add Payment" at bounding box center [707, 569] width 120 height 31
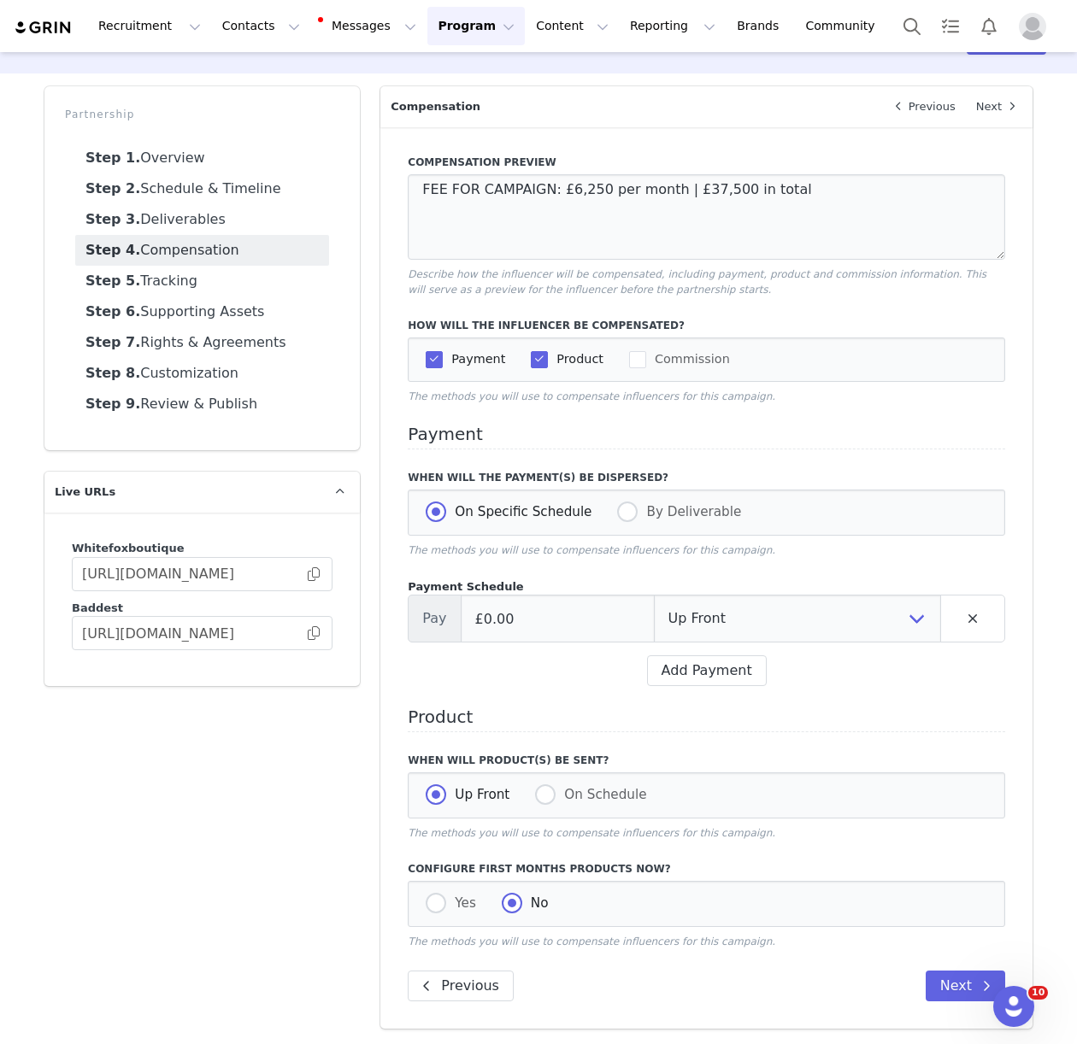
scroll to position [50, 0]
click at [536, 607] on input "£0.00" at bounding box center [558, 619] width 194 height 48
type input "£6,250.00"
click at [744, 608] on select "Up Front Month 1 Month 2 Month 3 Month 4 Month 5 Month 6 Upon Completion" at bounding box center [797, 619] width 287 height 48
select select "1"
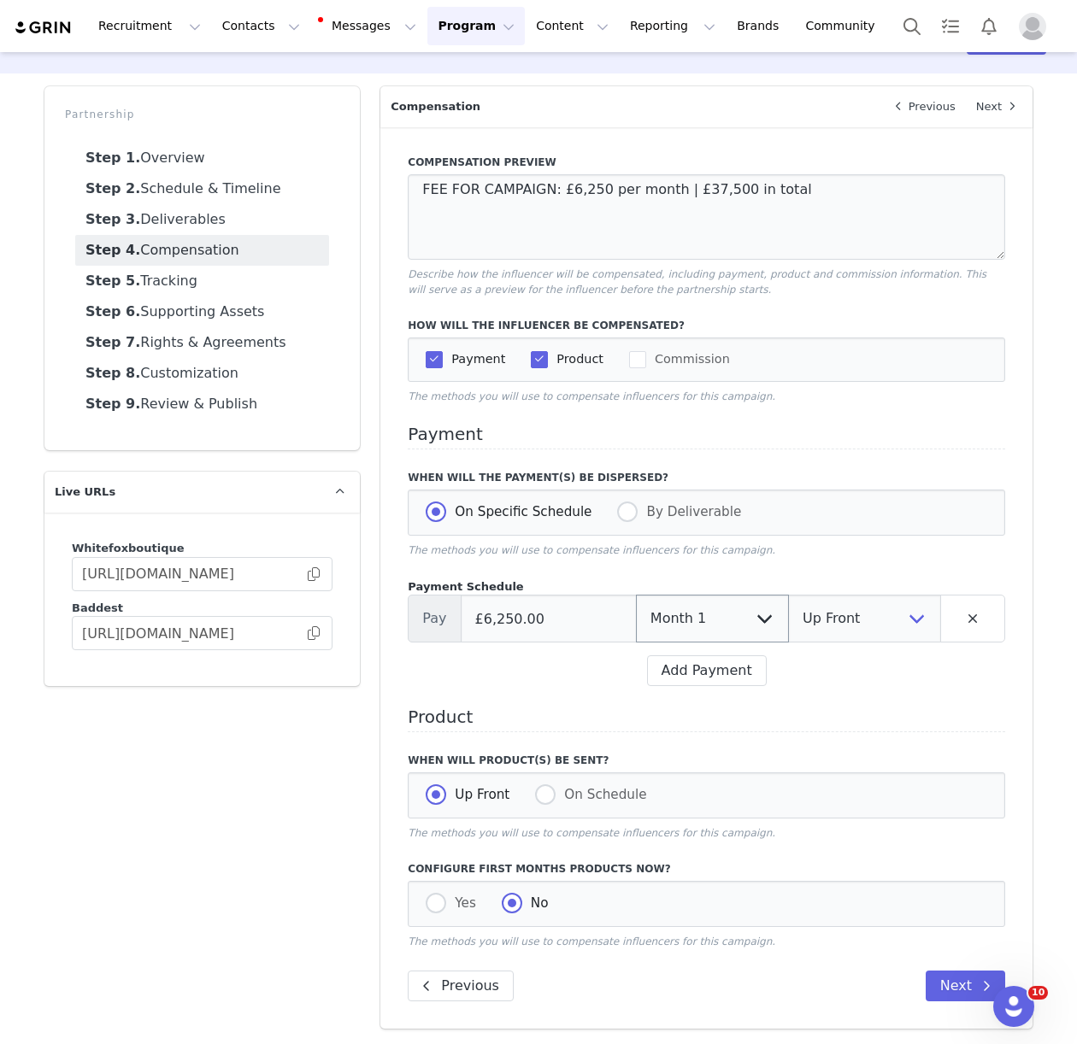
select select "upon_completion"
click at [717, 670] on button "Add Payment" at bounding box center [707, 671] width 120 height 31
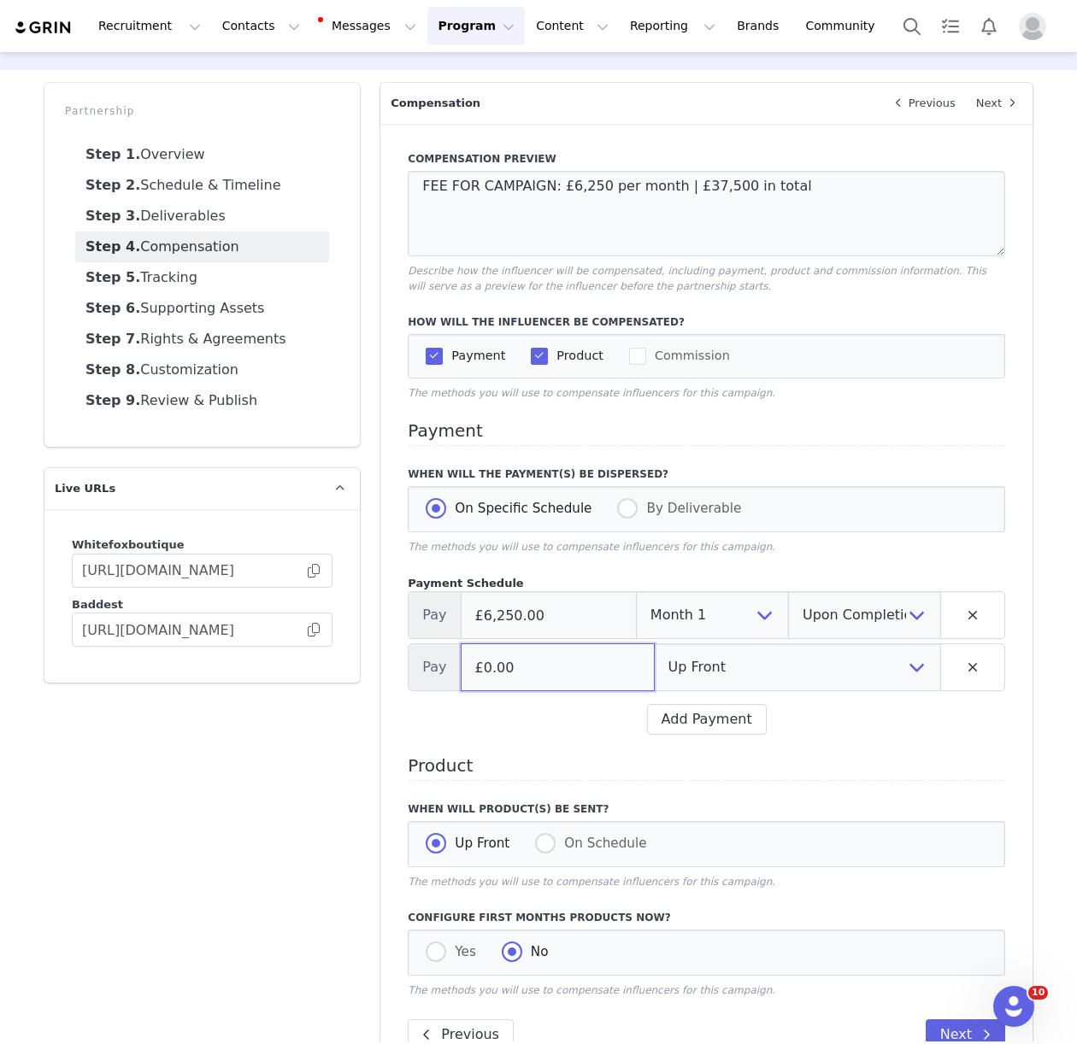
click at [563, 682] on input "£0.00" at bounding box center [558, 668] width 194 height 48
type input "£6,250.00"
click at [793, 680] on select "Up Front Month 1 Month 2 Month 3 Month 4 Month 5 Month 6 Upon Completion" at bounding box center [797, 668] width 287 height 48
select select "2"
select select "upon_completion"
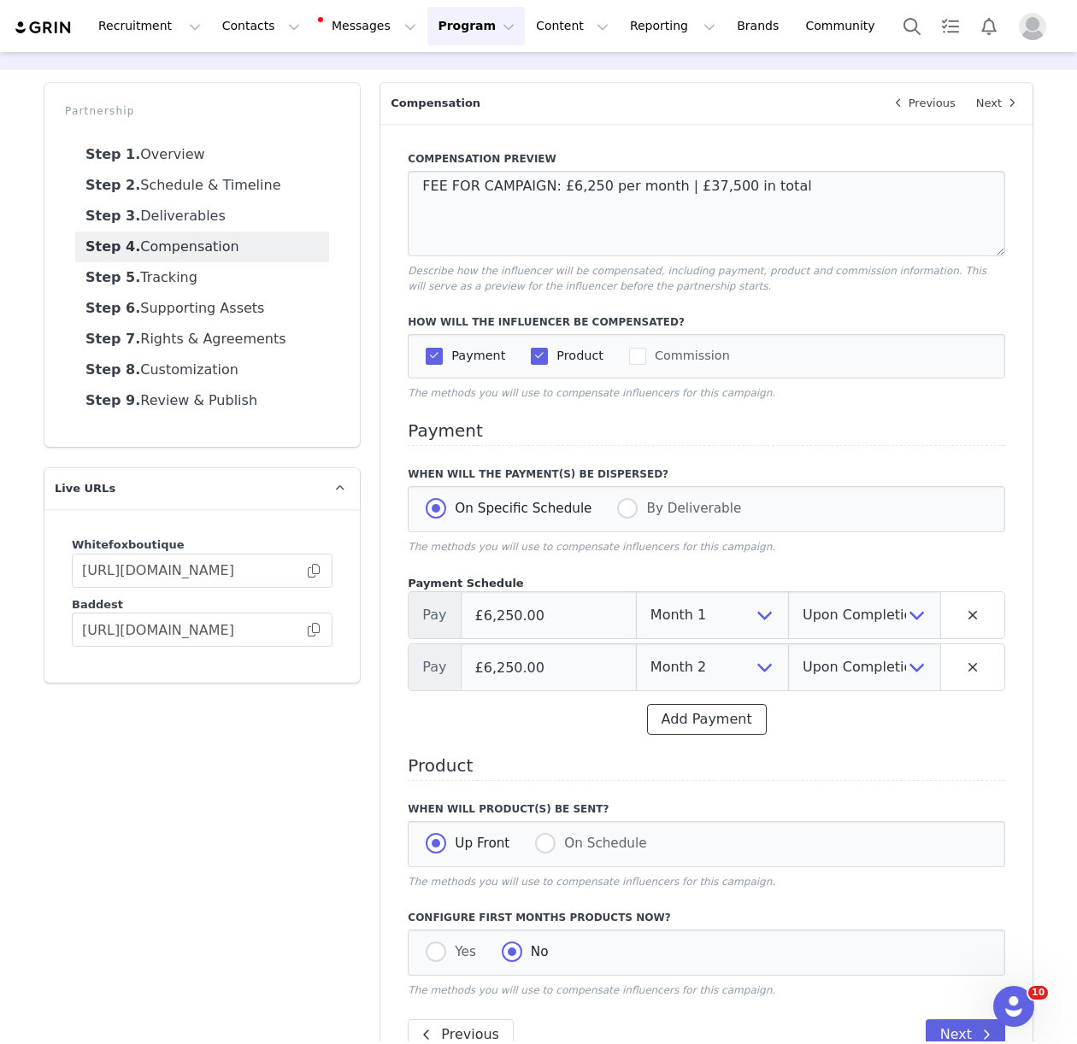
click at [709, 726] on button "Add Payment" at bounding box center [707, 719] width 120 height 31
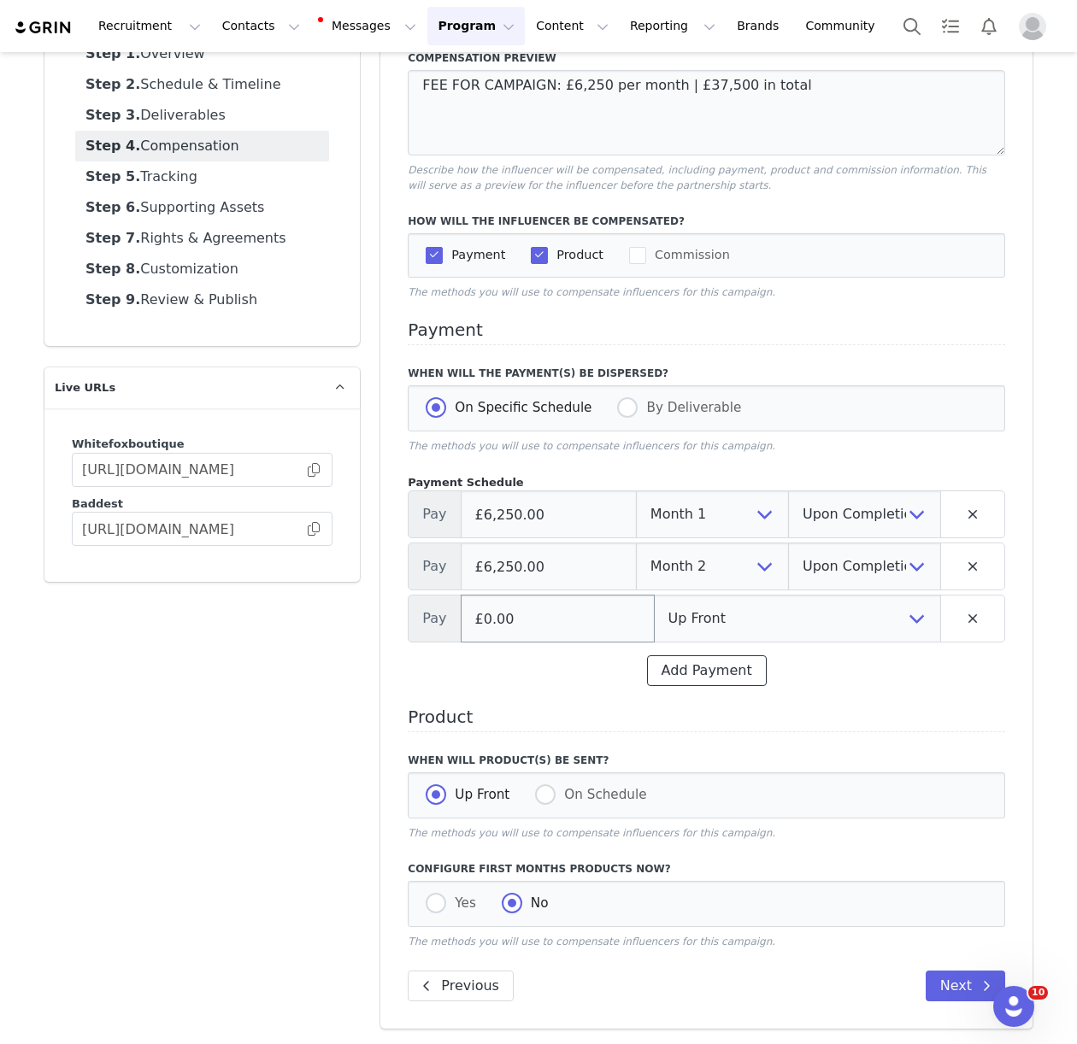
scroll to position [154, 0]
click at [523, 631] on input "£0.00" at bounding box center [558, 619] width 194 height 48
type input "£6,250.00"
click at [749, 632] on select "Up Front Month 1 Month 2 Month 3 Month 4 Month 5 Month 6 Upon Completion" at bounding box center [797, 619] width 287 height 48
select select "3"
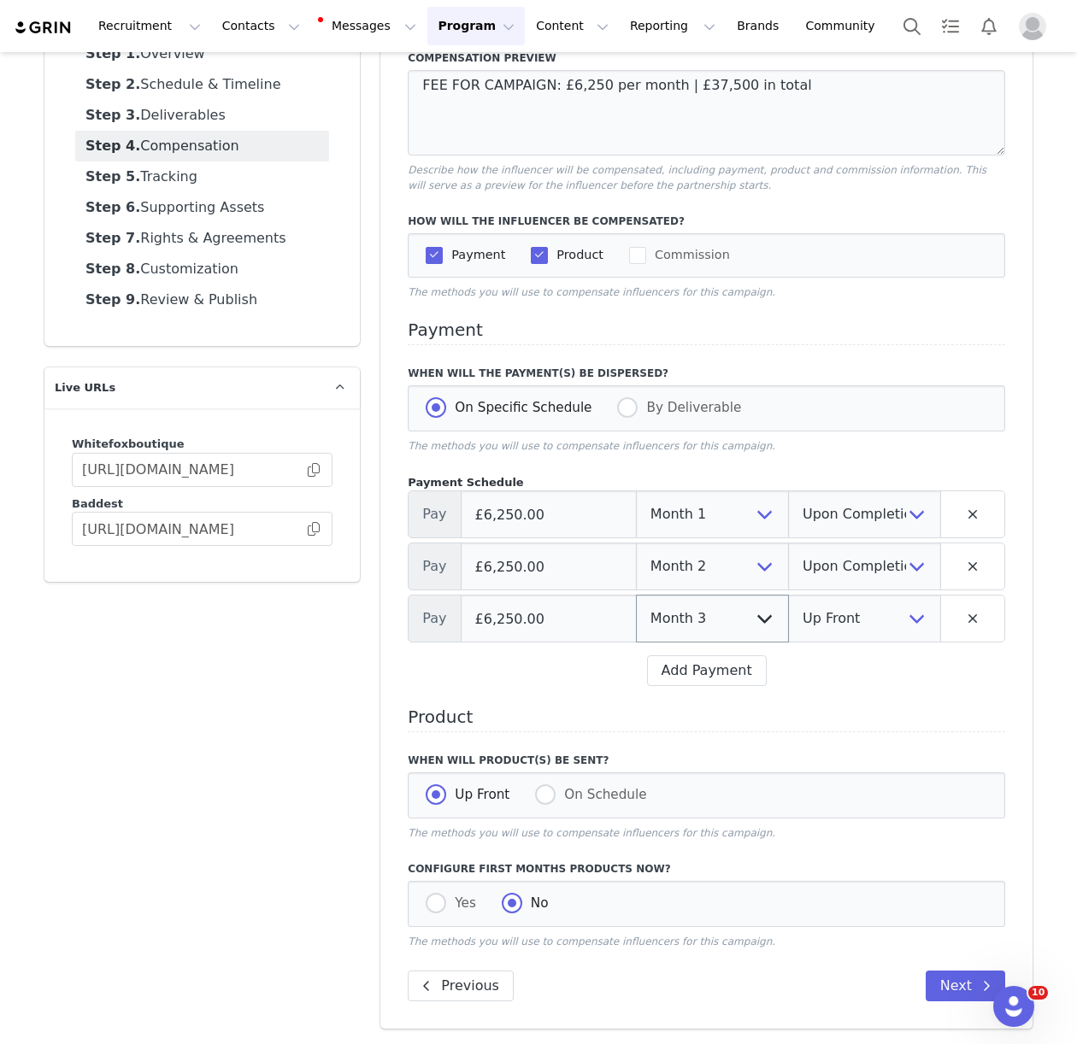
select select "upon_completion"
click at [721, 672] on button "Add Payment" at bounding box center [707, 671] width 120 height 31
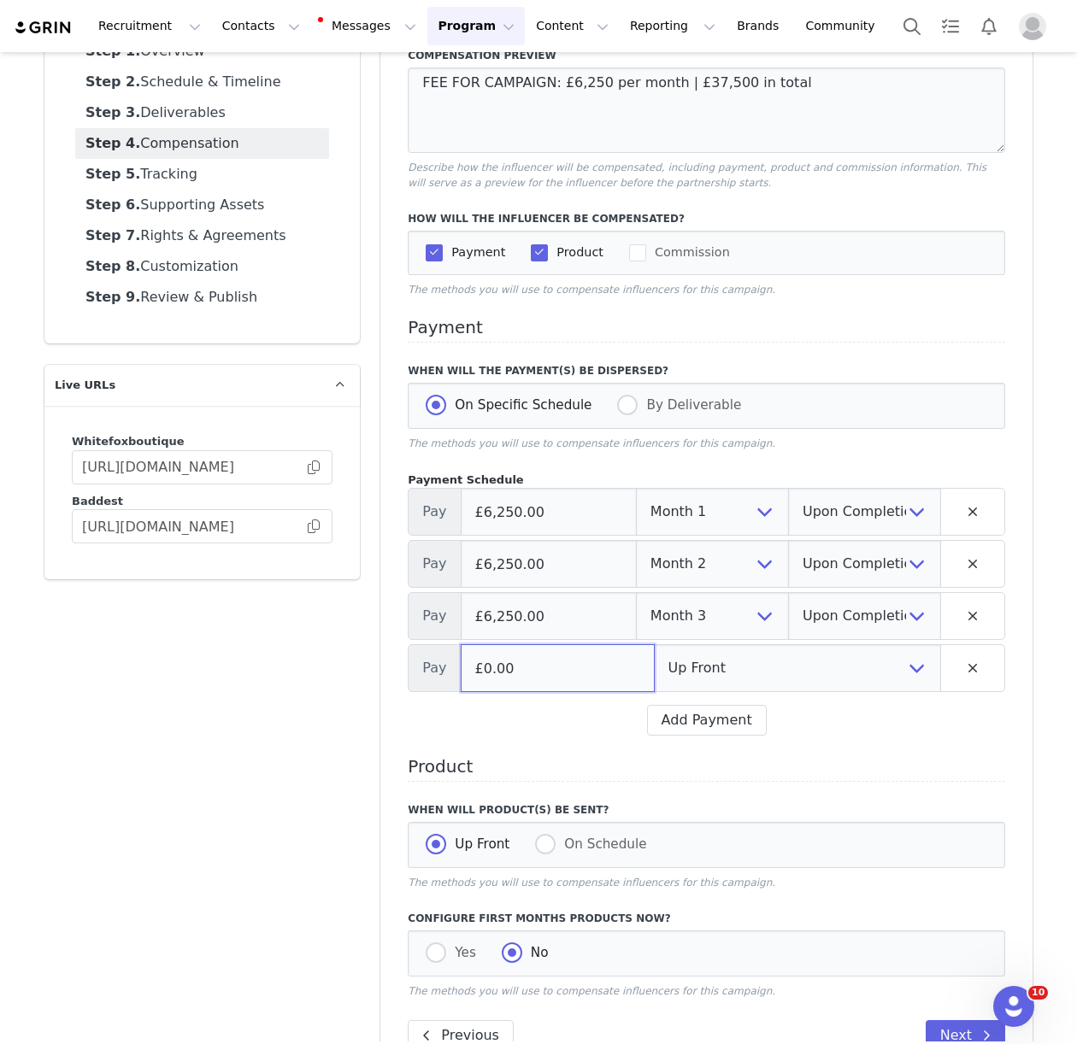
click at [590, 674] on input "£0.00" at bounding box center [558, 668] width 194 height 48
type input "£6,250.00"
click at [758, 674] on select "Up Front Month 1 Month 2 Month 3 Month 4 Month 5 Month 6 Upon Completion" at bounding box center [797, 668] width 287 height 48
select select "4"
click at [866, 664] on select "Up Front Upon Completion" at bounding box center [864, 668] width 153 height 48
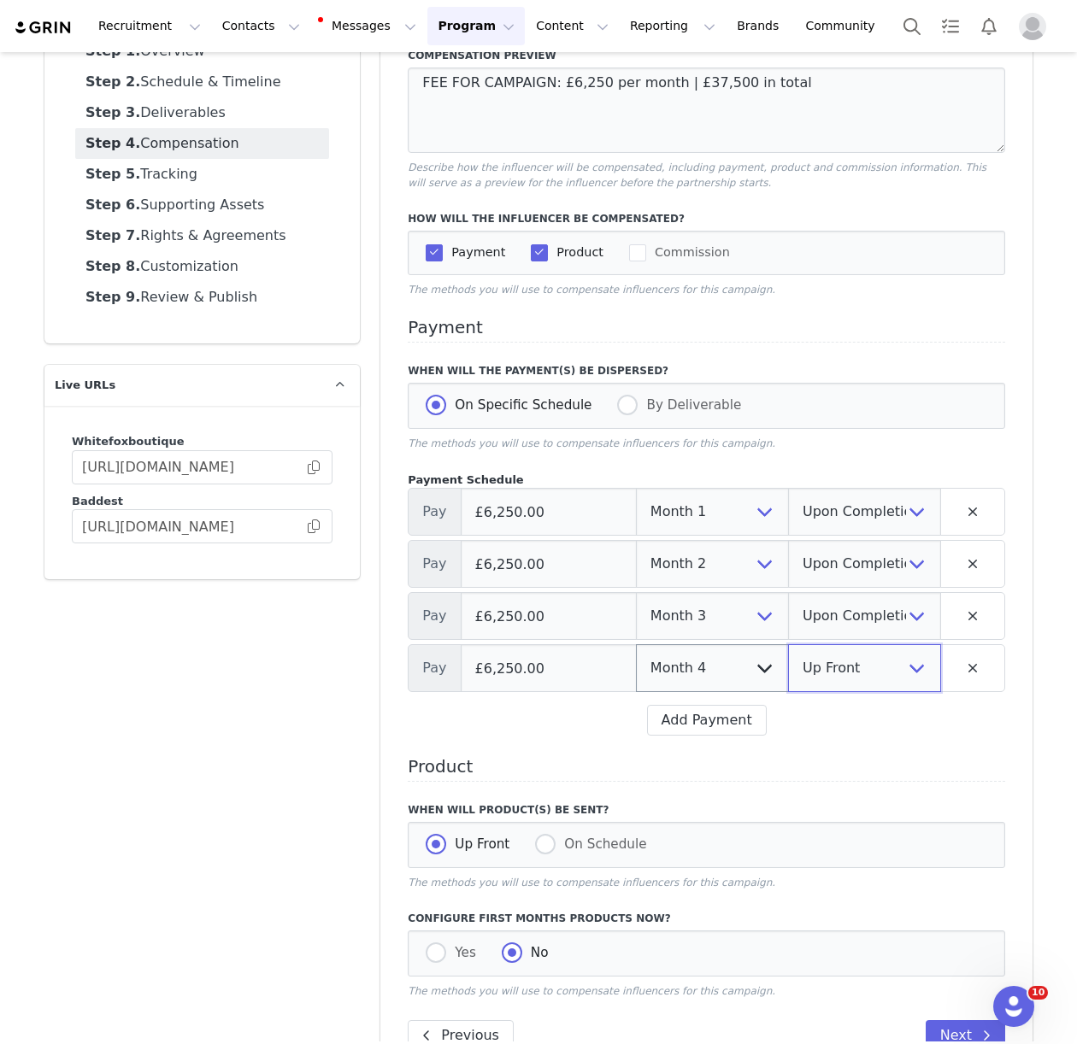
select select "upon_completion"
click at [700, 726] on button "Add Payment" at bounding box center [707, 720] width 120 height 31
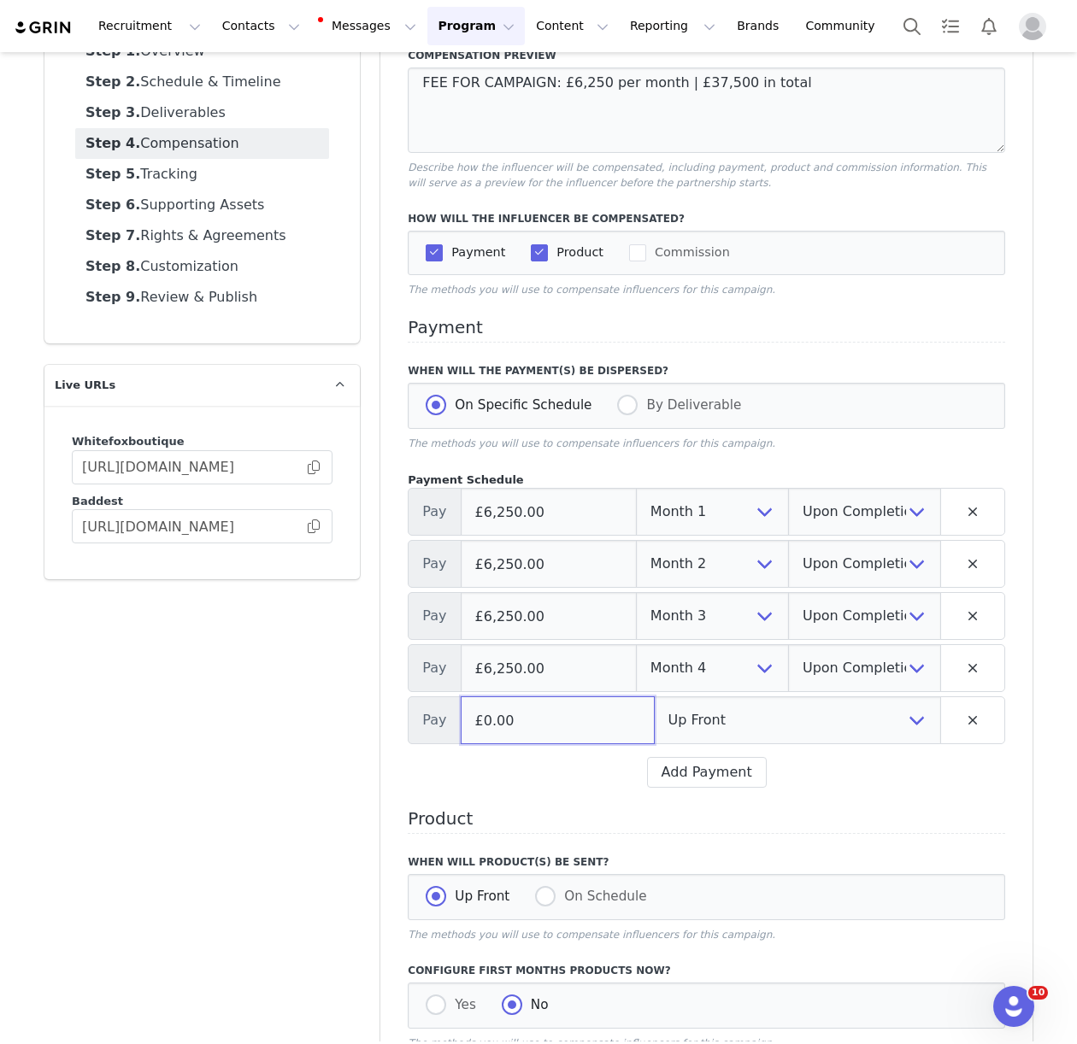
click at [556, 720] on input "£0.00" at bounding box center [558, 721] width 194 height 48
type input "£6,250.00"
click at [706, 727] on select "Up Front Month 1 Month 2 Month 3 Month 4 Month 5 Month 6 Upon Completion" at bounding box center [797, 721] width 287 height 48
select select "5"
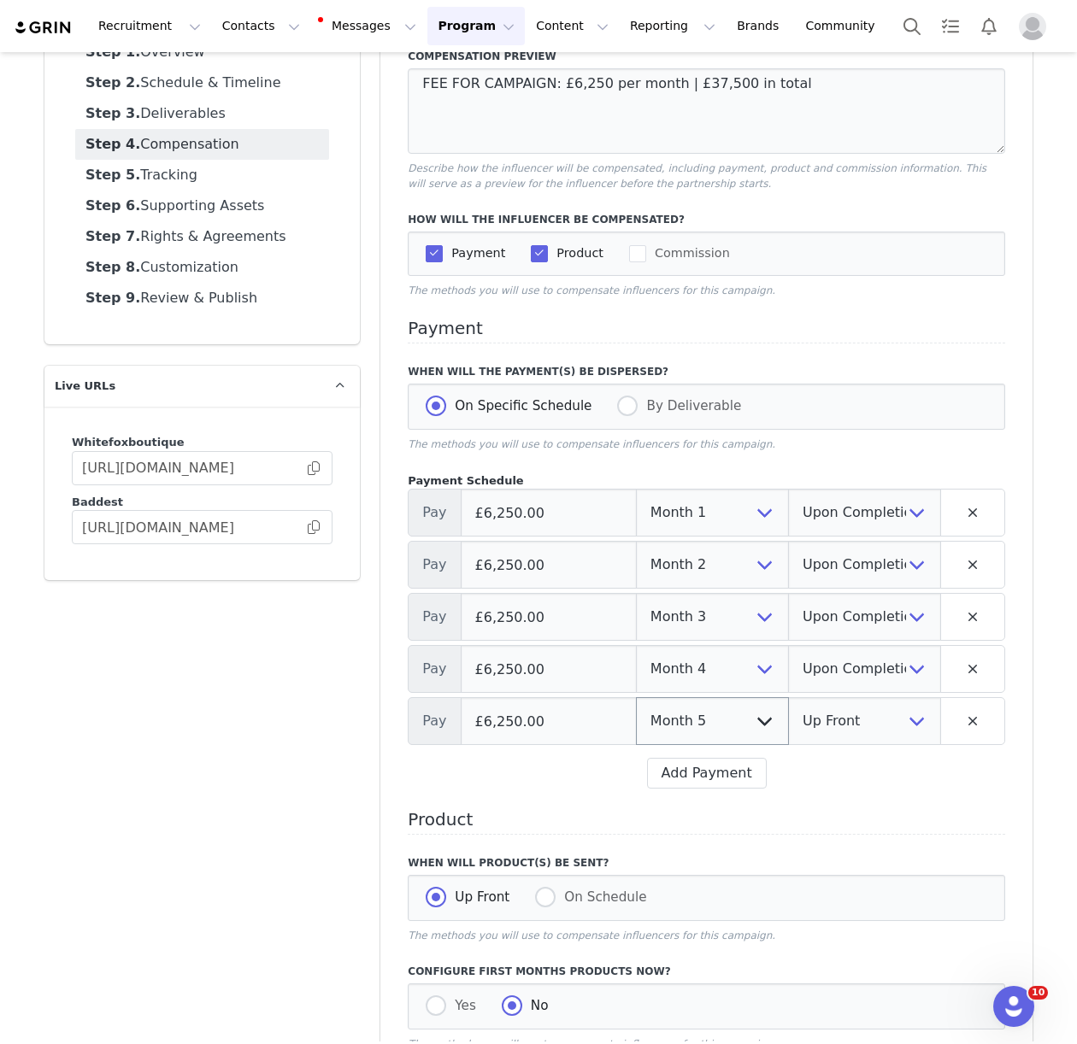
select select "upon_completion"
click at [709, 768] on button "Add Payment" at bounding box center [707, 773] width 120 height 31
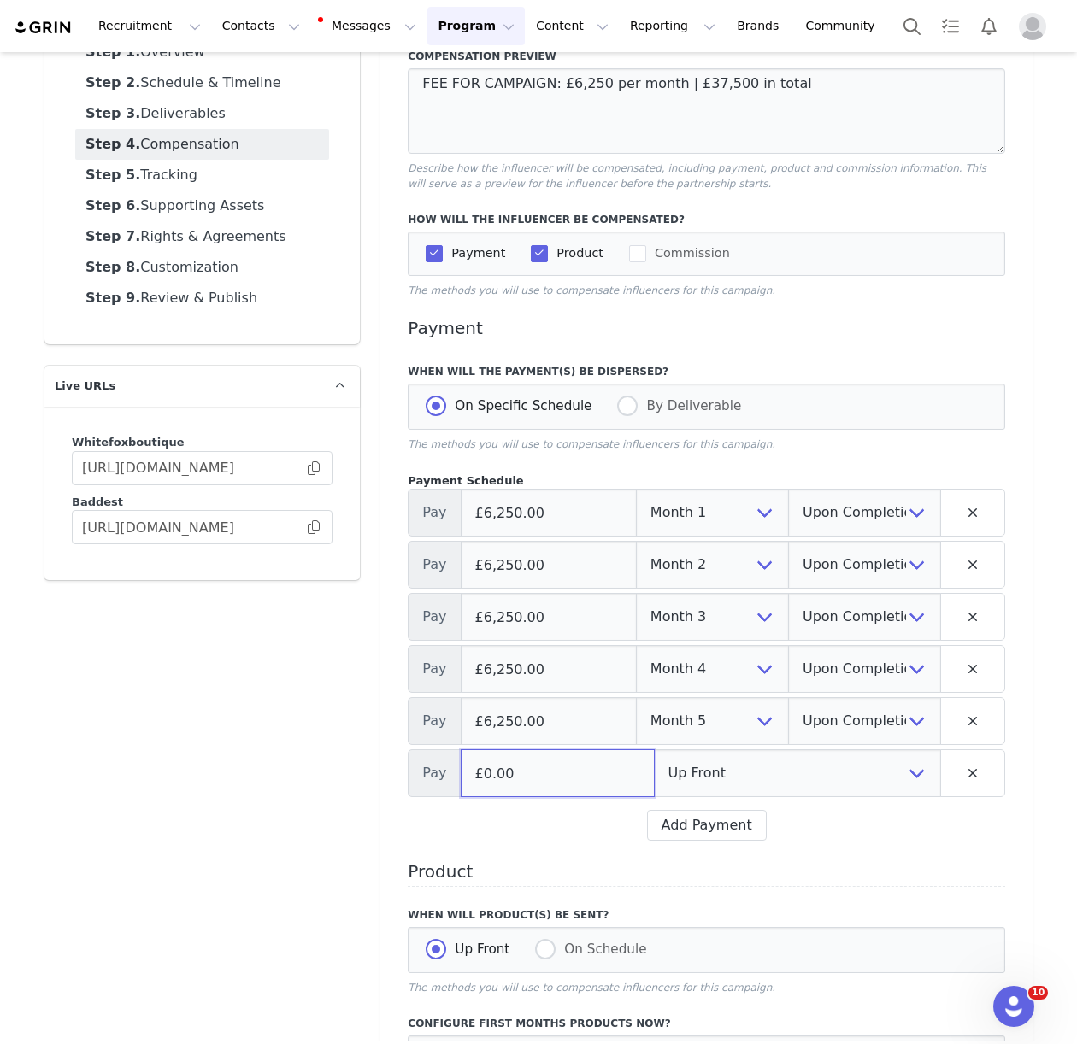
click at [541, 778] on input "£0.00" at bounding box center [558, 774] width 194 height 48
type input "£6,250.00"
click at [693, 777] on select "Up Front Month 1 Month 2 Month 3 Month 4 Month 5 Month 6 Upon Completion" at bounding box center [797, 774] width 287 height 48
select select "6"
click at [861, 778] on select "Up Front Upon Completion" at bounding box center [864, 774] width 153 height 48
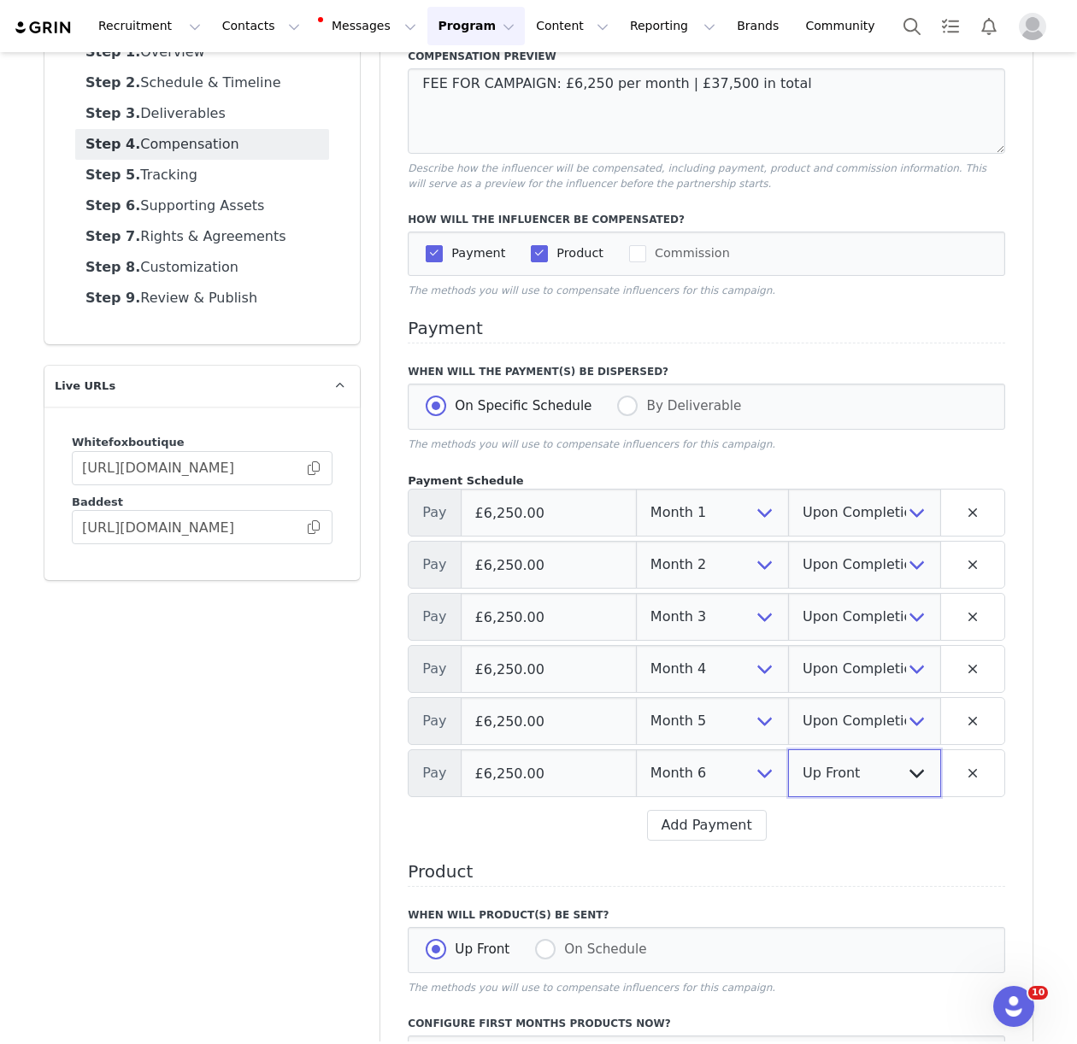
select select "upon_completion"
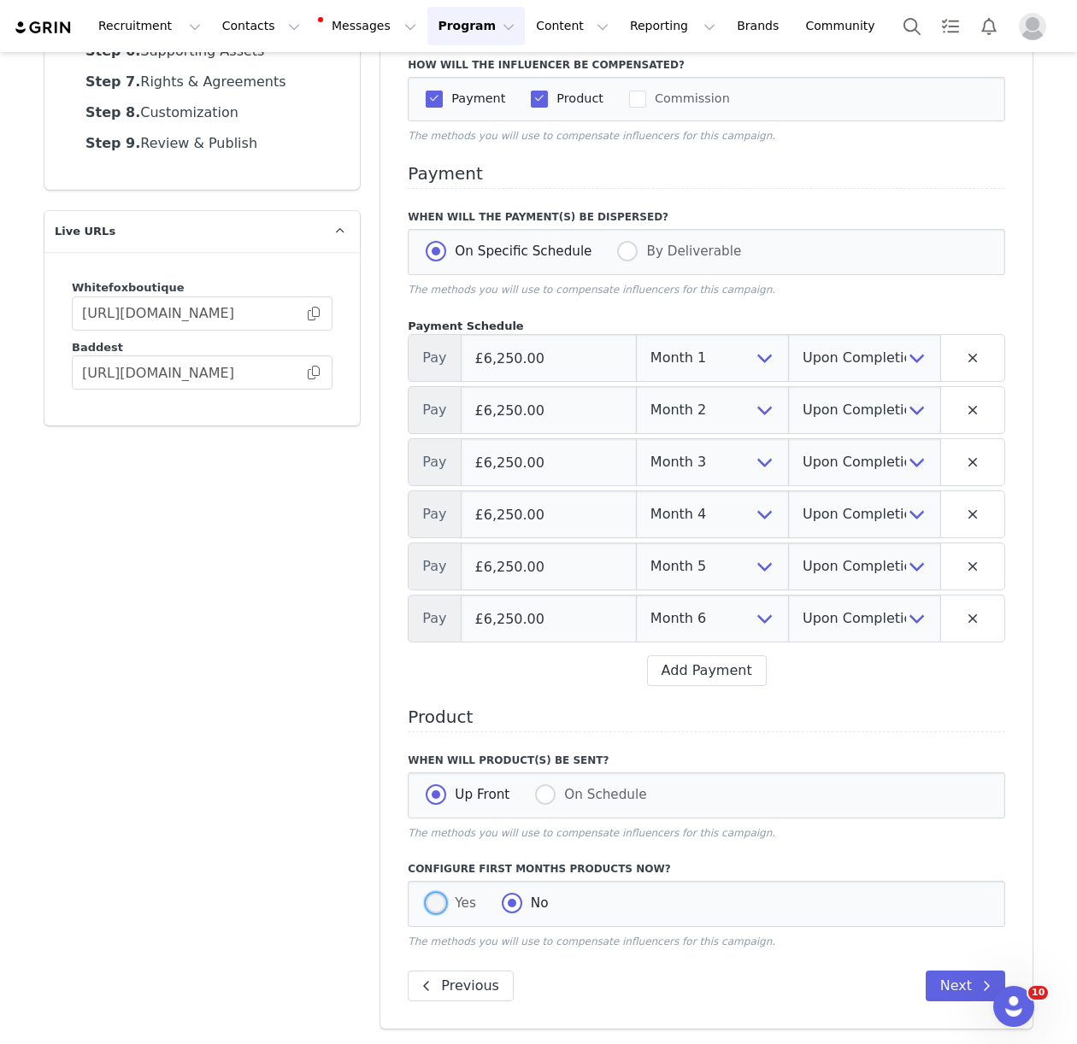
click at [429, 897] on span at bounding box center [436, 903] width 21 height 21
click at [429, 897] on input "Yes" at bounding box center [436, 904] width 21 height 22
radio input "true"
radio input "false"
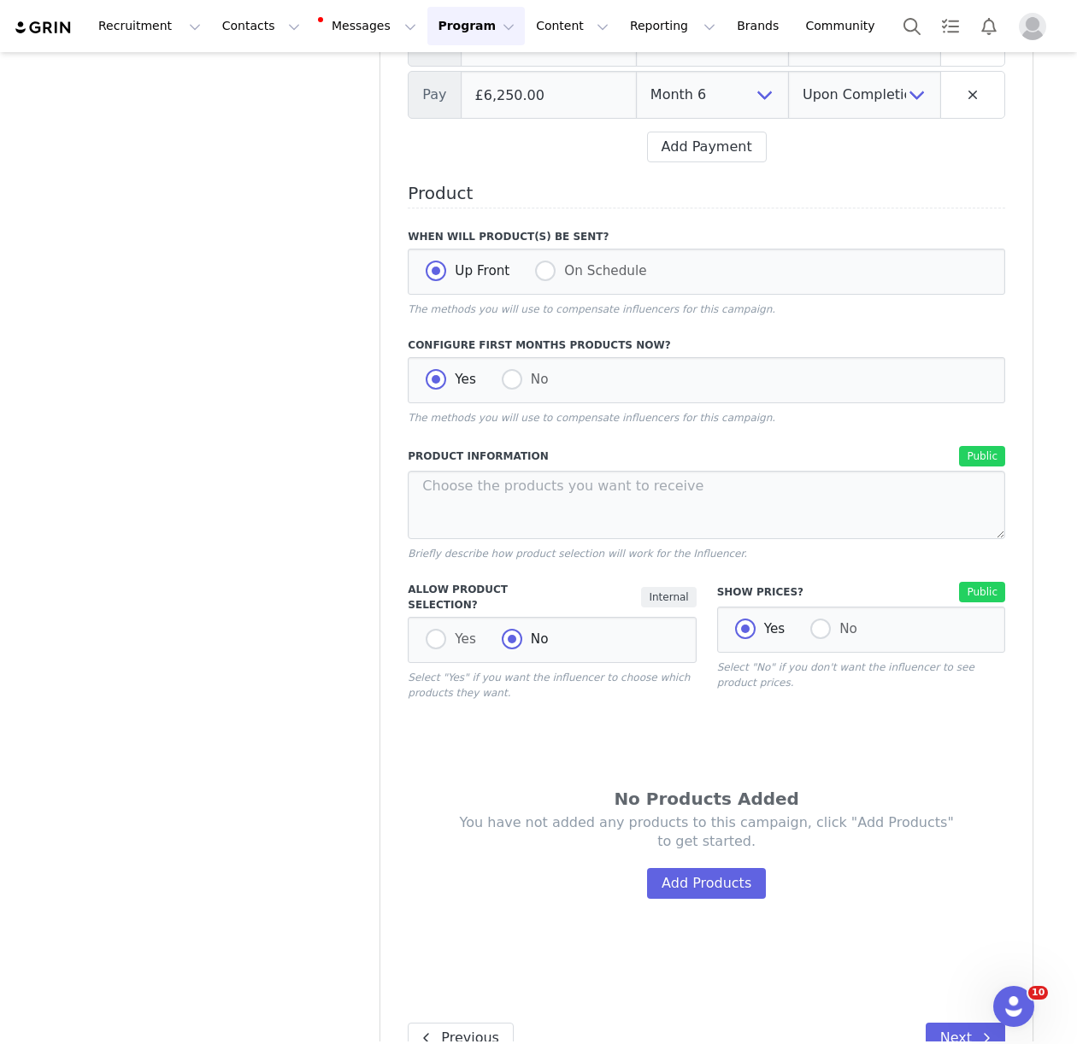
scroll to position [879, 0]
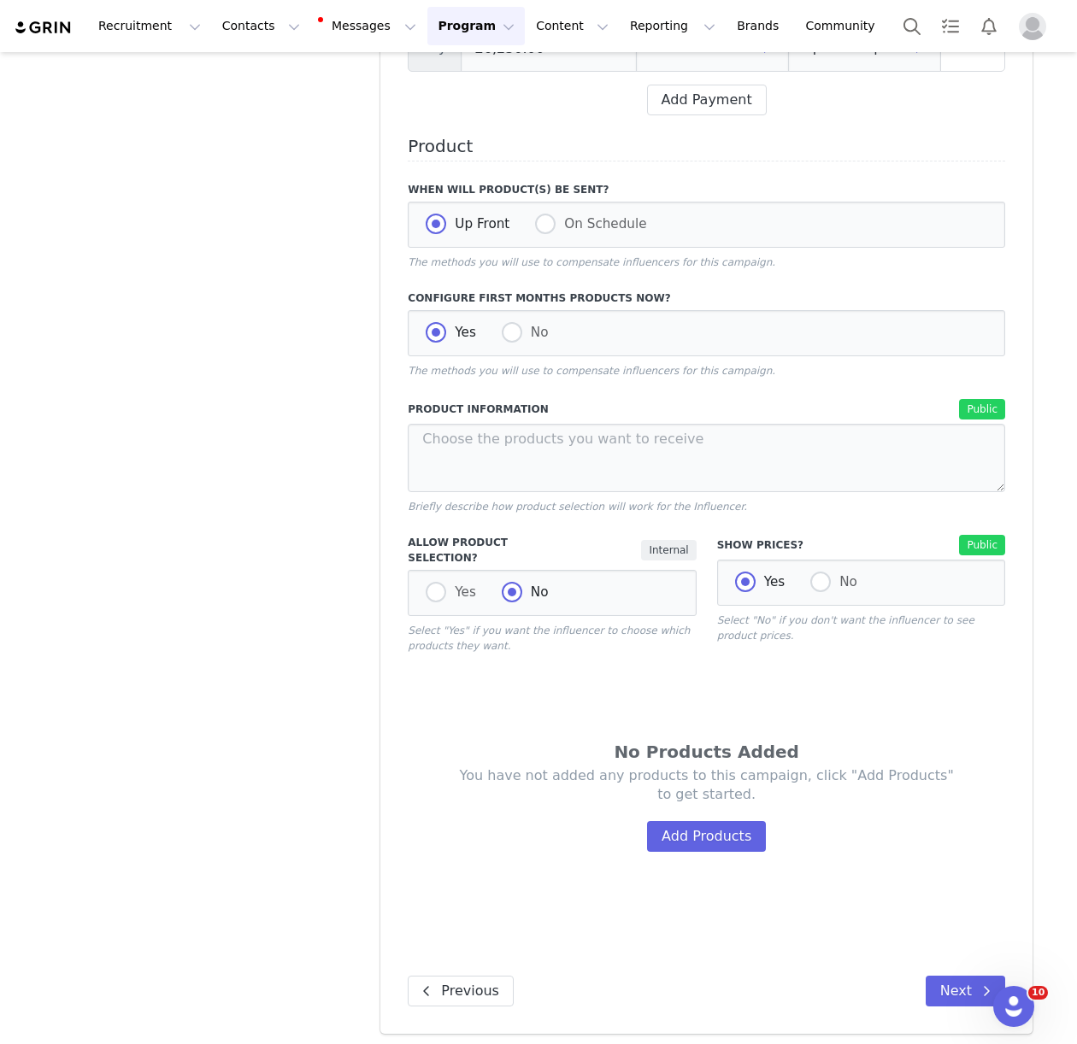
click at [418, 580] on div "Yes No" at bounding box center [552, 593] width 288 height 46
click at [436, 582] on span at bounding box center [436, 592] width 21 height 21
click at [436, 582] on input "Yes" at bounding box center [436, 593] width 21 height 22
radio input "true"
radio input "false"
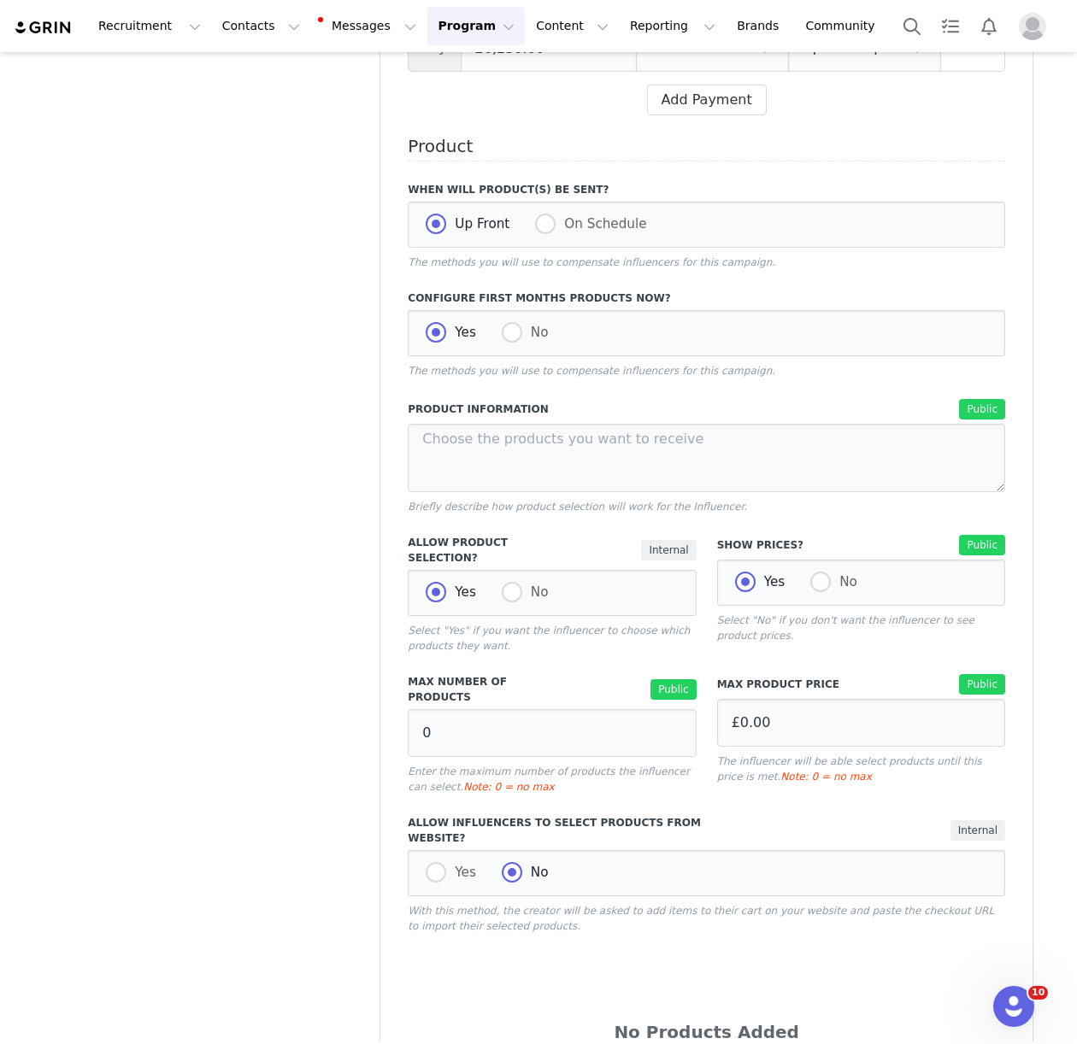
scroll to position [1082, 0]
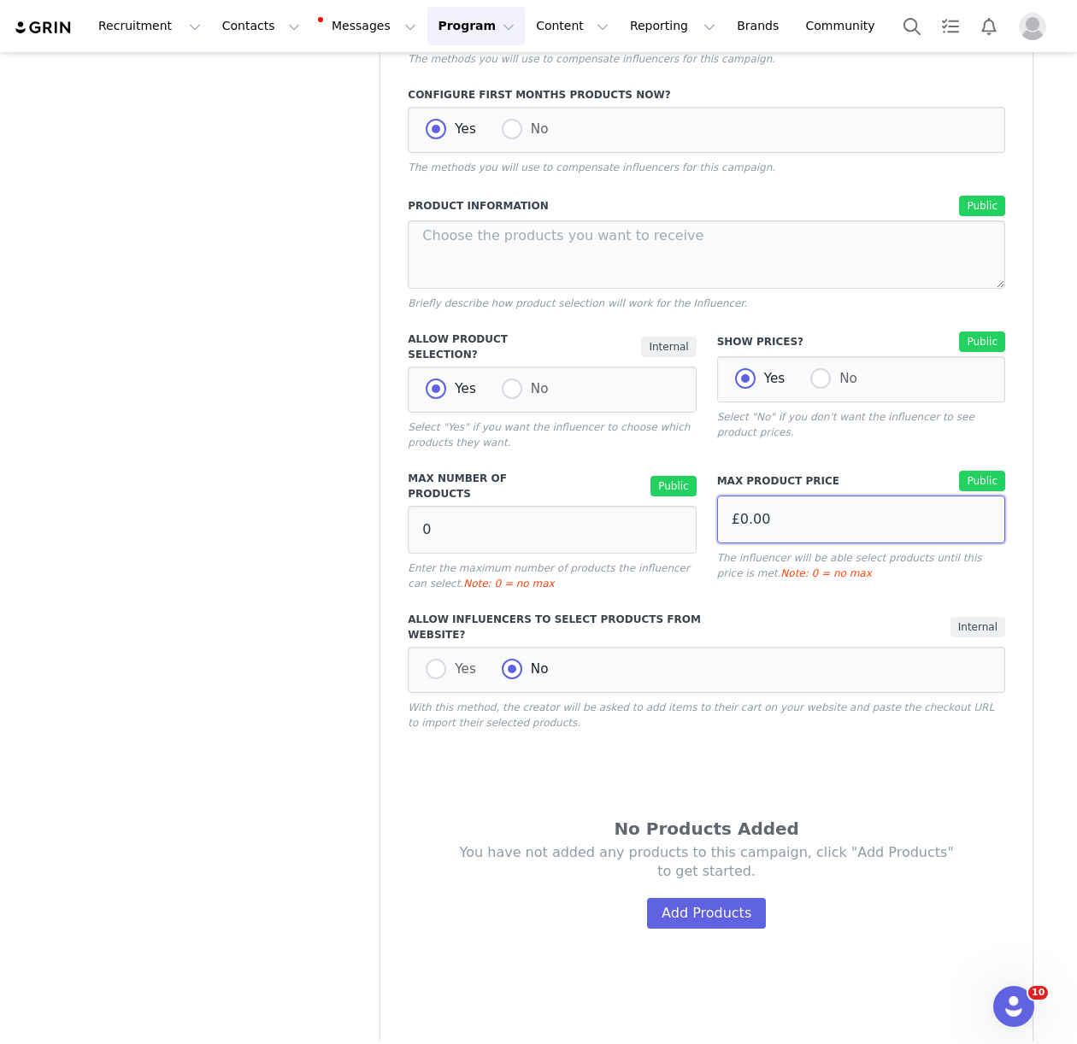
click at [793, 497] on input "£0.00" at bounding box center [861, 520] width 288 height 48
type input "£1,000.00"
click at [355, 613] on div "Partnership Step 1. Overview Step 2. Schedule & Timeline Step 3. Deliverables S…" at bounding box center [202, 81] width 336 height 2080
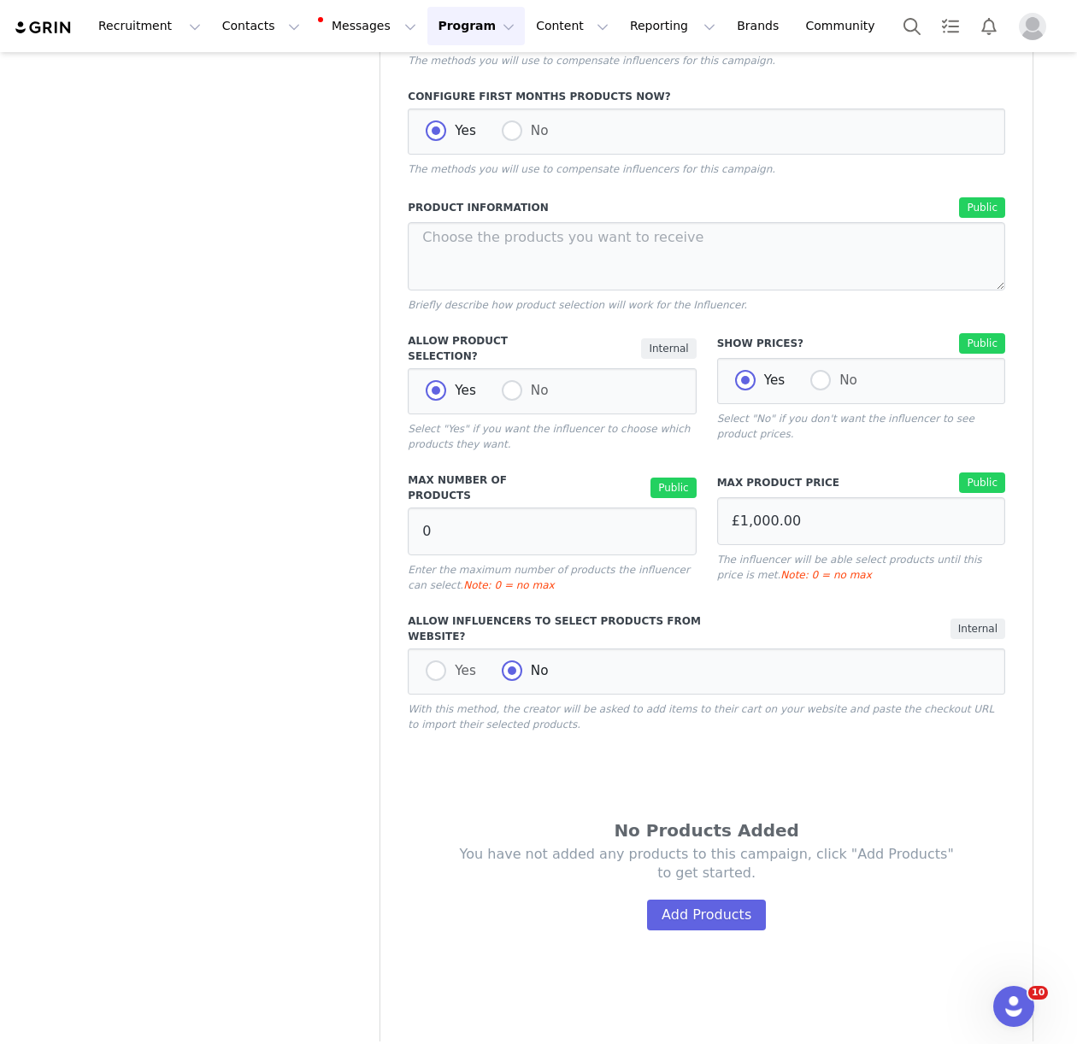
scroll to position [1150, 0]
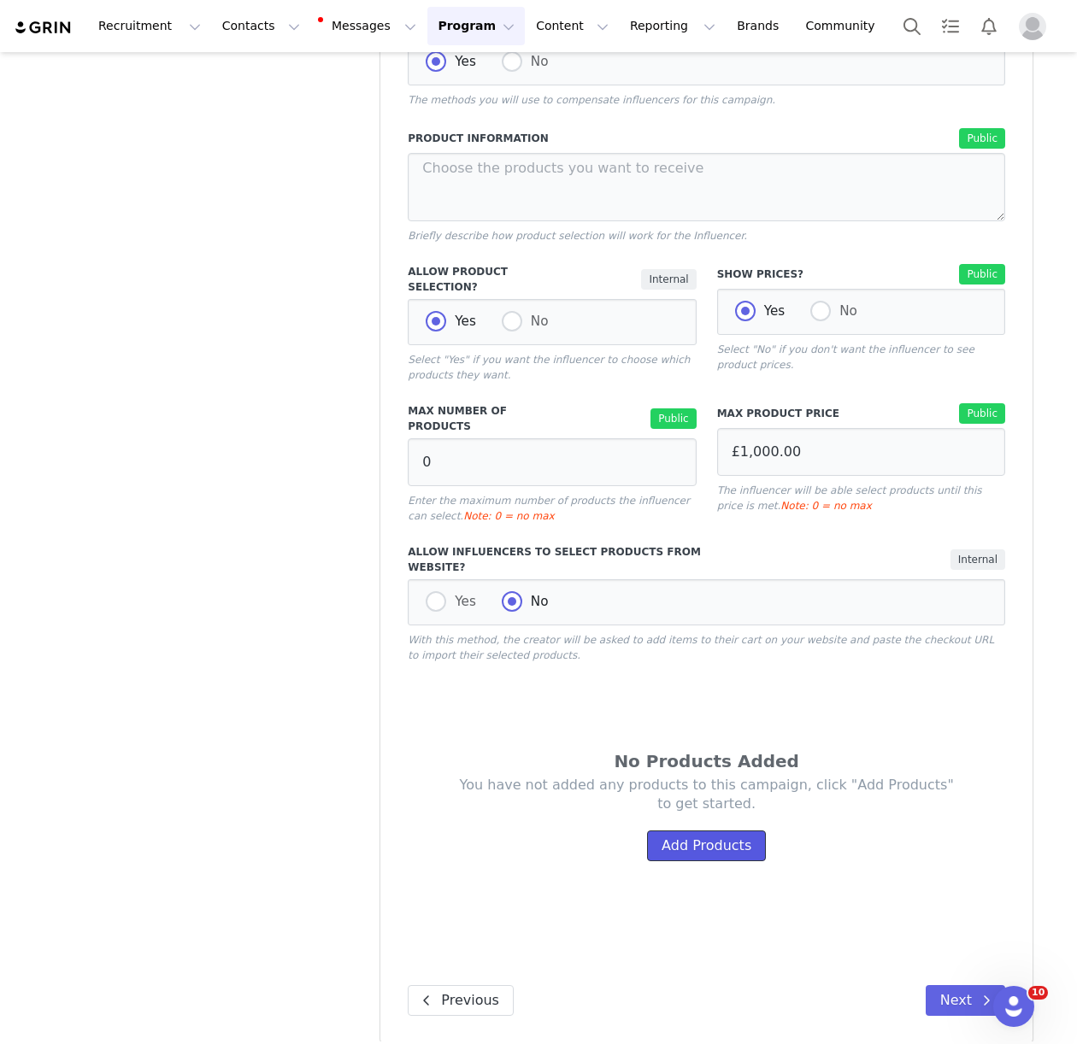
click at [728, 843] on button "Add Products" at bounding box center [706, 846] width 119 height 31
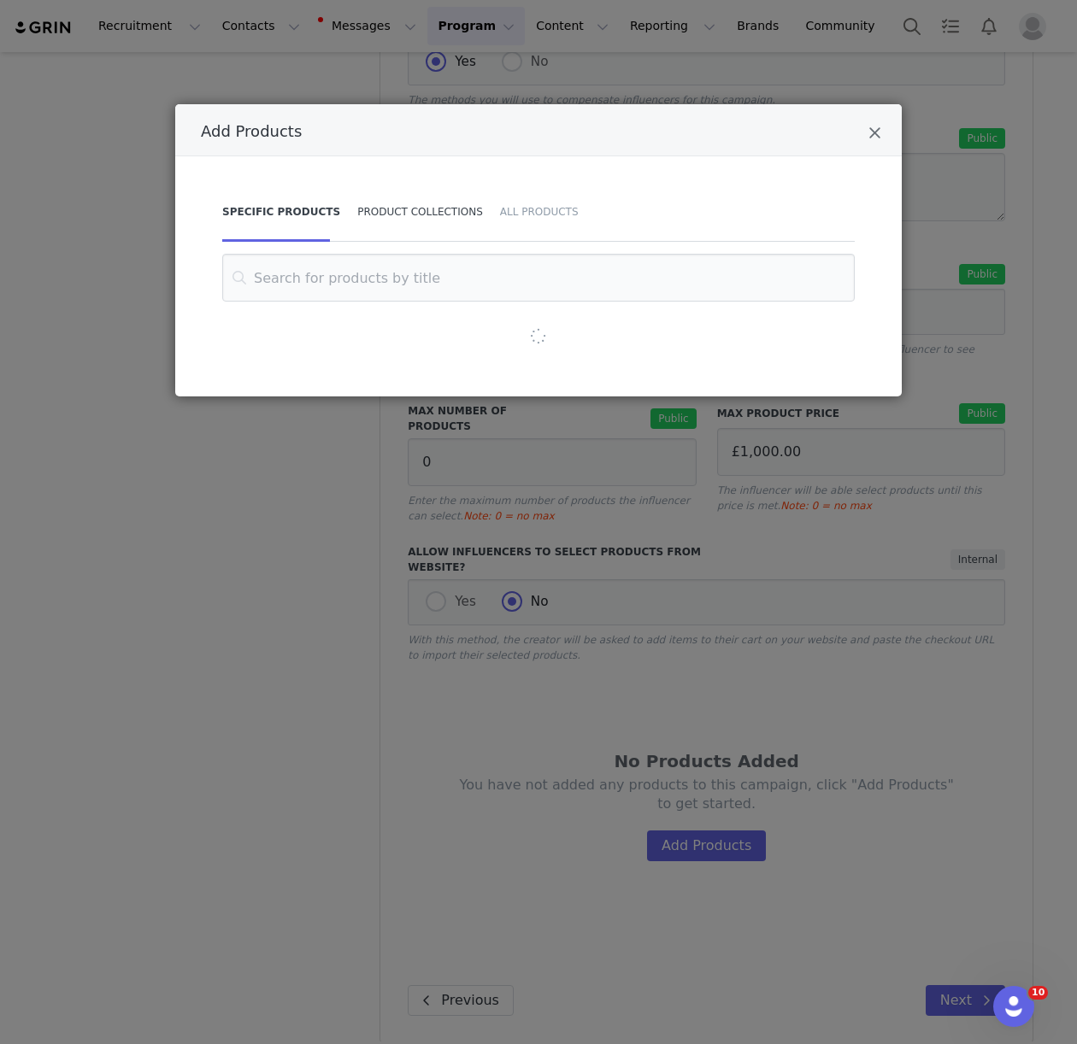
drag, startPoint x: 424, startPoint y: 216, endPoint x: 417, endPoint y: 237, distance: 21.6
click at [424, 217] on div "Product Collections" at bounding box center [420, 212] width 143 height 60
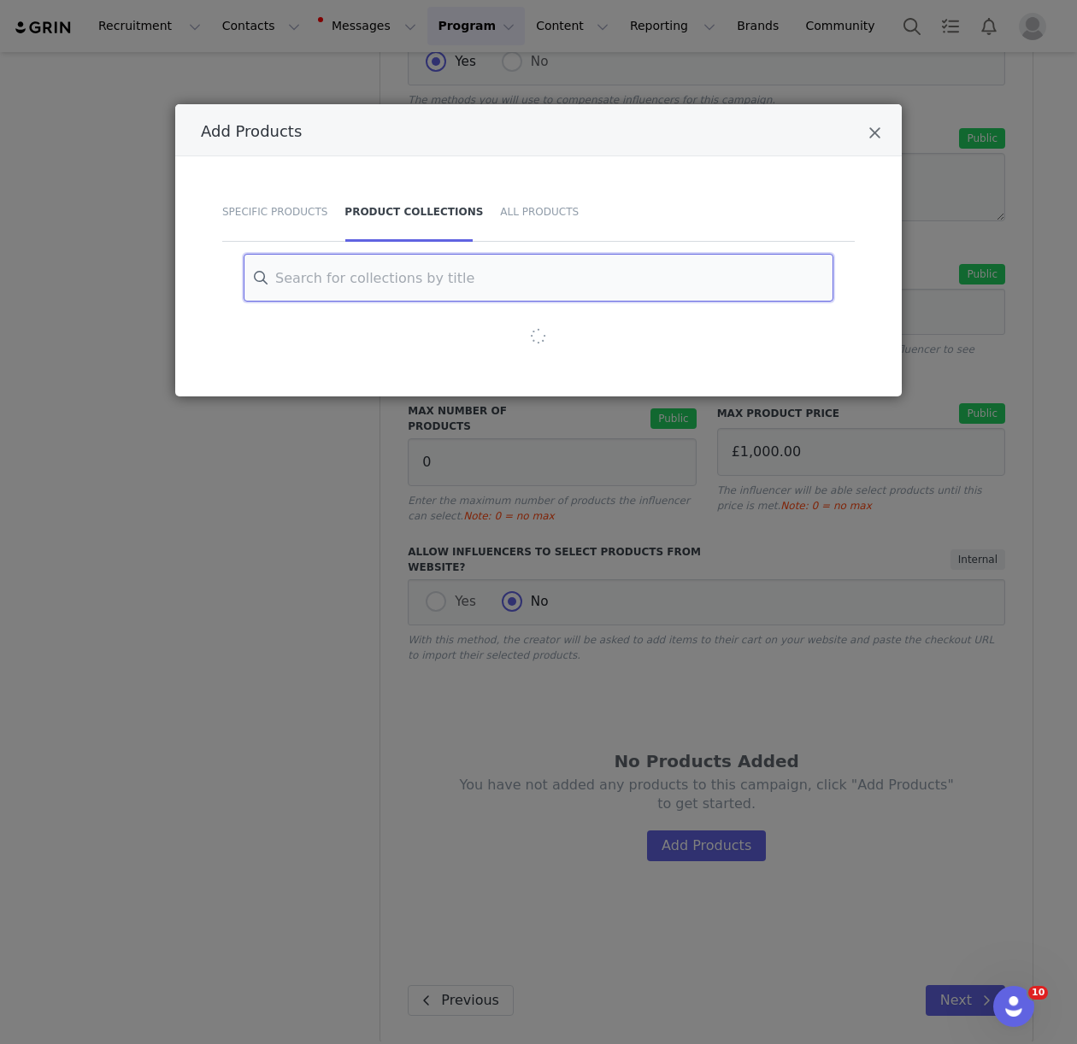
click at [402, 277] on input "Add Products" at bounding box center [539, 278] width 590 height 48
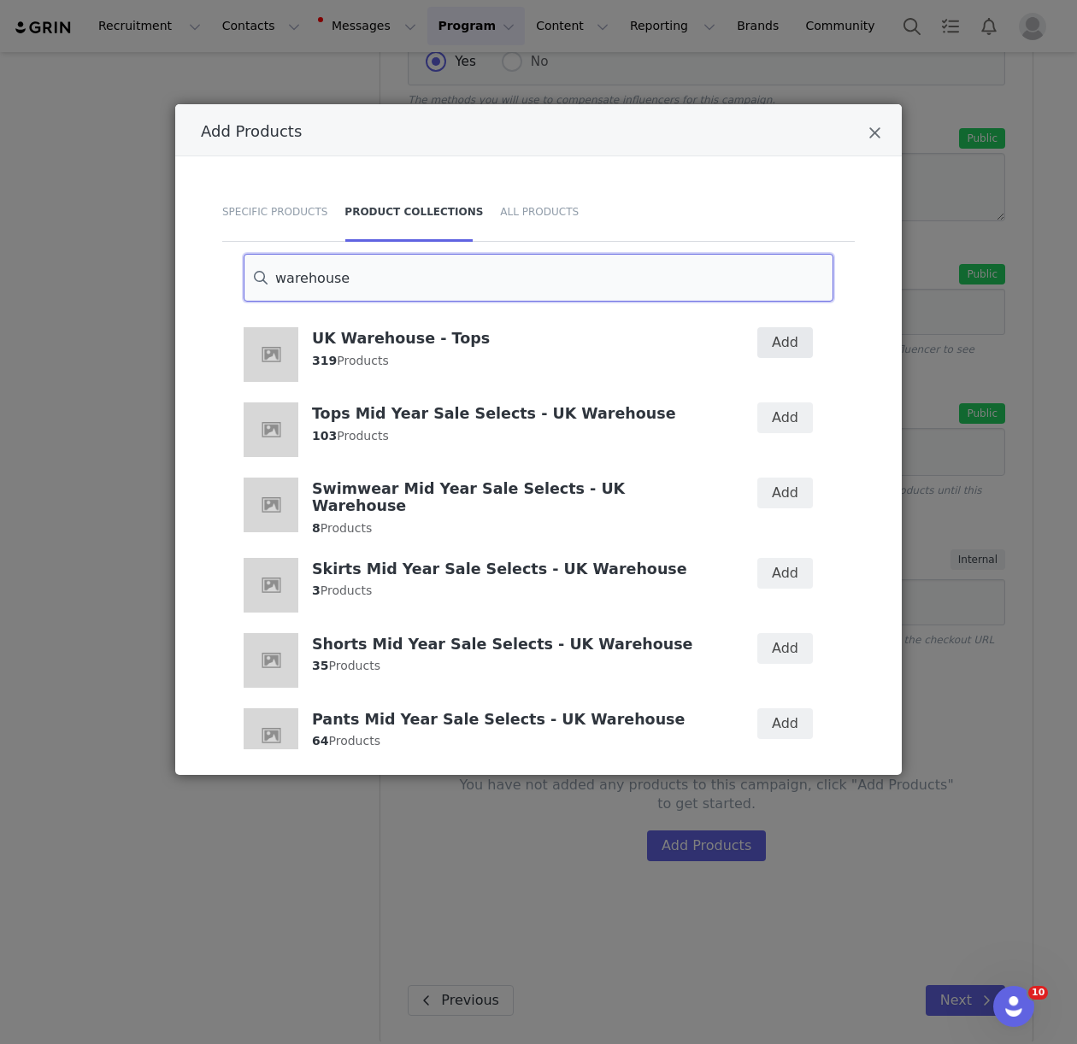
type input "warehouse"
click at [798, 349] on button "Add" at bounding box center [785, 342] width 56 height 31
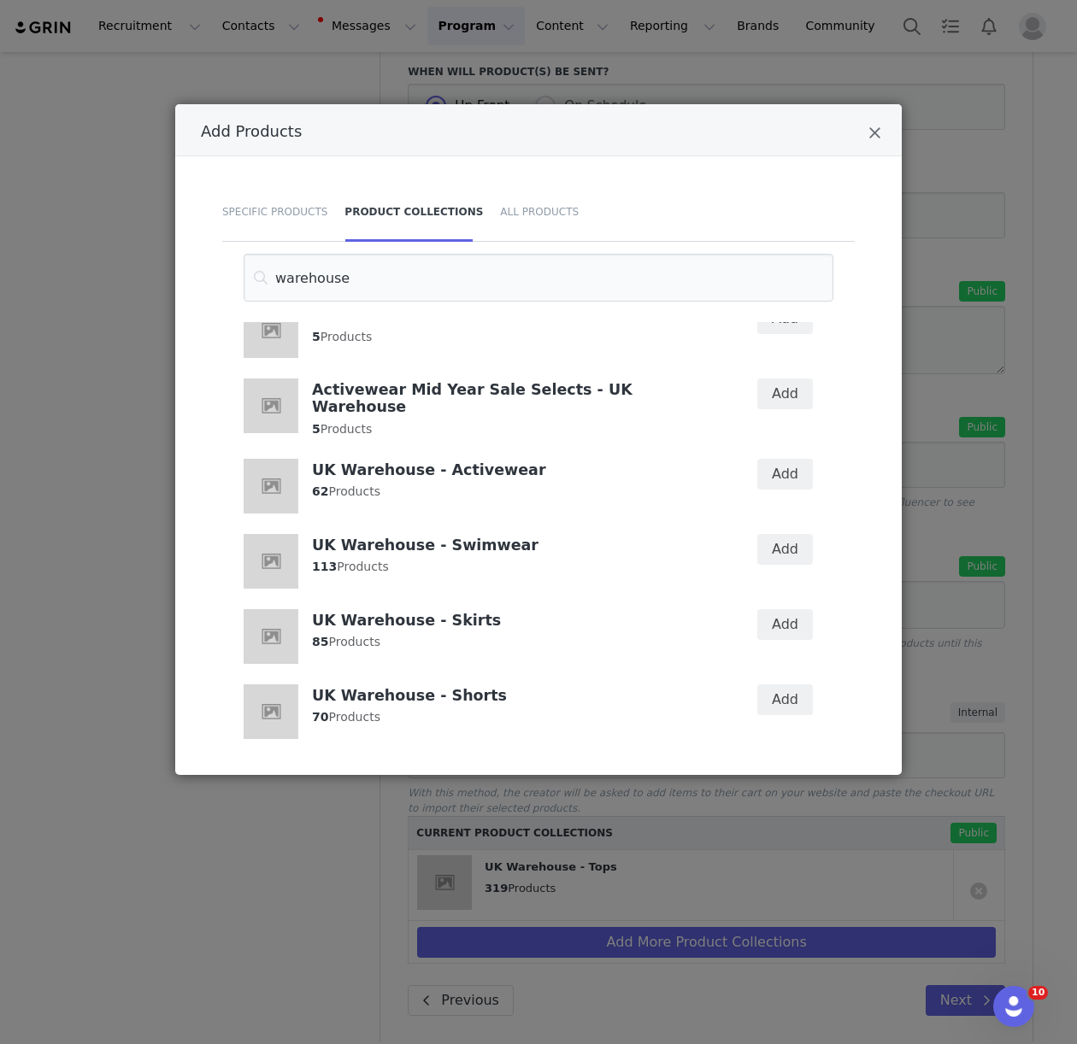
scroll to position [717, 0]
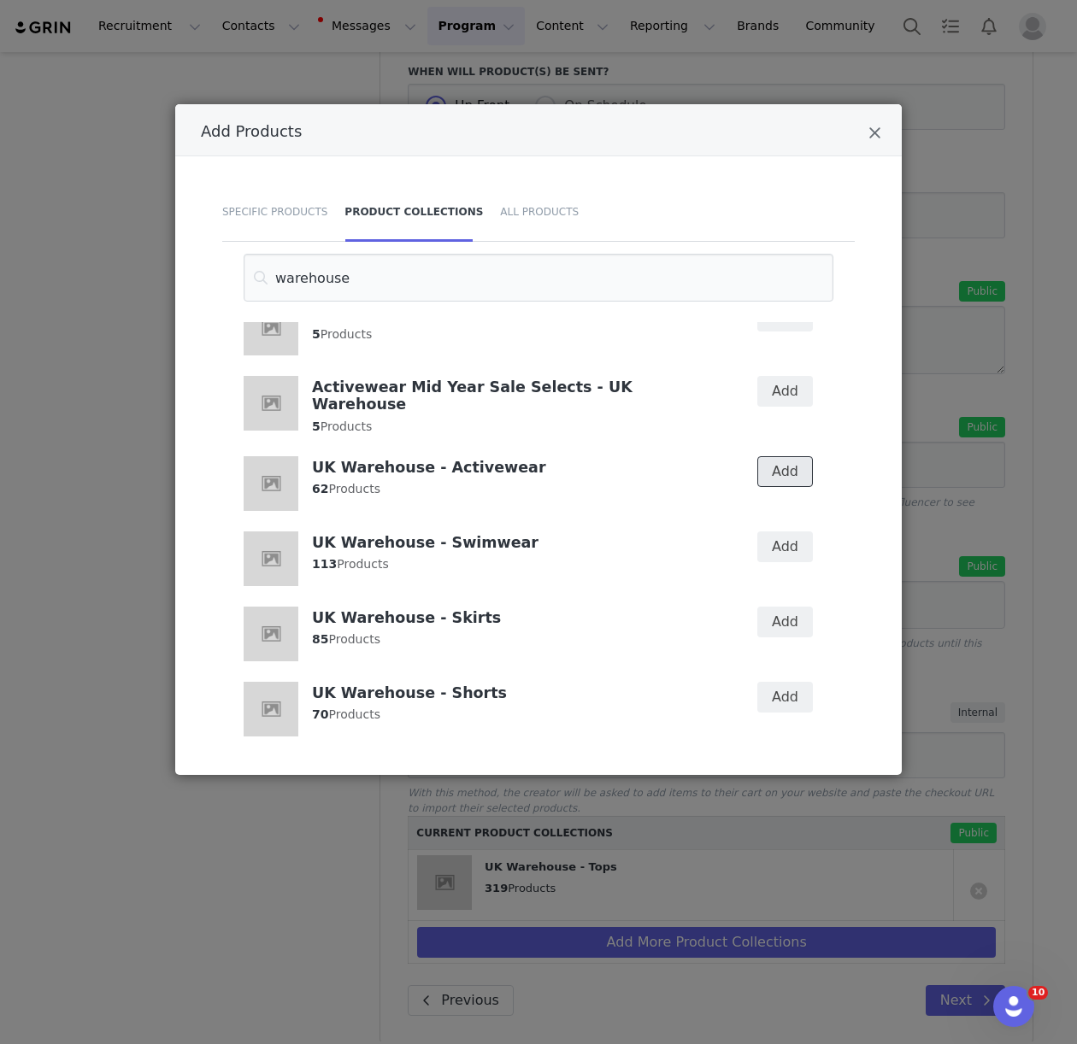
click at [766, 456] on button "Add" at bounding box center [785, 471] width 56 height 31
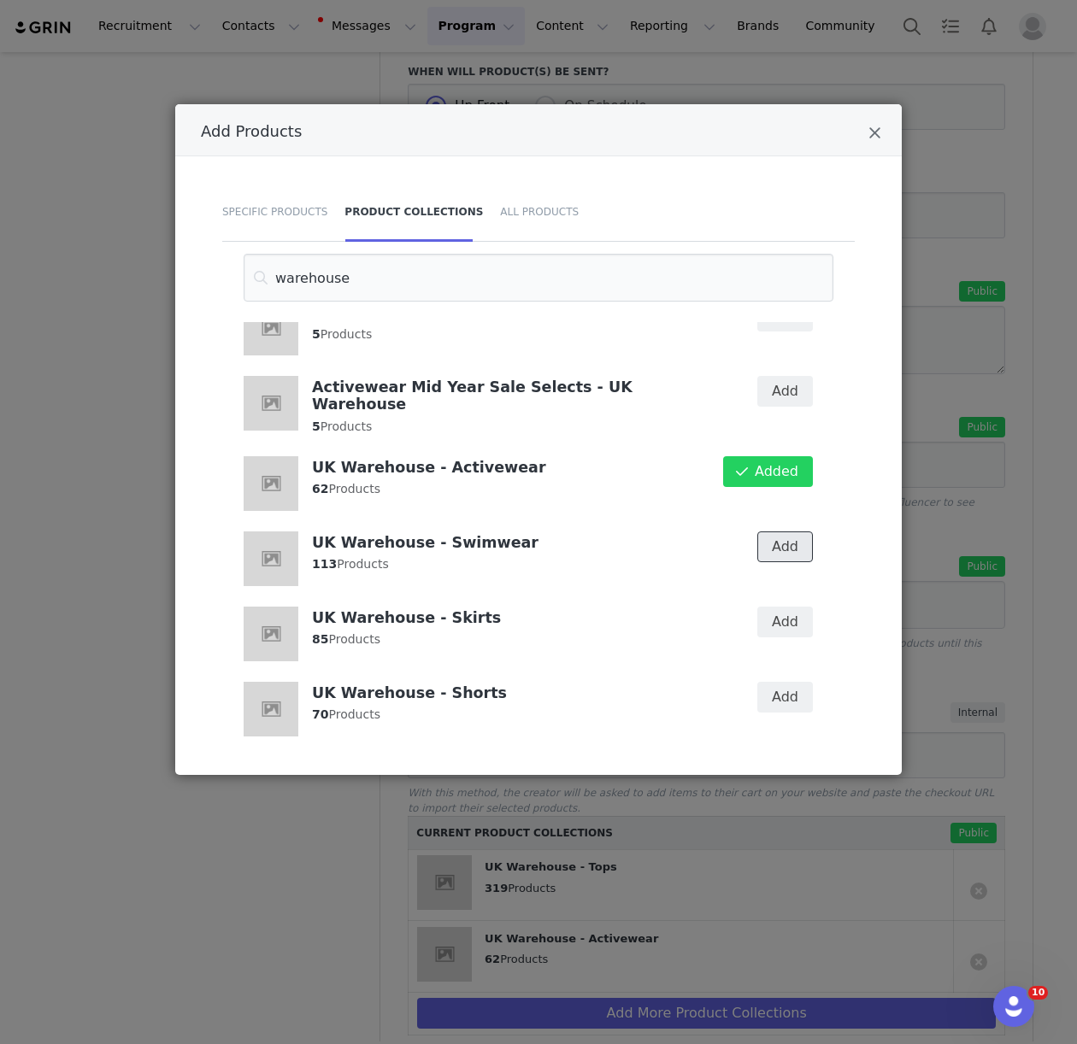
click at [783, 534] on button "Add" at bounding box center [785, 547] width 56 height 31
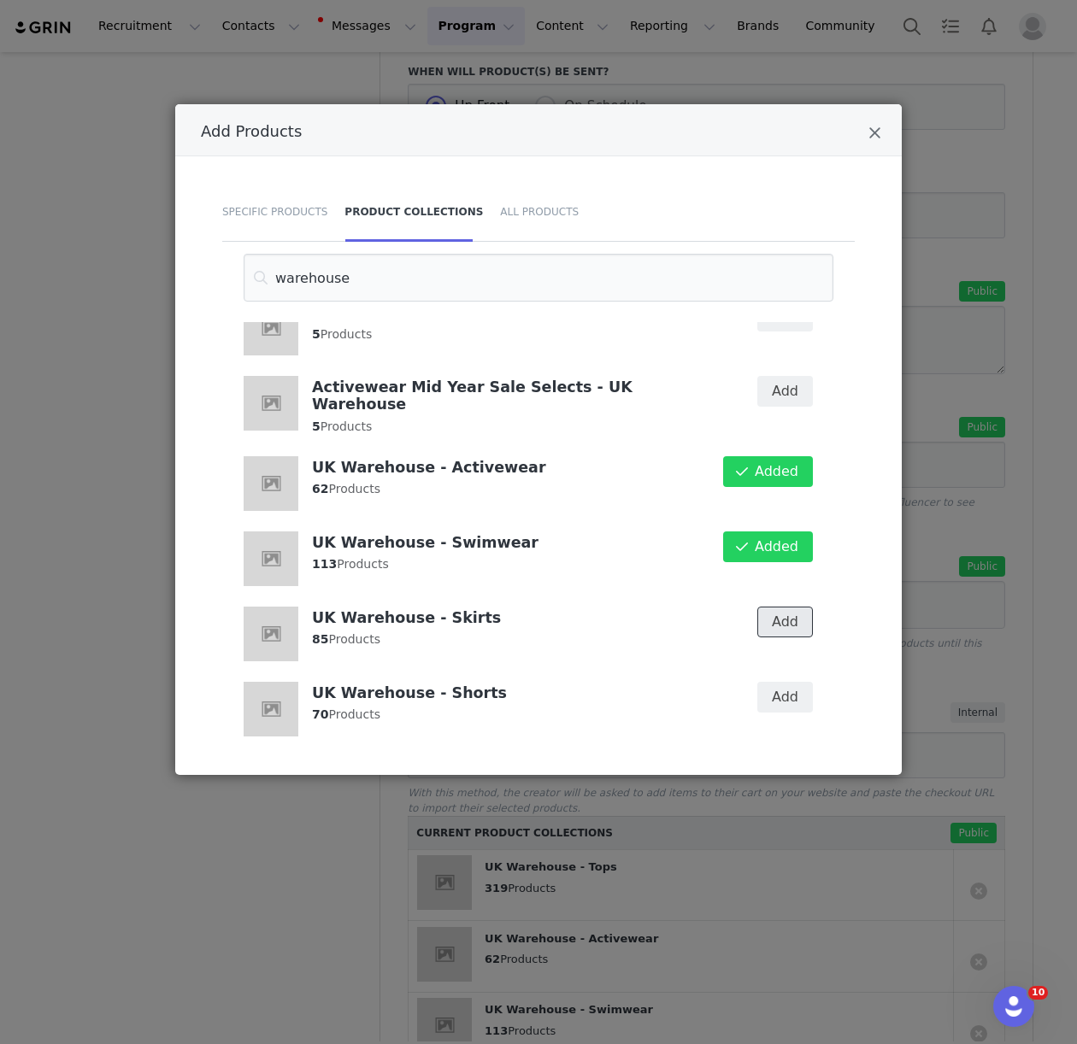
click at [794, 608] on button "Add" at bounding box center [785, 622] width 56 height 31
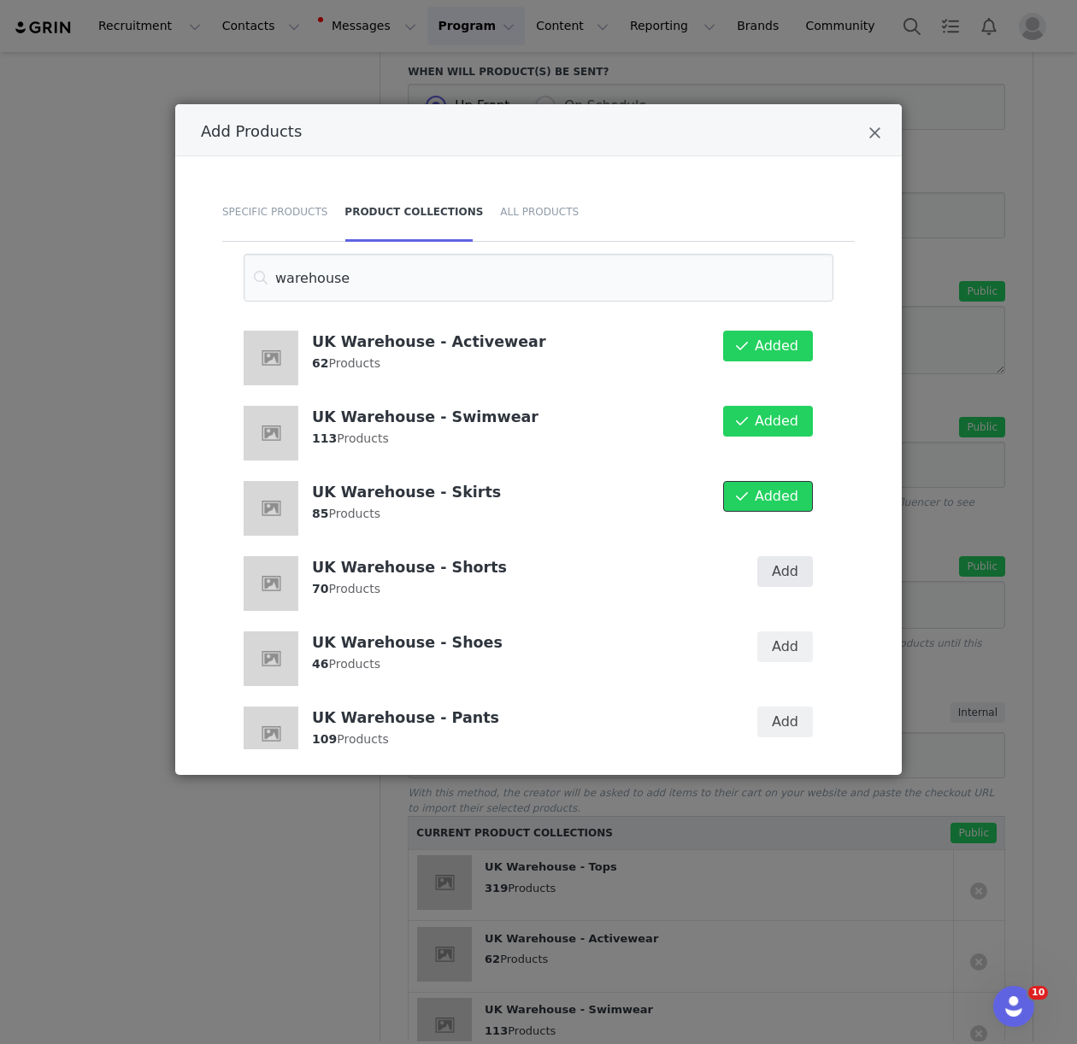
scroll to position [846, 0]
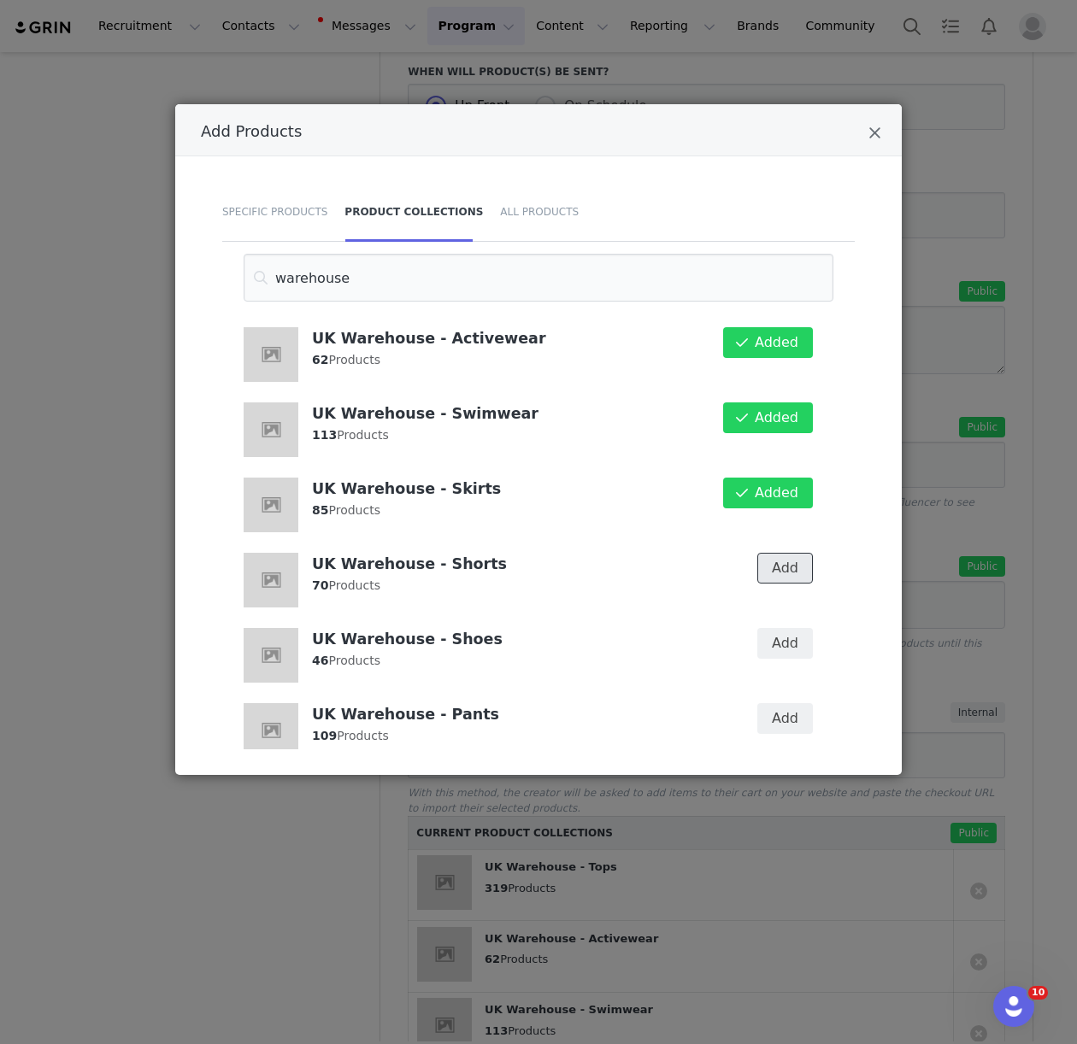
click at [790, 553] on button "Add" at bounding box center [785, 568] width 56 height 31
click at [778, 628] on button "Add" at bounding box center [785, 643] width 56 height 31
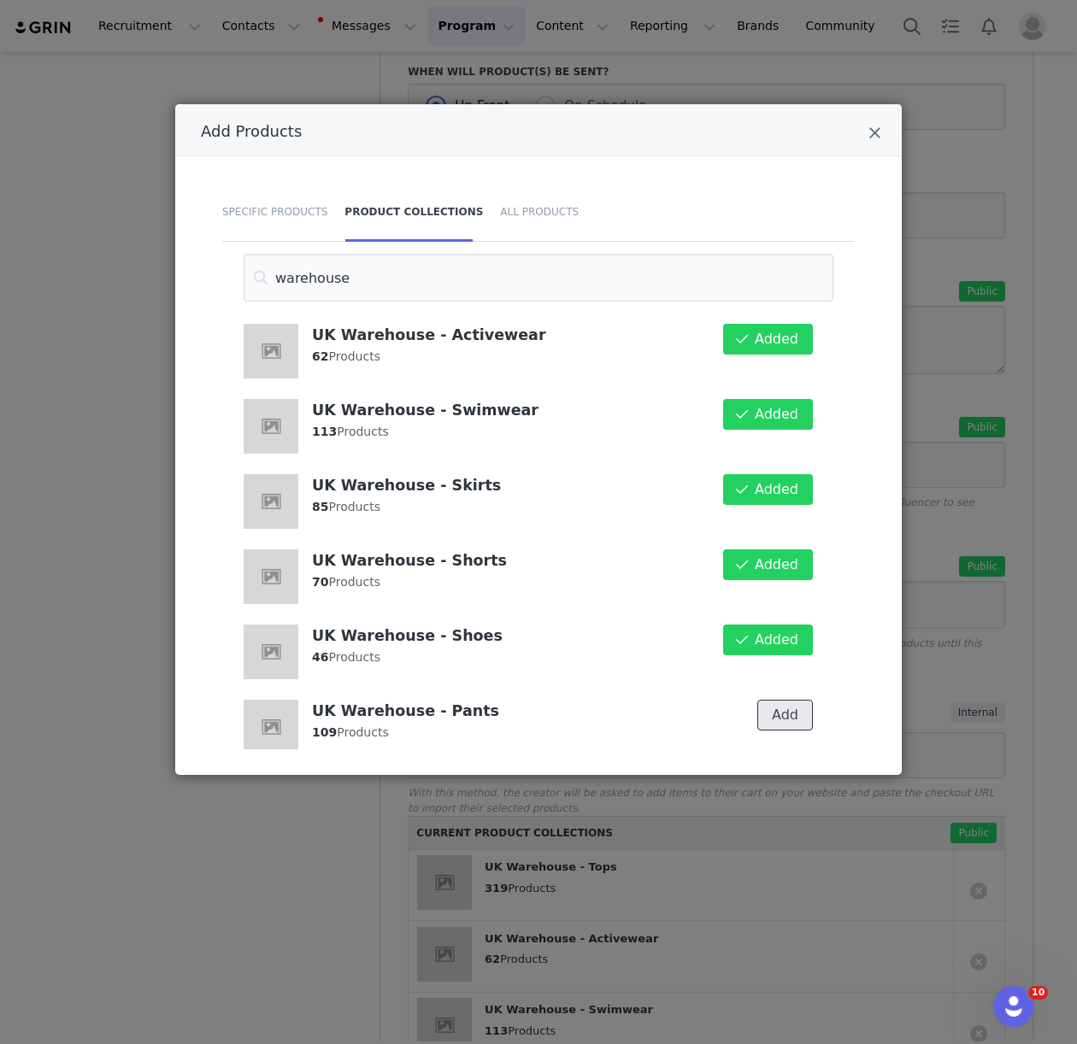
click at [781, 700] on button "Add" at bounding box center [785, 715] width 56 height 31
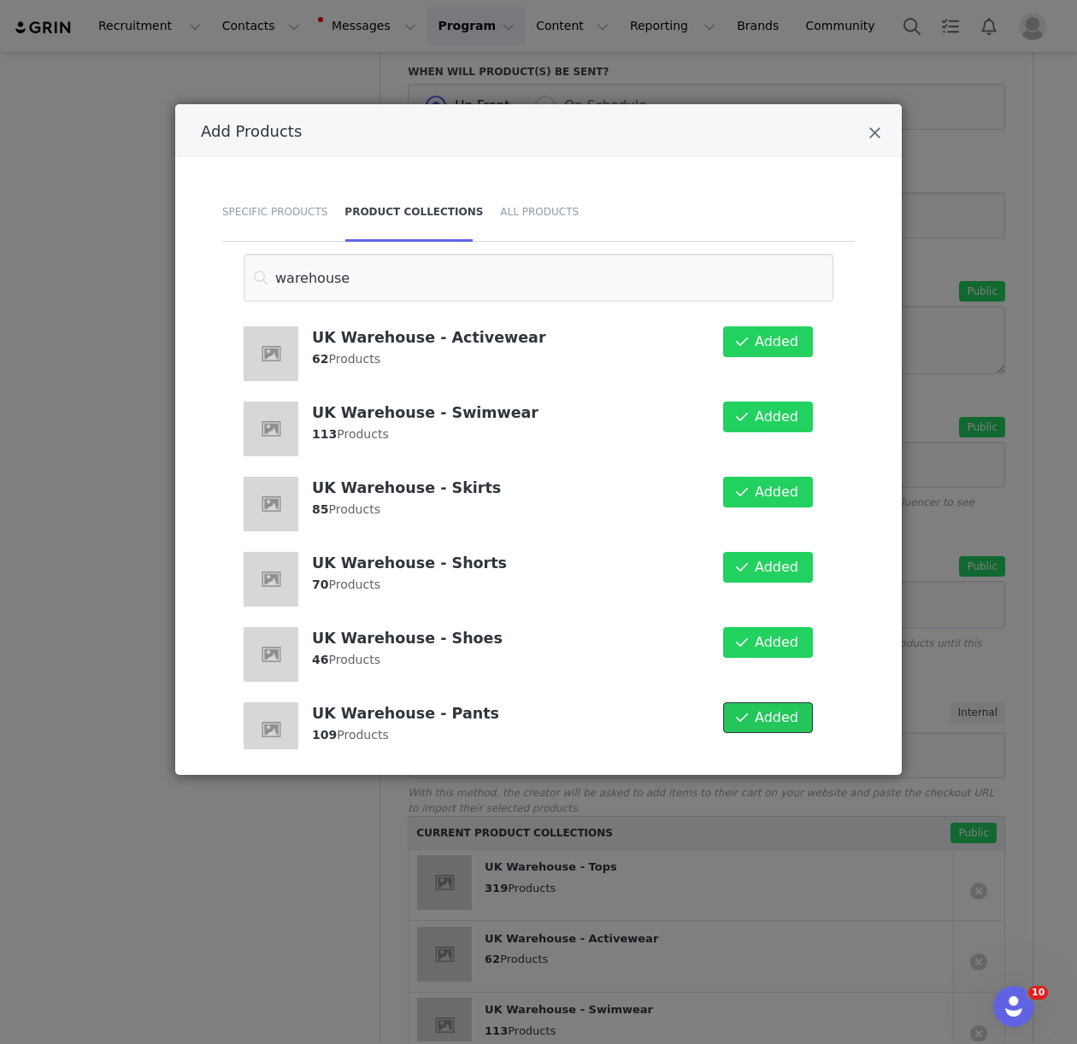
scroll to position [1067, 0]
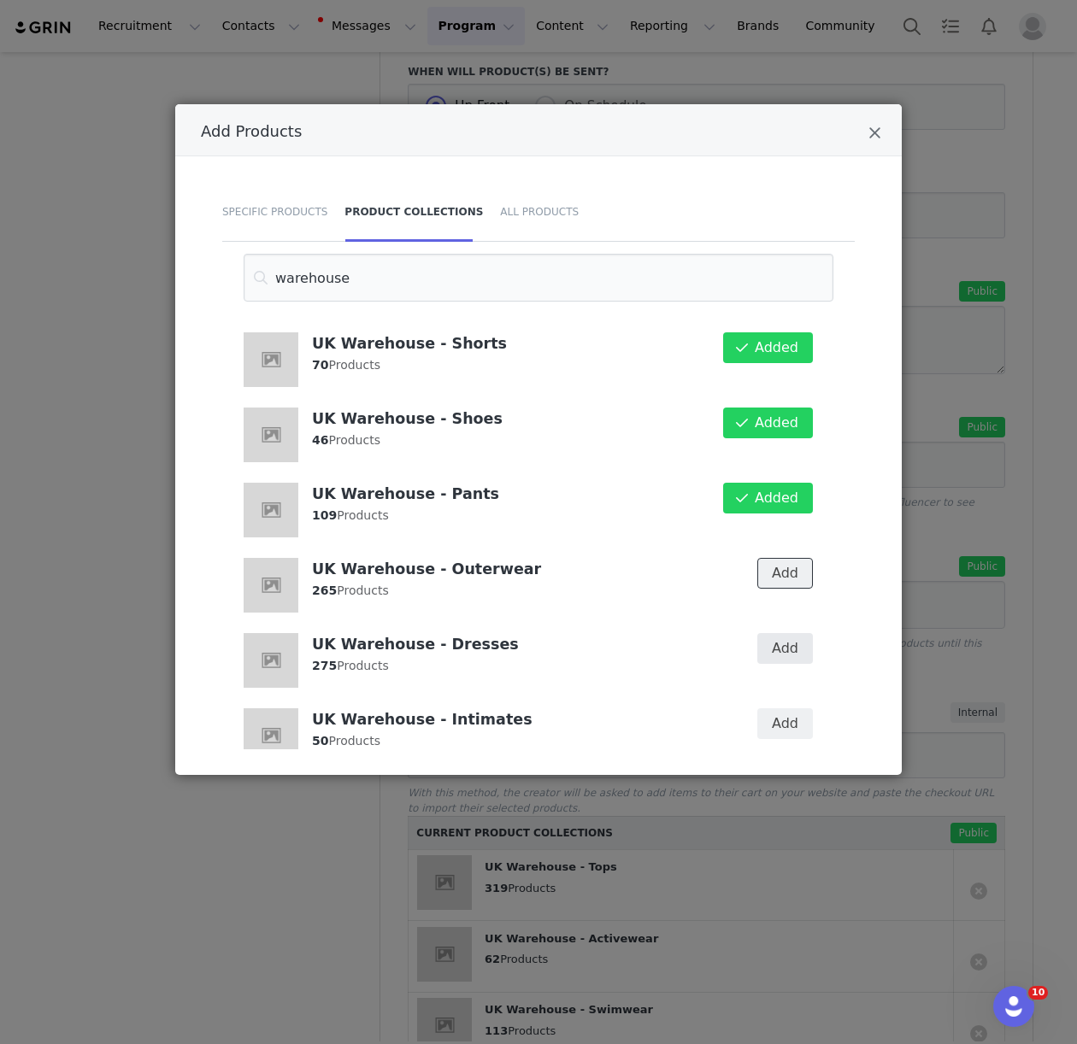
drag, startPoint x: 790, startPoint y: 561, endPoint x: 784, endPoint y: 634, distance: 73.7
click at [790, 563] on button "Add" at bounding box center [785, 573] width 56 height 31
drag, startPoint x: 784, startPoint y: 635, endPoint x: 778, endPoint y: 731, distance: 95.9
click at [784, 635] on button "Add" at bounding box center [785, 648] width 56 height 31
click at [775, 709] on button "Add" at bounding box center [785, 724] width 56 height 31
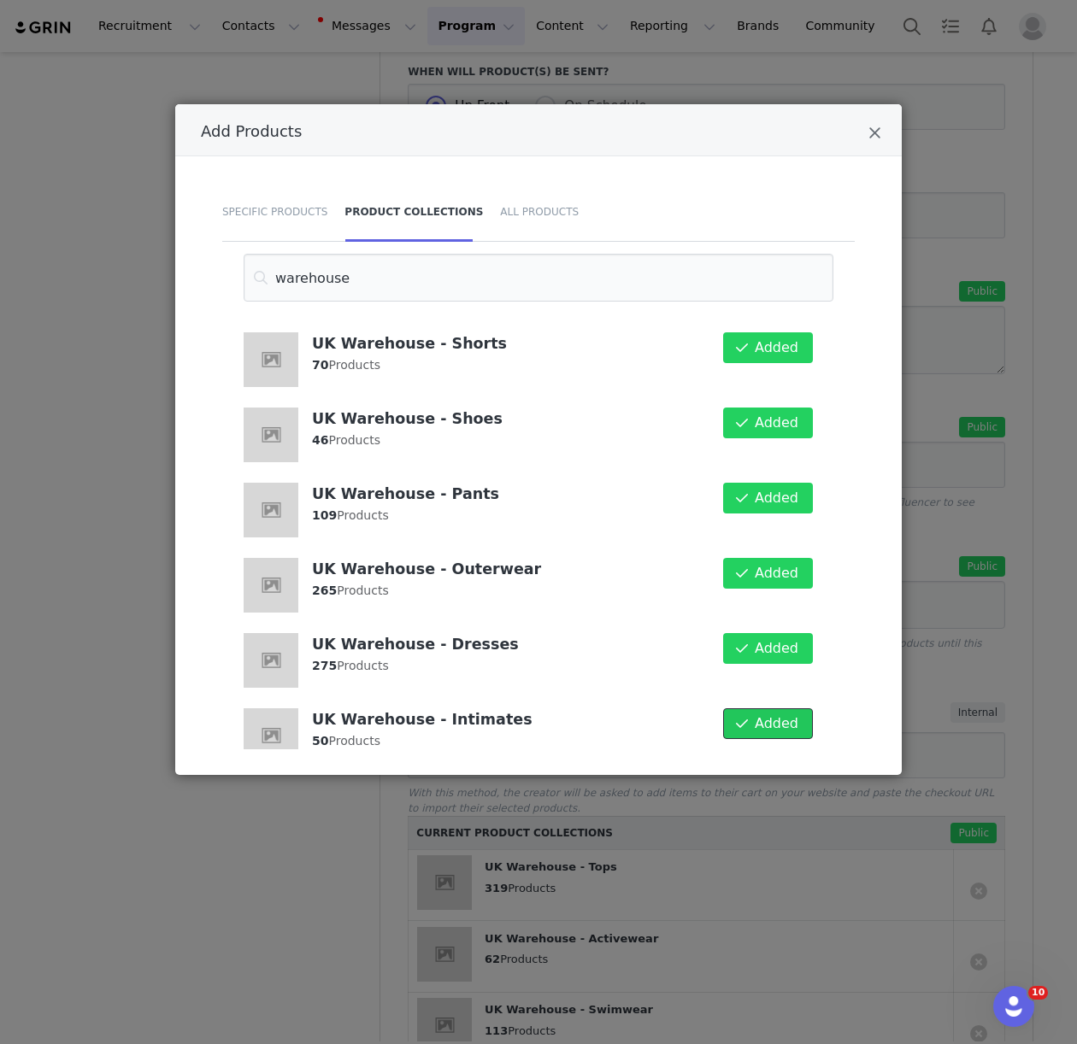
scroll to position [1192, 0]
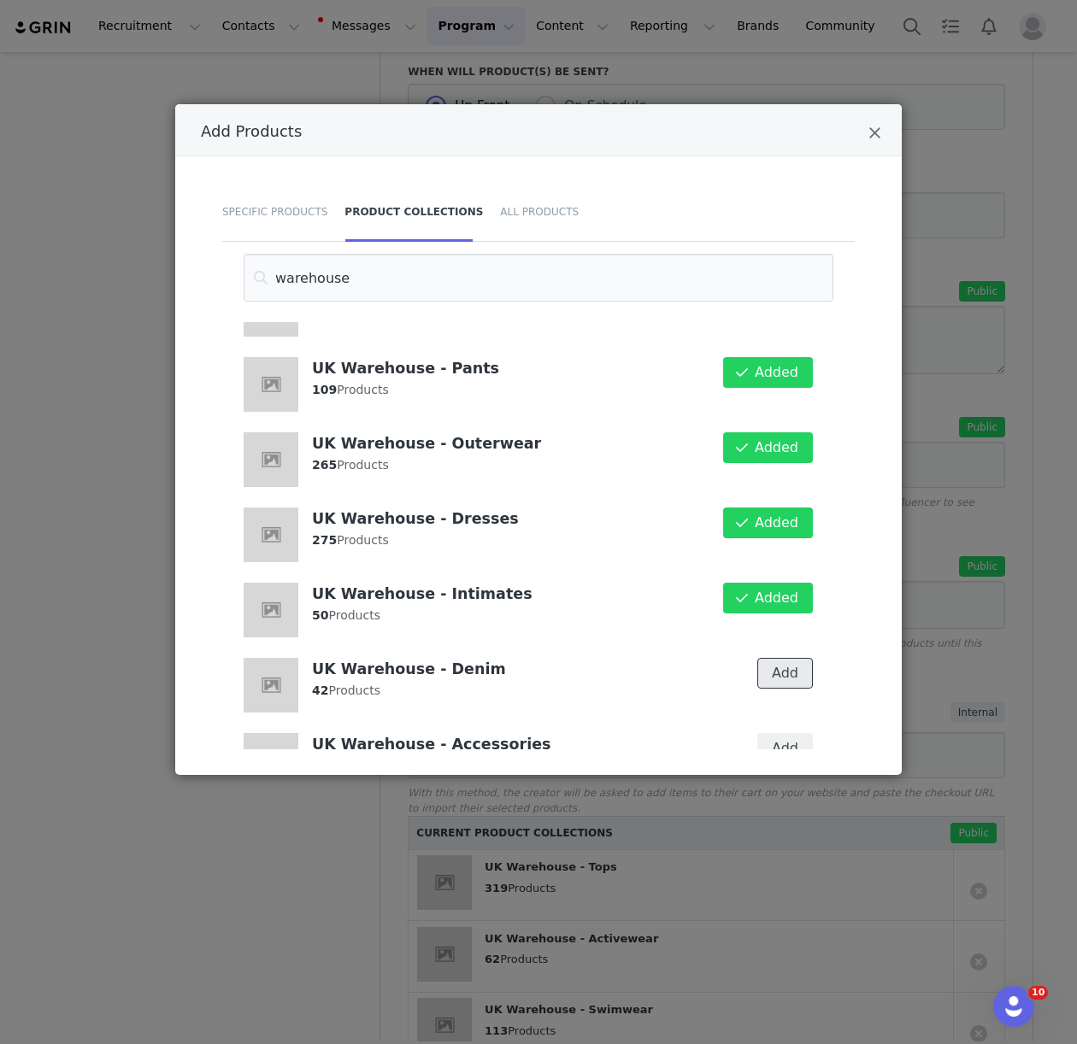
drag, startPoint x: 778, startPoint y: 665, endPoint x: 780, endPoint y: 704, distance: 39.4
click at [778, 666] on button "Add" at bounding box center [785, 673] width 56 height 31
click at [780, 733] on button "Add" at bounding box center [785, 748] width 56 height 31
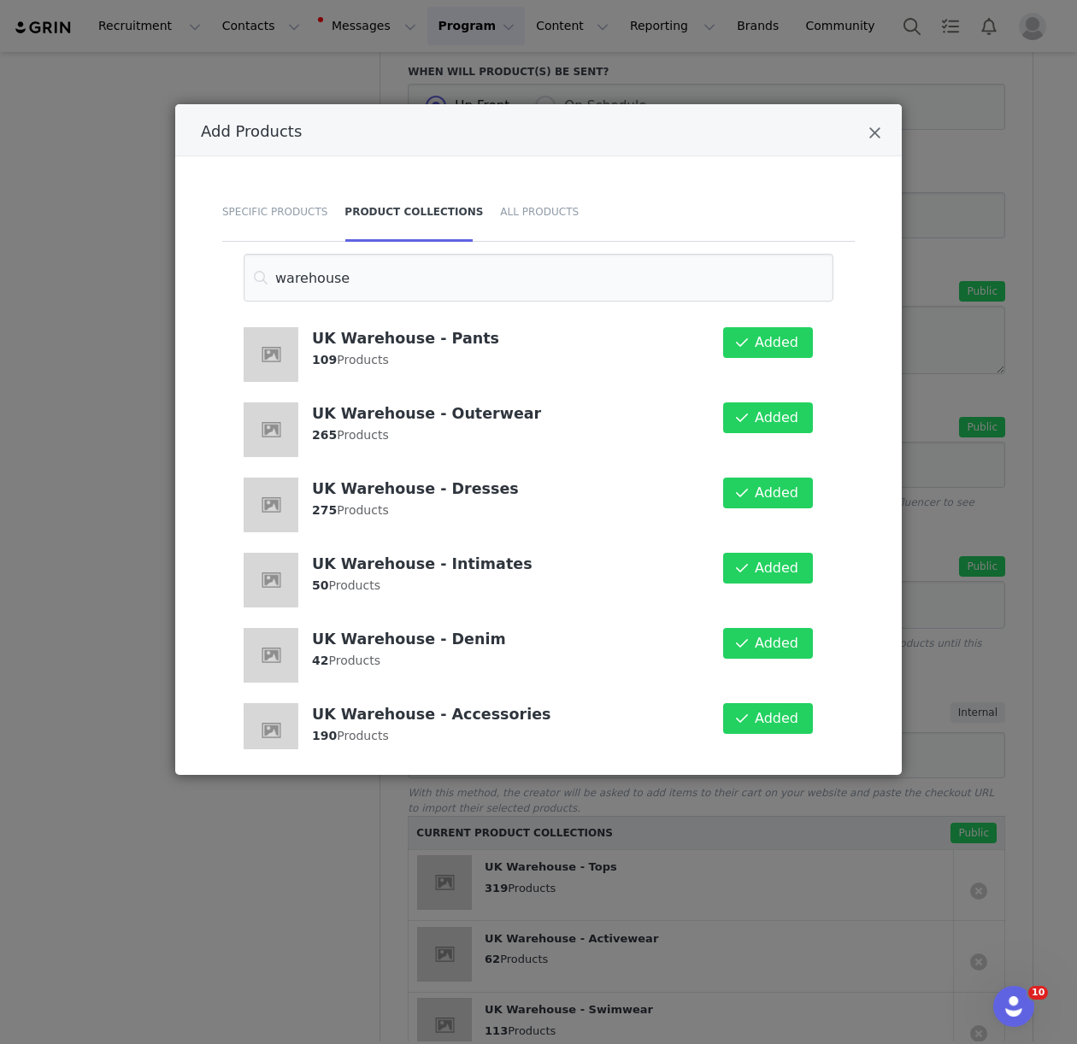
click at [199, 936] on div "Add Products Specific Products Product Collections All Products warehouse UK Wa…" at bounding box center [538, 522] width 1077 height 1044
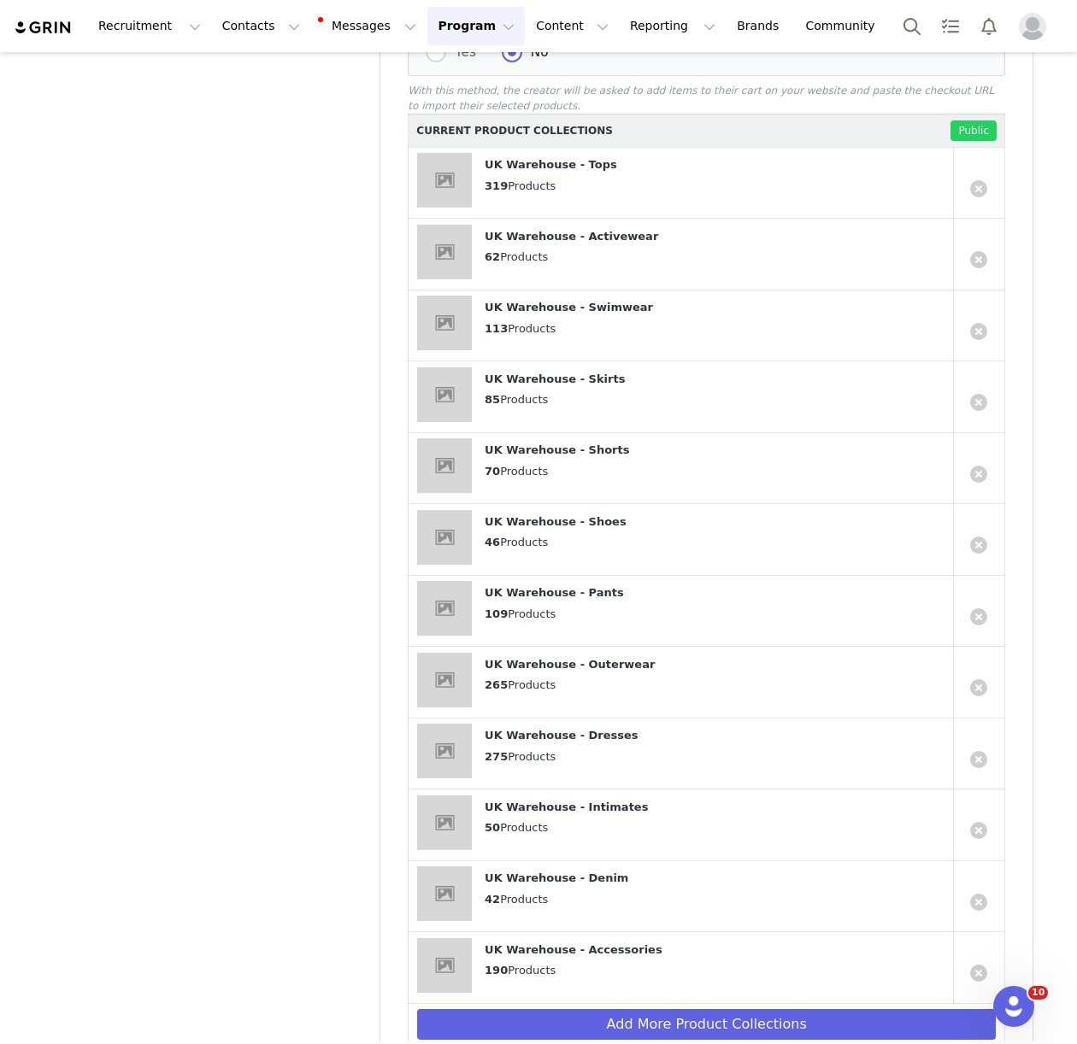
scroll to position [1781, 0]
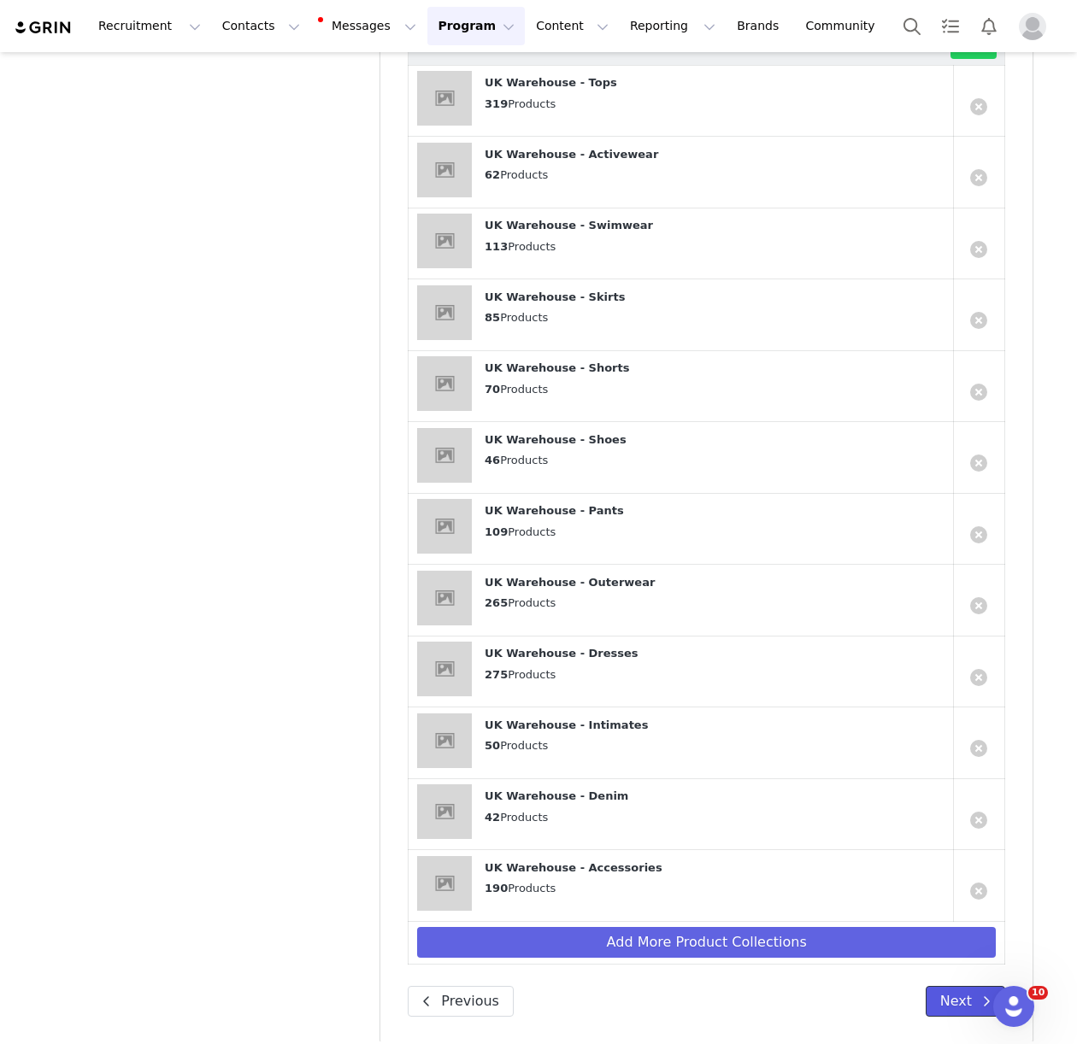
click at [944, 986] on button "Next" at bounding box center [965, 1001] width 79 height 31
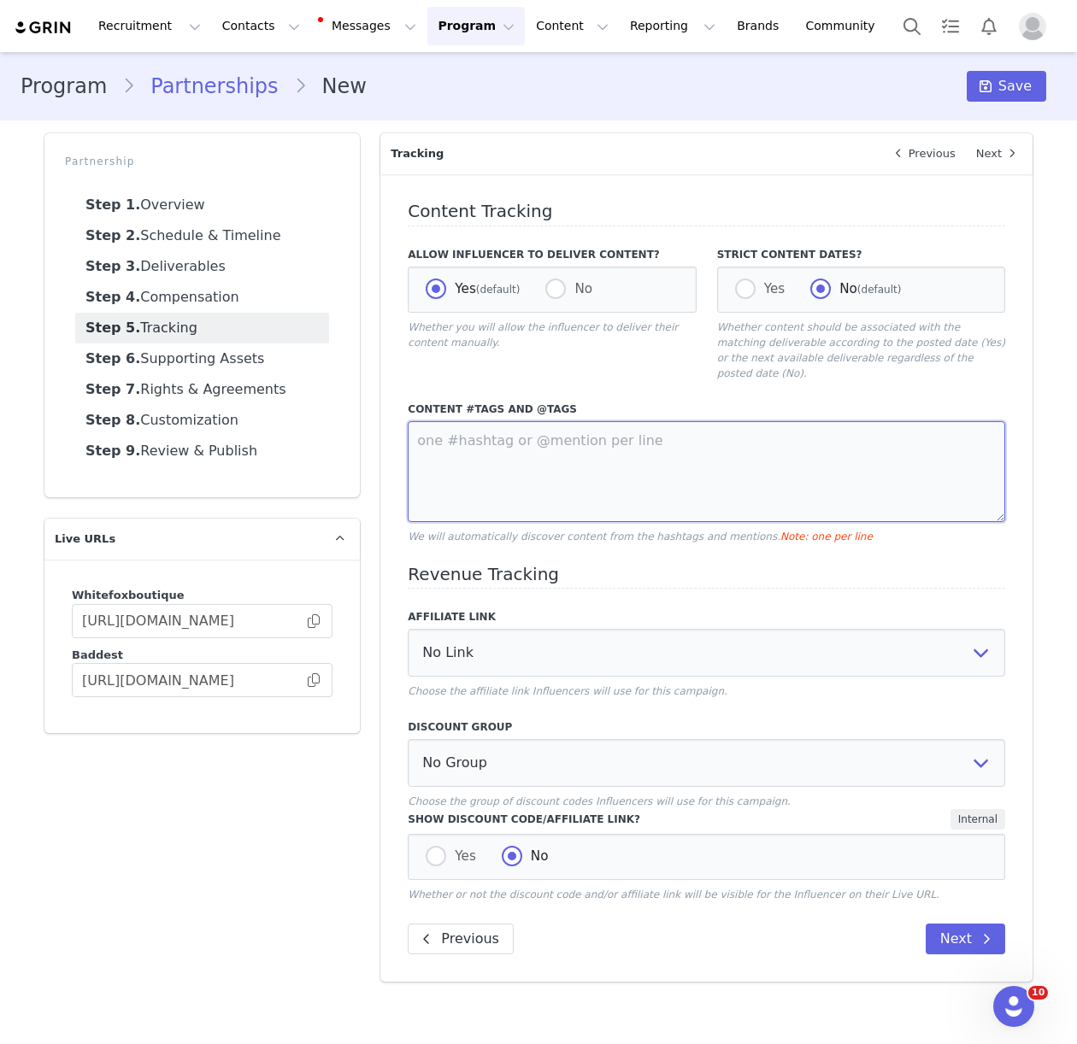
click at [638, 442] on textarea at bounding box center [706, 471] width 597 height 101
type textarea "@whitefox @whitefoxboutique #whitefox"
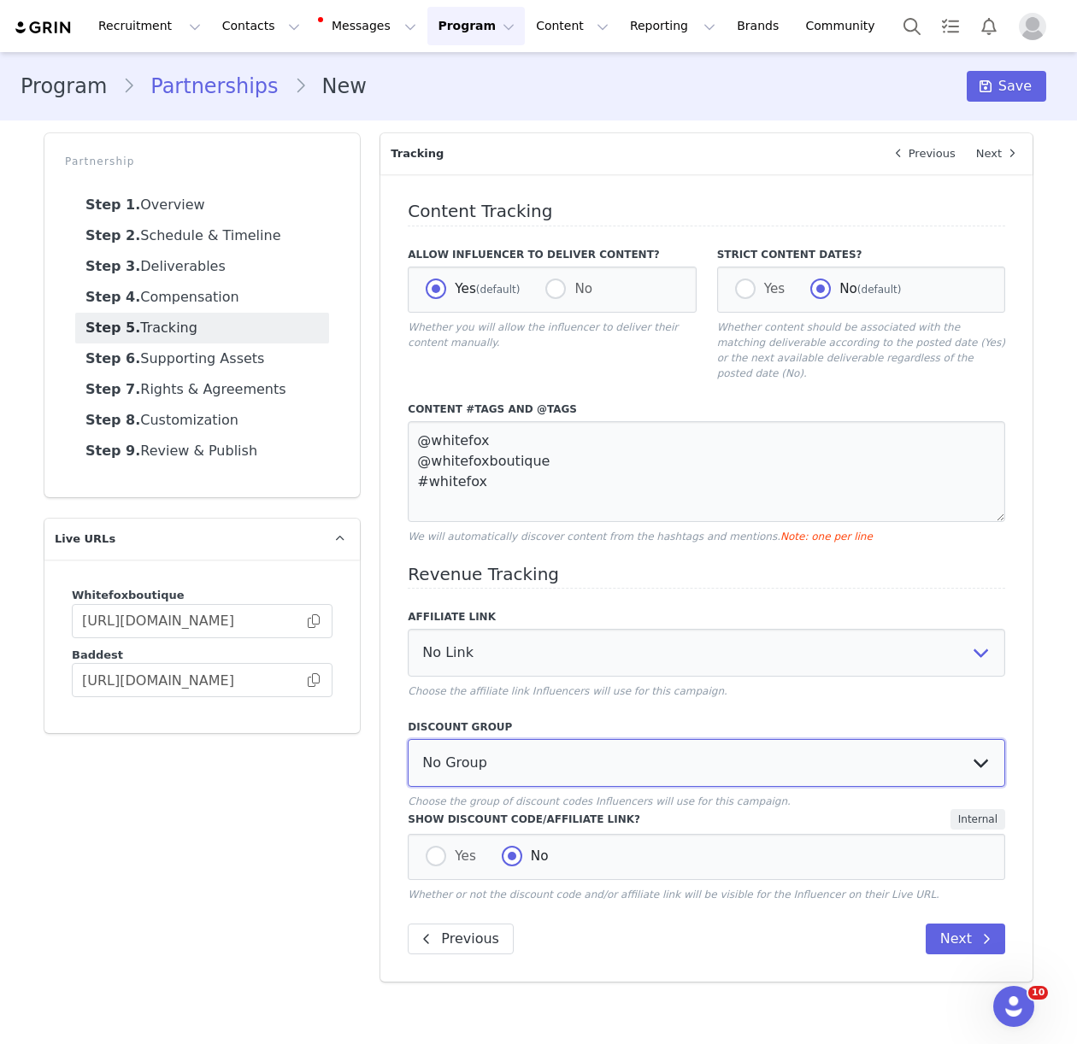
click at [655, 755] on select "No Group Influencer Code" at bounding box center [706, 763] width 597 height 48
select select "10008690"
click at [445, 846] on span at bounding box center [436, 856] width 21 height 21
click at [445, 846] on input "Yes" at bounding box center [436, 857] width 21 height 22
radio input "true"
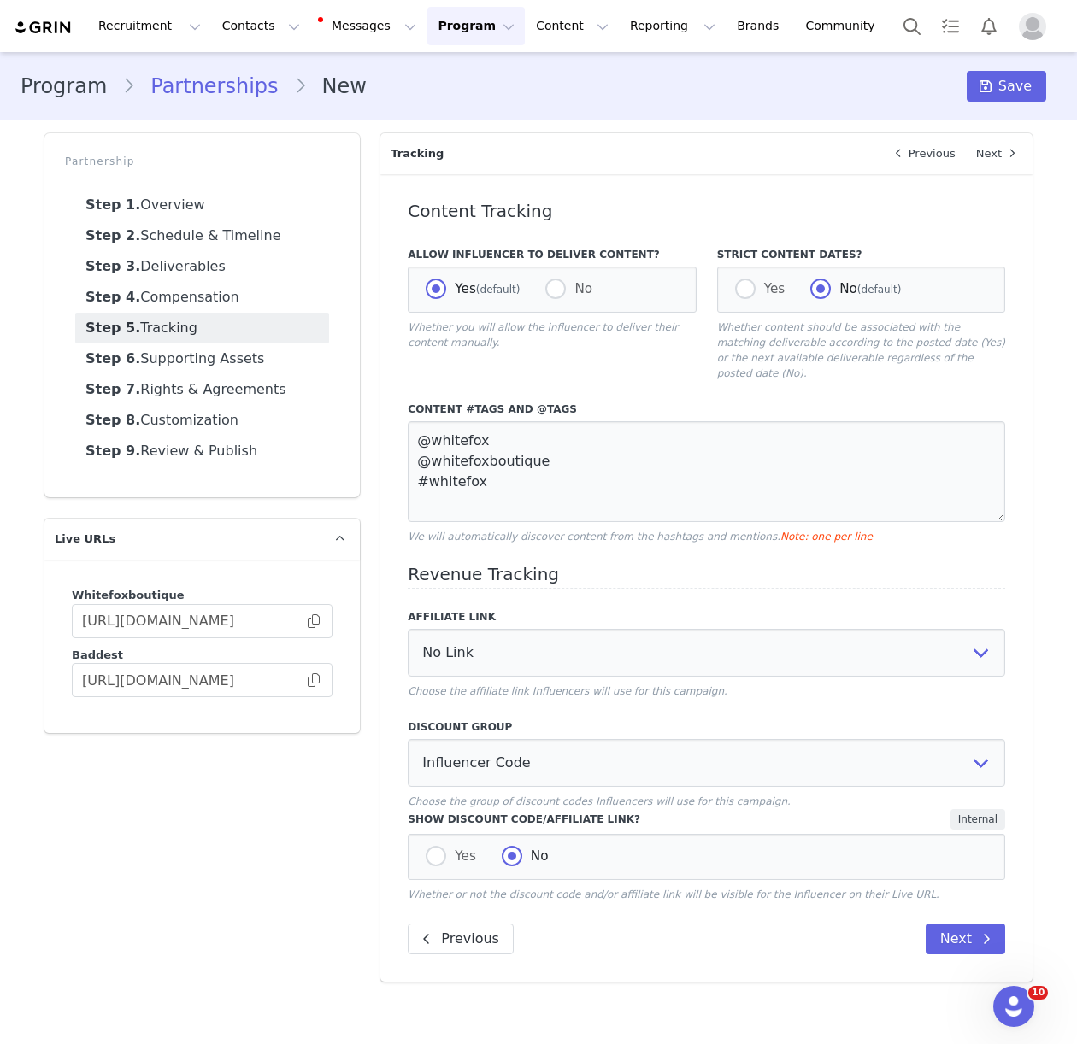
radio input "false"
drag, startPoint x: 627, startPoint y: 906, endPoint x: 816, endPoint y: 960, distance: 196.4
click at [627, 906] on div "Content Tracking Allow Influencer to Deliver Content? Yes (default) No Whether …" at bounding box center [706, 578] width 652 height 808
click at [962, 935] on button "Next" at bounding box center [965, 939] width 79 height 31
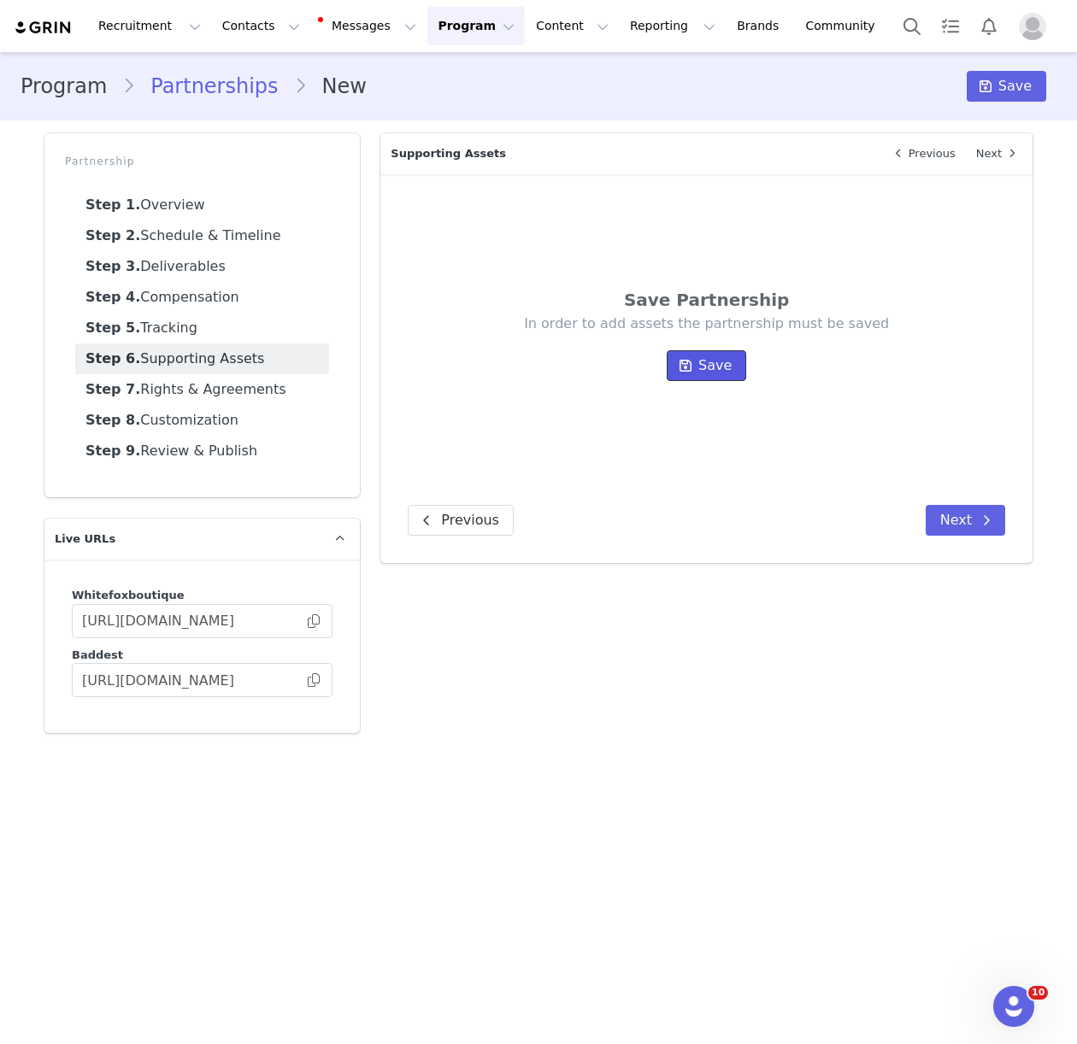
click at [711, 375] on span "Save" at bounding box center [714, 366] width 33 height 21
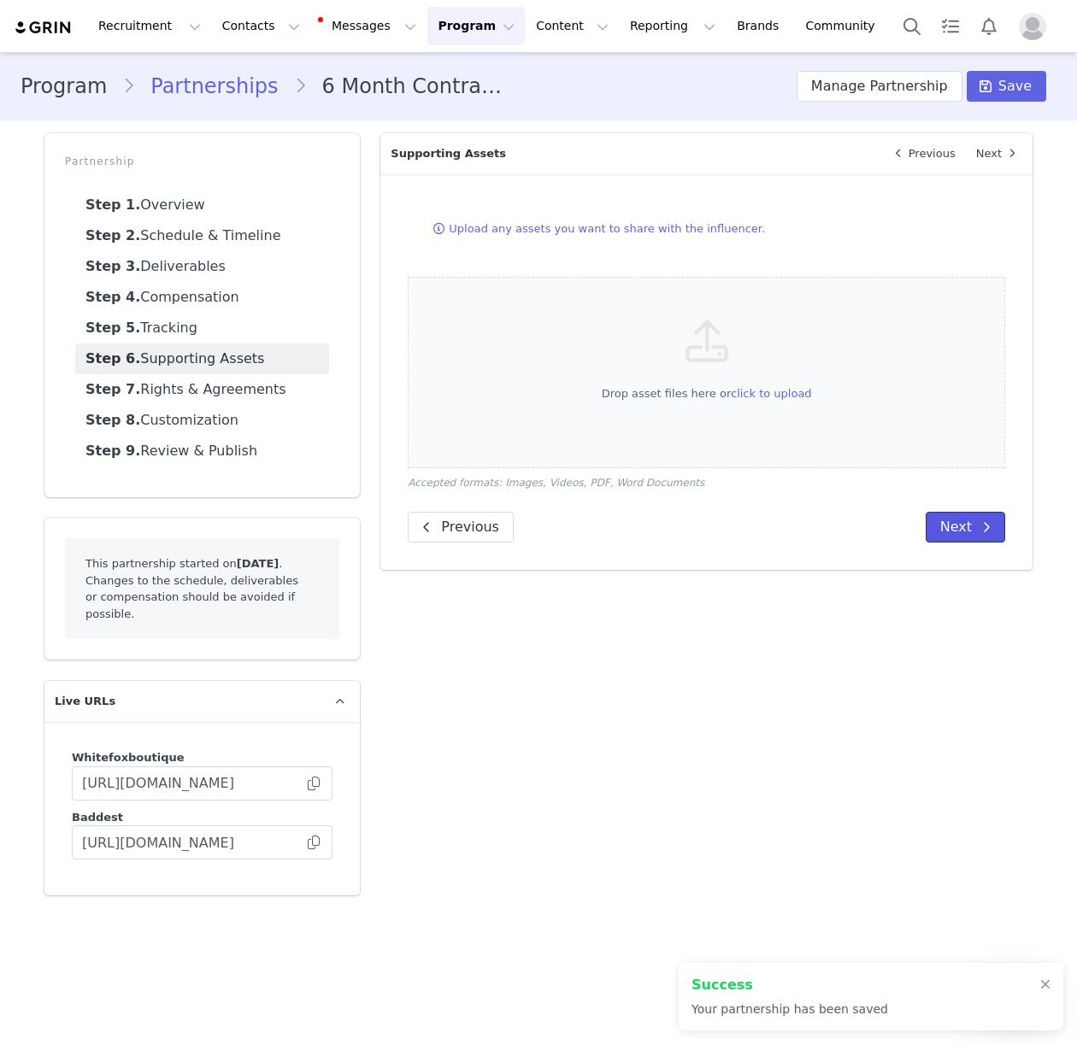
click at [978, 512] on button "Next" at bounding box center [965, 527] width 79 height 31
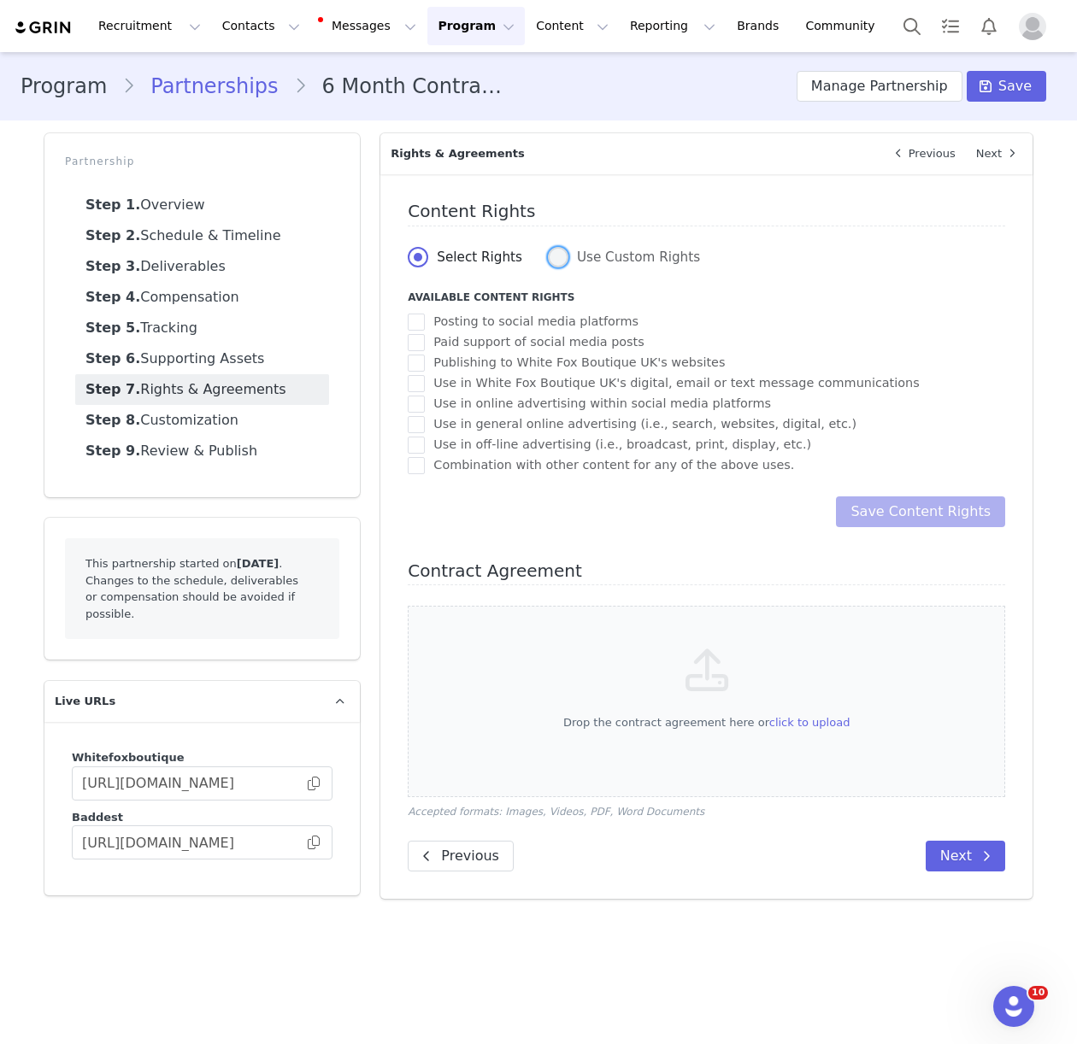
click at [556, 265] on span at bounding box center [558, 257] width 21 height 21
click at [556, 265] on input "Use Custom Rights" at bounding box center [558, 258] width 21 height 22
radio input "true"
radio input "false"
radio input "true"
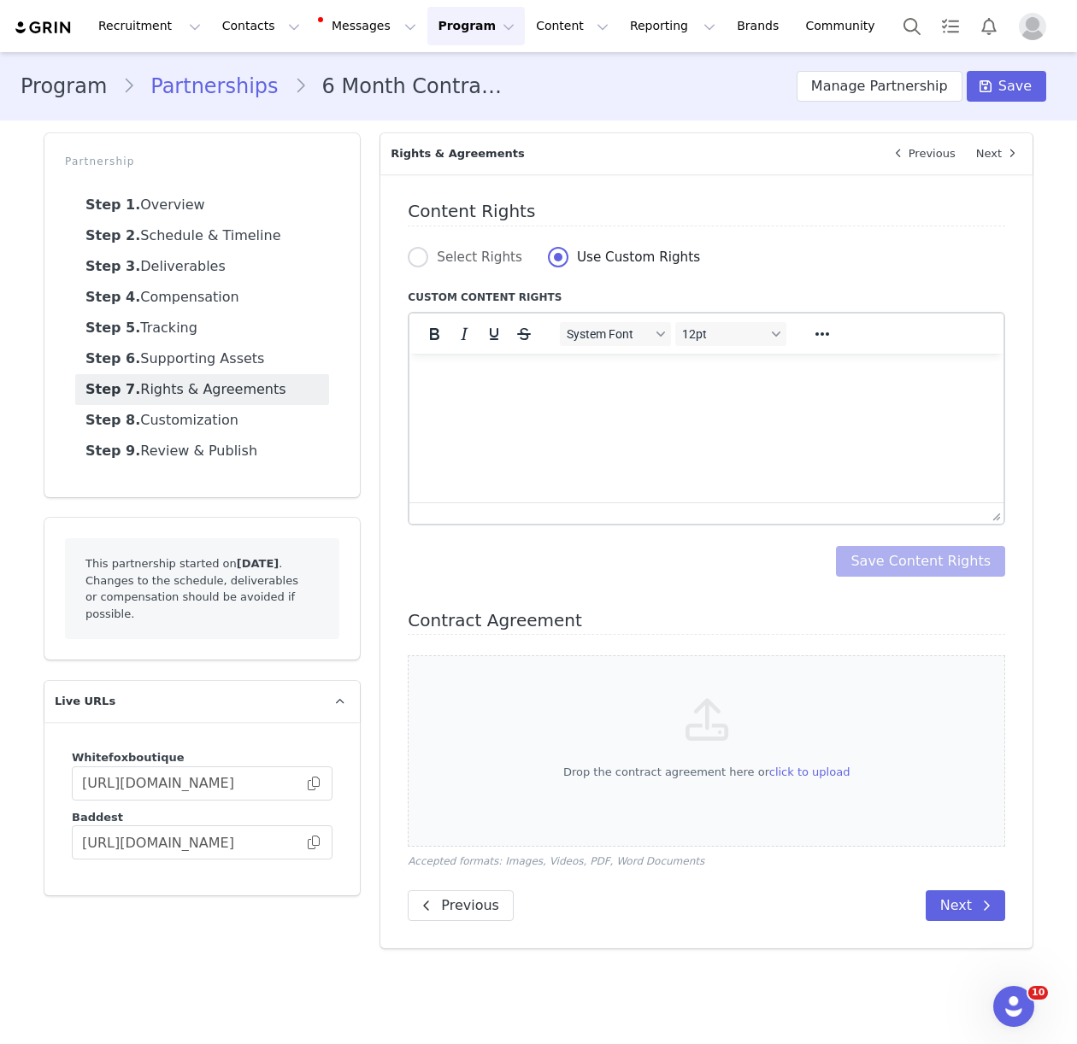
click at [504, 399] on html at bounding box center [706, 376] width 594 height 46
paste body "Rich Text Area. Press ALT-0 for help."
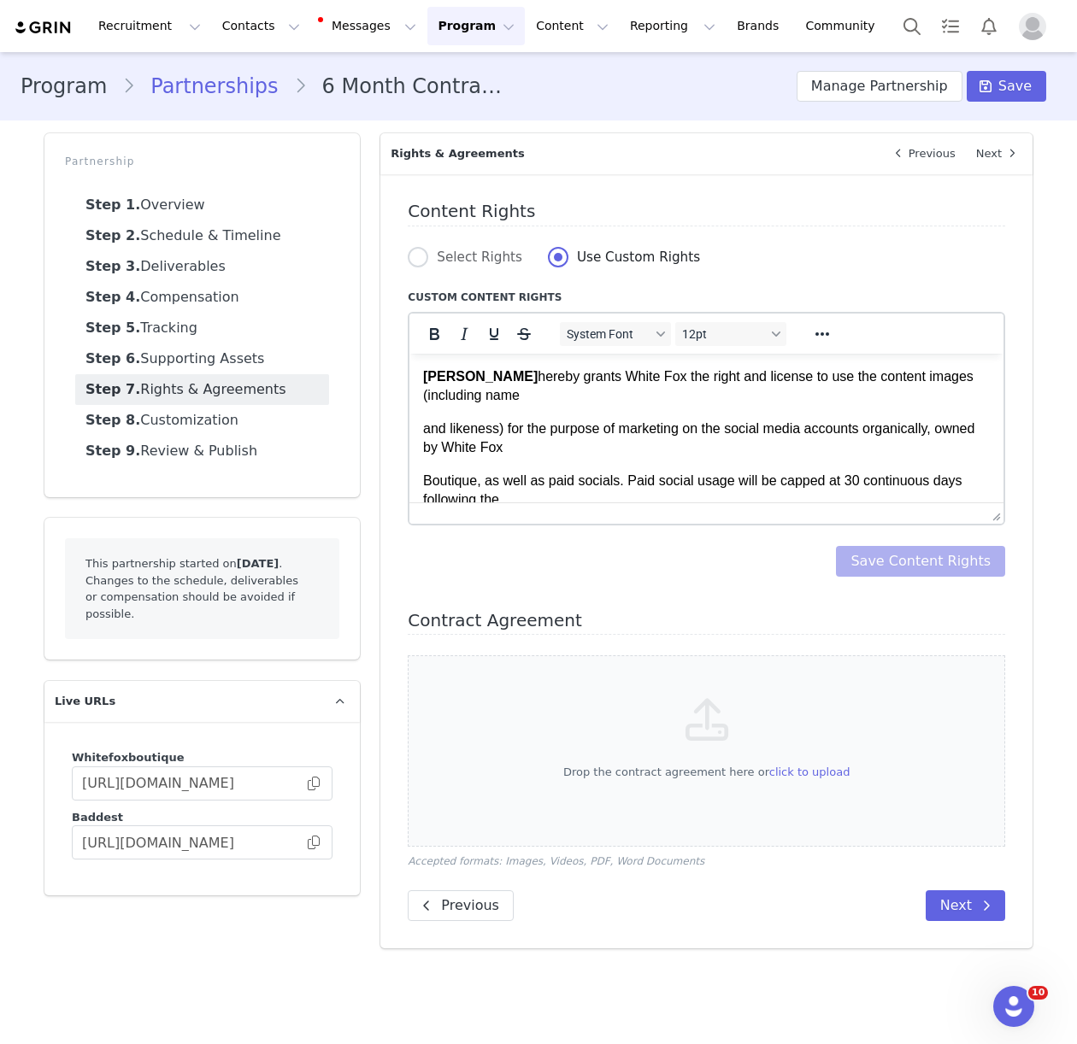
scroll to position [38, 0]
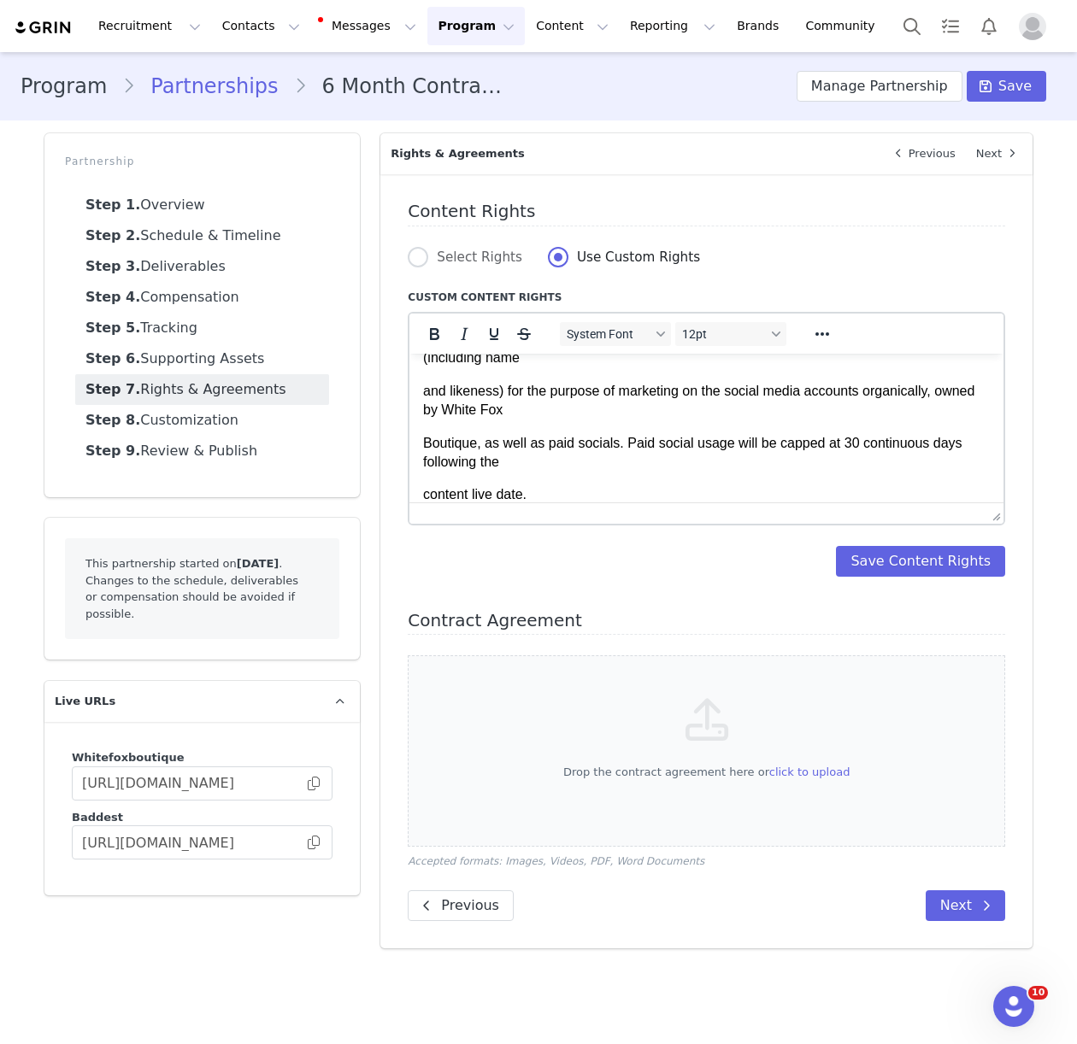
click at [425, 495] on p "content live date." at bounding box center [706, 494] width 567 height 19
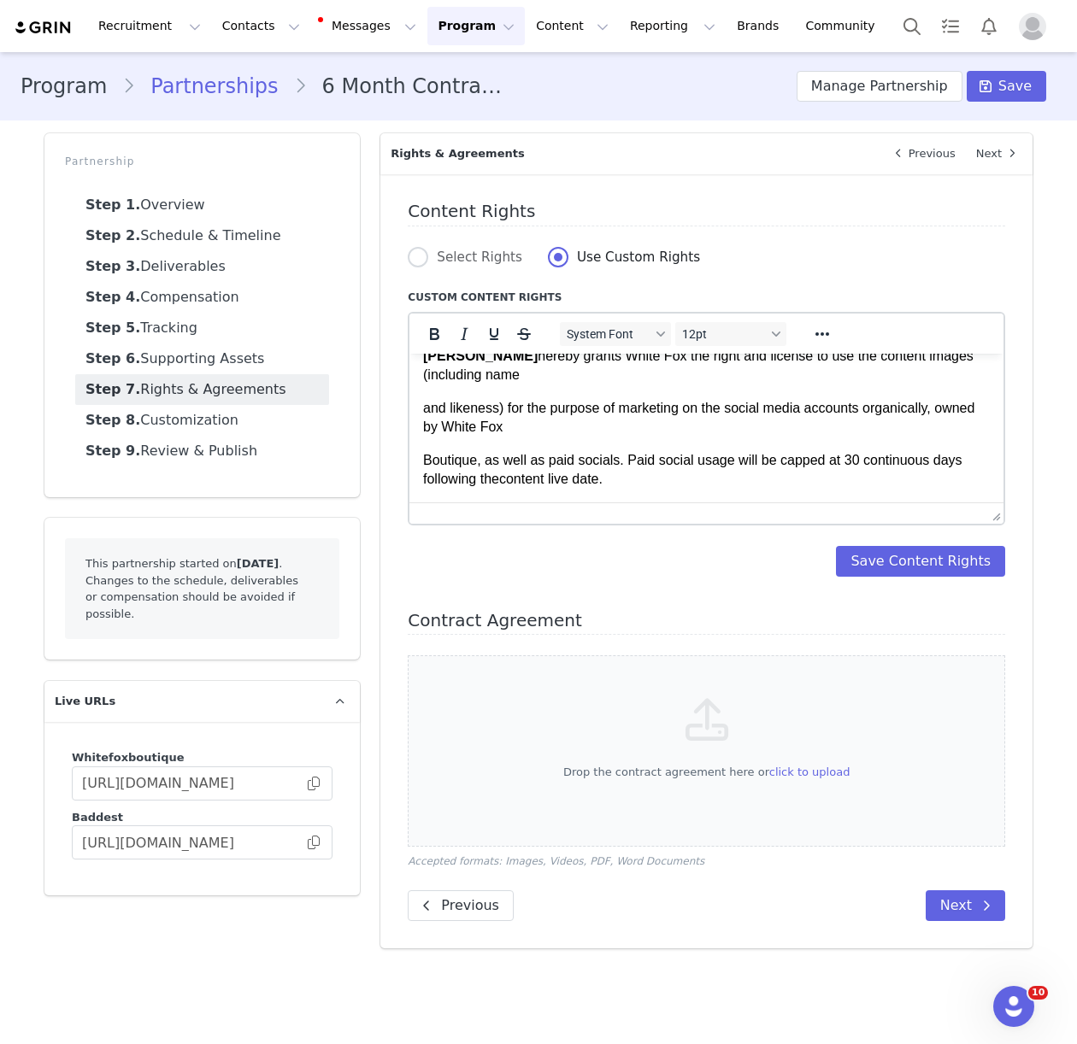
scroll to position [21, 0]
click at [423, 458] on p "Boutique, as well as paid socials. Paid social usage will be capped at 30 conti…" at bounding box center [706, 469] width 567 height 38
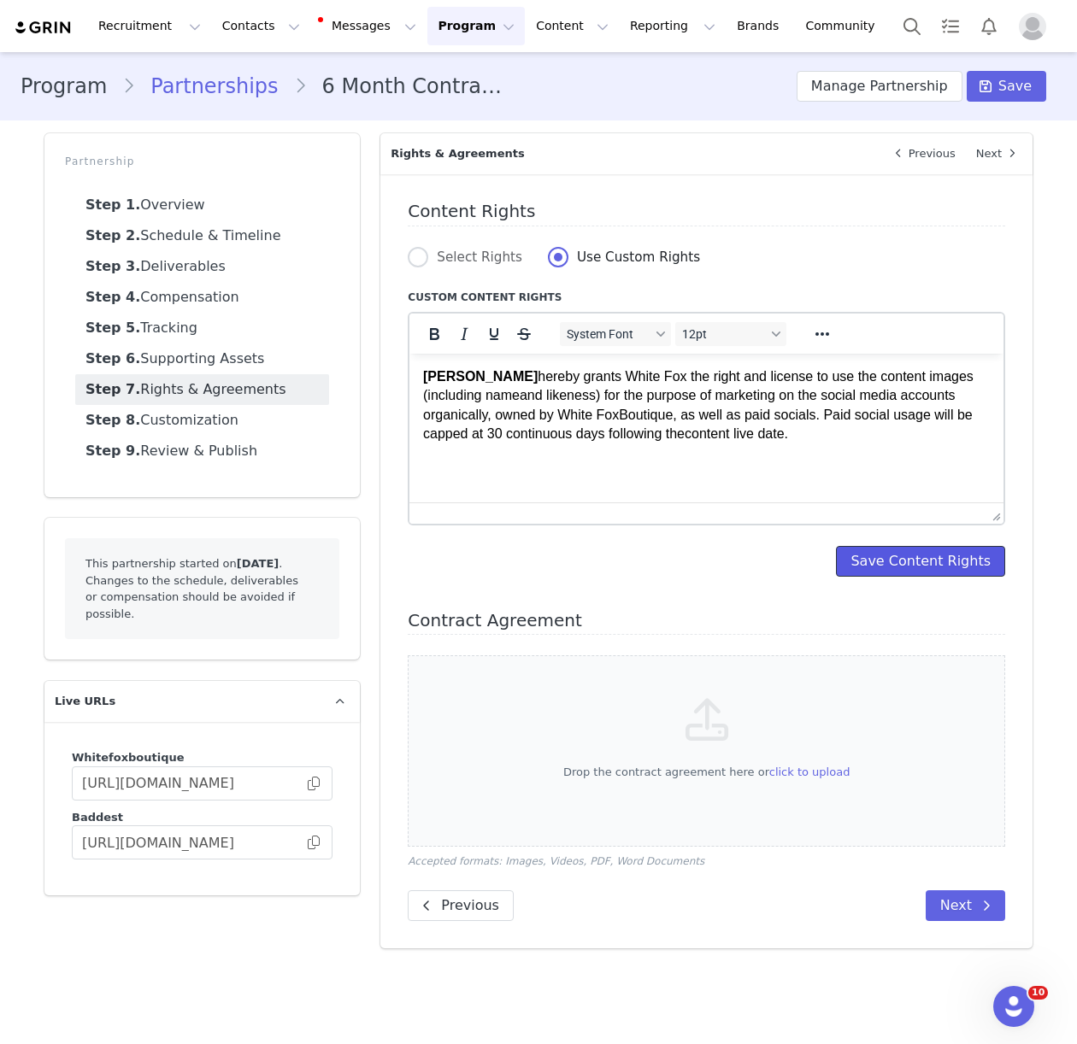
click at [922, 560] on button "Save Content Rights" at bounding box center [920, 561] width 169 height 31
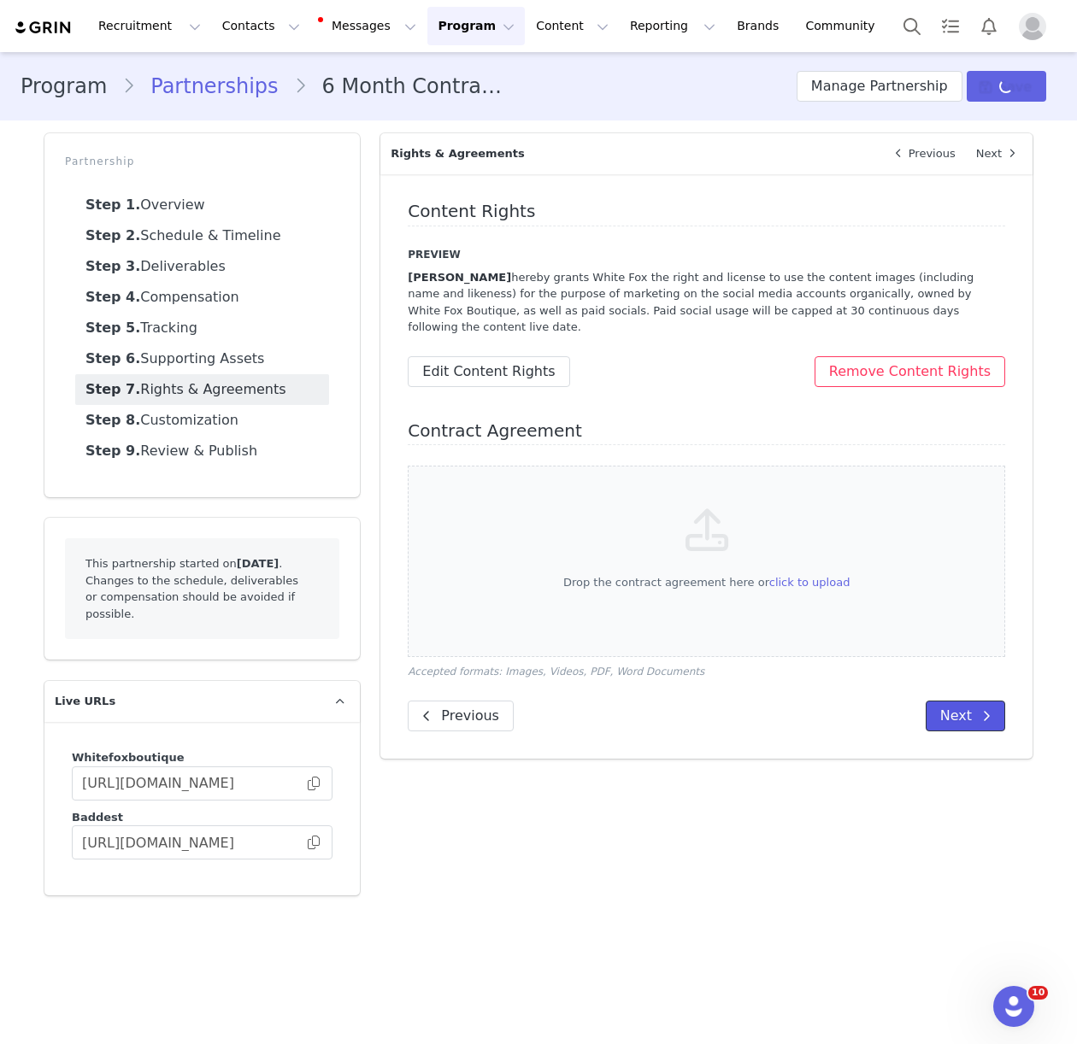
click at [987, 709] on icon at bounding box center [986, 716] width 9 height 14
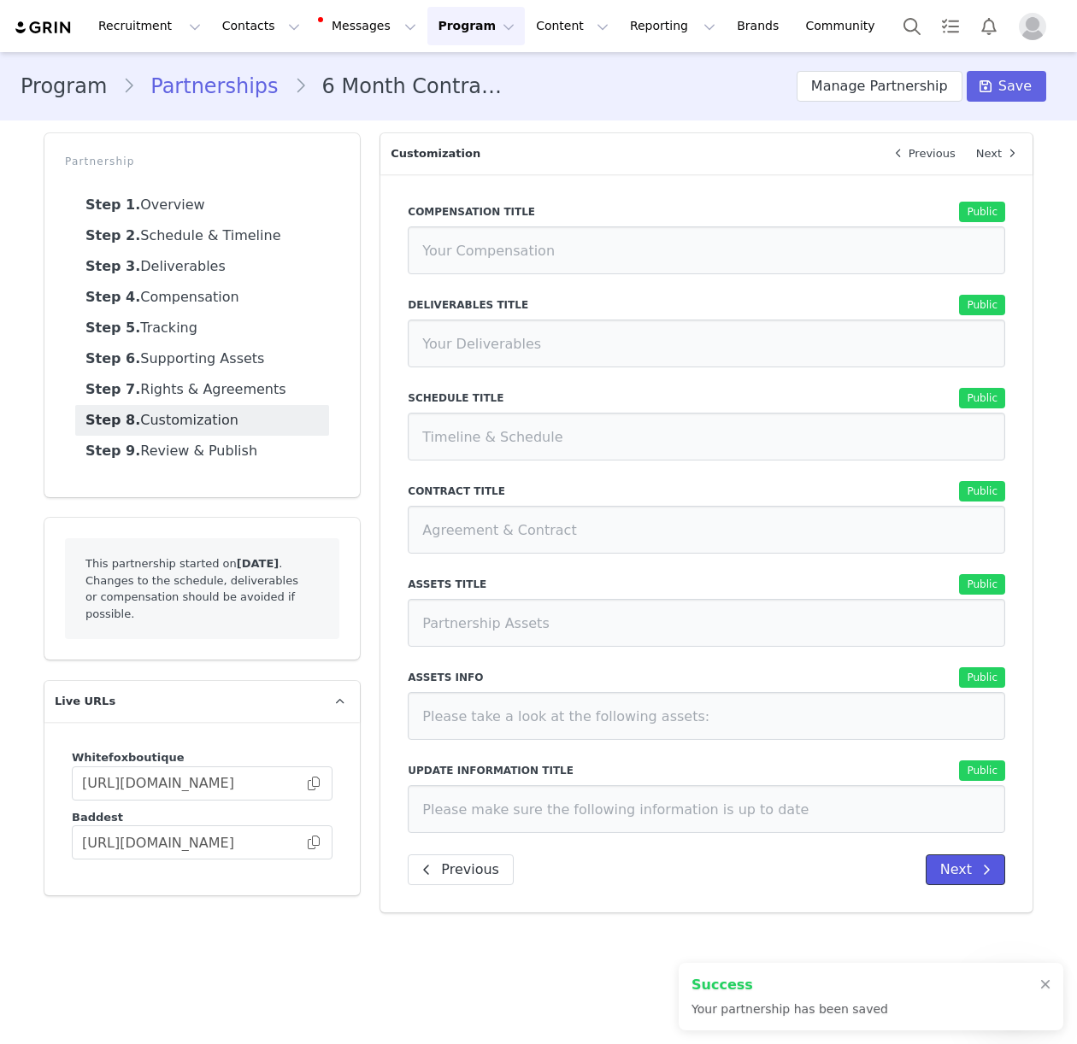
click at [951, 874] on button "Next" at bounding box center [965, 870] width 79 height 31
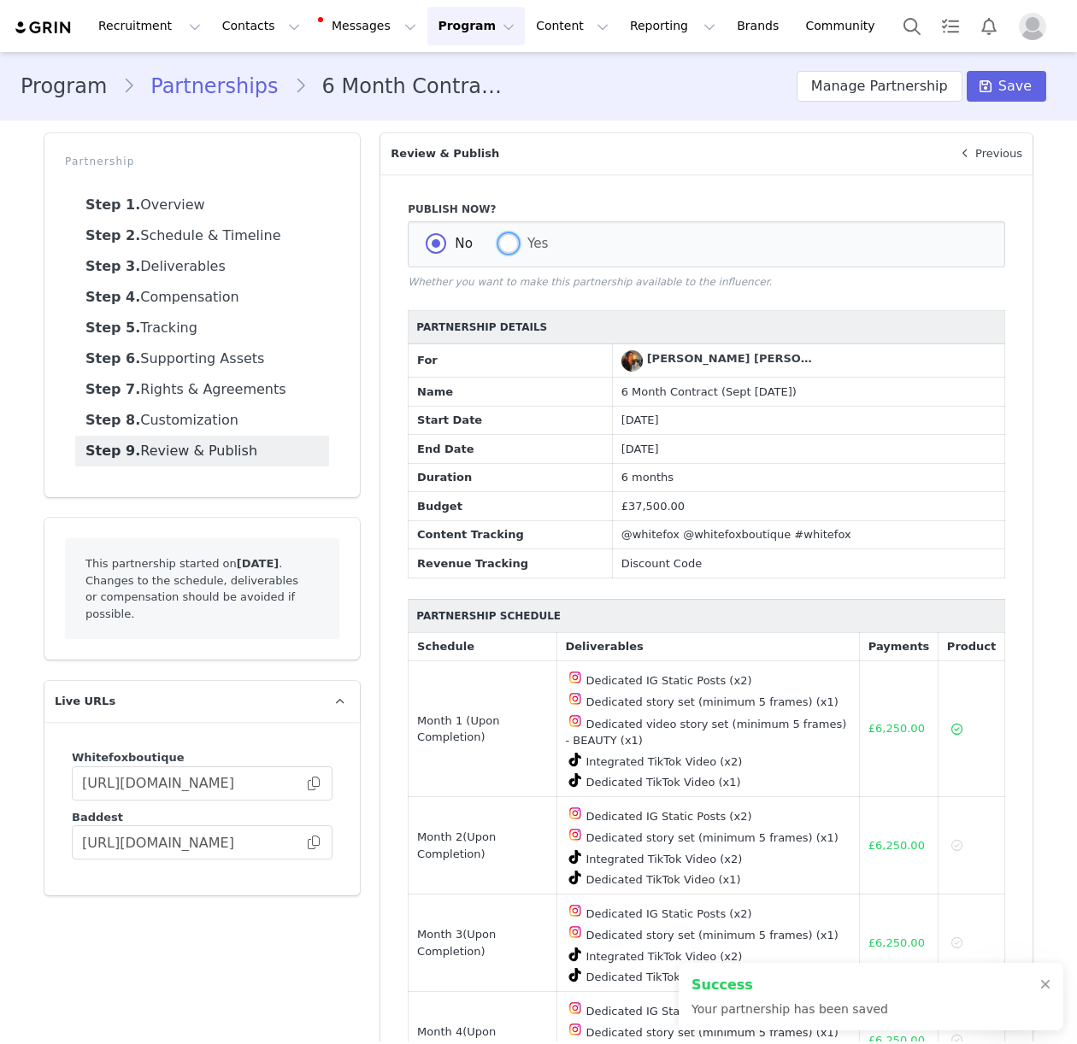
drag, startPoint x: 508, startPoint y: 238, endPoint x: 575, endPoint y: 418, distance: 192.6
click at [509, 238] on span at bounding box center [508, 243] width 21 height 21
click at [509, 238] on input "Yes" at bounding box center [508, 244] width 21 height 22
radio input "true"
radio input "false"
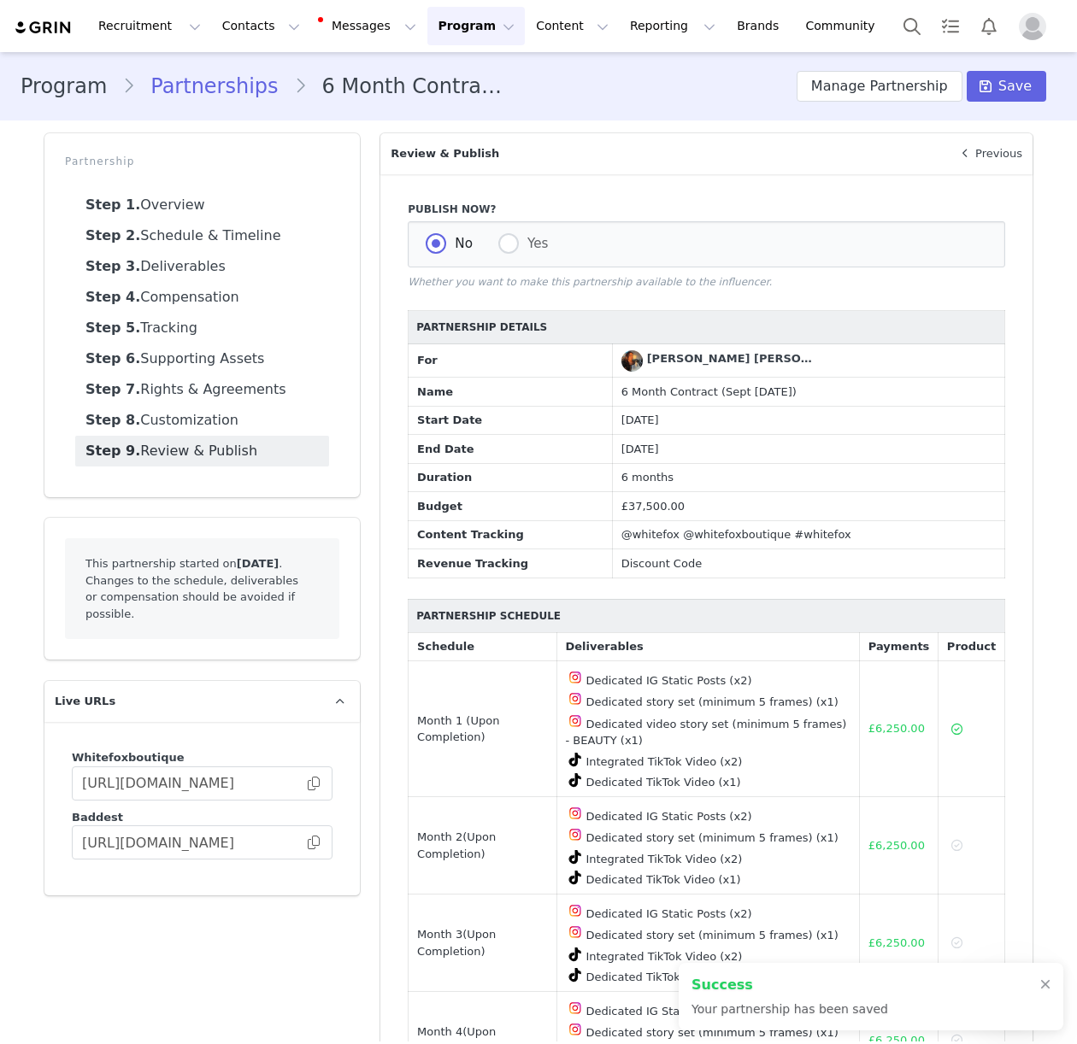
radio input "true"
click at [986, 90] on icon at bounding box center [986, 86] width 12 height 14
